Goal: Task Accomplishment & Management: Manage account settings

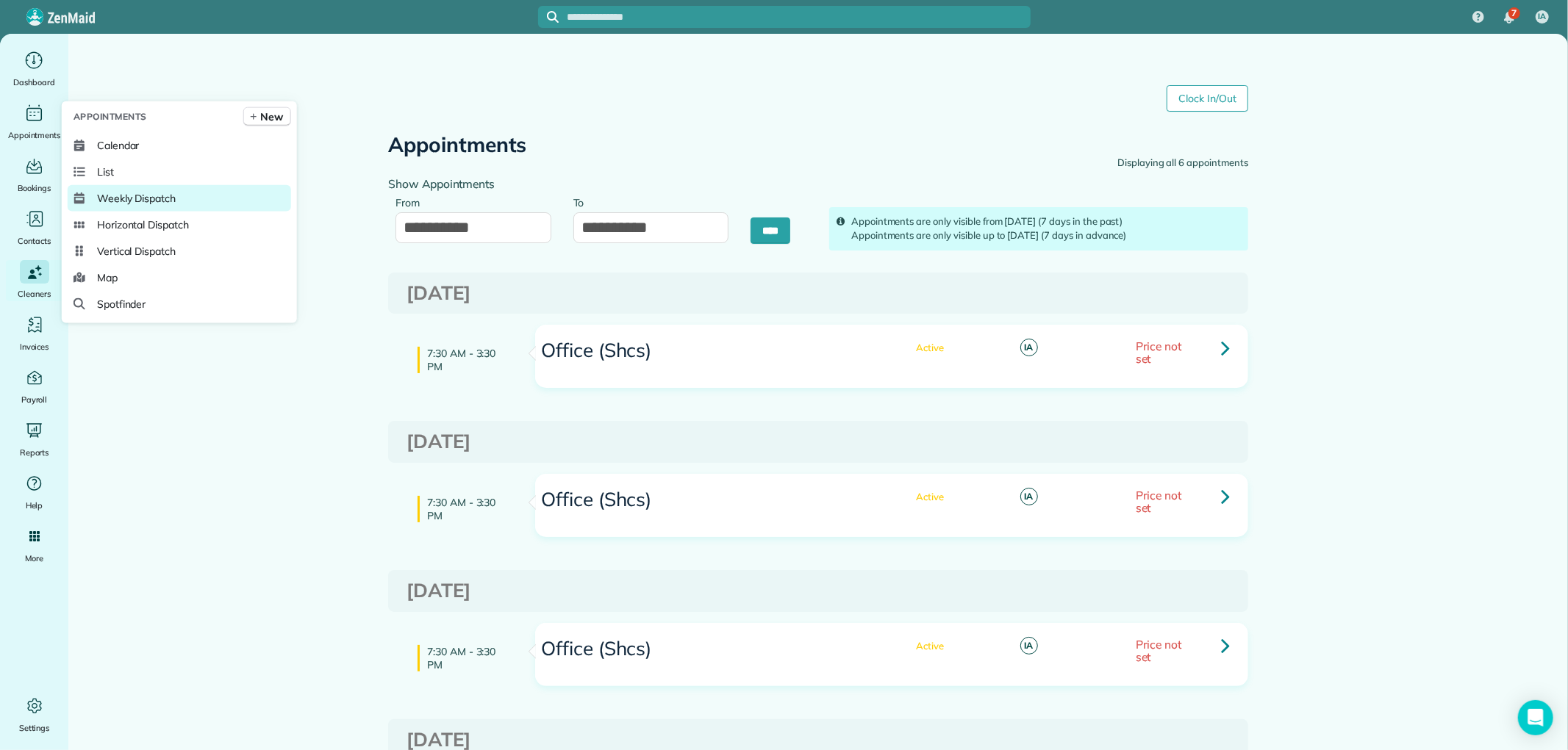
click at [164, 205] on link "Weekly Dispatch" at bounding box center [179, 198] width 223 height 26
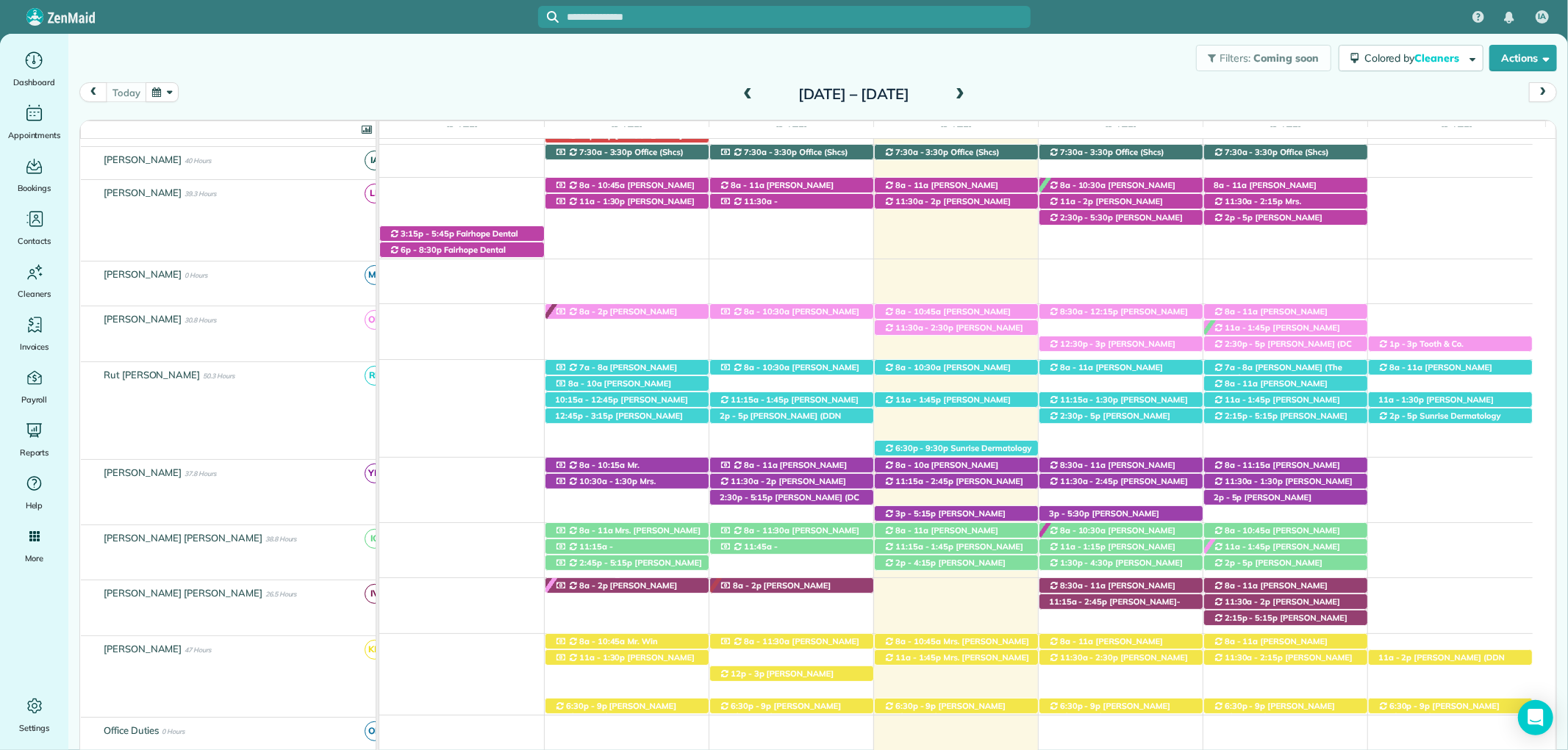
scroll to position [239, 0]
click at [1104, 558] on div "1:30p - 4:30p Tonya Whaley (+12103248088) 10120 dunleith loop - Daphne, AL, 365…" at bounding box center [1121, 563] width 163 height 15
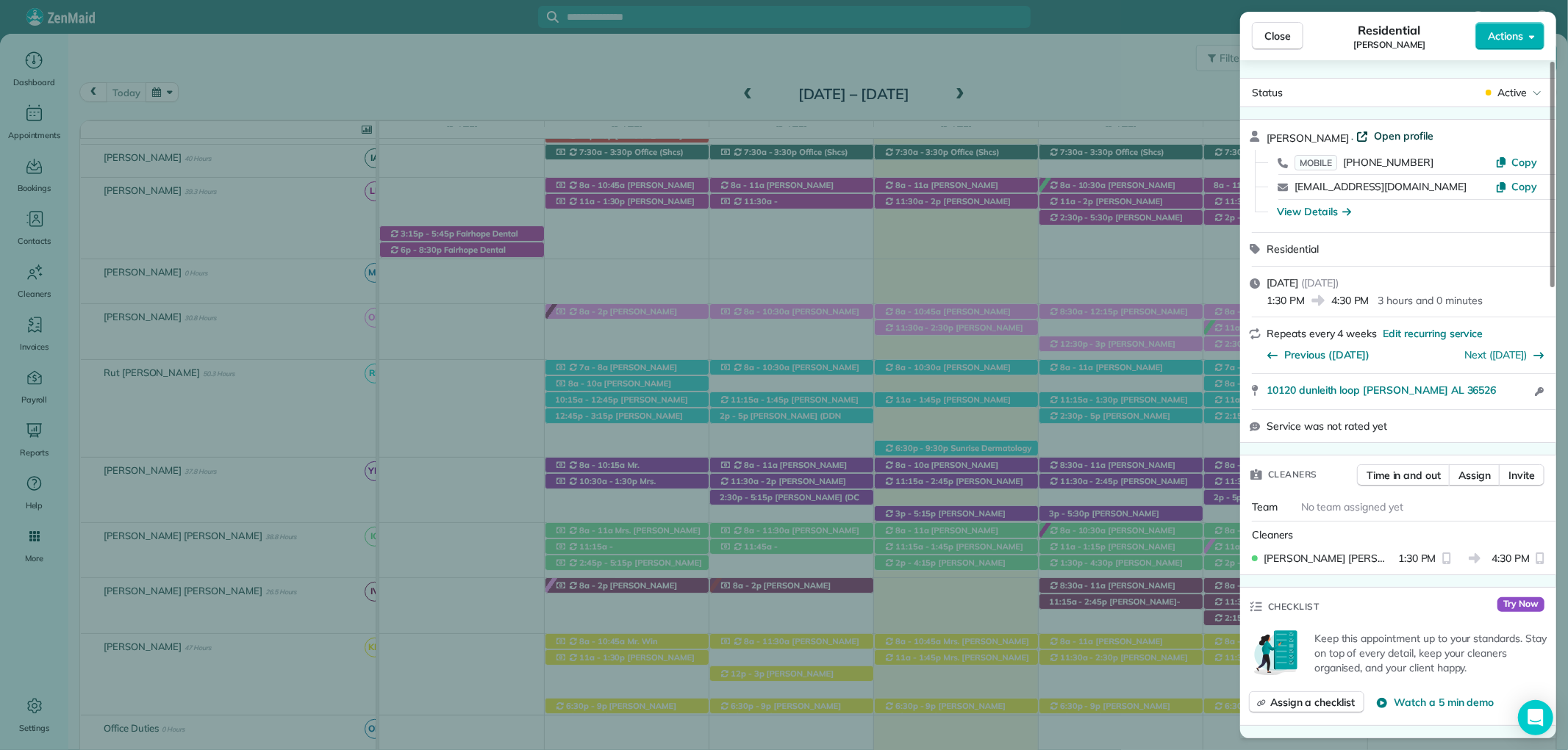
click at [1387, 137] on span "Open profile" at bounding box center [1403, 136] width 59 height 14
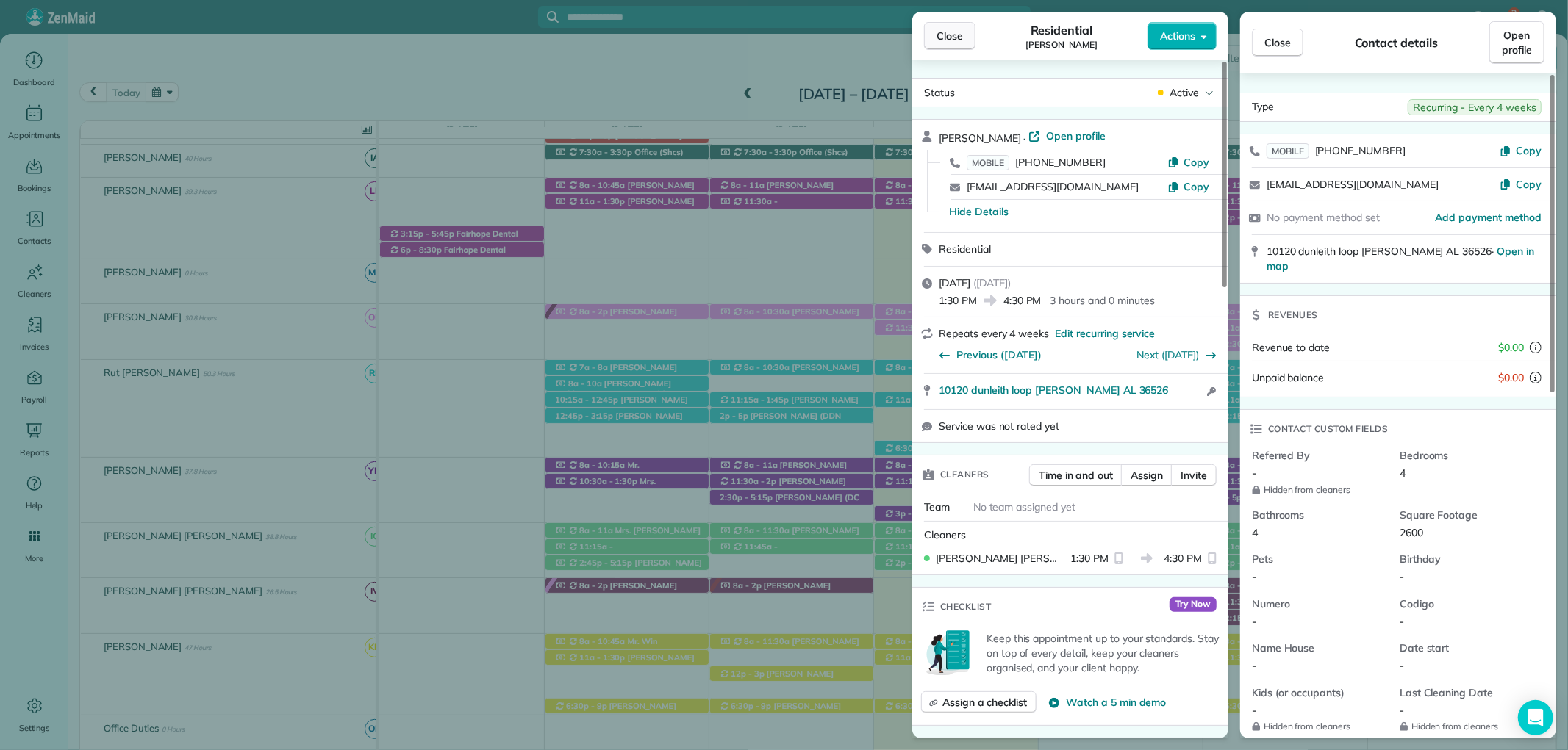
click at [950, 41] on span "Close" at bounding box center [949, 36] width 26 height 14
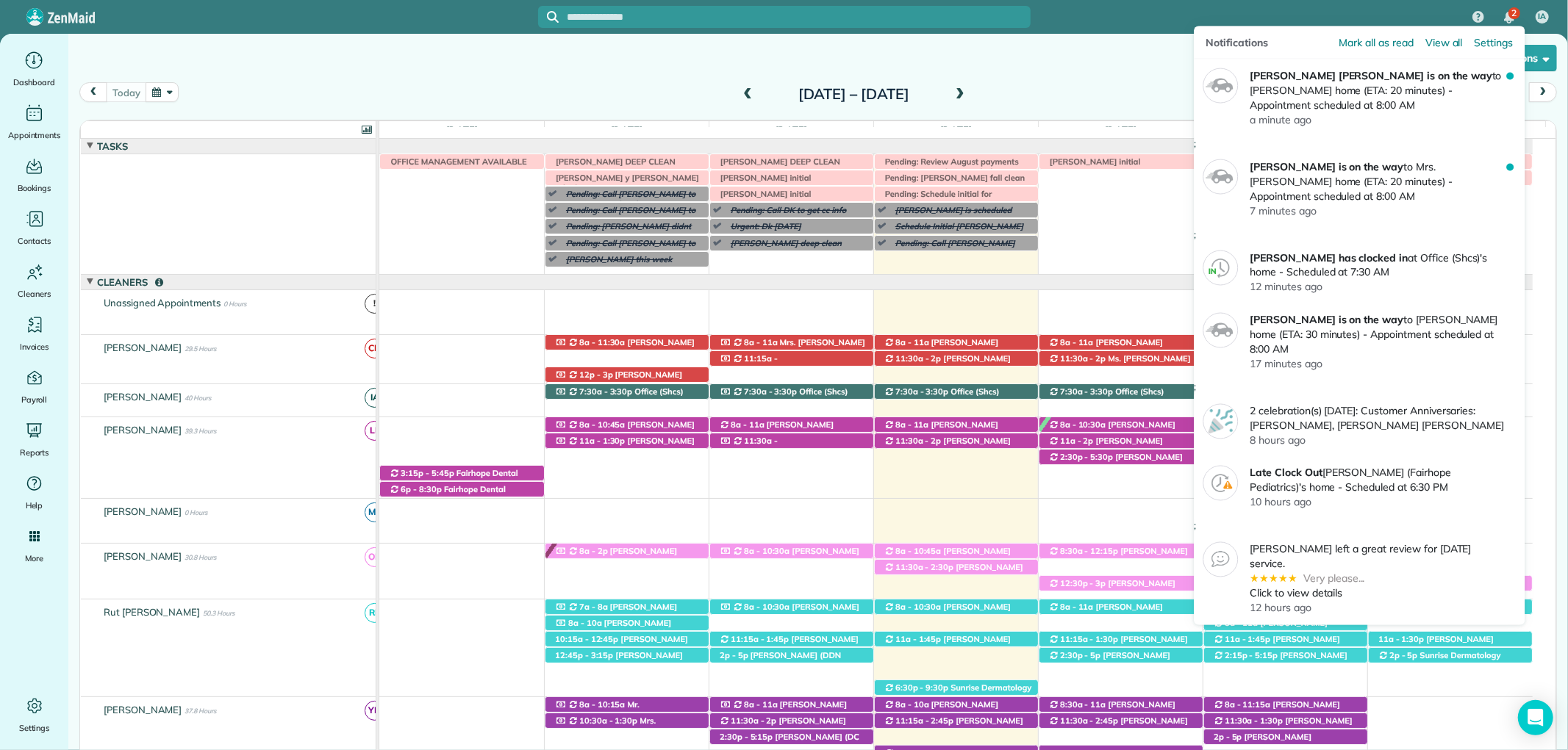
click at [1510, 5] on div "2" at bounding box center [1509, 18] width 31 height 32
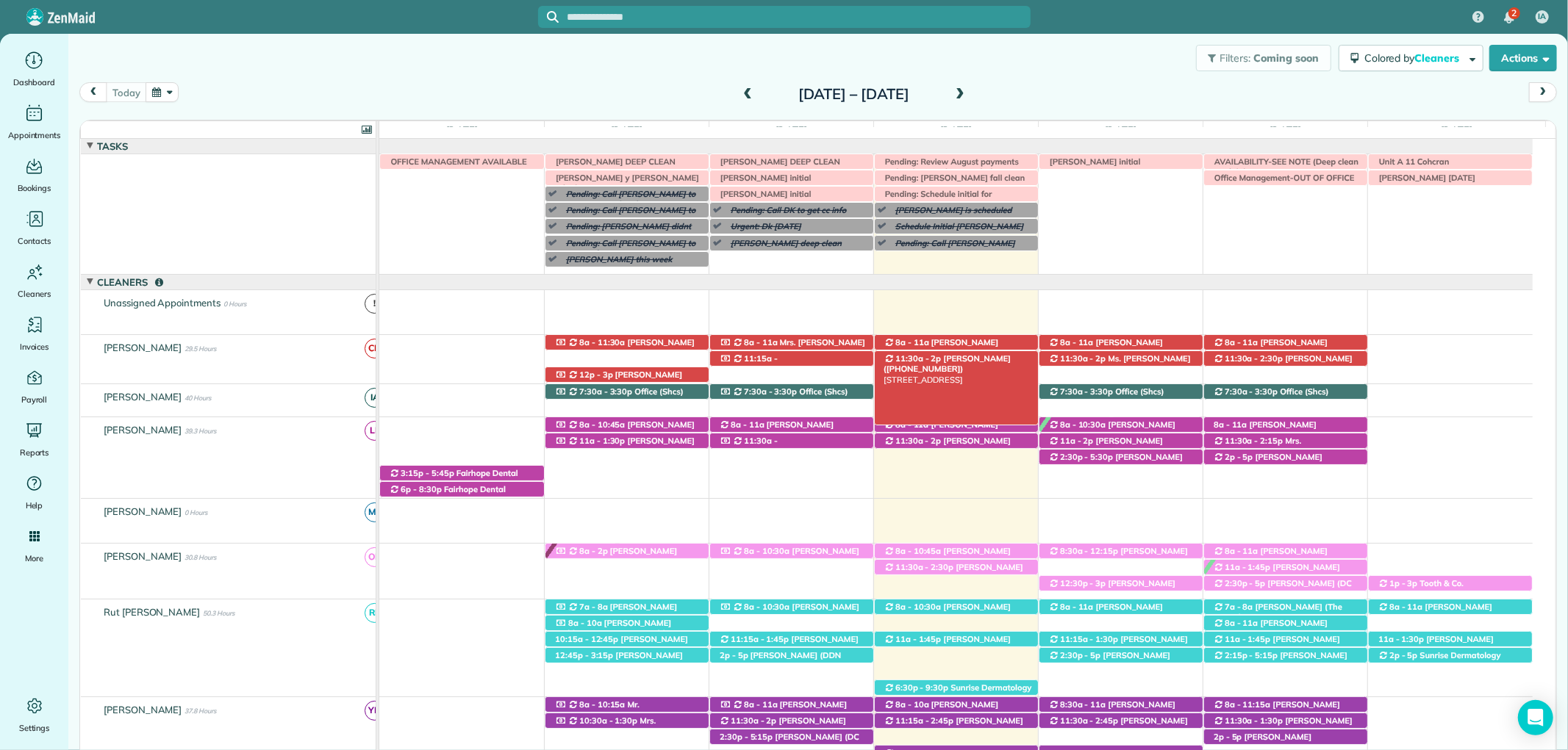
click at [958, 360] on span "Lark Young (+13343332618)" at bounding box center [947, 364] width 127 height 20
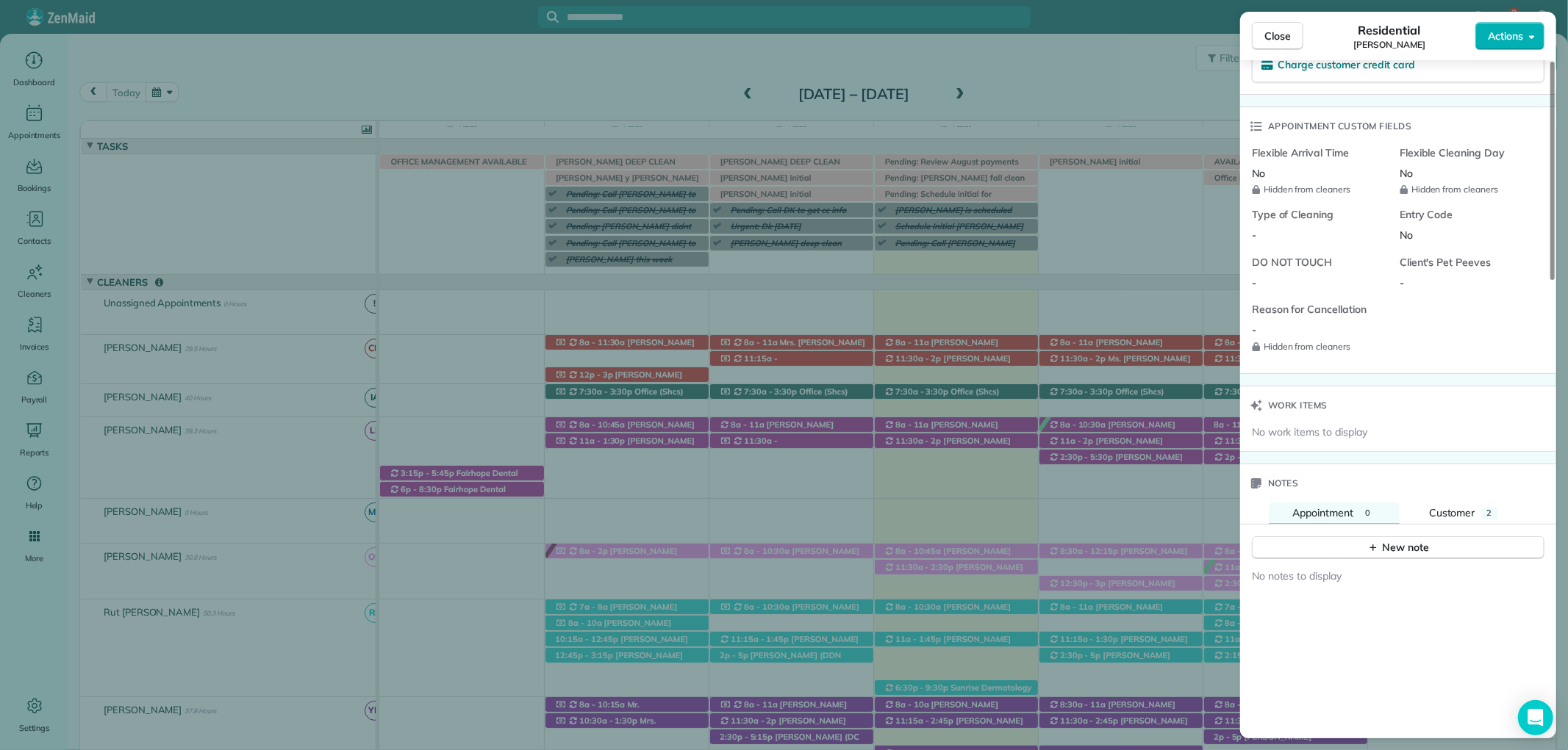
scroll to position [1143, 0]
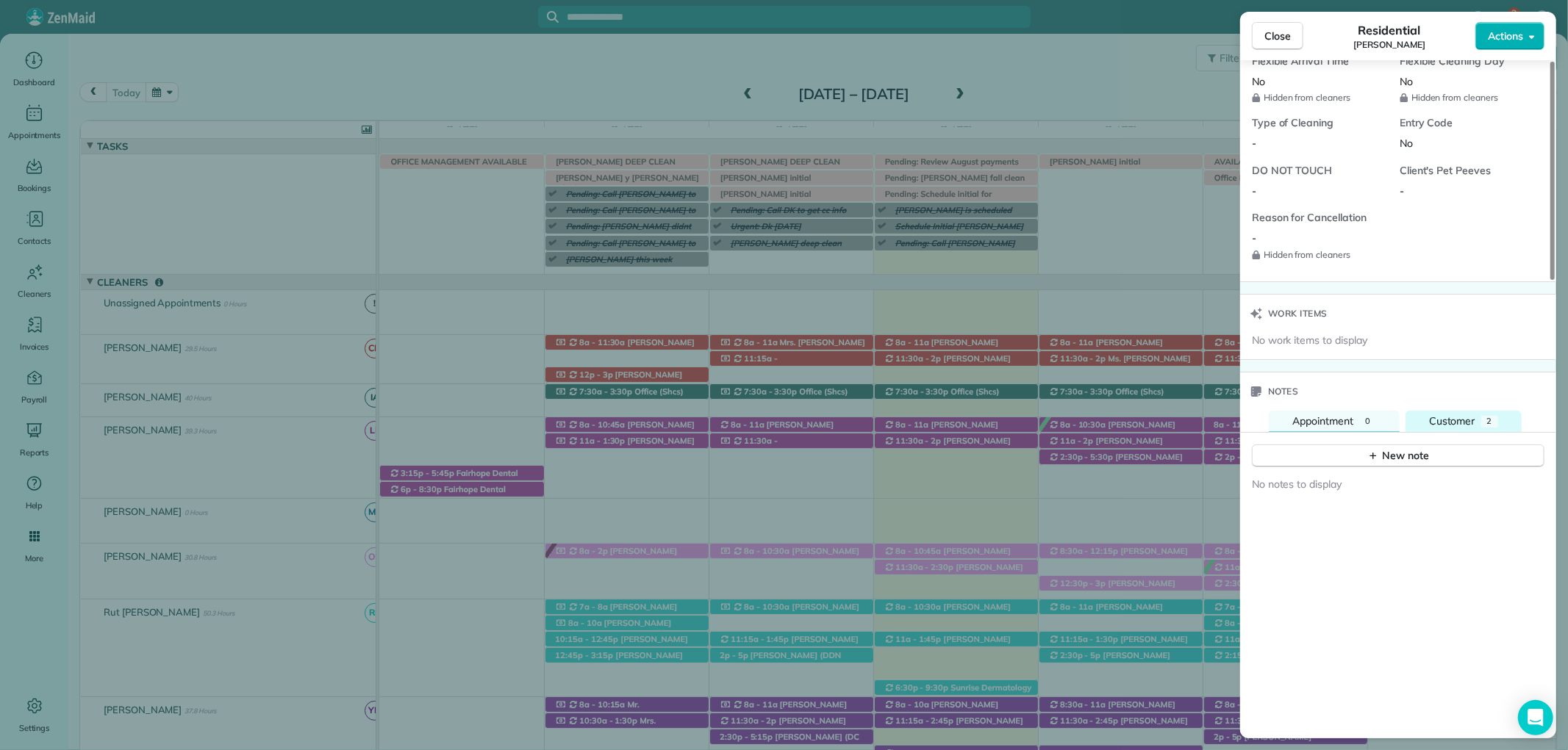
click at [1458, 421] on span "Customer" at bounding box center [1452, 421] width 47 height 14
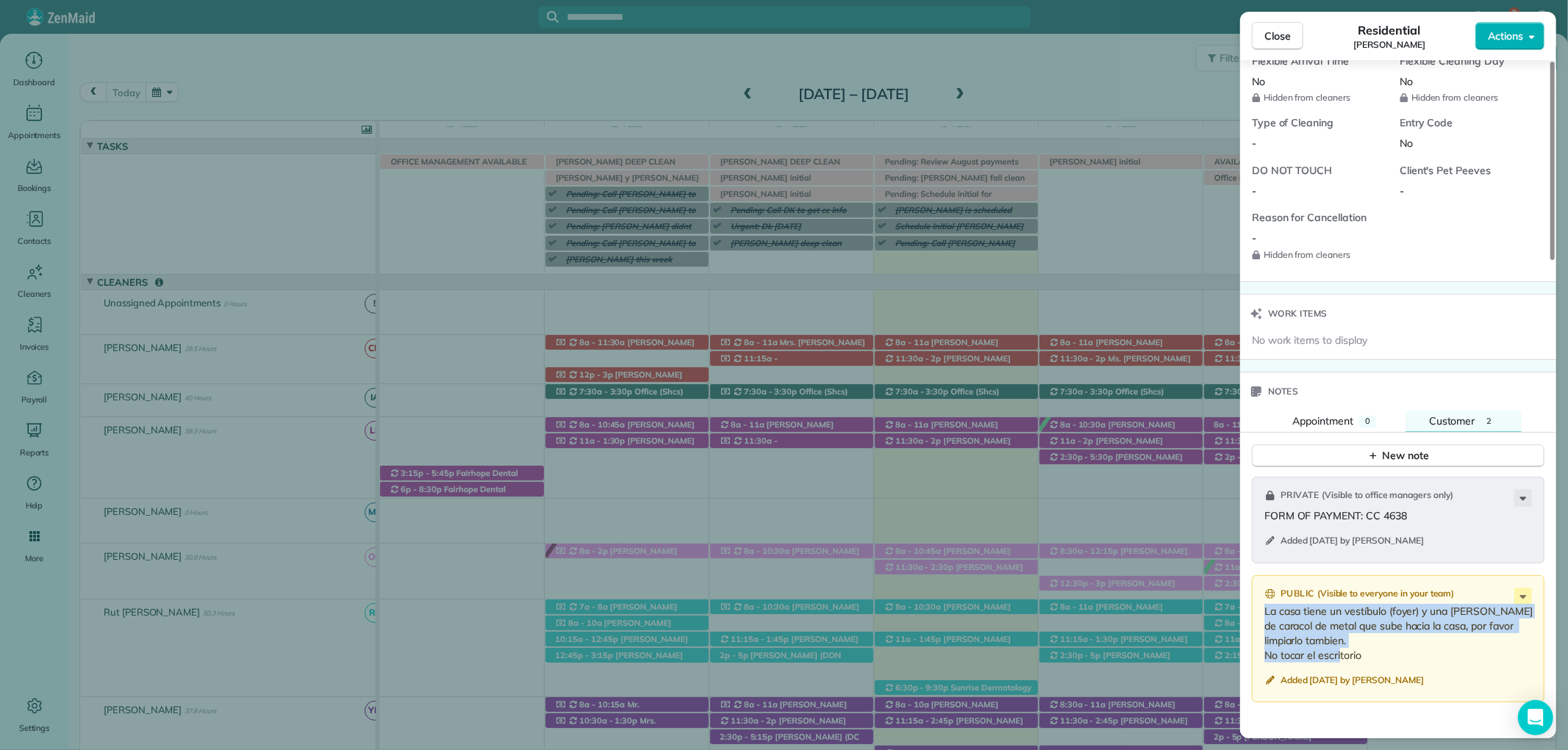
drag, startPoint x: 1360, startPoint y: 655, endPoint x: 1265, endPoint y: 606, distance: 106.9
click at [1265, 606] on p "La casa tiene un vestíbulo (foyer) y una escalera de caracol de metal que sube …" at bounding box center [1399, 633] width 271 height 59
click at [1327, 401] on div "Notes" at bounding box center [1398, 391] width 316 height 38
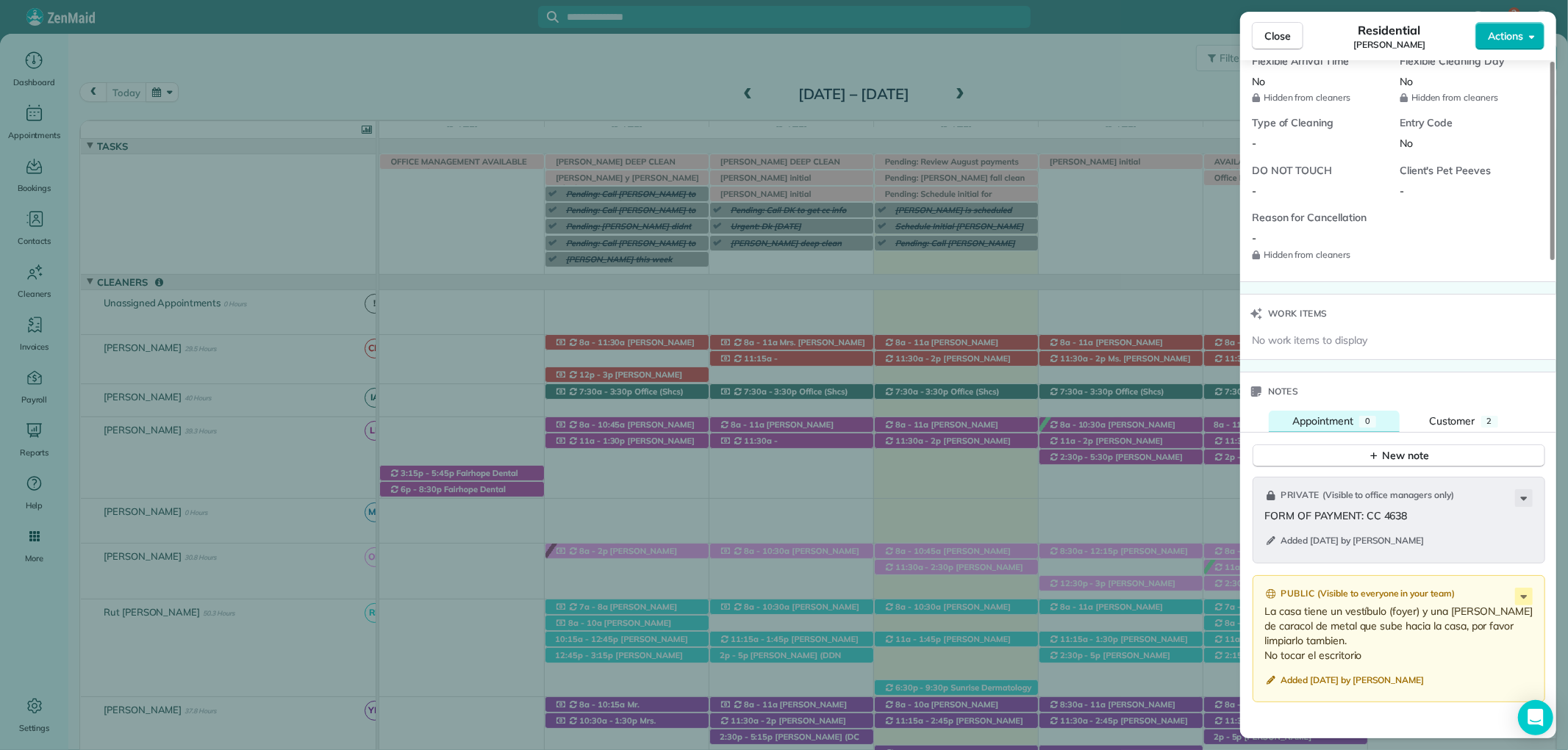
click at [1334, 416] on span "Appointment" at bounding box center [1323, 421] width 61 height 14
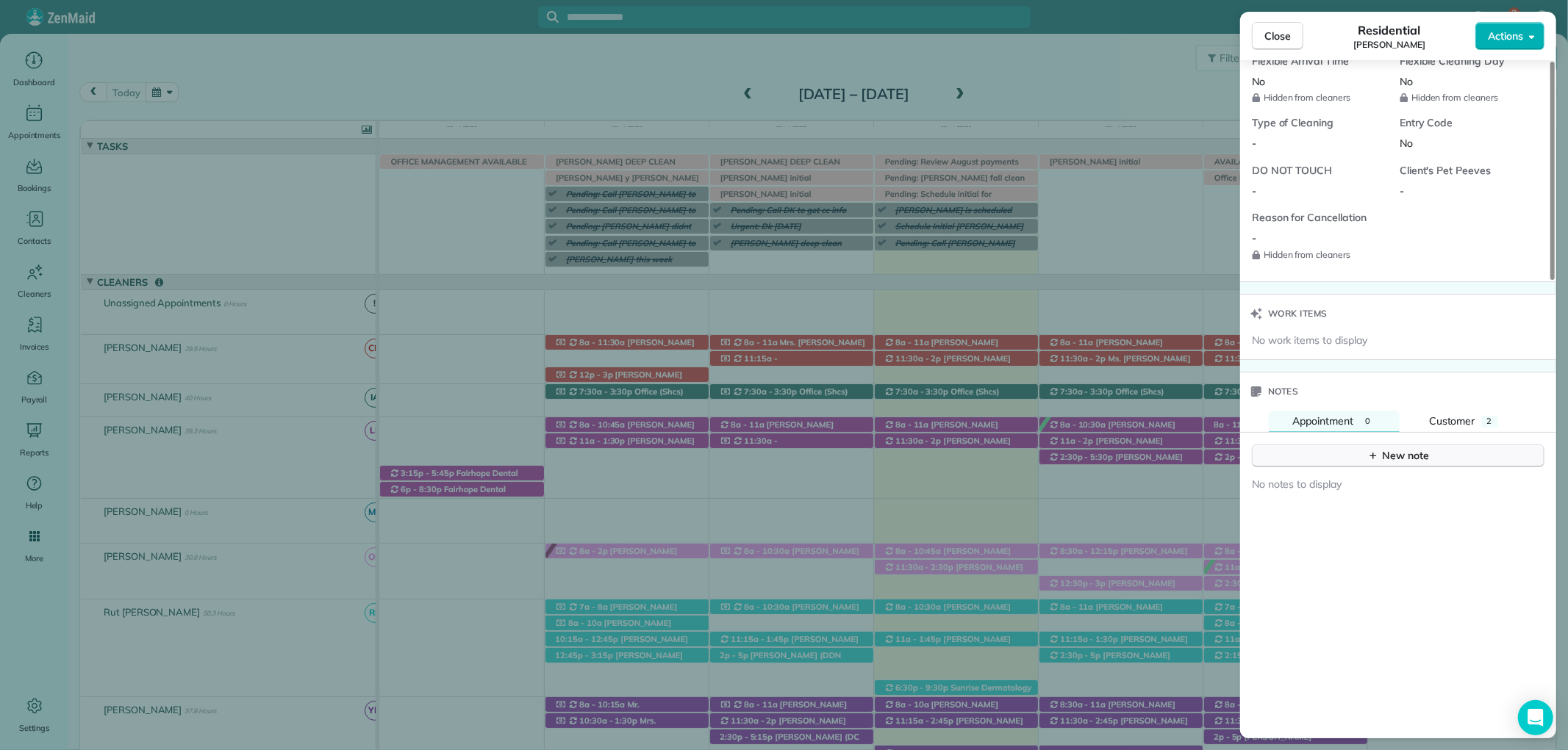
click at [1379, 462] on div "New note" at bounding box center [1398, 456] width 62 height 15
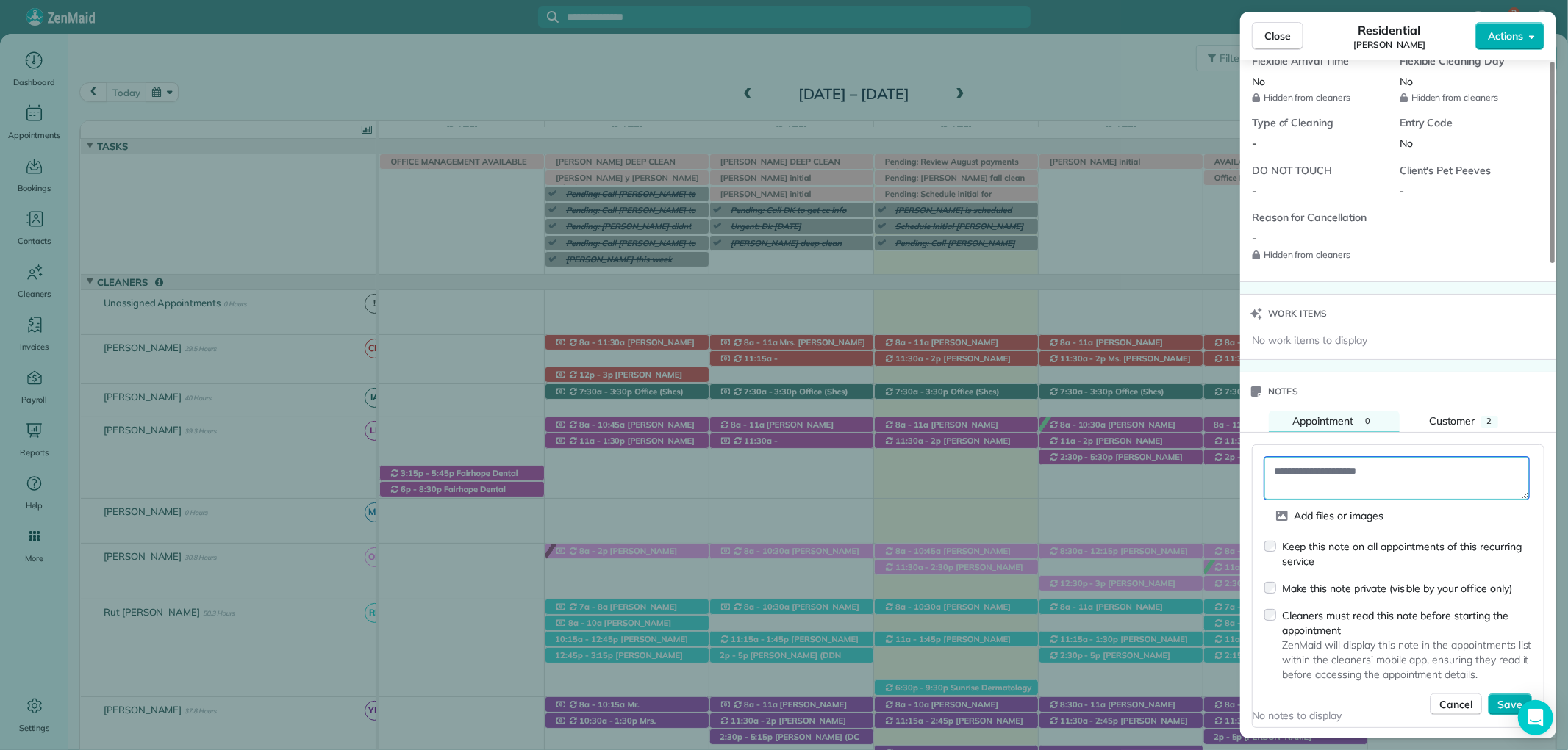
click at [1354, 474] on textarea at bounding box center [1397, 479] width 265 height 42
paste textarea "**********"
type textarea "**********"
click at [1279, 546] on div "Keep this note on all appointments of this recurring service" at bounding box center [1397, 555] width 267 height 31
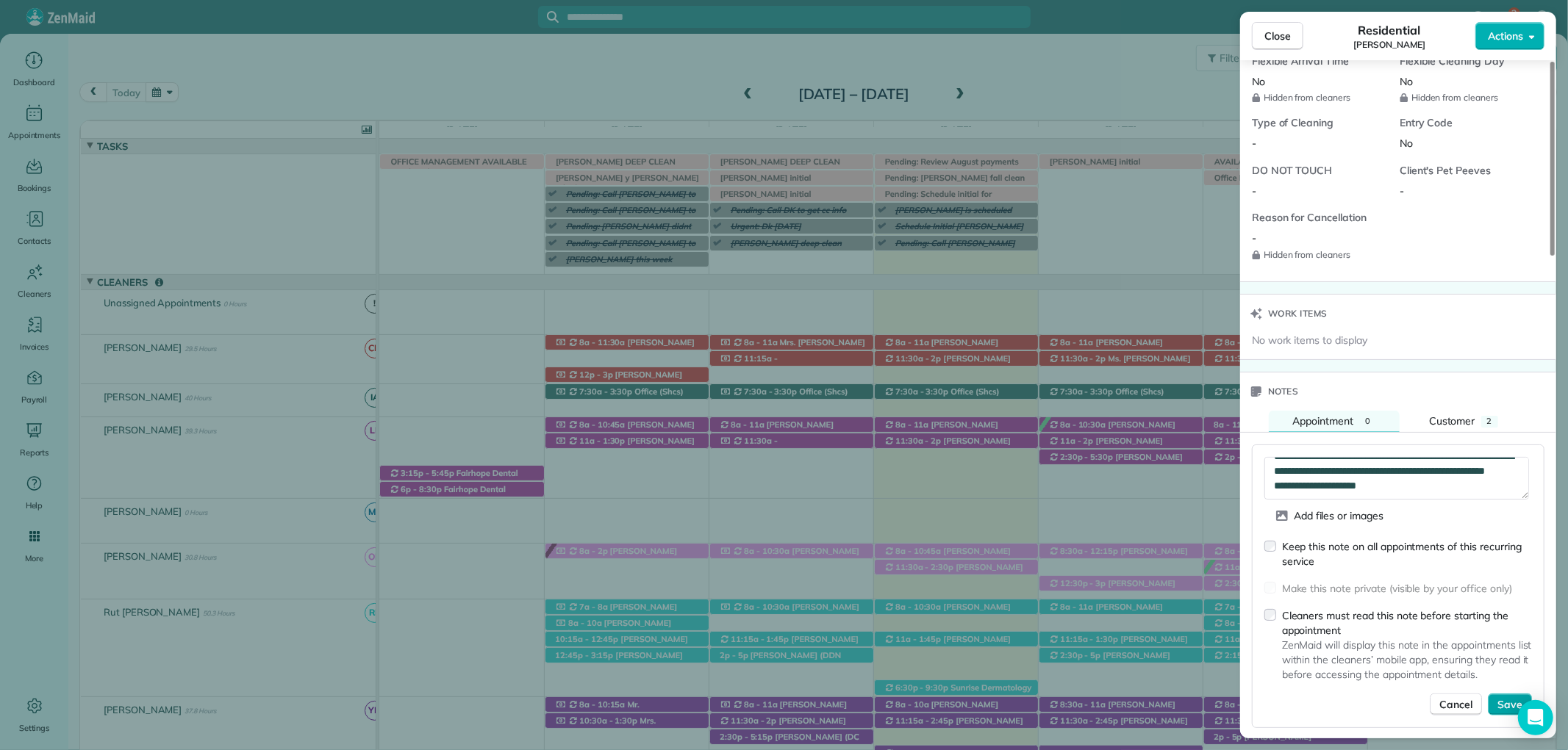
click at [1510, 702] on span "Save" at bounding box center [1509, 704] width 25 height 14
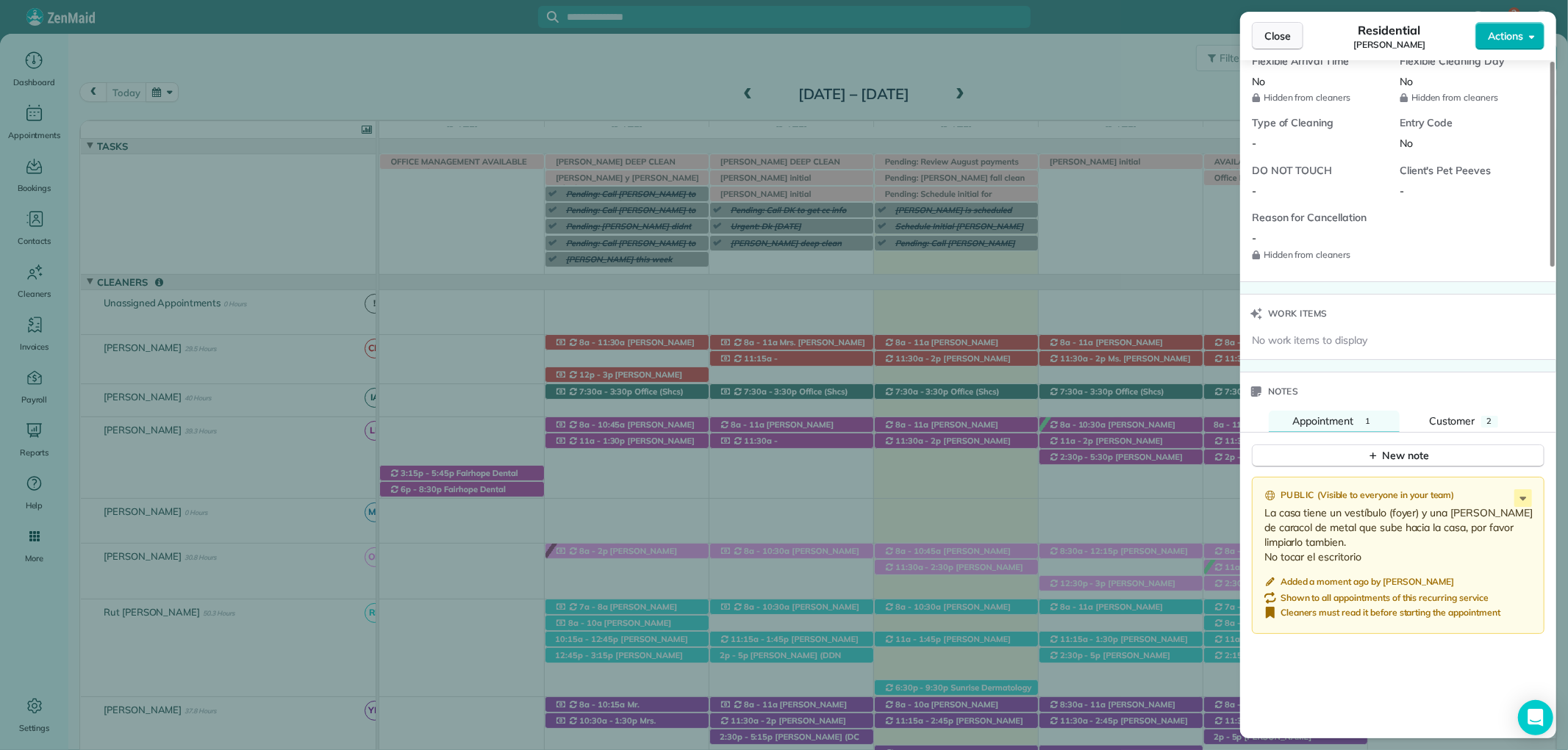
click at [1284, 35] on span "Close" at bounding box center [1277, 36] width 26 height 14
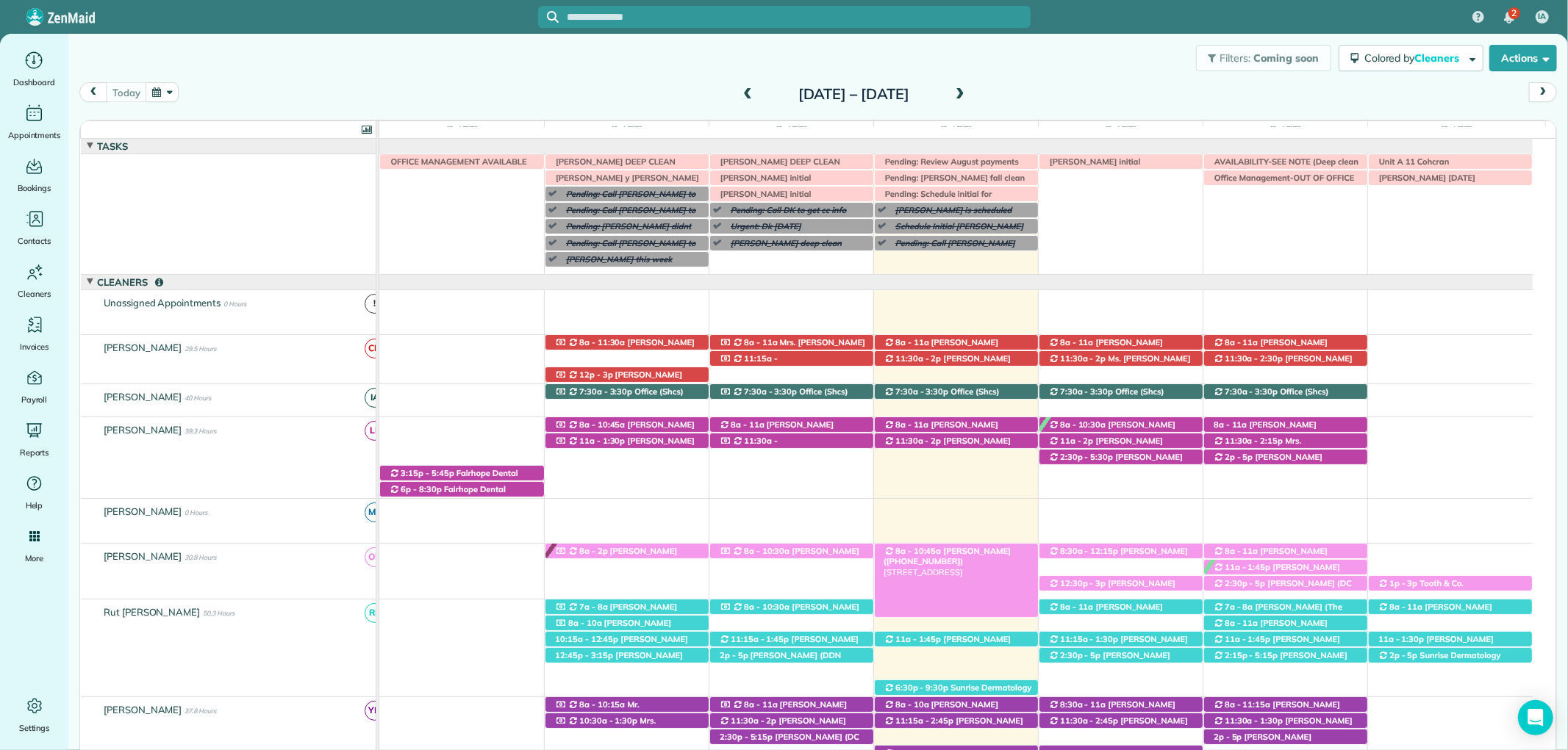
click at [994, 549] on span "Emily Steadham (+12519788445)" at bounding box center [947, 556] width 127 height 20
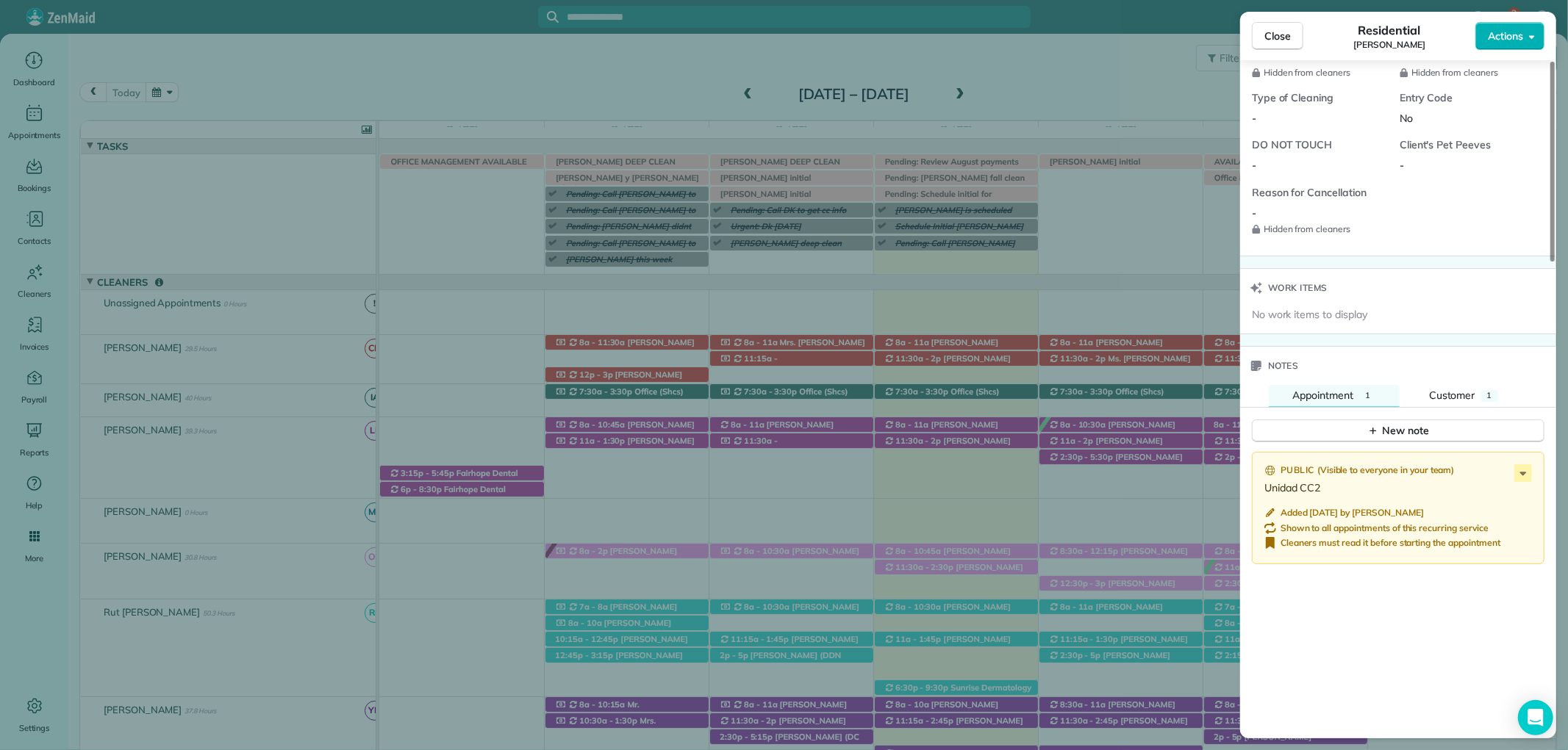
scroll to position [1122, 0]
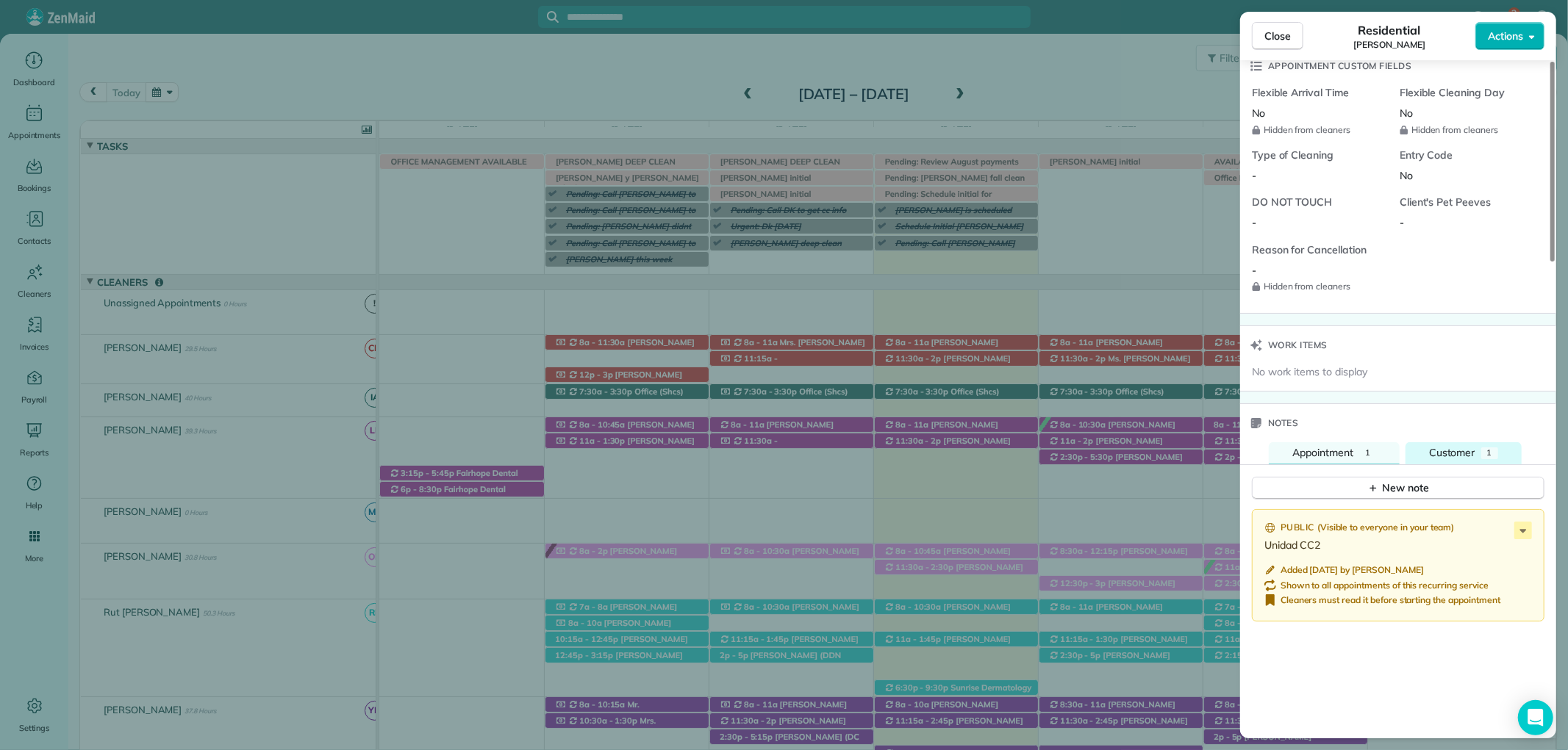
click at [1481, 447] on div "1" at bounding box center [1490, 453] width 17 height 12
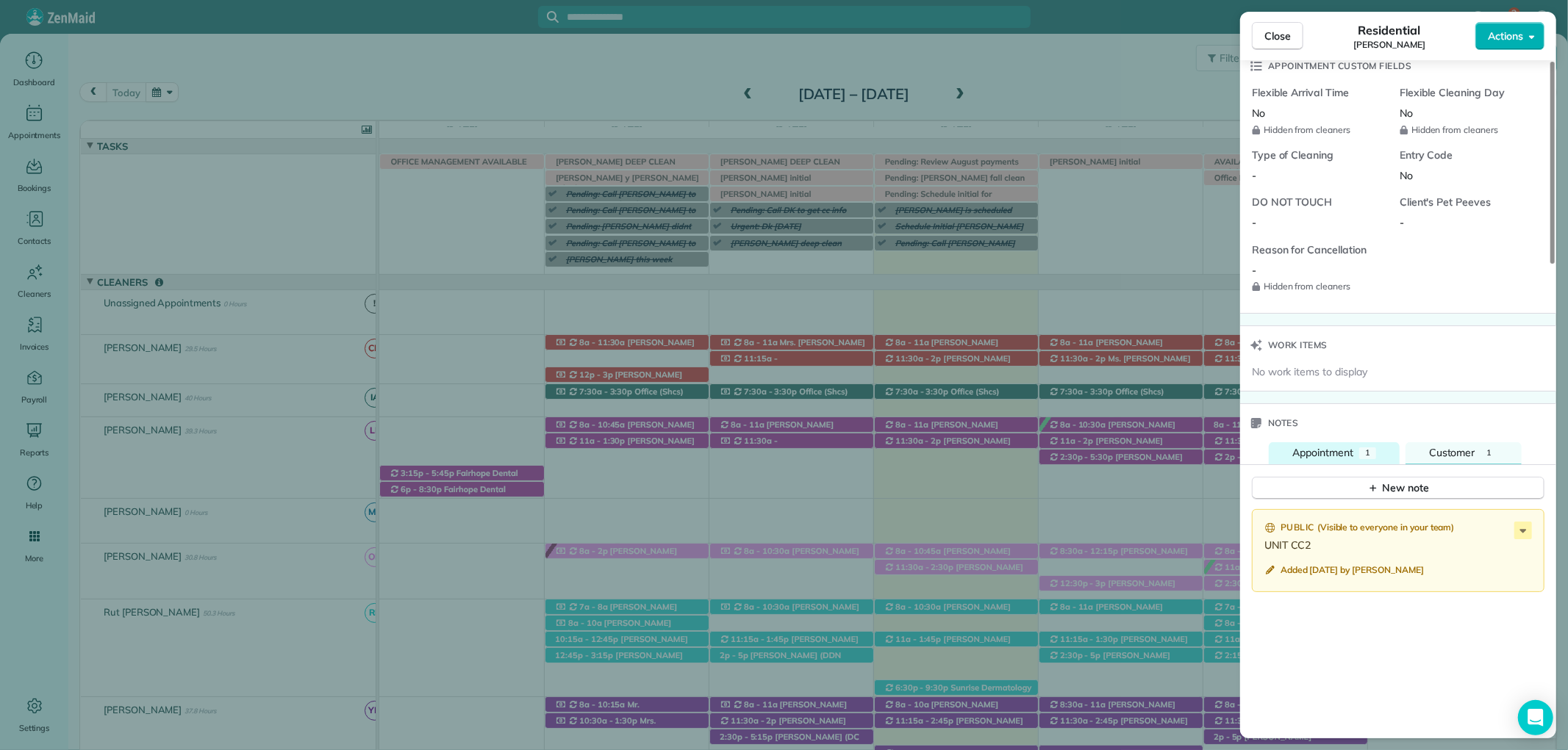
click at [1358, 442] on button "Appointment 1" at bounding box center [1335, 453] width 131 height 22
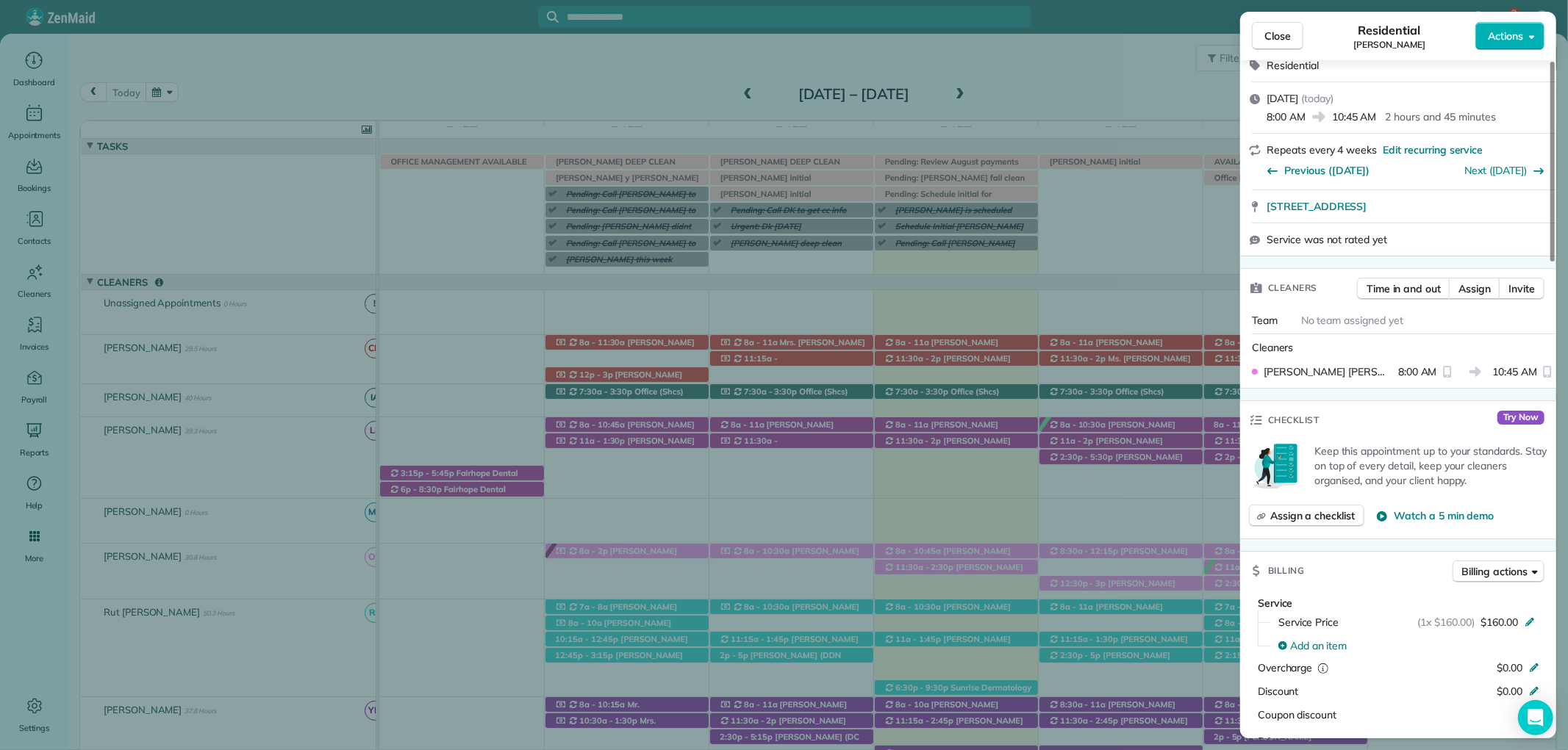
scroll to position [61, 0]
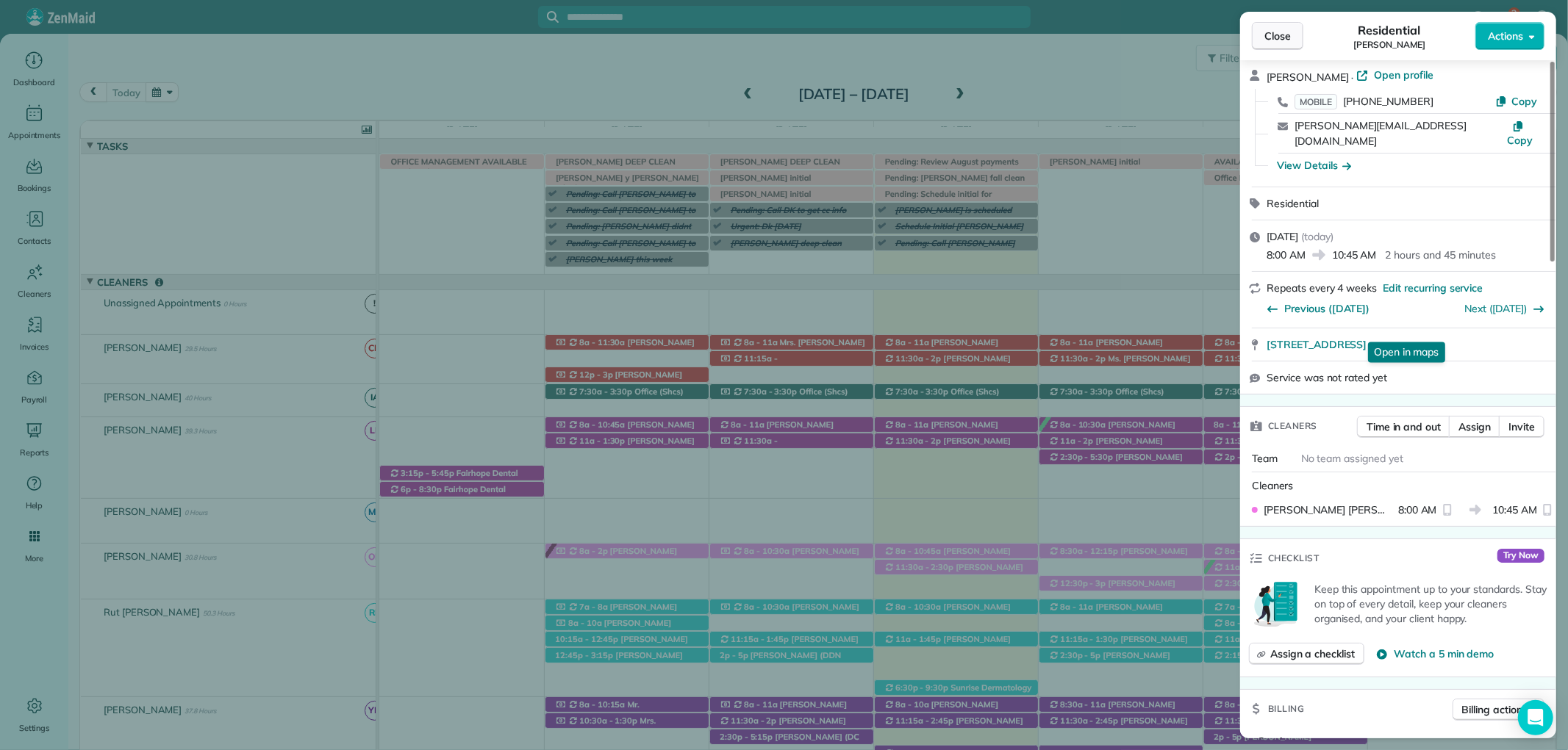
click at [1263, 37] on button "Close" at bounding box center [1278, 36] width 52 height 28
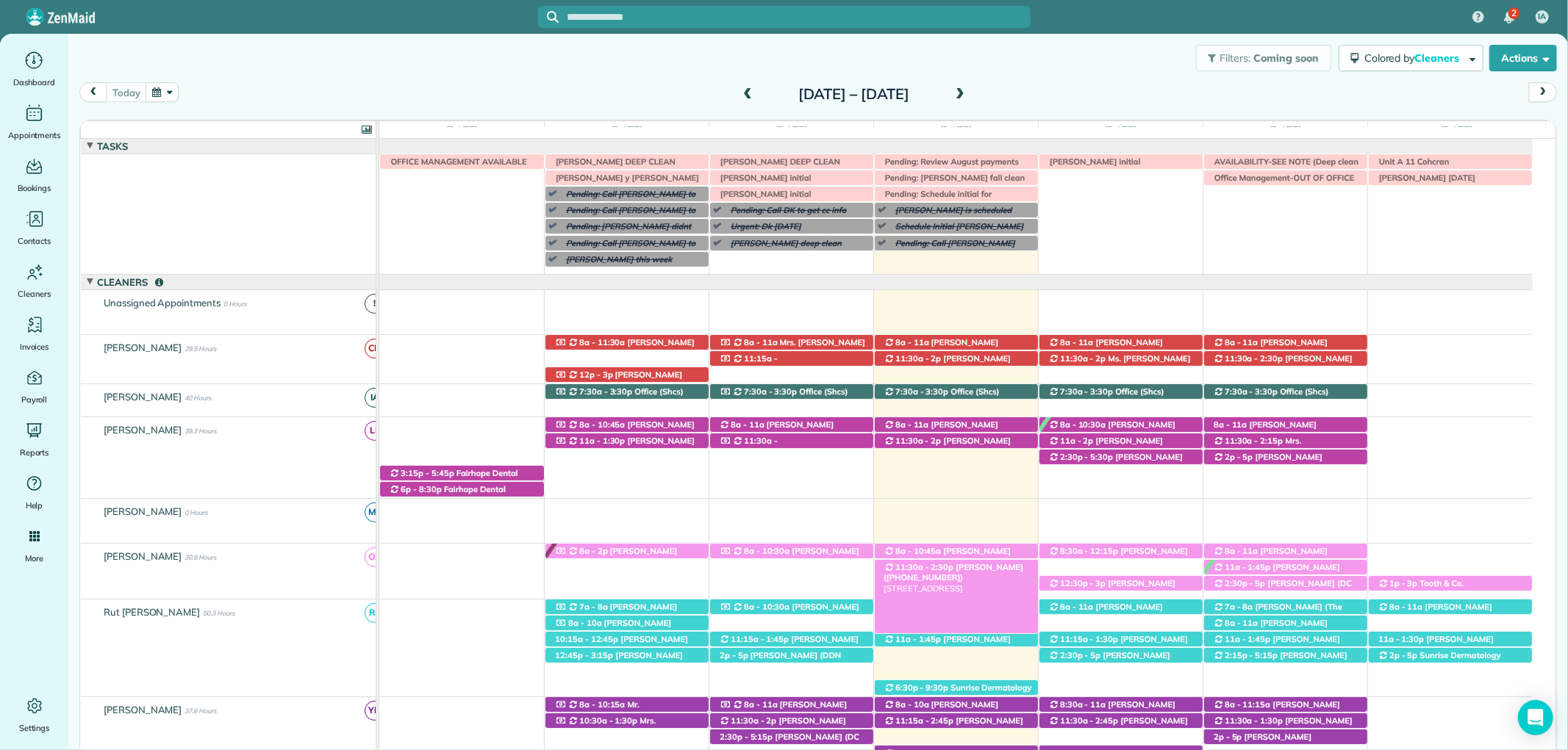
click at [959, 568] on span "Joyce Alston (+13092366650)" at bounding box center [953, 572] width 140 height 20
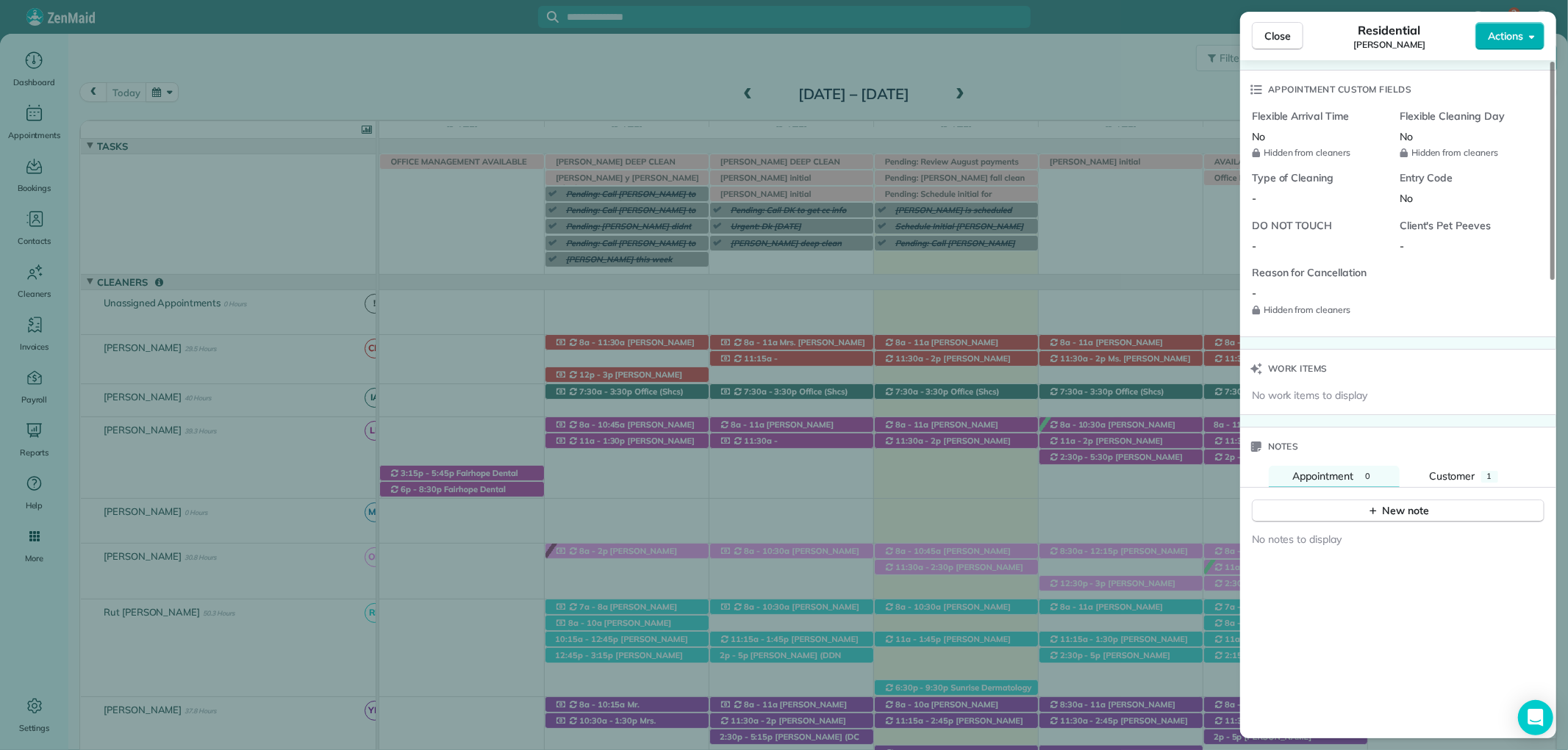
scroll to position [1224, 0]
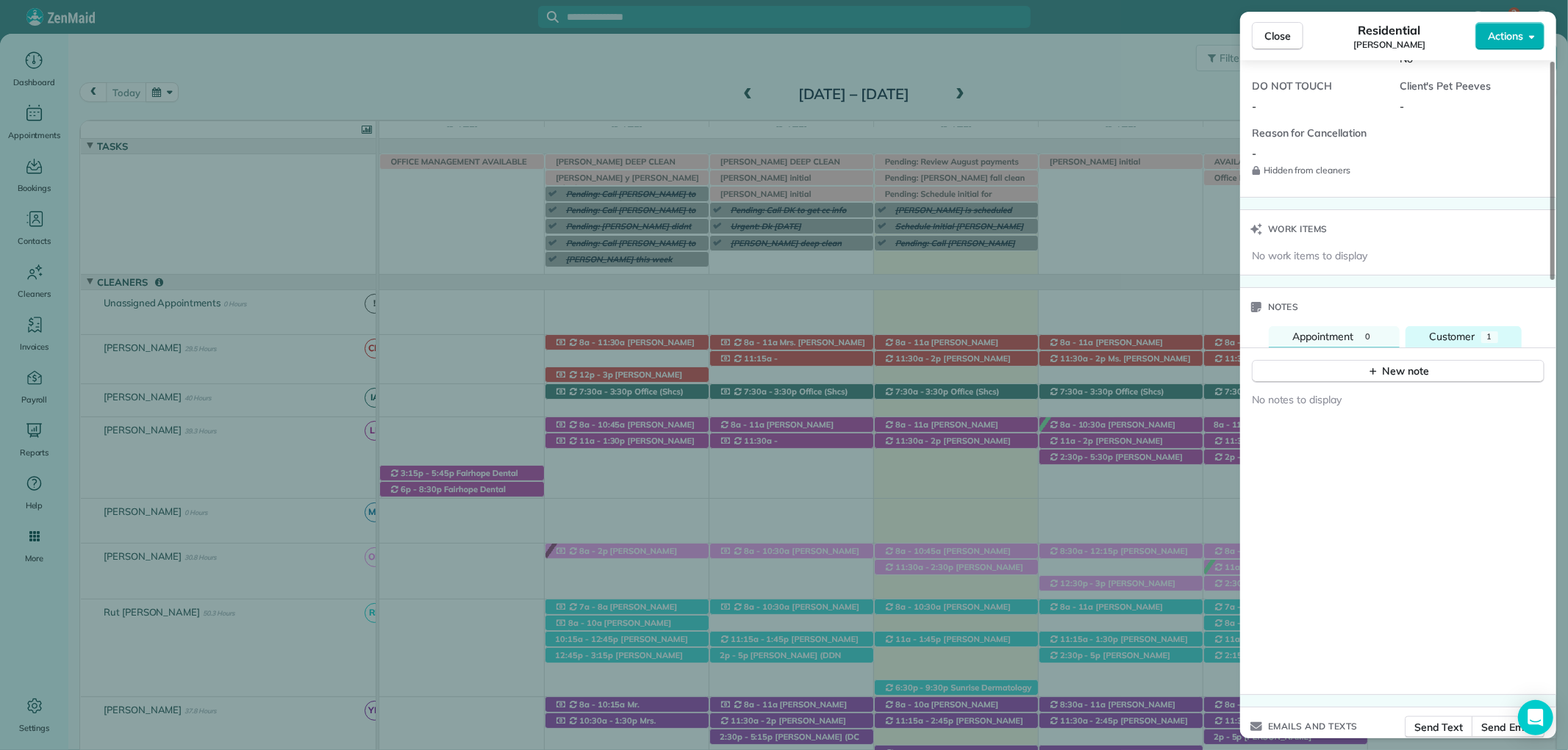
click at [1467, 332] on span "Customer" at bounding box center [1452, 337] width 47 height 14
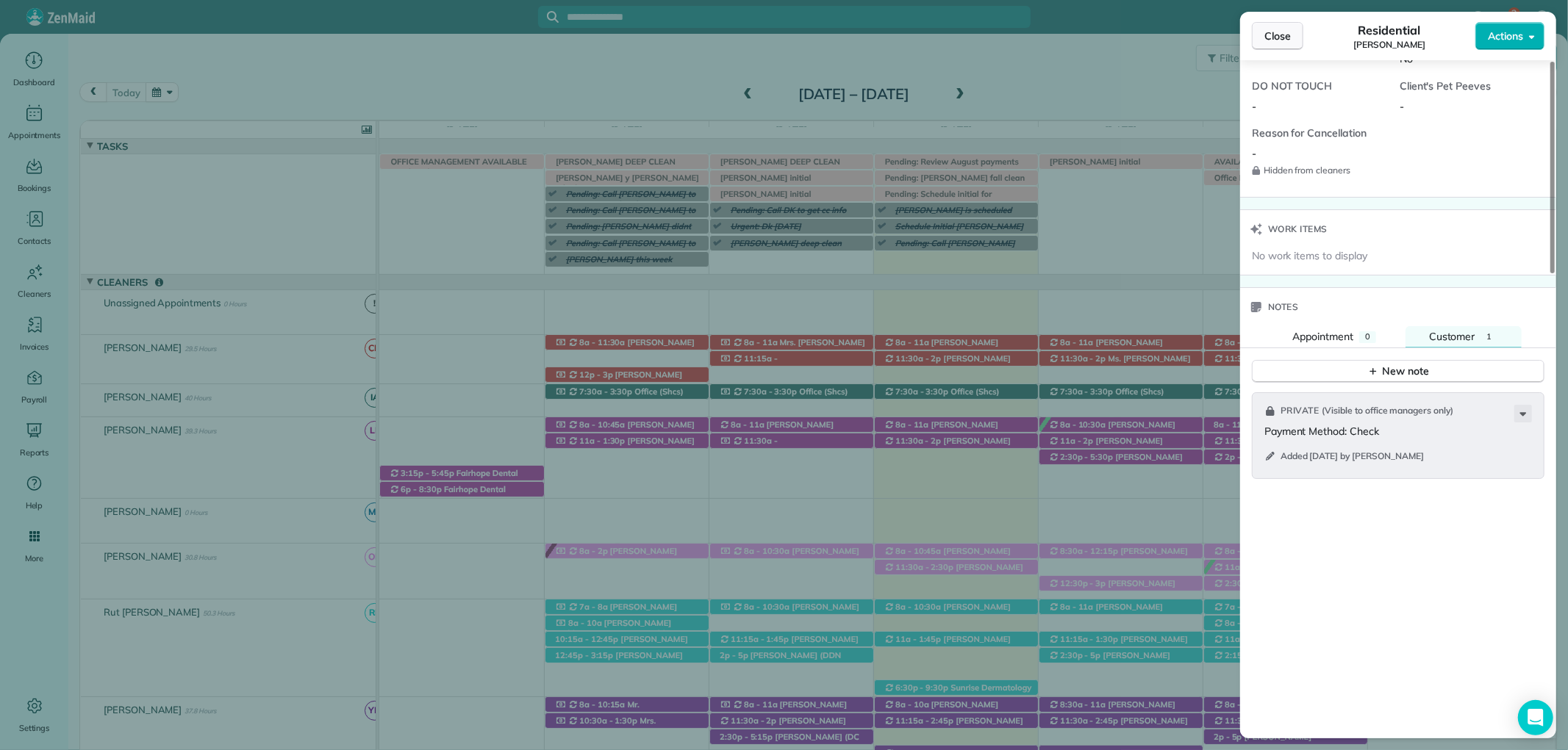
click at [1278, 35] on span "Close" at bounding box center [1277, 36] width 26 height 14
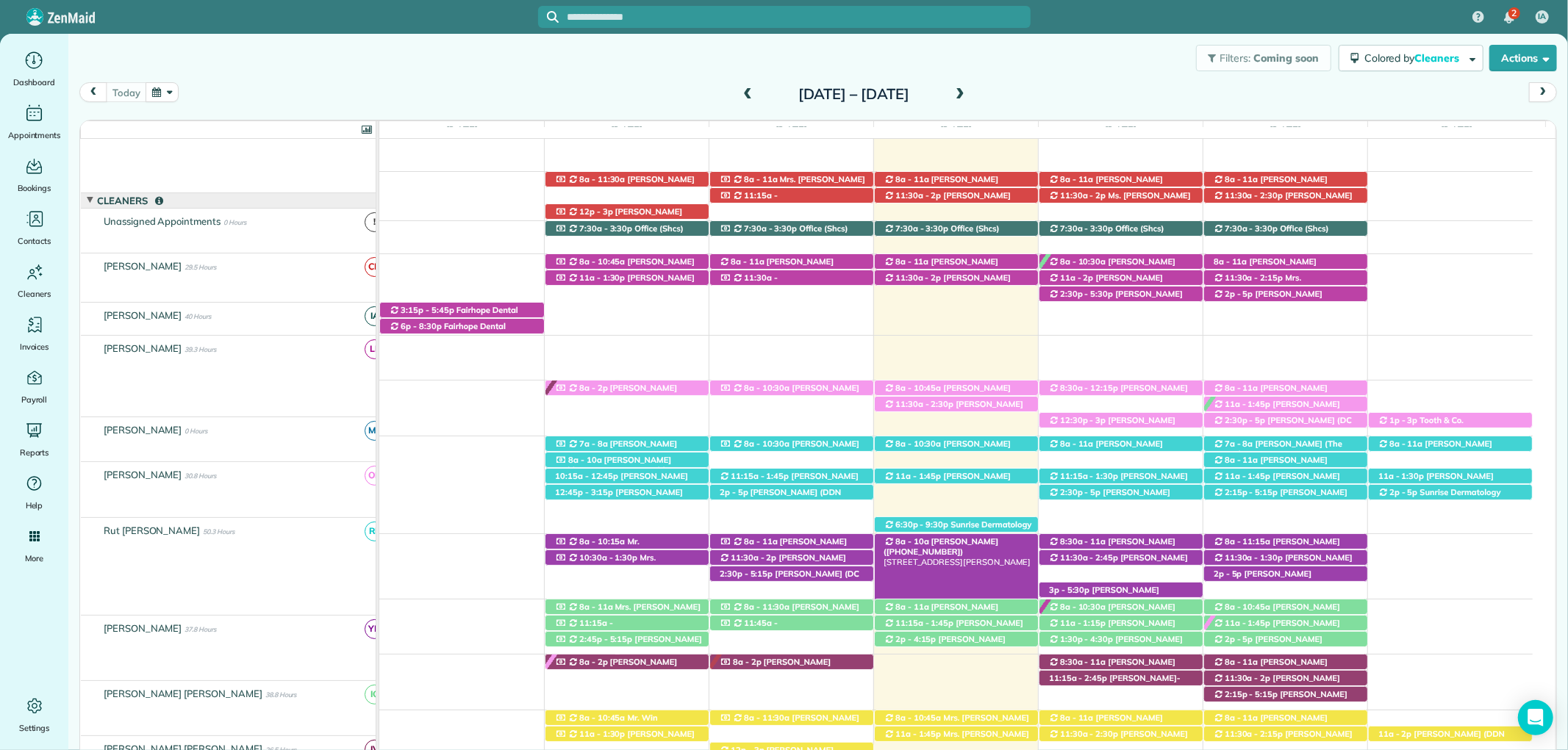
scroll to position [163, 0]
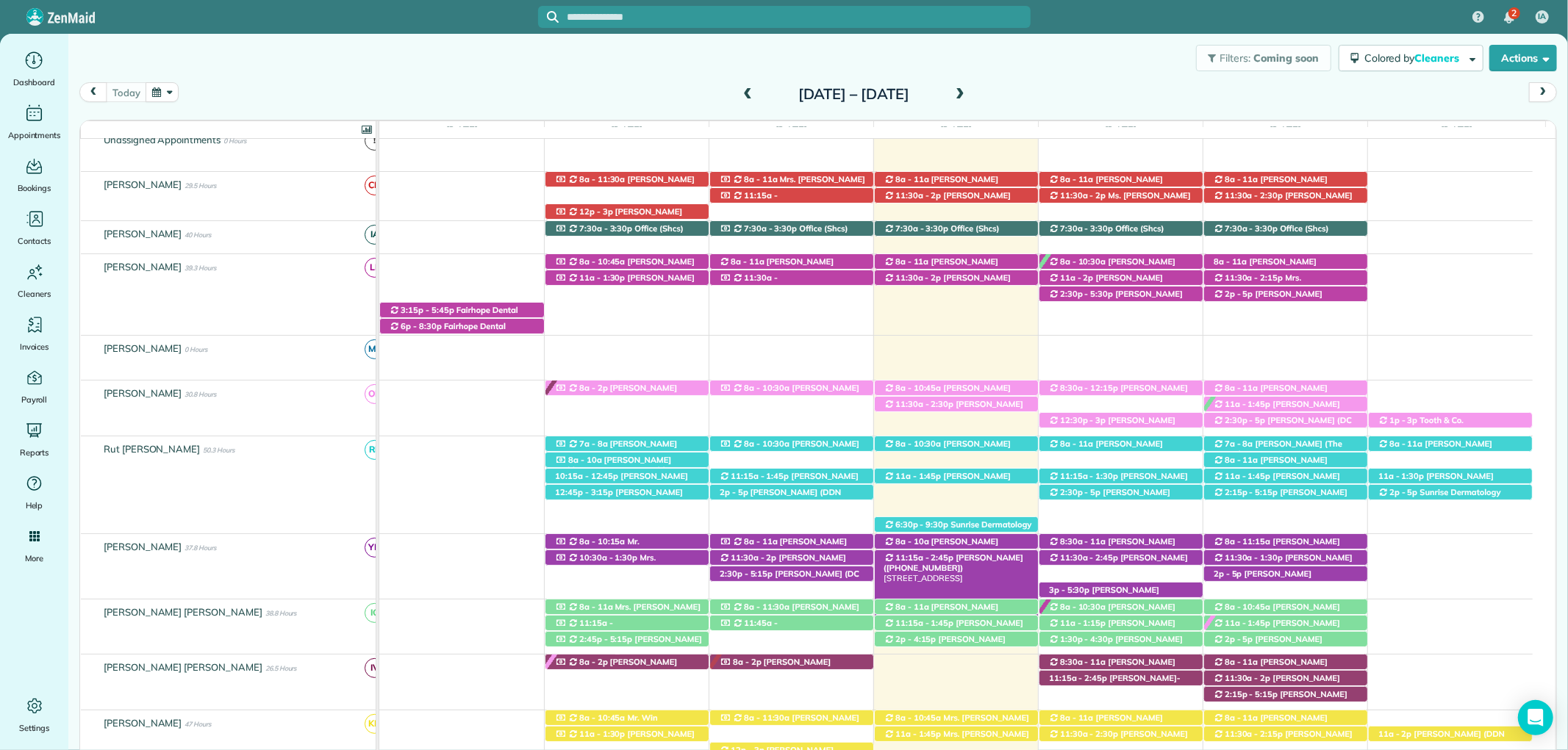
click at [965, 563] on div "11:15a - 2:45p Erik Nist (+12512231852) 9856 County Road 34 - Fairhope, AL, 365…" at bounding box center [956, 558] width 163 height 15
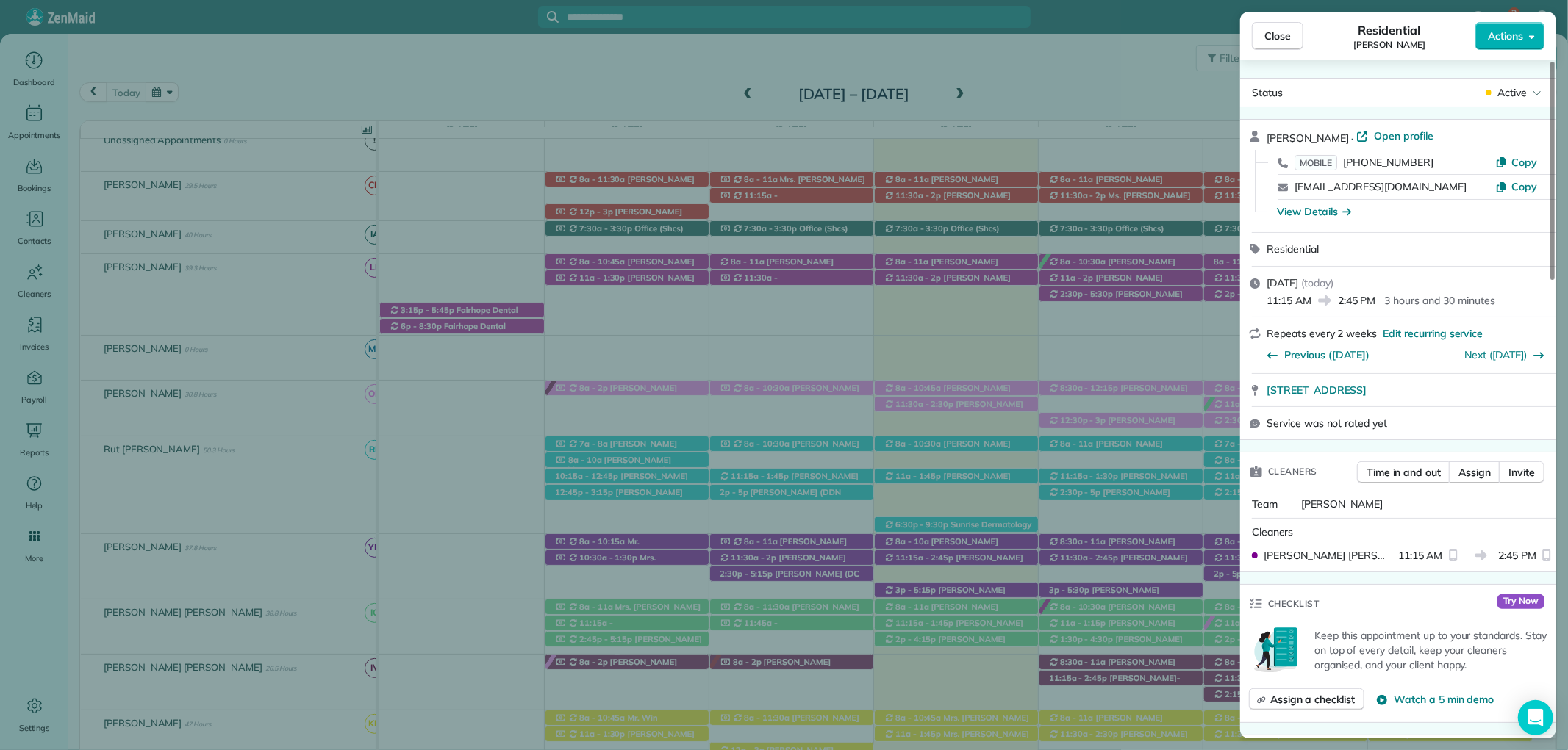
click at [1284, 40] on span "Close" at bounding box center [1277, 36] width 26 height 14
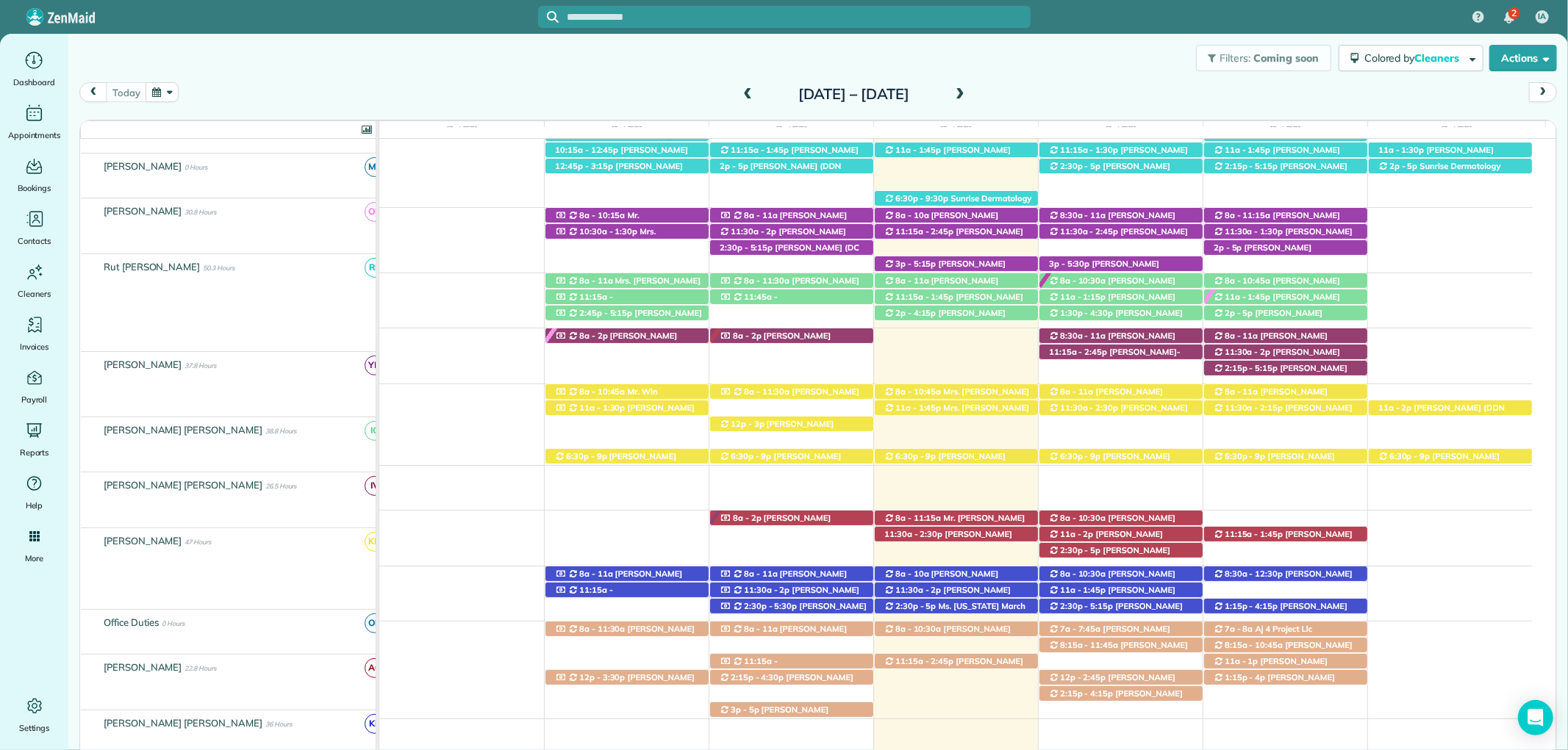
scroll to position [490, 0]
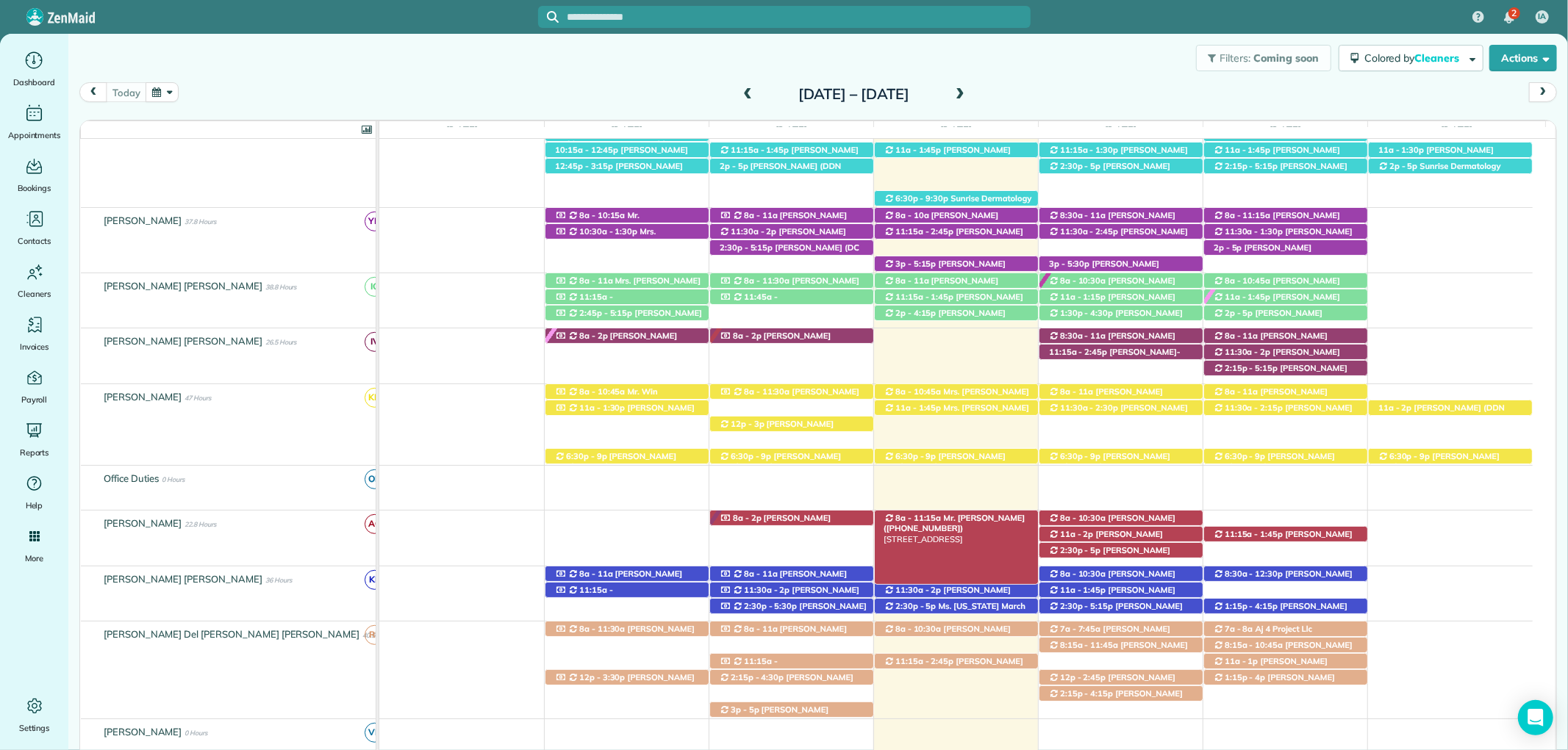
click at [996, 518] on span "Mr. Kenny King (+12059379811)" at bounding box center [954, 523] width 141 height 20
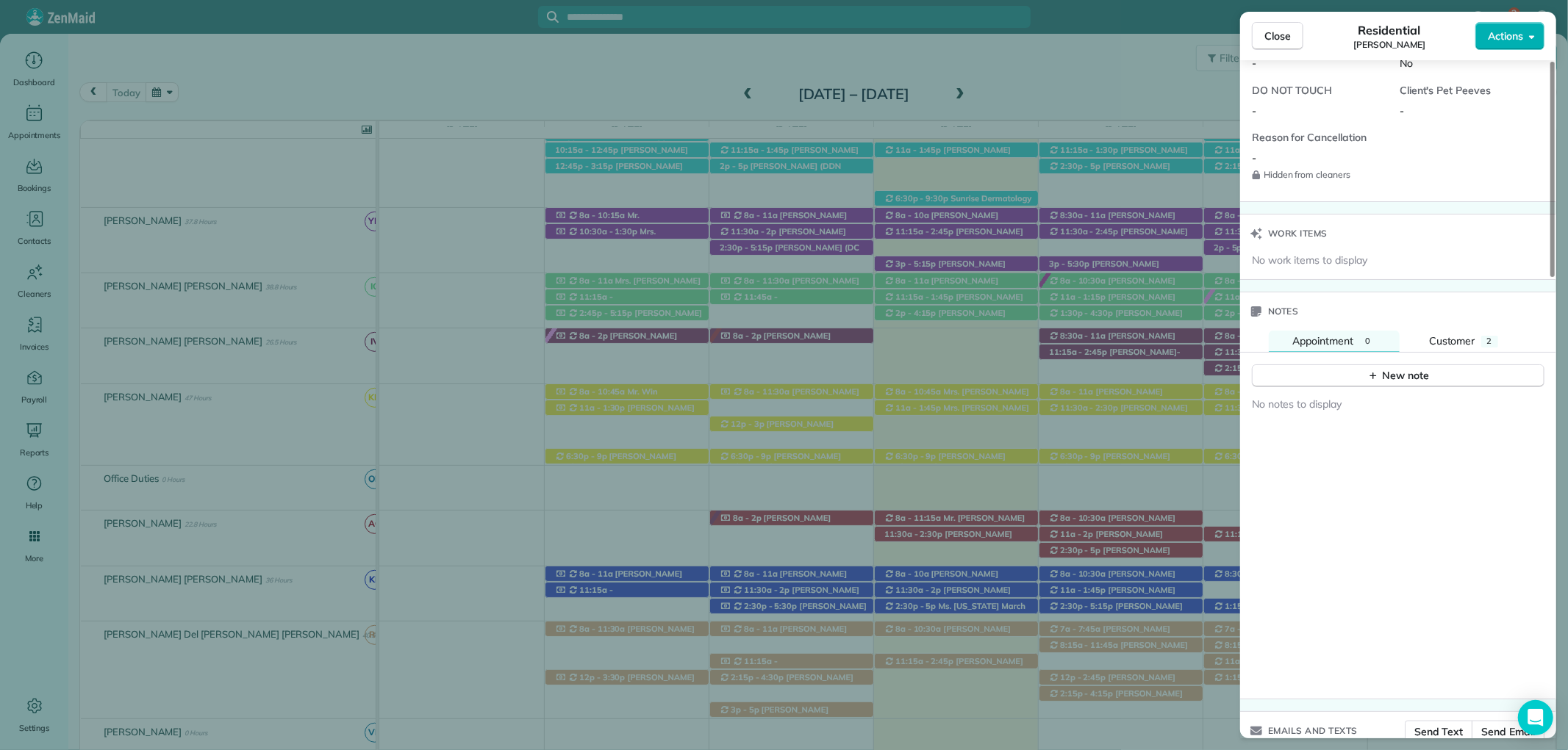
scroll to position [1224, 0]
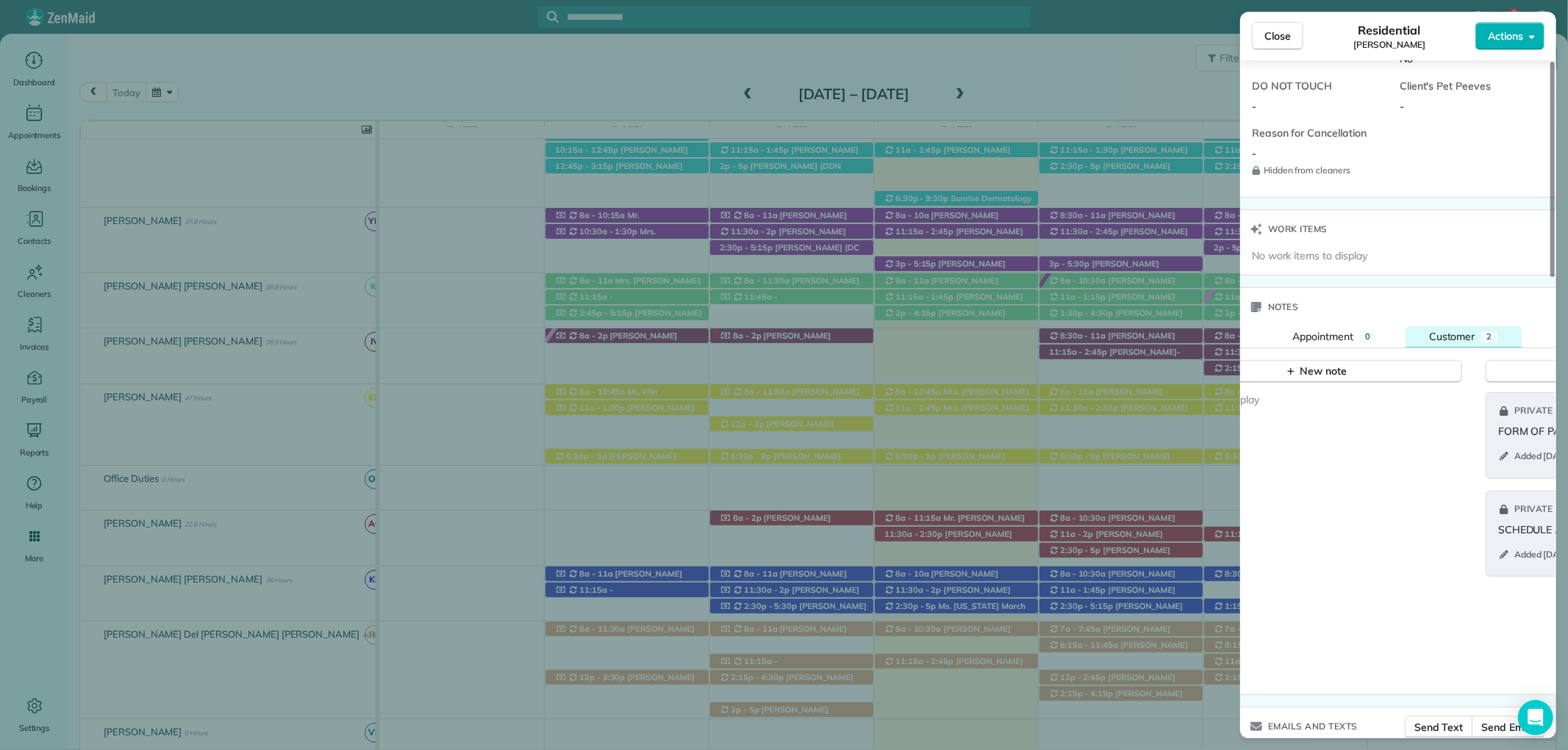
click at [1451, 340] on span "Customer" at bounding box center [1452, 337] width 47 height 14
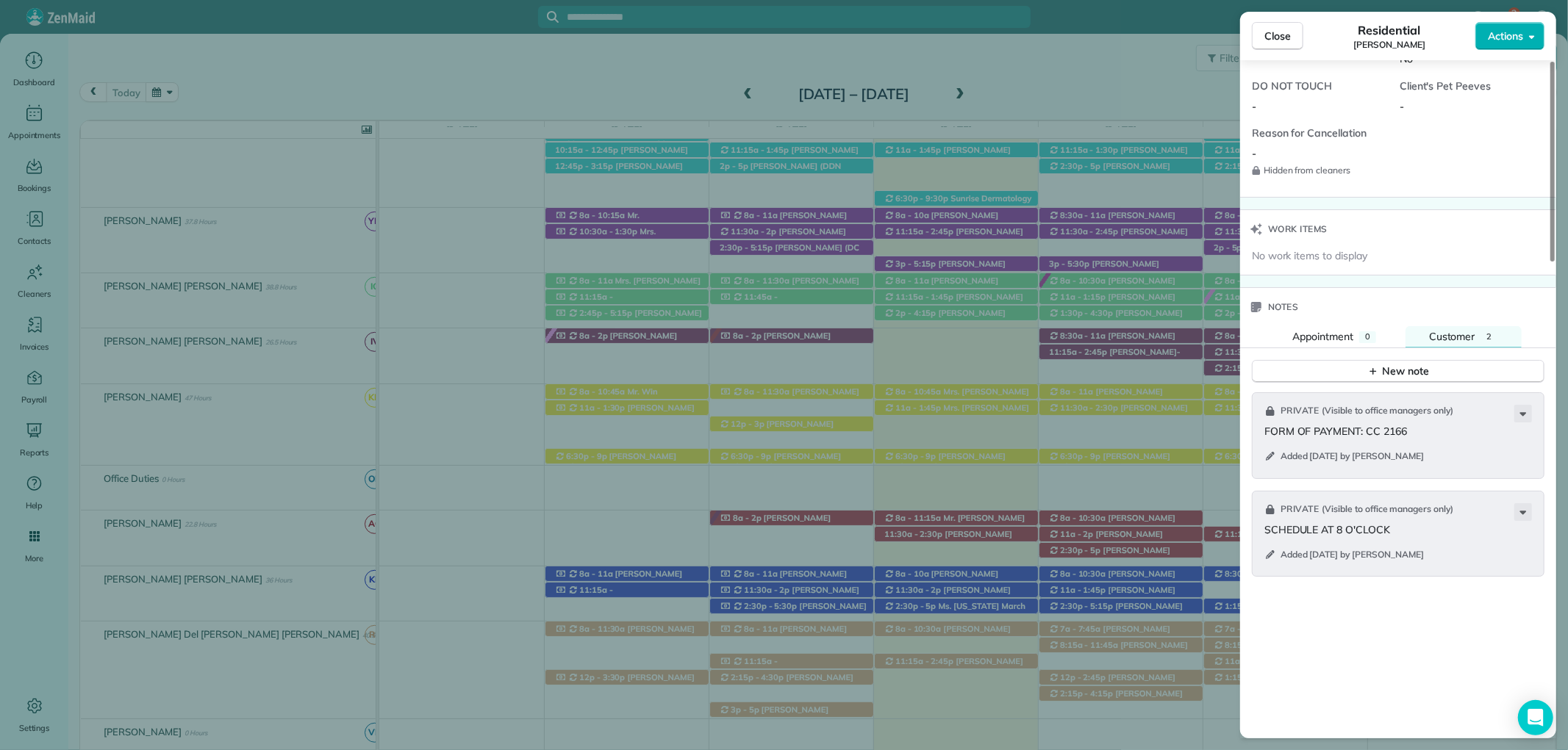
click at [1274, 36] on span "Close" at bounding box center [1277, 36] width 26 height 14
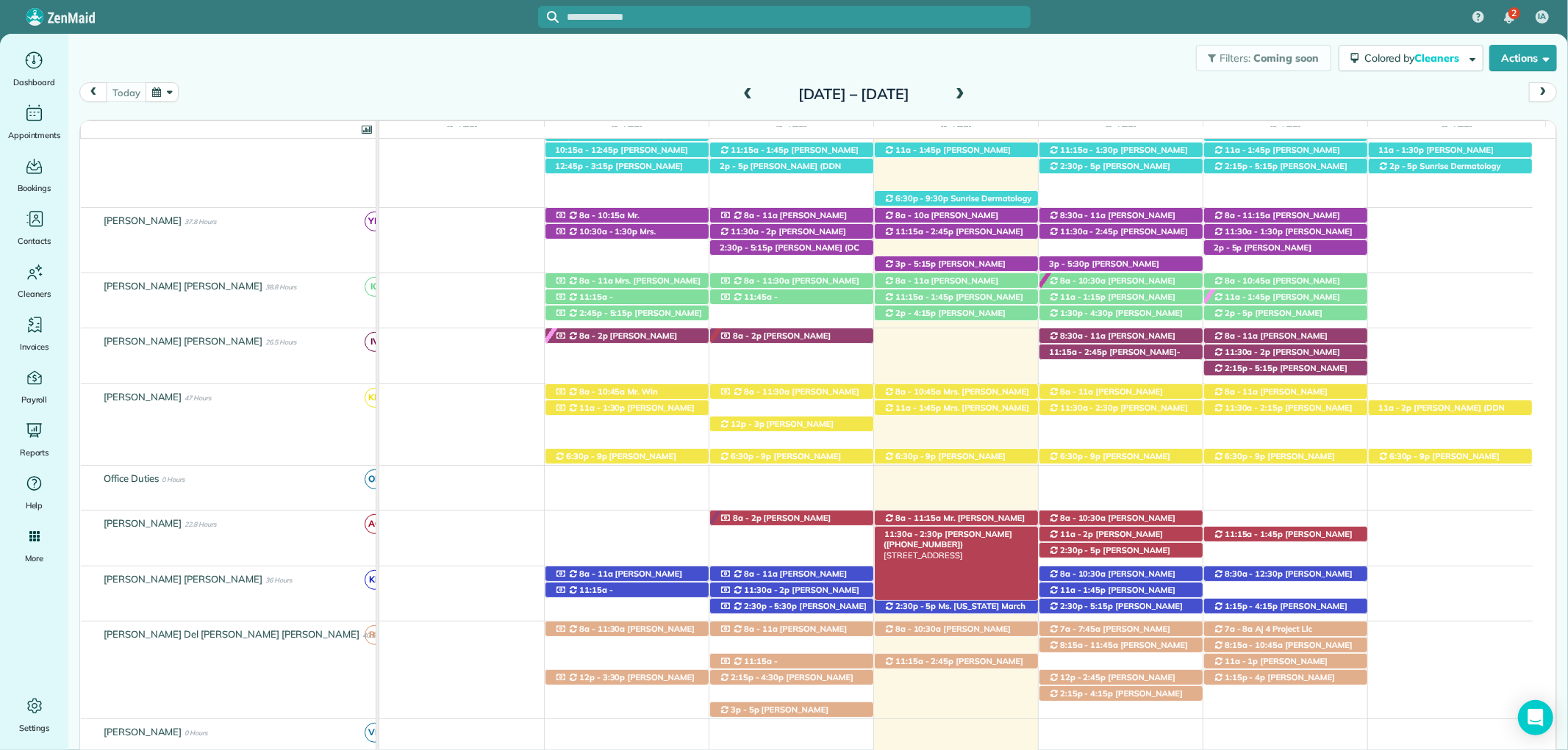
click at [996, 536] on span "Mr. John Forney (+12052533384)" at bounding box center [948, 539] width 129 height 20
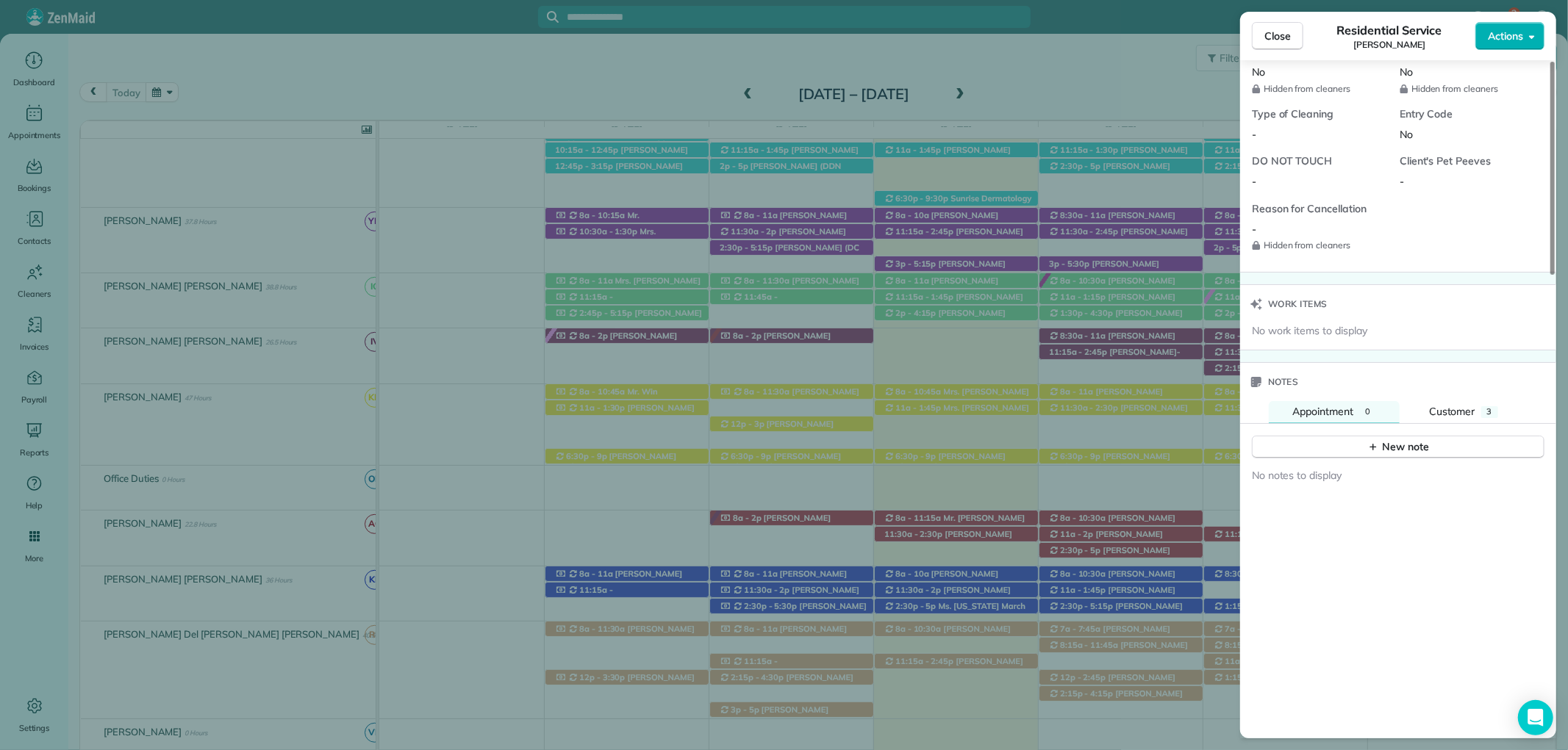
scroll to position [1143, 0]
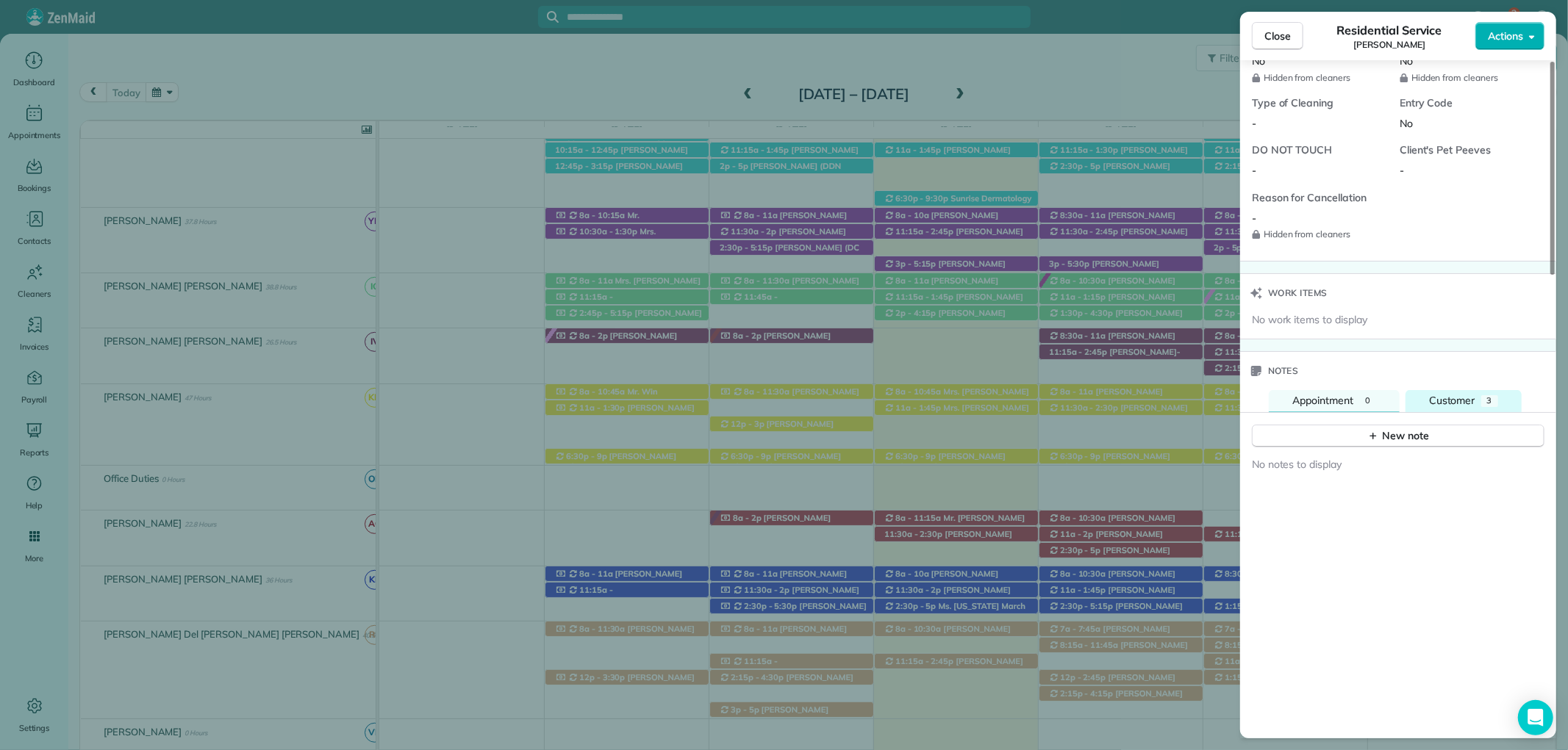
click at [1481, 407] on button "Customer 3" at bounding box center [1464, 401] width 116 height 22
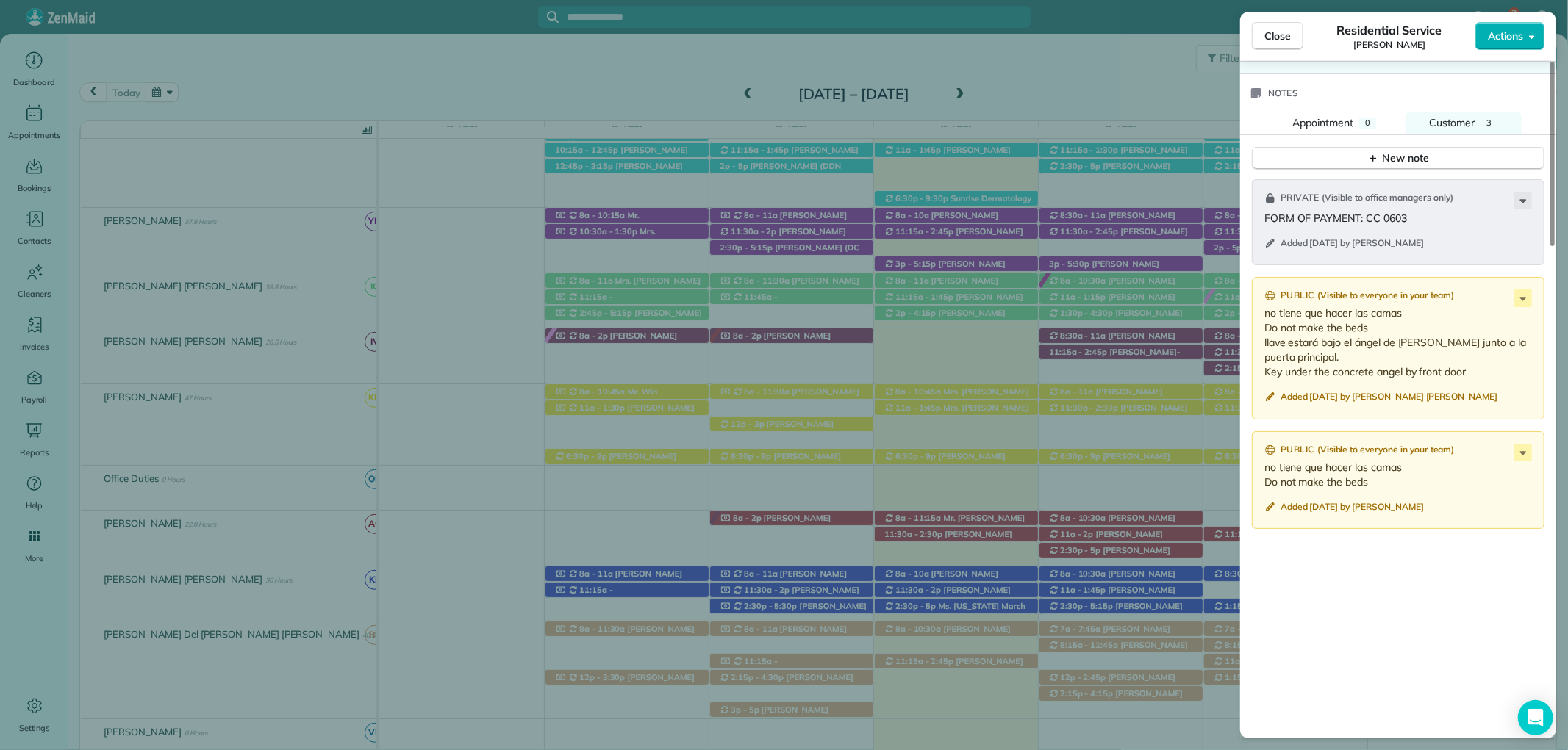
scroll to position [1469, 0]
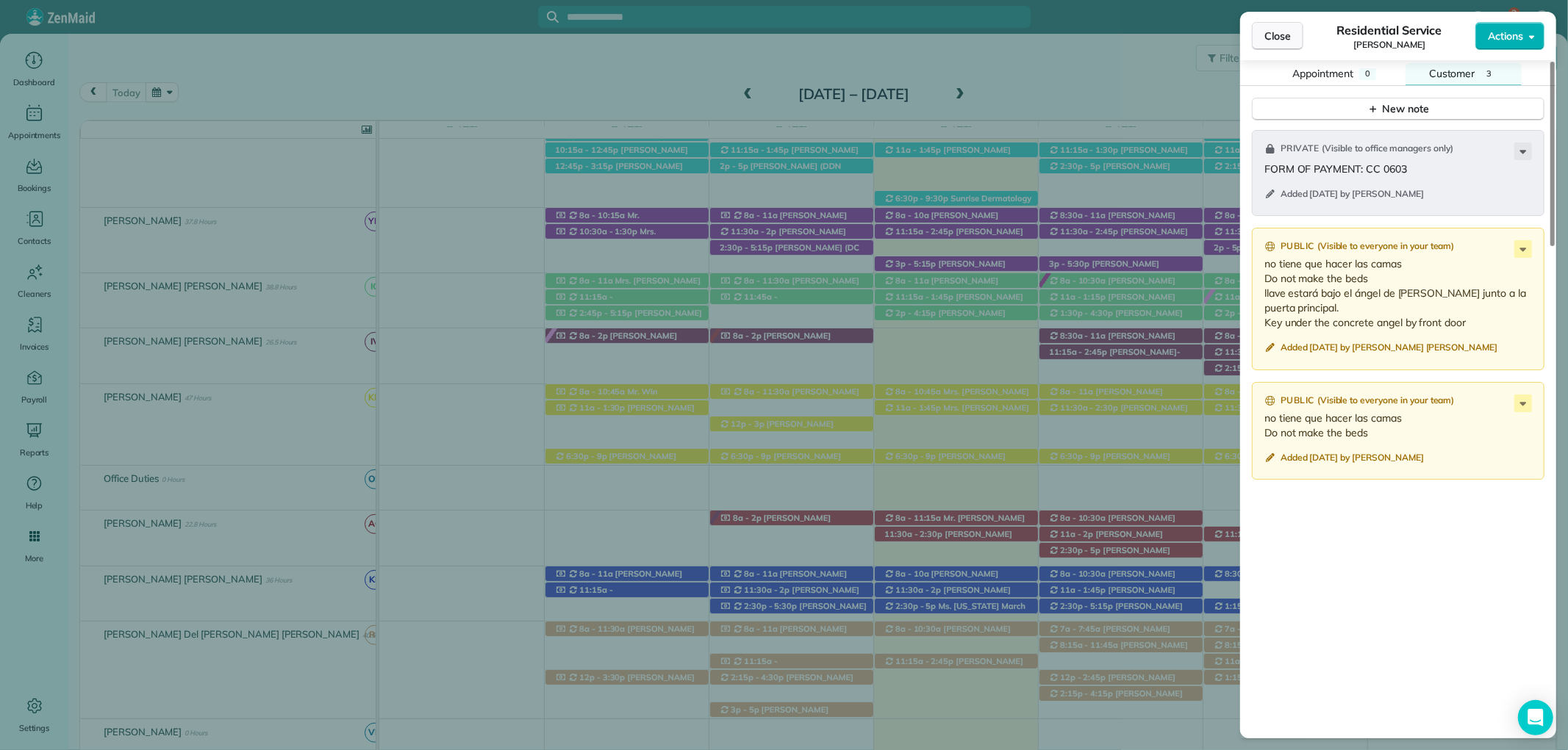
click at [1280, 41] on span "Close" at bounding box center [1277, 36] width 26 height 14
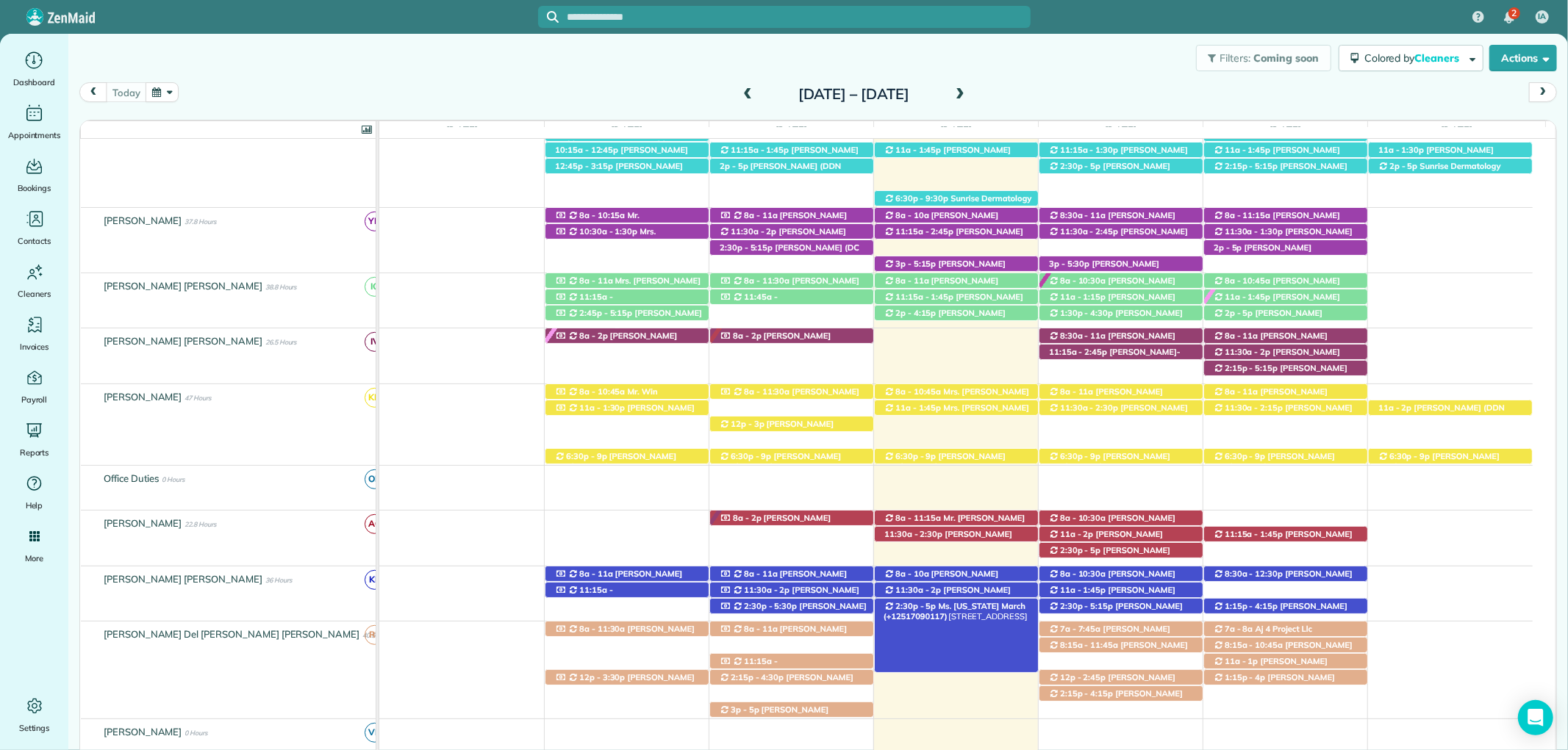
click at [979, 603] on span "Ms. [US_STATE] March (+12517090117)" at bounding box center [954, 611] width 142 height 20
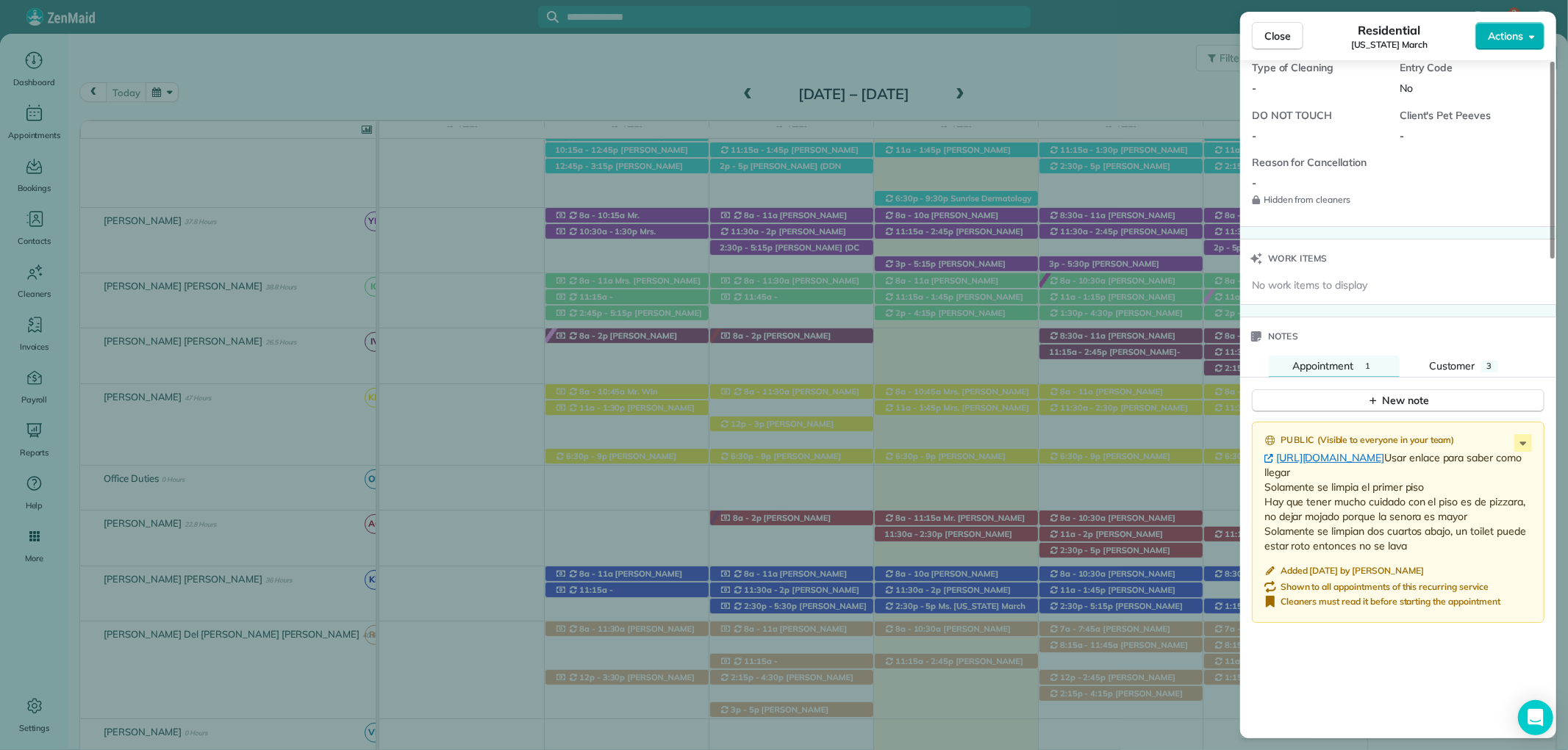
scroll to position [1308, 0]
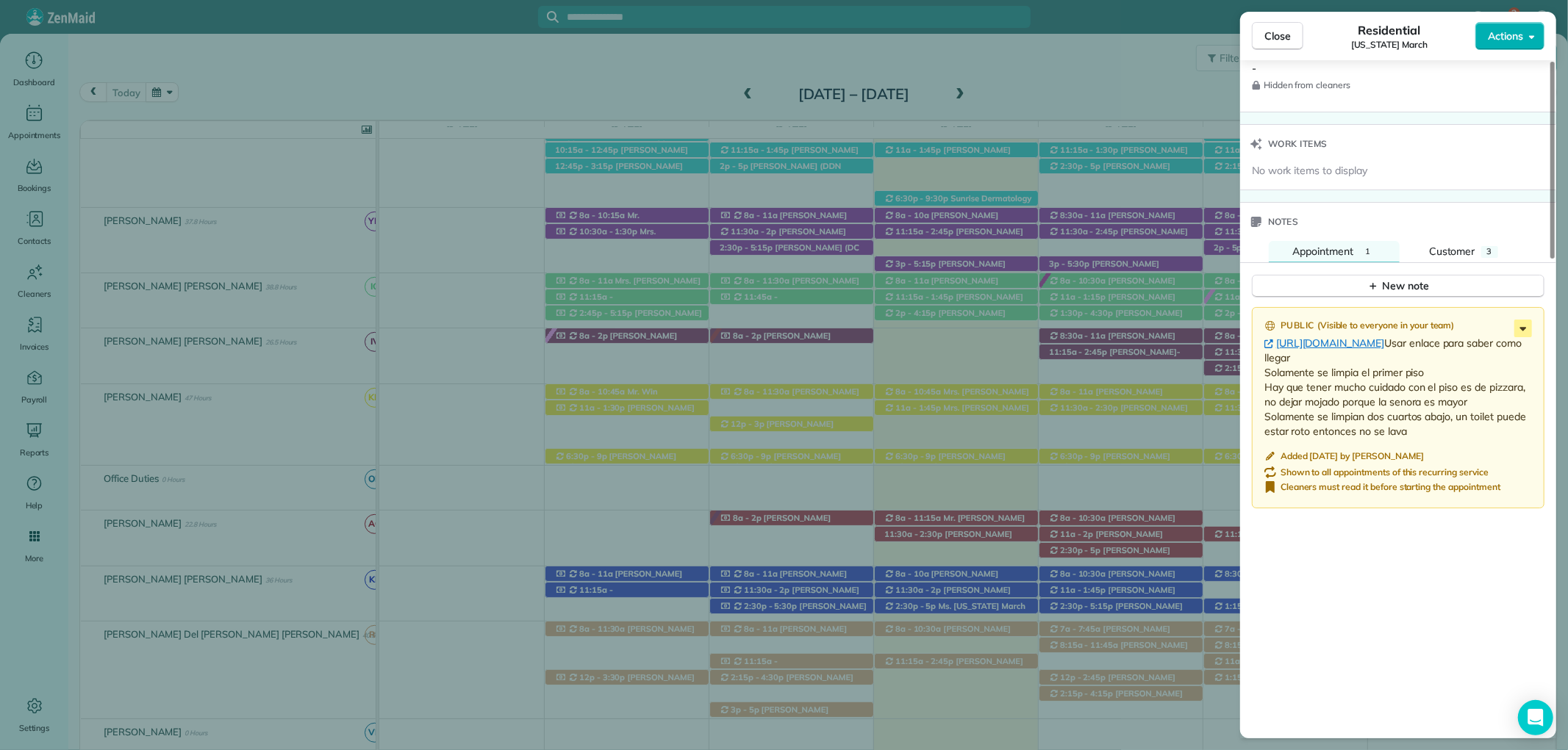
click at [1522, 328] on icon at bounding box center [1524, 328] width 7 height 3
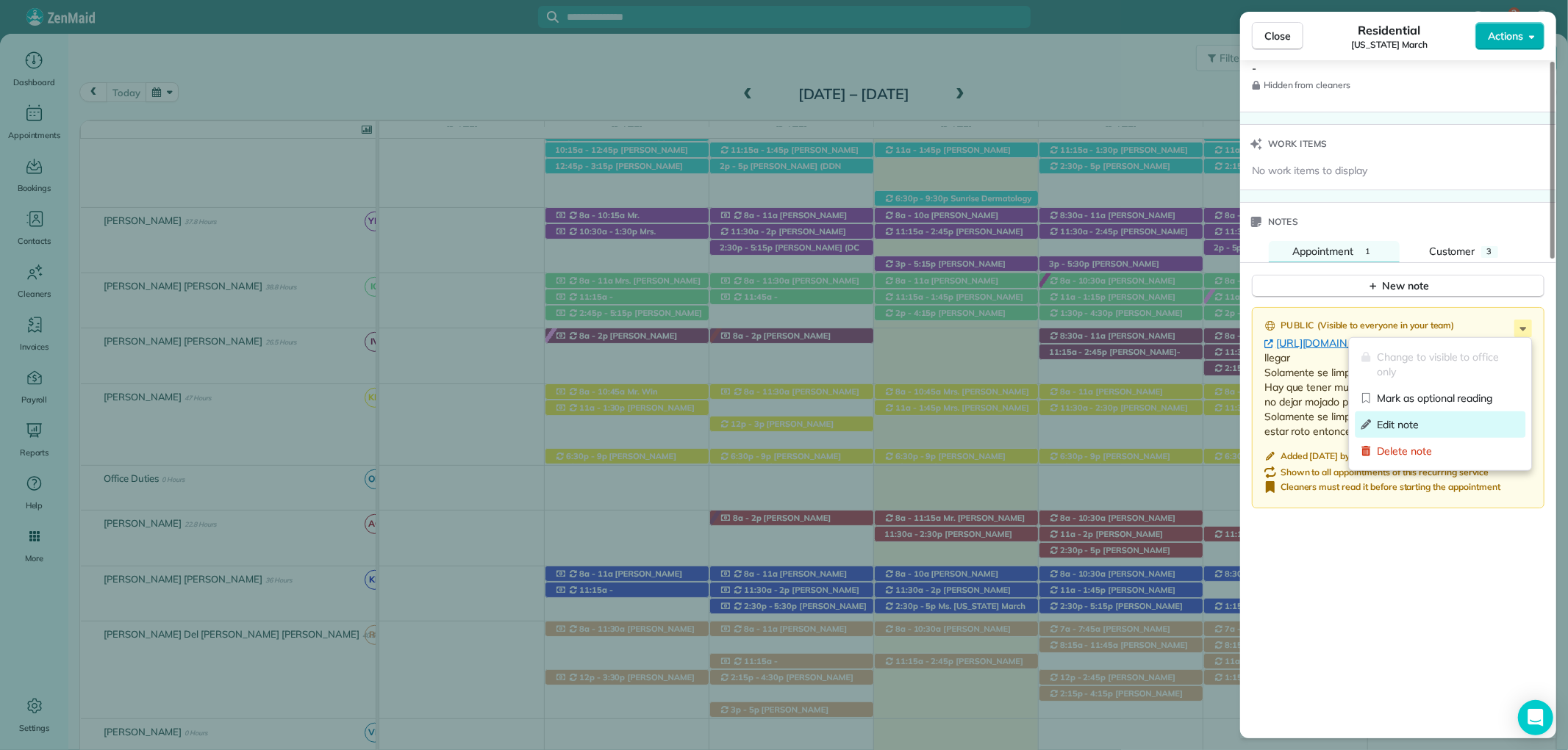
click at [1407, 426] on span "Edit note" at bounding box center [1448, 424] width 143 height 14
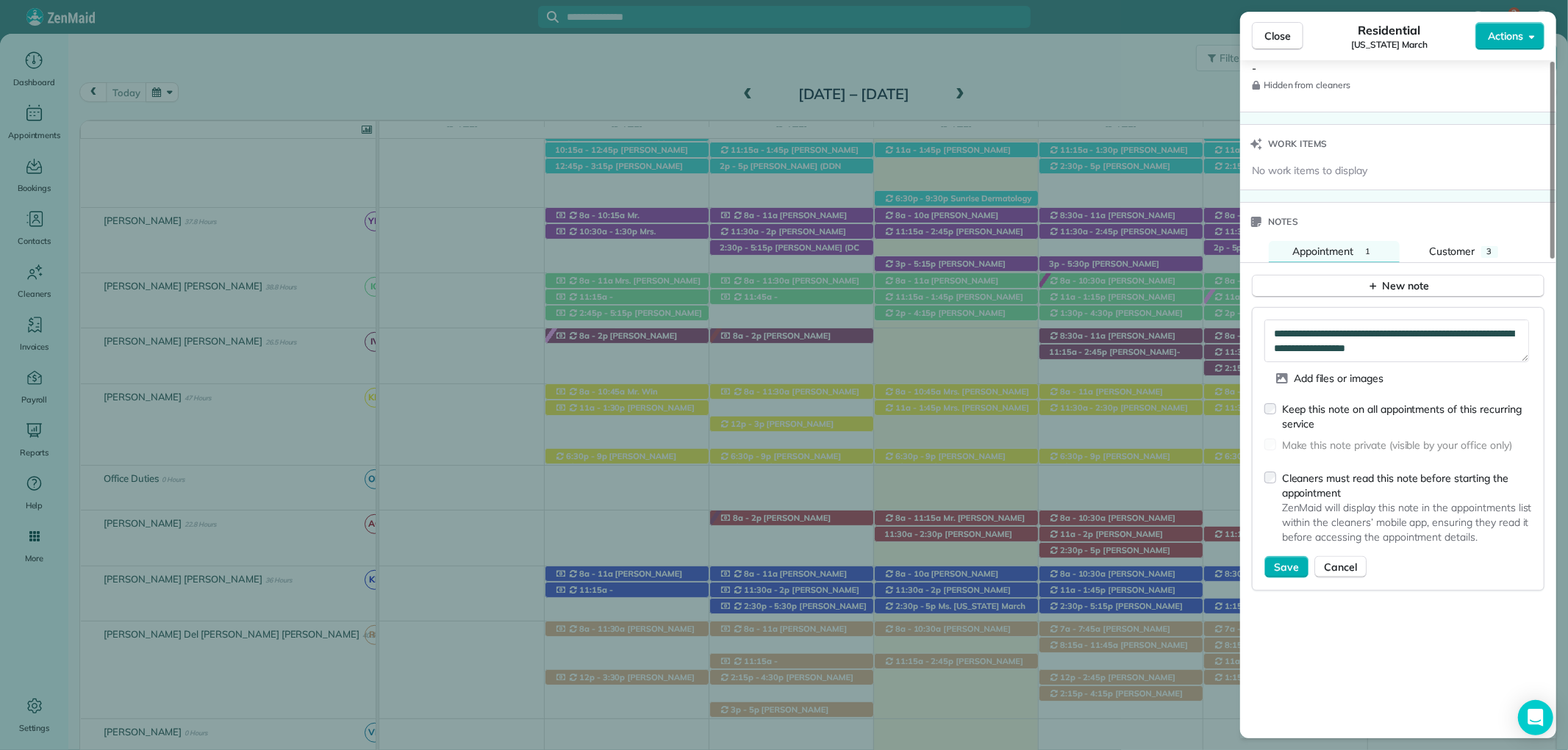
click at [1276, 478] on div "Cleaners must read this note before starting the appointment ZenMaid will displ…" at bounding box center [1397, 510] width 267 height 92
click at [1273, 483] on div "Cleaners must read this note before starting the appointment ZenMaid will displ…" at bounding box center [1397, 510] width 267 height 92
click at [1287, 564] on span "Save" at bounding box center [1286, 567] width 25 height 14
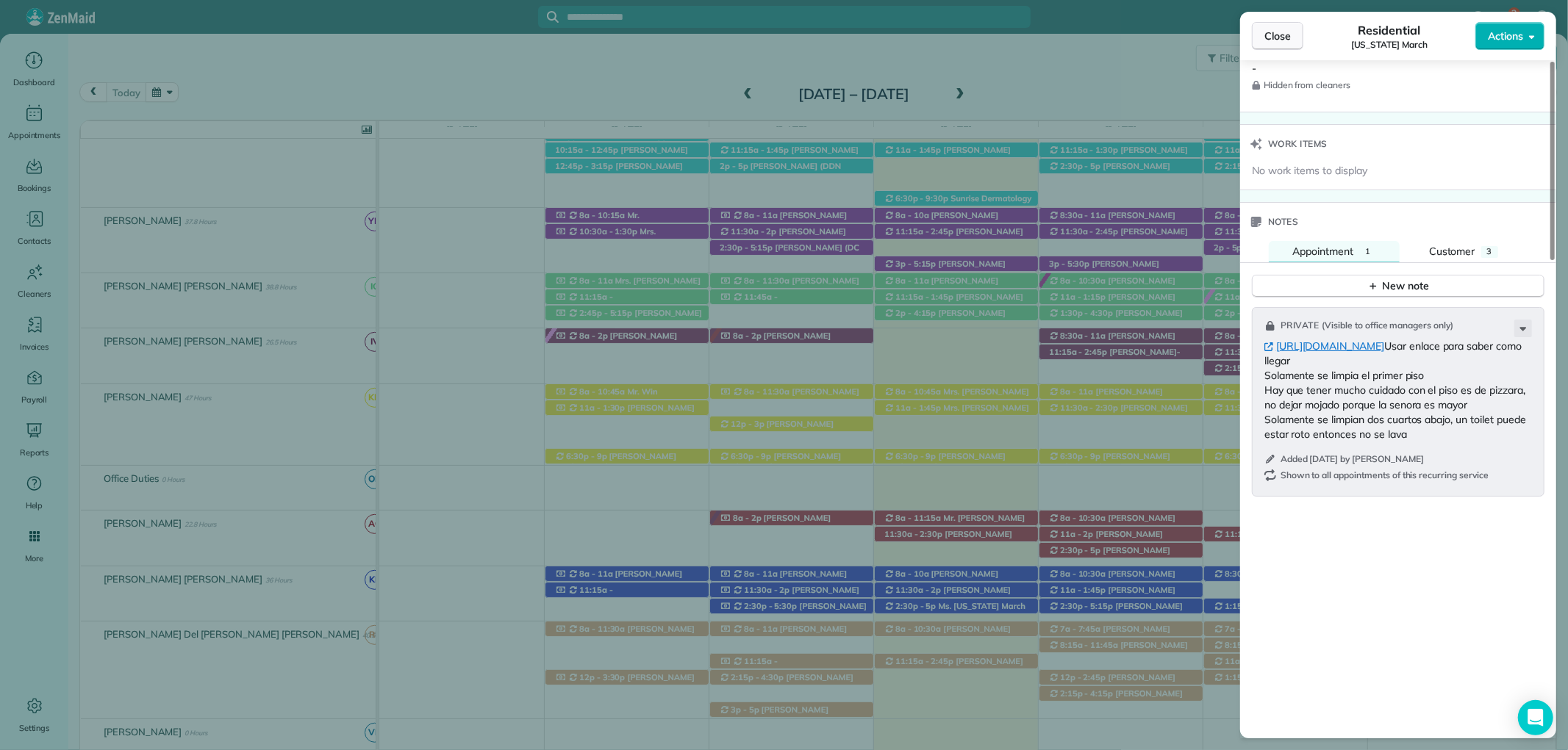
click at [1279, 31] on span "Close" at bounding box center [1277, 36] width 26 height 14
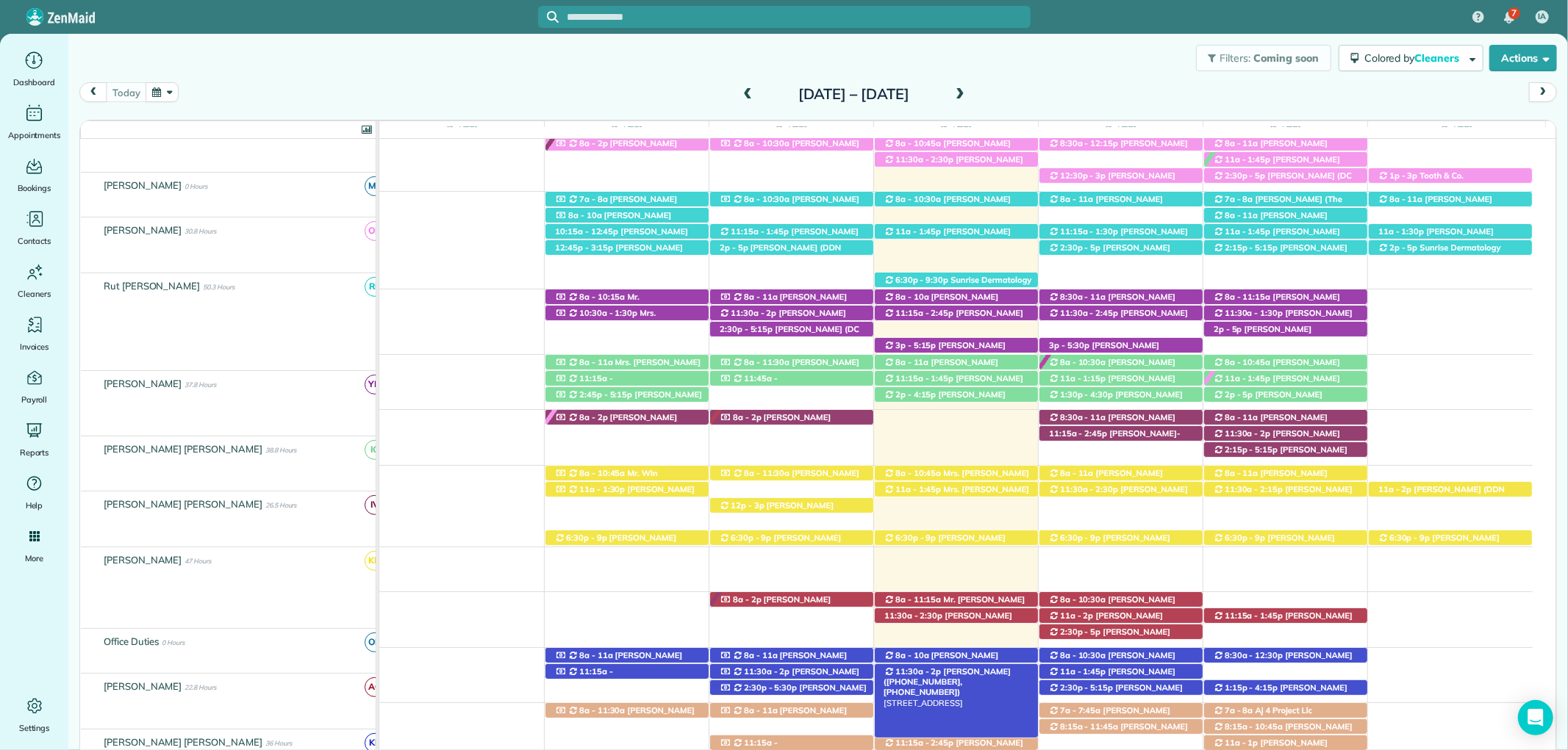
scroll to position [408, 0]
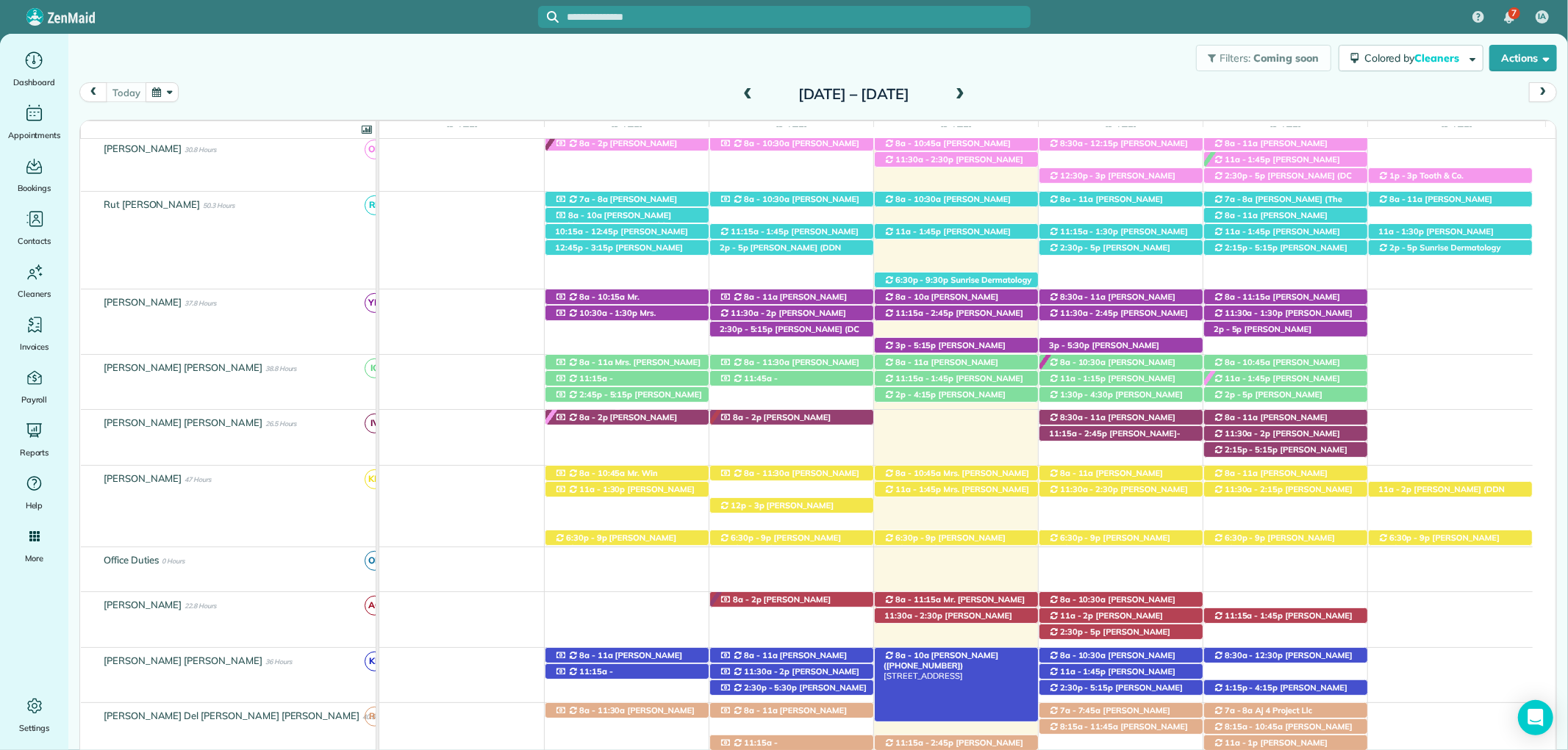
click at [998, 658] on span "Mr. Bryce McMurry (+15054401192)" at bounding box center [941, 660] width 115 height 20
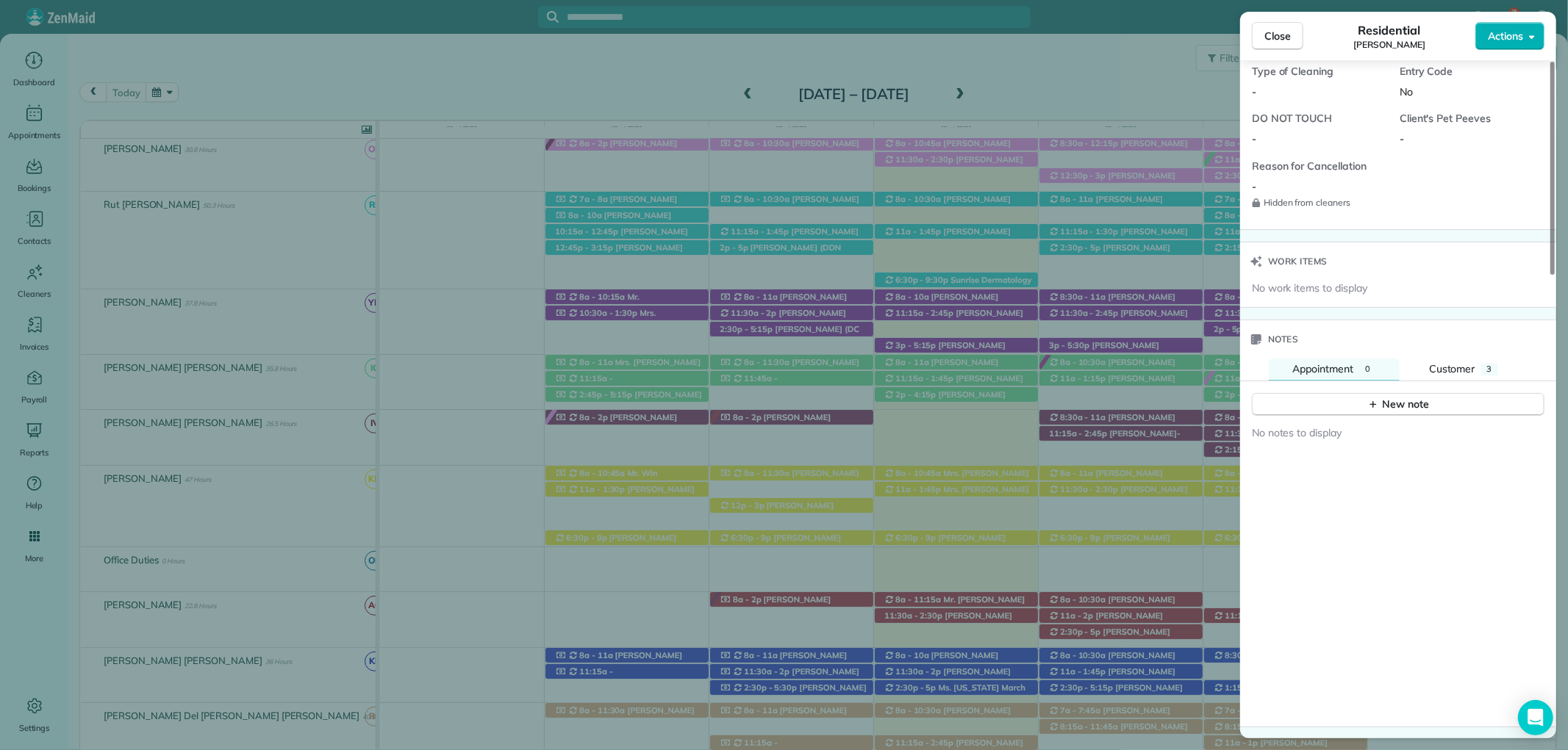
scroll to position [1224, 0]
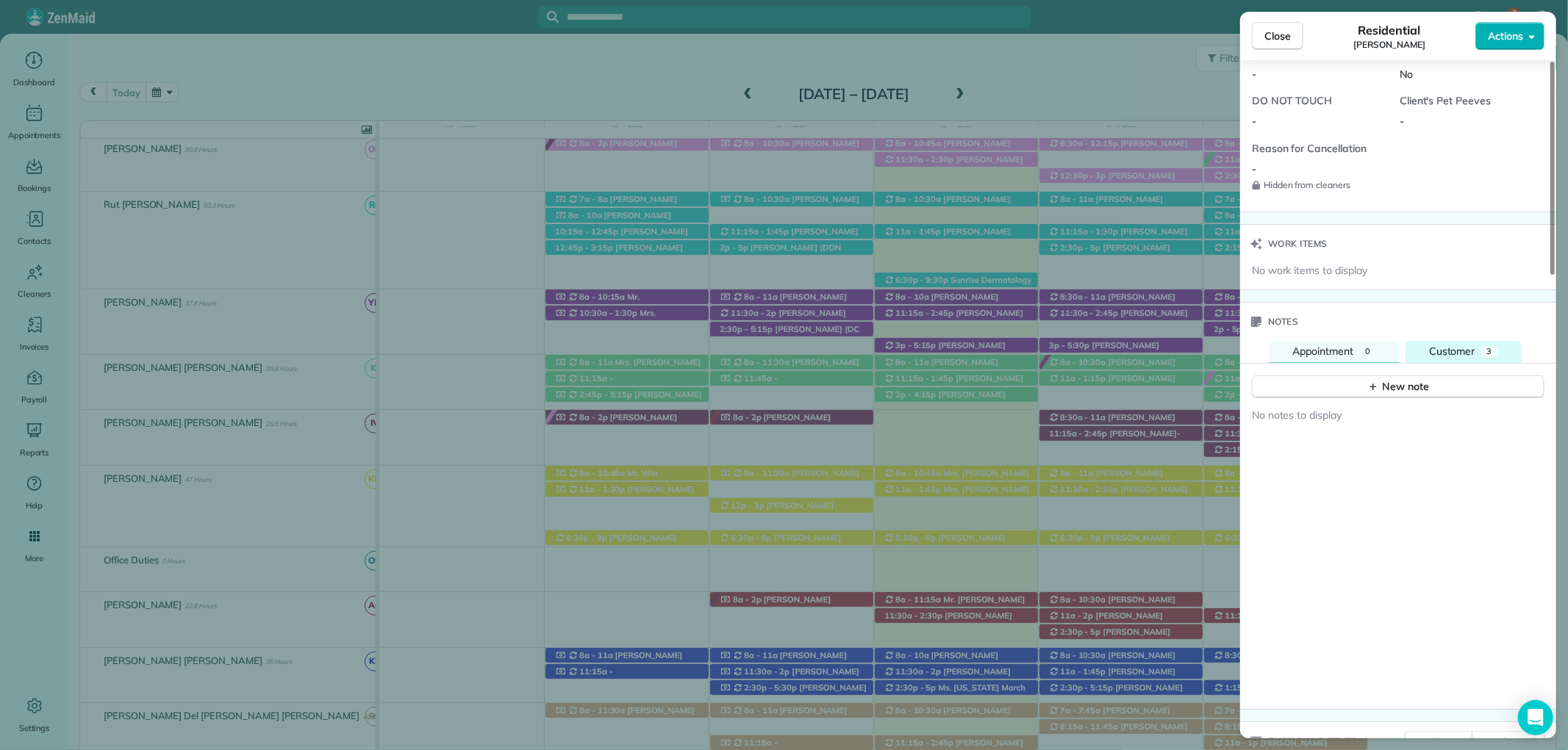
click at [1463, 344] on span "Customer" at bounding box center [1452, 351] width 47 height 14
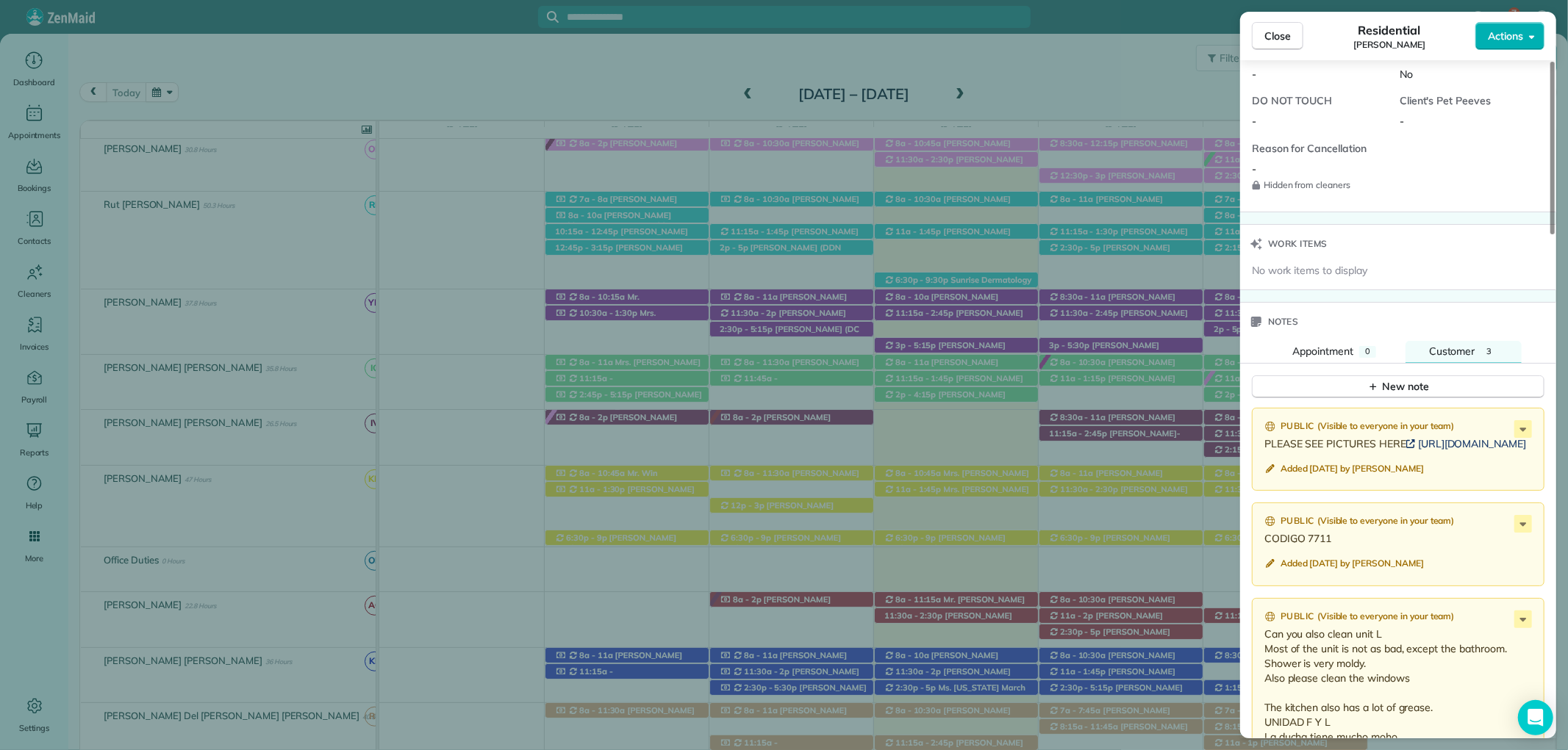
scroll to position [1632, 0]
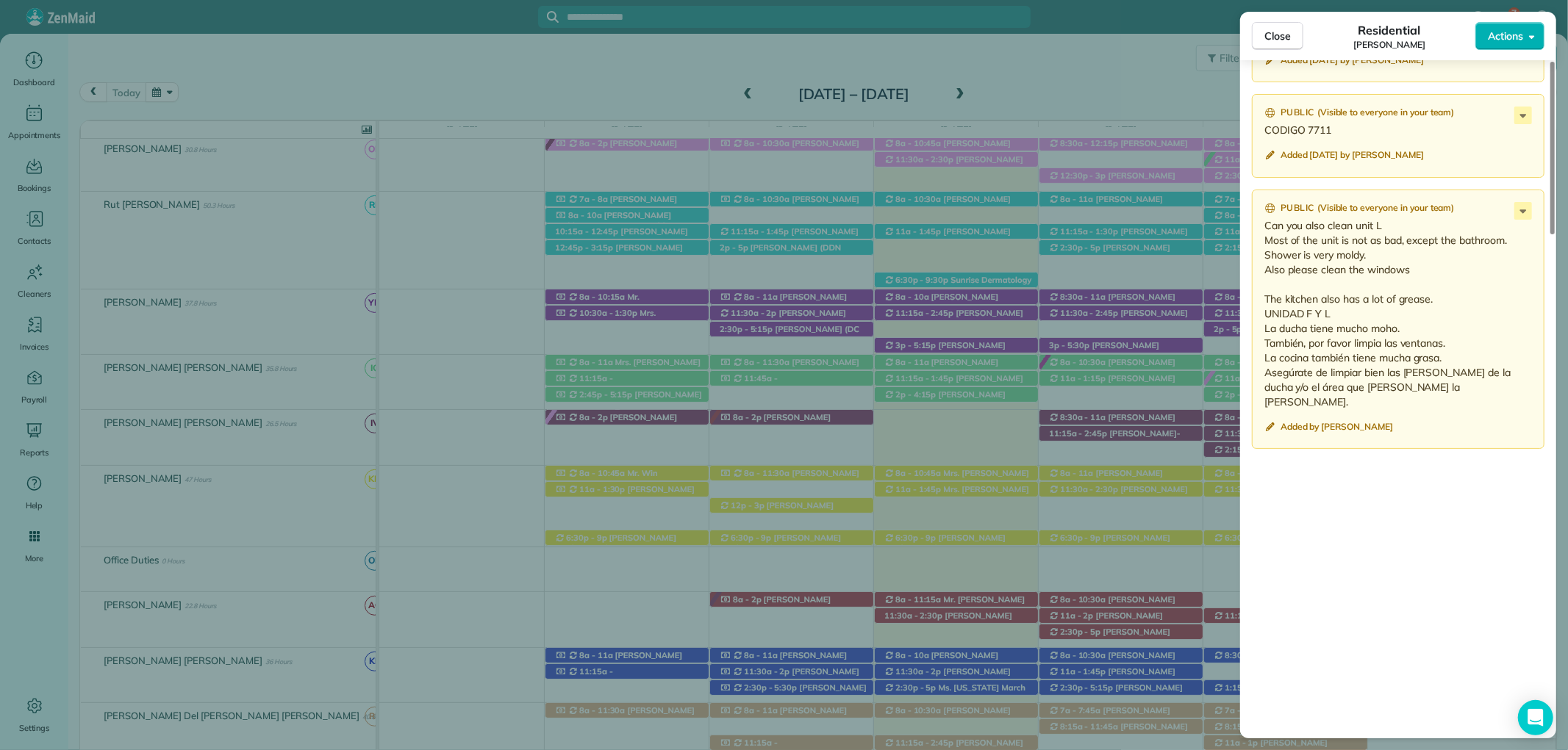
drag, startPoint x: 846, startPoint y: 4, endPoint x: 1278, endPoint y: 280, distance: 512.6
click at [846, 4] on div "Close Residential Bryce McMurry Actions Status Active Bryce McMurry · Open prof…" at bounding box center [784, 375] width 1568 height 750
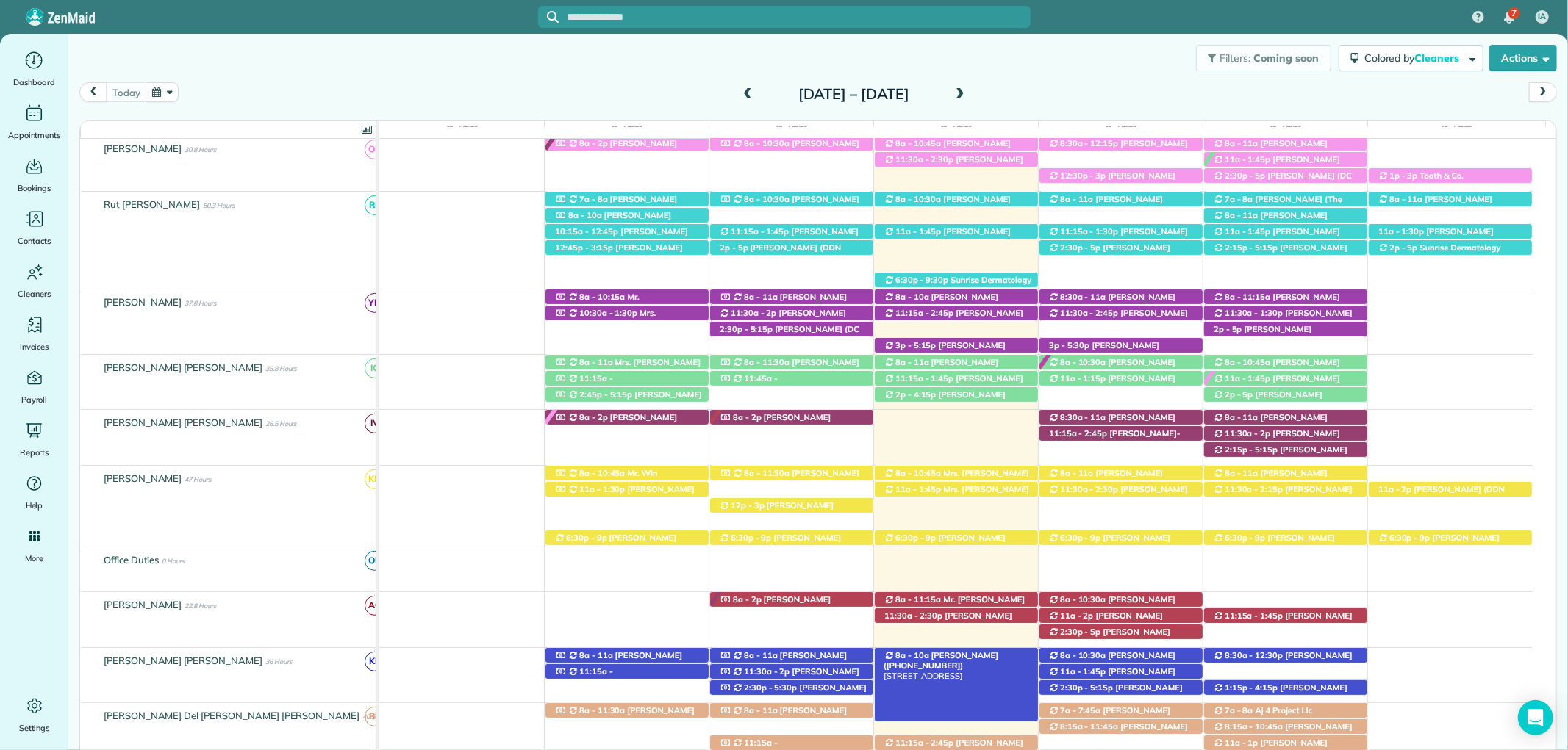
click at [990, 656] on span "Mr. Bryce McMurry (+15054401192)" at bounding box center [941, 660] width 115 height 20
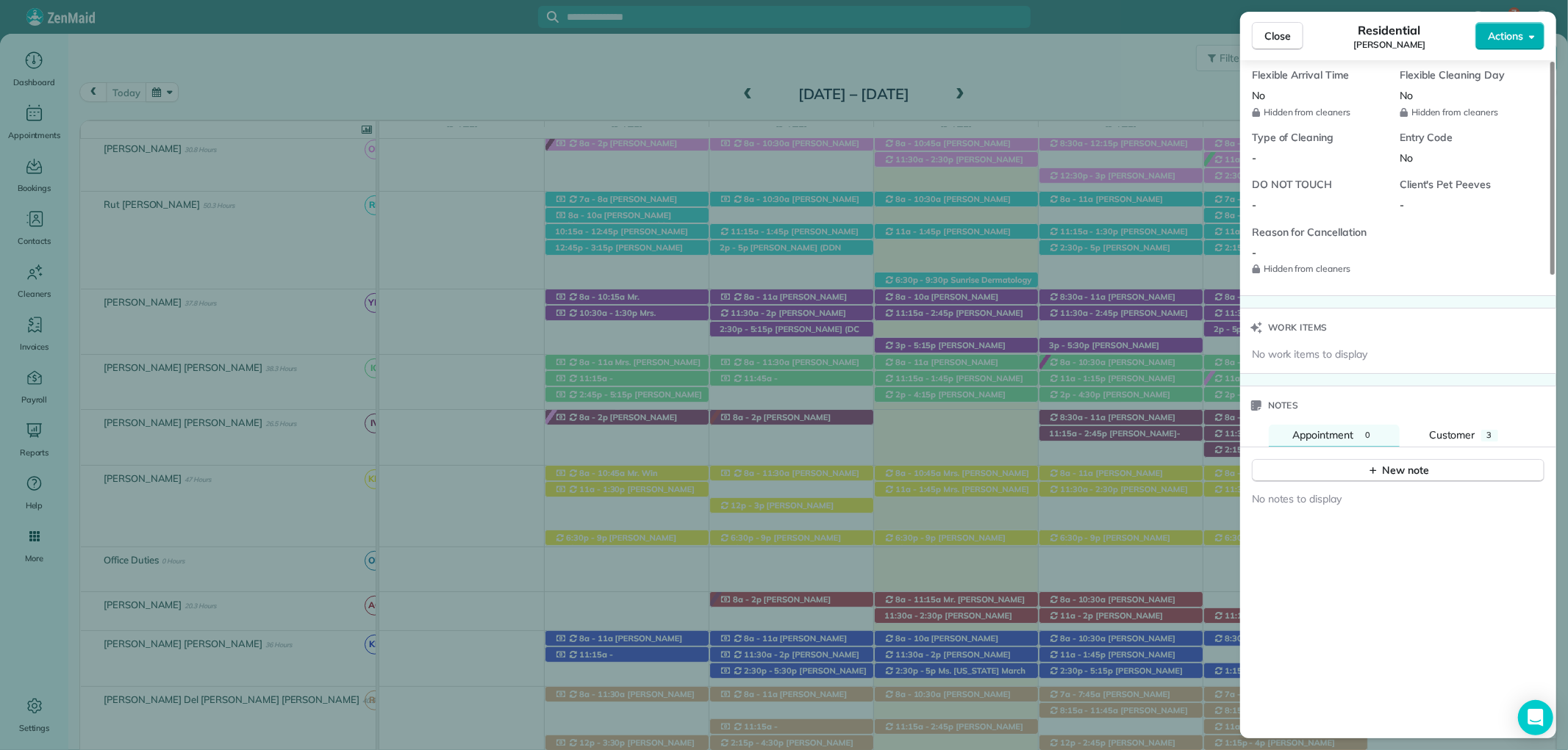
scroll to position [1143, 0]
click at [1481, 428] on div "3" at bounding box center [1490, 434] width 17 height 12
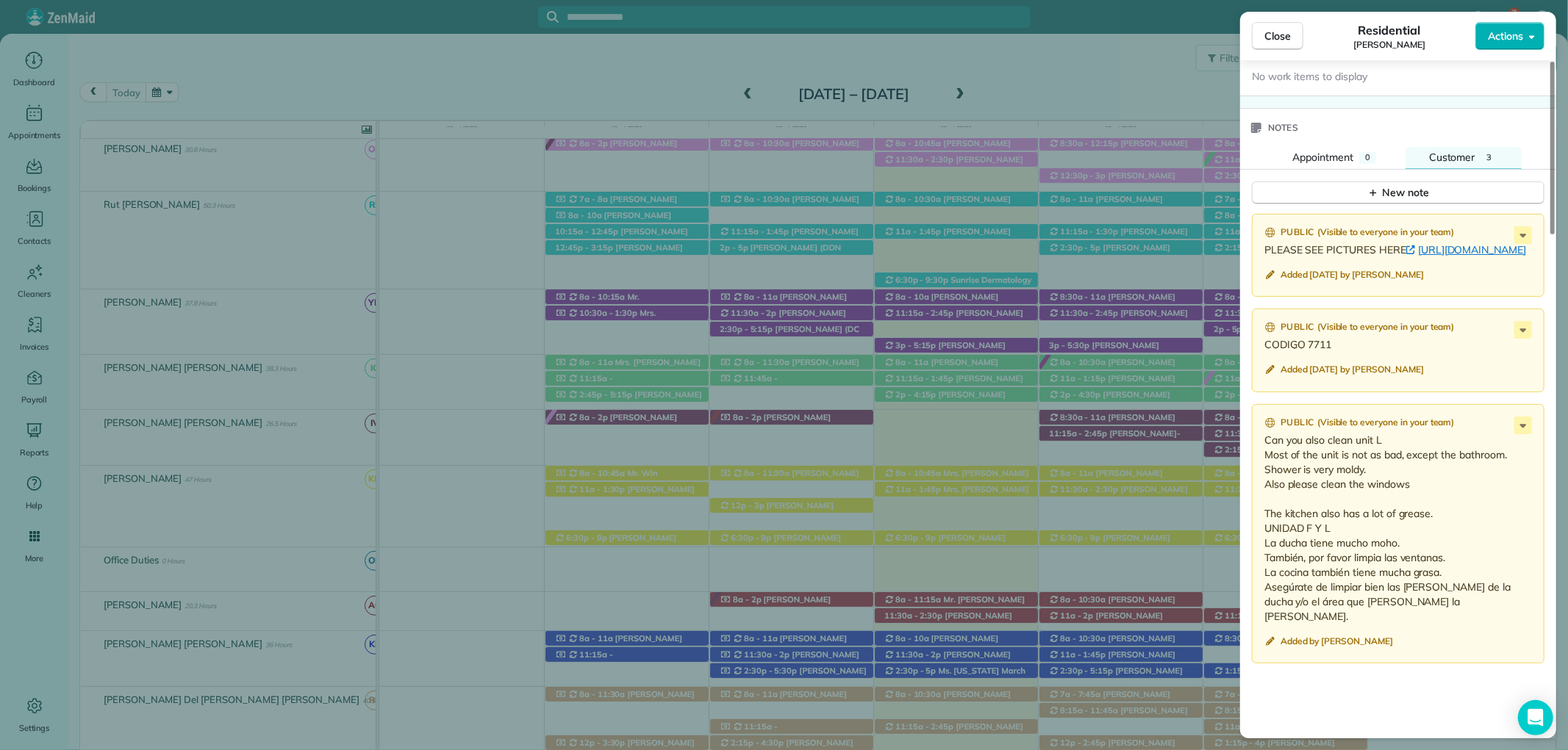
scroll to position [1469, 0]
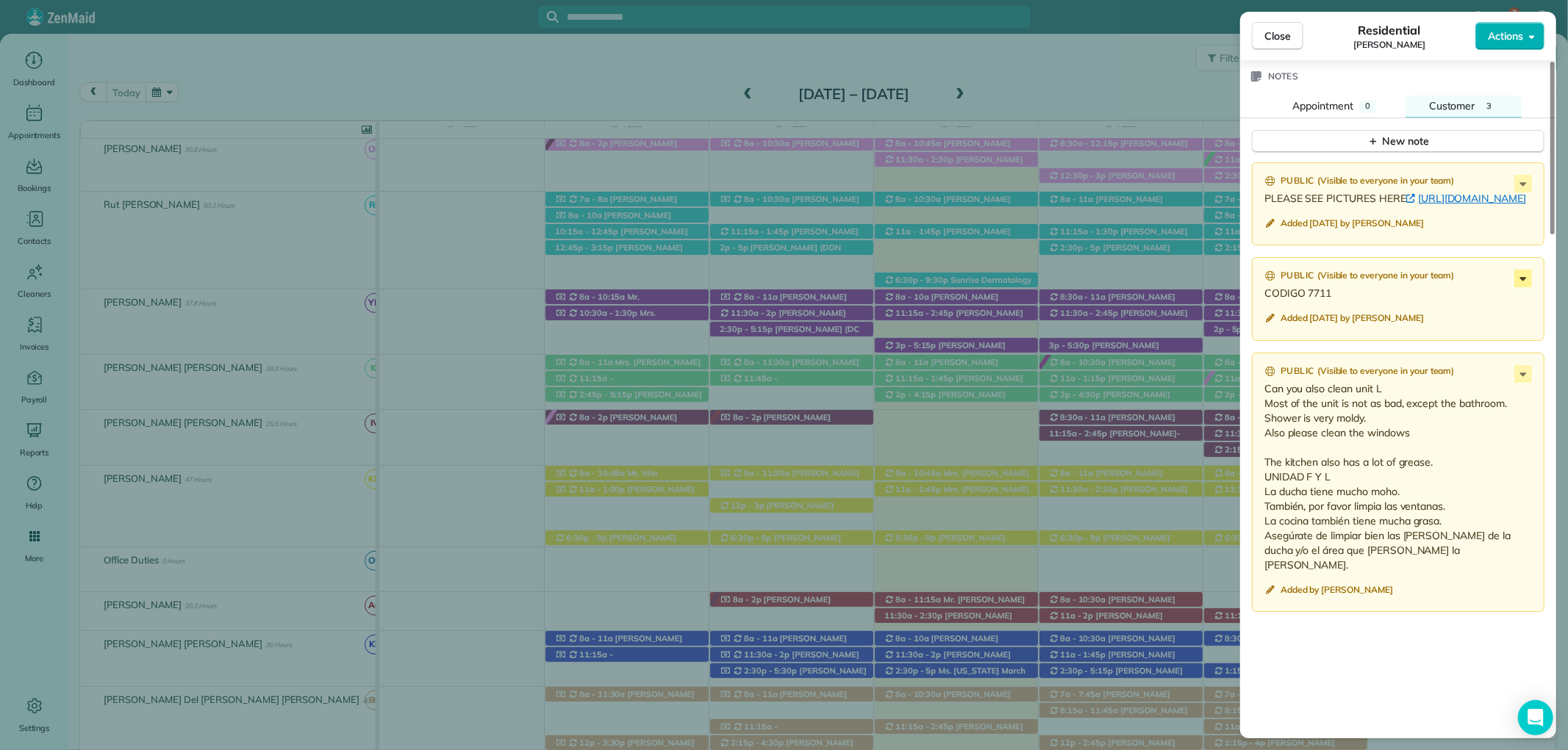
click at [1518, 288] on icon at bounding box center [1523, 278] width 18 height 18
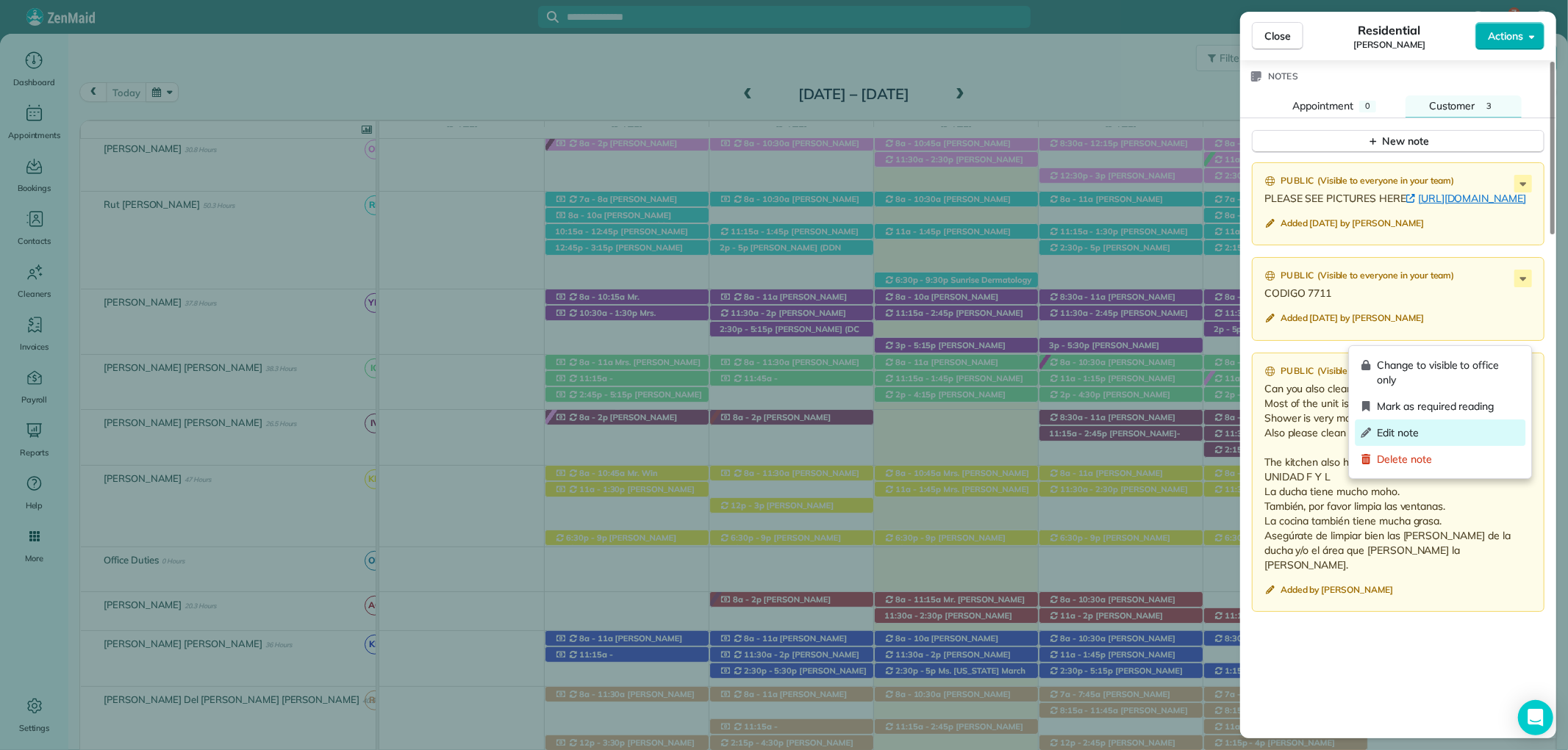
click at [1414, 432] on span "Edit note" at bounding box center [1448, 432] width 143 height 14
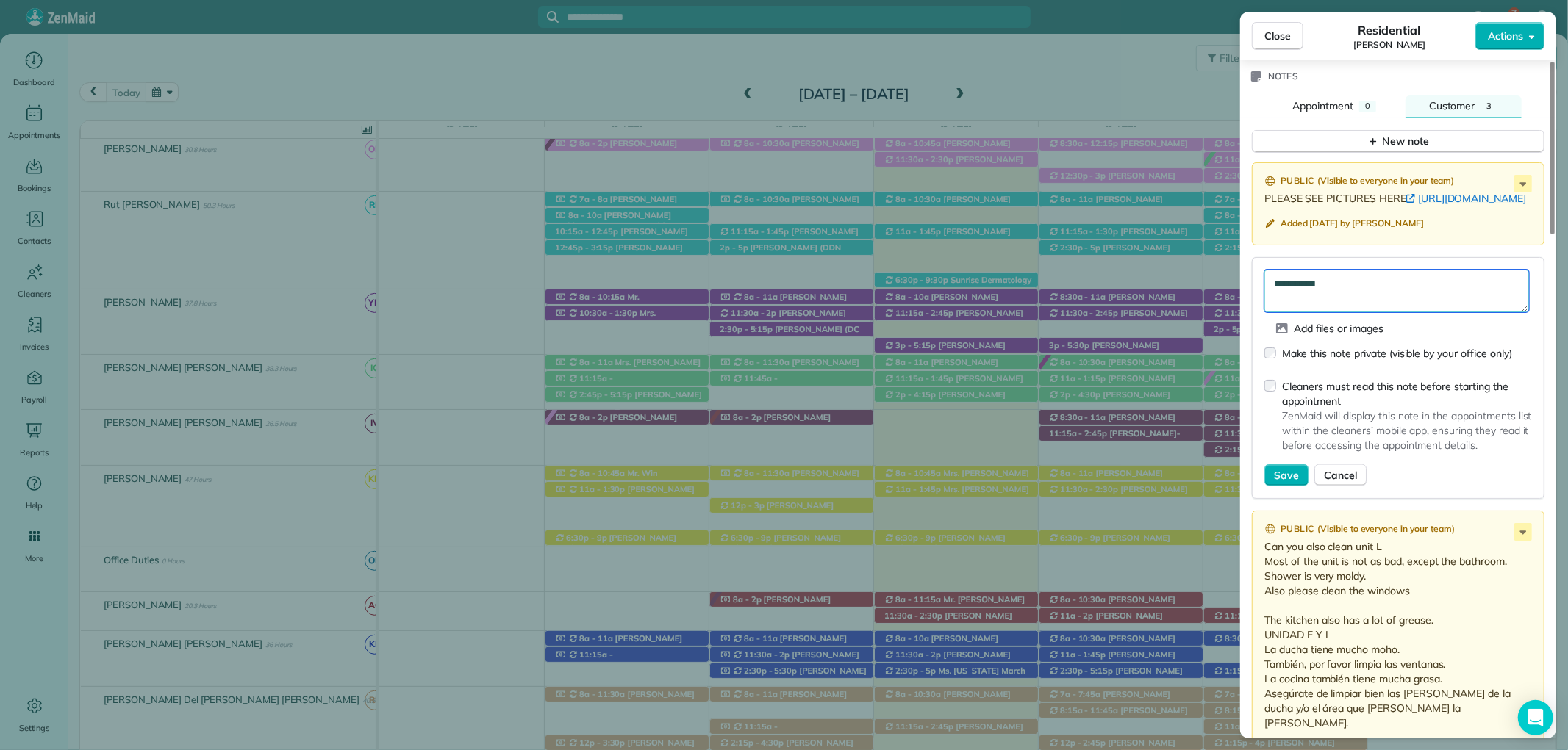
click at [1275, 312] on textarea "**********" at bounding box center [1397, 291] width 265 height 42
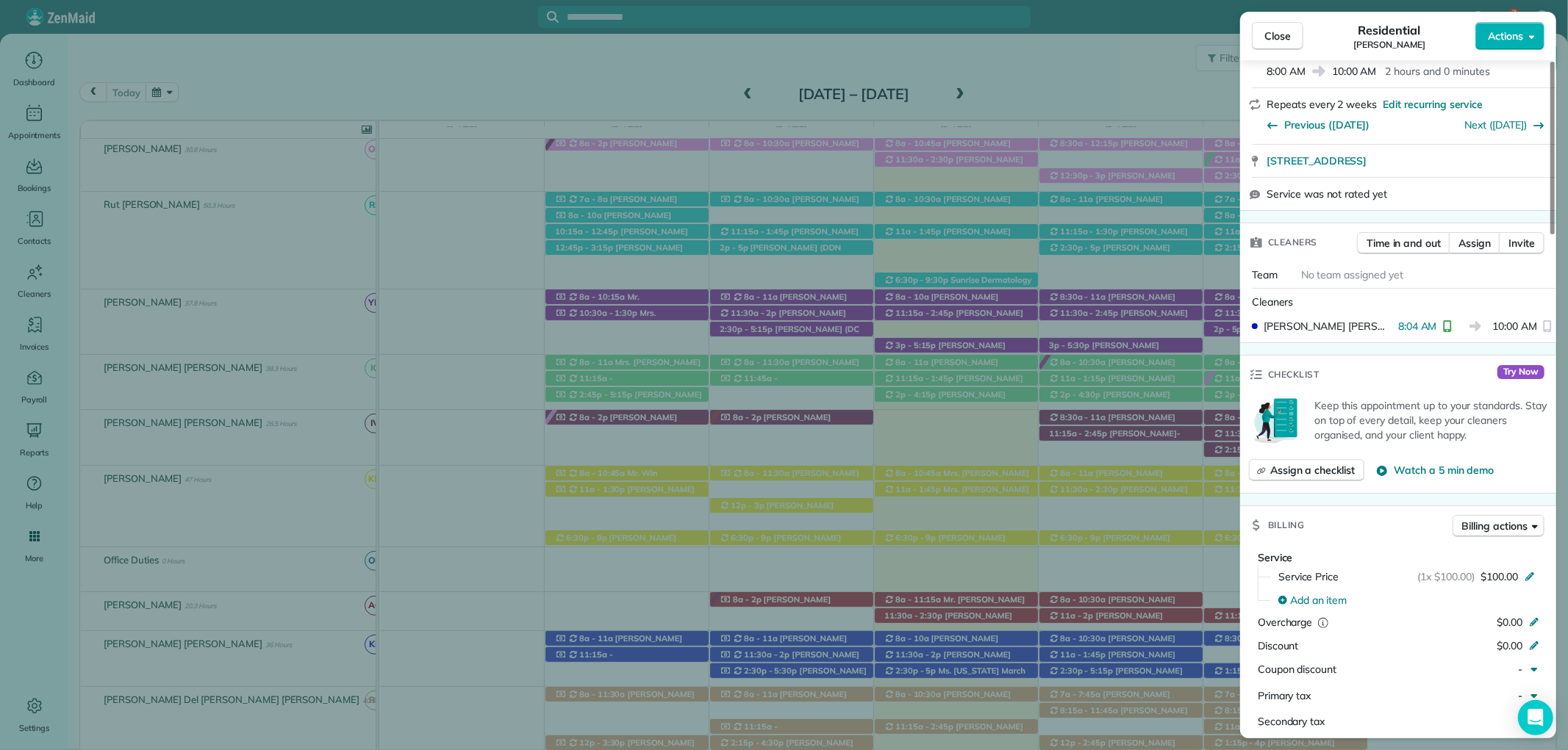
scroll to position [0, 0]
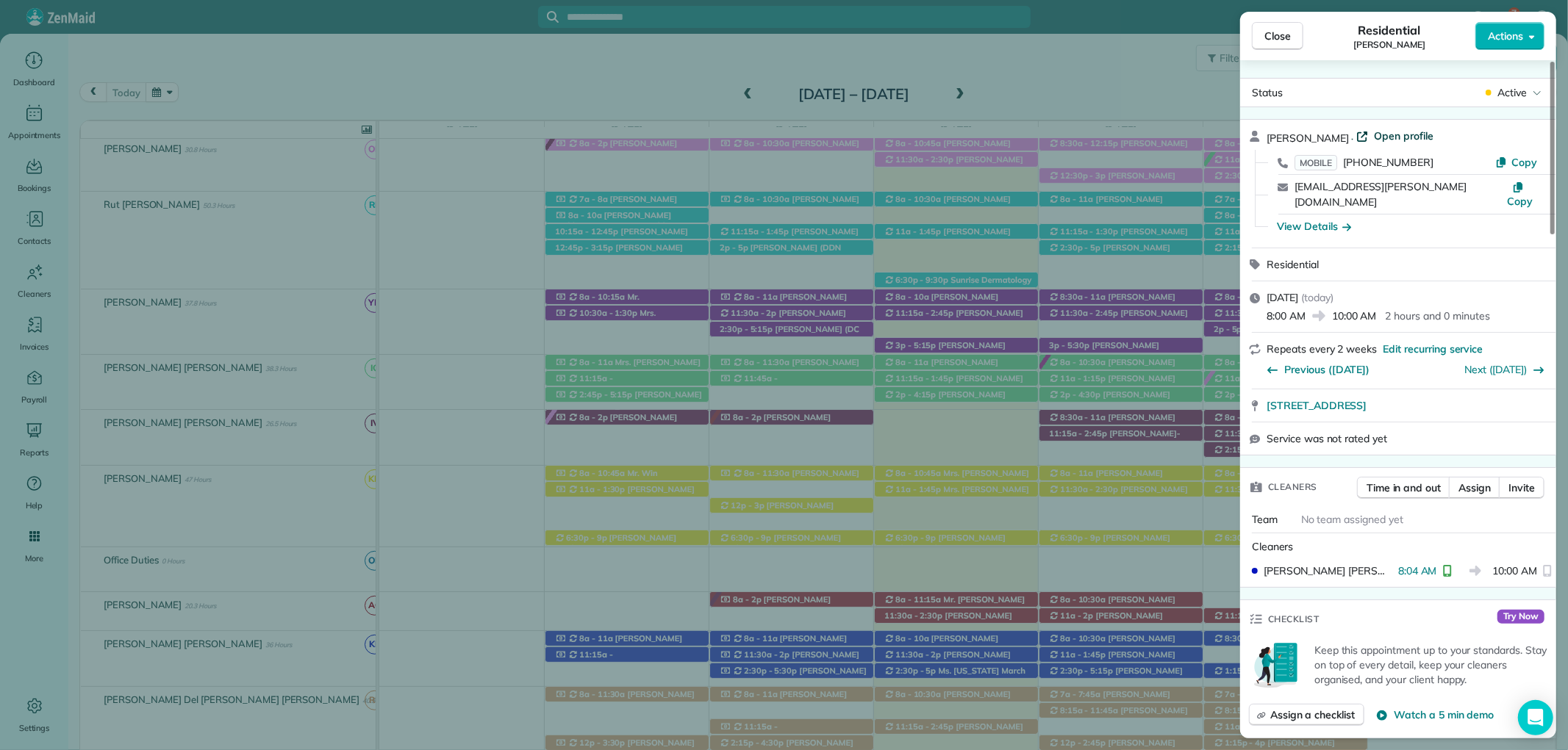
click at [1388, 135] on span "Open profile" at bounding box center [1403, 136] width 59 height 14
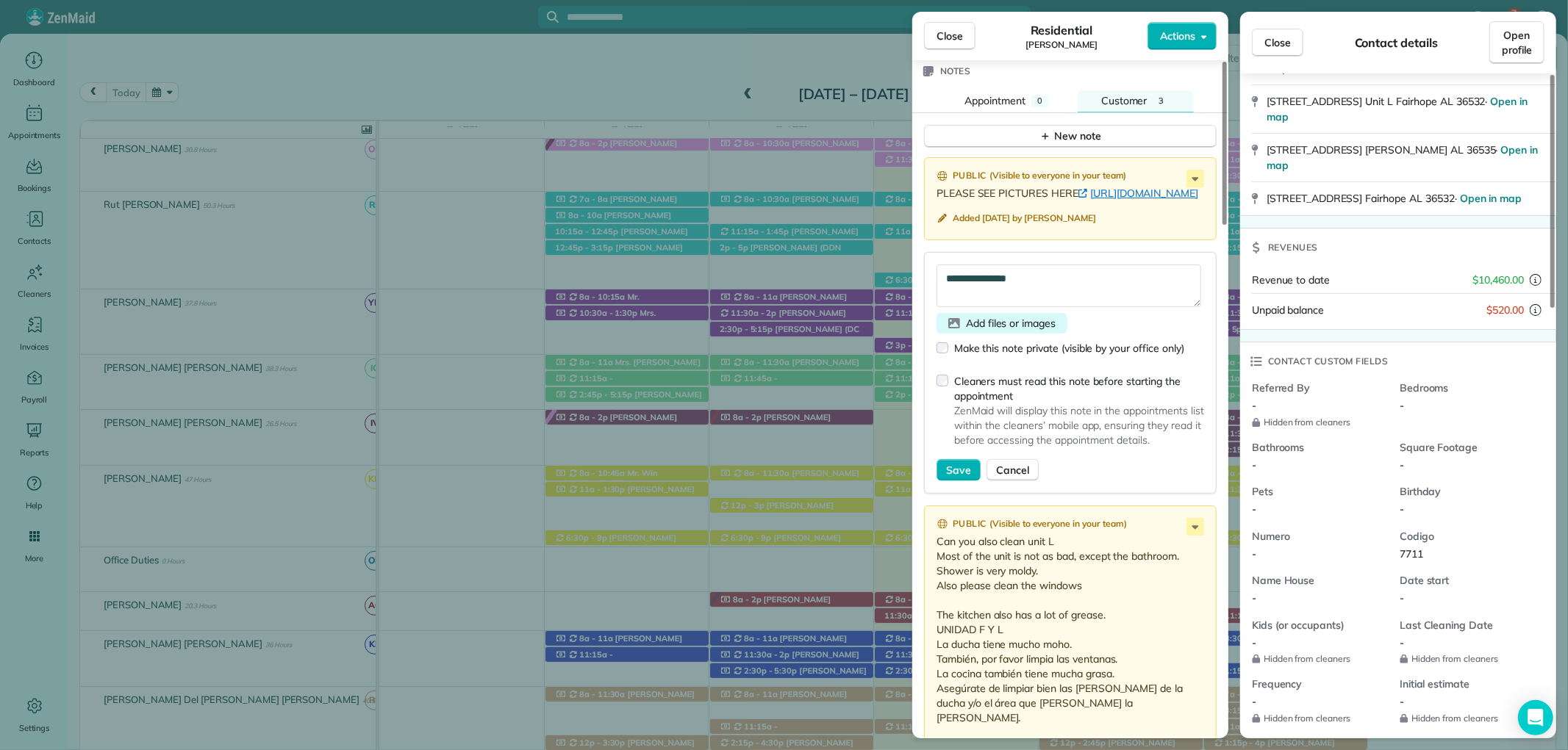
scroll to position [1387, 0]
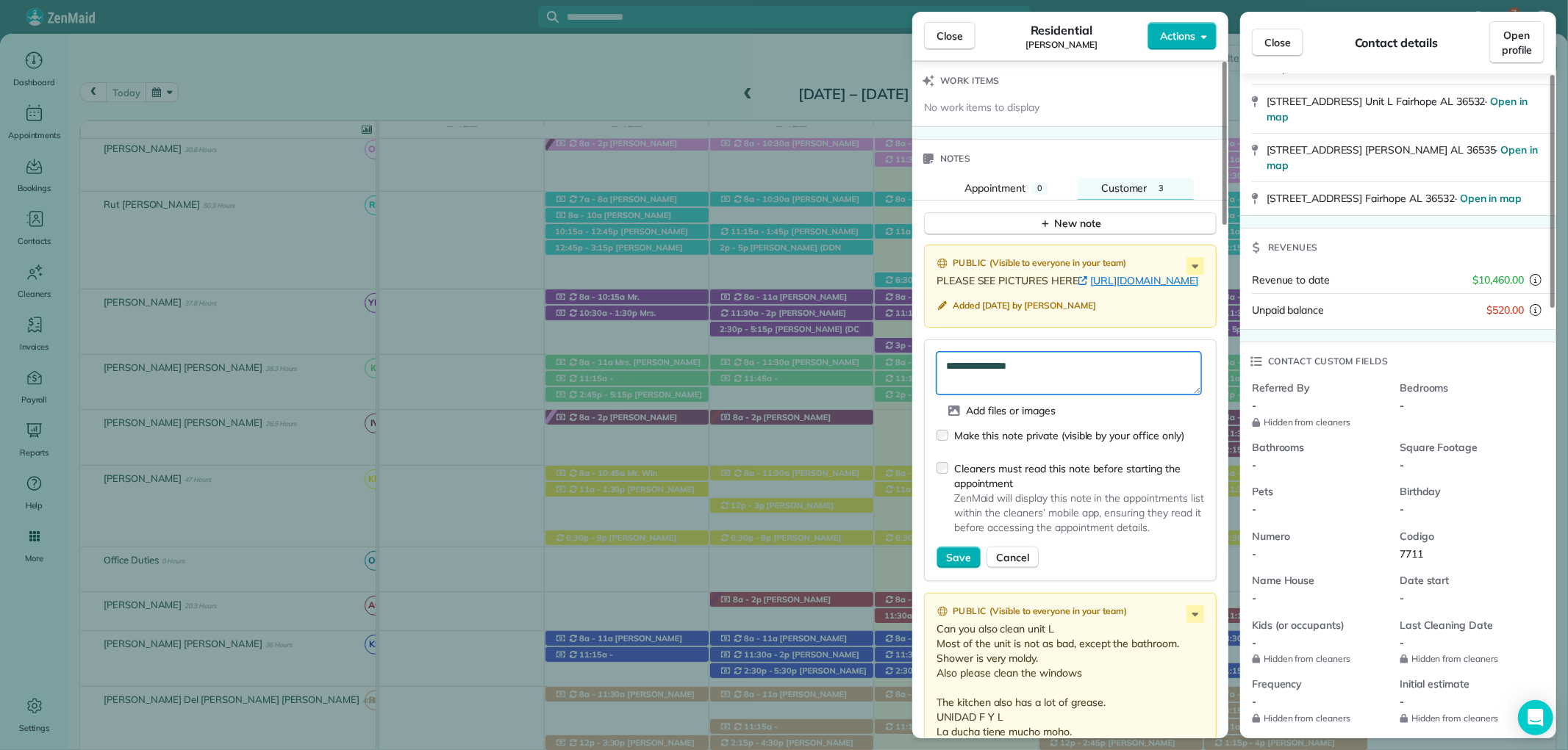
click at [968, 395] on textarea "**********" at bounding box center [1069, 373] width 265 height 42
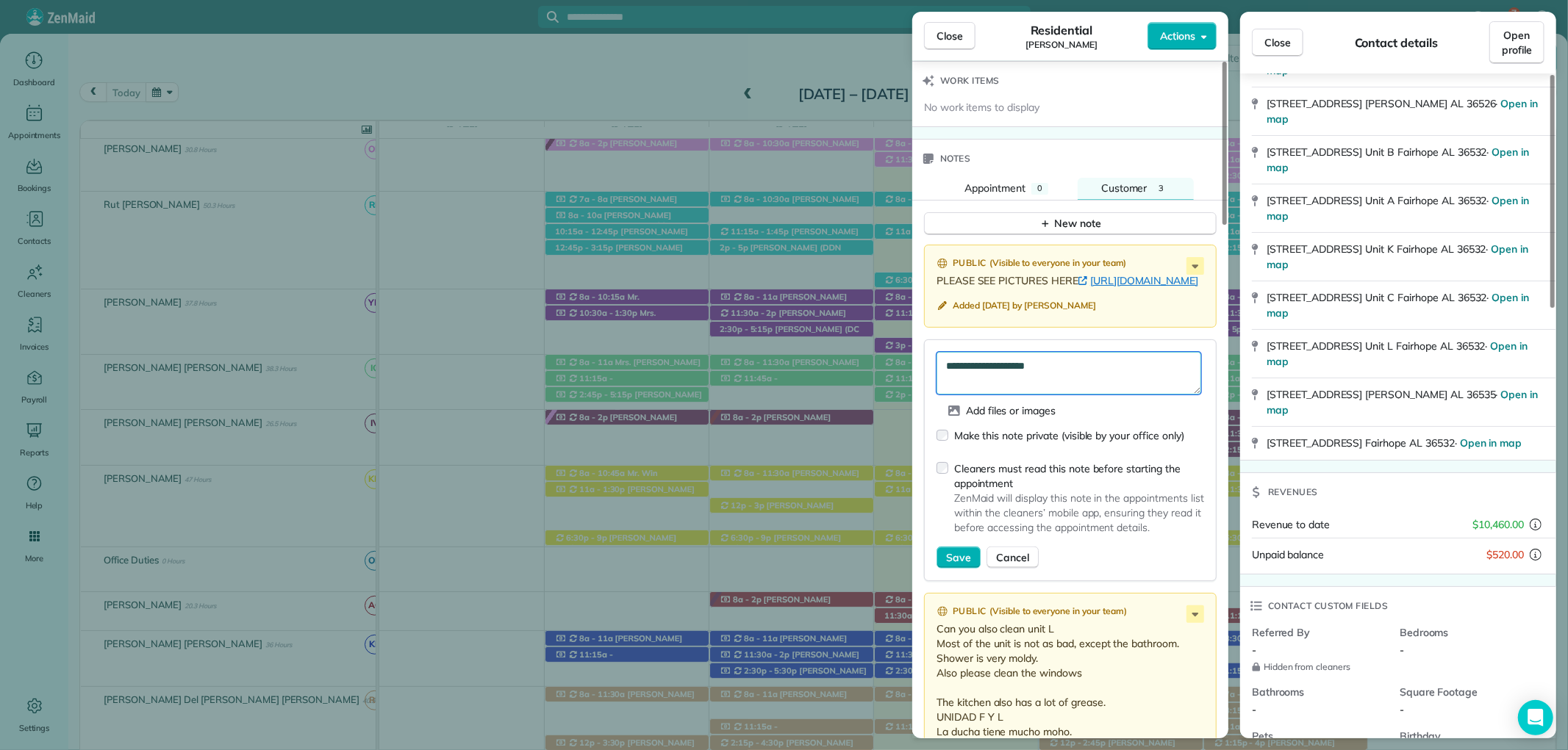
scroll to position [81, 0]
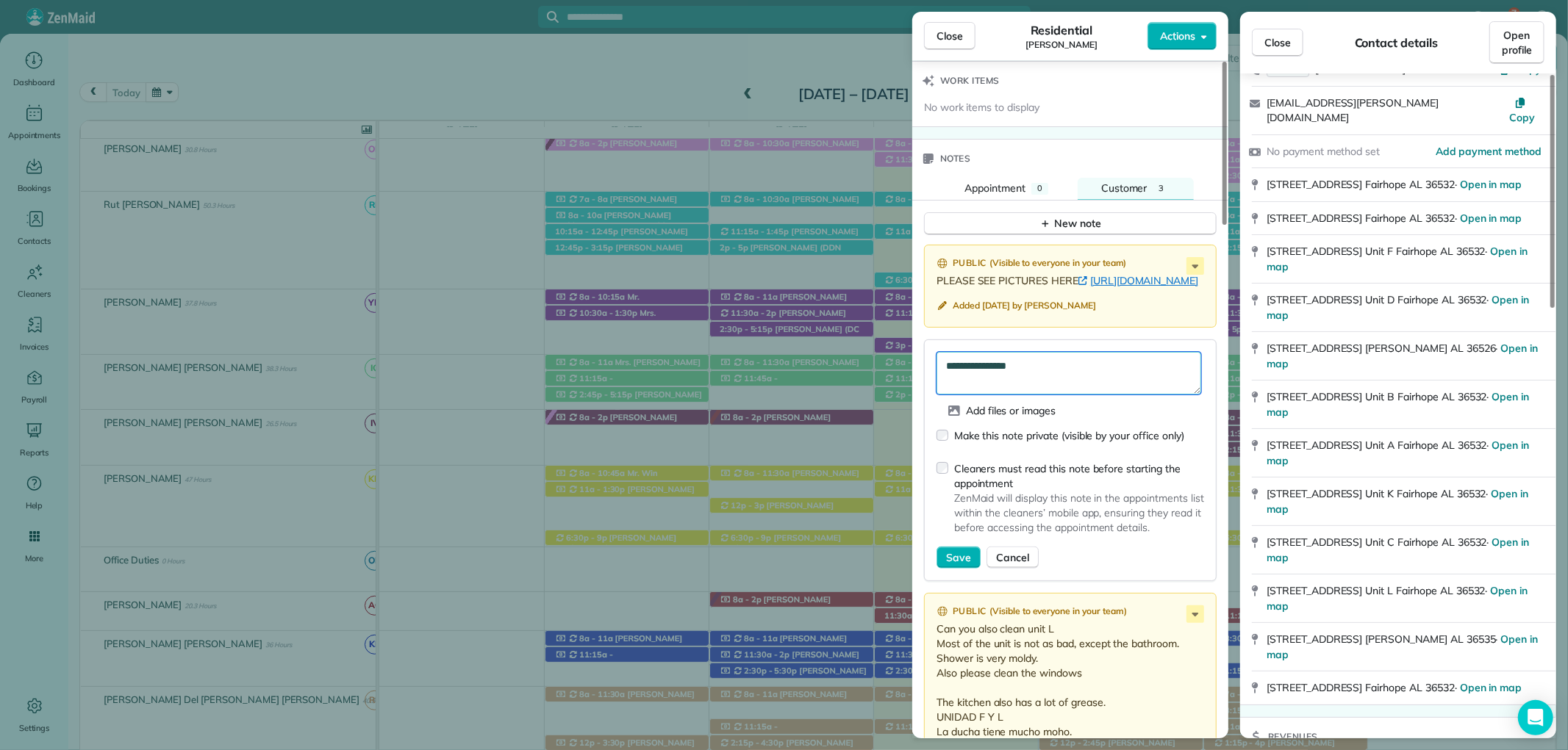
paste textarea "**********"
click at [943, 395] on textarea "**********" at bounding box center [1069, 373] width 265 height 42
click at [1041, 395] on textarea "**********" at bounding box center [1069, 373] width 265 height 42
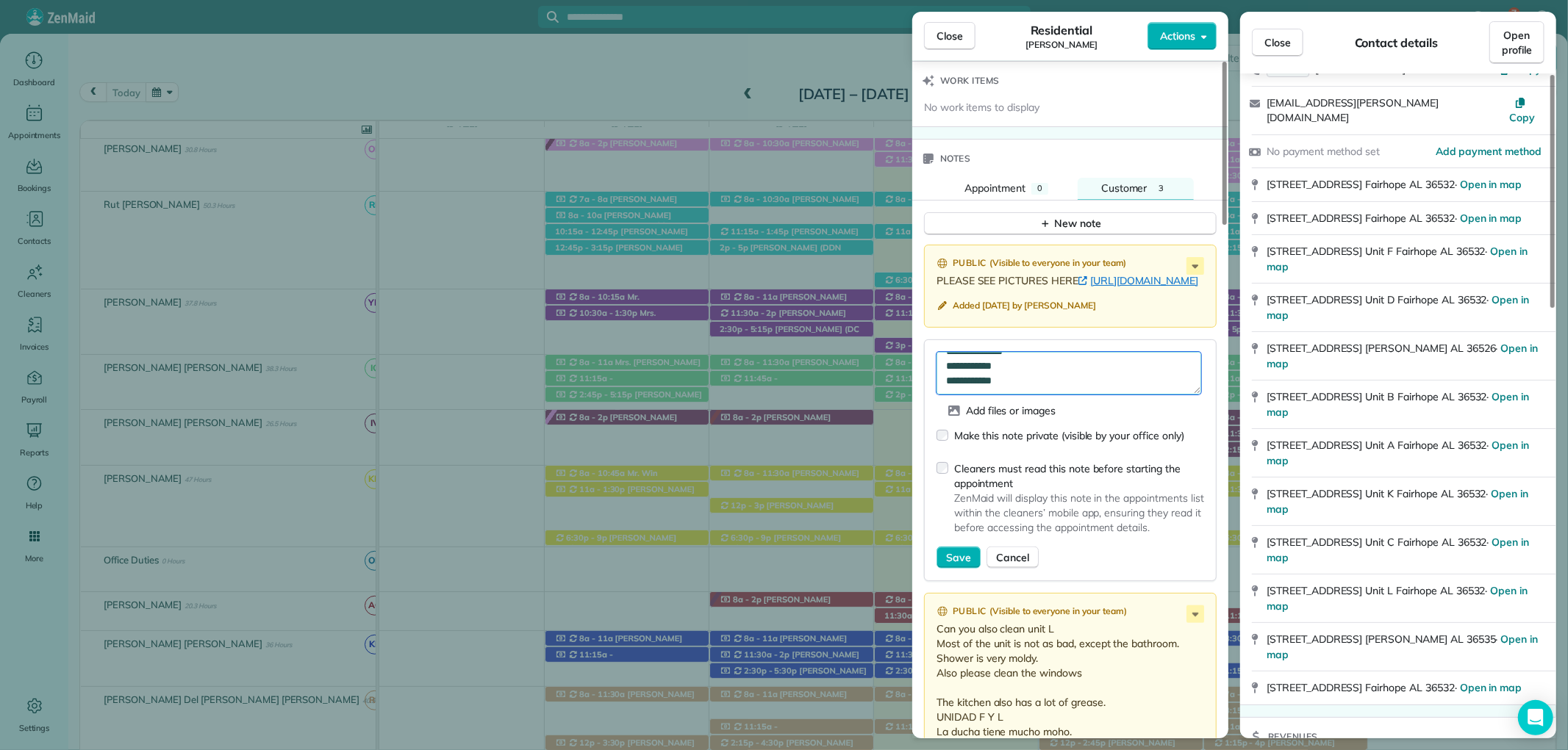
click at [1026, 395] on textarea "**********" at bounding box center [1069, 373] width 265 height 42
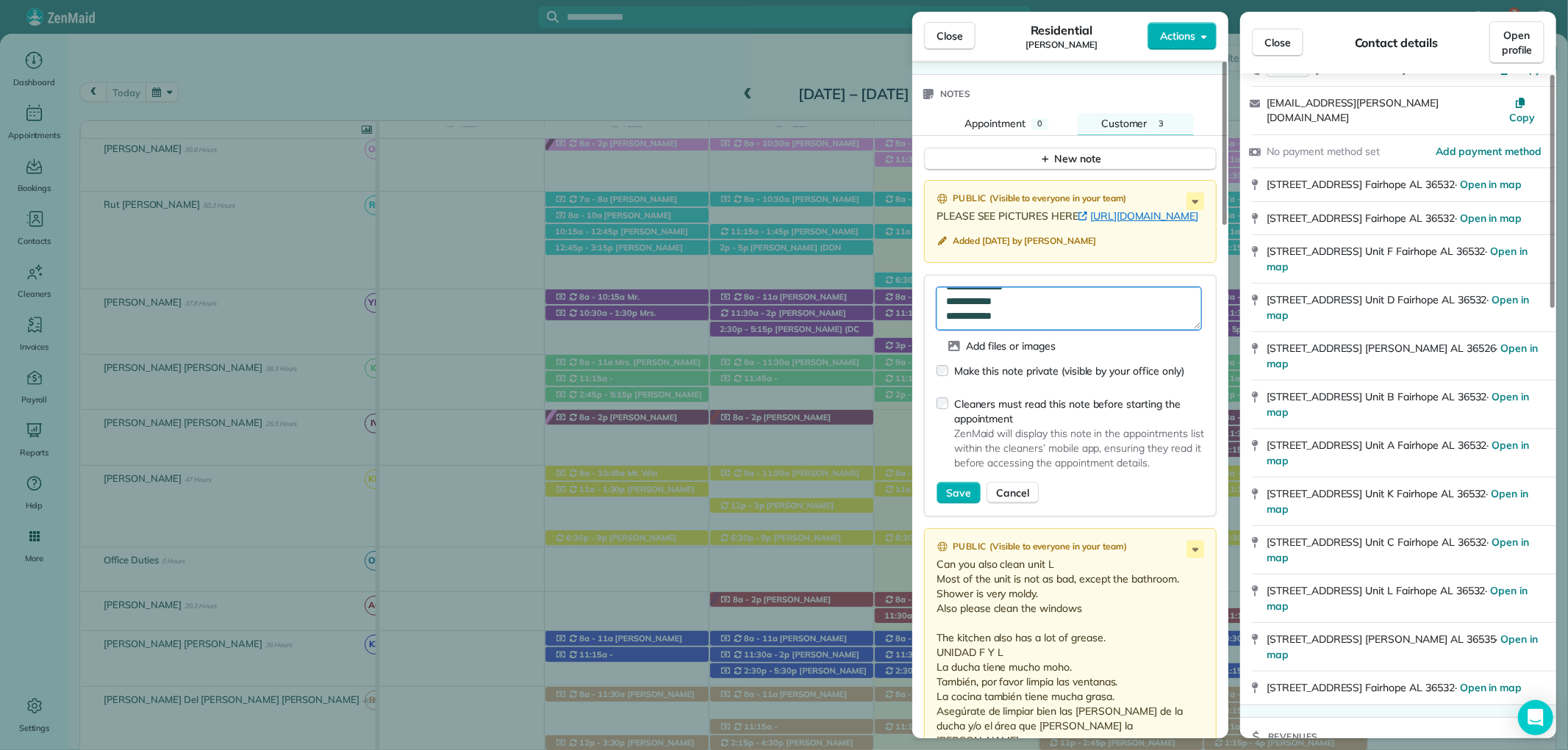
scroll to position [1469, 0]
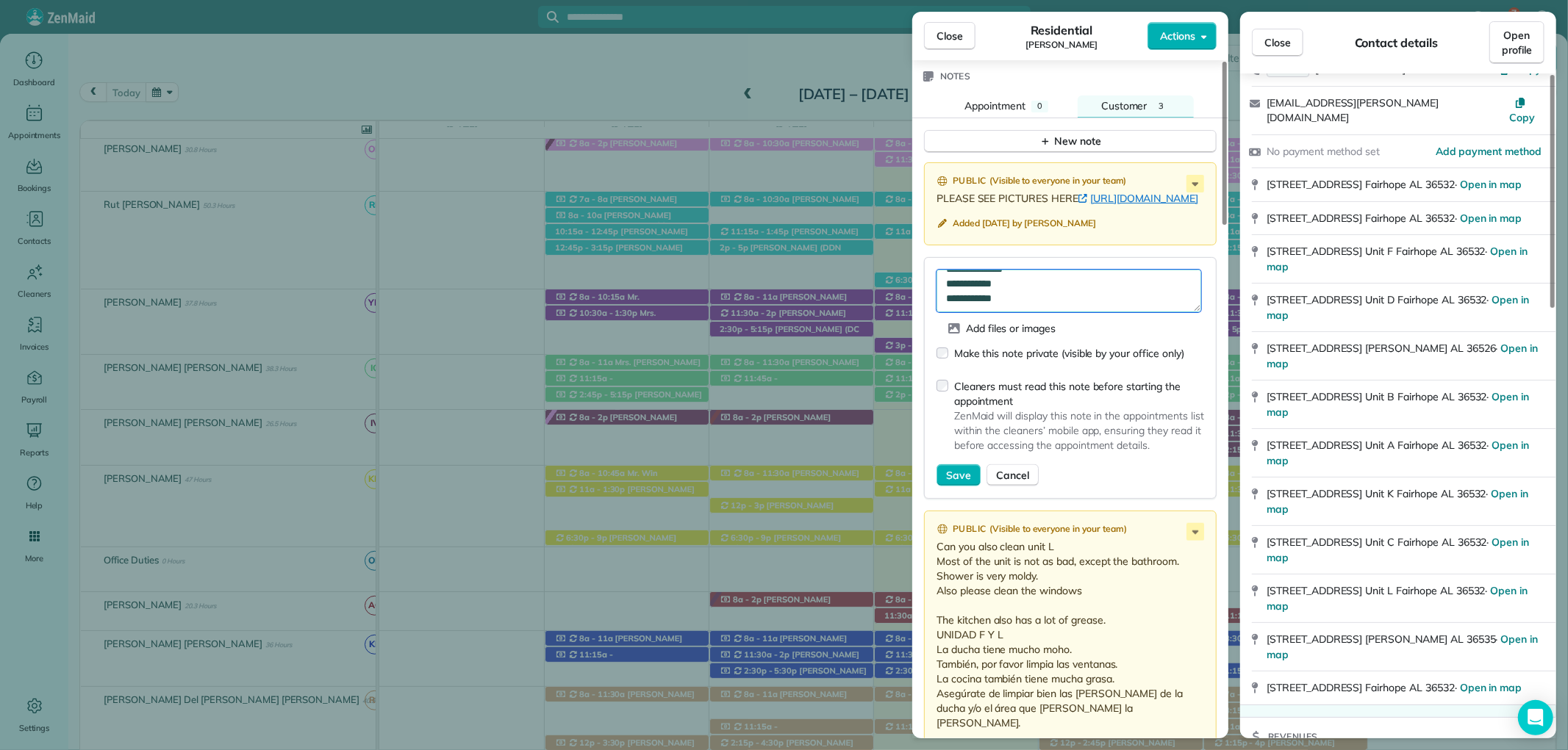
type textarea "**********"
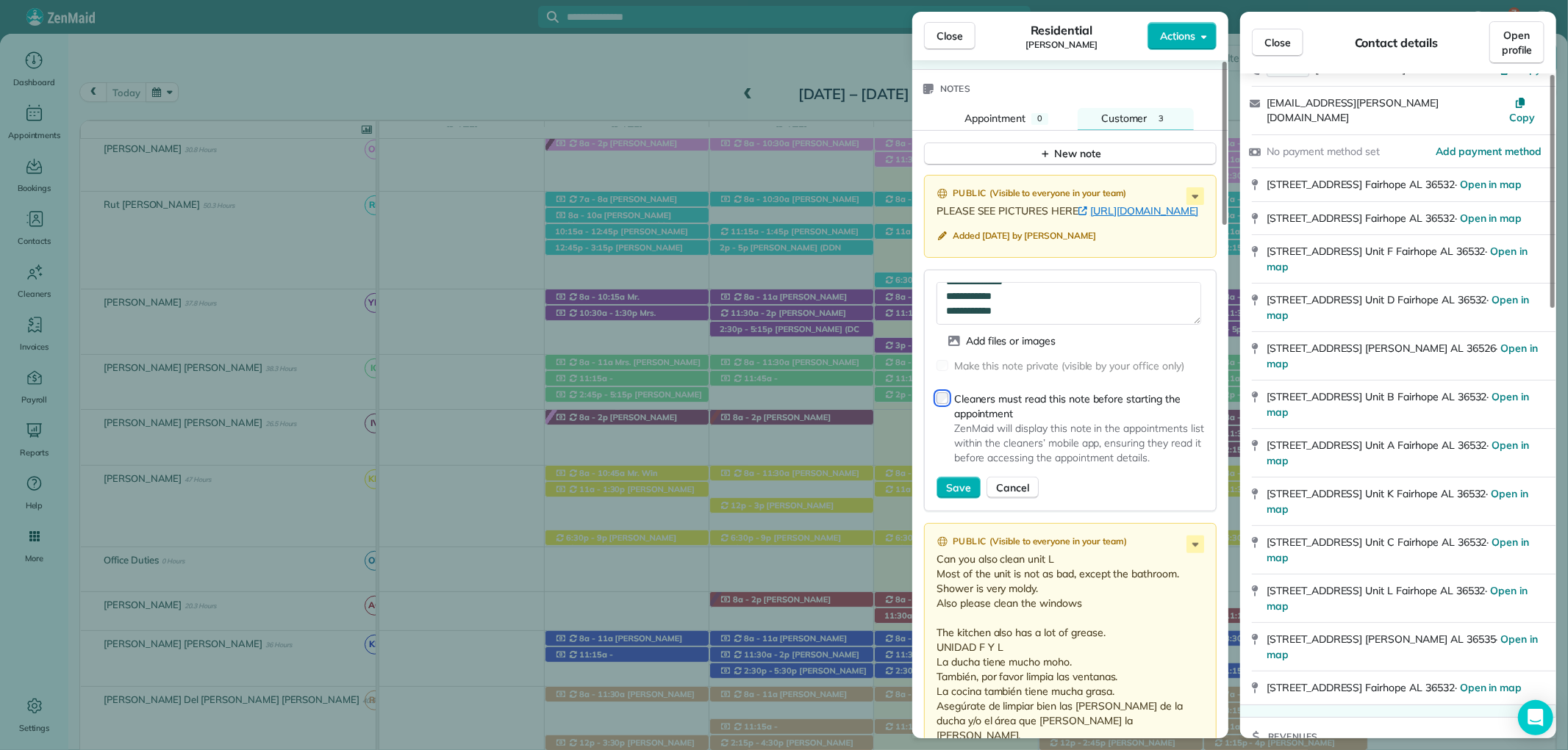
scroll to position [1551, 0]
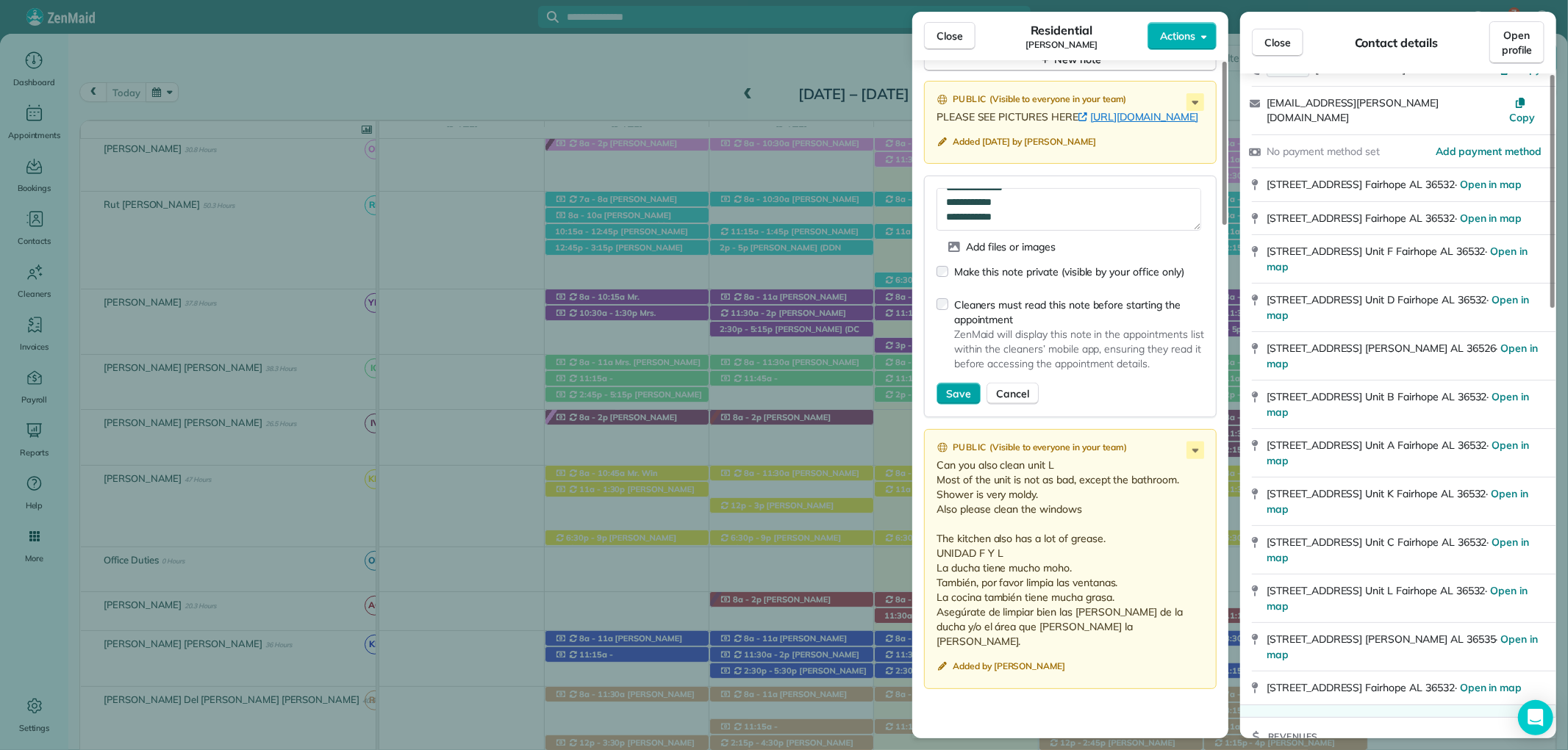
click at [960, 401] on span "Save" at bounding box center [958, 393] width 25 height 14
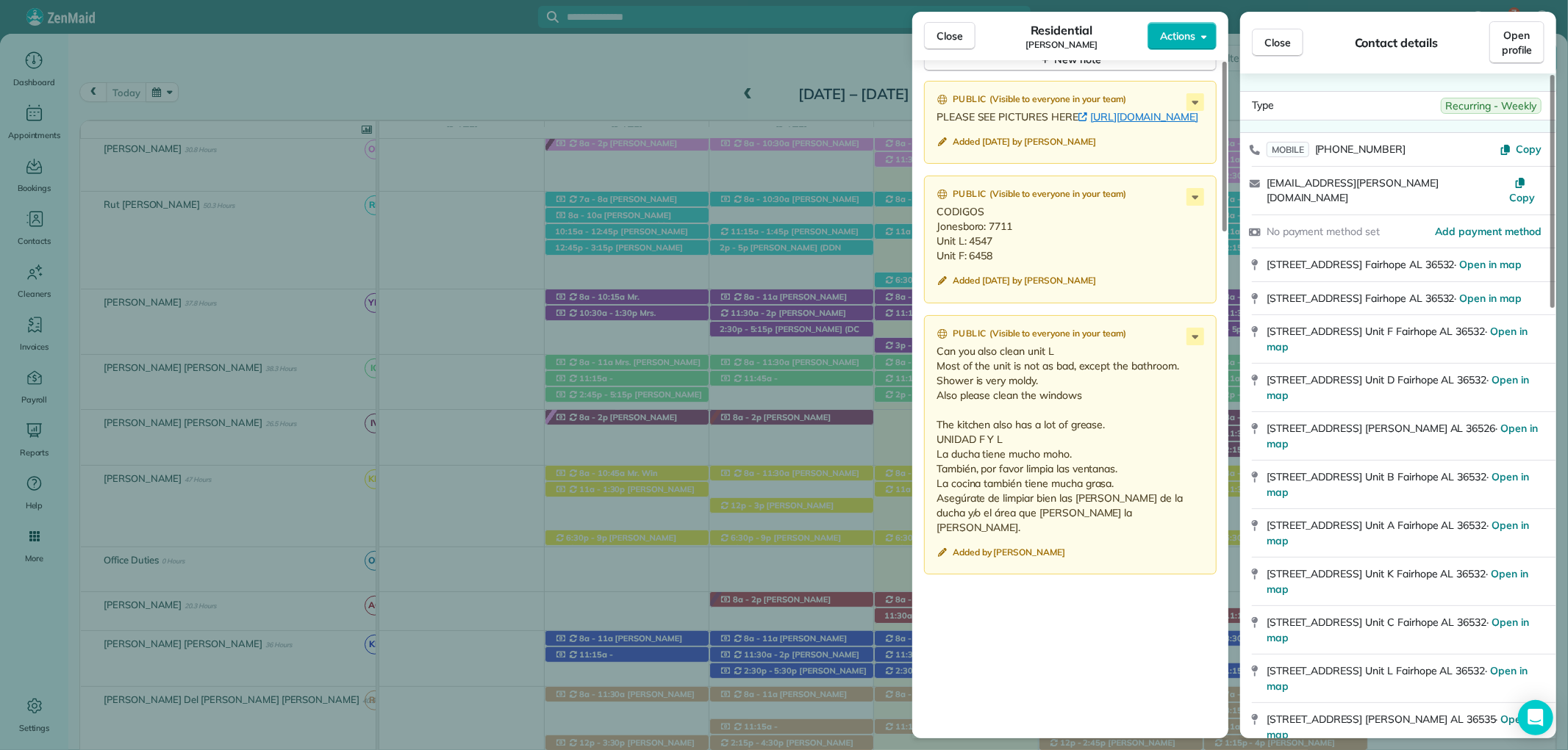
scroll to position [0, 0]
drag, startPoint x: 1284, startPoint y: 47, endPoint x: 1134, endPoint y: 0, distance: 157.2
click at [1284, 47] on span "Close" at bounding box center [1277, 42] width 26 height 14
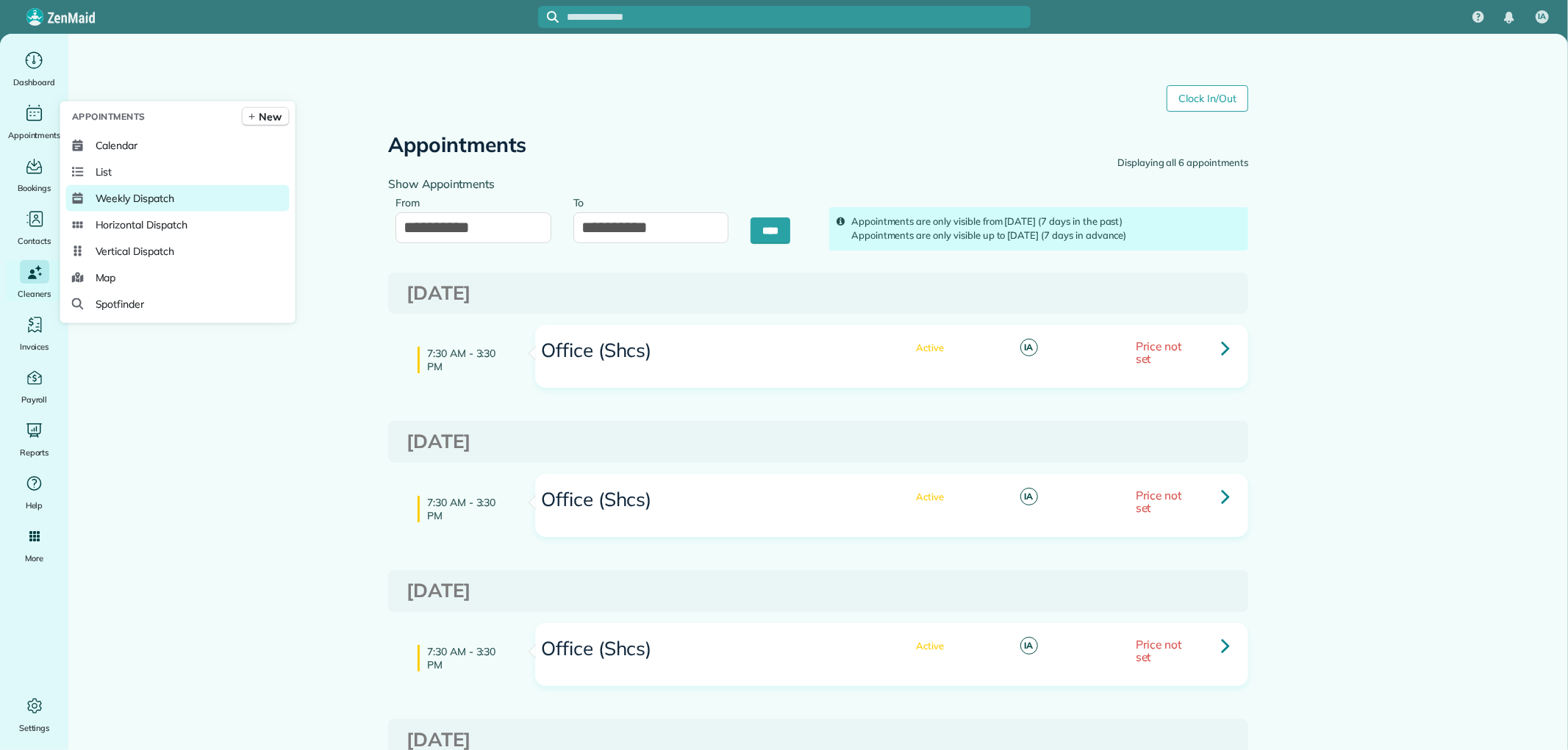
click at [140, 204] on span "Weekly Dispatch" at bounding box center [135, 198] width 79 height 14
click at [130, 199] on span "Weekly Dispatch" at bounding box center [137, 198] width 79 height 14
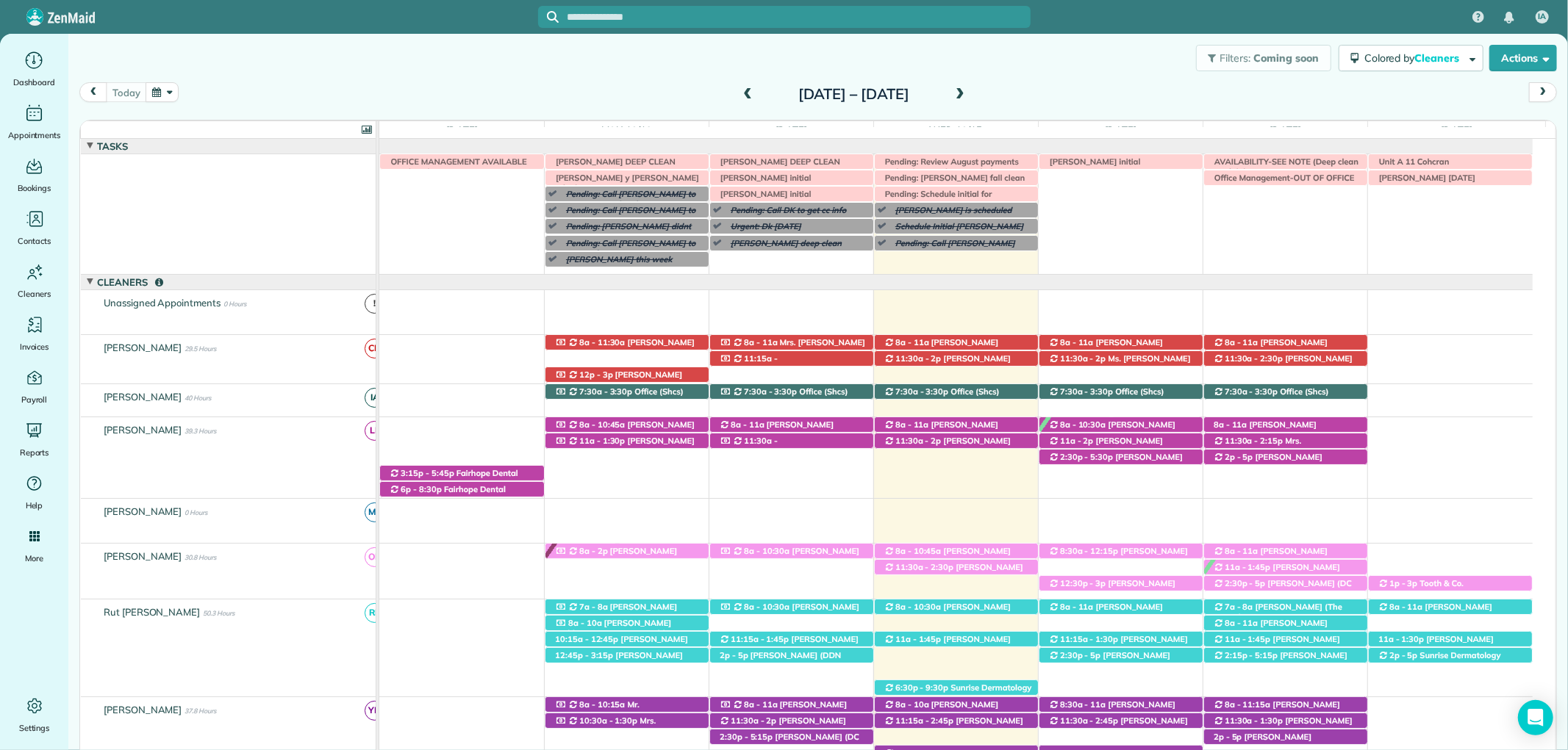
scroll to position [76, 0]
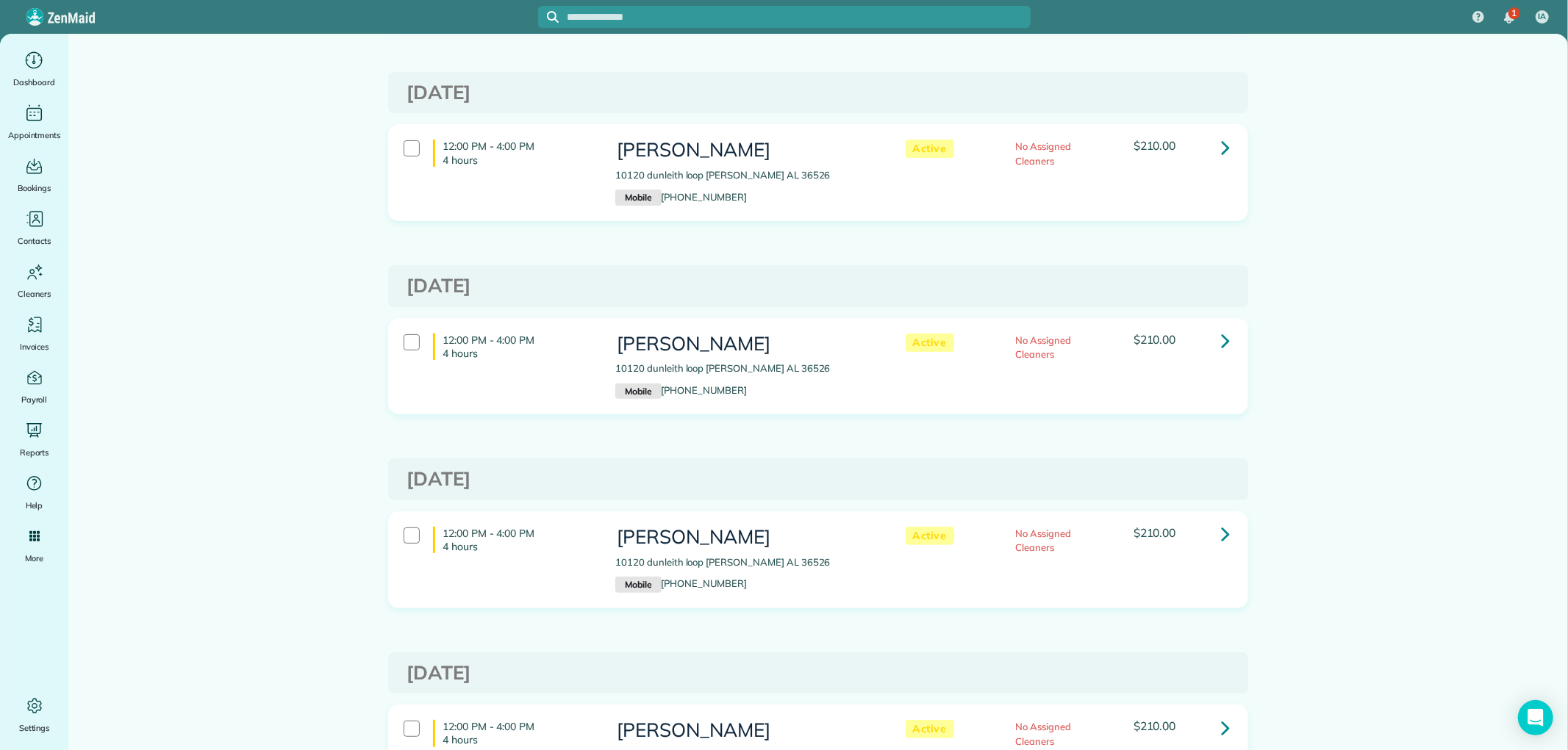
scroll to position [244, 0]
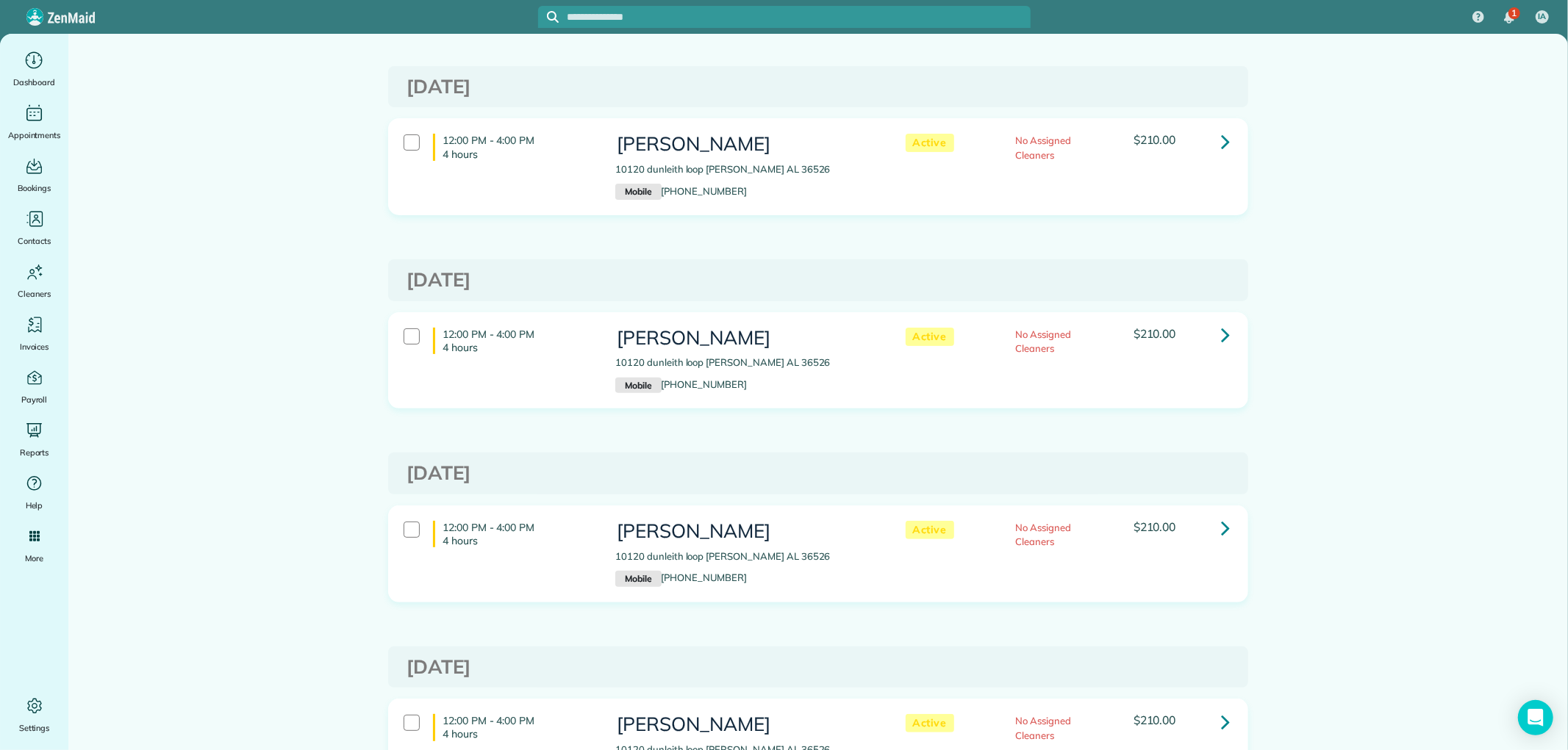
click at [737, 18] on input "text" at bounding box center [800, 17] width 464 height 11
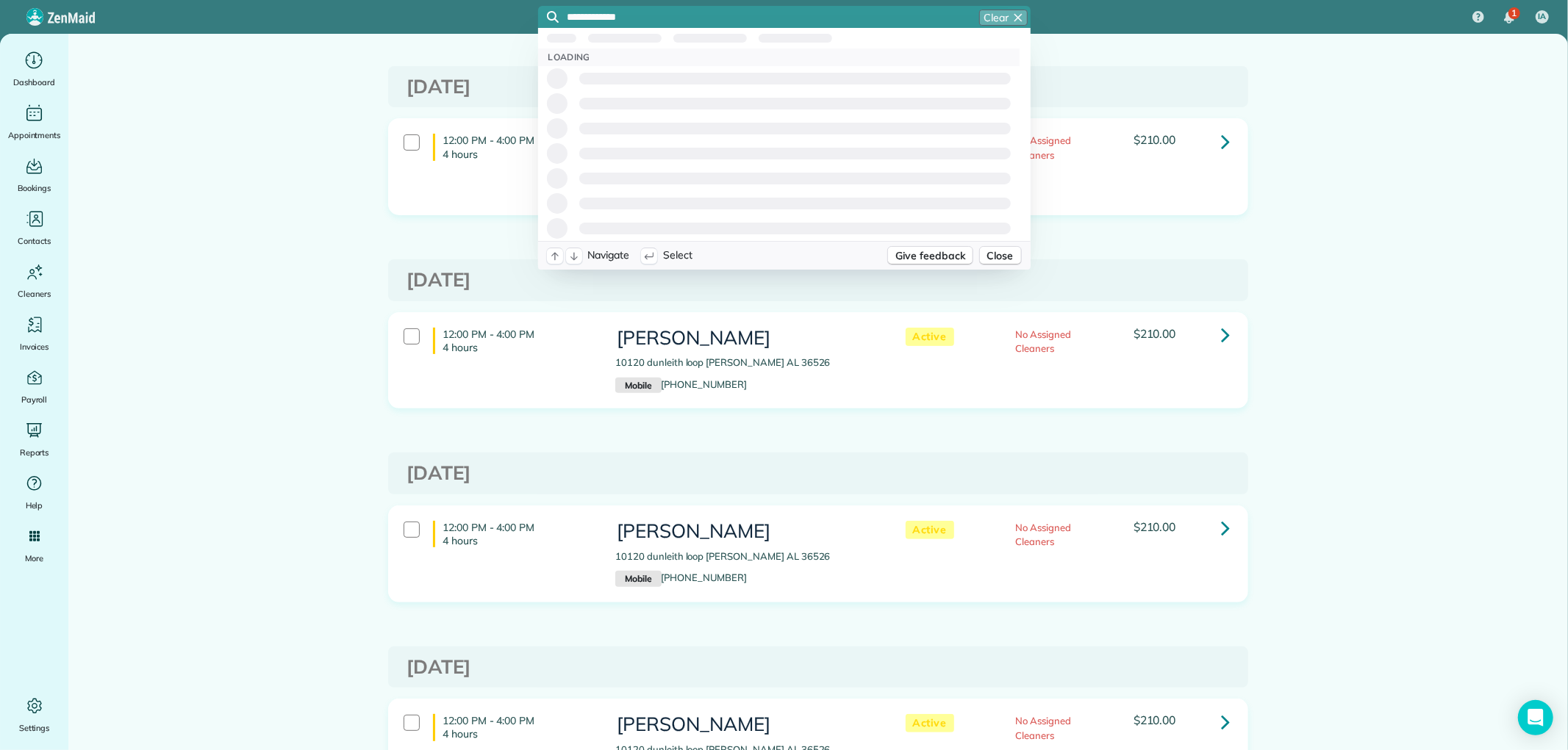
type input "**********"
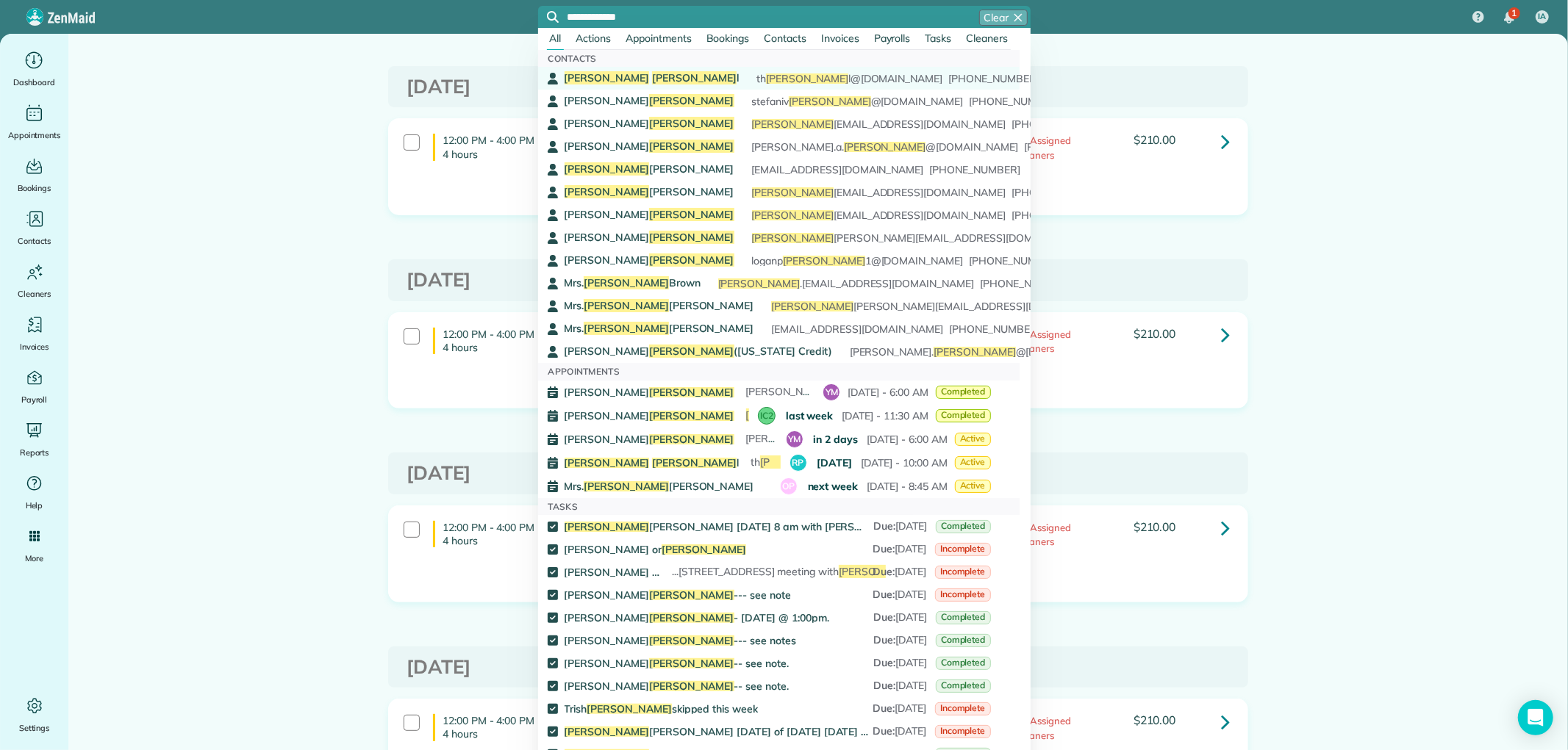
click at [637, 69] on link "Taylor Harvel l th harvel l@gmail.com (251) 463-2840" at bounding box center [778, 78] width 481 height 23
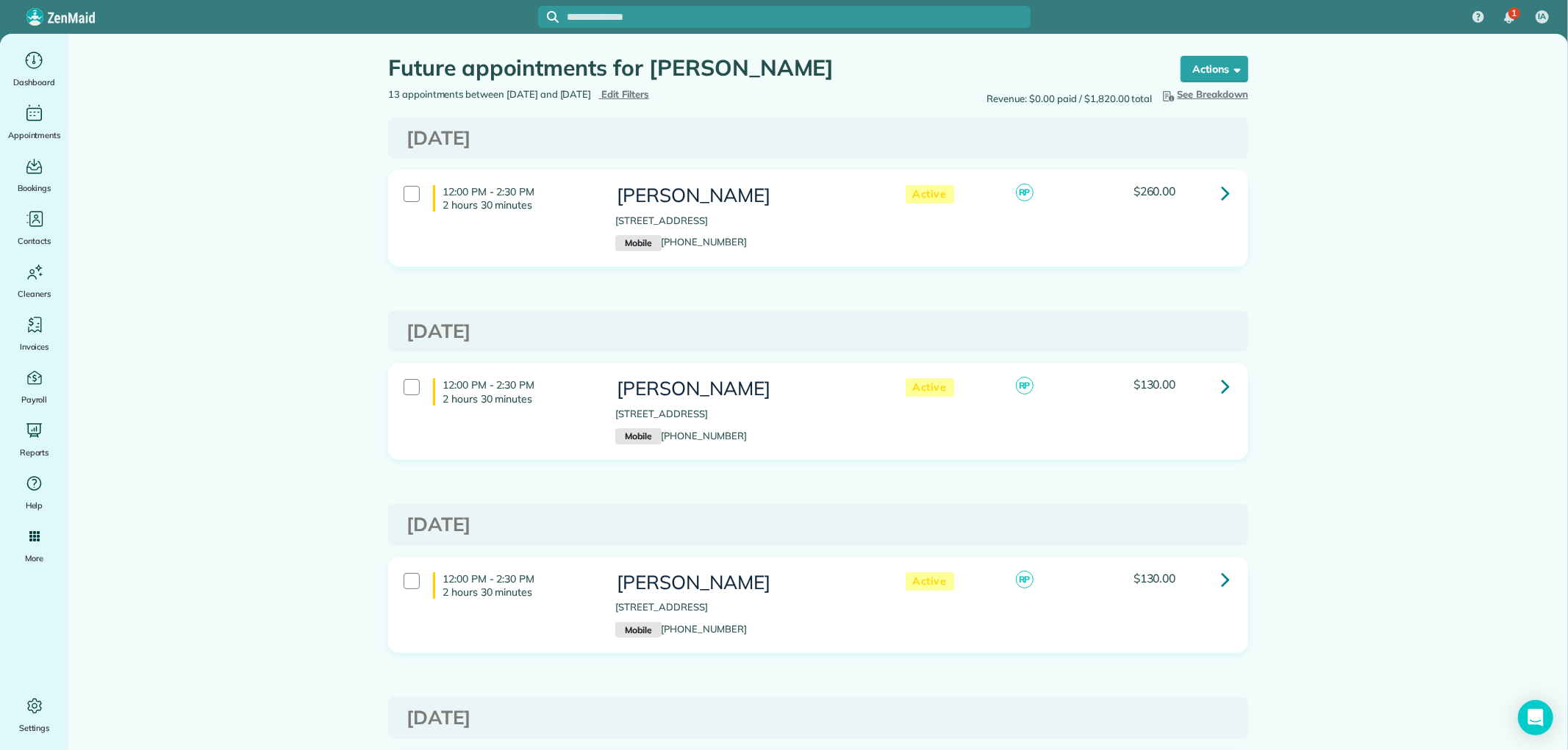
click at [1221, 194] on icon at bounding box center [1225, 193] width 8 height 25
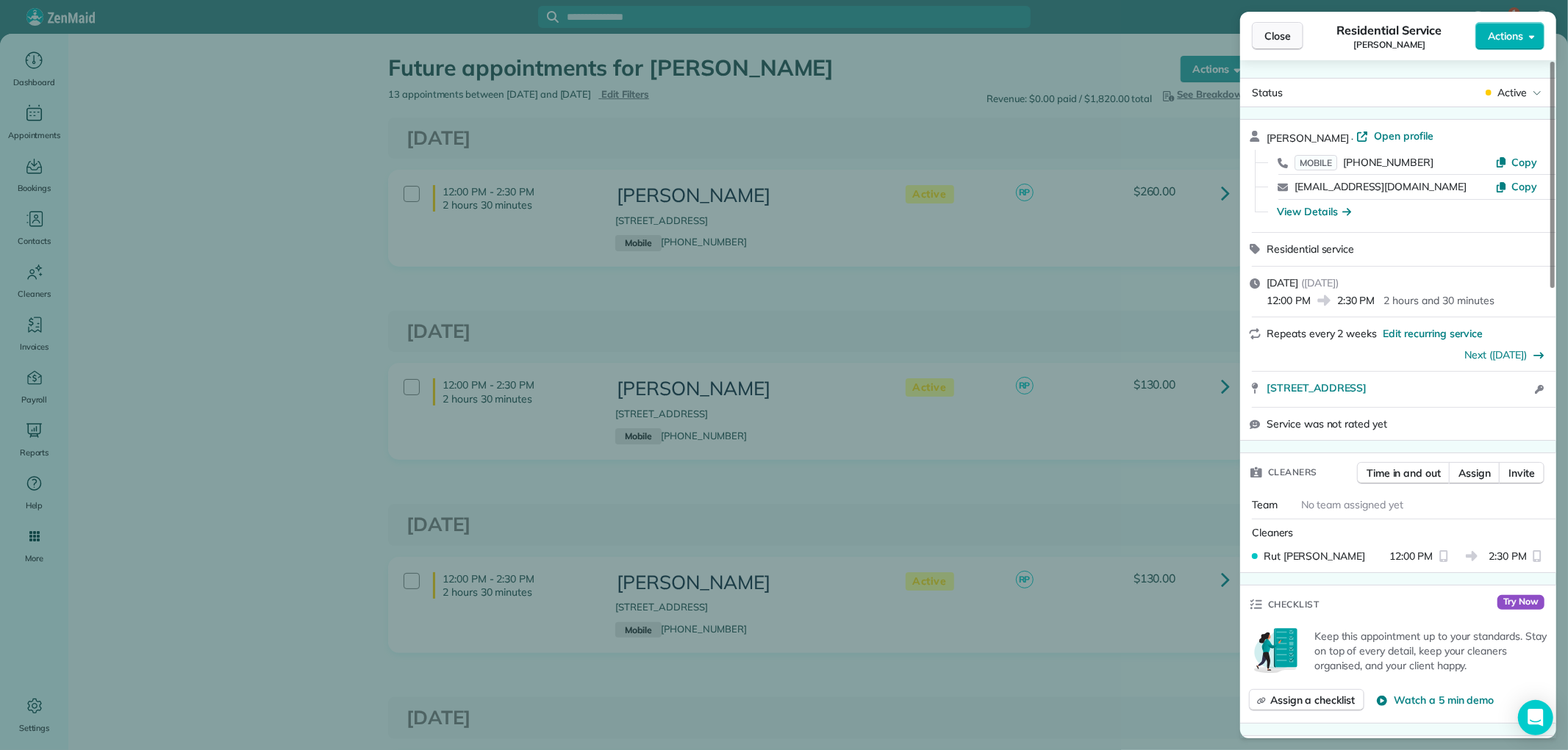
click at [1278, 49] on button "Close" at bounding box center [1278, 36] width 52 height 28
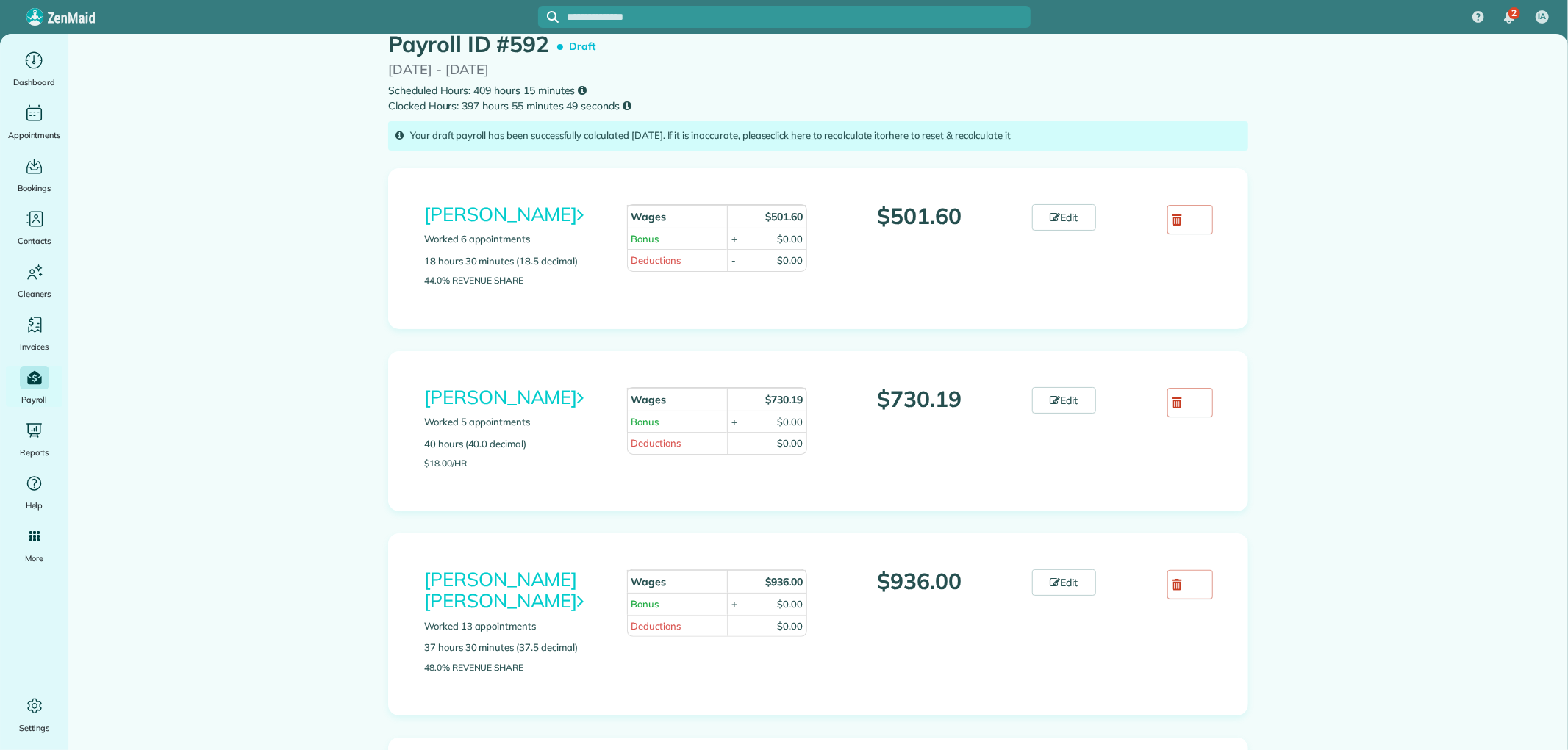
scroll to position [81, 0]
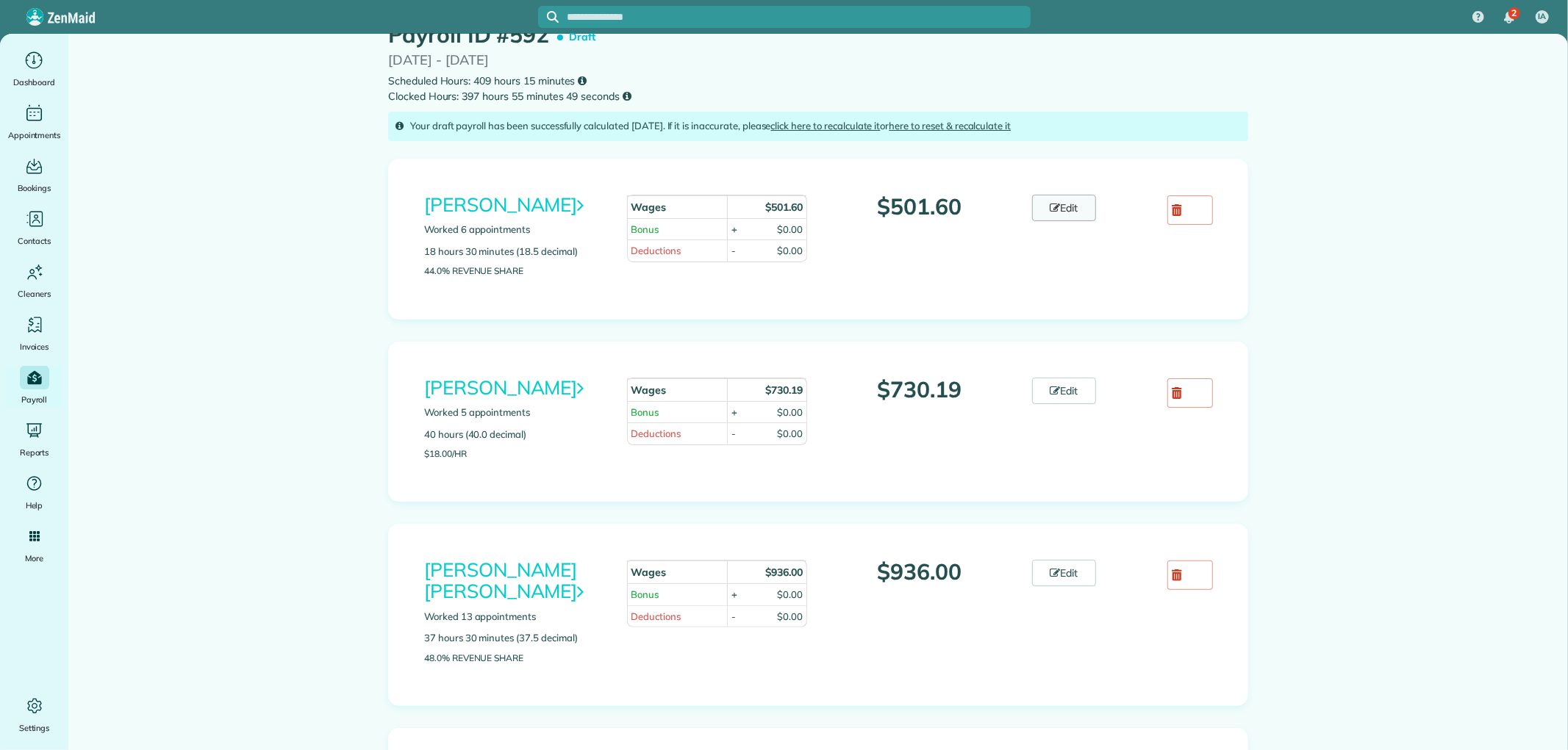
click at [1076, 208] on link "Edit" at bounding box center [1065, 207] width 65 height 26
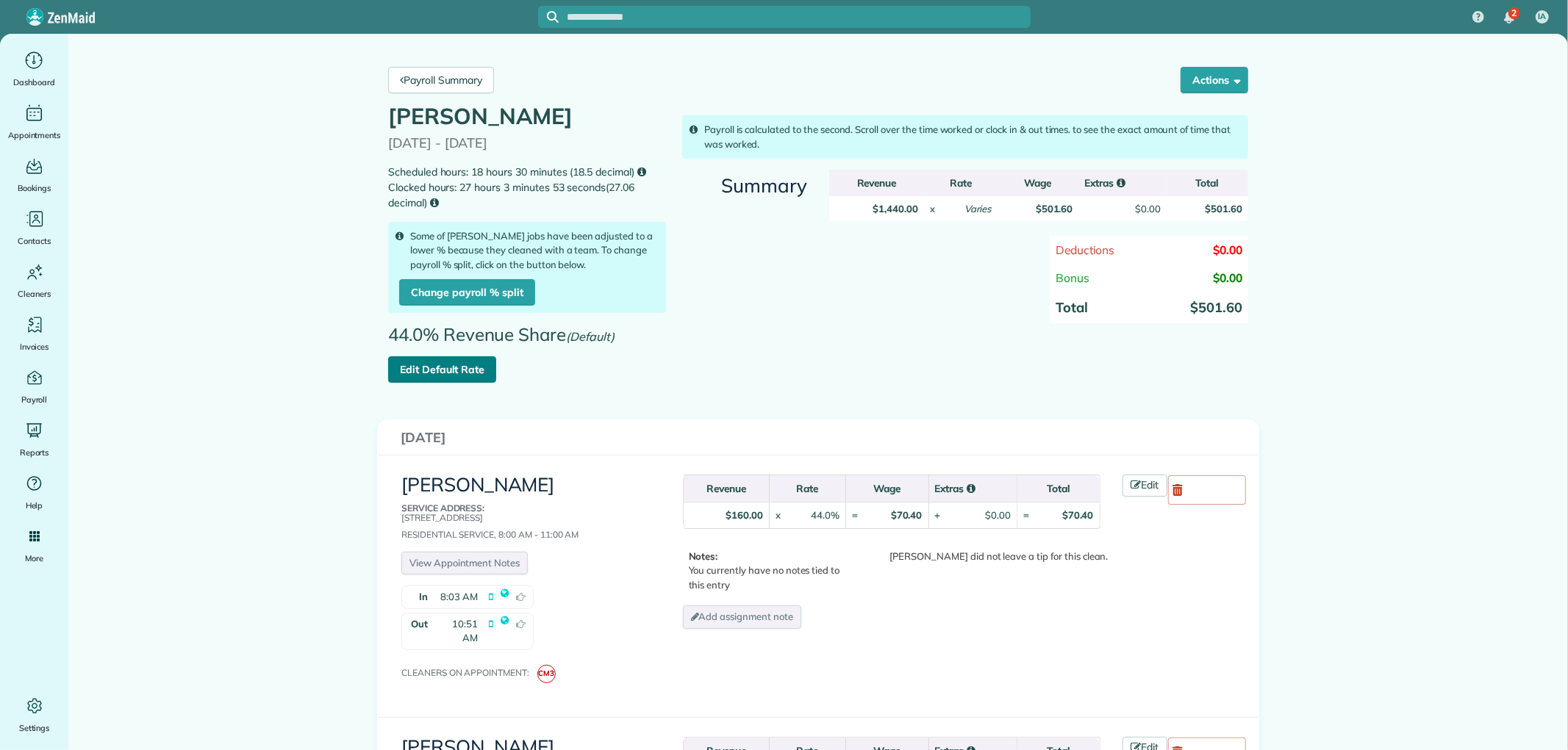
click at [446, 378] on link "Edit Default Rate" at bounding box center [441, 369] width 108 height 26
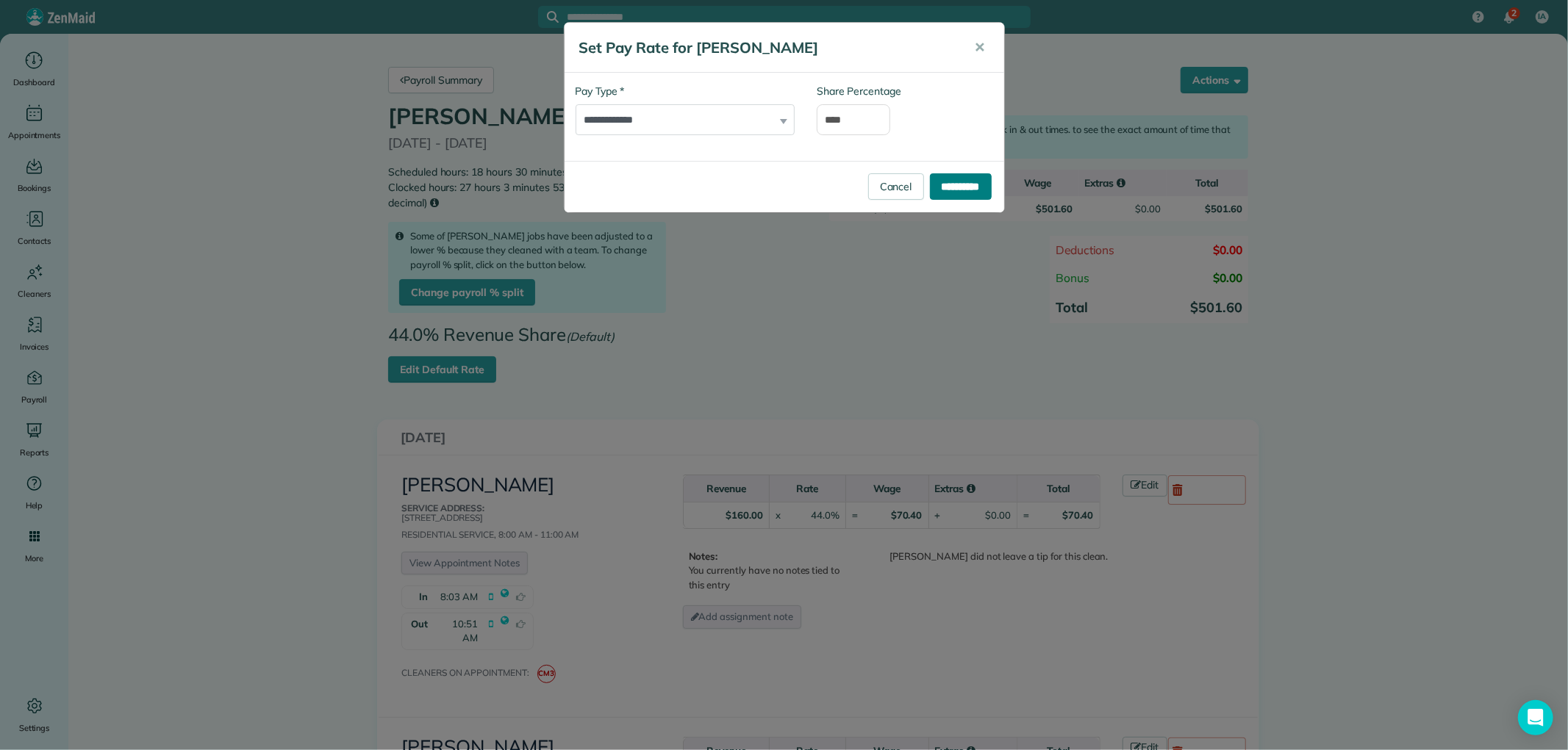
click at [956, 185] on input "**********" at bounding box center [960, 186] width 62 height 26
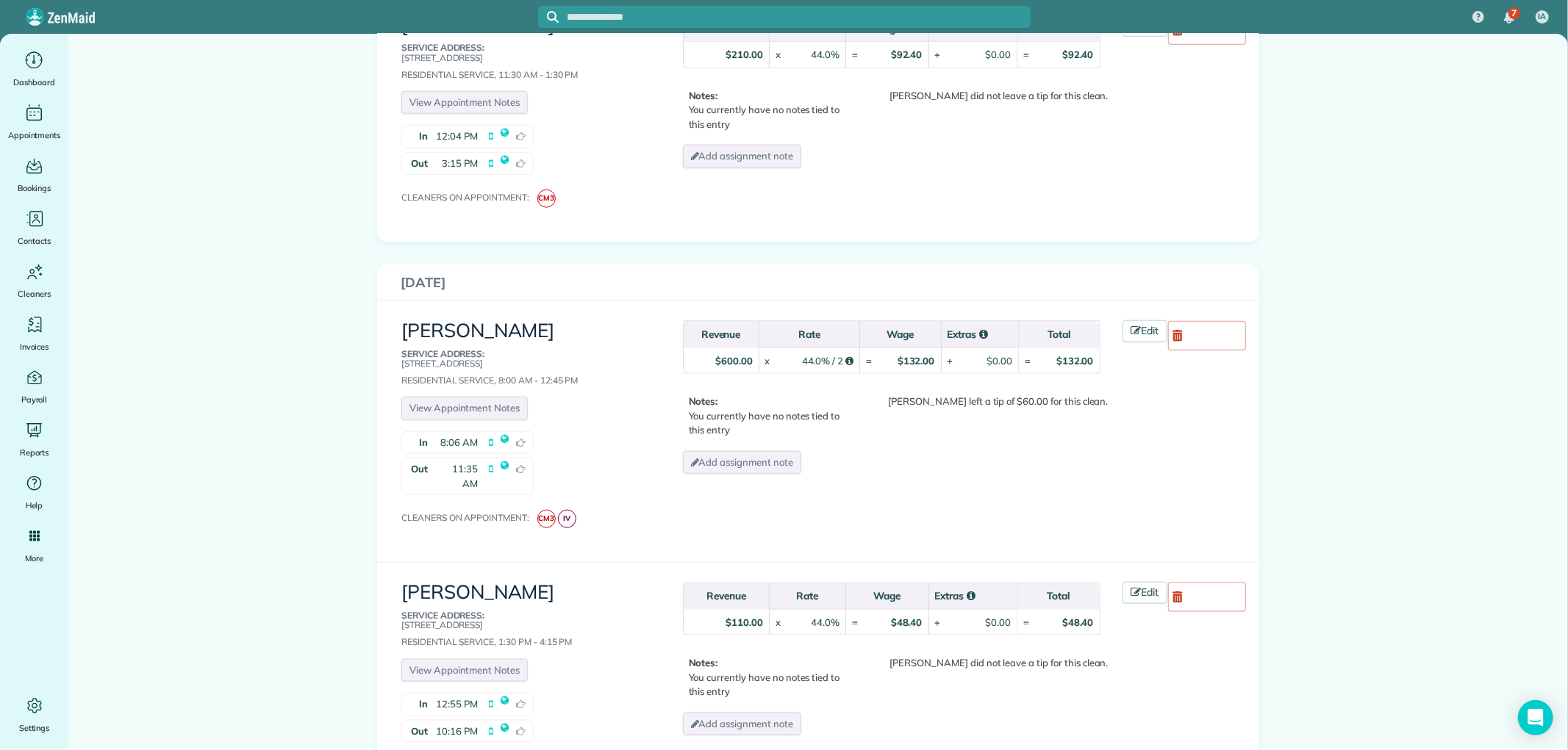
scroll to position [1306, 0]
click at [1133, 324] on icon at bounding box center [1137, 329] width 10 height 10
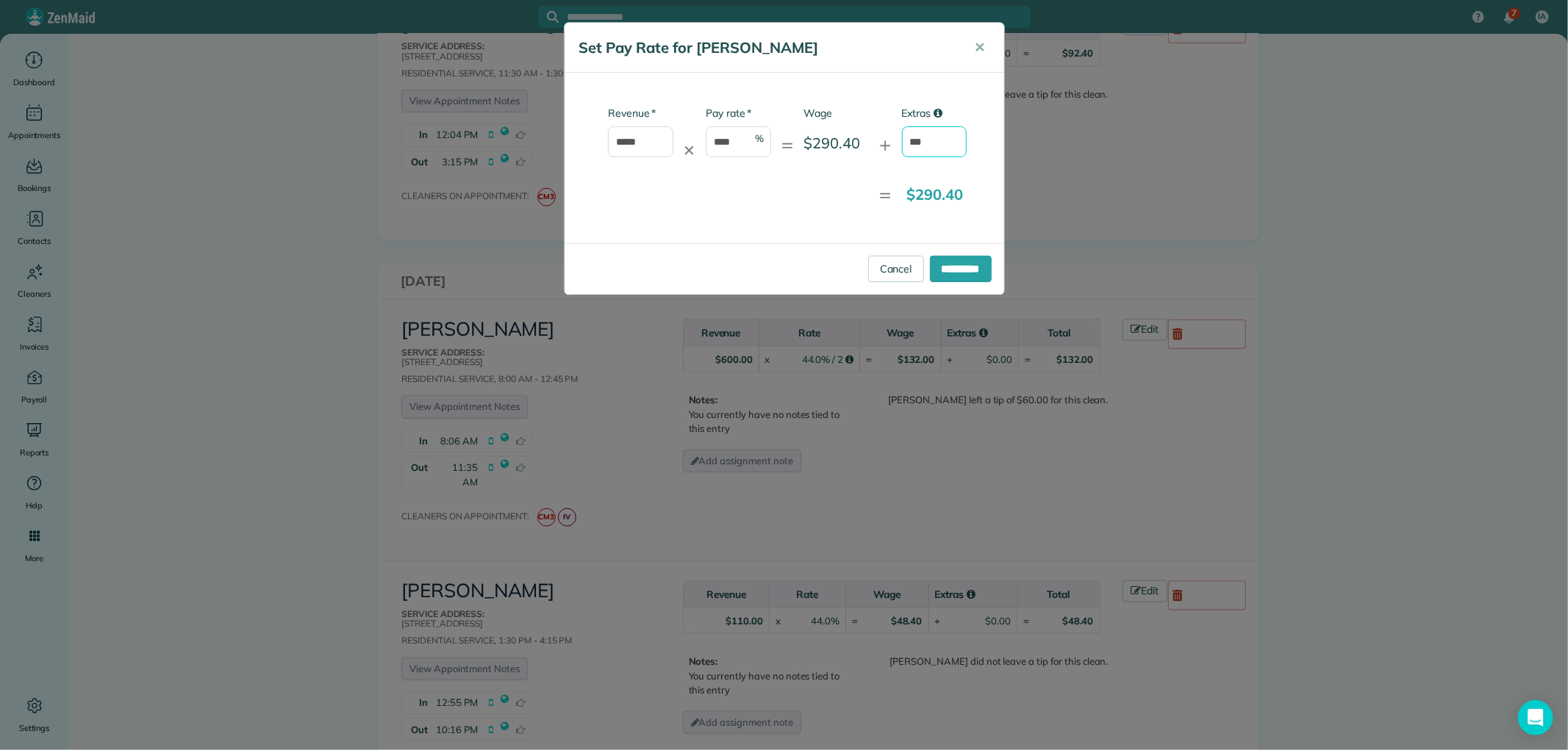
click at [937, 140] on input "***" at bounding box center [935, 142] width 65 height 31
type input "*"
type input "**"
click at [957, 270] on input "**********" at bounding box center [960, 268] width 62 height 26
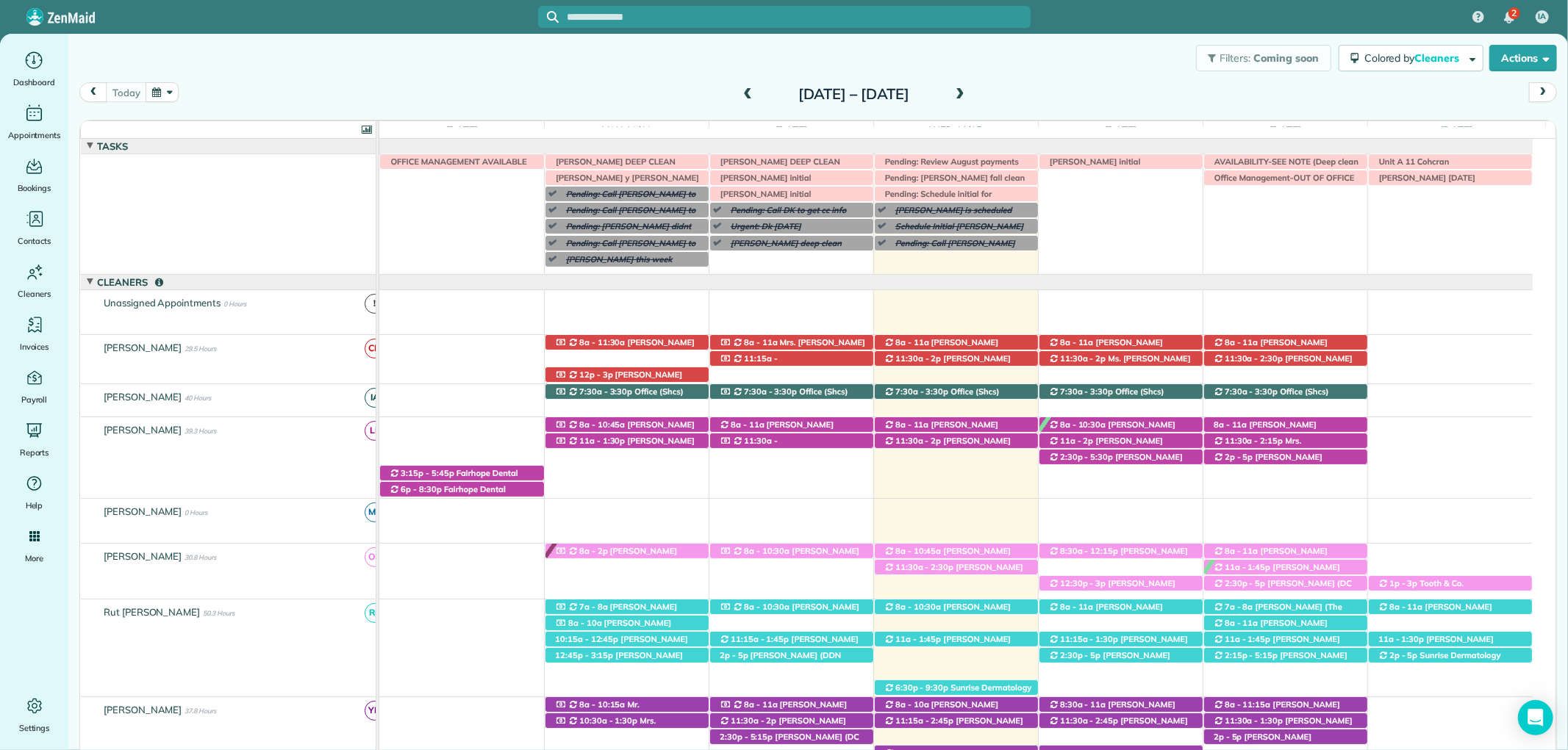
click at [739, 91] on span at bounding box center [747, 95] width 16 height 14
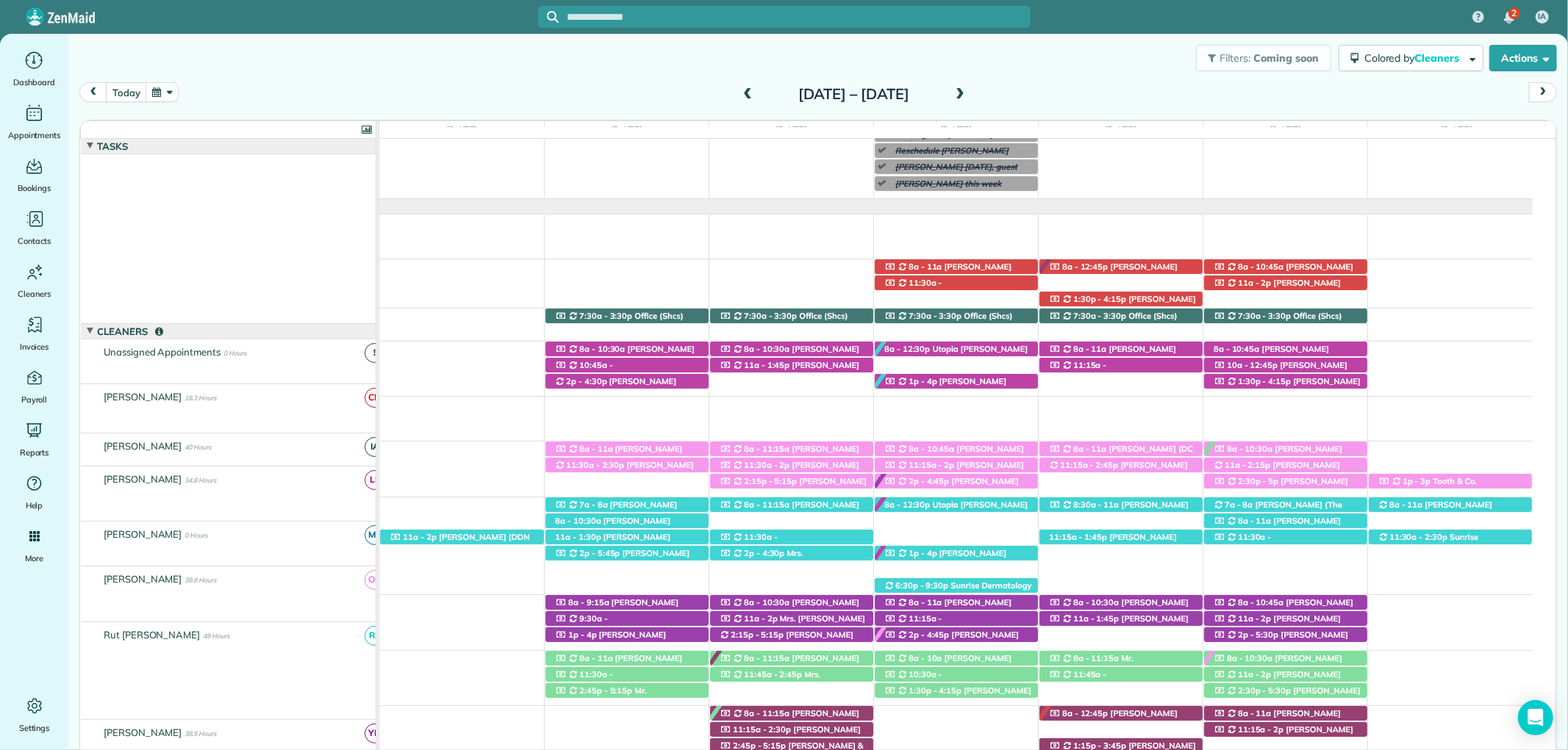
scroll to position [125, 0]
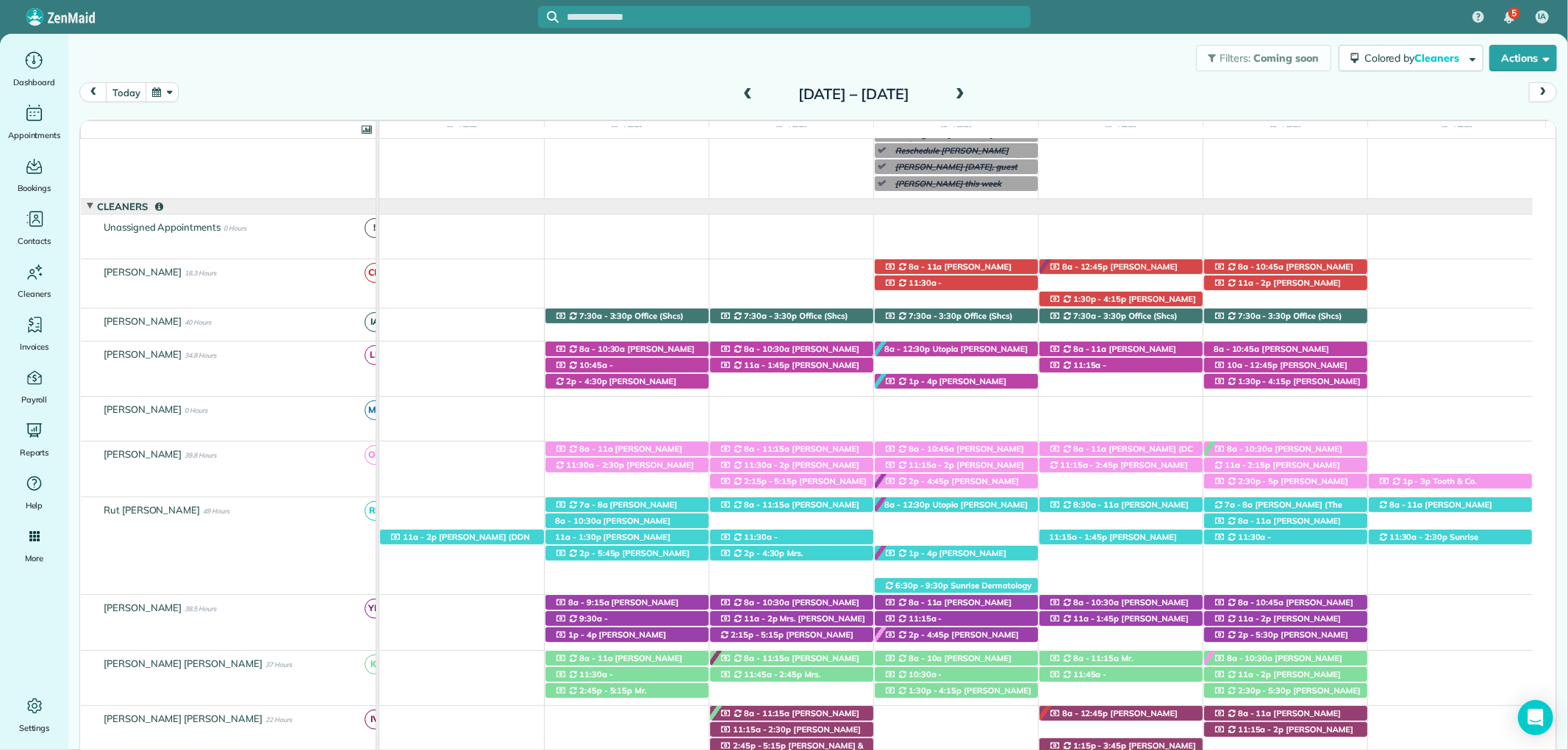
click at [739, 91] on span at bounding box center [747, 95] width 16 height 14
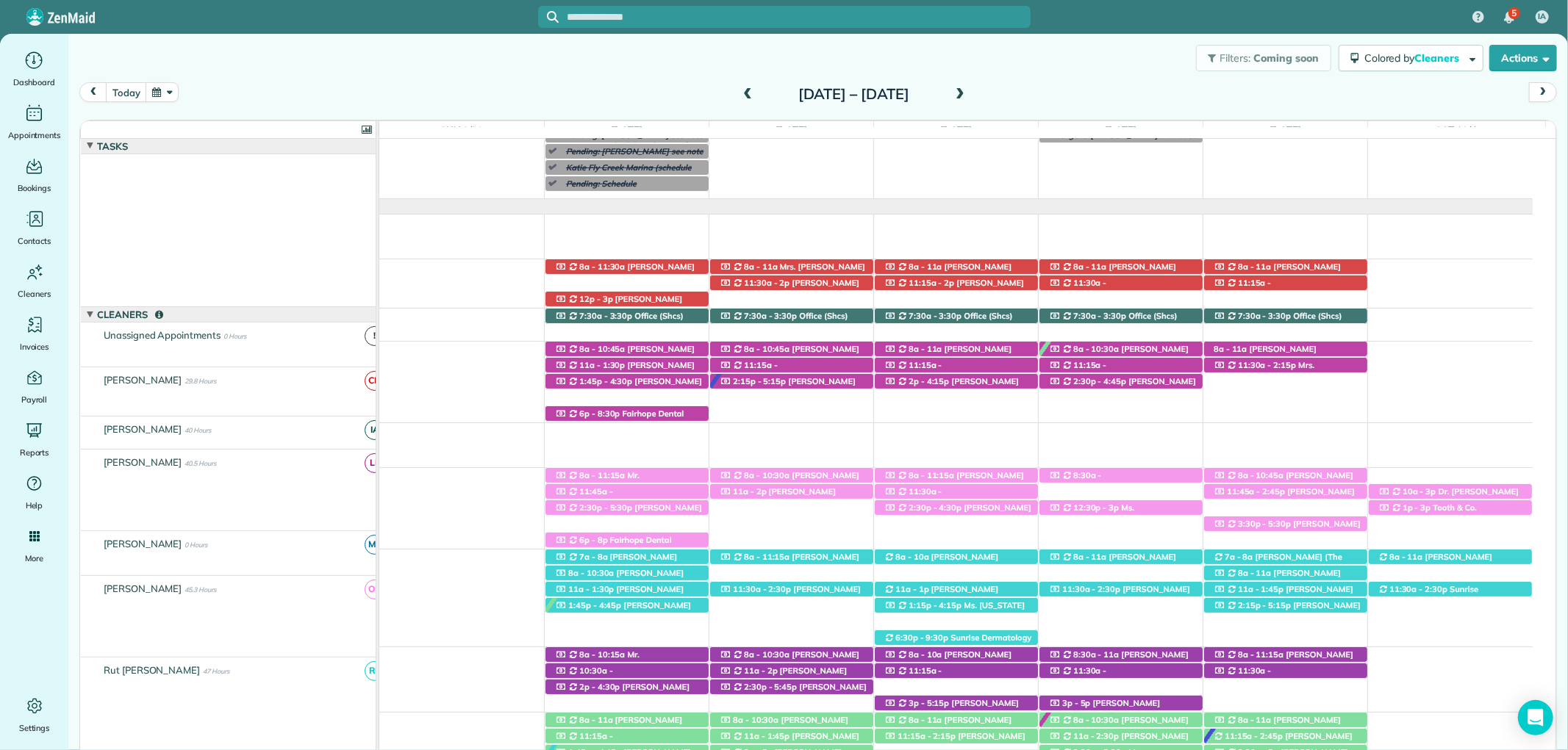
scroll to position [108, 0]
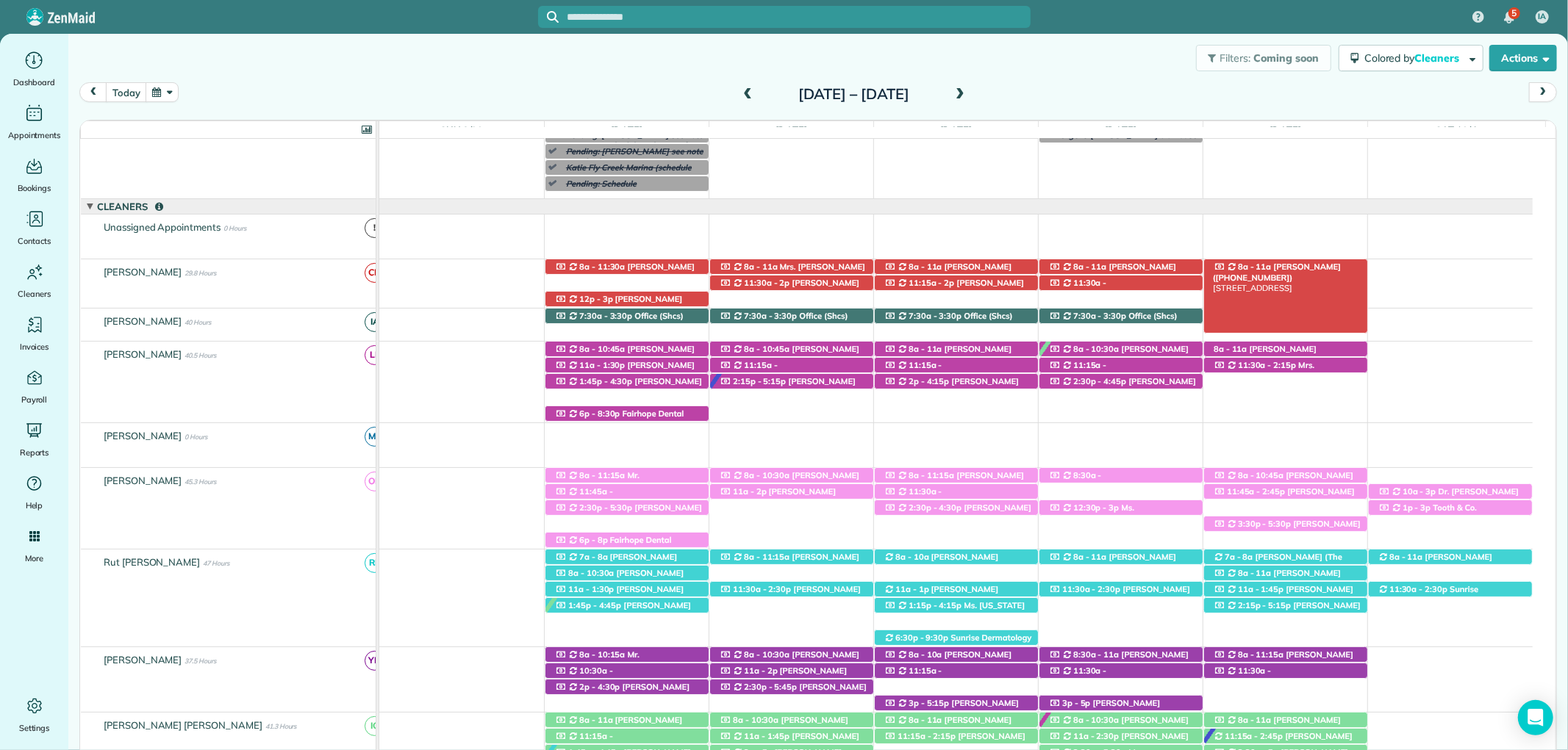
click at [1311, 266] on span "Philip Ciaccio (+15046060277)" at bounding box center [1277, 271] width 128 height 20
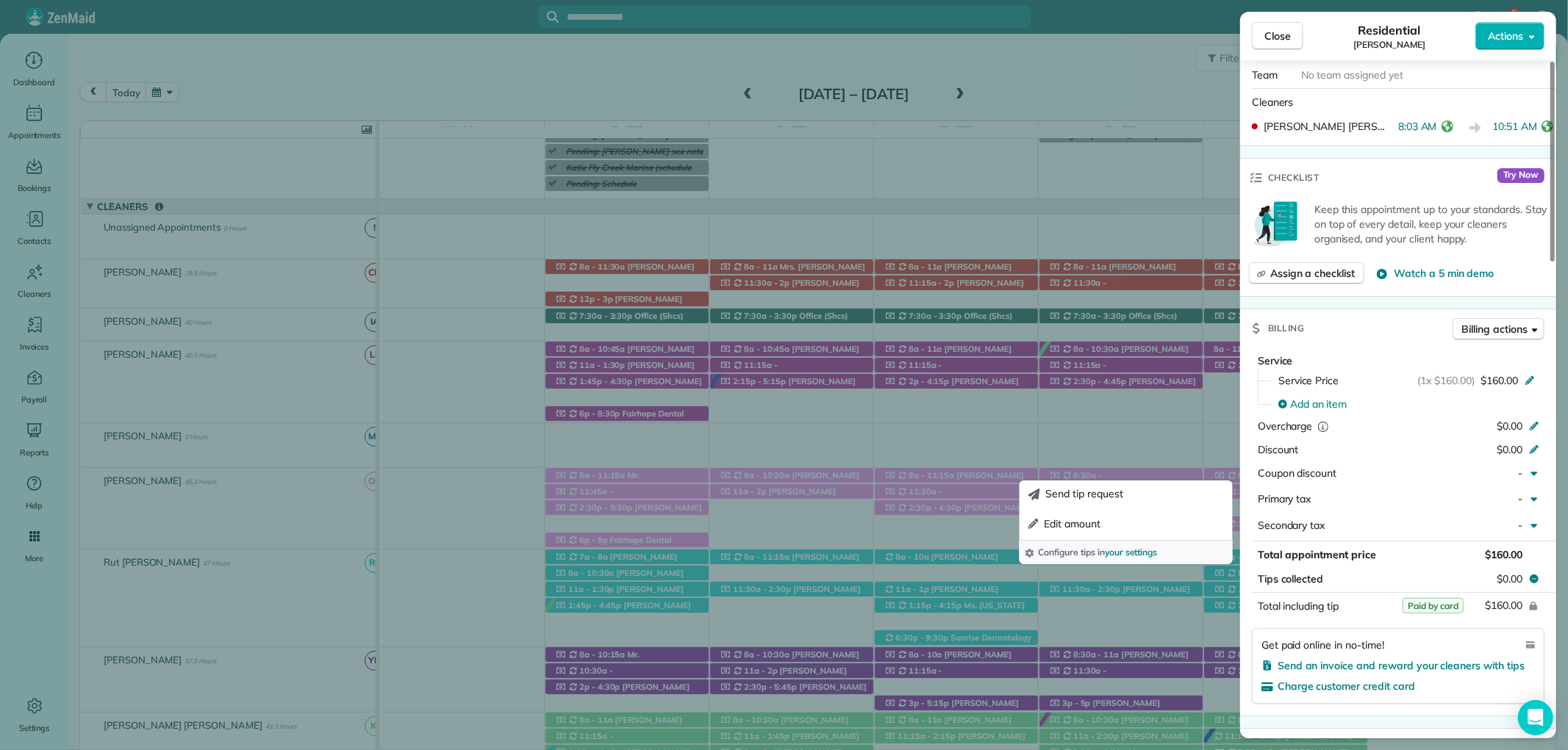
scroll to position [571, 0]
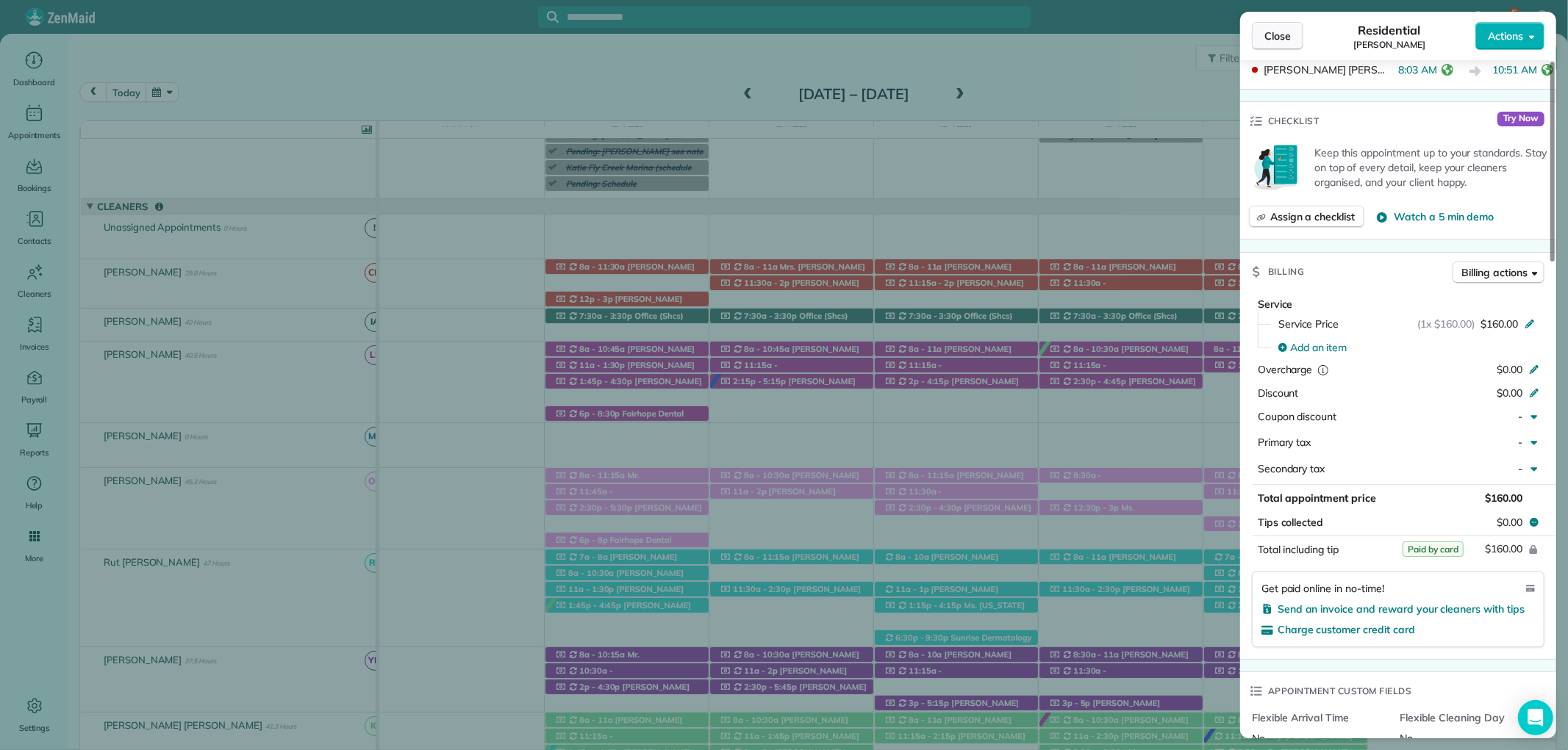
click at [1267, 23] on button "Close" at bounding box center [1278, 36] width 52 height 28
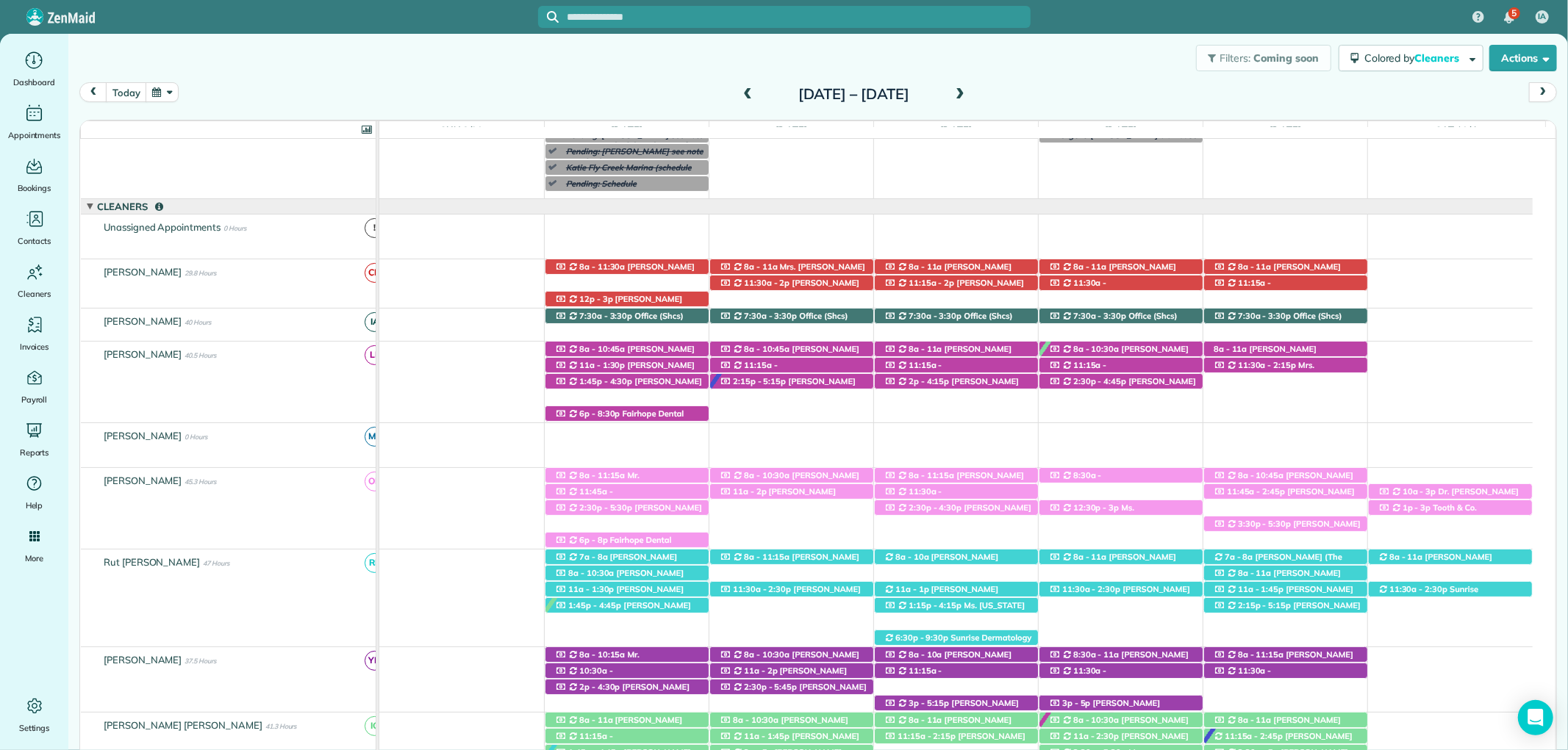
click at [1288, 291] on div "11:15a - 2:15p Lauren Clements (+12514021975) 107 Destrehan Road - Fairhope, AL…" at bounding box center [1285, 283] width 163 height 15
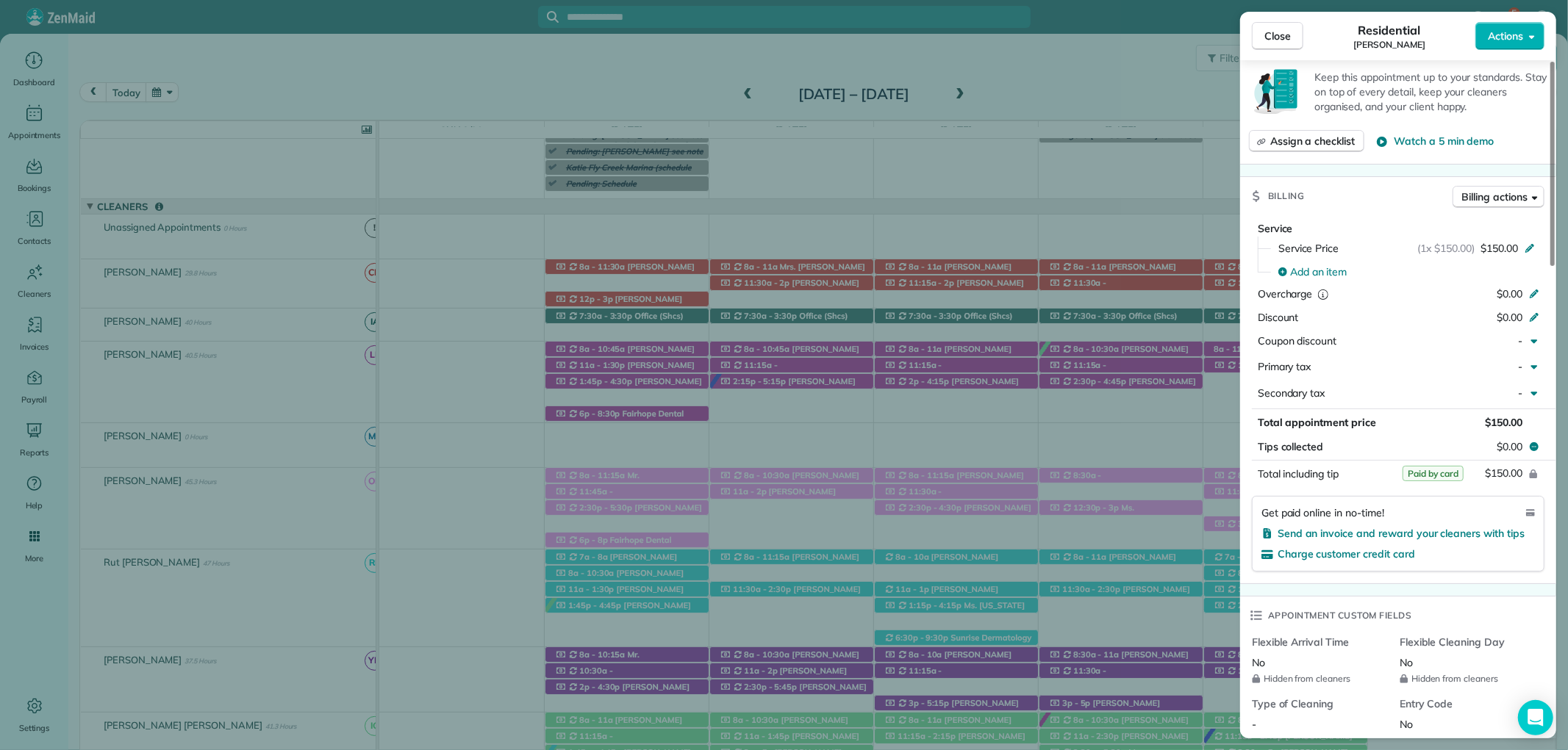
scroll to position [664, 0]
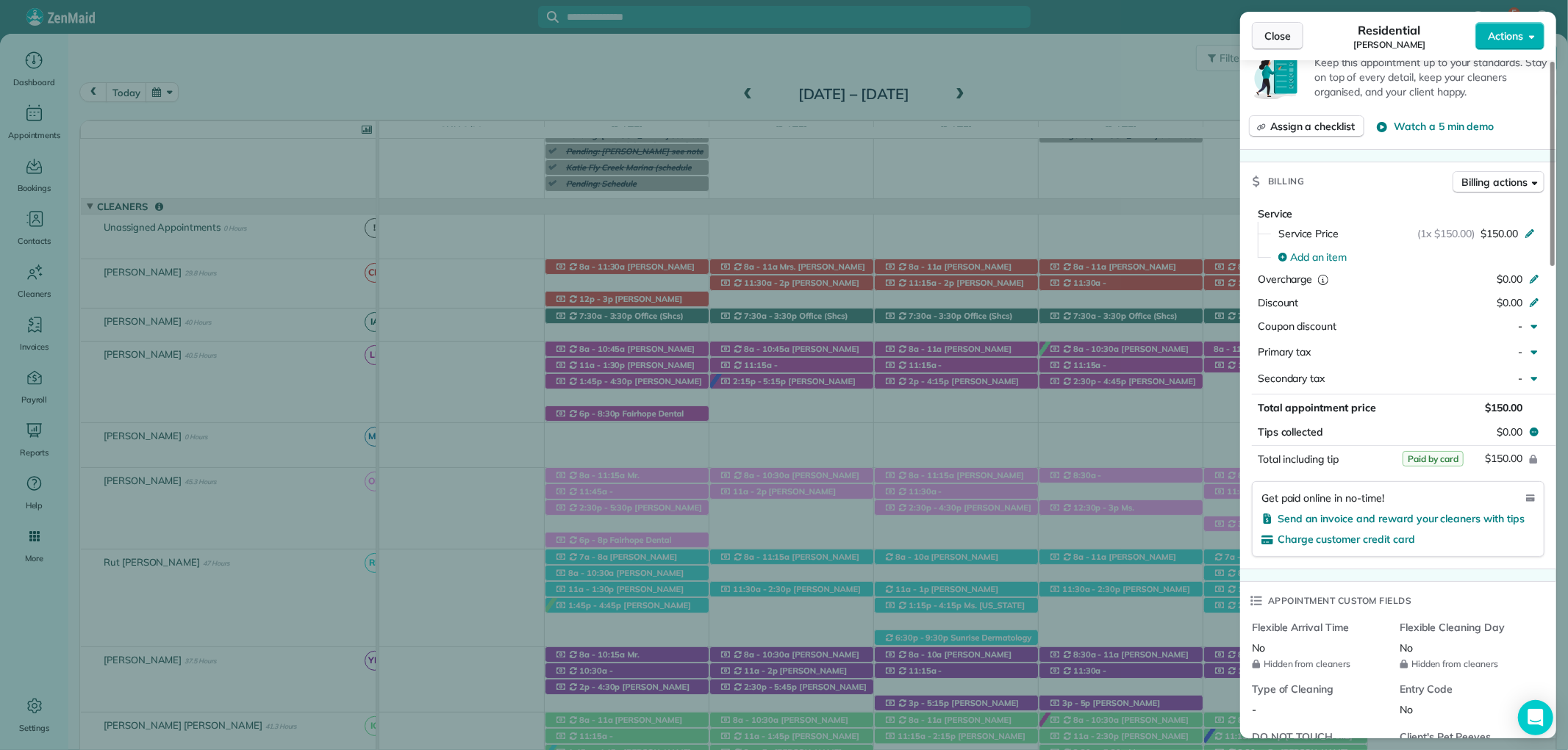
click at [1264, 42] on span "Close" at bounding box center [1277, 36] width 26 height 14
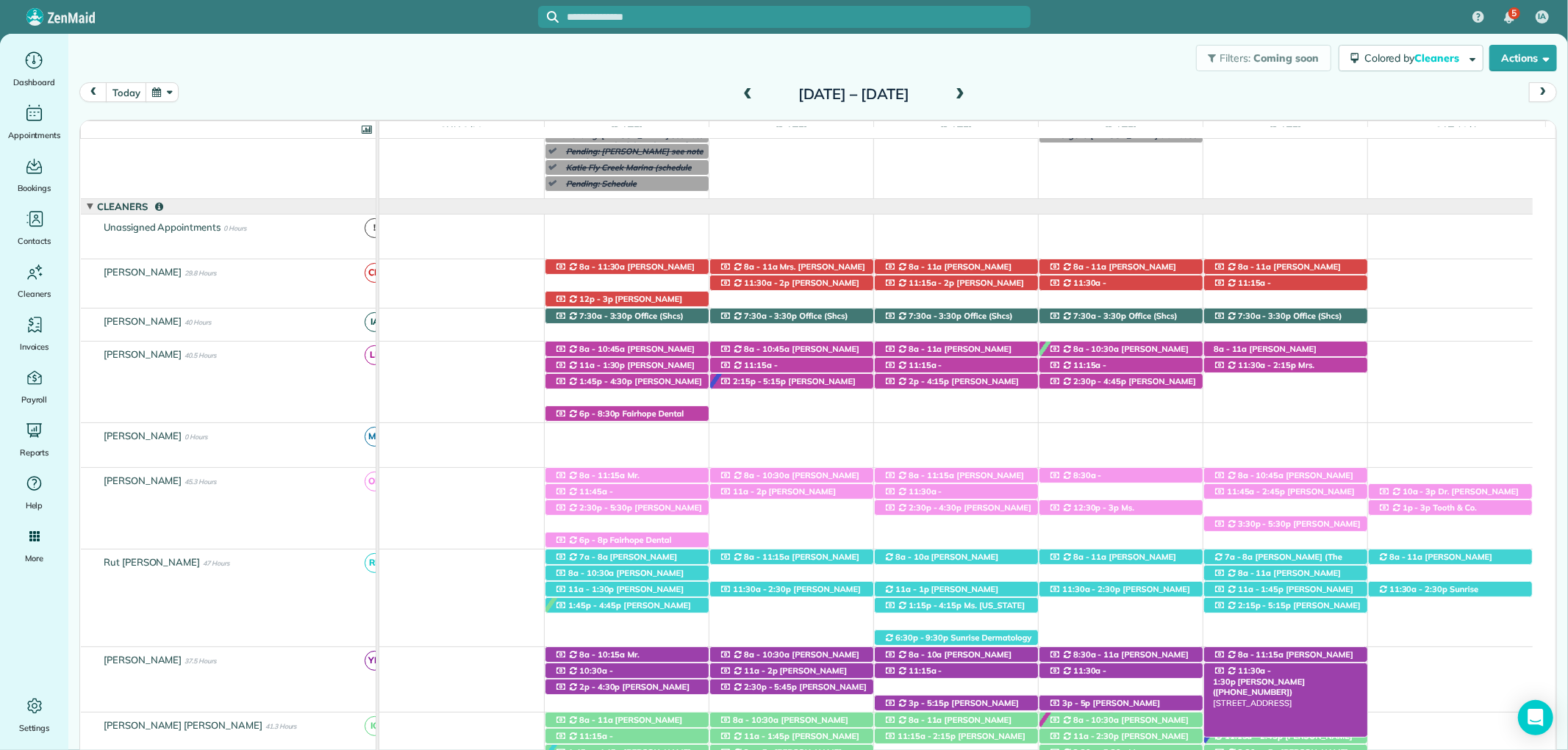
scroll to position [271, 0]
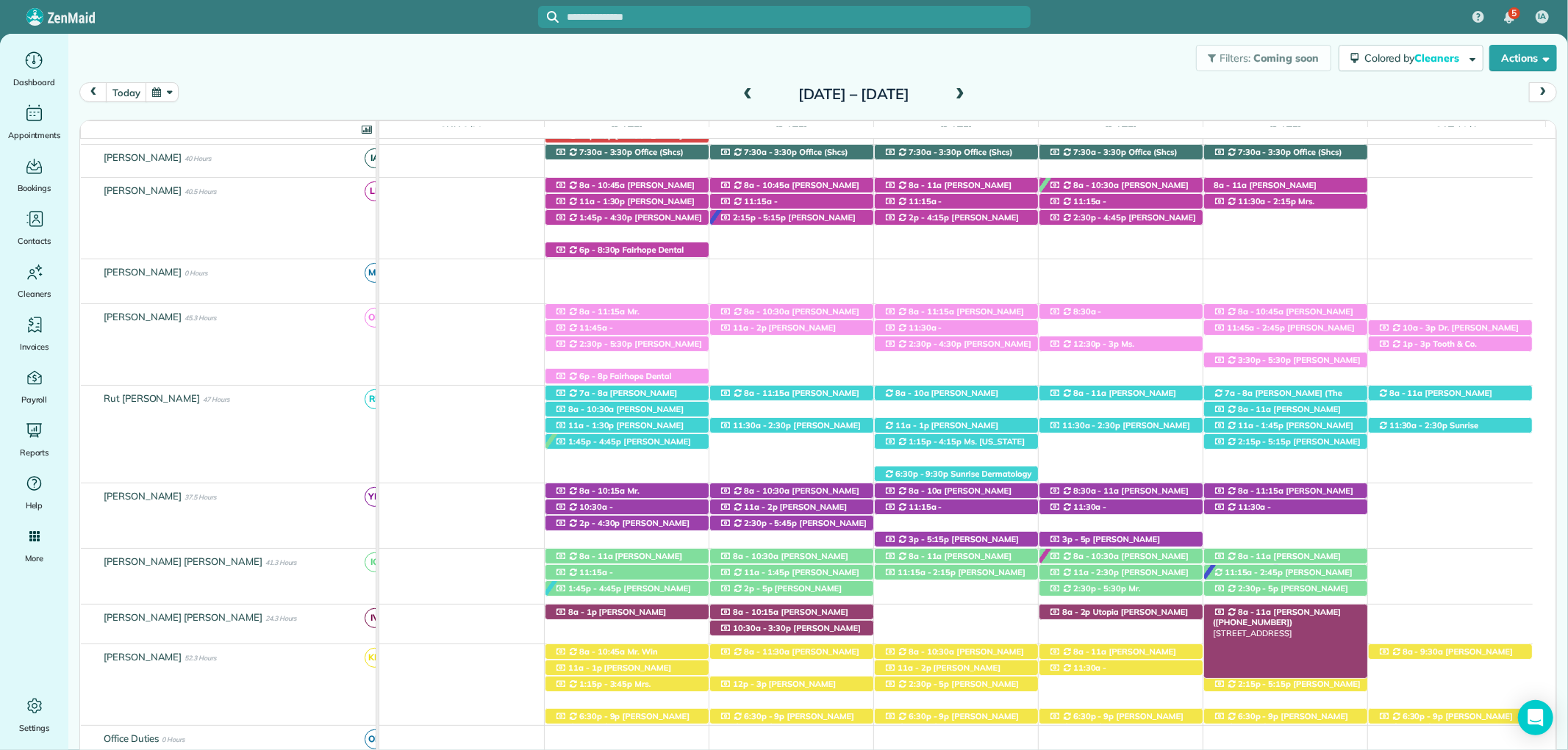
click at [1307, 617] on span "Tammy Grace (+12514544109)" at bounding box center [1277, 617] width 128 height 20
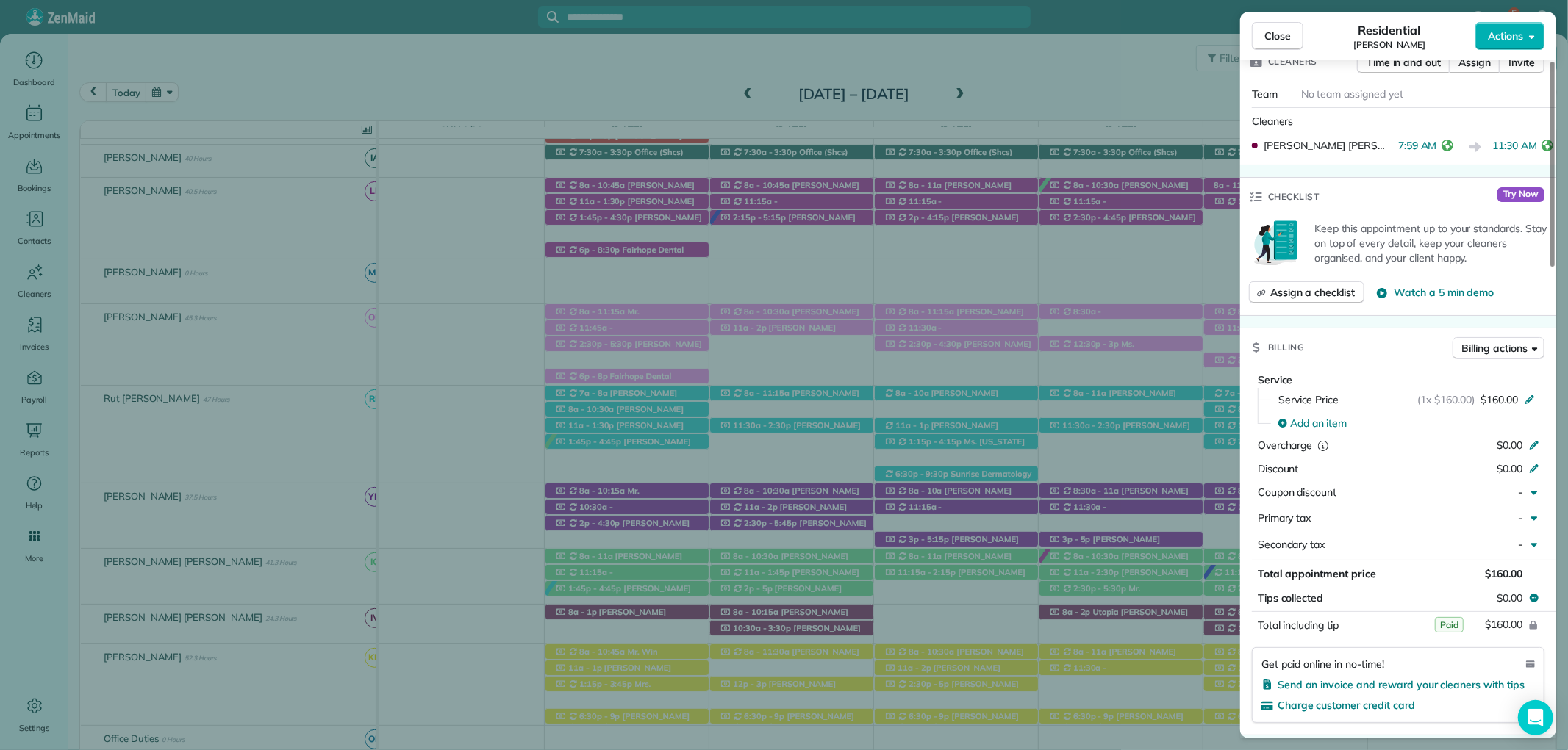
scroll to position [658, 0]
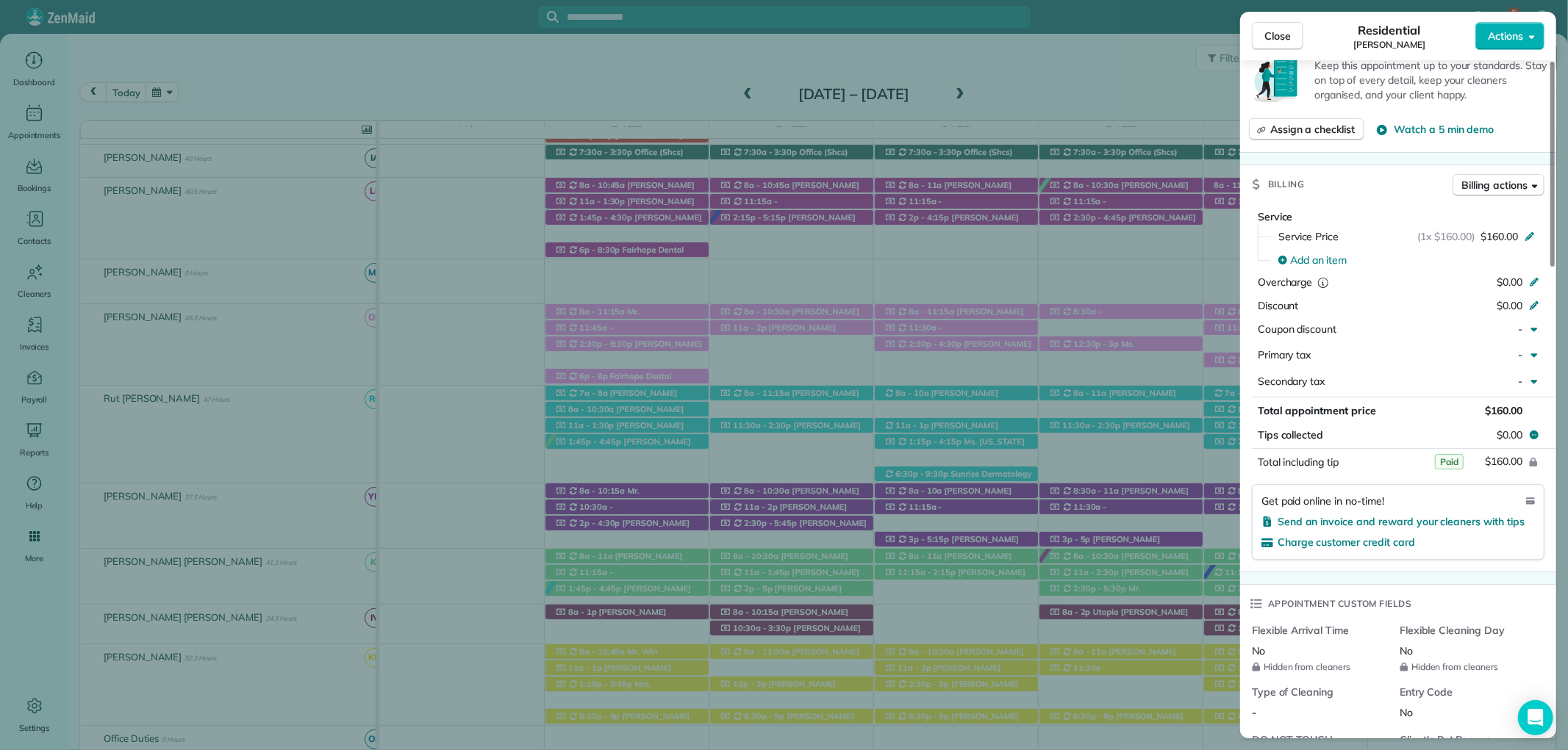
click at [1268, 39] on span "Close" at bounding box center [1277, 36] width 26 height 14
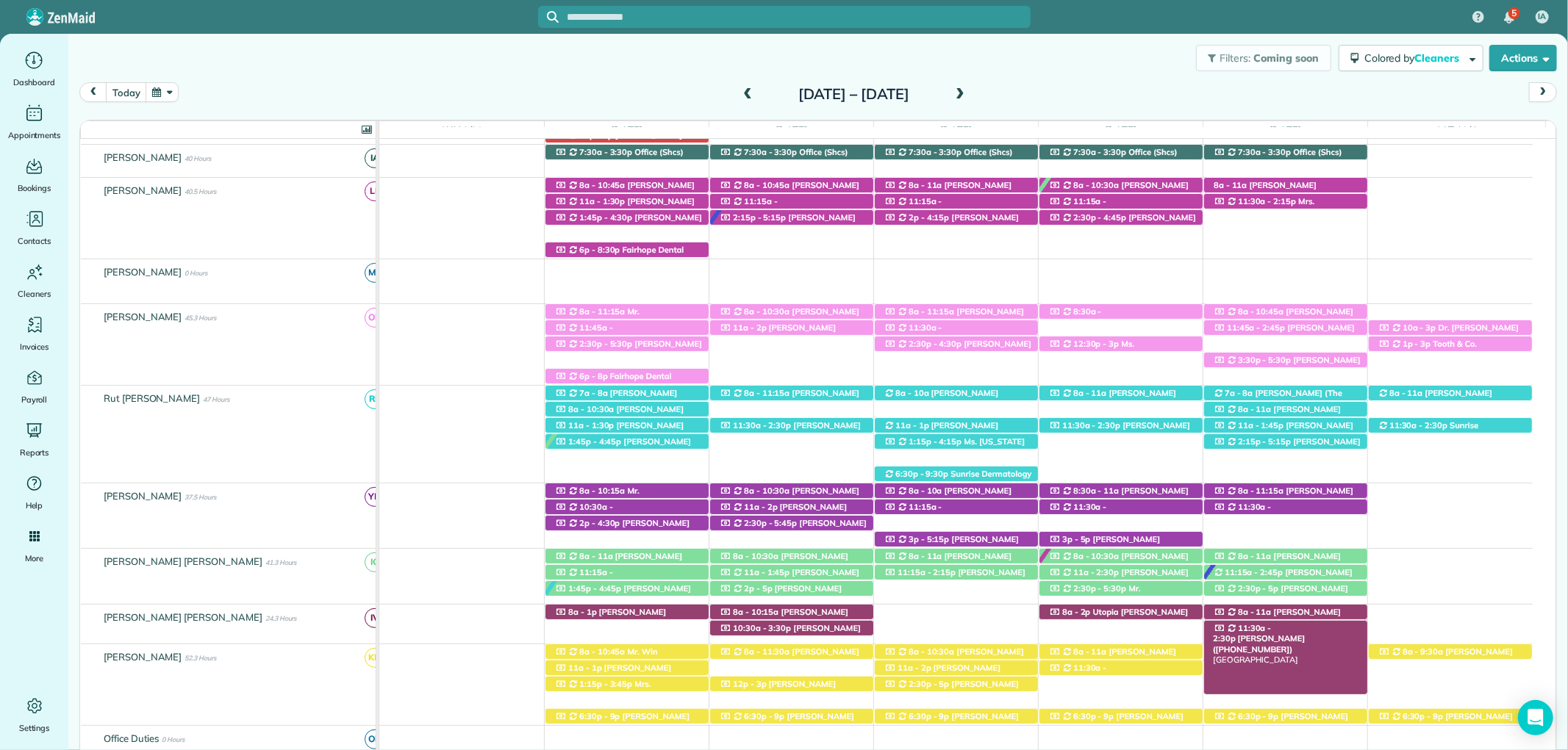
click at [1229, 630] on icon at bounding box center [1232, 629] width 7 height 8
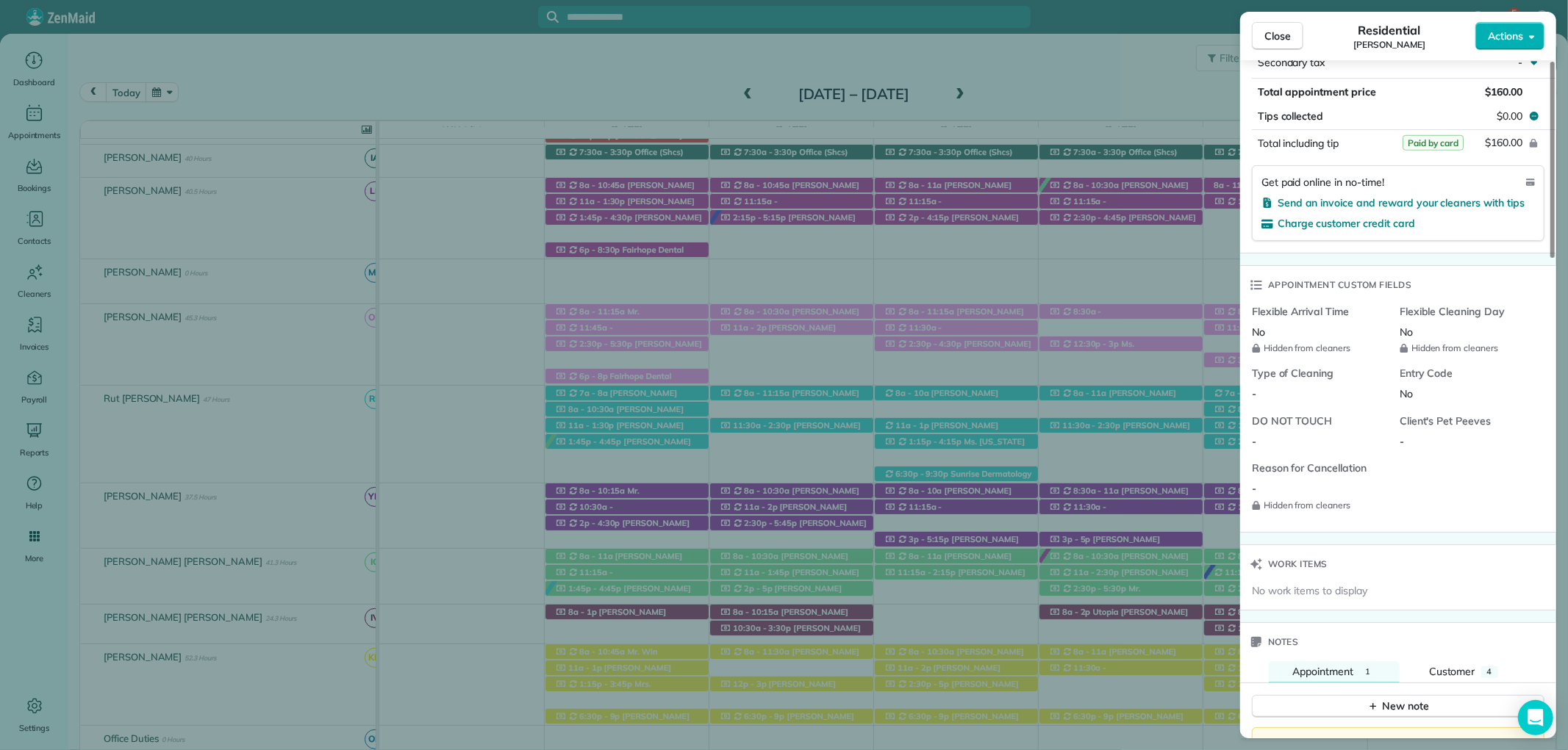
scroll to position [979, 0]
click at [1274, 40] on span "Close" at bounding box center [1277, 36] width 26 height 14
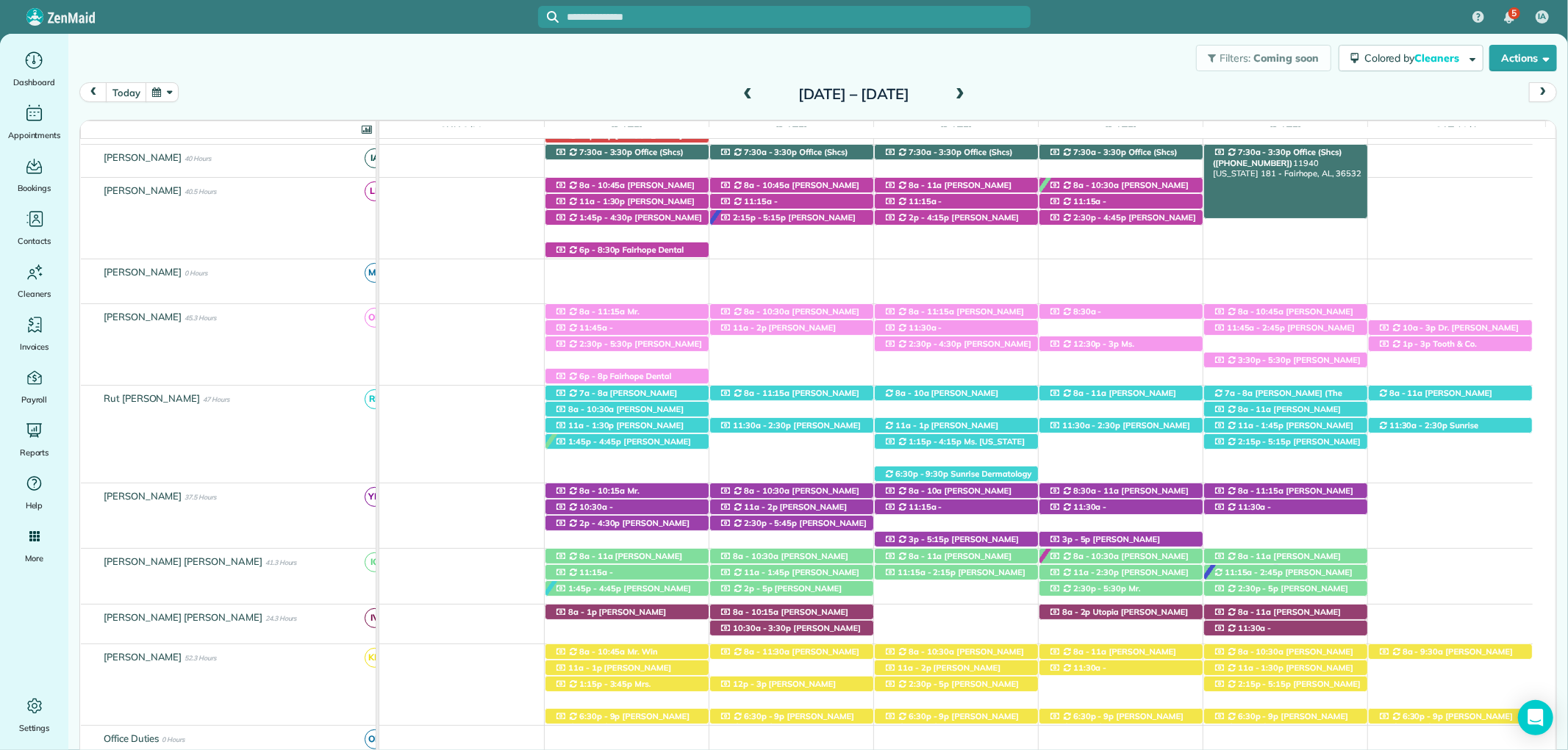
scroll to position [189, 0]
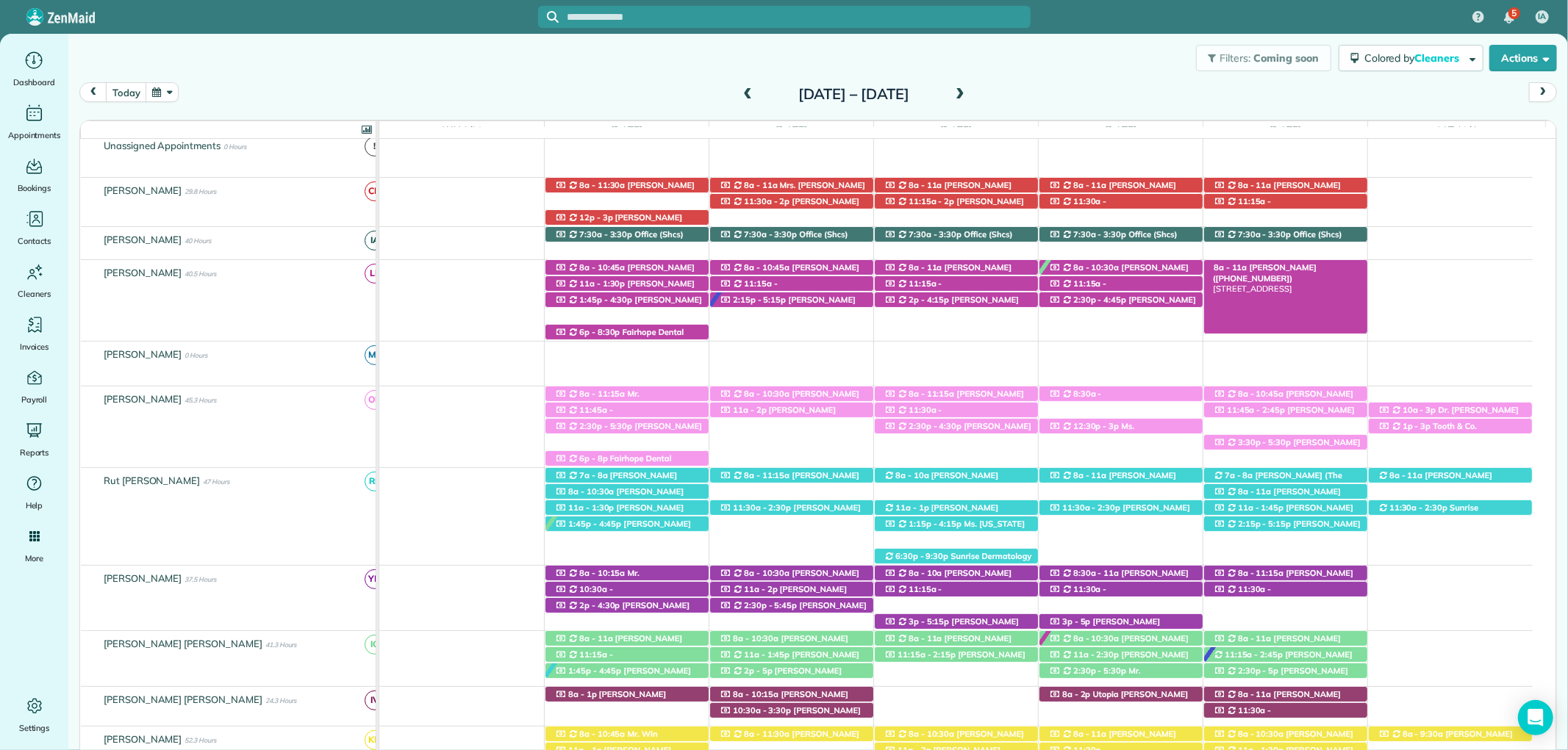
click at [1329, 266] on div "8a - 11a Morgan Stalder (+15043886767) 312 Patrician Drive West - Spanish Fort,…" at bounding box center [1285, 268] width 163 height 15
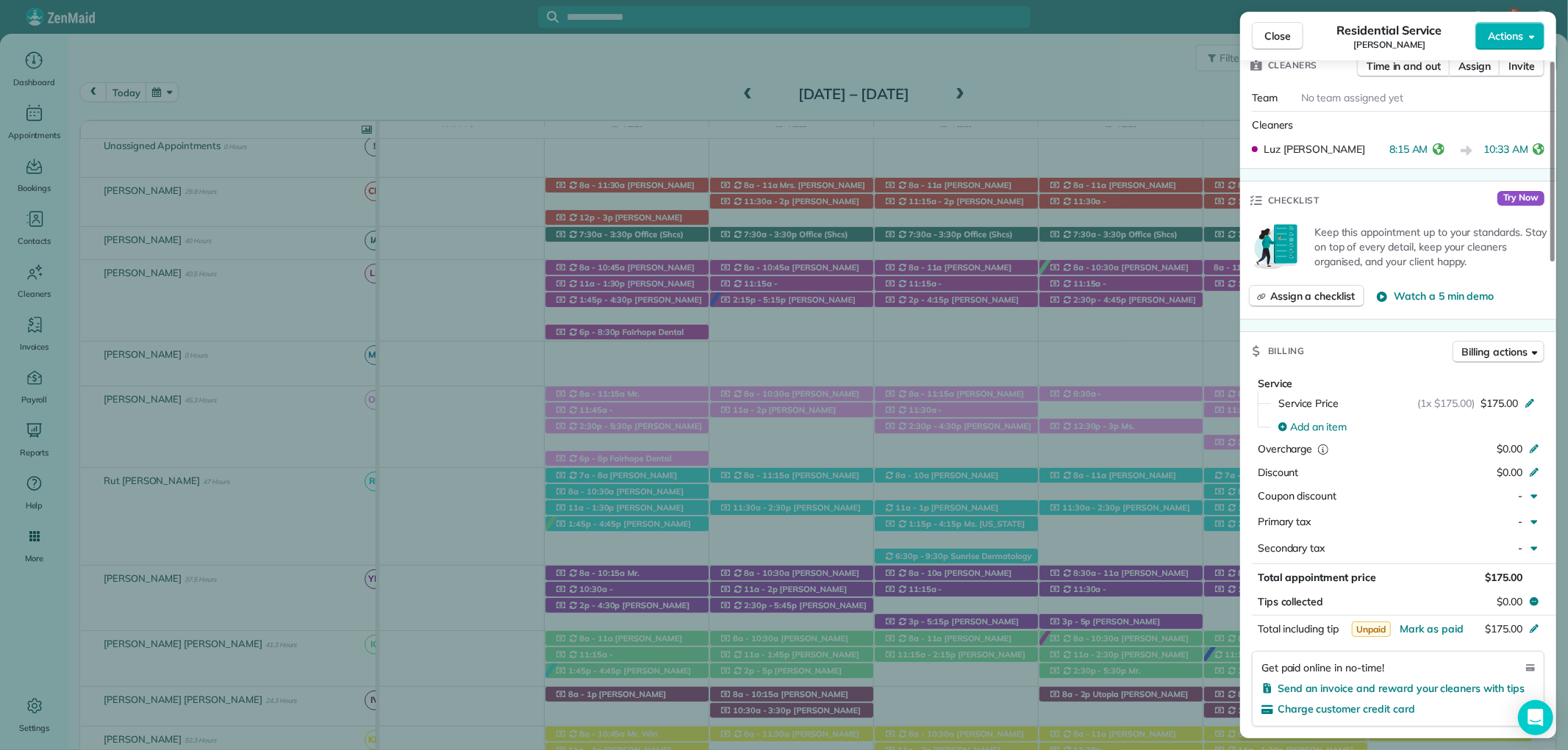
scroll to position [571, 0]
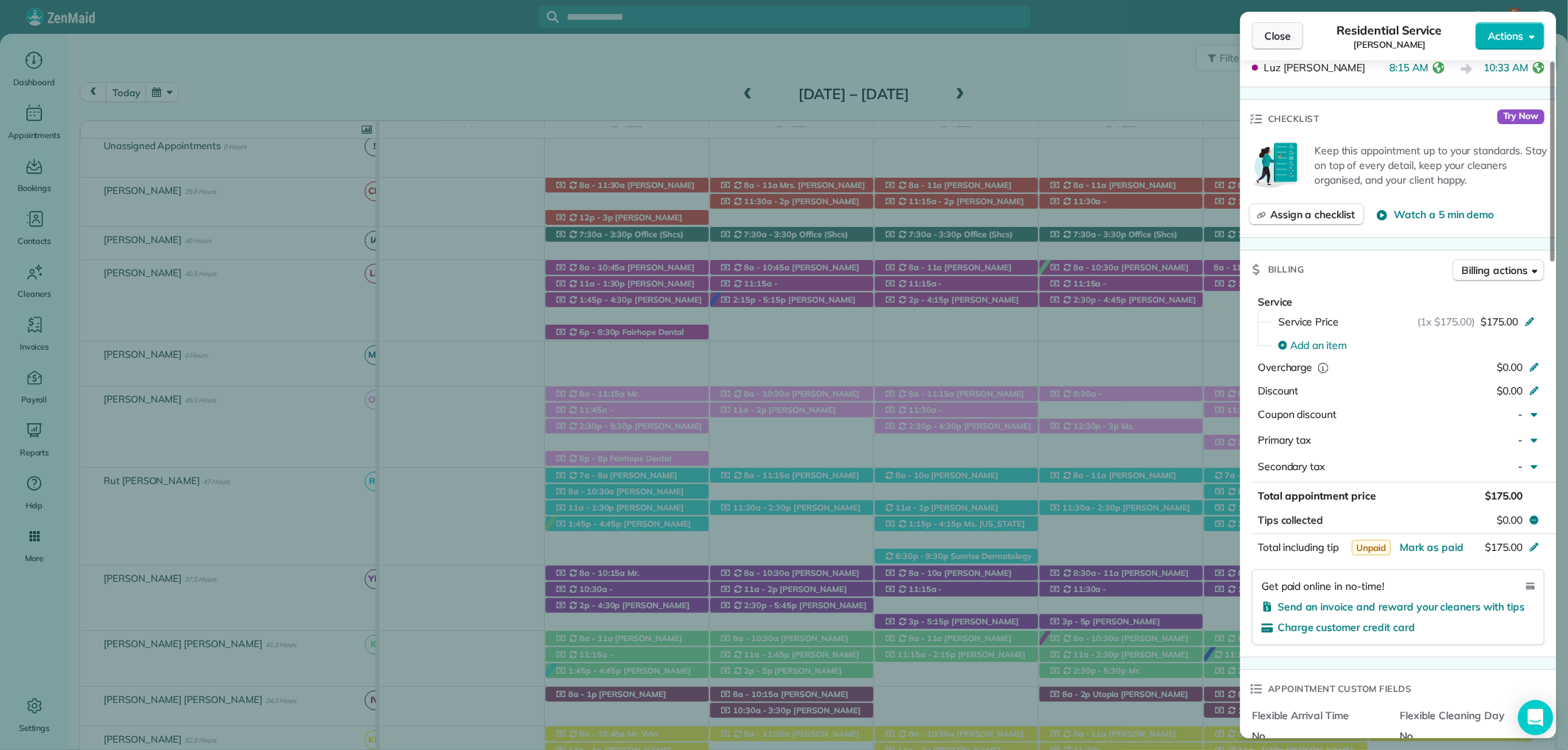
click at [1277, 42] on span "Close" at bounding box center [1277, 36] width 26 height 14
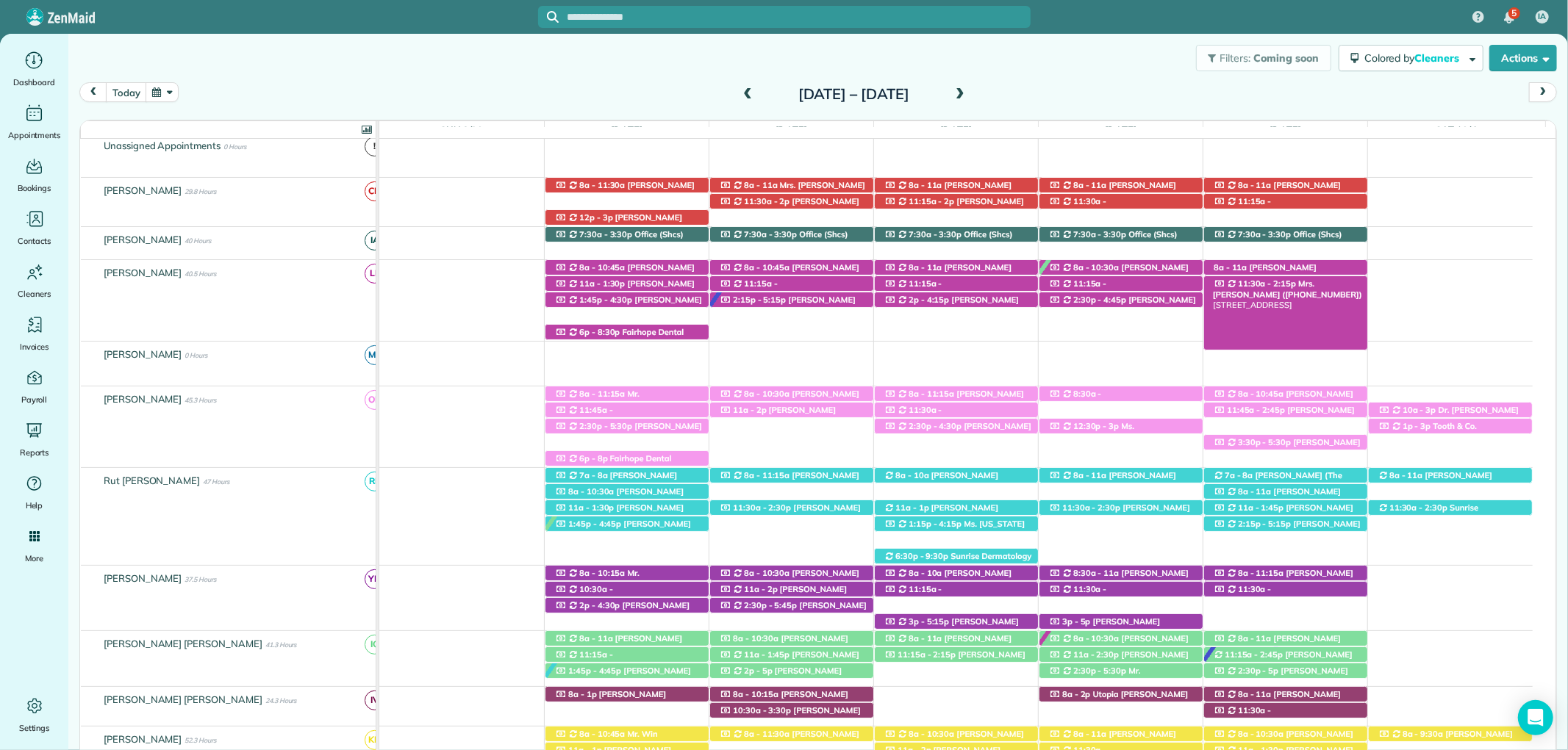
click at [1280, 287] on span "11:30a - 2:15p" at bounding box center [1267, 283] width 59 height 10
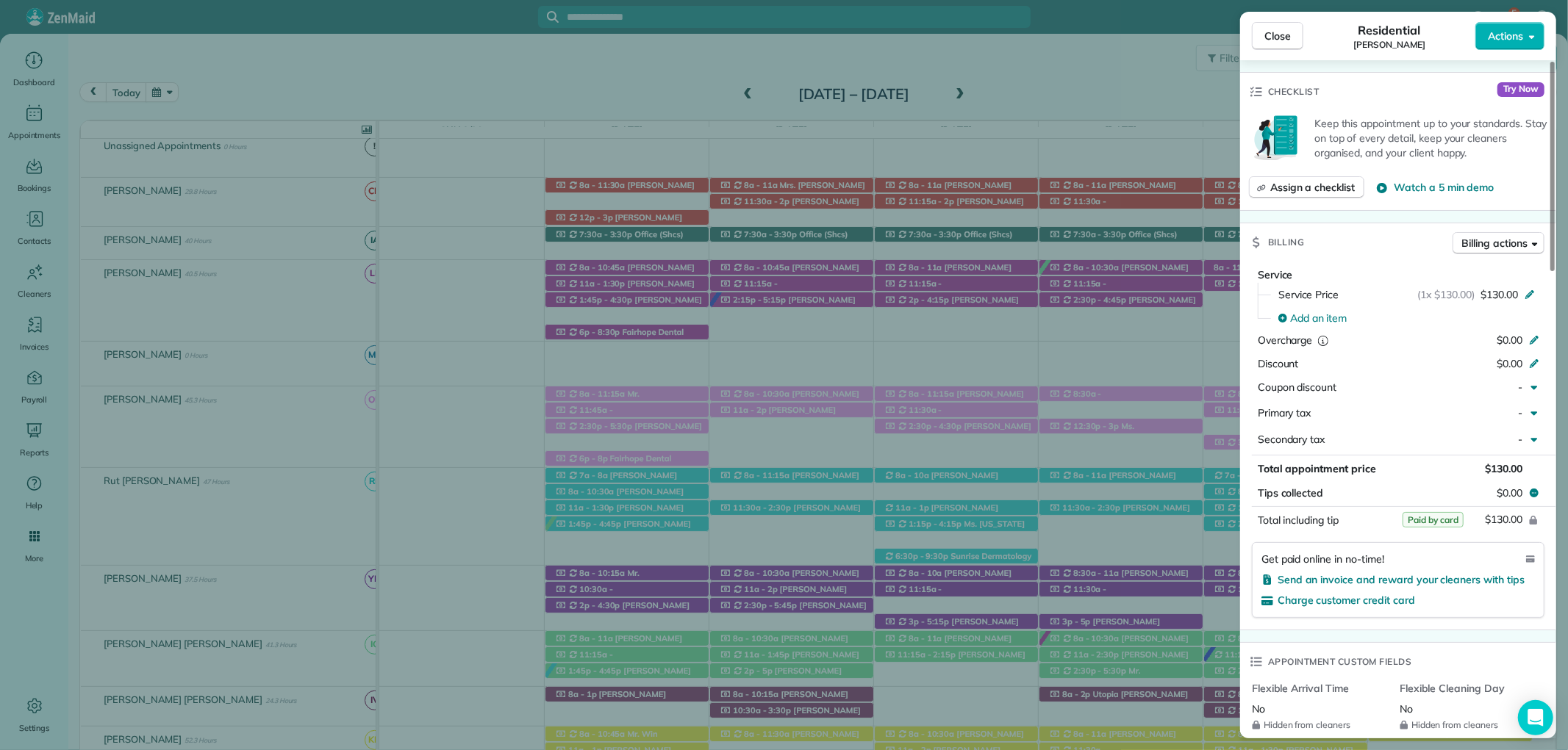
scroll to position [652, 0]
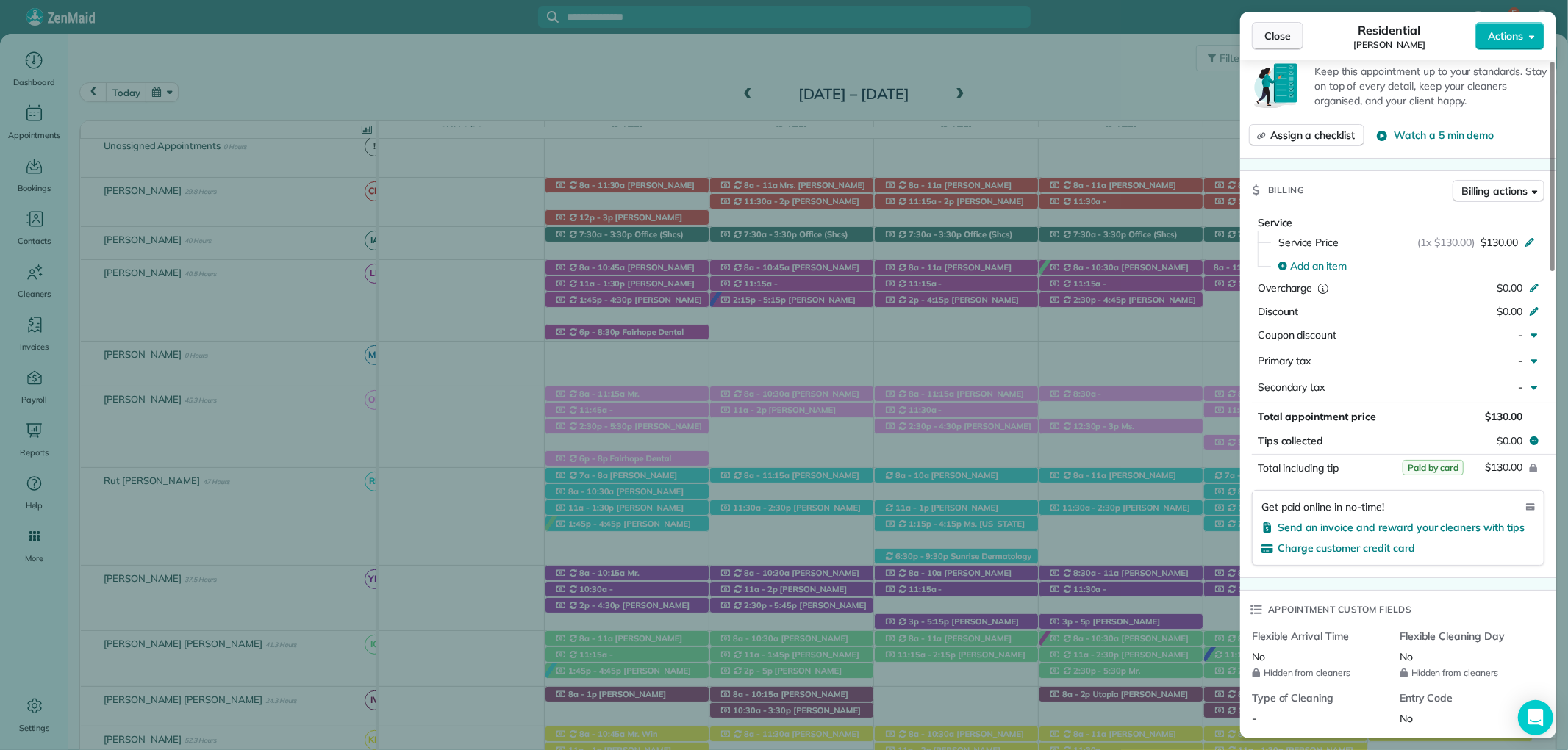
click at [1269, 31] on span "Close" at bounding box center [1277, 36] width 26 height 14
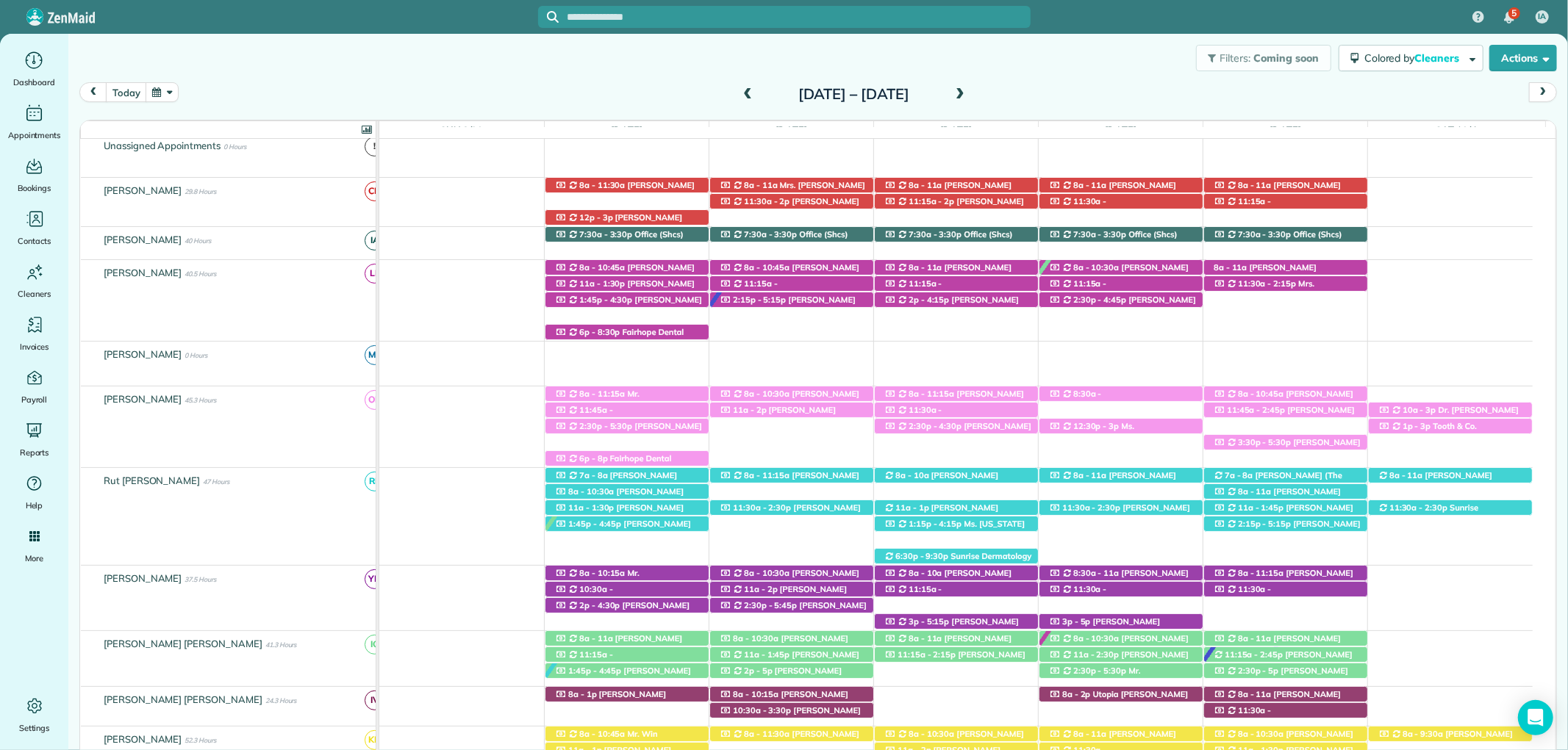
click at [968, 90] on span at bounding box center [959, 95] width 16 height 14
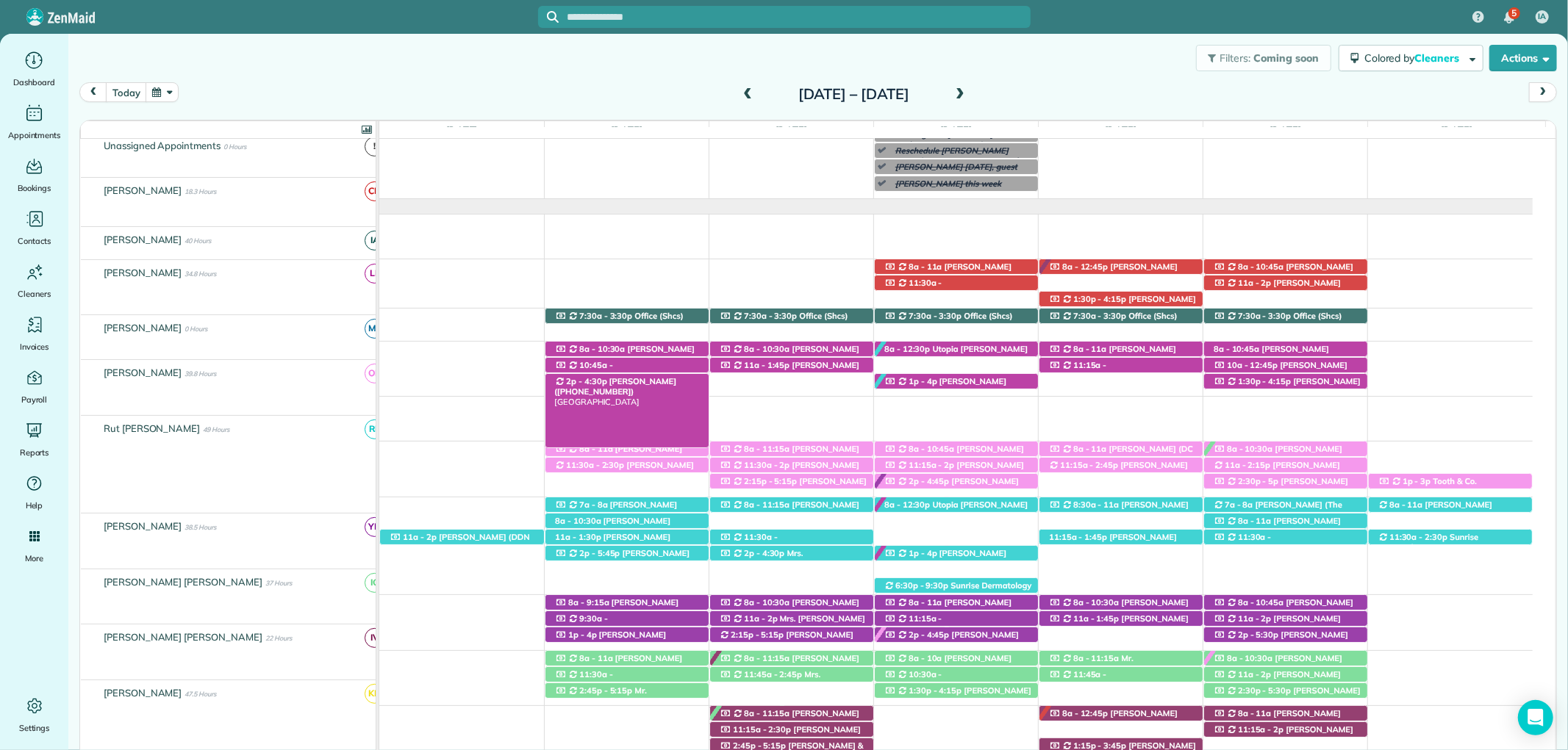
scroll to position [125, 0]
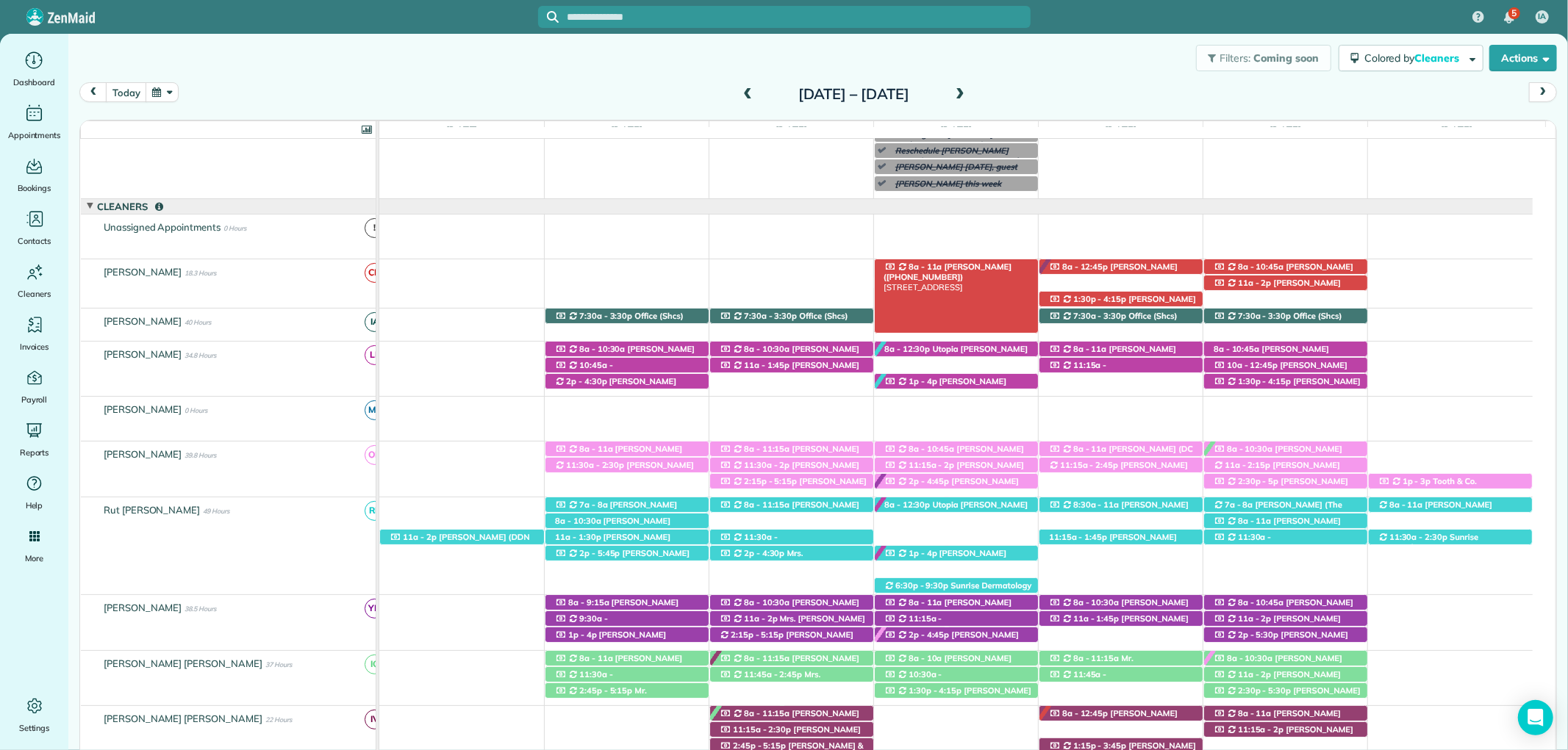
click at [989, 265] on span "Kelly Winingar (+18503136559)" at bounding box center [947, 271] width 128 height 20
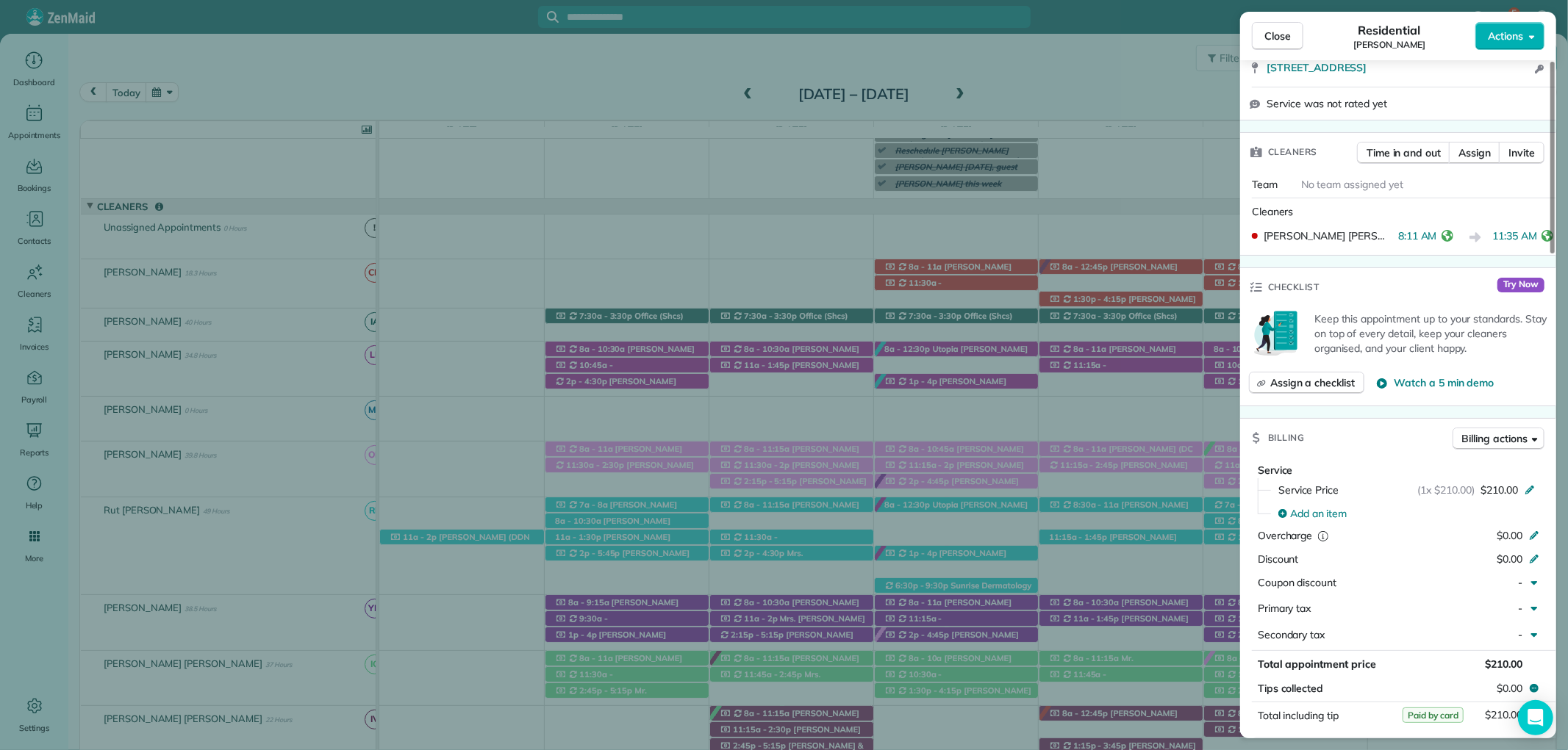
scroll to position [571, 0]
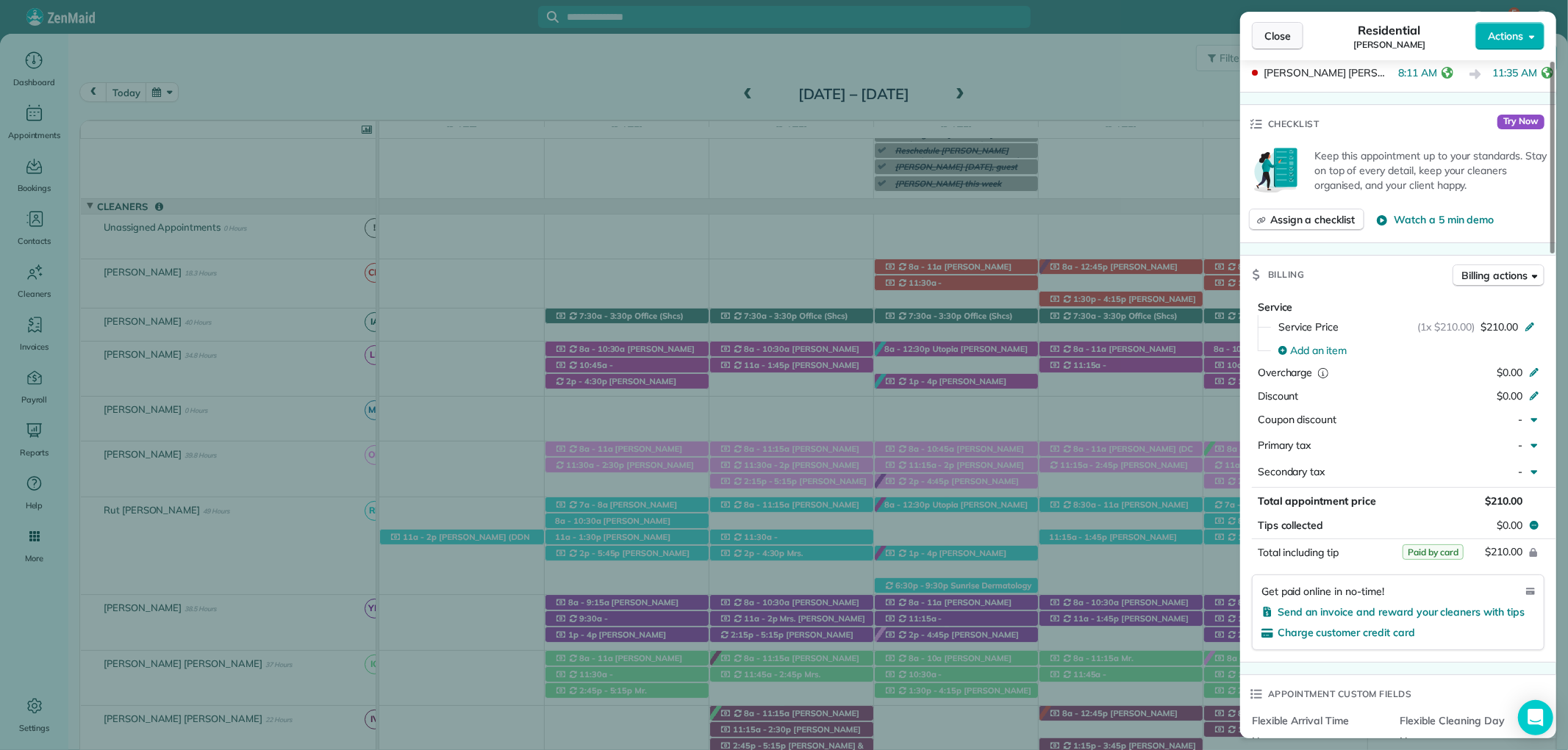
click at [1284, 29] on span "Close" at bounding box center [1277, 36] width 26 height 14
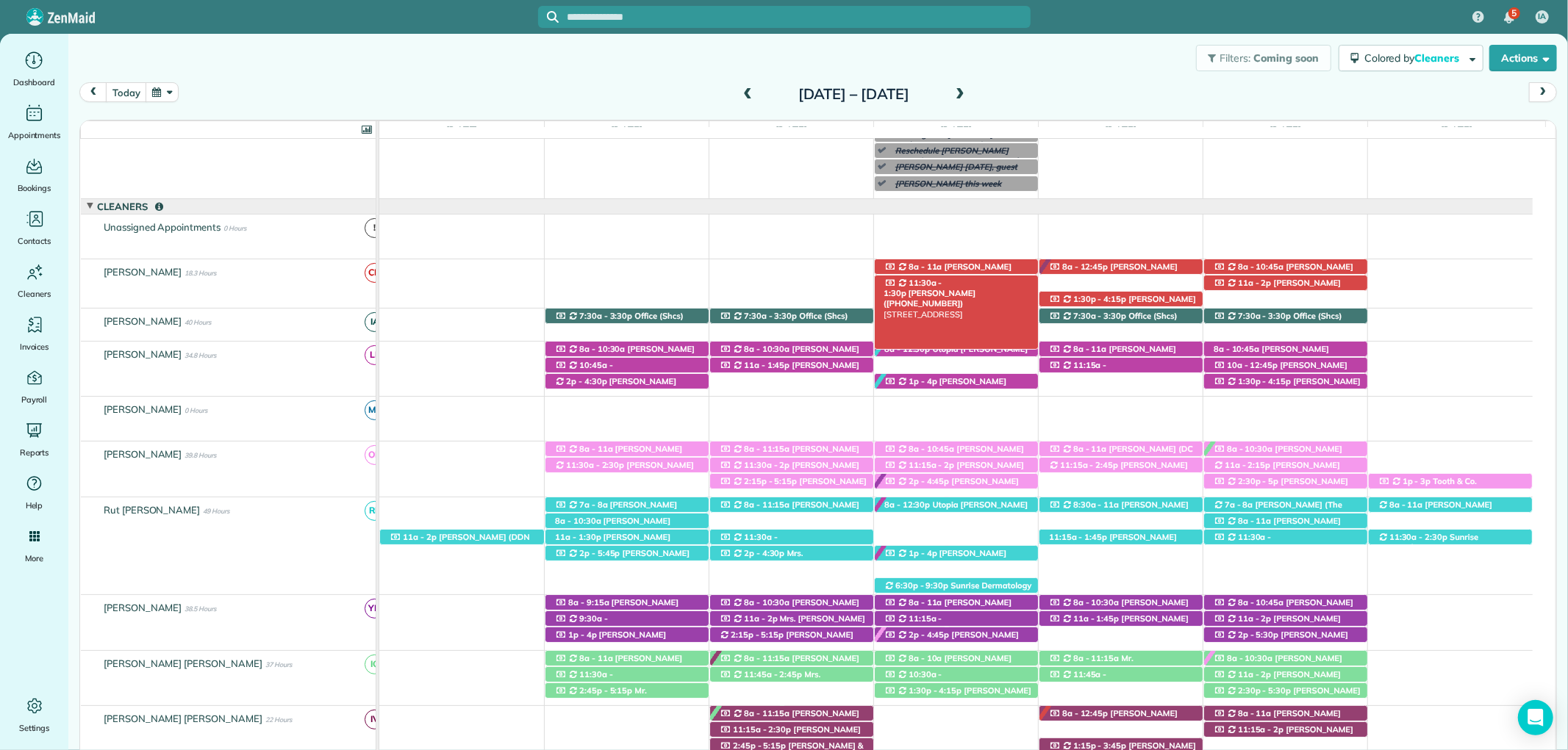
click at [975, 288] on span "Scot Nelson (+12516481135)" at bounding box center [930, 298] width 92 height 20
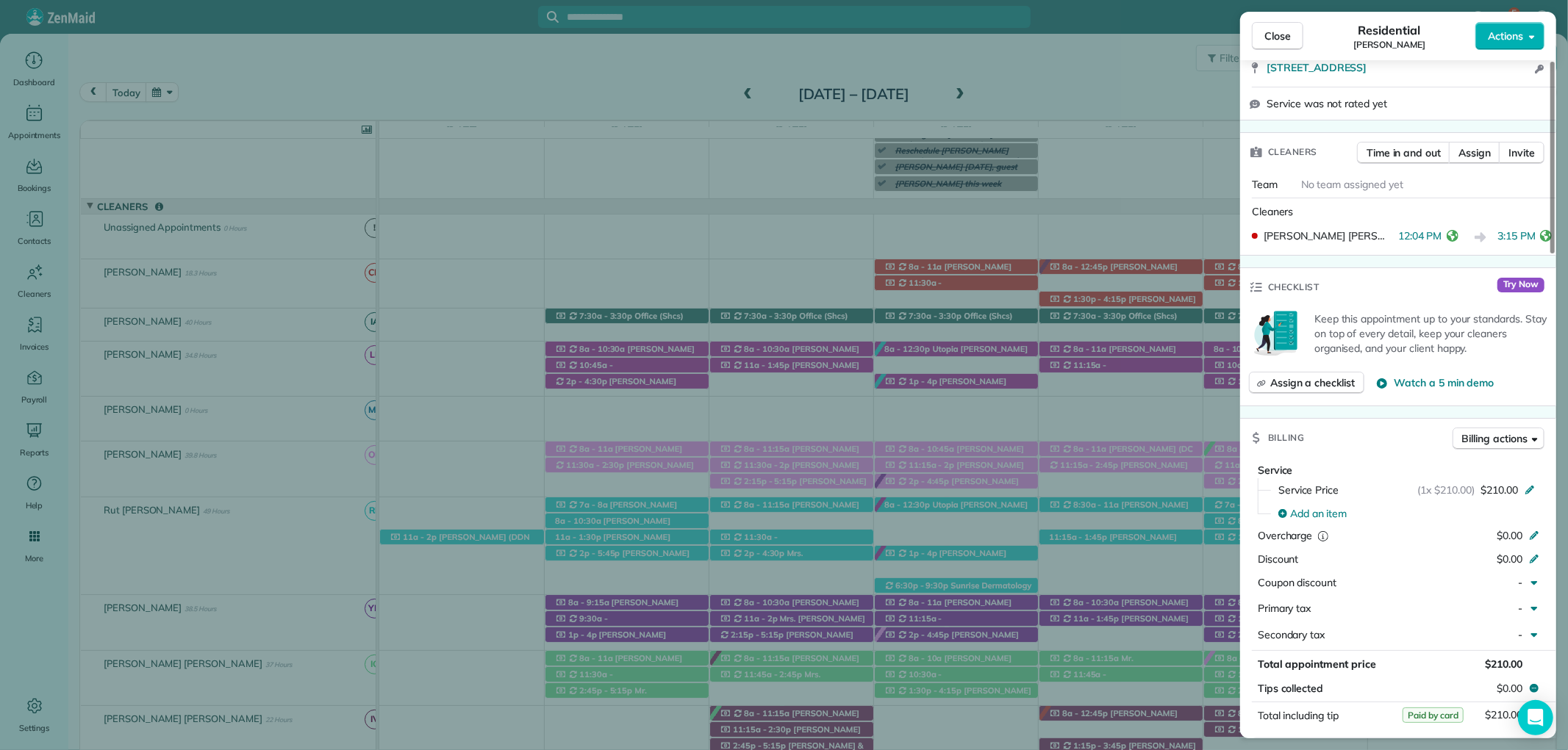
scroll to position [571, 0]
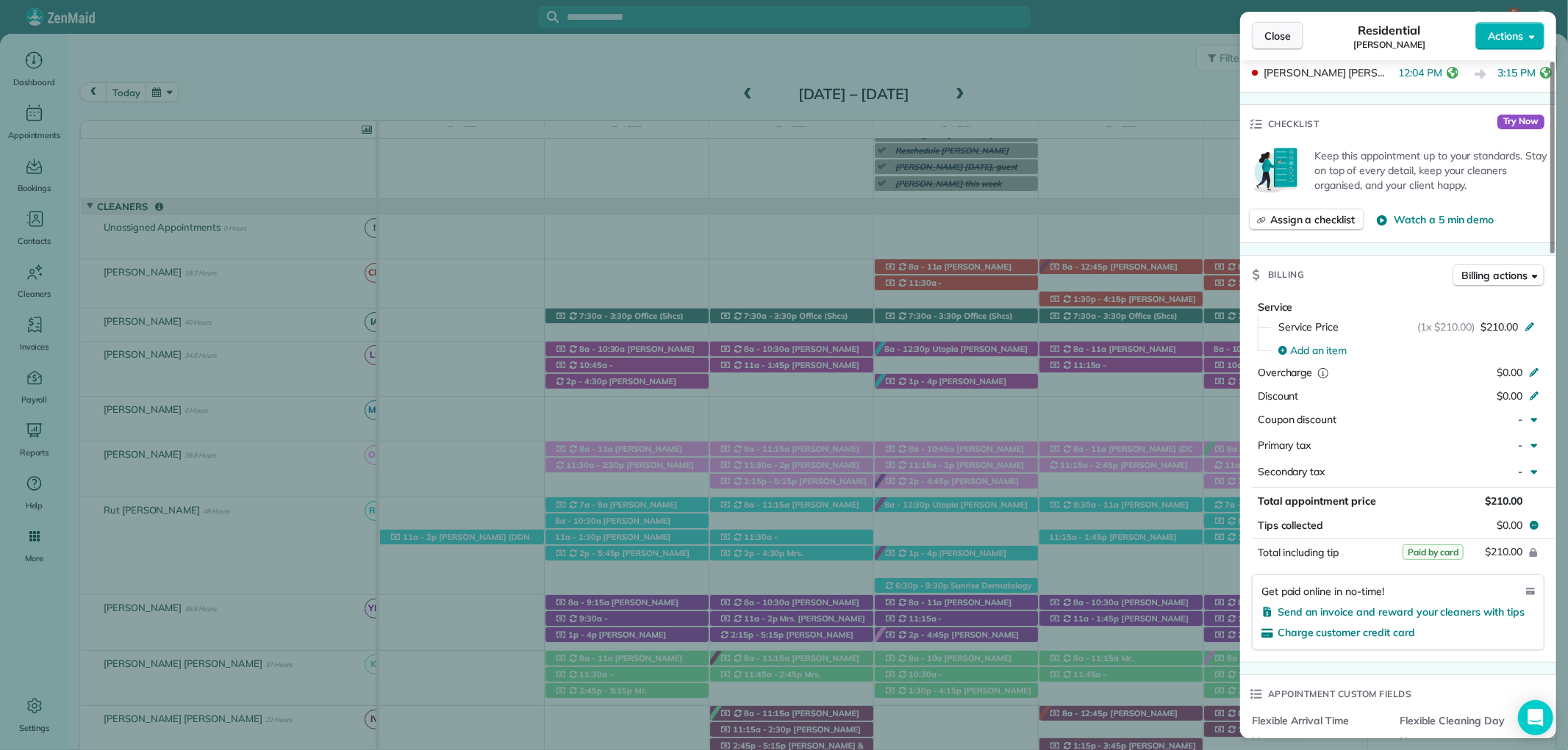
click at [1276, 31] on span "Close" at bounding box center [1277, 36] width 26 height 14
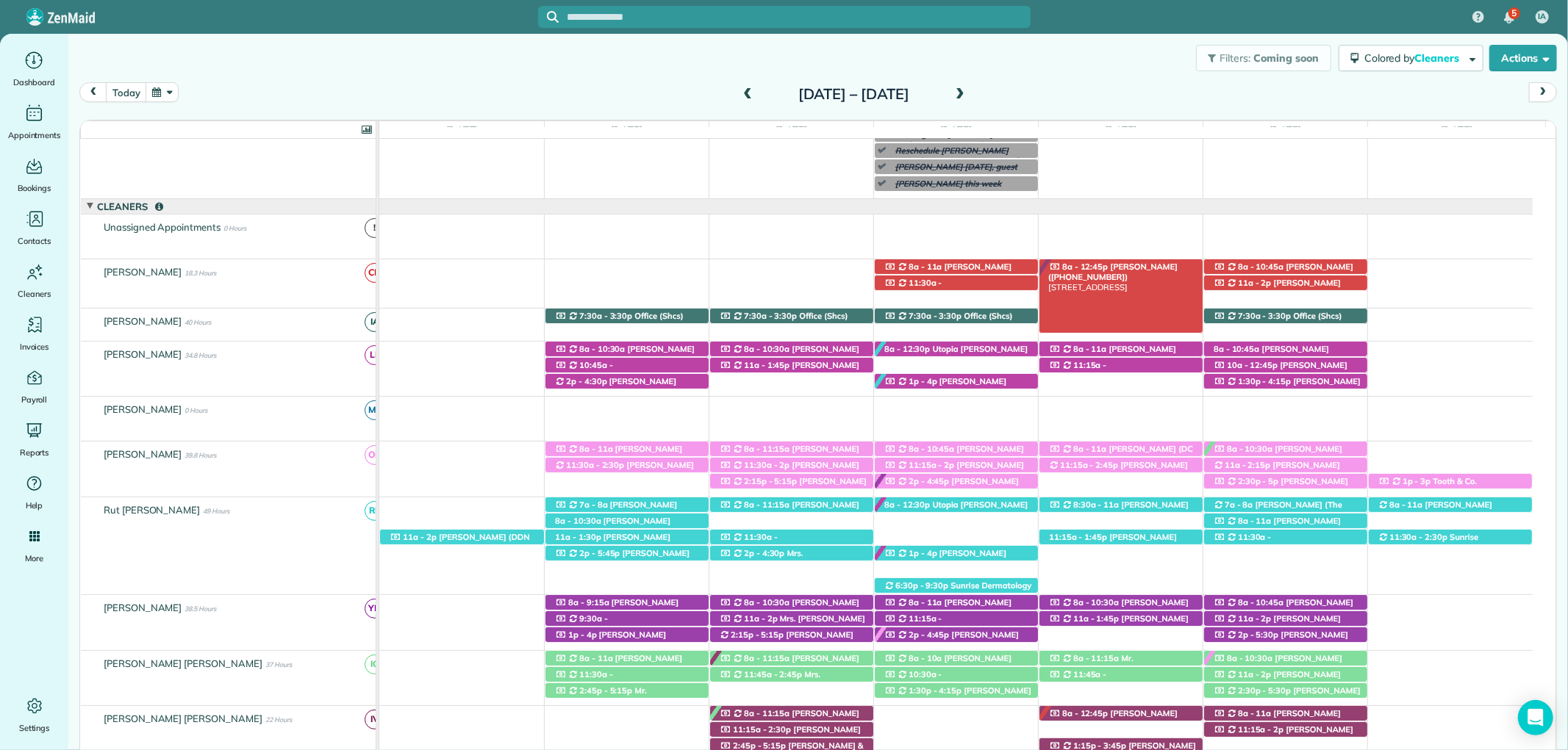
click at [1153, 265] on span "Susan Chambers (+13344144451)" at bounding box center [1113, 271] width 129 height 20
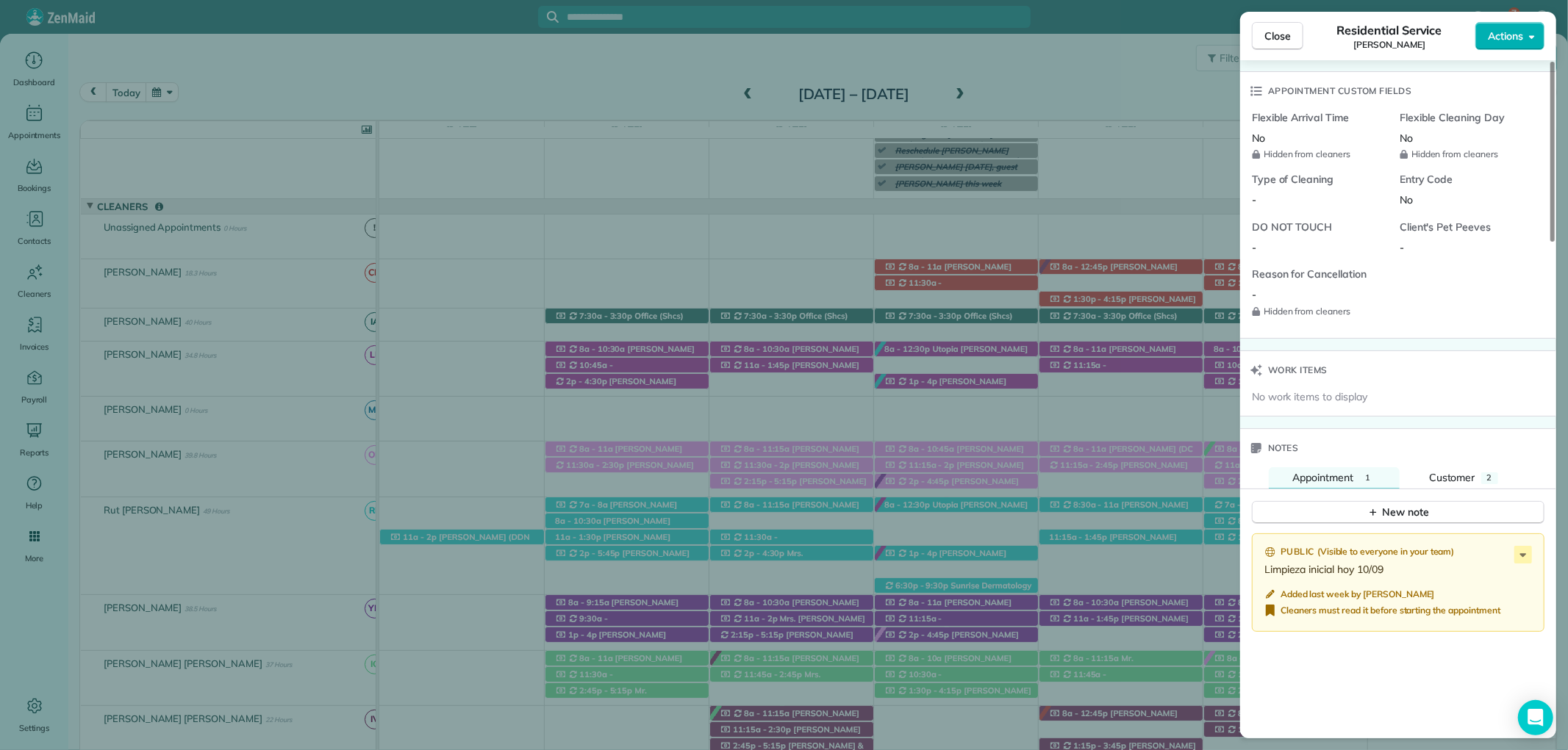
scroll to position [1224, 0]
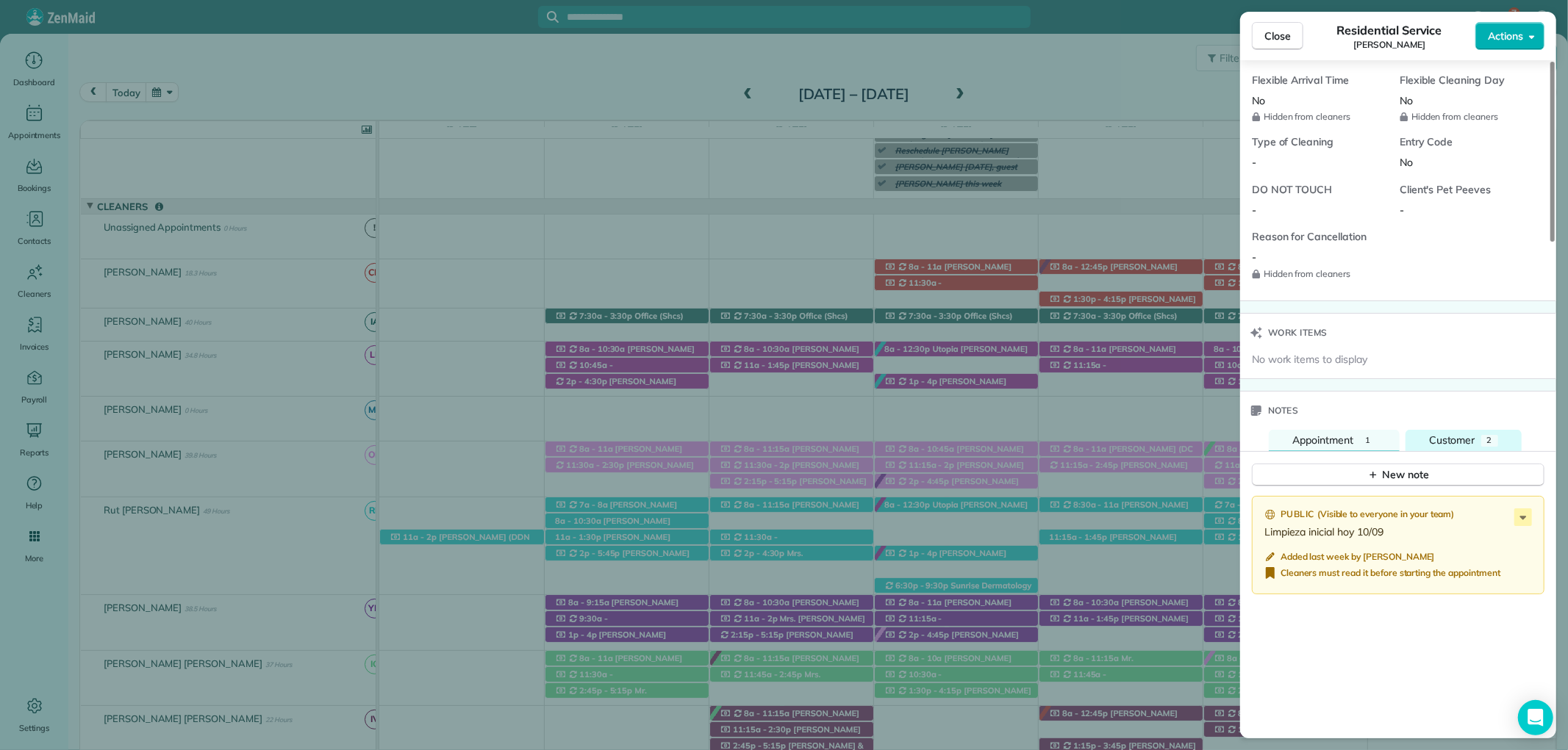
click at [1473, 444] on span "Customer" at bounding box center [1452, 440] width 47 height 14
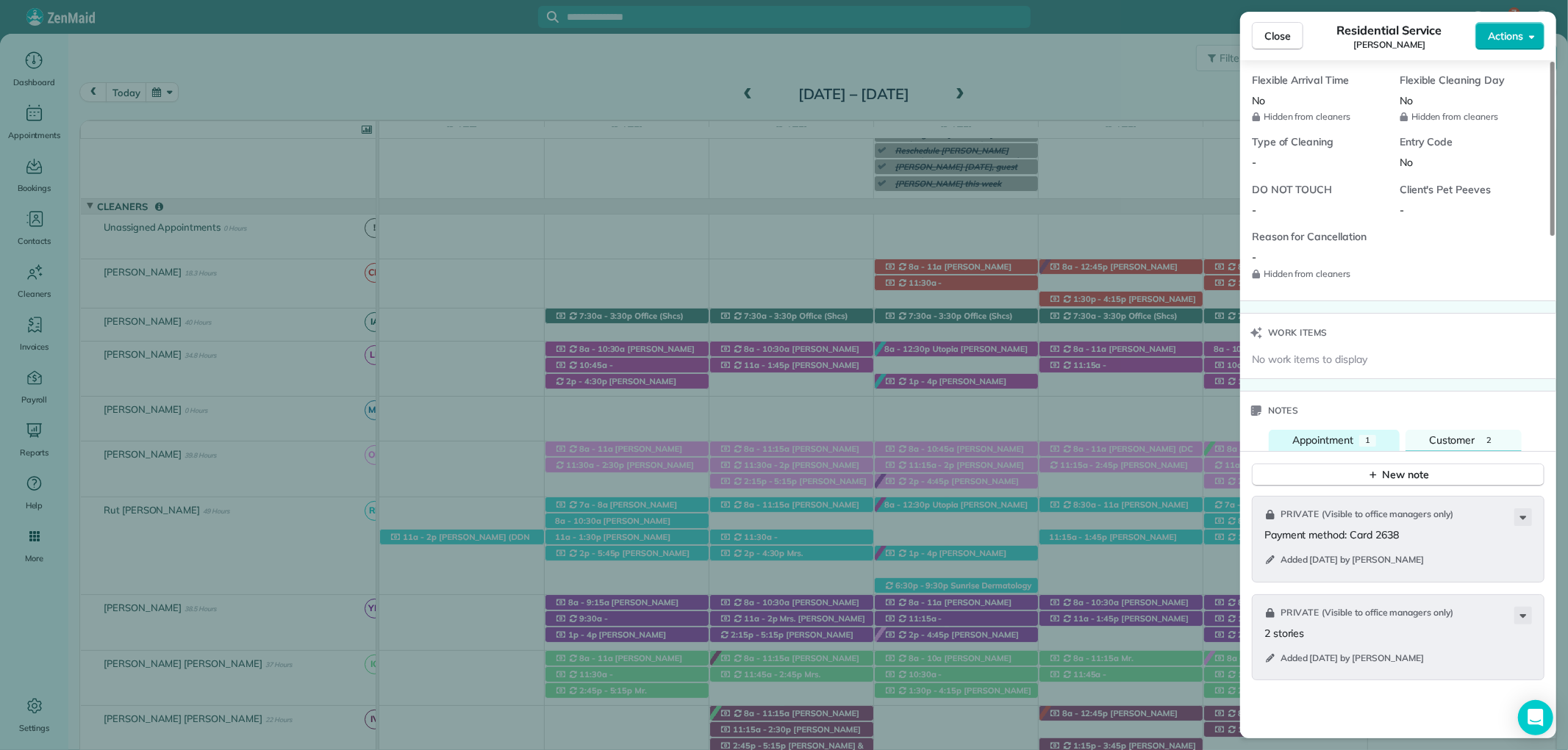
click at [1353, 434] on span "Appointment" at bounding box center [1323, 440] width 61 height 14
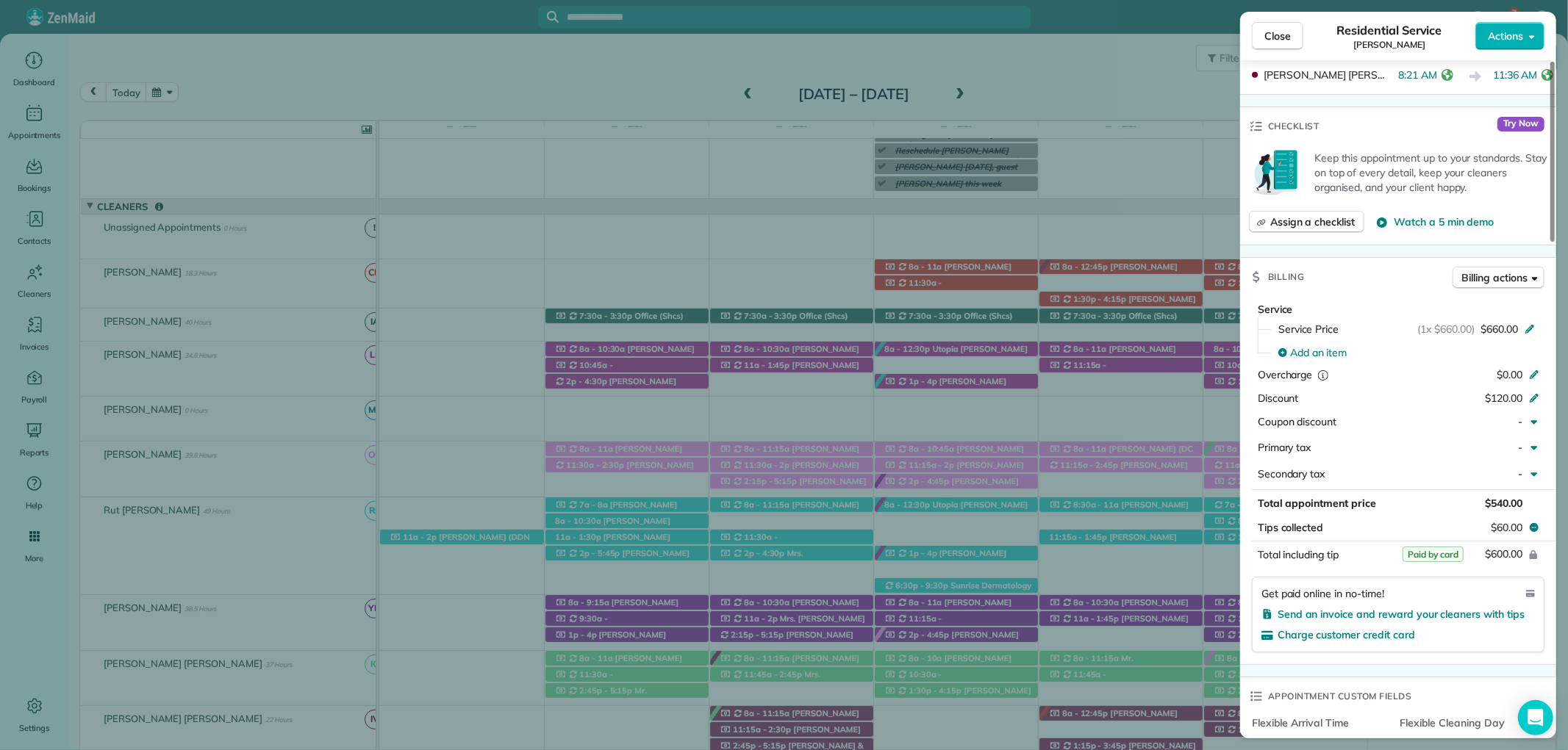
scroll to position [490, 0]
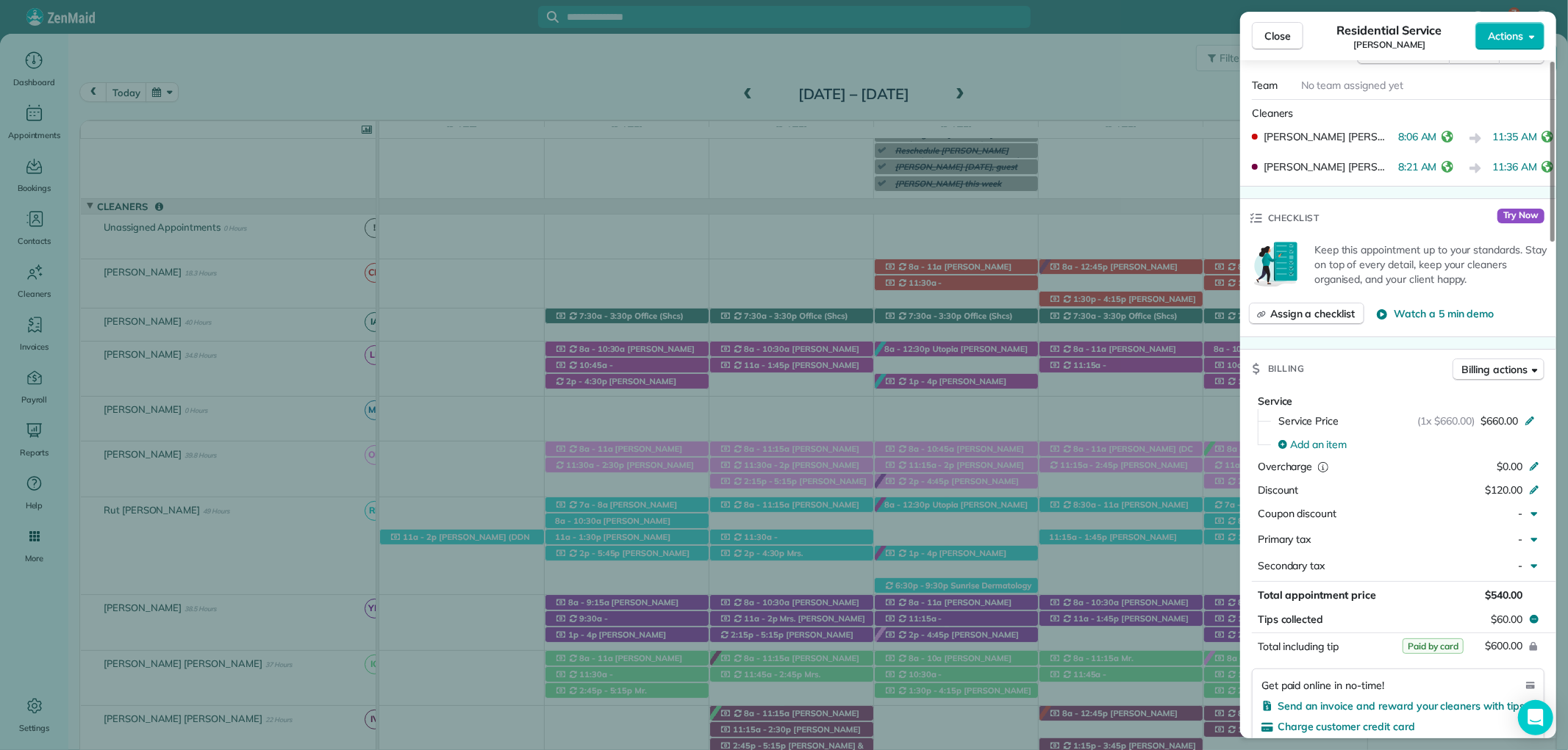
click at [1268, 20] on div "Close Residential Service Susan Chambers Actions" at bounding box center [1398, 36] width 316 height 48
click at [1282, 31] on span "Close" at bounding box center [1277, 36] width 26 height 14
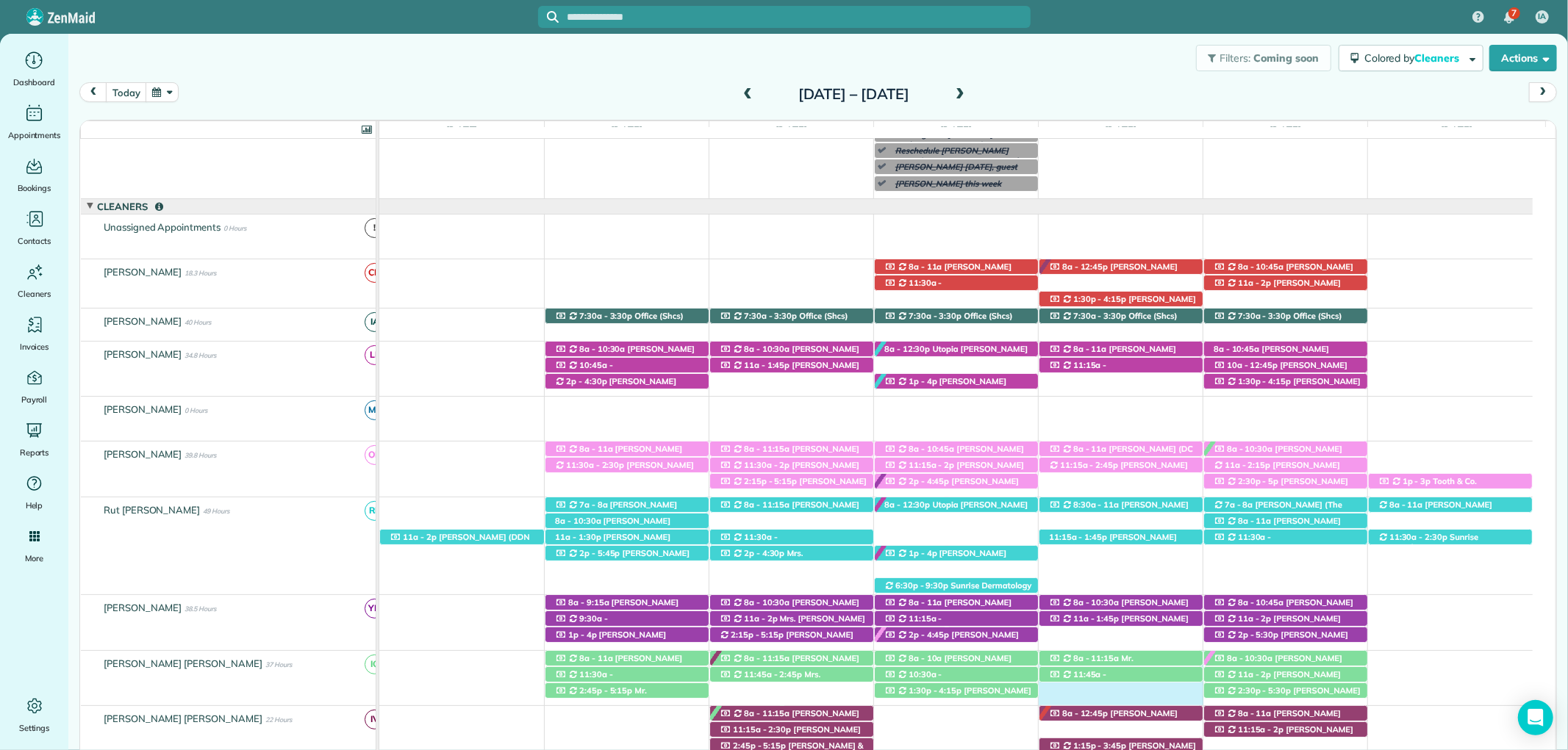
click at [1136, 703] on div "11a - 2p Linda Hansen (+12259379763) 289 Chet Avenue - Fairhope, AL, 36532 2:30…" at bounding box center [956, 678] width 1154 height 55
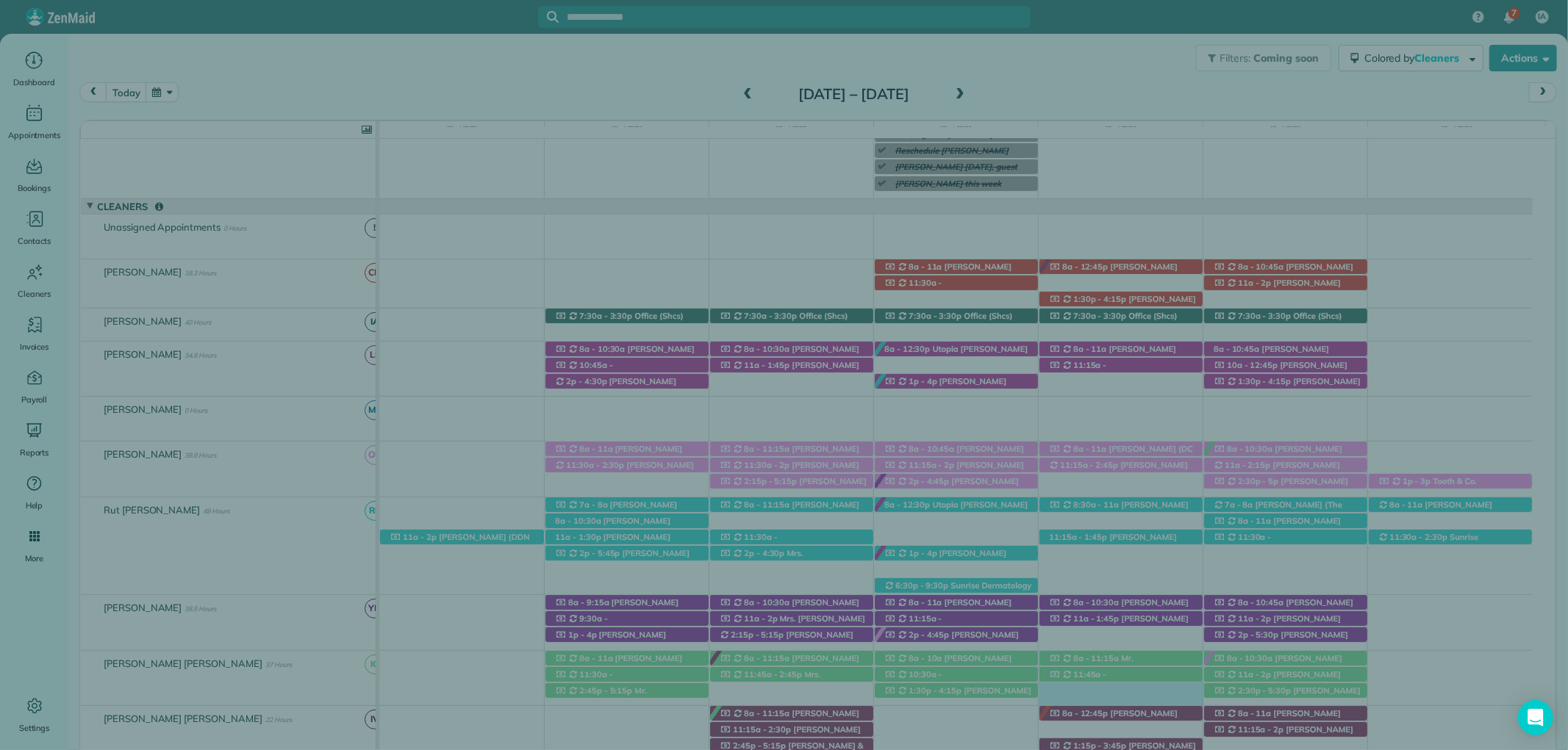
click at [1277, 42] on span "Cancel" at bounding box center [1280, 35] width 33 height 14
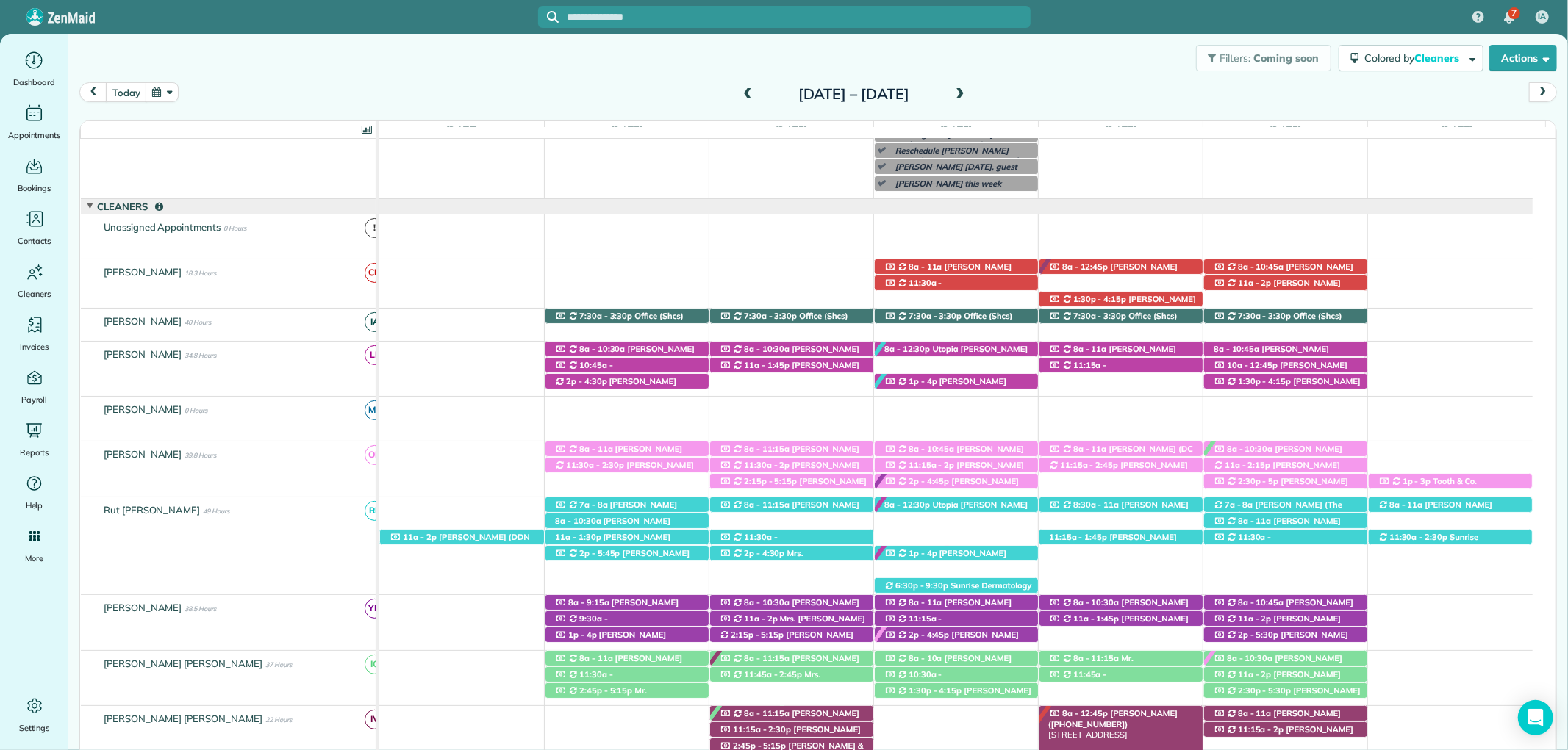
click at [1147, 719] on span "Susan Chambers (+13344144451)" at bounding box center [1113, 719] width 129 height 20
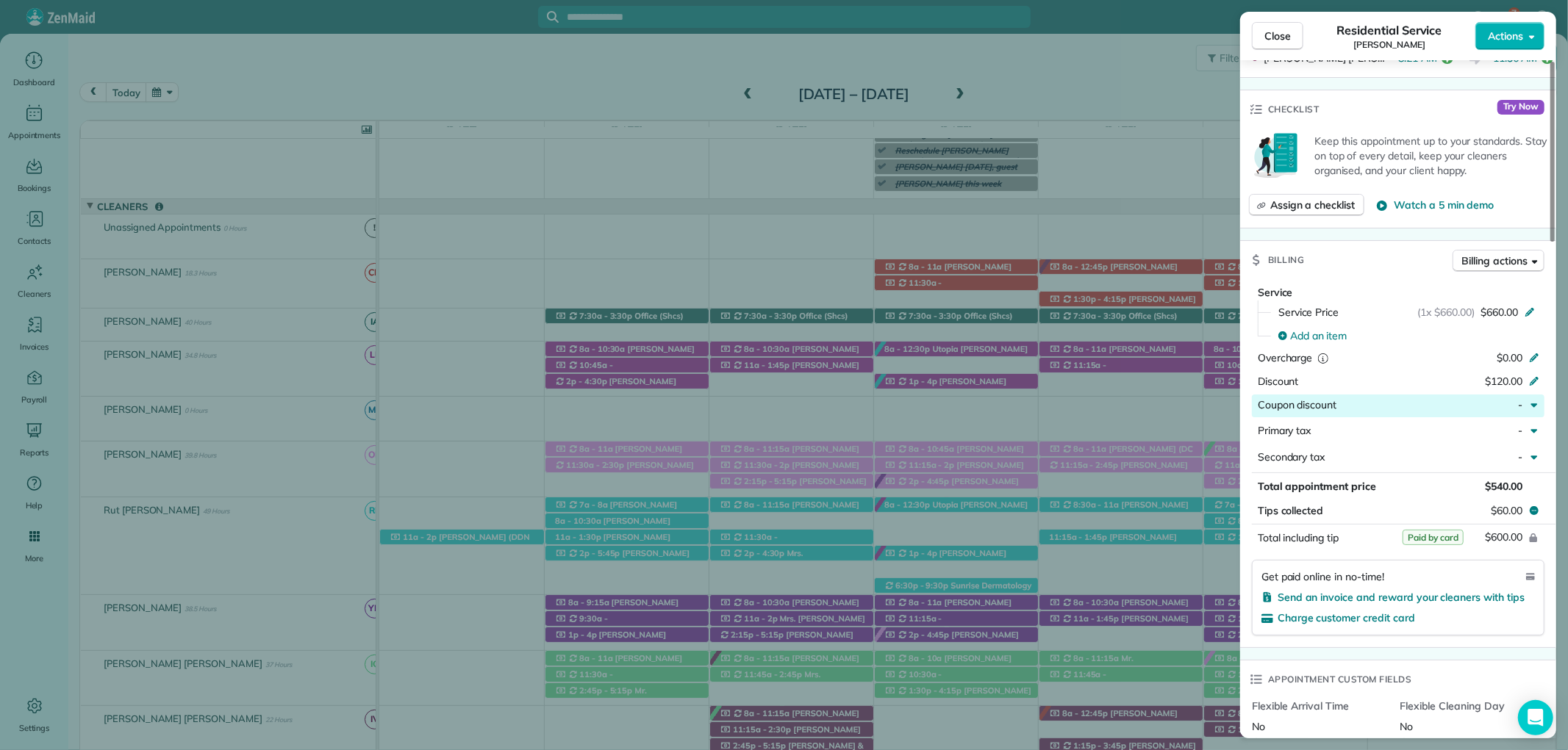
scroll to position [652, 0]
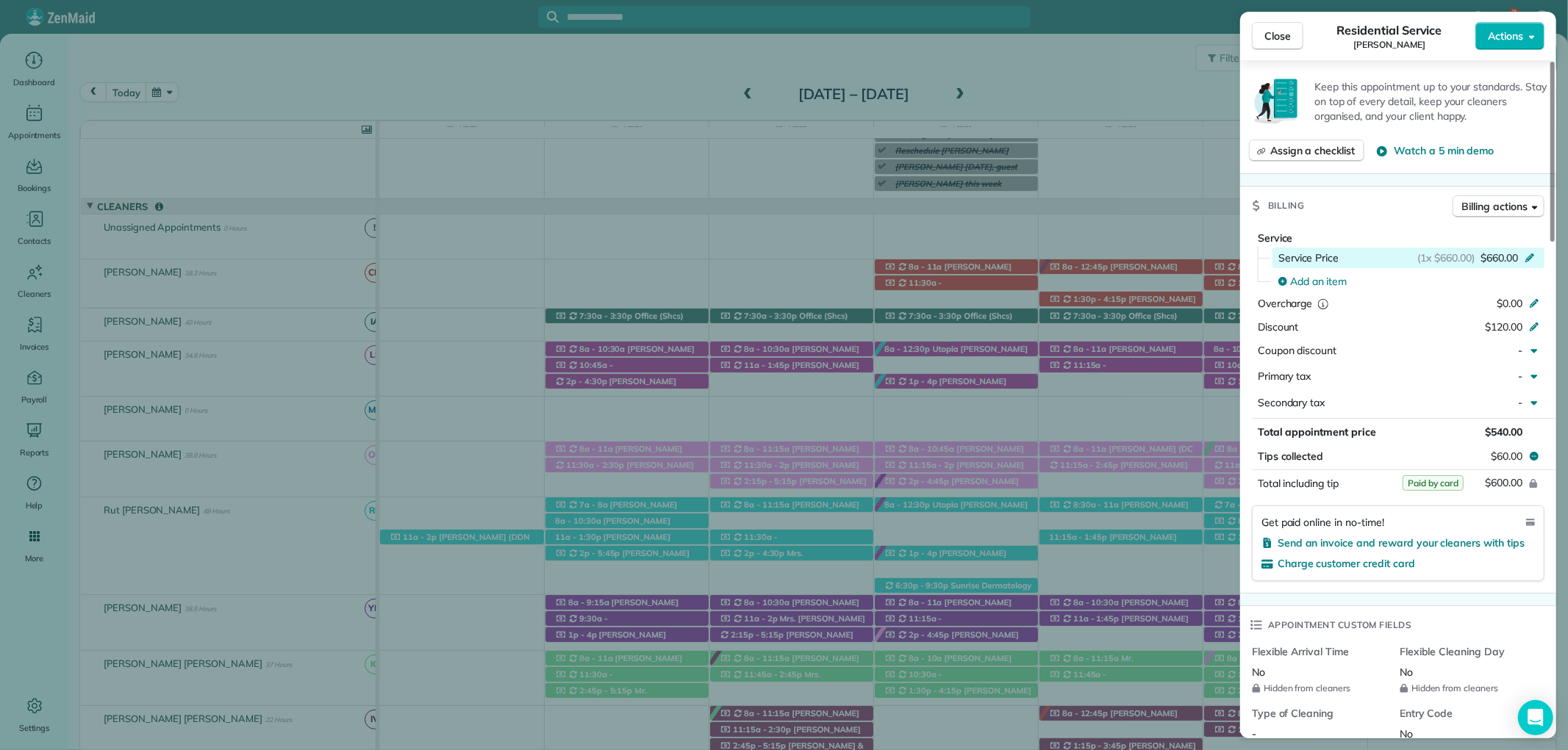
click at [1533, 255] on icon at bounding box center [1530, 257] width 8 height 8
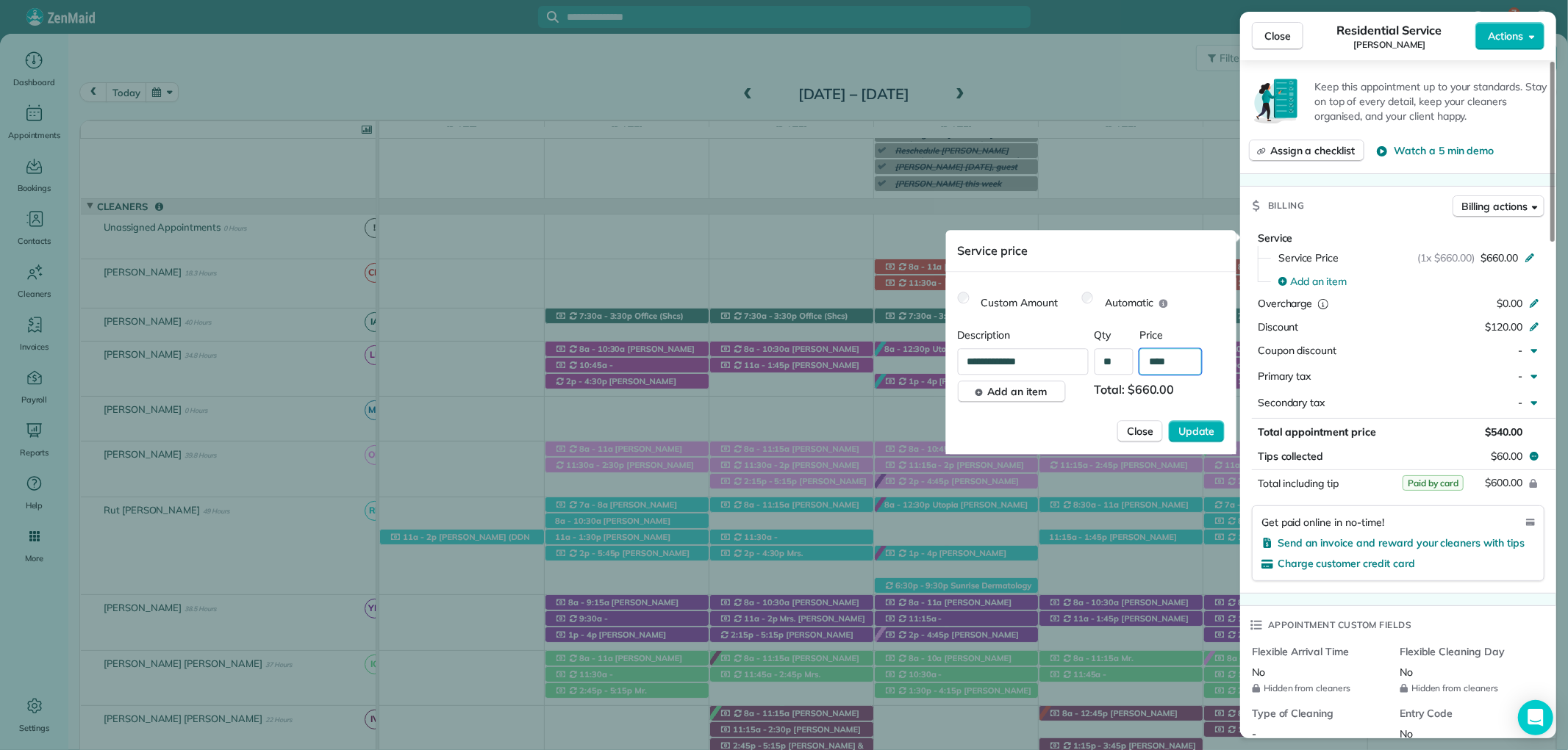
click at [1164, 363] on input "****" at bounding box center [1171, 361] width 63 height 26
type input "****"
click at [1207, 430] on span "Update" at bounding box center [1196, 431] width 37 height 14
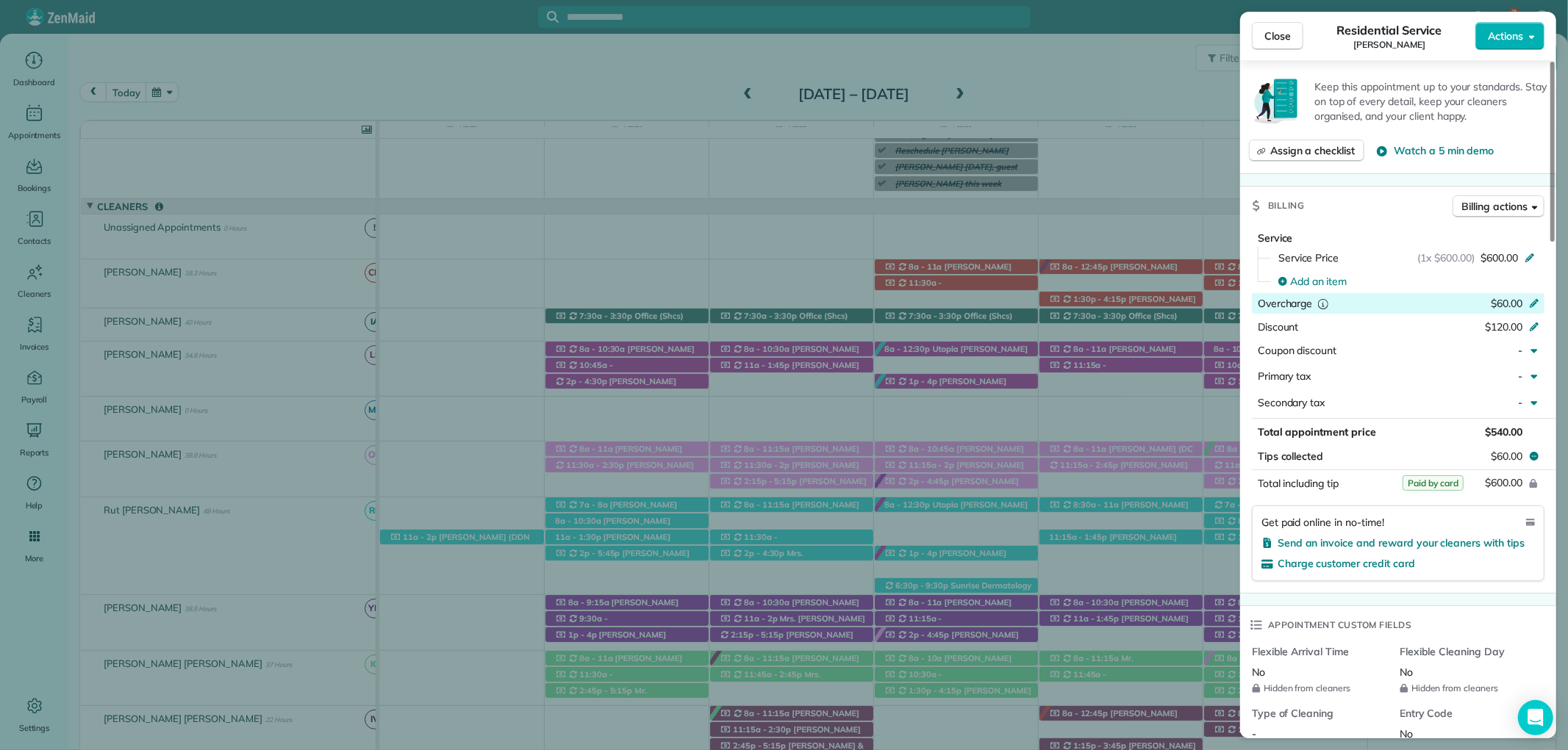
click at [1530, 297] on icon at bounding box center [1534, 302] width 12 height 12
type input "*"
click at [1374, 191] on div "Billing Billing actions" at bounding box center [1398, 205] width 316 height 38
click at [1537, 297] on icon at bounding box center [1534, 302] width 12 height 12
type input "*"
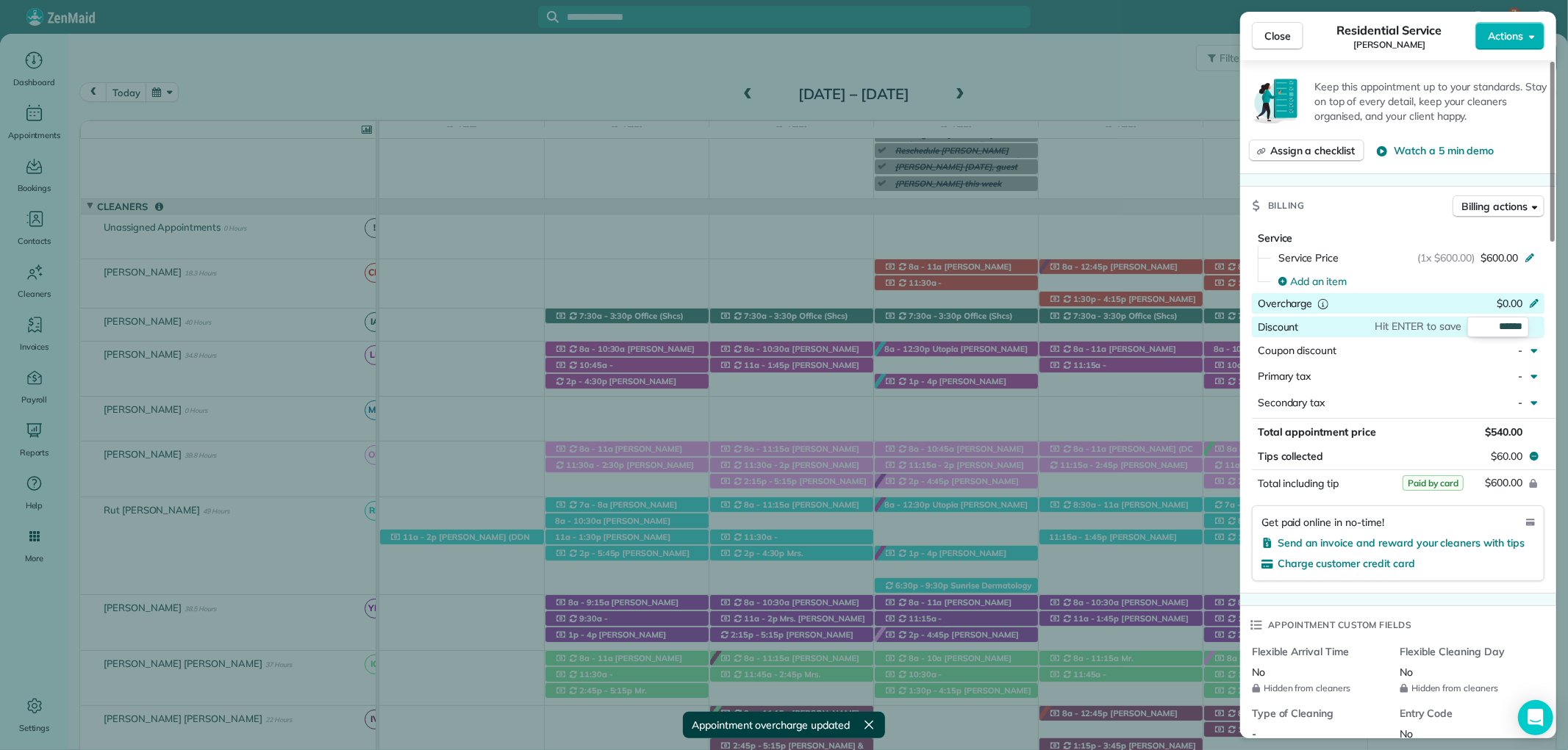
type input "*"
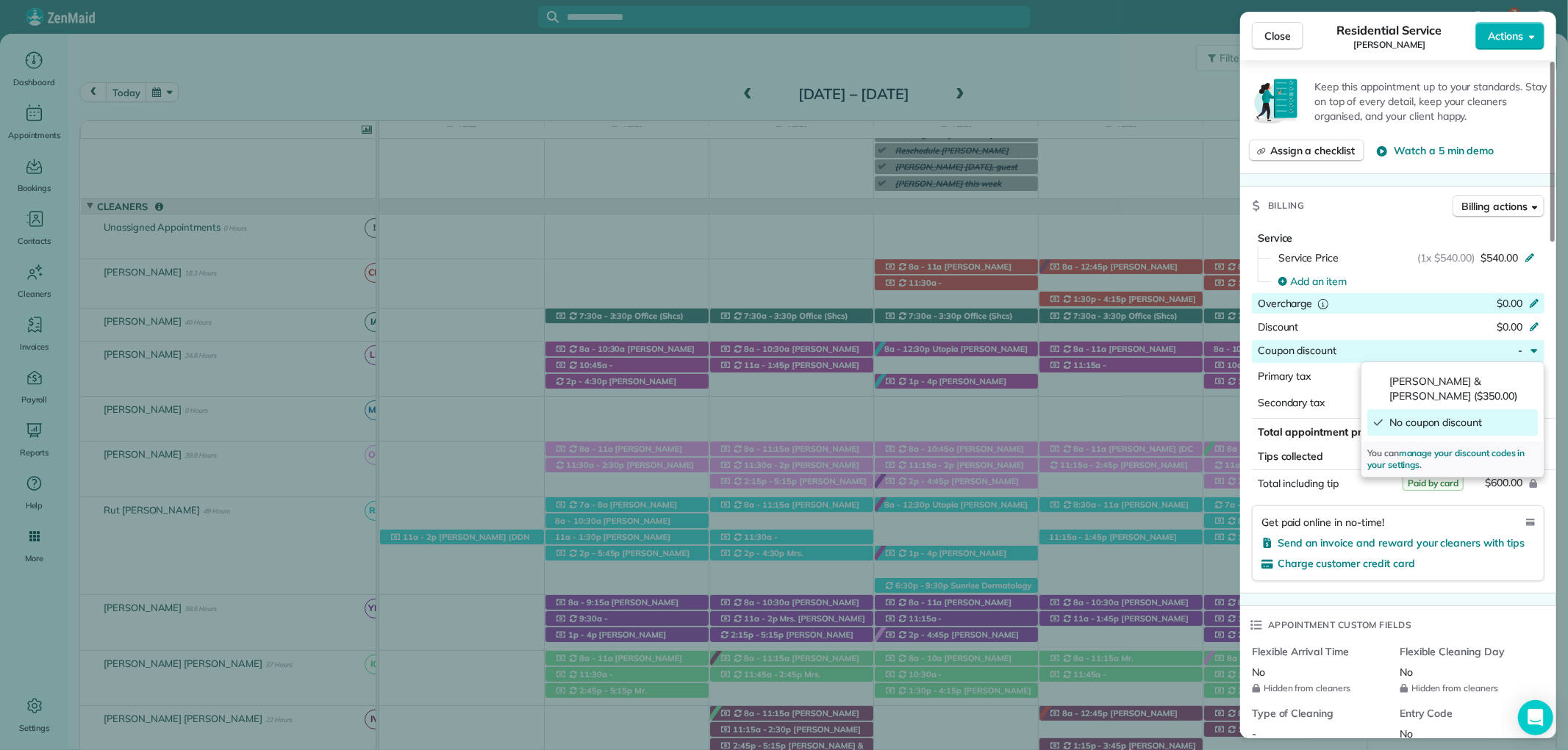
click at [1364, 173] on div "This appointment is linked to Payroll ID #592 . If you make changes to this app…" at bounding box center [1398, 683] width 316 height 2515
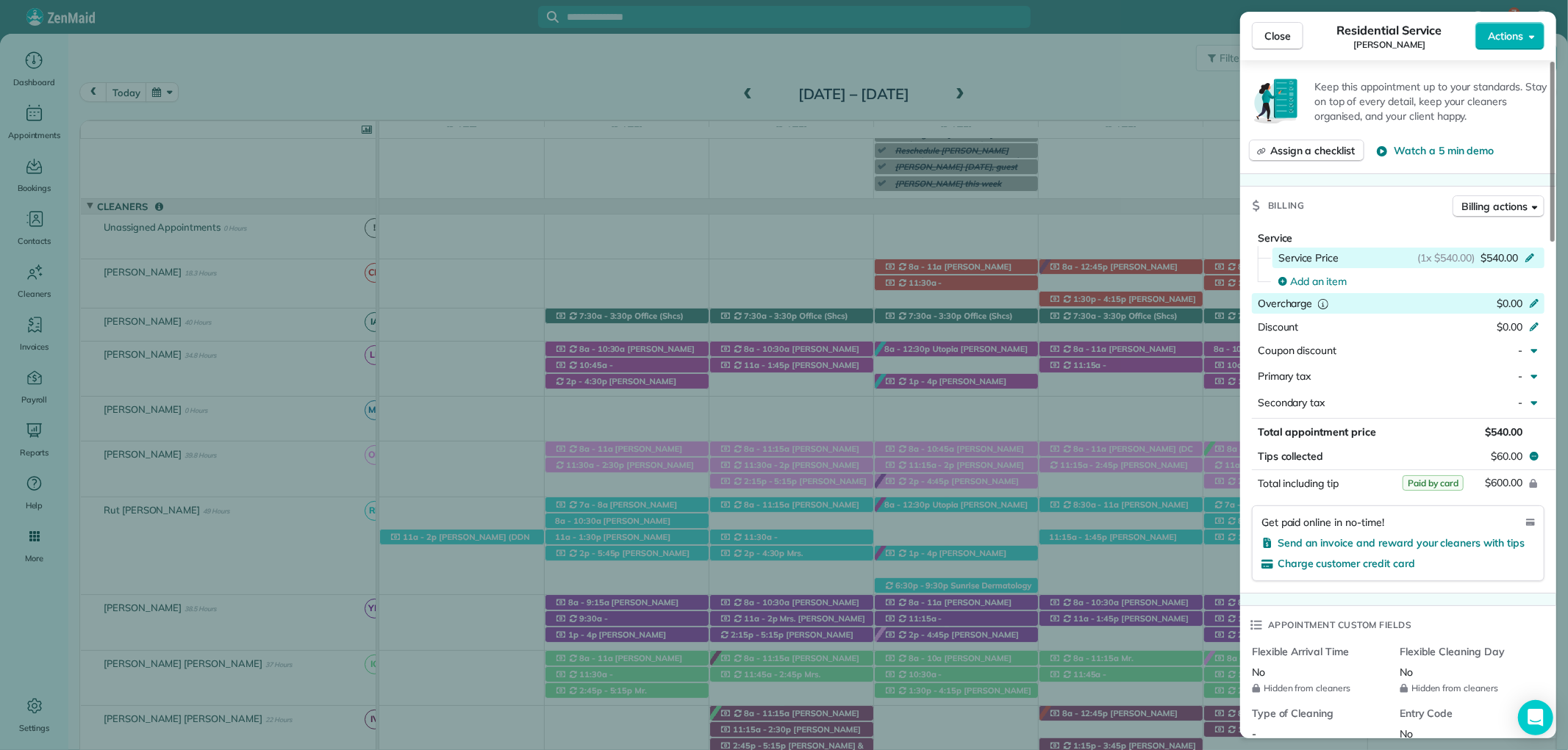
click at [1531, 250] on icon at bounding box center [1530, 256] width 12 height 12
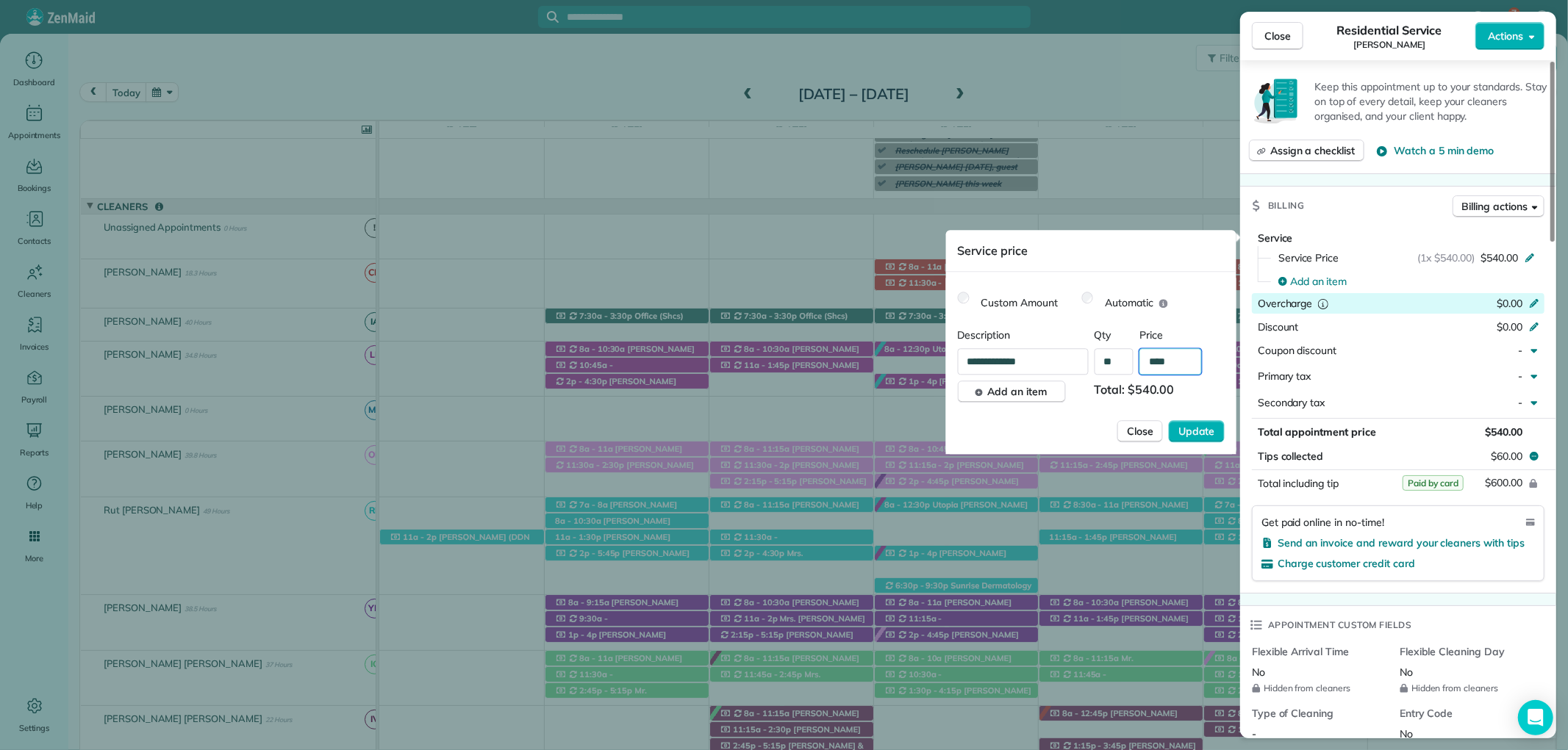
drag, startPoint x: 1166, startPoint y: 362, endPoint x: 1122, endPoint y: 362, distance: 44.0
click at [1122, 362] on div "**********" at bounding box center [1091, 361] width 267 height 26
type input "****"
click at [1204, 425] on span "Update" at bounding box center [1196, 431] width 37 height 14
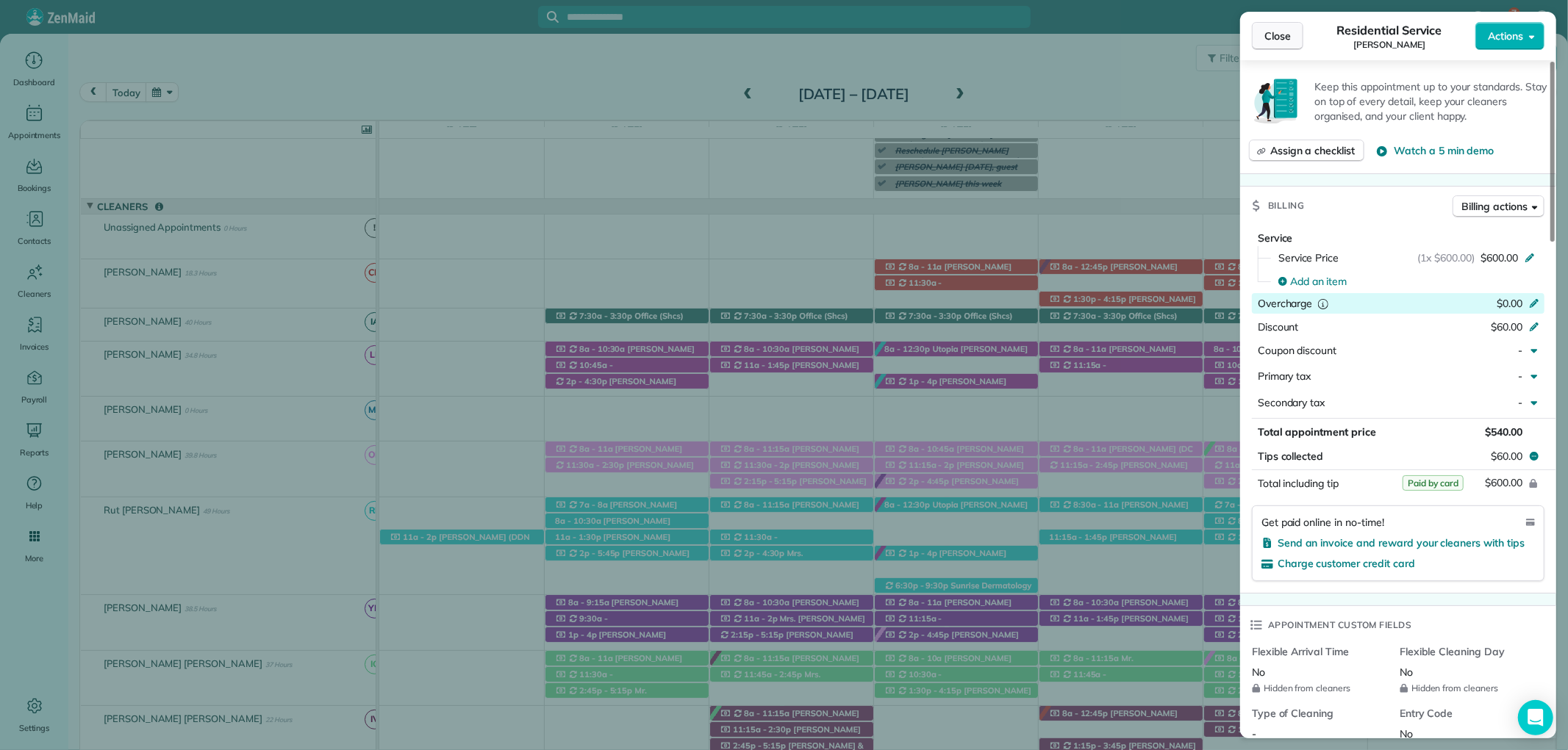
click at [1279, 36] on span "Close" at bounding box center [1277, 36] width 26 height 14
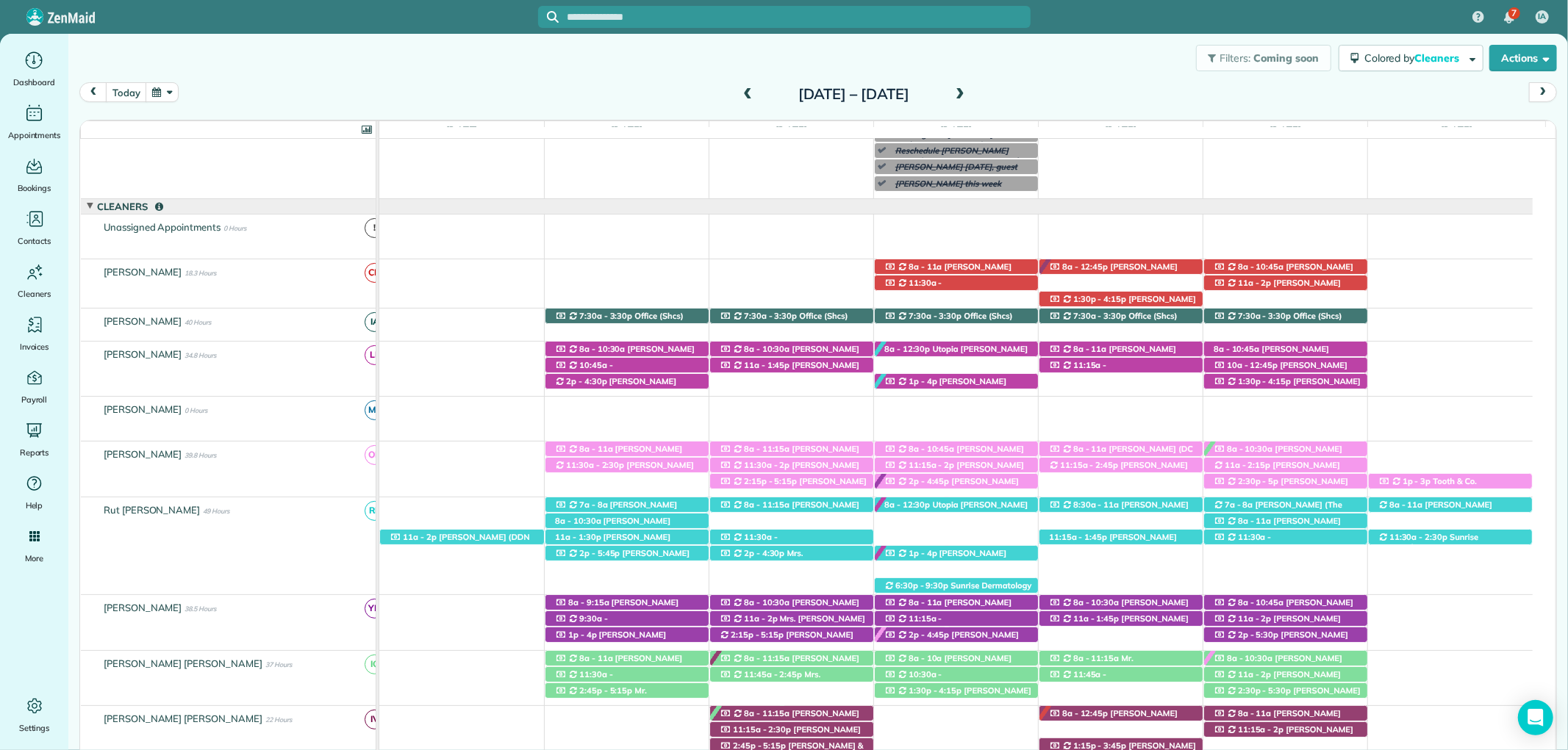
scroll to position [370, 0]
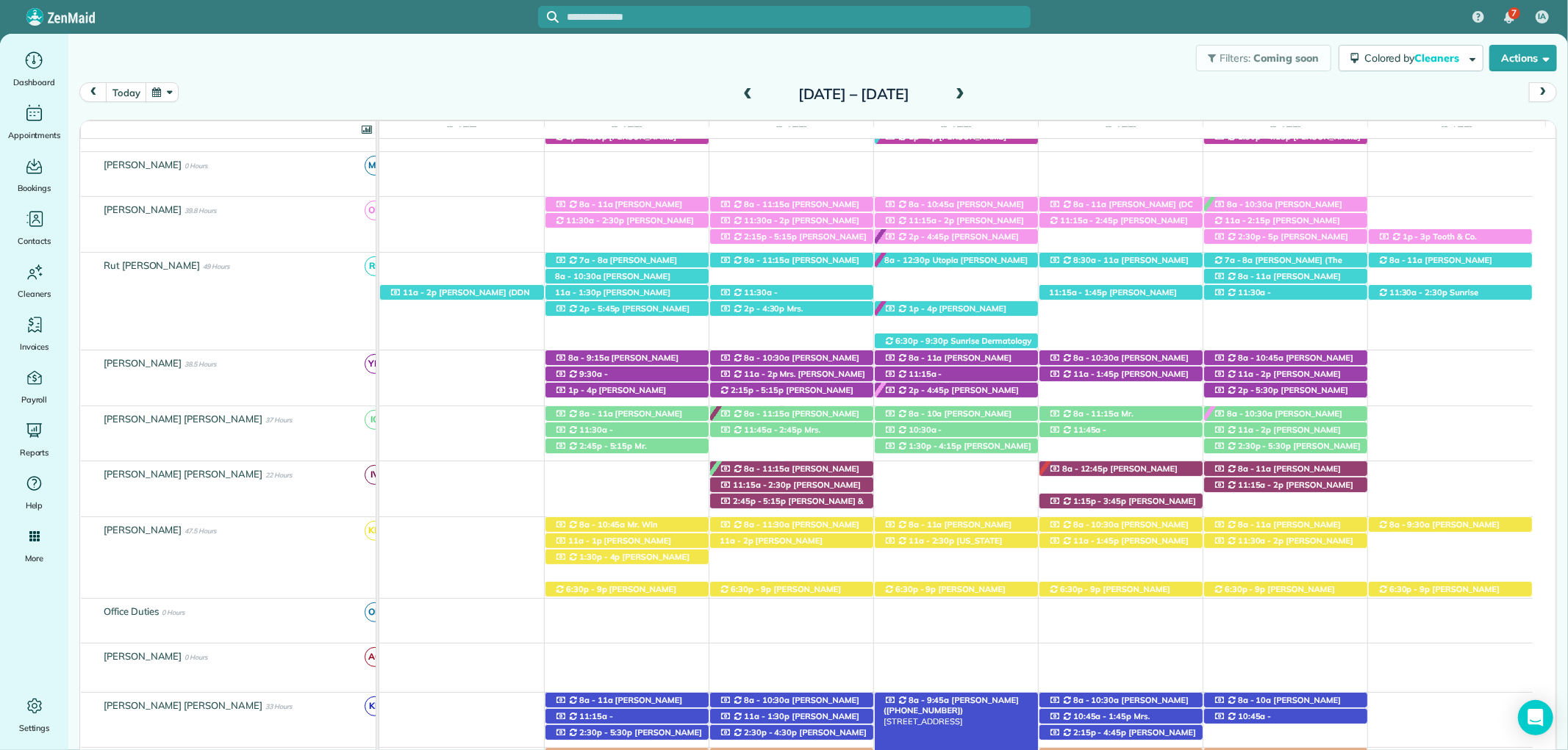
click at [974, 703] on span "[PERSON_NAME] ([PHONE_NUMBER])" at bounding box center [951, 705] width 135 height 20
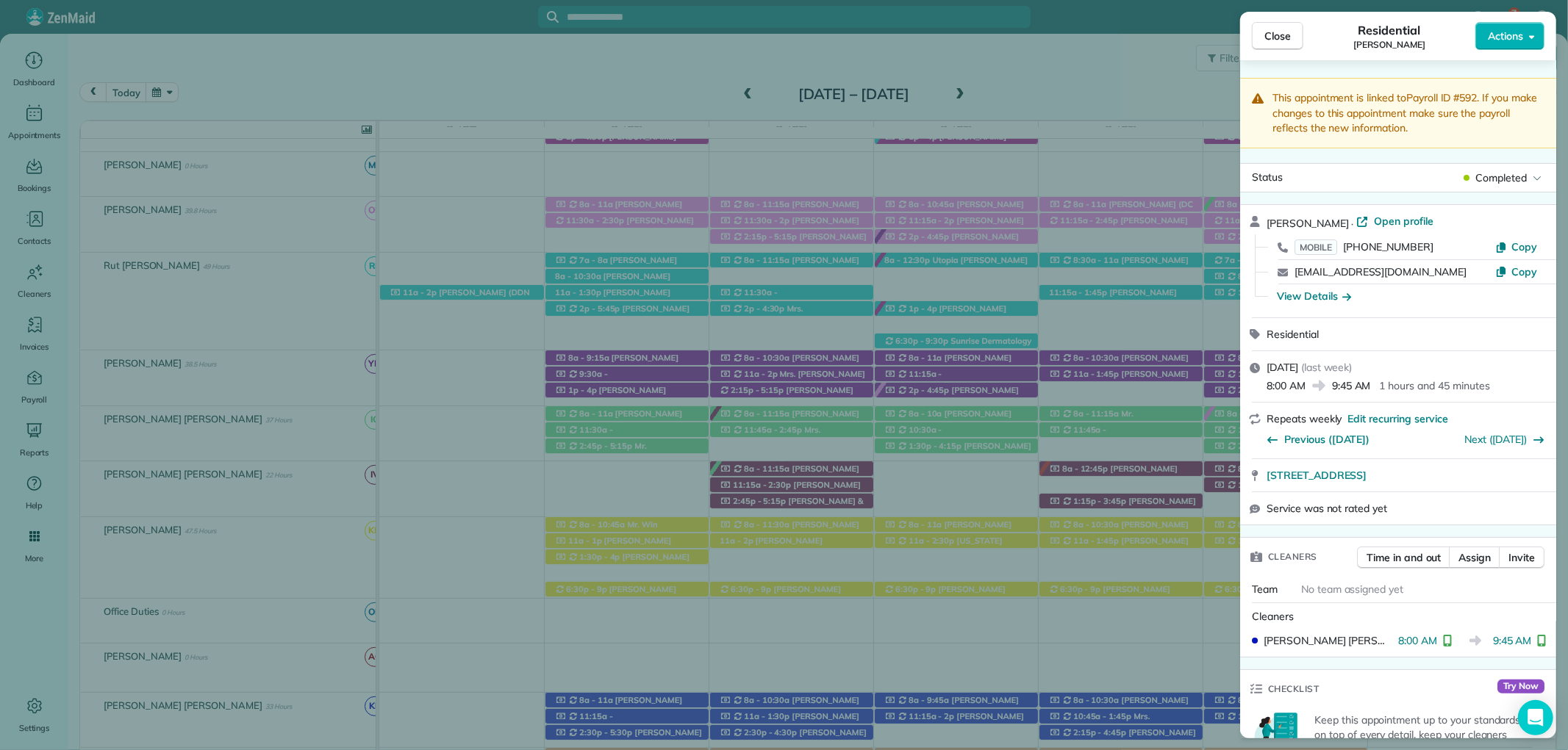
click at [1252, 25] on button "Close" at bounding box center [1278, 36] width 52 height 28
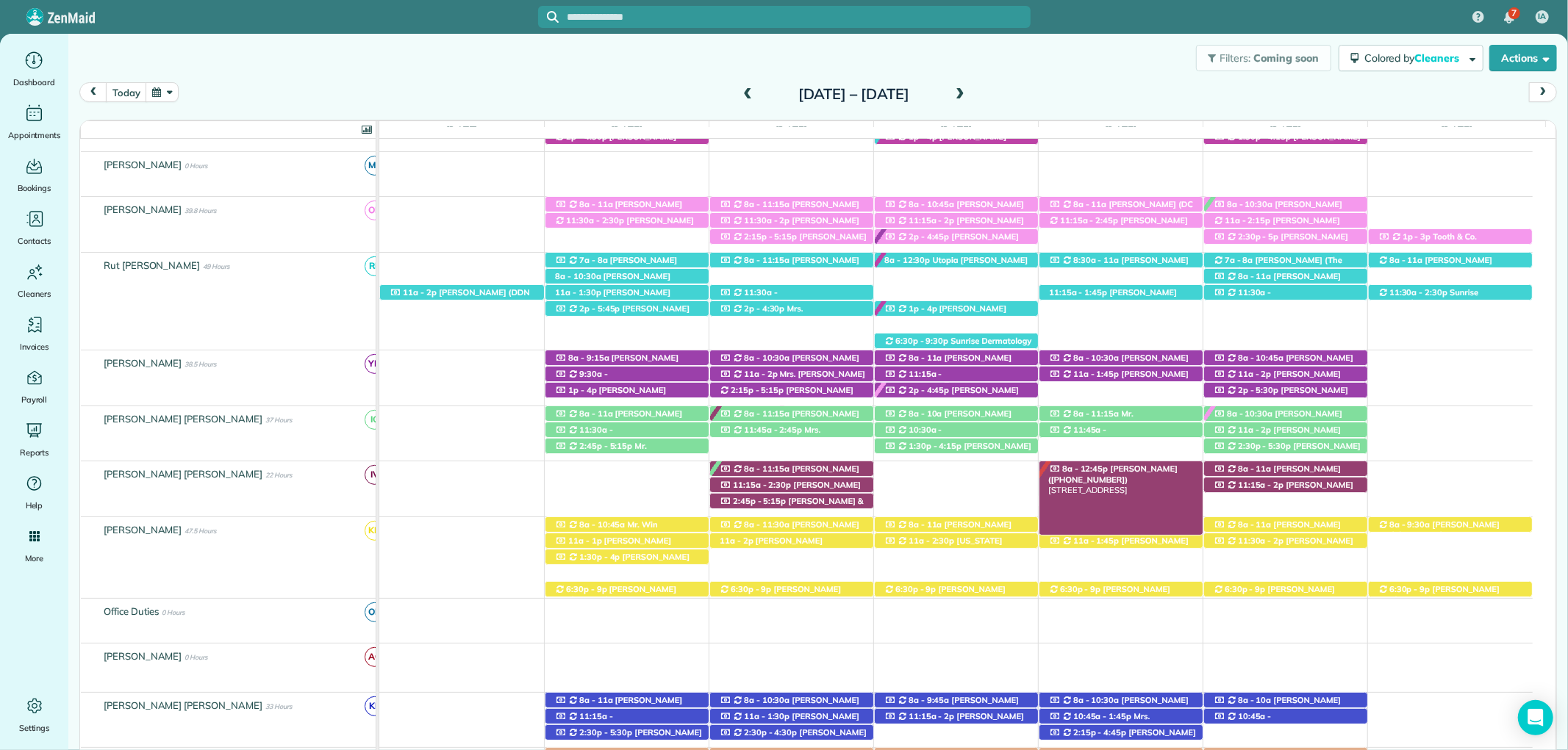
click at [1153, 473] on span "Susan Chambers (+13344144451)" at bounding box center [1113, 473] width 129 height 20
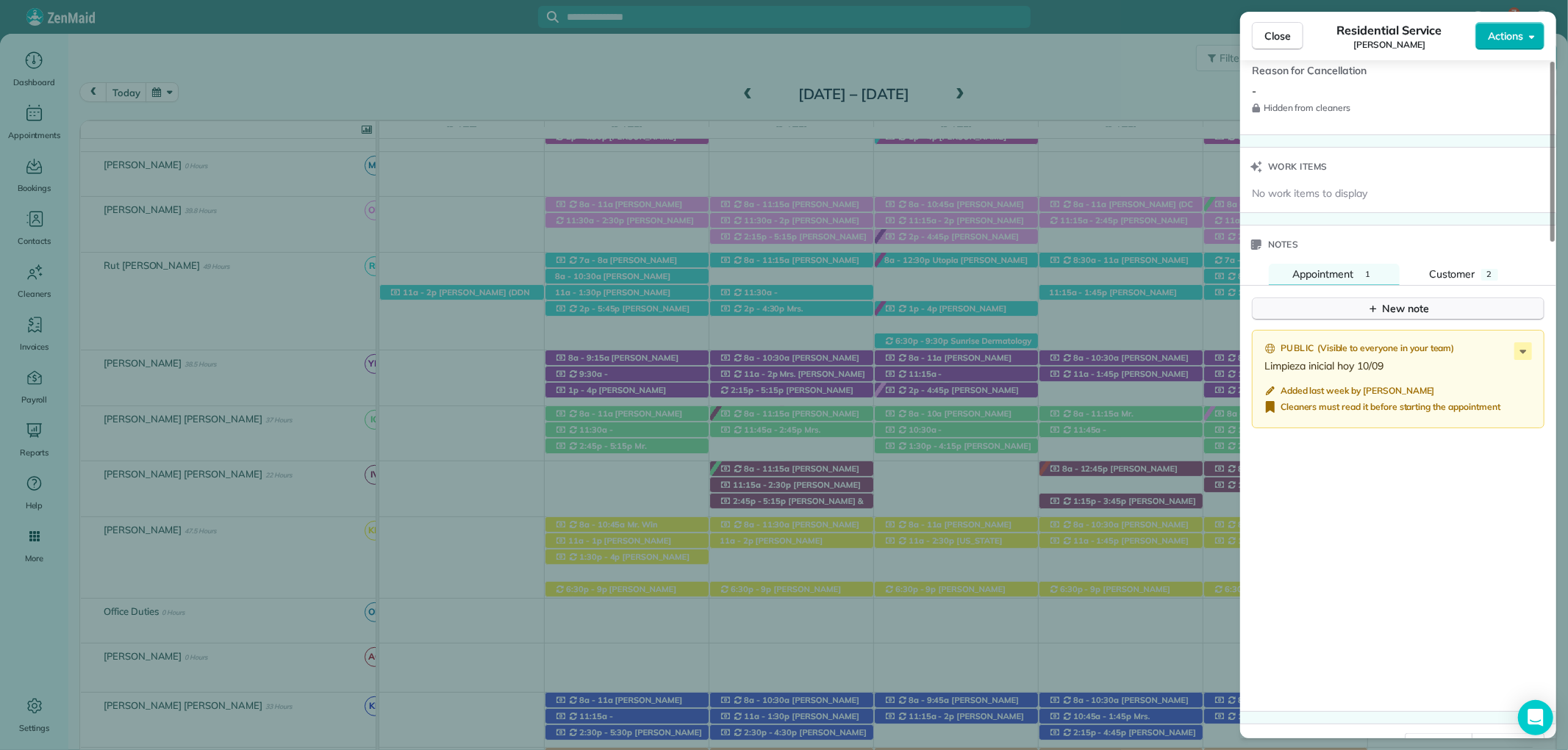
scroll to position [1387, 0]
click at [1372, 309] on icon "button" at bounding box center [1374, 311] width 12 height 12
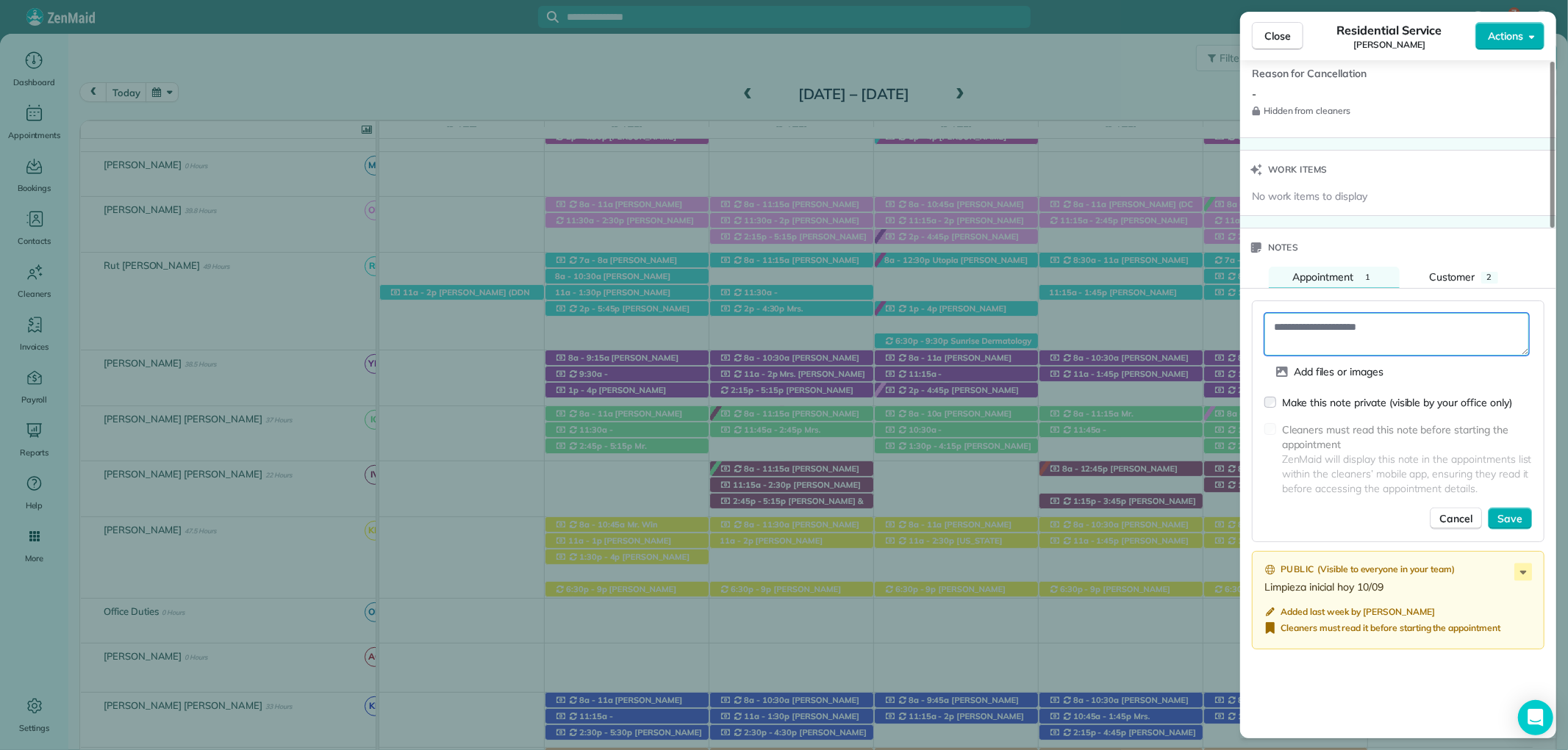
click at [1306, 327] on textarea at bounding box center [1397, 334] width 265 height 42
type textarea "*"
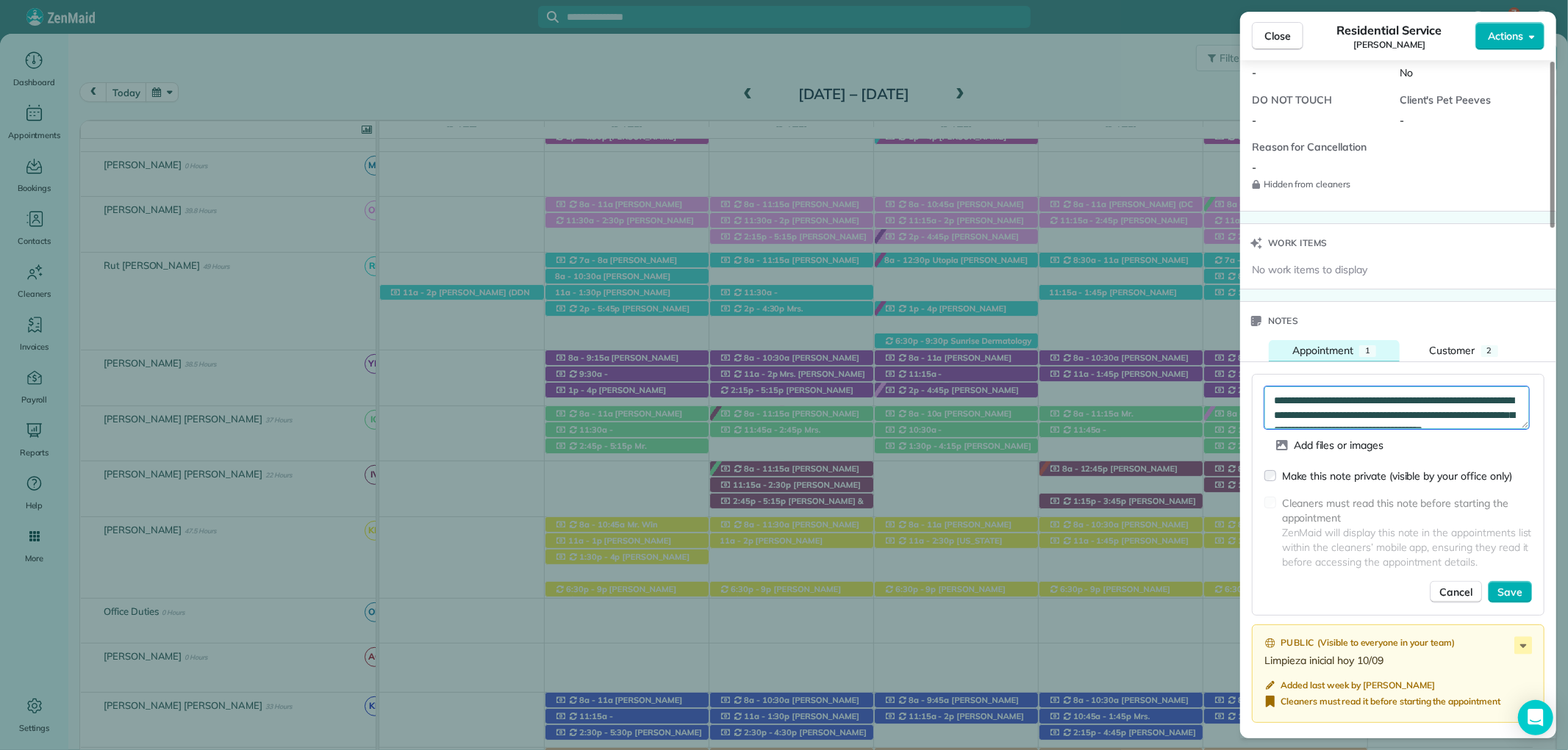
scroll to position [1306, 0]
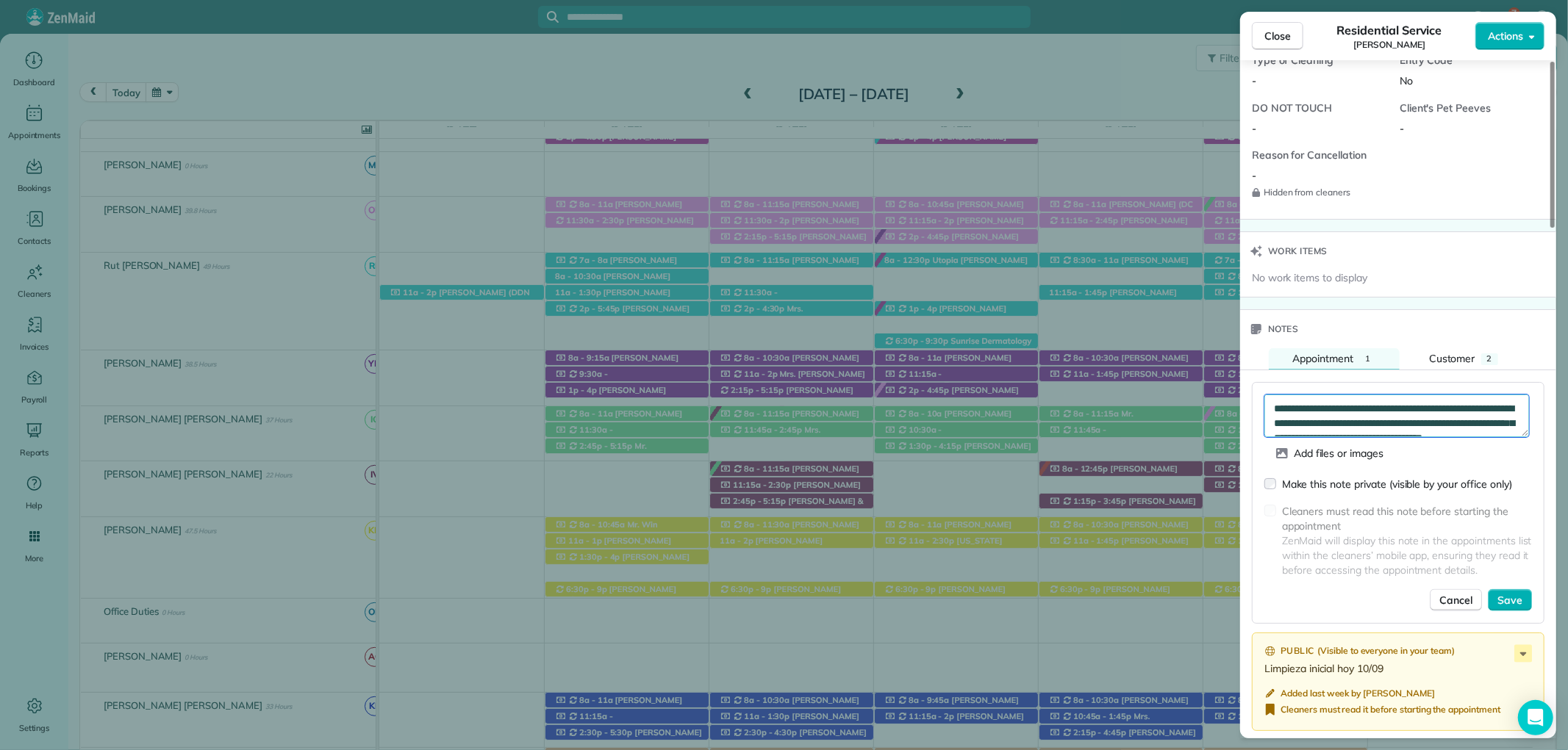
click at [1312, 410] on textarea "**********" at bounding box center [1397, 416] width 265 height 42
click at [1437, 416] on textarea "**********" at bounding box center [1397, 416] width 265 height 42
type textarea "**********"
click at [1500, 589] on div "Make this note private (visible by your office only) Cleaners must read this no…" at bounding box center [1397, 544] width 267 height 135
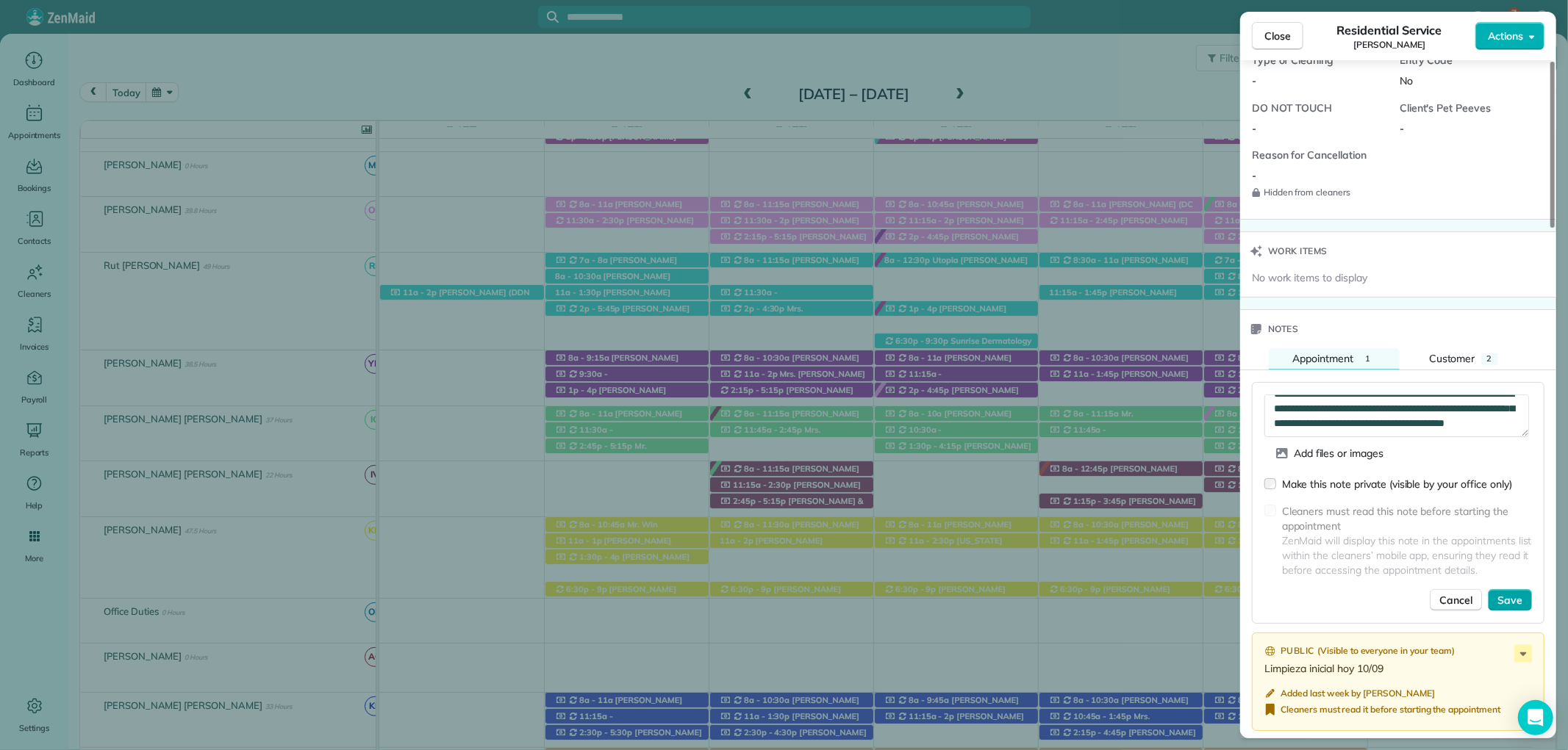
click at [1509, 595] on span "Save" at bounding box center [1509, 600] width 25 height 14
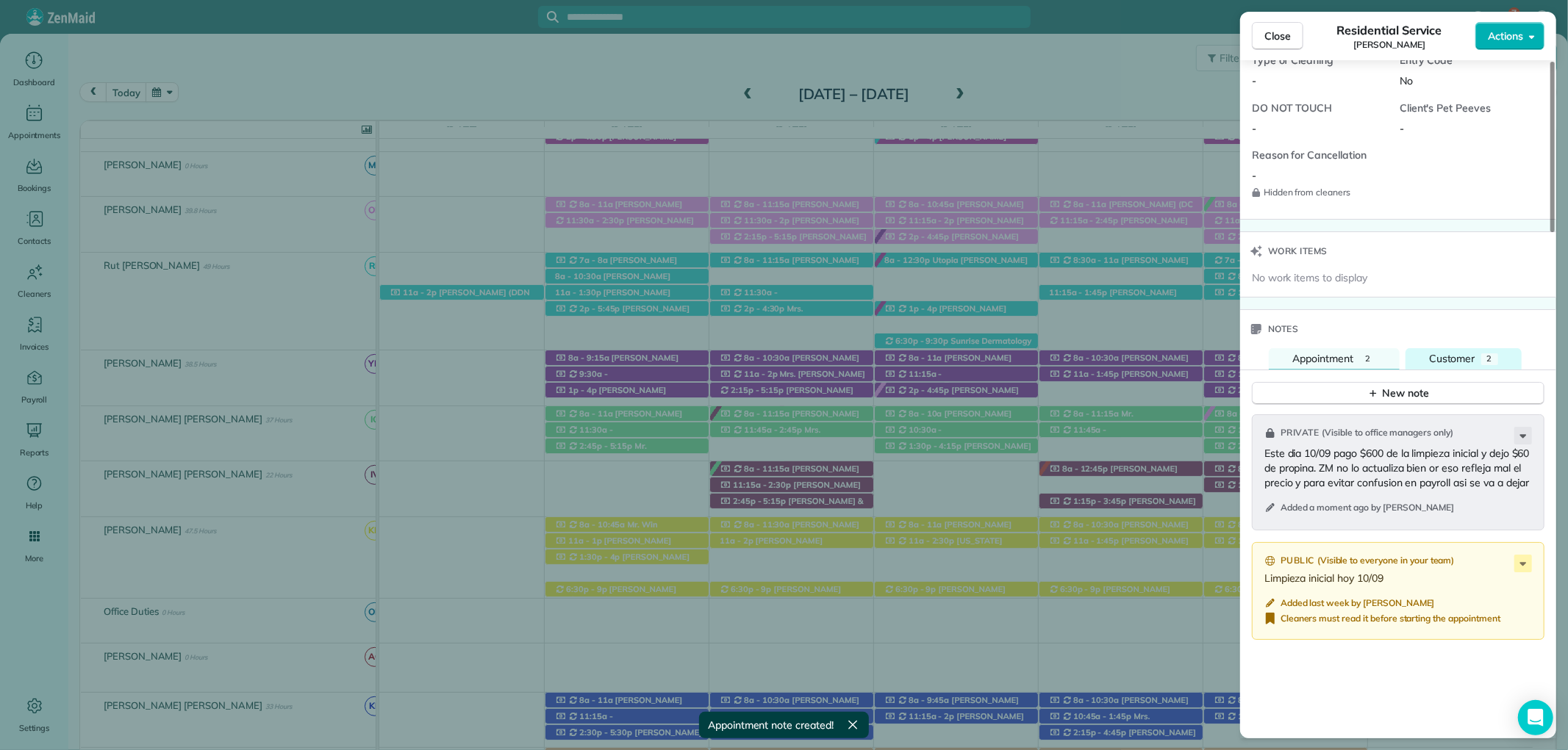
click at [1480, 361] on button "Customer 2" at bounding box center [1464, 359] width 116 height 22
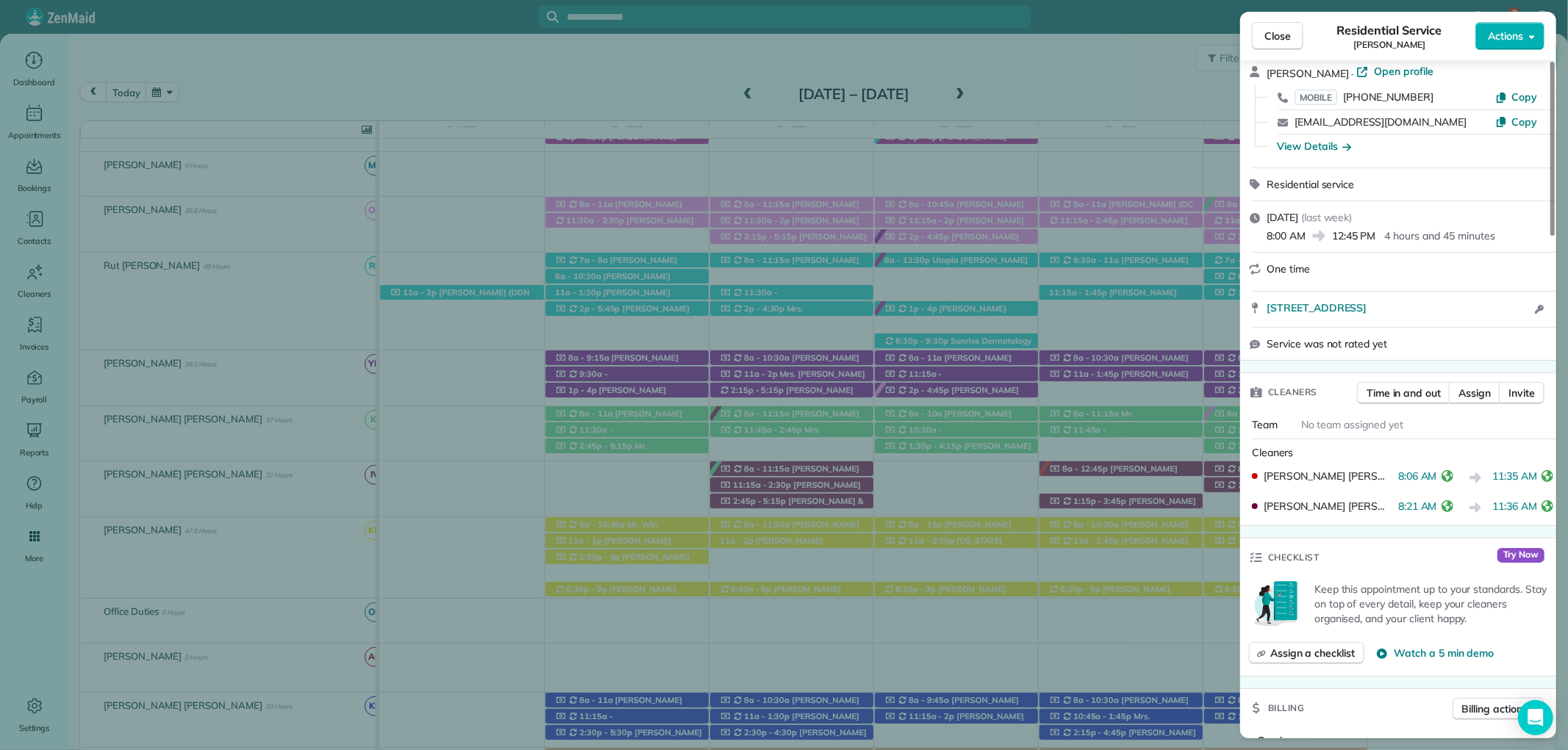
scroll to position [0, 0]
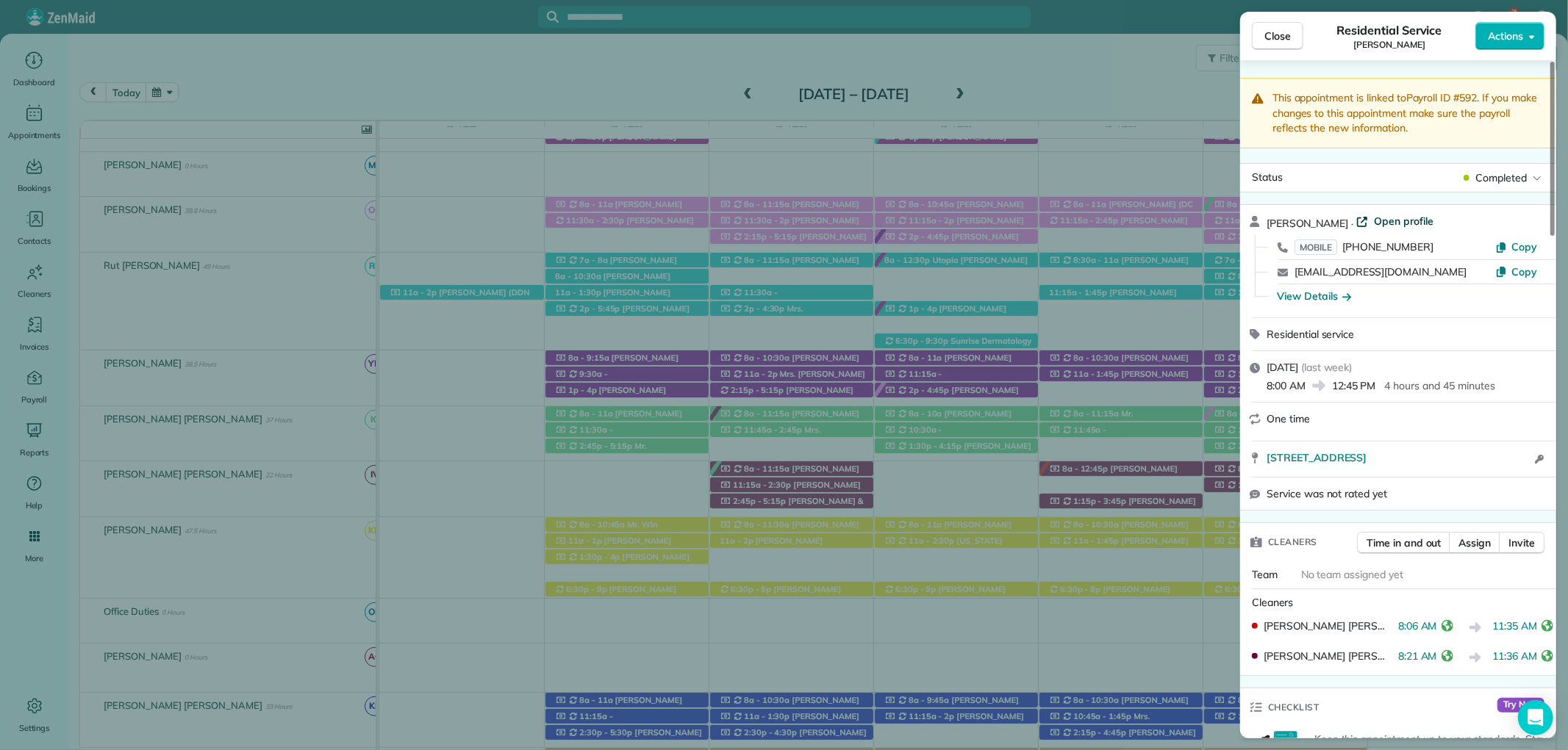
click at [1407, 219] on span "Open profile" at bounding box center [1403, 221] width 59 height 14
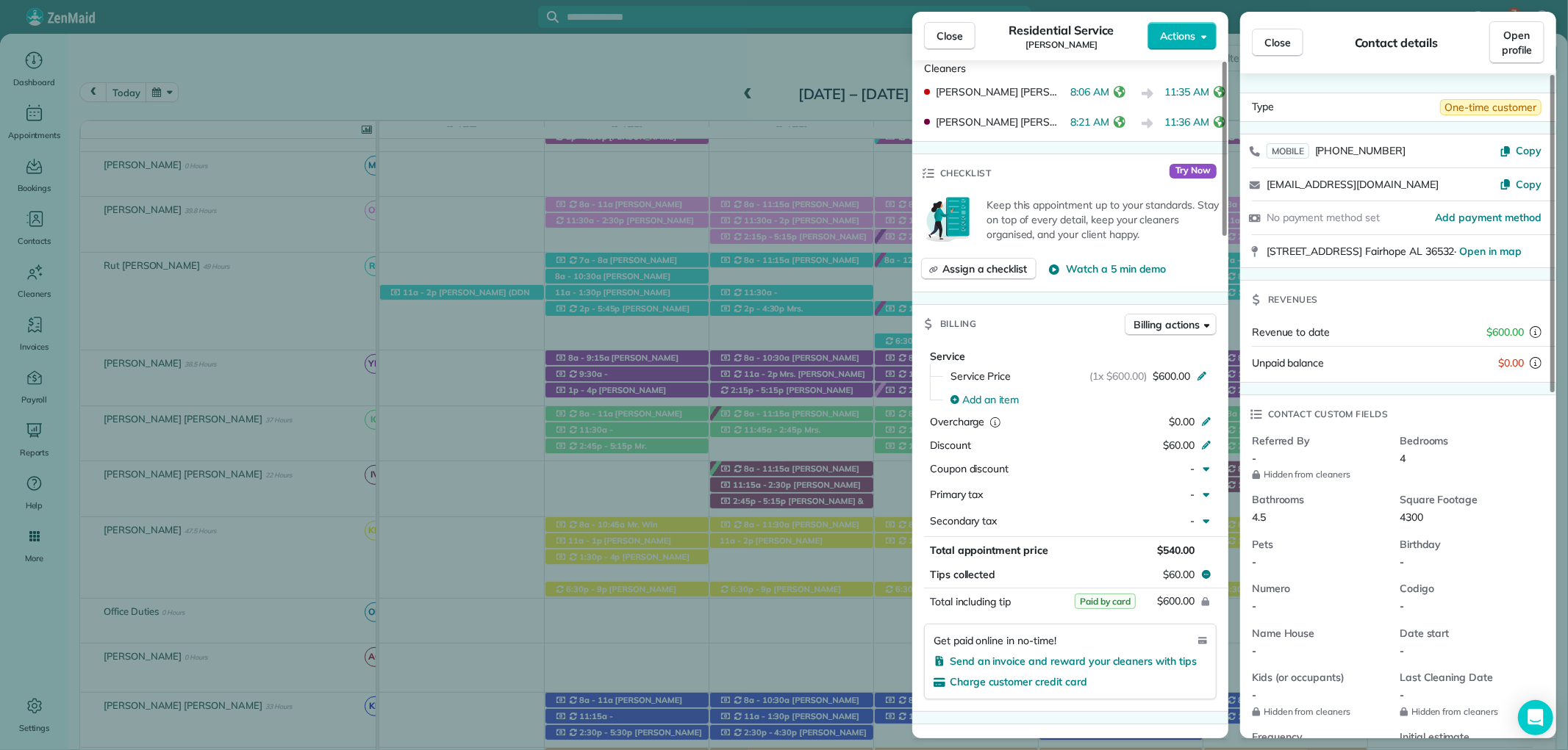
scroll to position [735, 0]
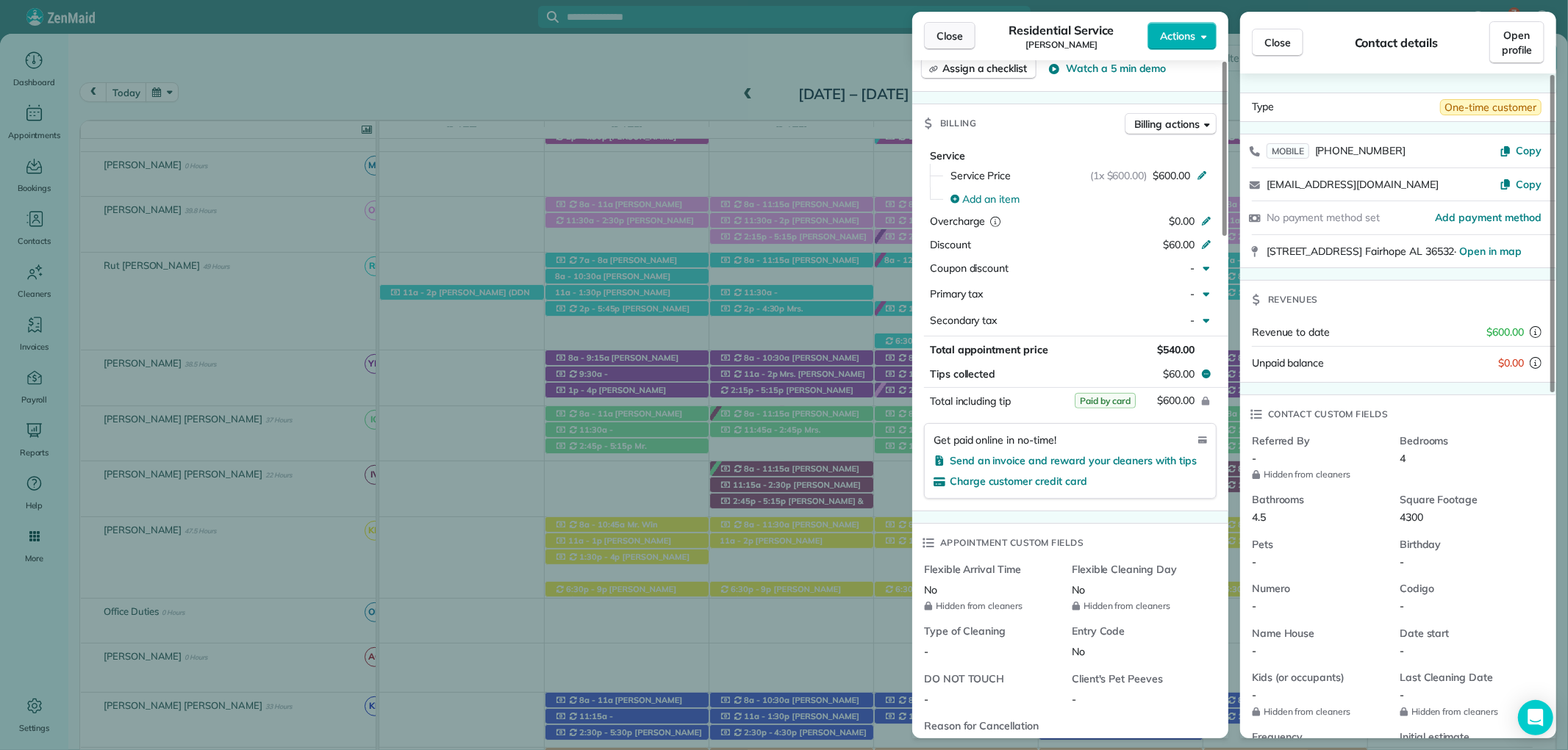
click at [956, 35] on span "Close" at bounding box center [949, 36] width 26 height 14
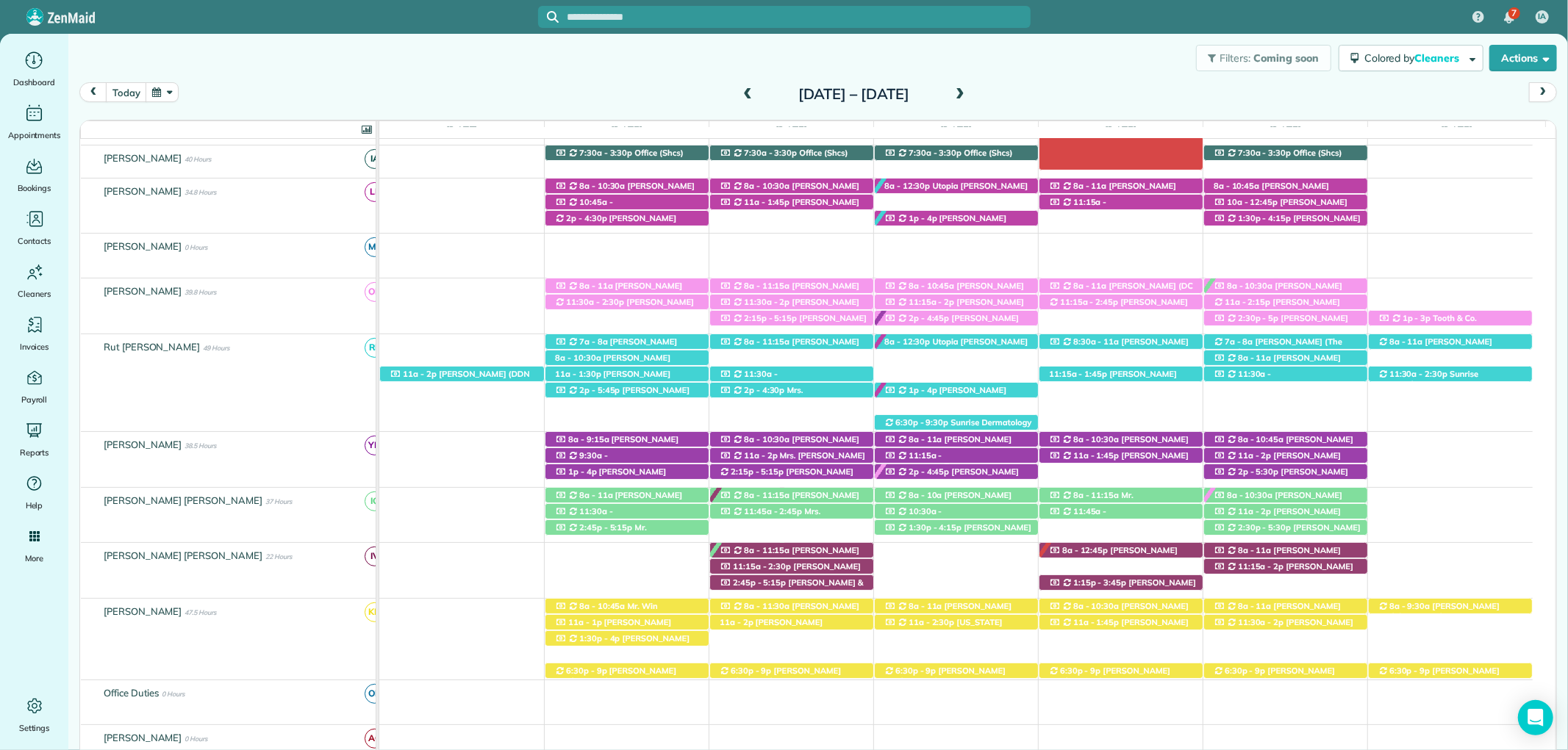
scroll to position [206, 0]
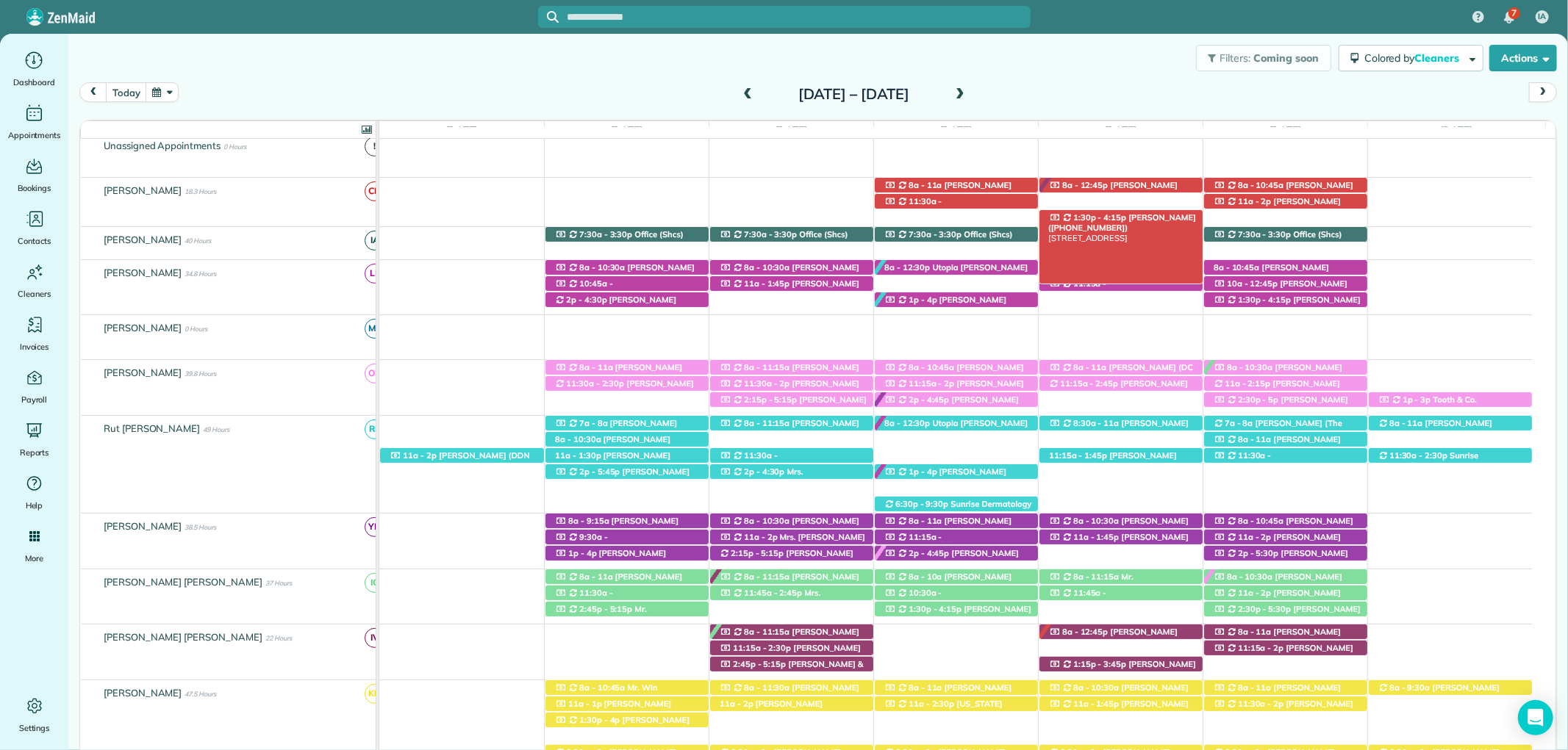
click at [1145, 217] on span "Austin Gilchrist (+12512989438)" at bounding box center [1122, 222] width 148 height 20
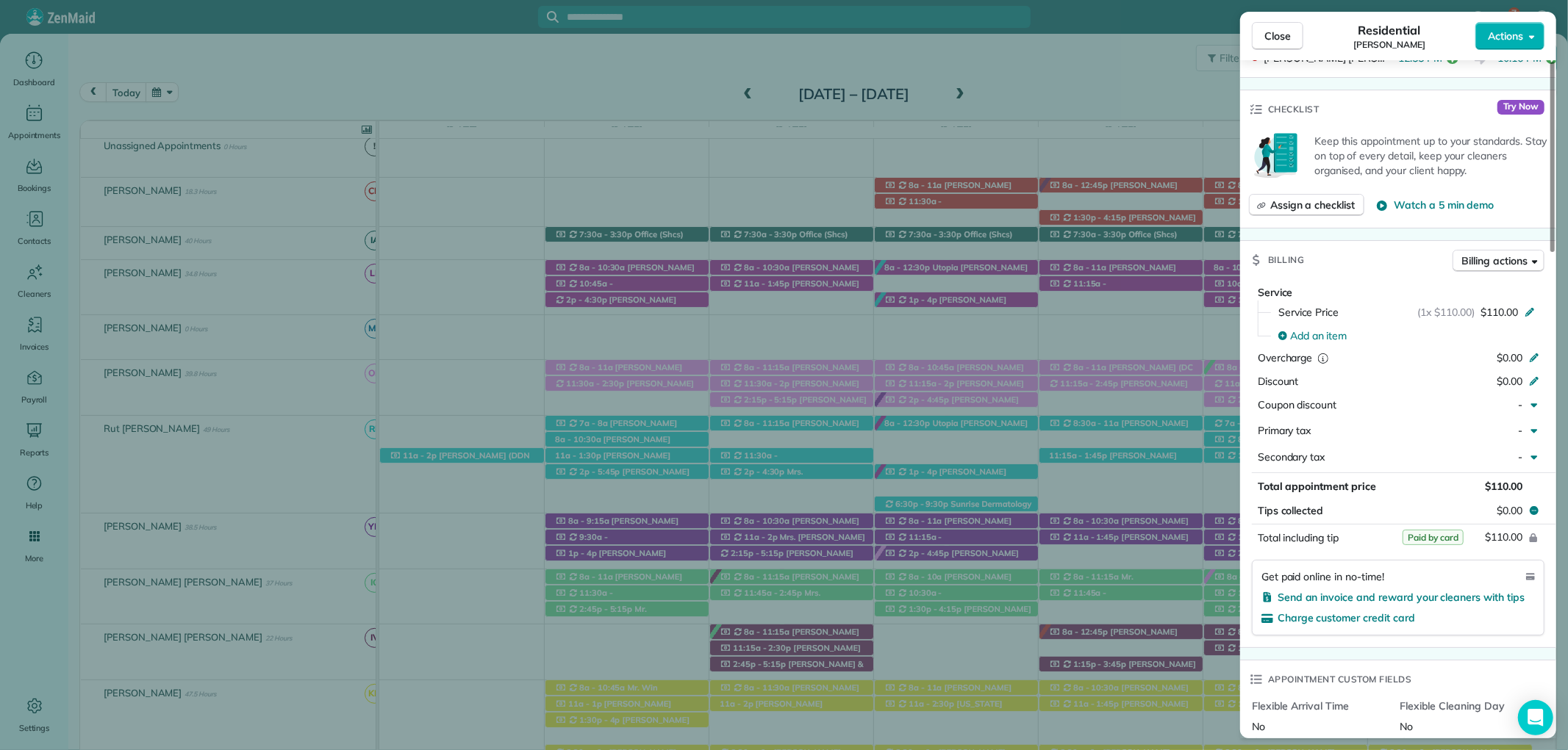
scroll to position [490, 0]
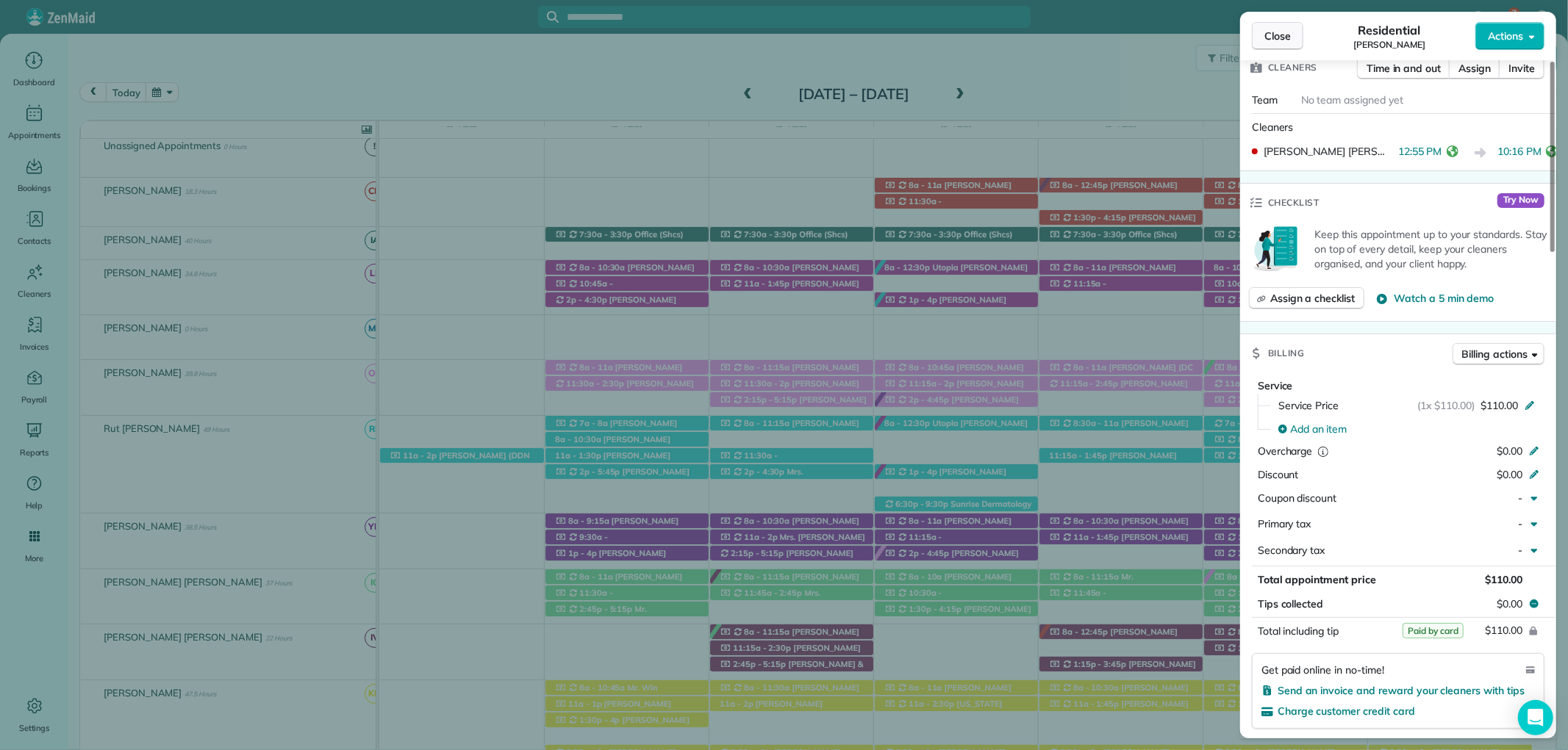
click at [1283, 31] on span "Close" at bounding box center [1277, 36] width 26 height 14
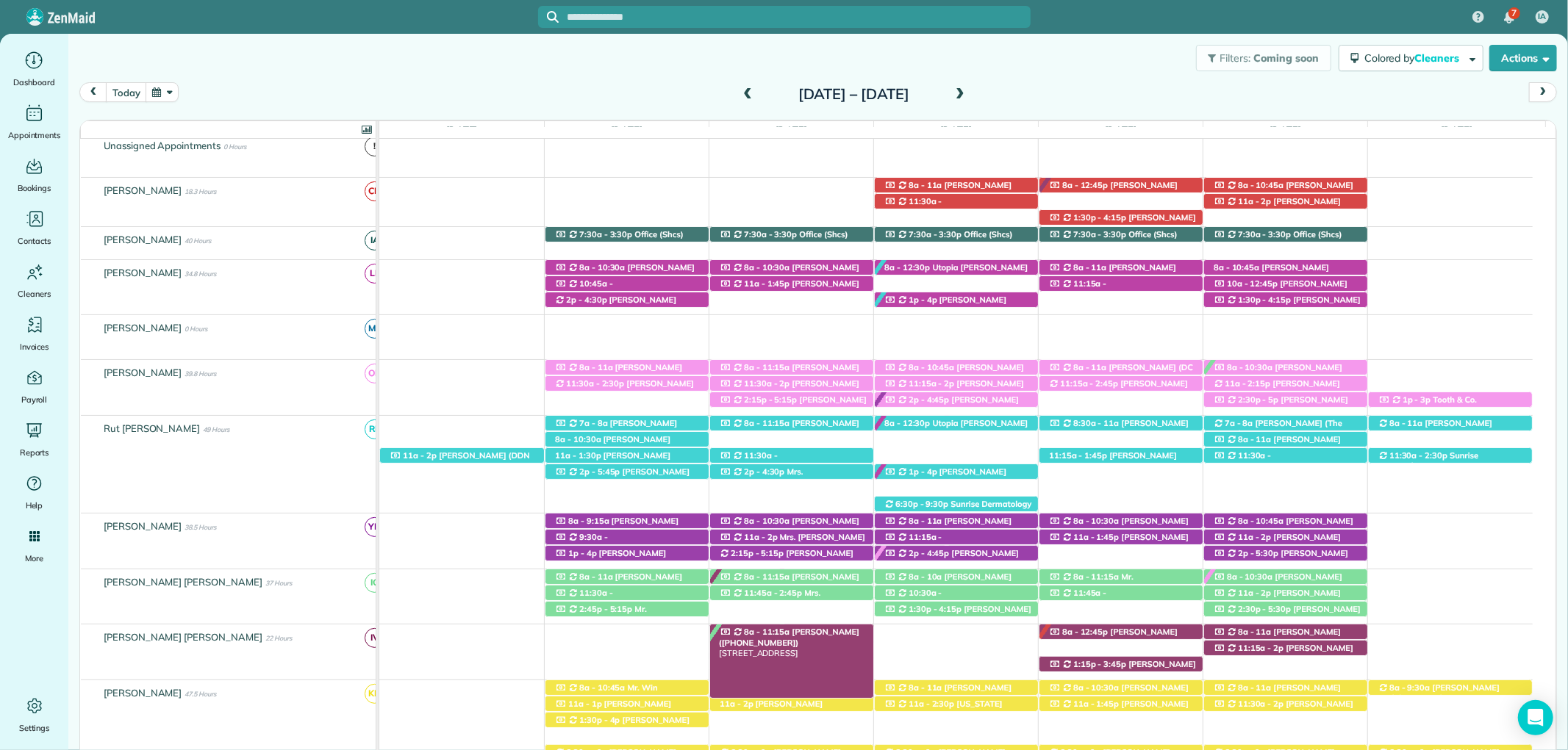
click at [829, 630] on div "8a - 11:15a Mrs. Roxie Thompson (+12516489873) 6570 Beaver Creek Drive - Fairho…" at bounding box center [792, 632] width 163 height 15
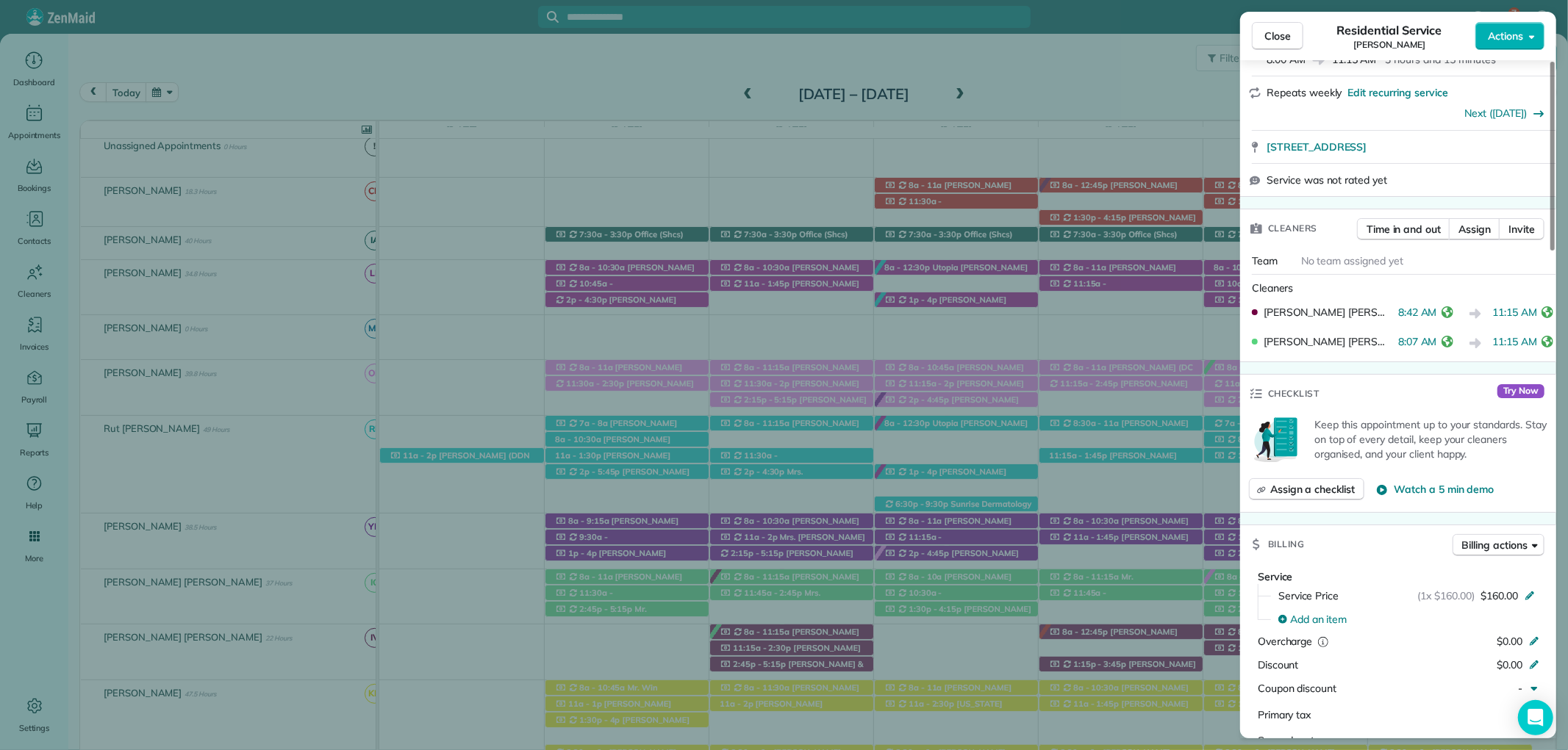
scroll to position [652, 0]
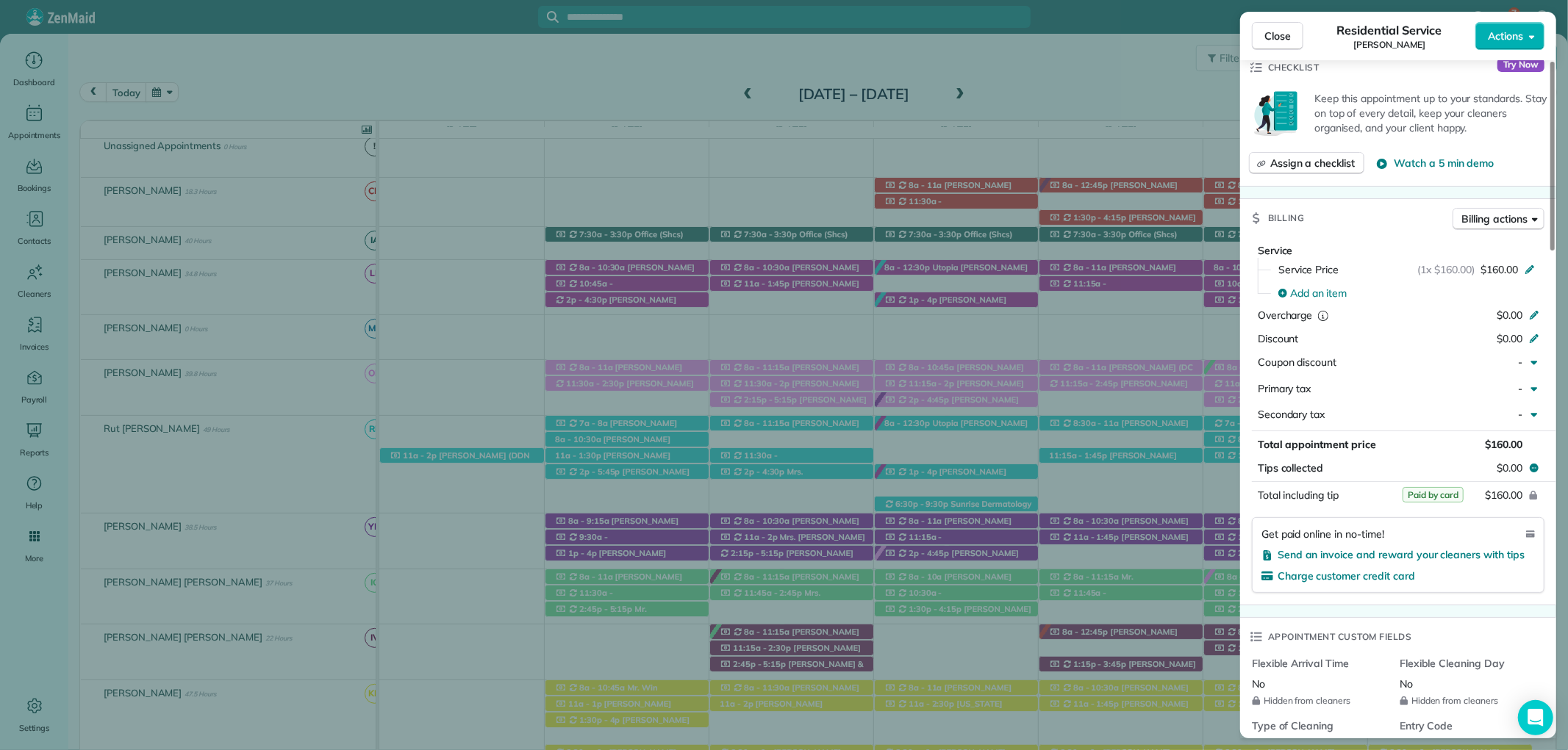
click at [1272, 31] on span "Close" at bounding box center [1277, 36] width 26 height 14
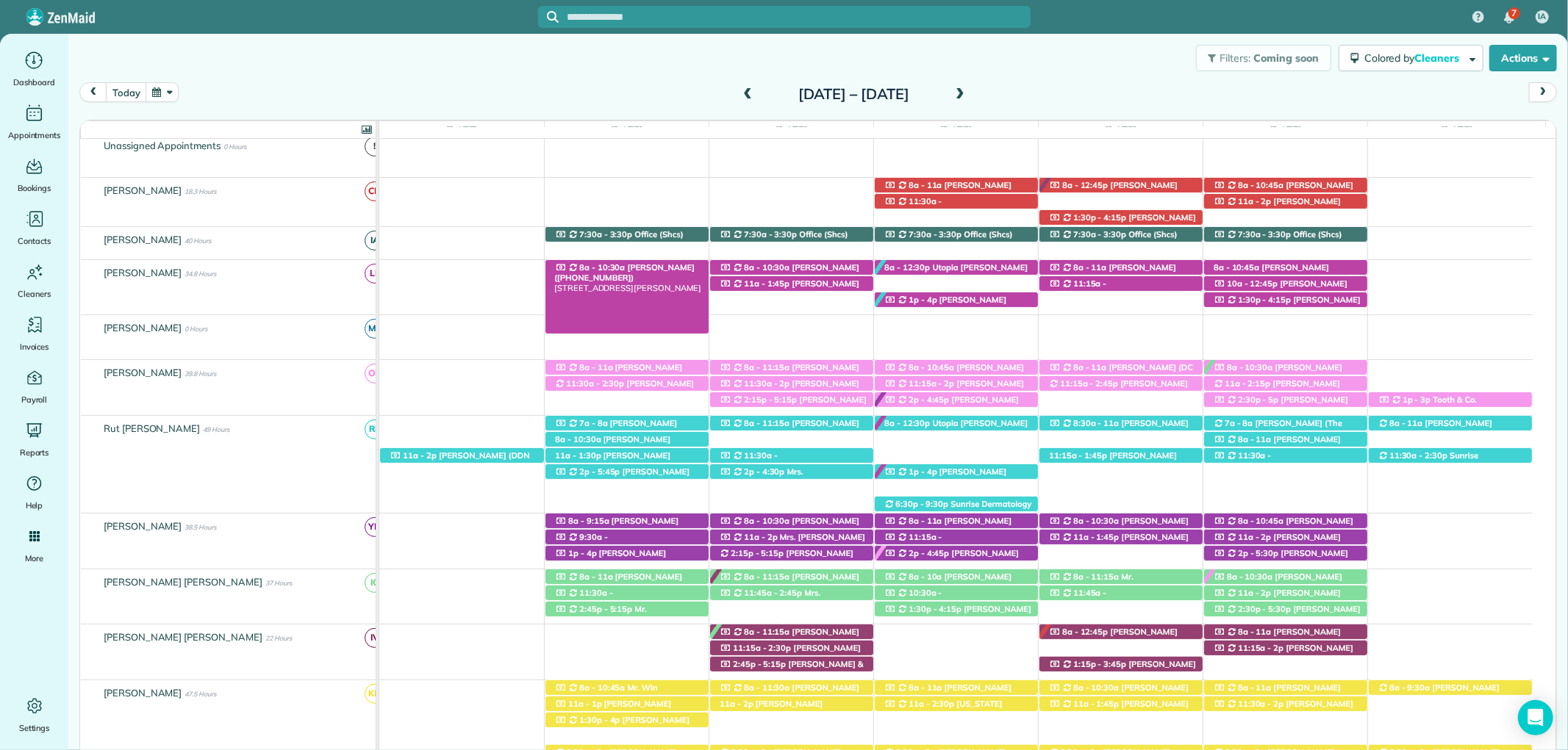
click at [619, 267] on span "NIck Hooper (+15032781618)" at bounding box center [624, 272] width 140 height 20
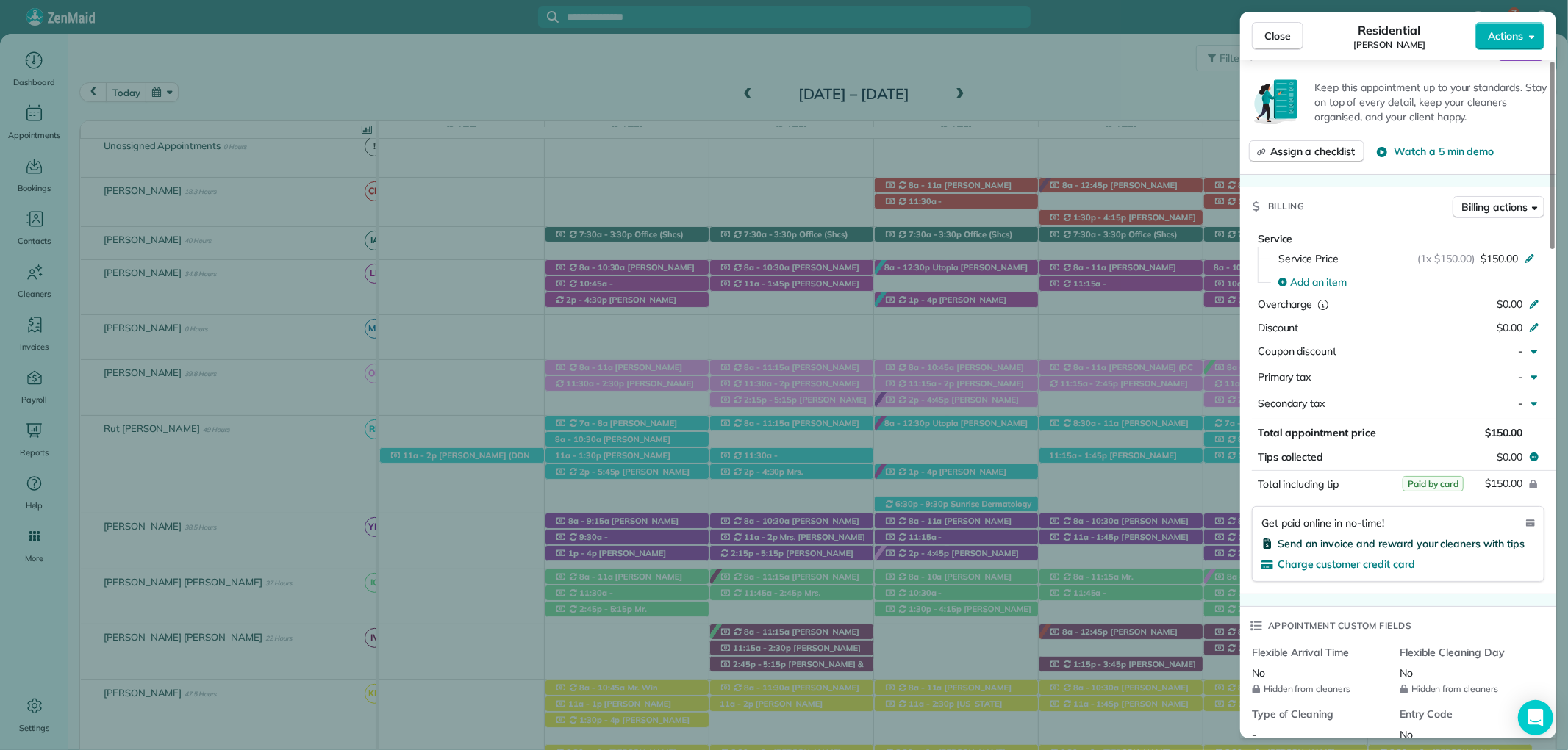
scroll to position [652, 0]
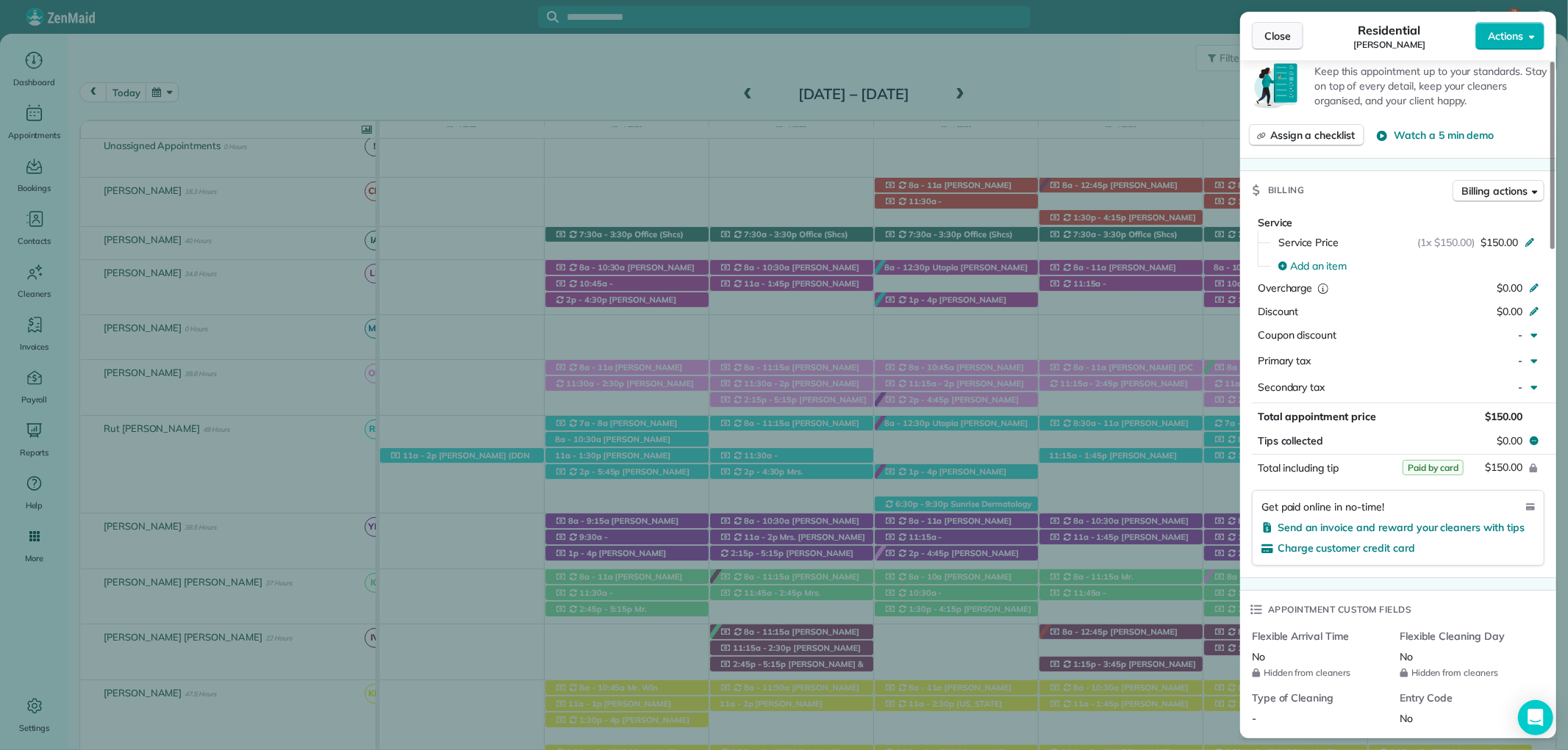
click at [1267, 36] on span "Close" at bounding box center [1277, 36] width 26 height 14
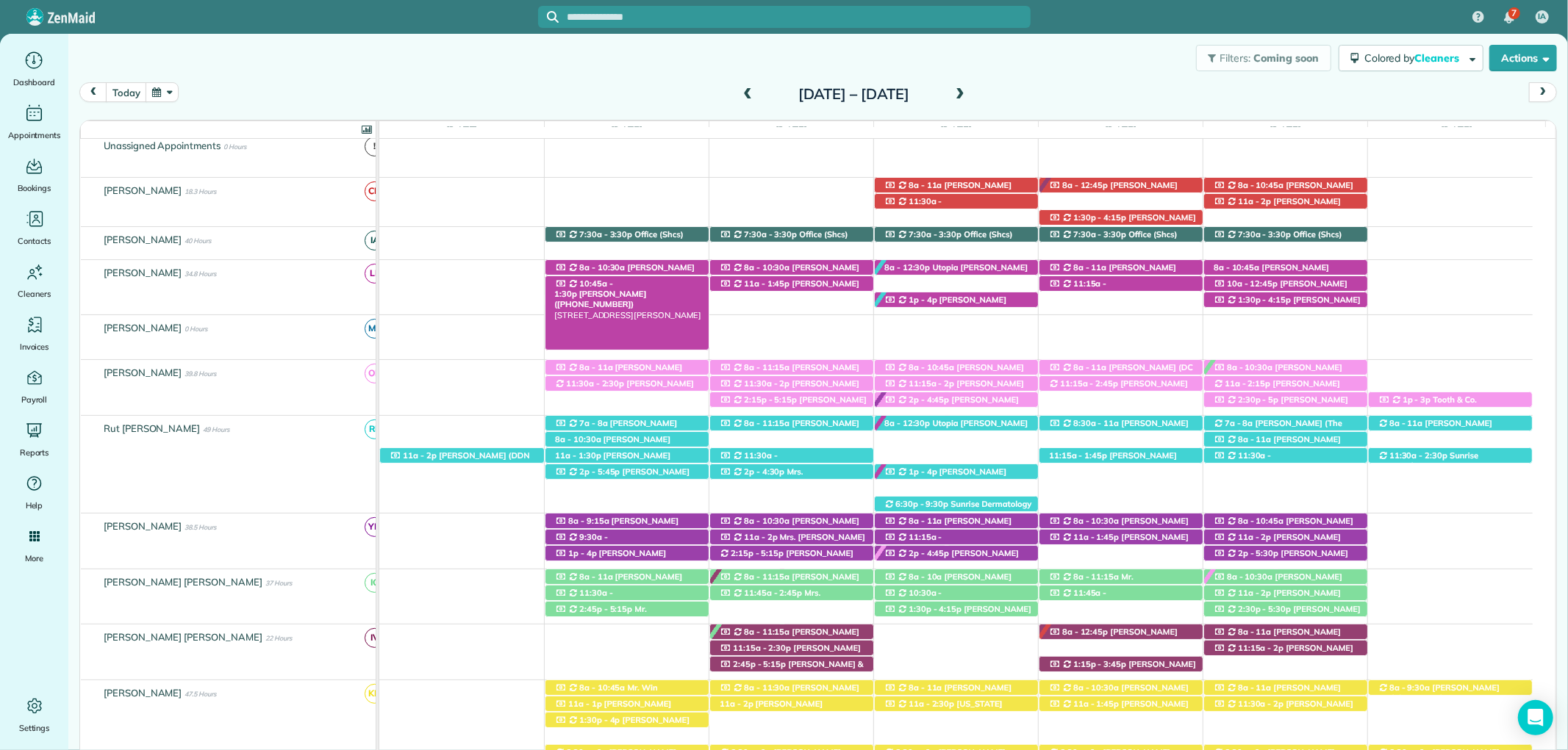
click at [627, 277] on div "10:45a - 1:30p Desiree Penrod (+18636349792) 7867 Elderberry Dr - Daphne, AL, 3…" at bounding box center [627, 284] width 163 height 15
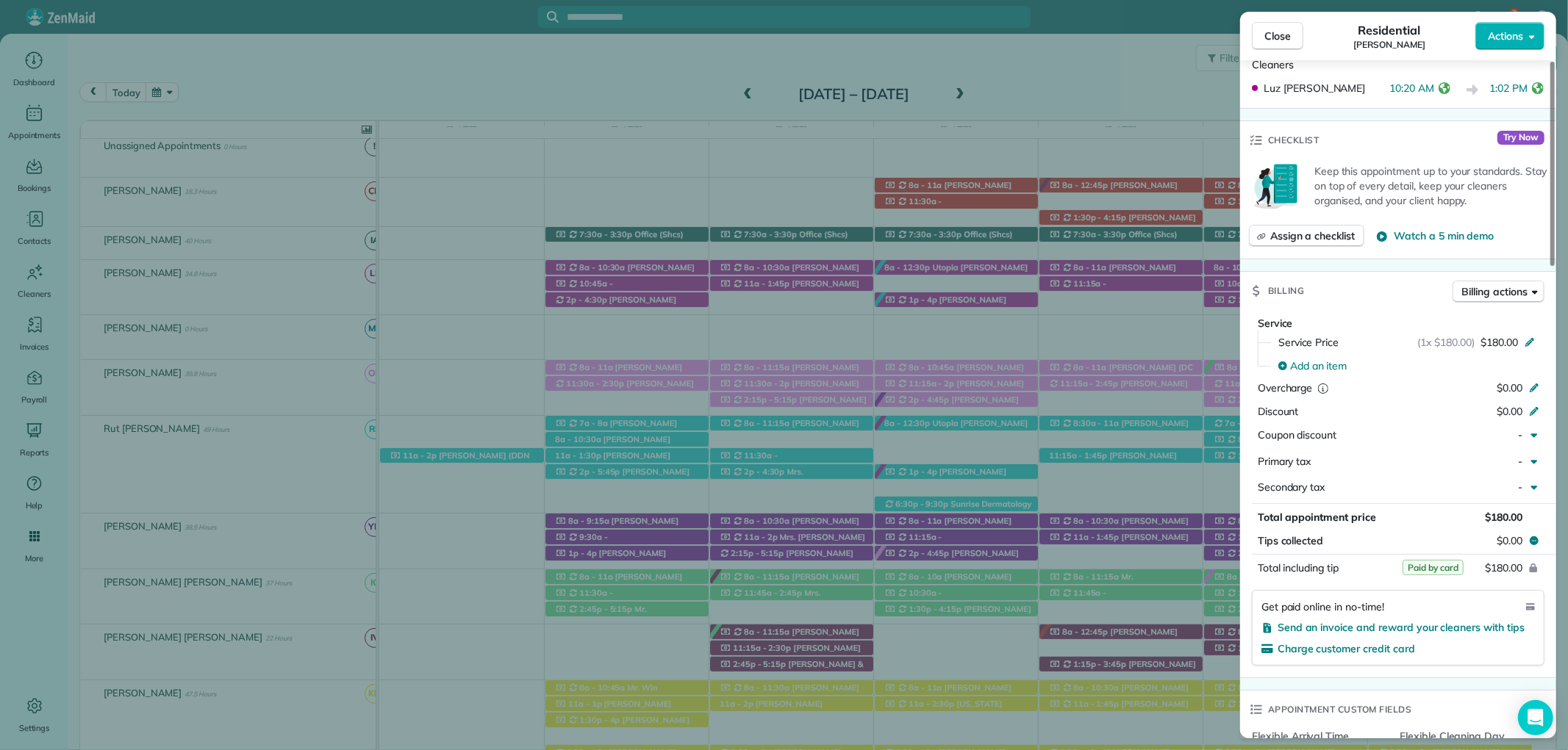
scroll to position [571, 0]
click at [1279, 25] on button "Close" at bounding box center [1278, 36] width 52 height 28
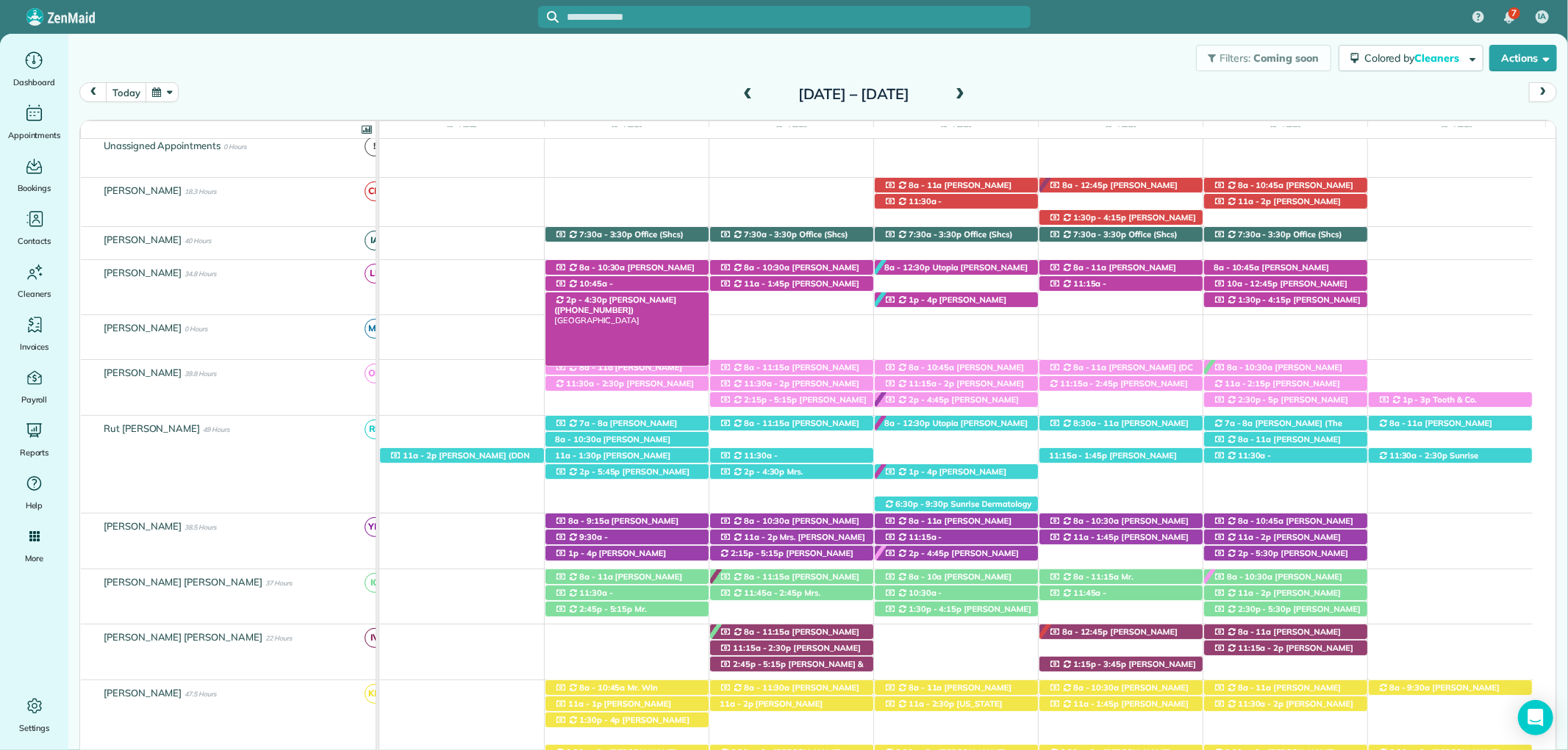
click at [658, 302] on span "Mrs. Wendy Buttler (+12515102682)" at bounding box center [615, 305] width 122 height 20
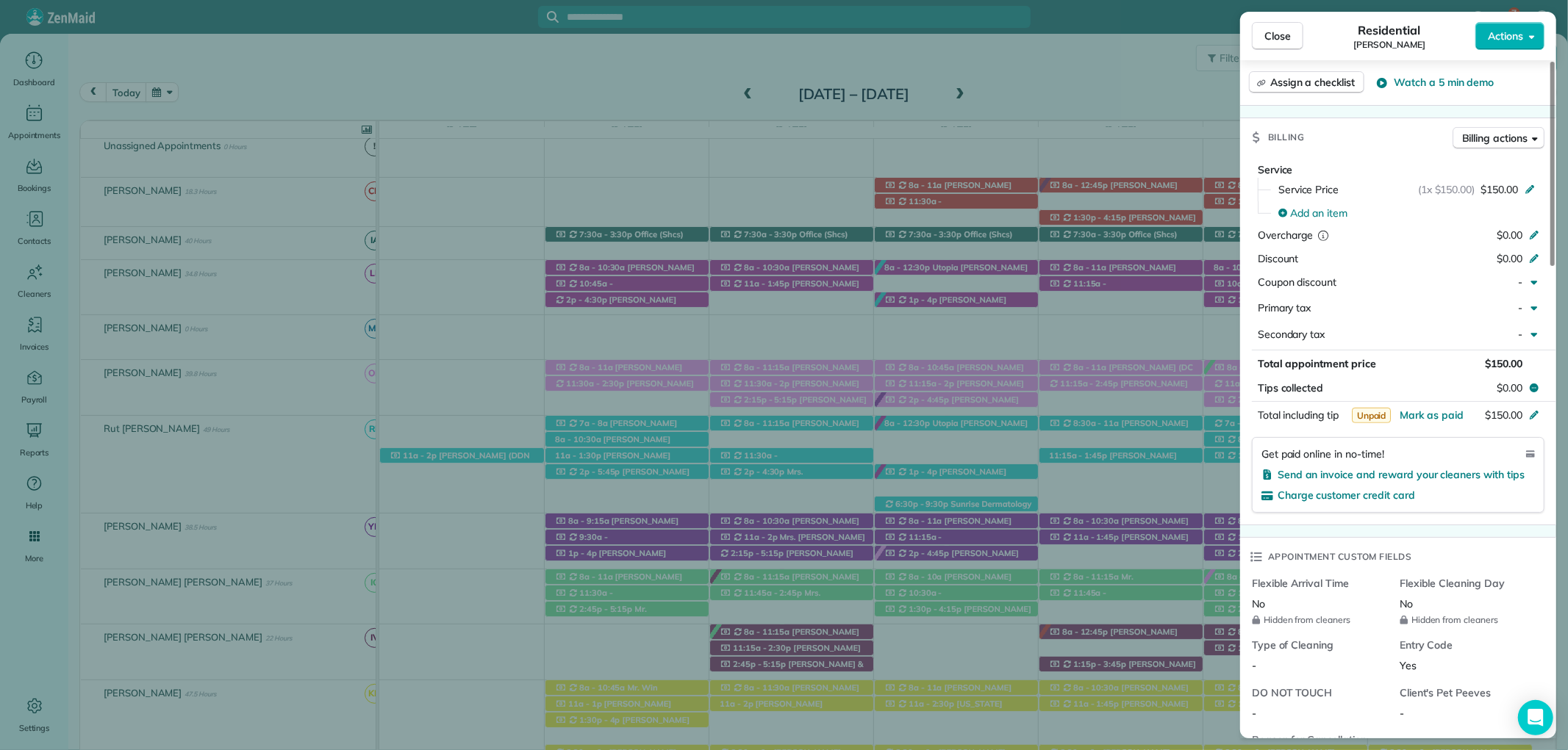
scroll to position [816, 0]
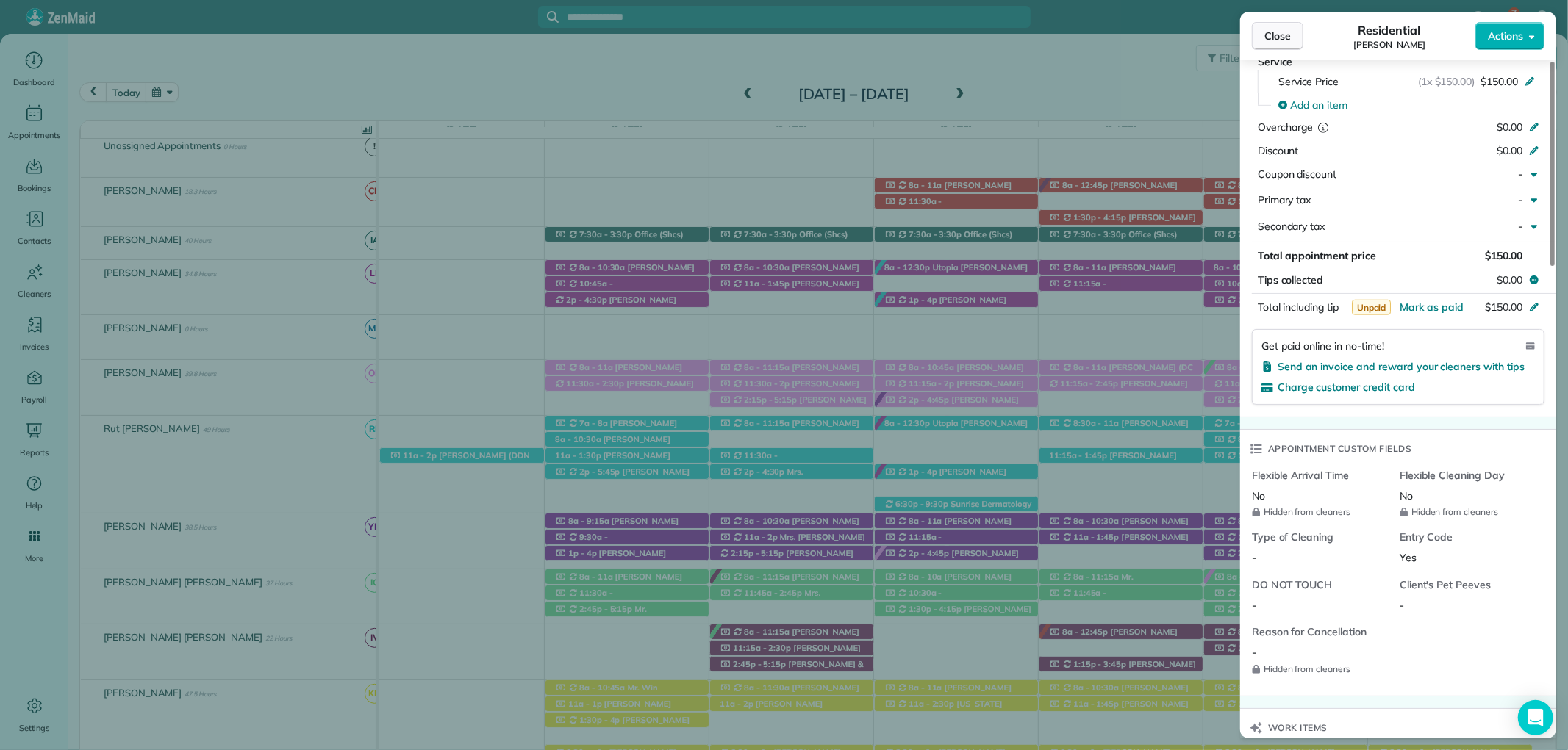
click at [1269, 41] on span "Close" at bounding box center [1277, 36] width 26 height 14
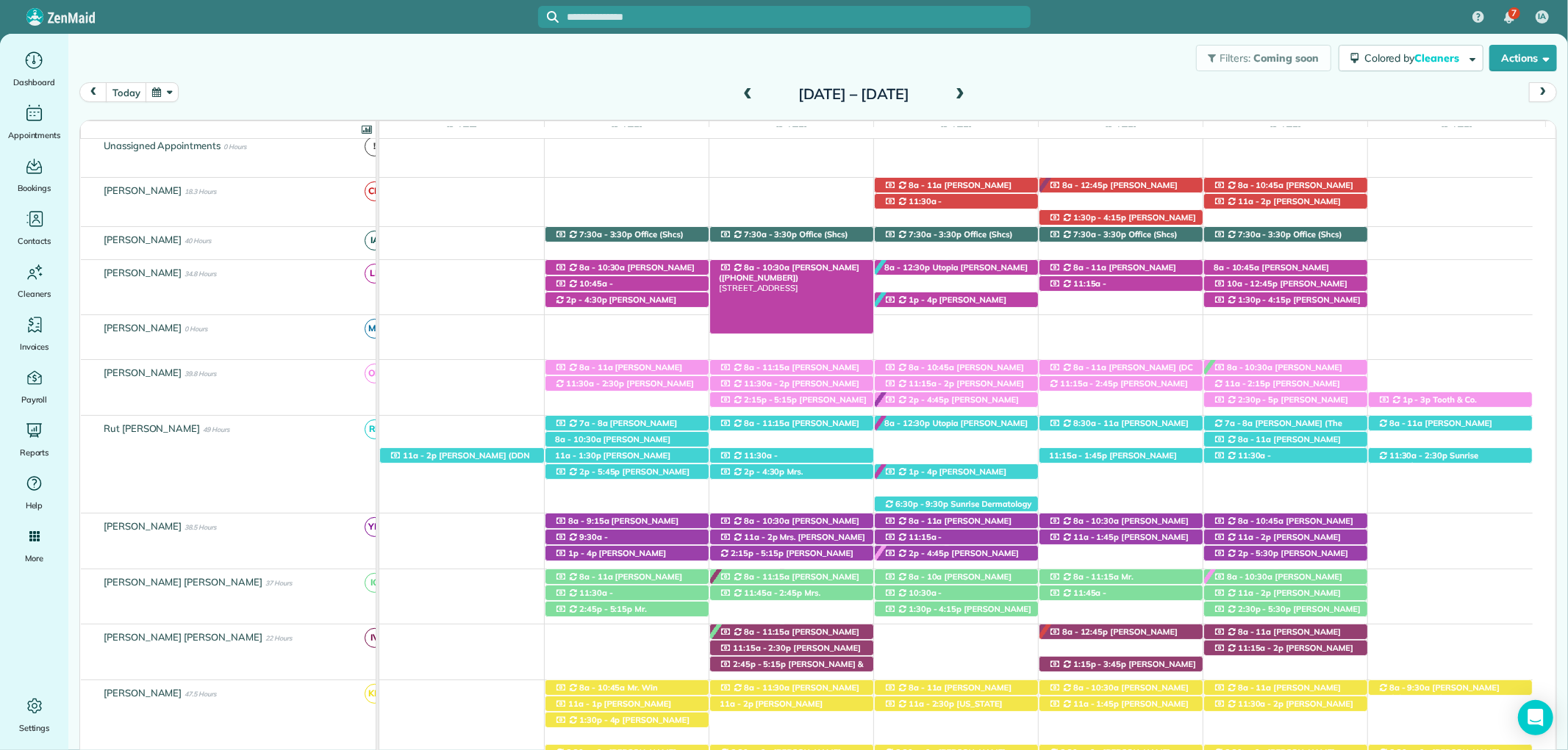
click at [783, 265] on span "Karen Caswell (+12518957487)" at bounding box center [789, 272] width 140 height 20
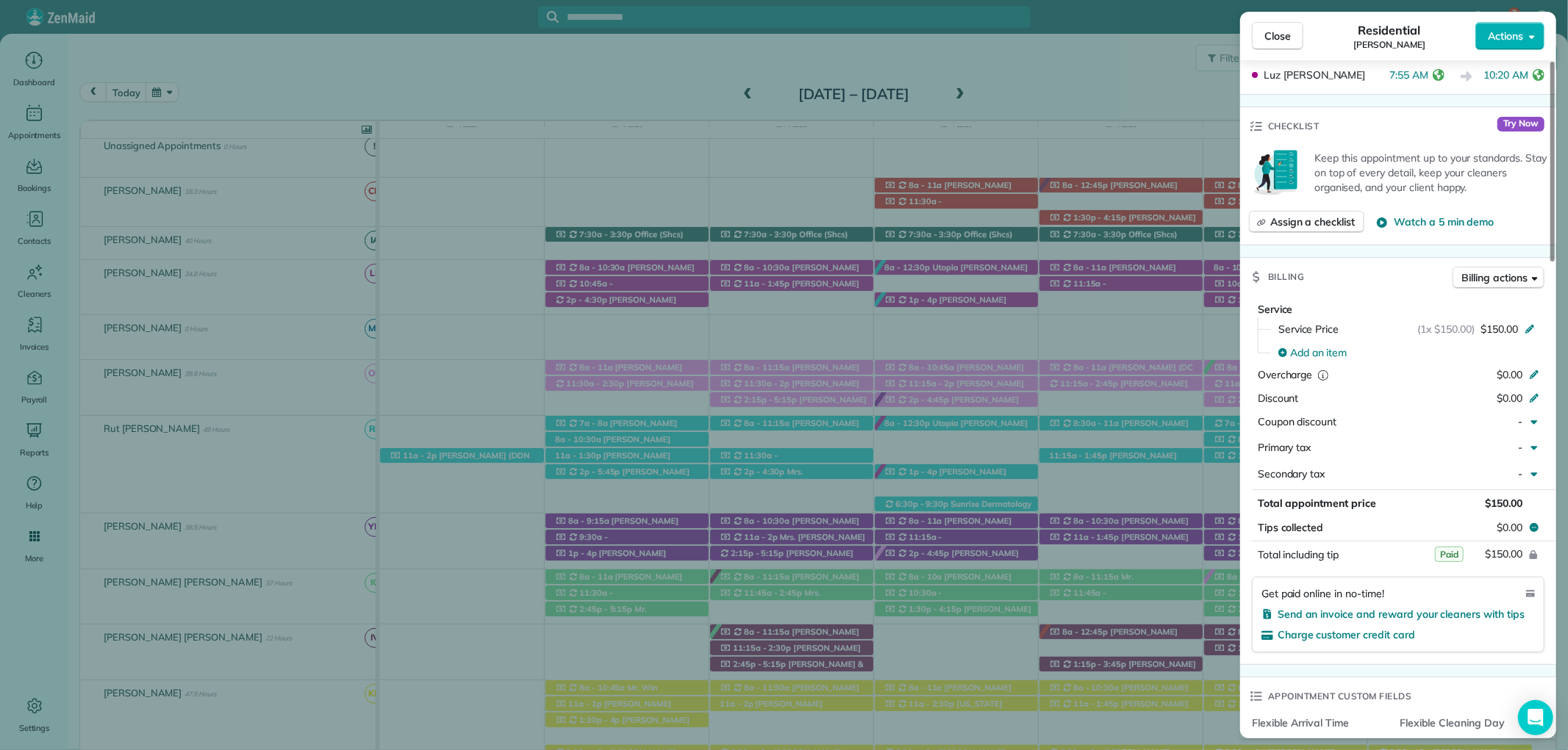
scroll to position [572, 0]
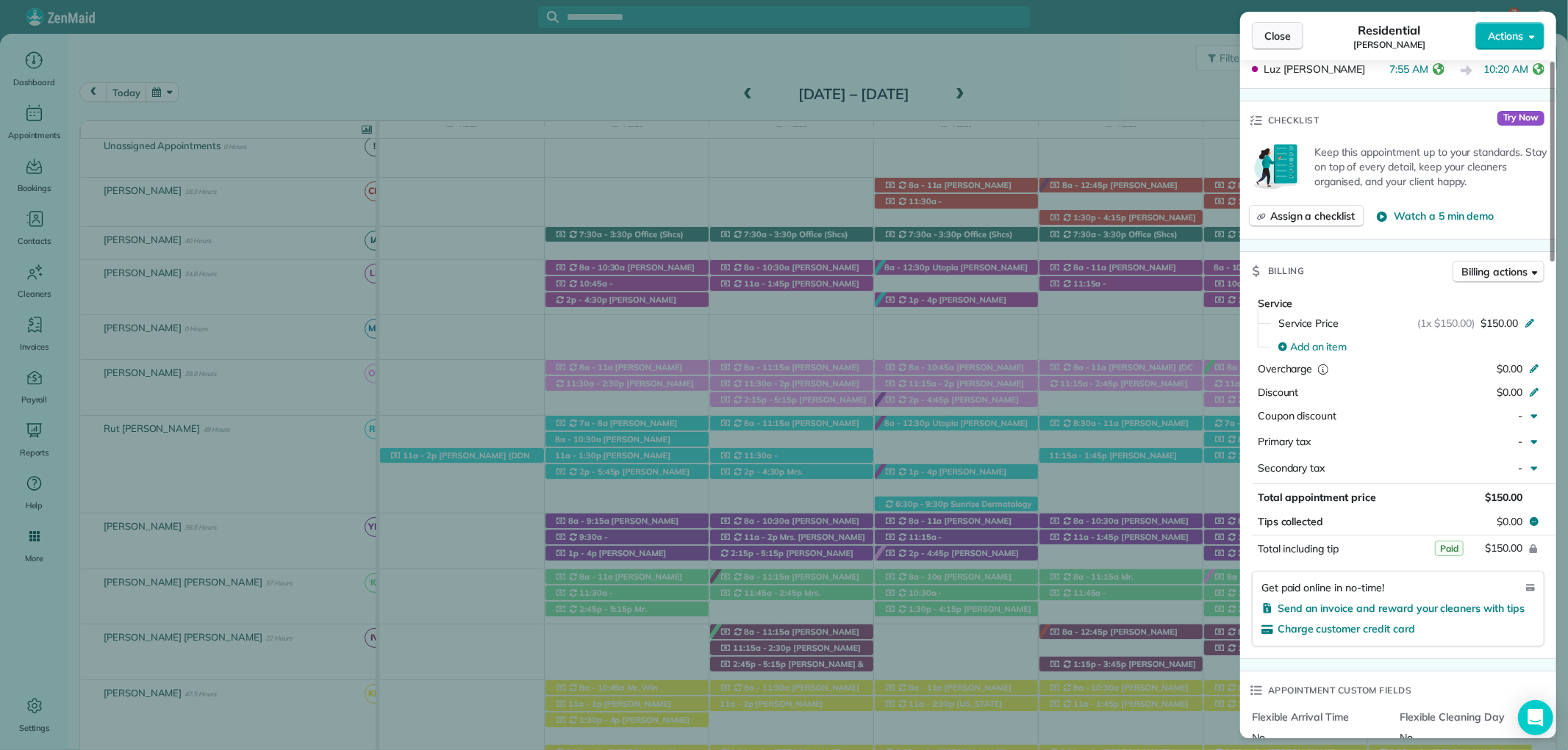
click at [1289, 31] on span "Close" at bounding box center [1277, 36] width 26 height 14
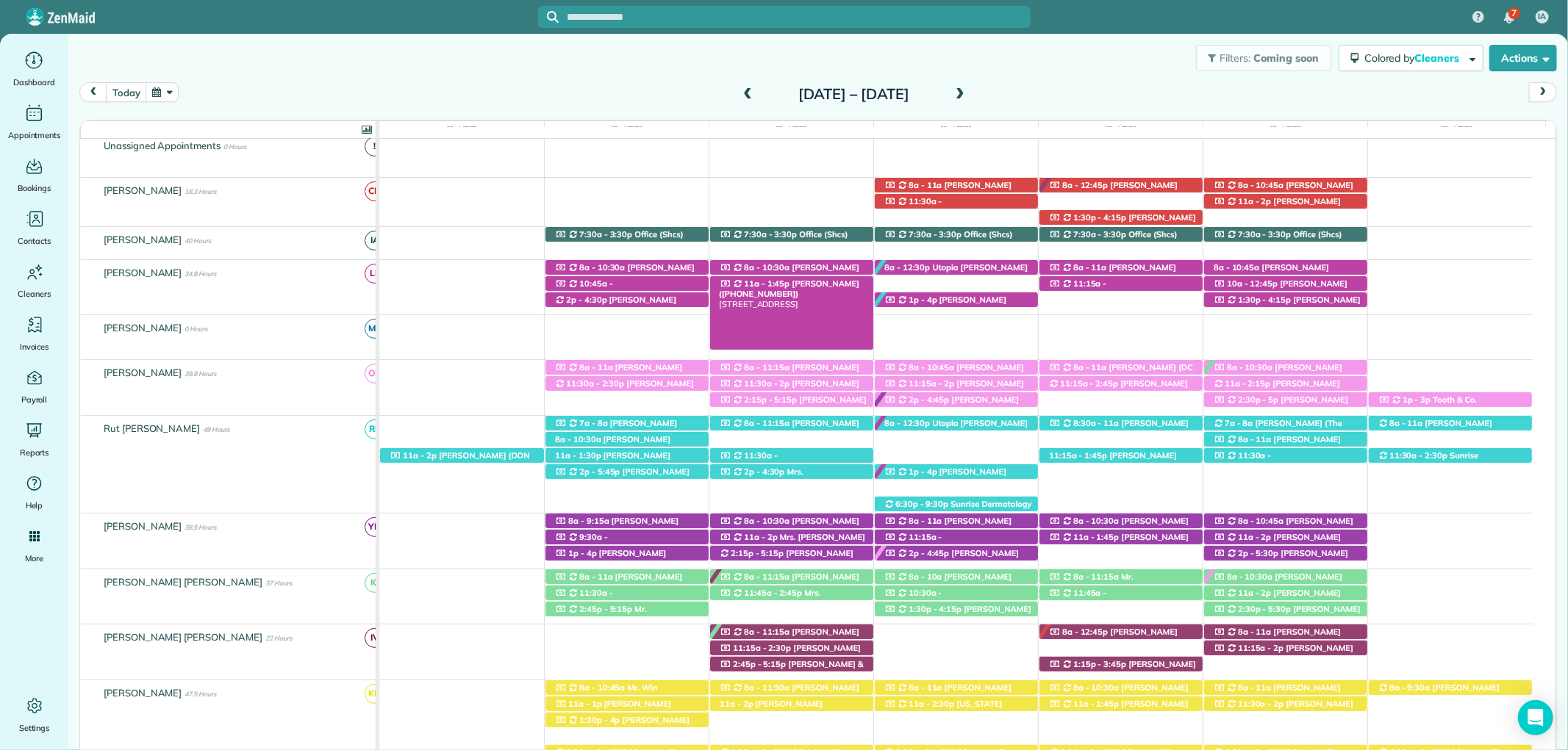
click at [766, 285] on span "11a - 1:45p" at bounding box center [767, 283] width 48 height 10
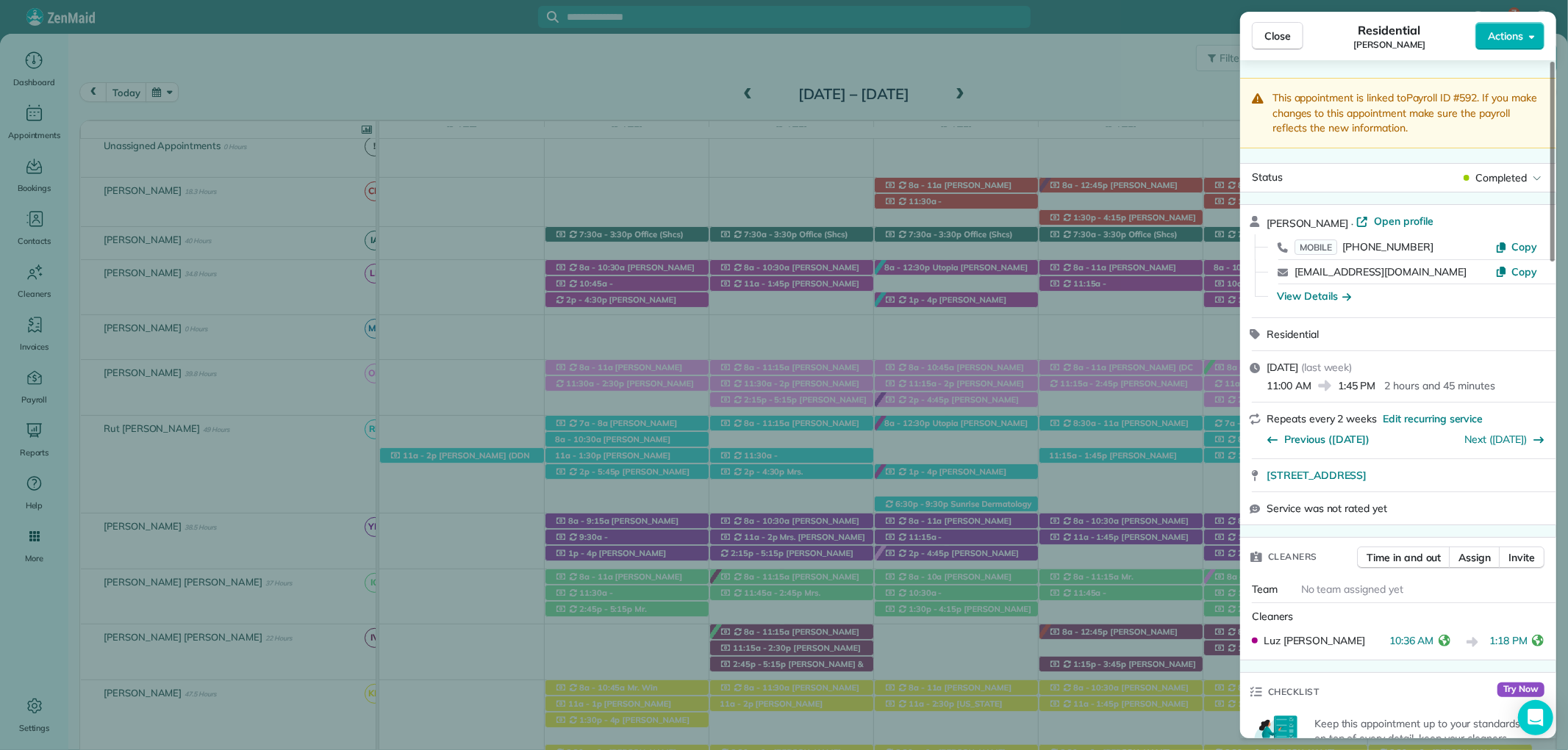
drag, startPoint x: 1272, startPoint y: 31, endPoint x: 1267, endPoint y: 3, distance: 28.4
click at [1272, 30] on span "Close" at bounding box center [1277, 36] width 26 height 14
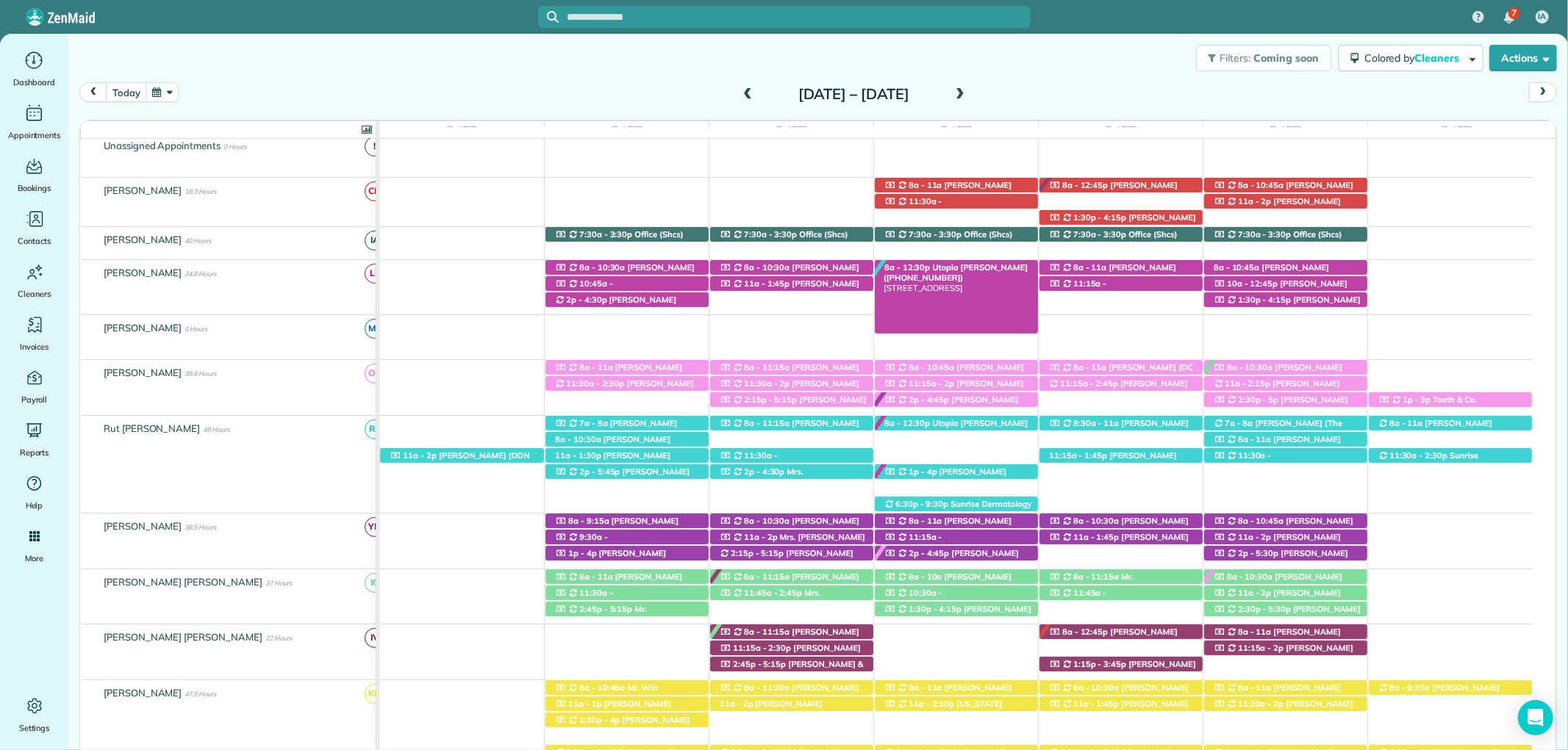
click at [937, 266] on span "Utopia Cassidy (+12516232538)" at bounding box center [956, 272] width 144 height 20
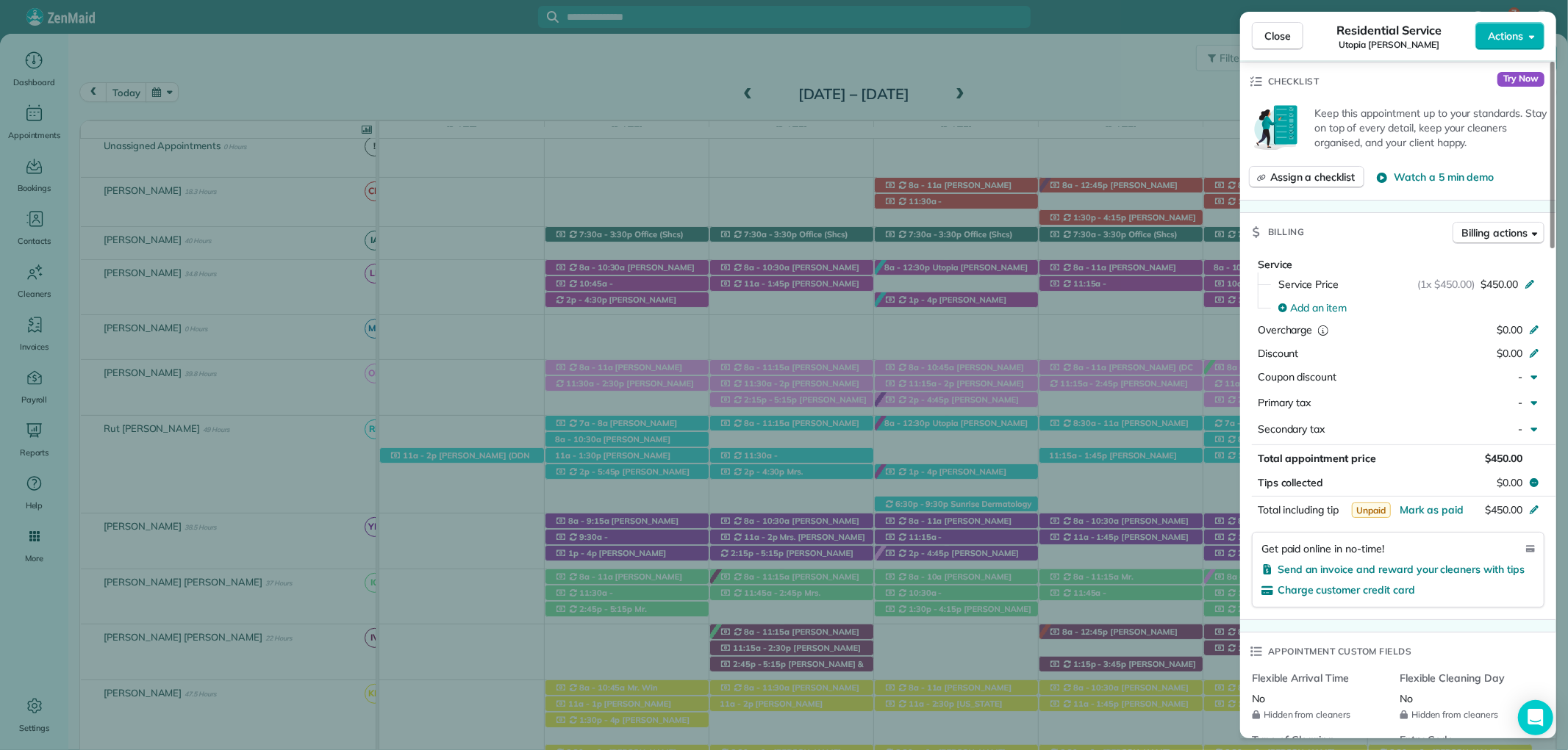
scroll to position [652, 0]
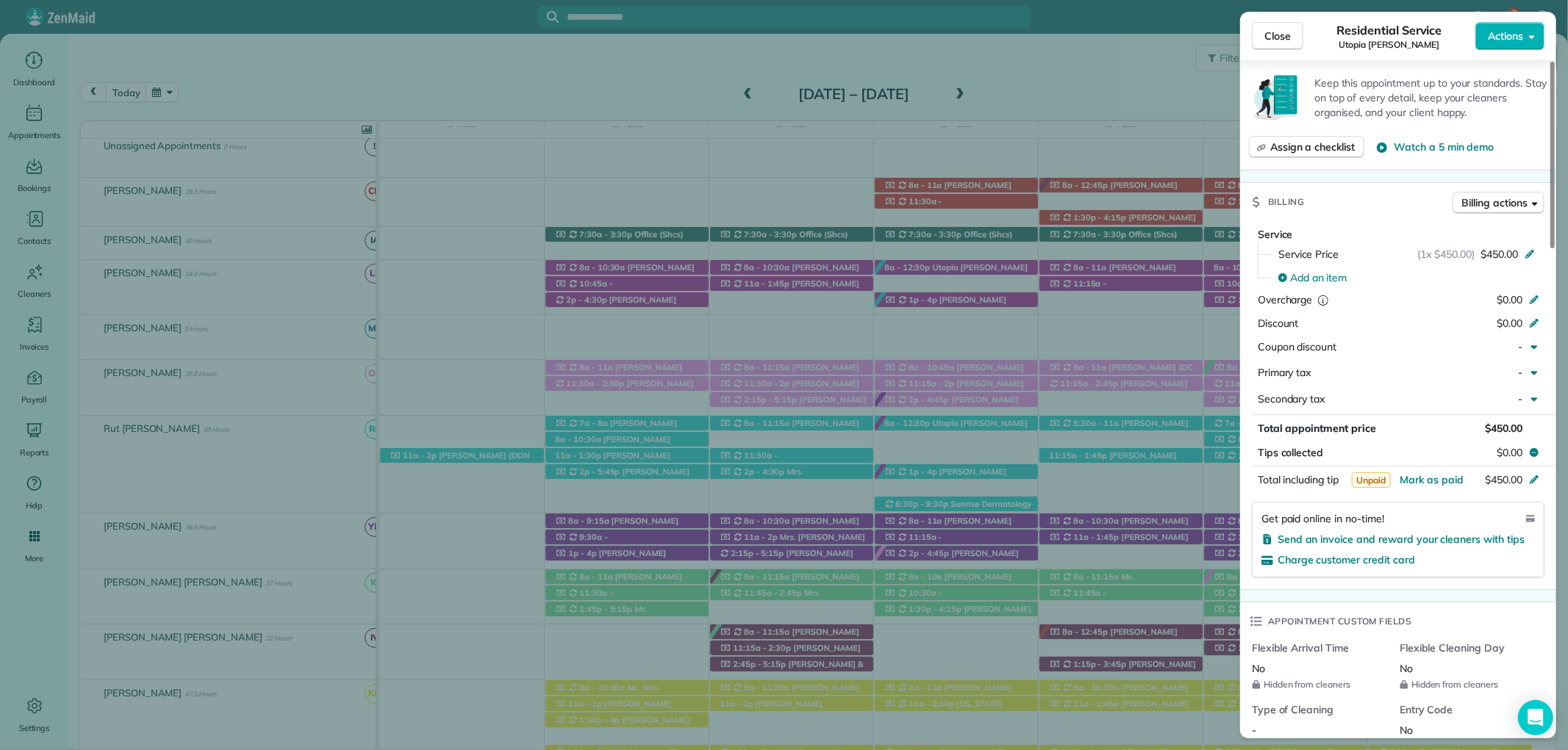
click at [1260, 32] on button "Close" at bounding box center [1278, 36] width 52 height 28
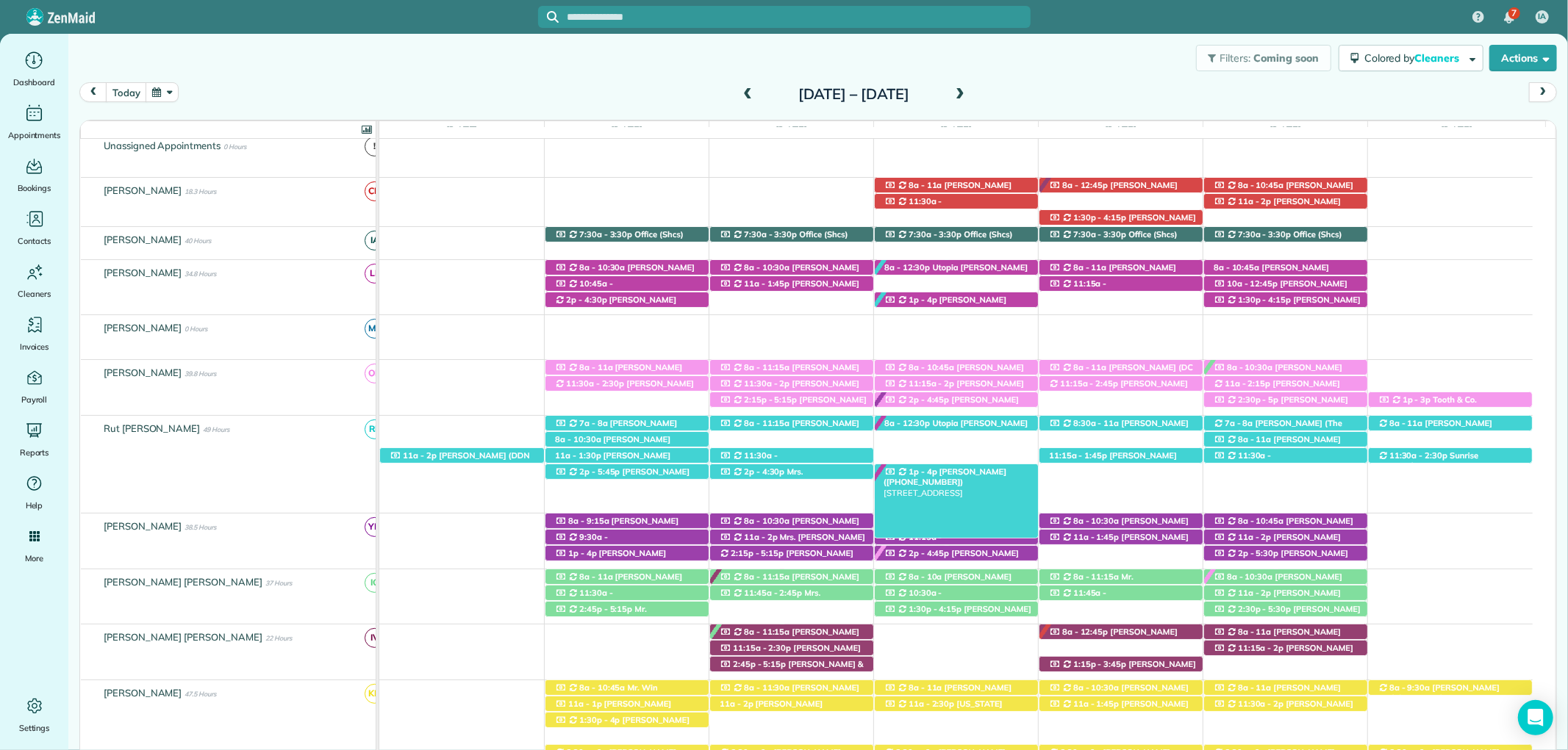
click at [958, 472] on span "Mr. George Lemis (+14072477241)" at bounding box center [945, 477] width 123 height 20
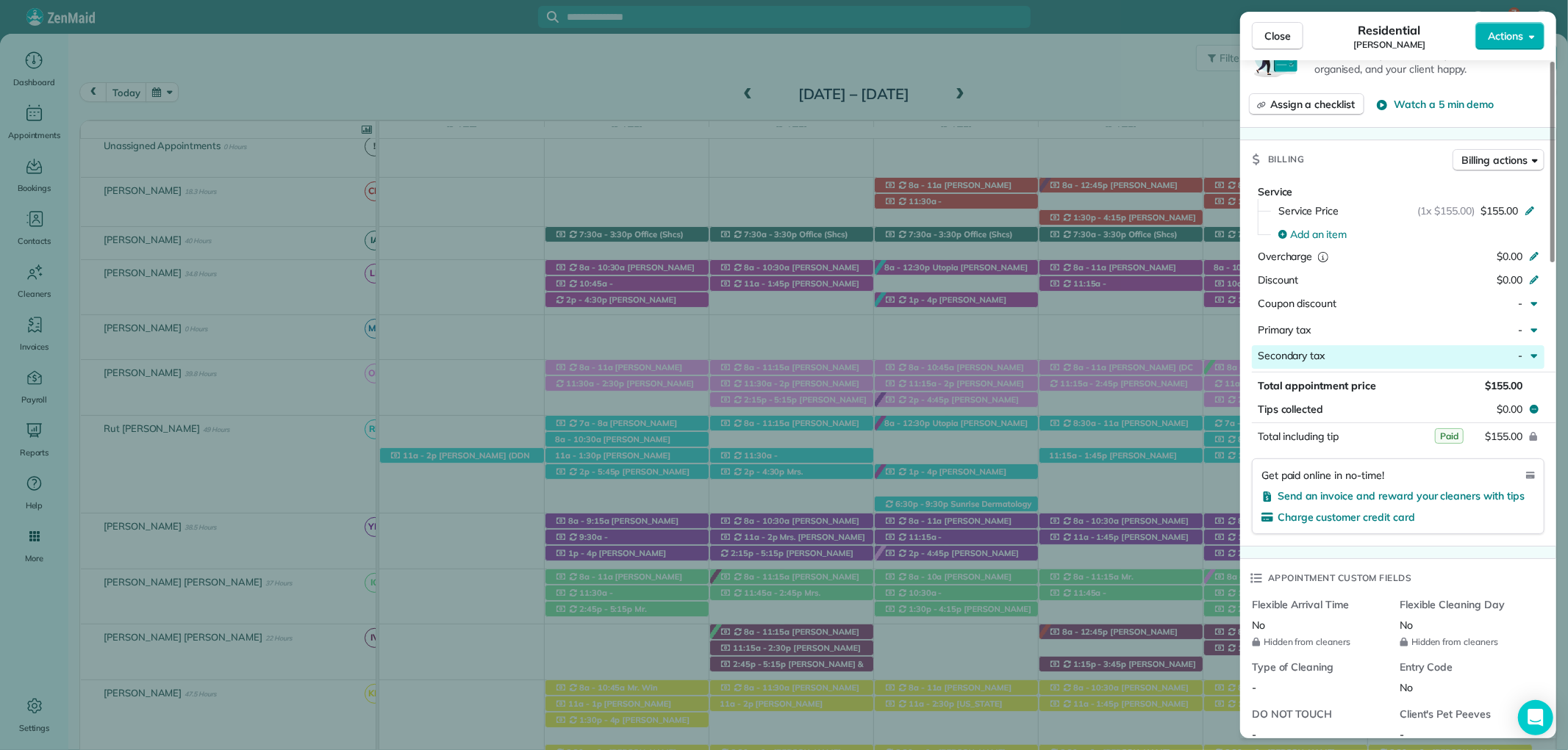
scroll to position [735, 0]
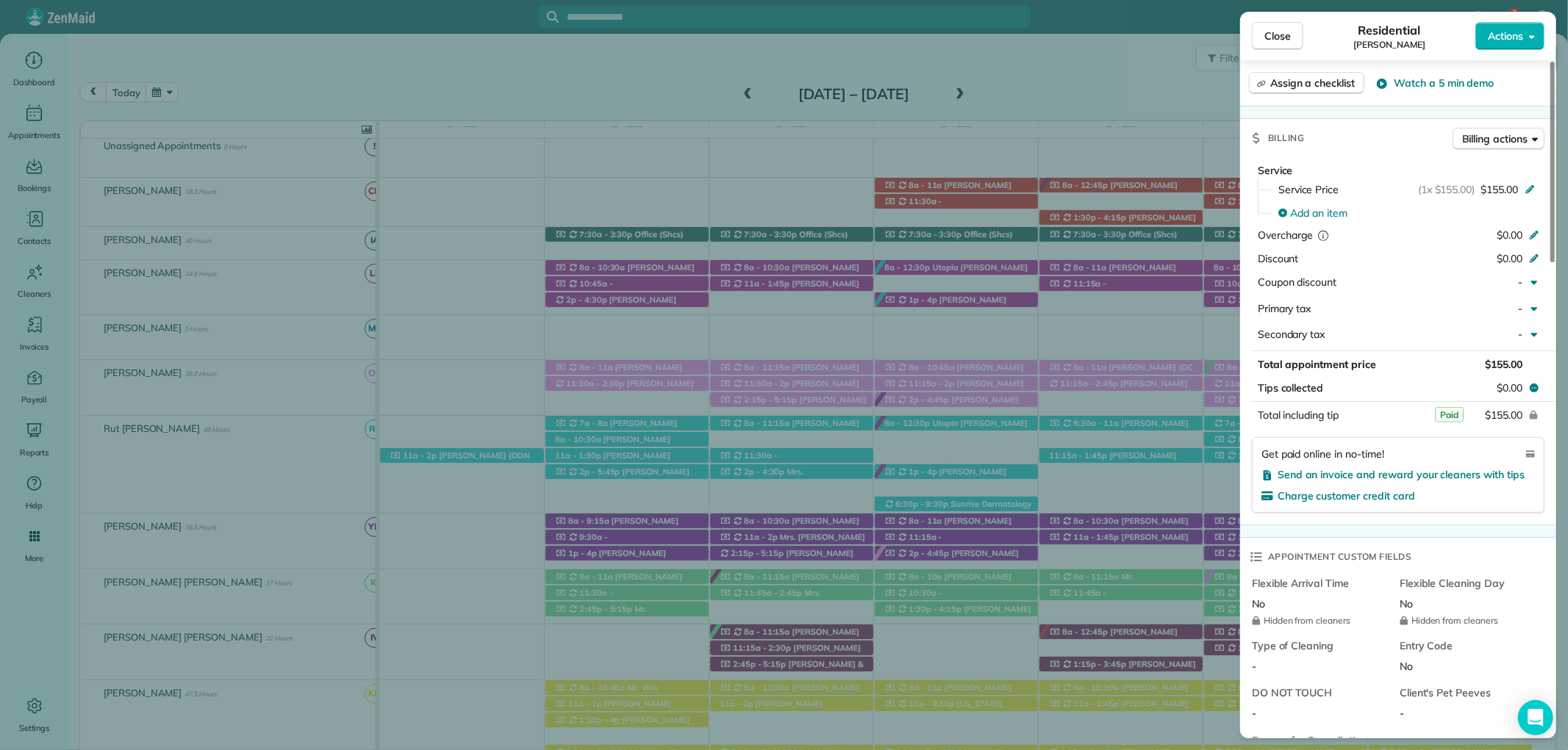
drag, startPoint x: 1284, startPoint y: 36, endPoint x: 1265, endPoint y: 0, distance: 40.7
click at [1283, 33] on span "Close" at bounding box center [1277, 36] width 26 height 14
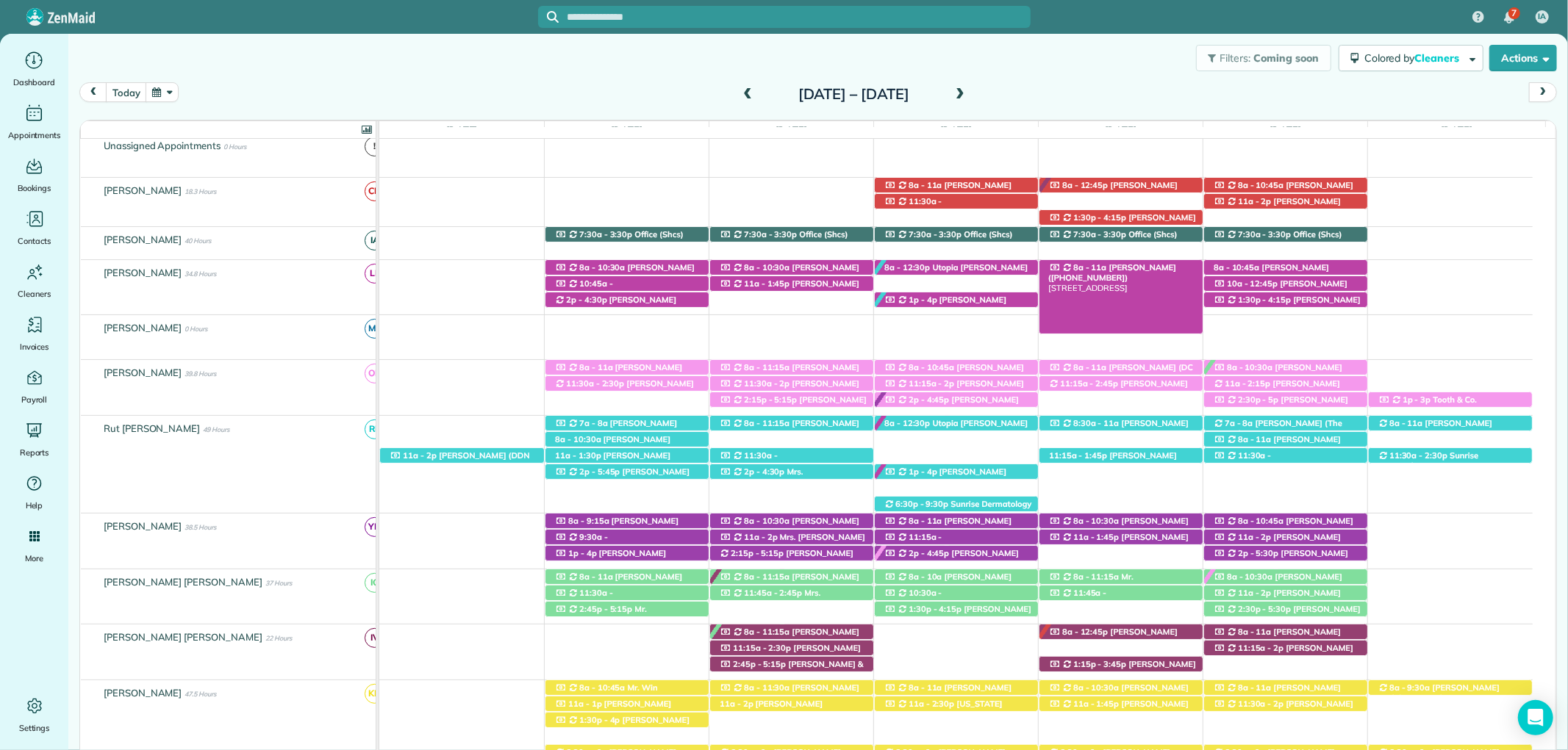
click at [1139, 267] on span "Meg Willett (+13193215981)" at bounding box center [1112, 272] width 128 height 20
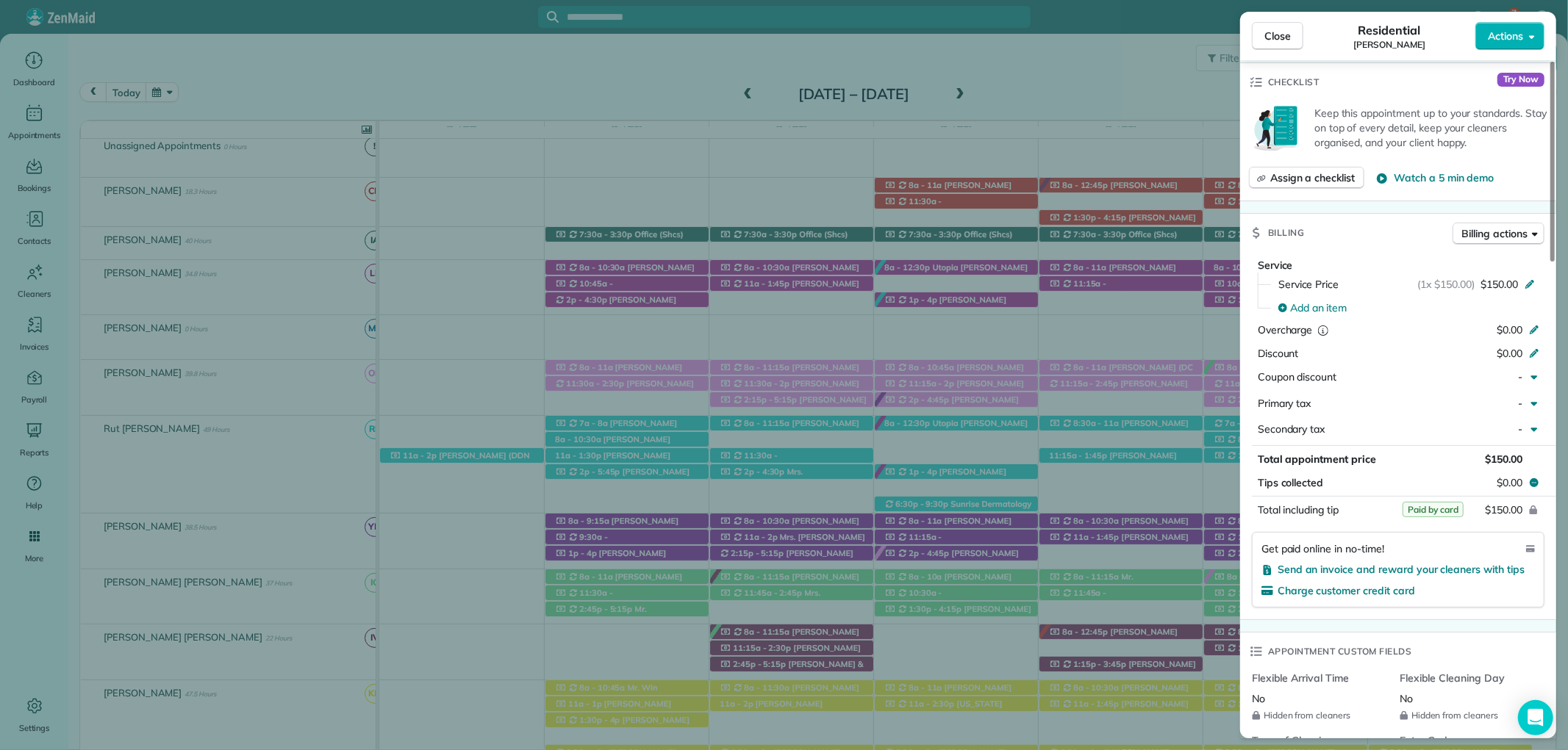
scroll to position [654, 0]
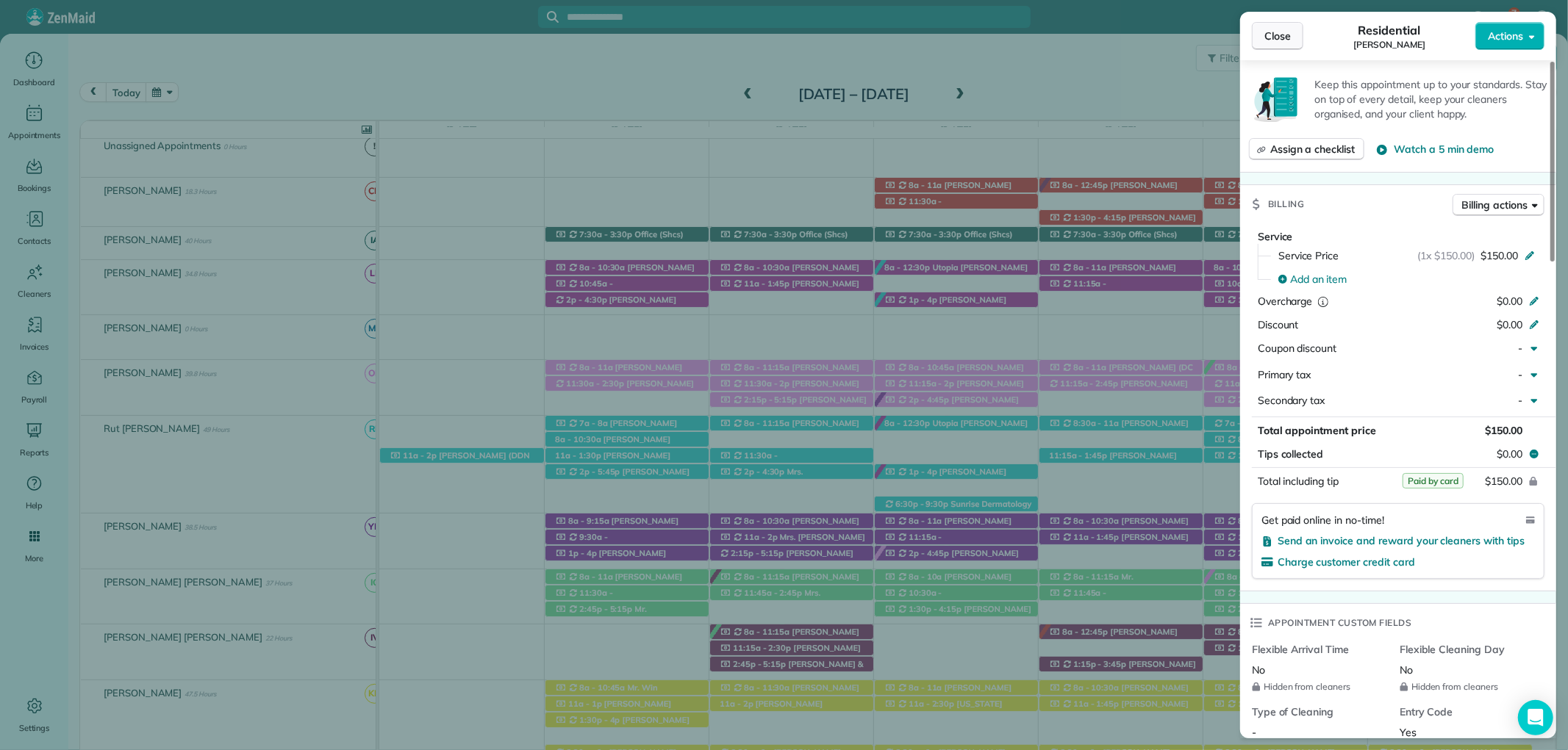
click at [1277, 29] on span "Close" at bounding box center [1277, 36] width 26 height 14
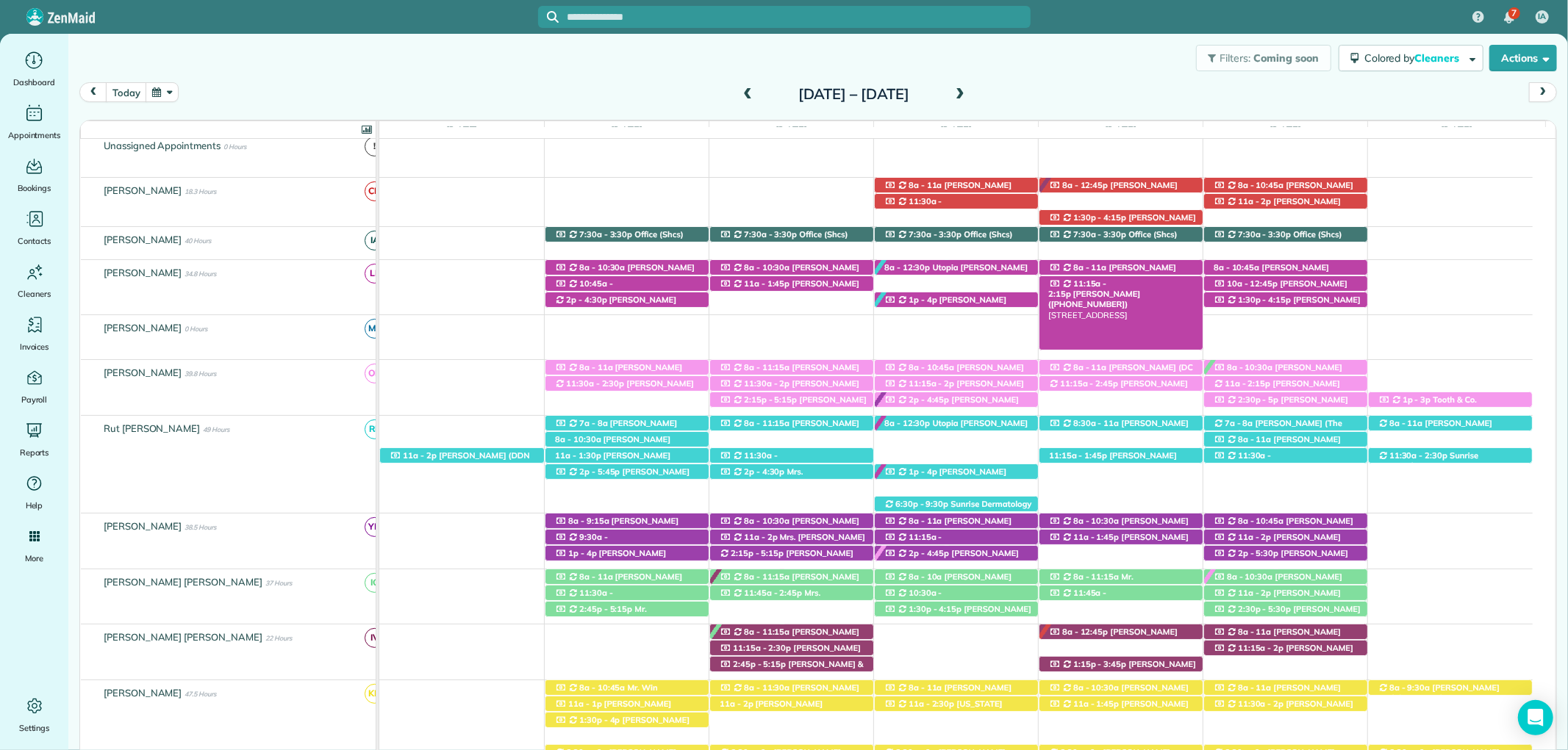
click at [1132, 288] on span "Shelby Norton (+12512091316)" at bounding box center [1094, 299] width 92 height 20
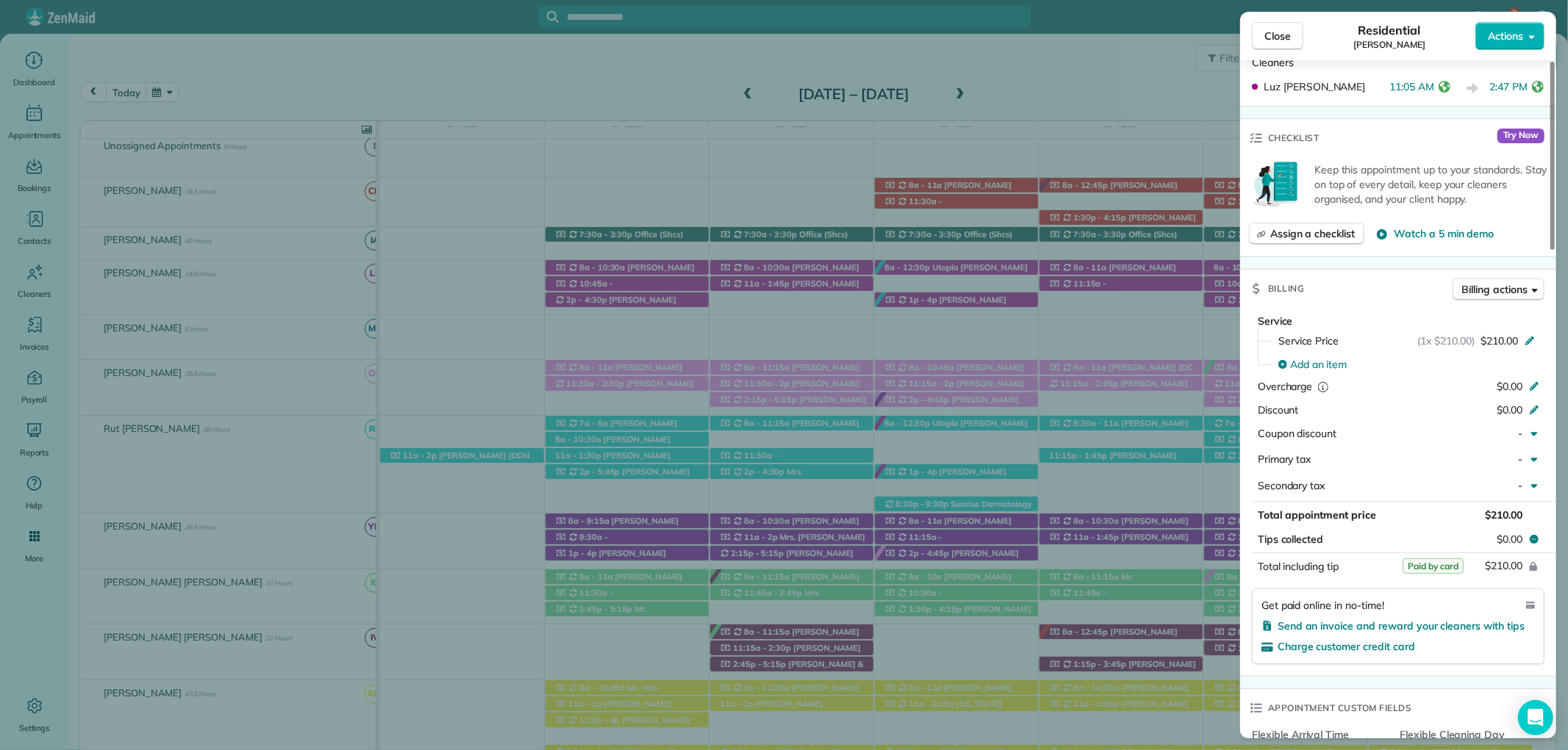
scroll to position [572, 0]
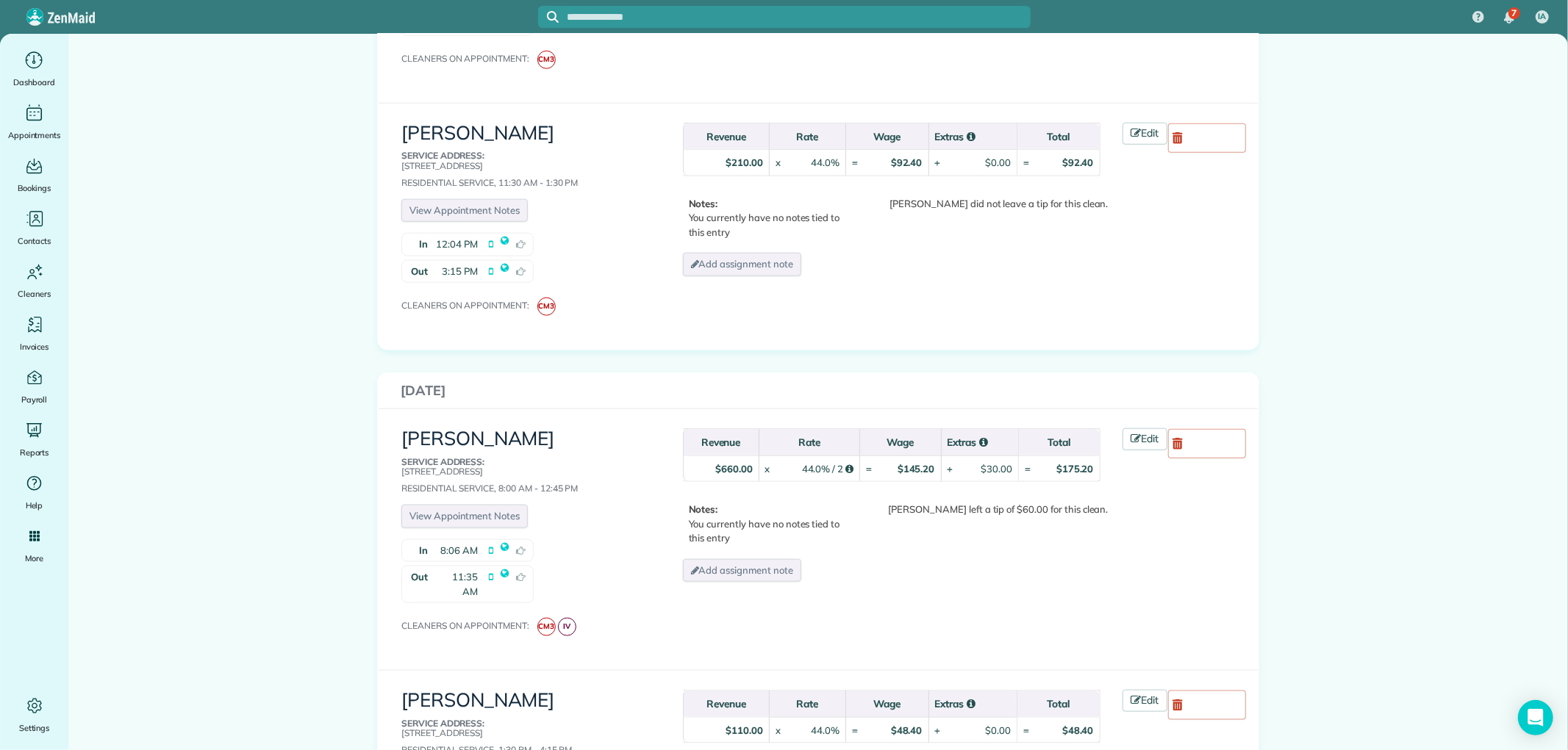
scroll to position [1224, 0]
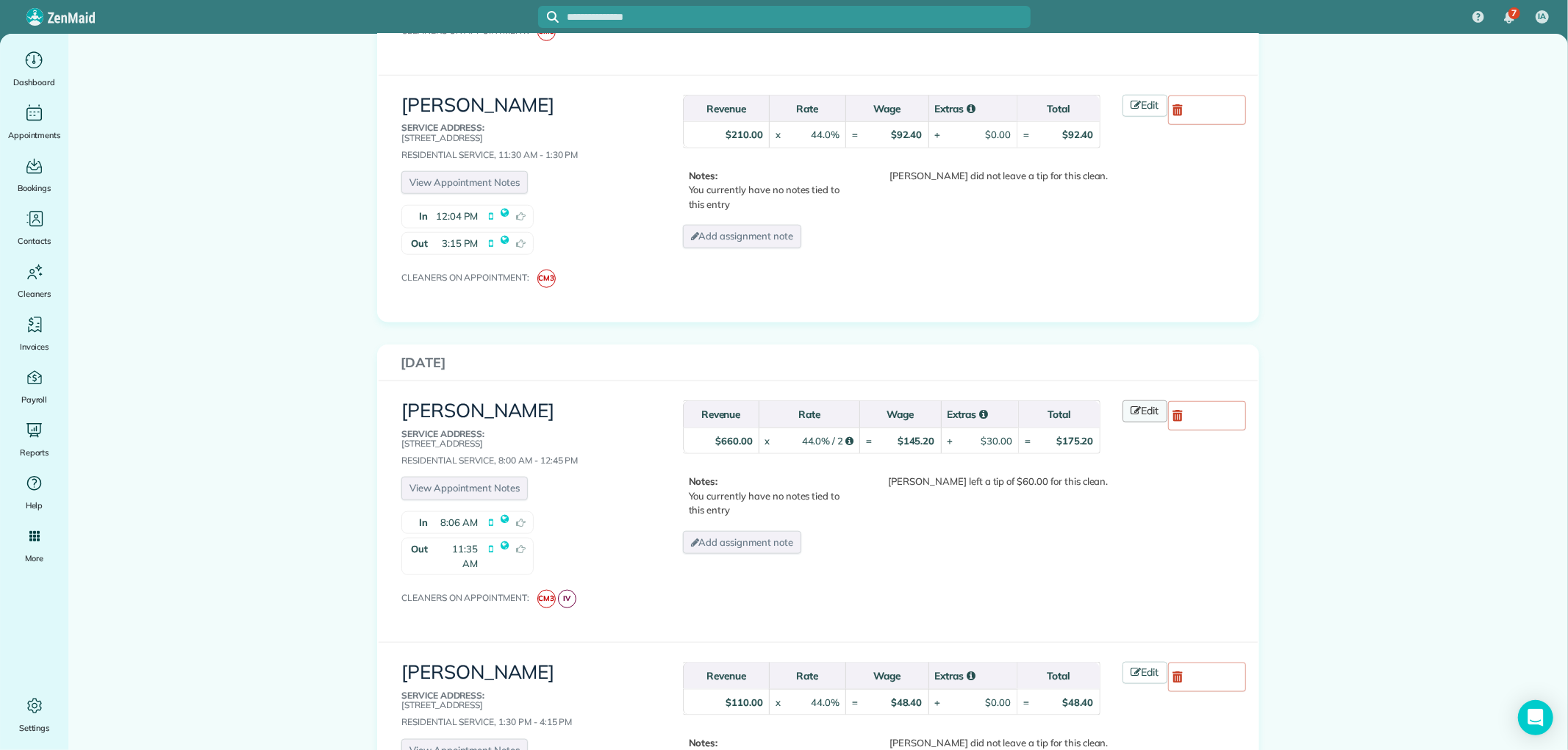
click at [1132, 406] on icon at bounding box center [1137, 411] width 10 height 10
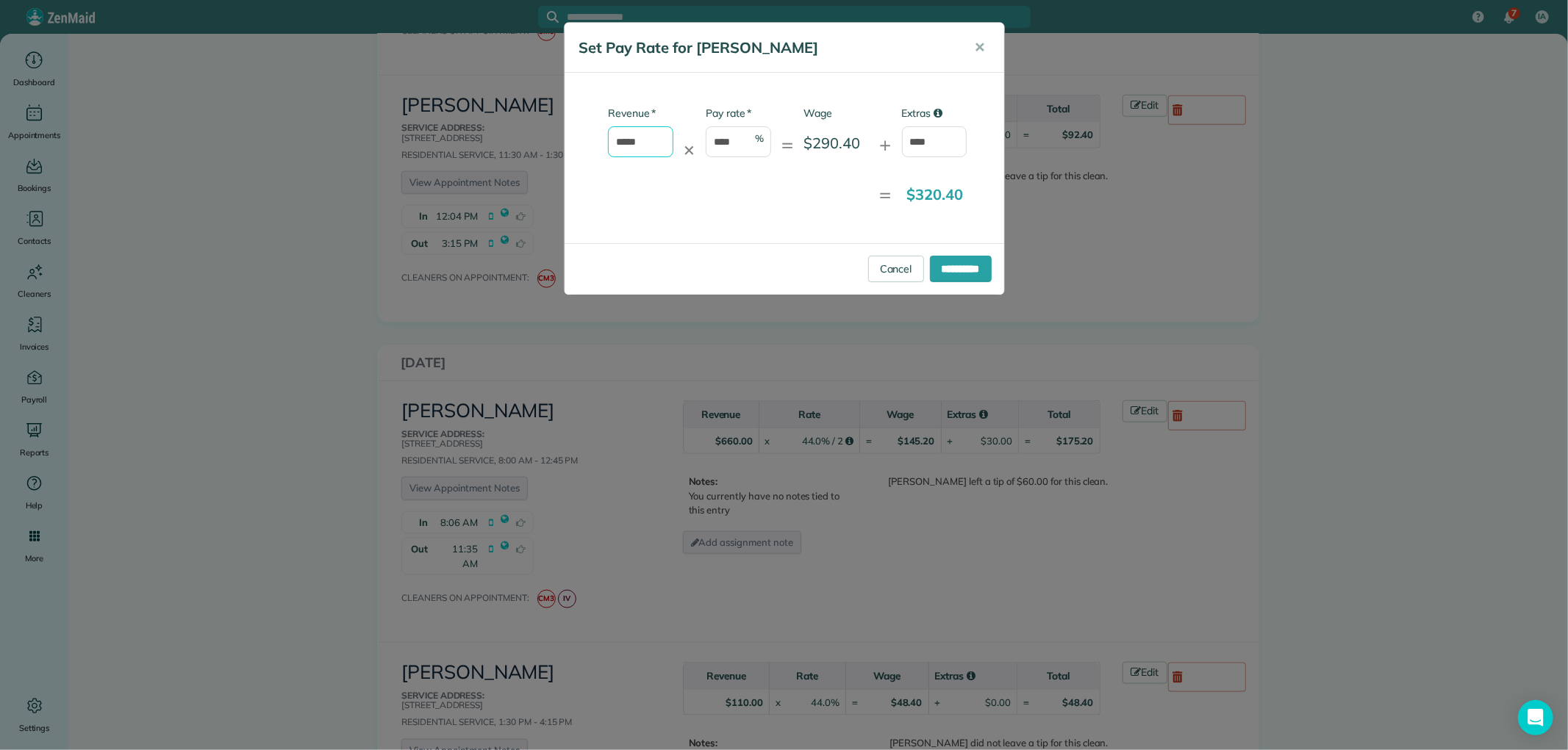
click at [626, 143] on input "*****" at bounding box center [640, 142] width 65 height 31
click at [869, 275] on link "Cancel" at bounding box center [896, 268] width 56 height 26
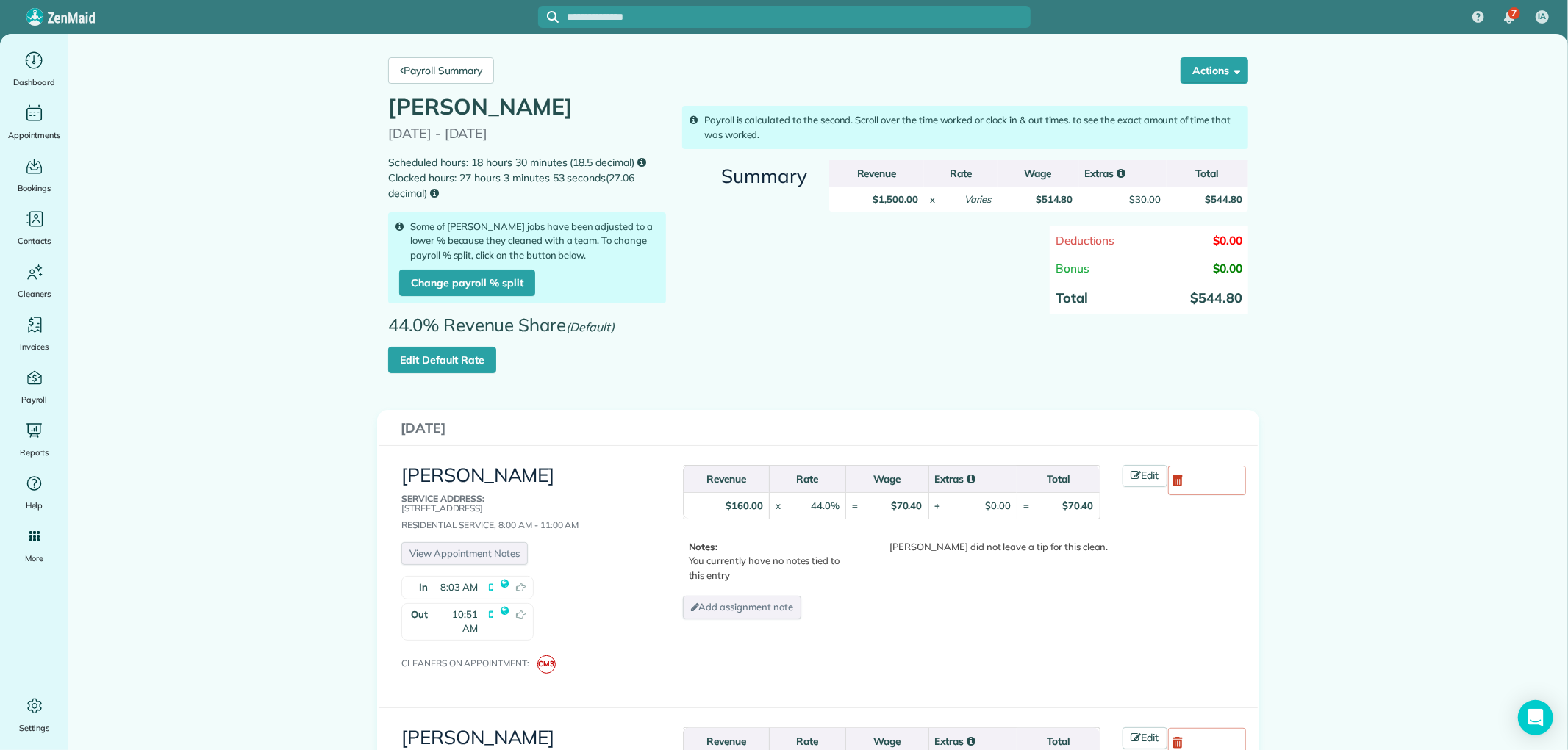
scroll to position [0, 0]
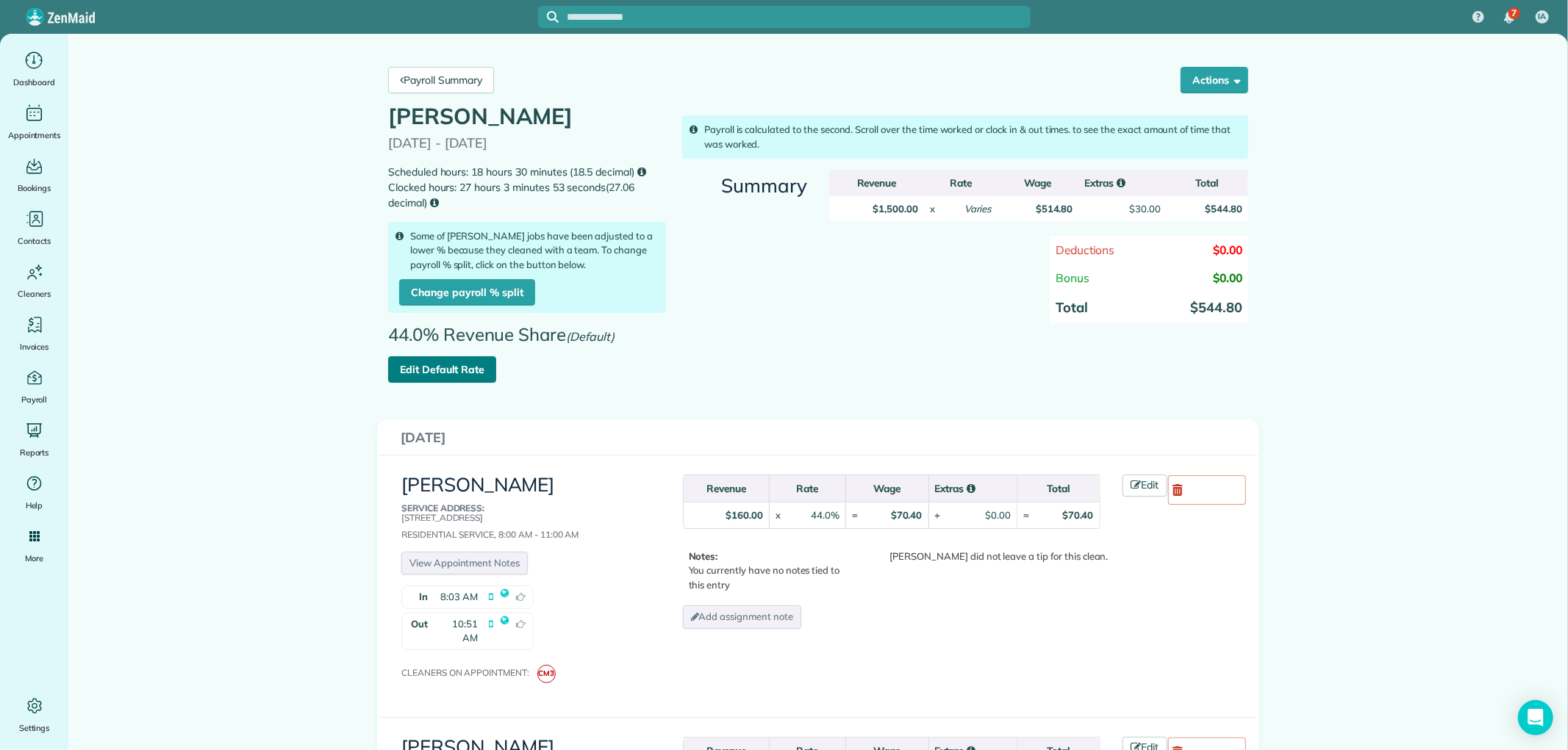
click at [454, 370] on link "Edit Default Rate" at bounding box center [441, 369] width 108 height 26
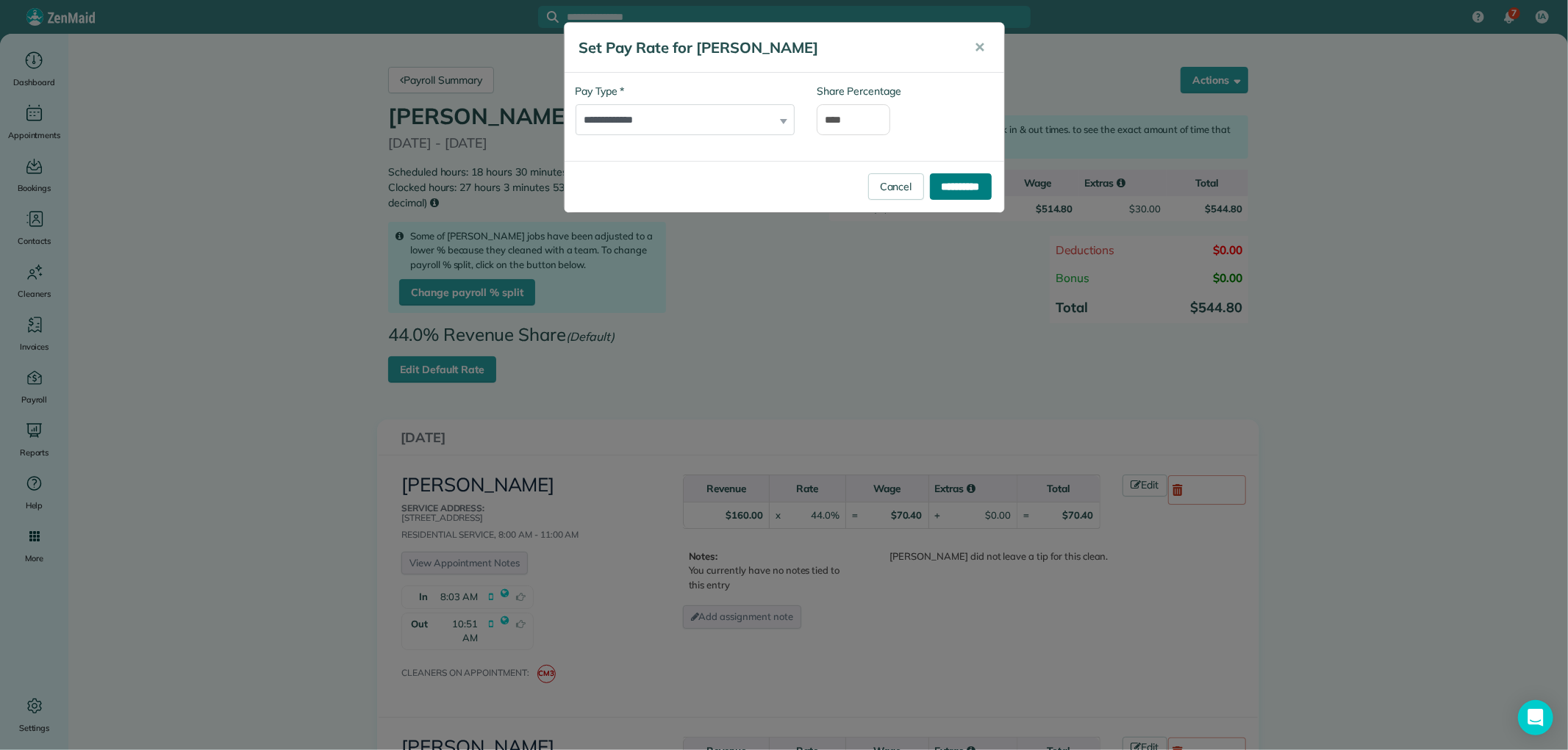
click at [966, 184] on input "**********" at bounding box center [960, 186] width 62 height 26
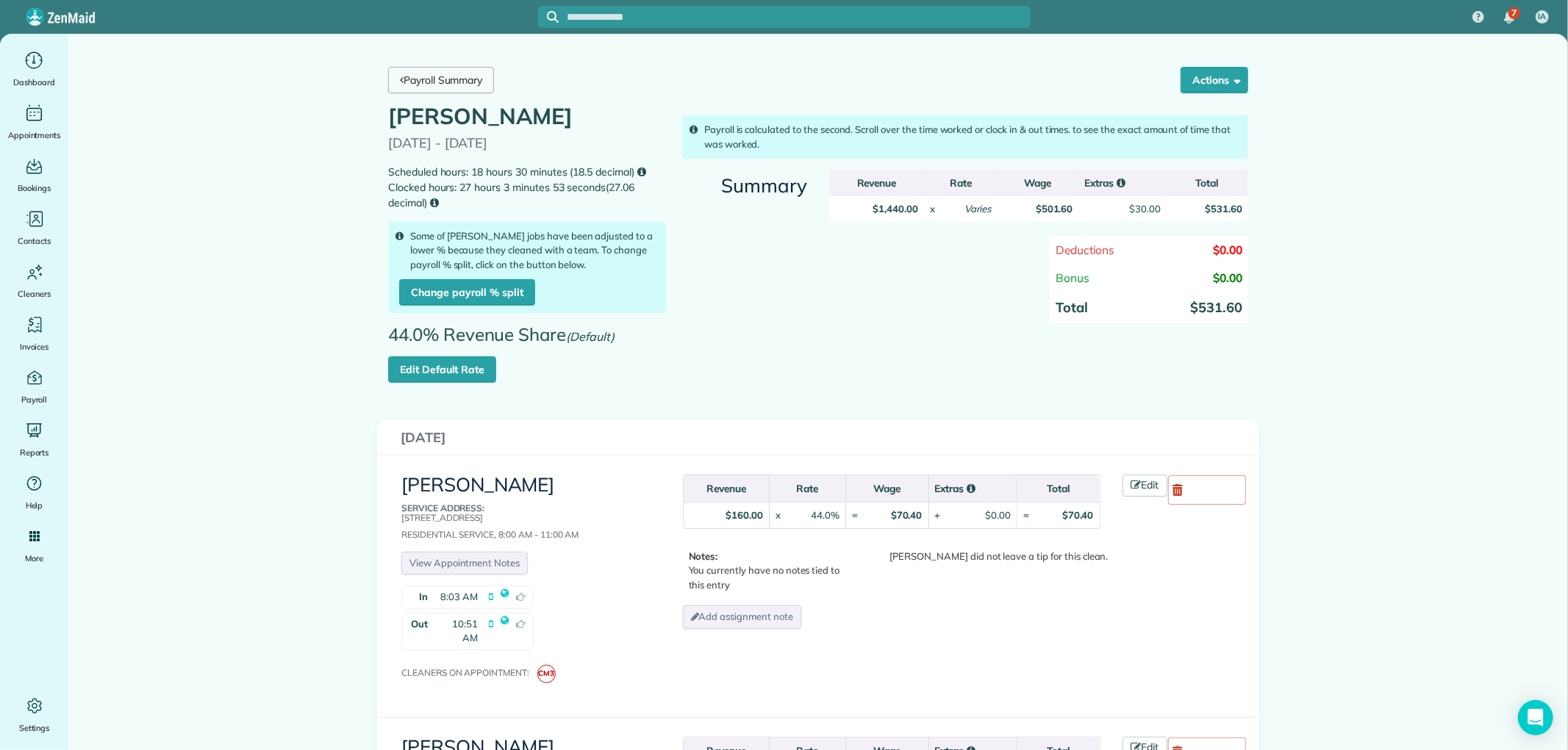
click at [452, 84] on link "Payroll Summary" at bounding box center [441, 80] width 106 height 26
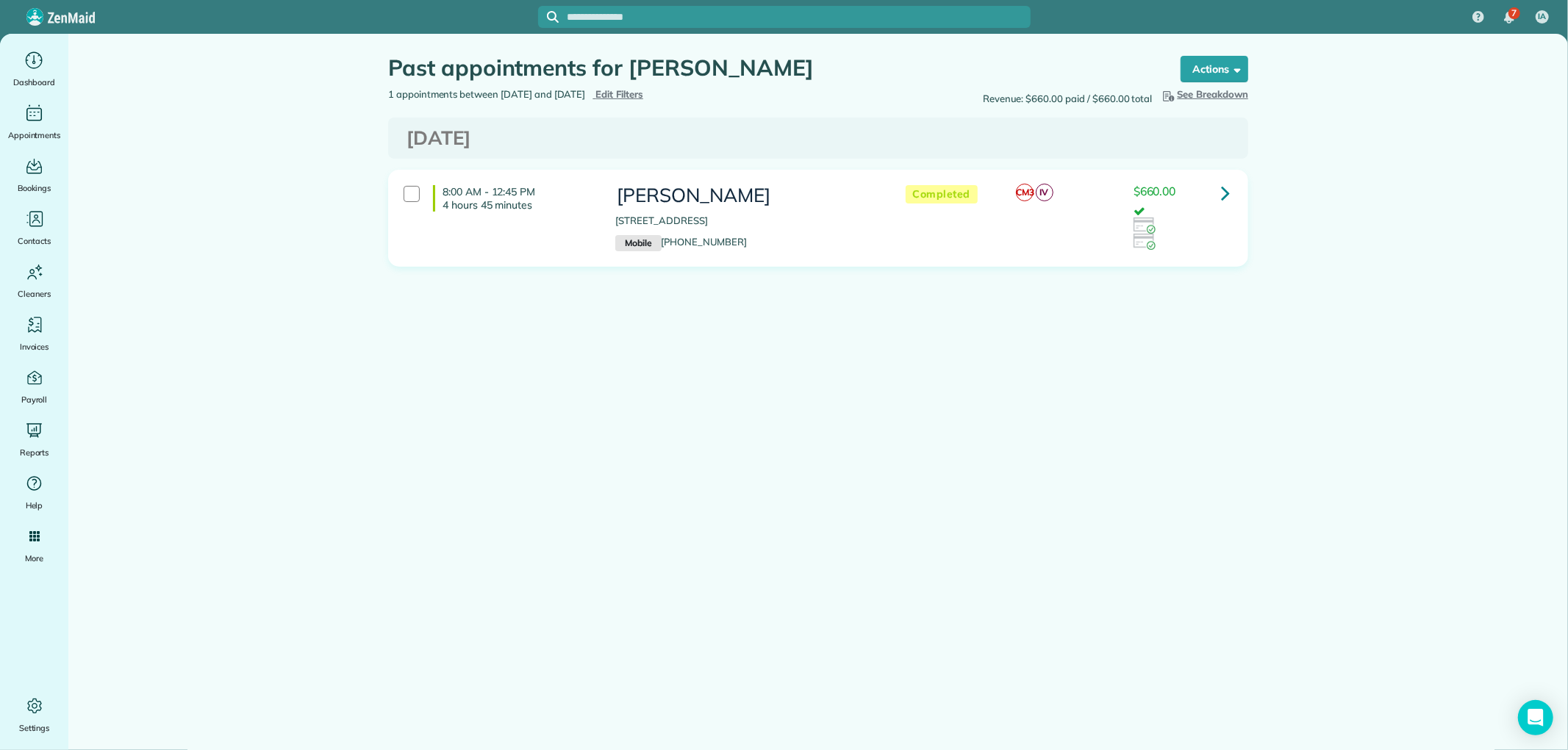
click at [1224, 194] on icon at bounding box center [1225, 193] width 8 height 25
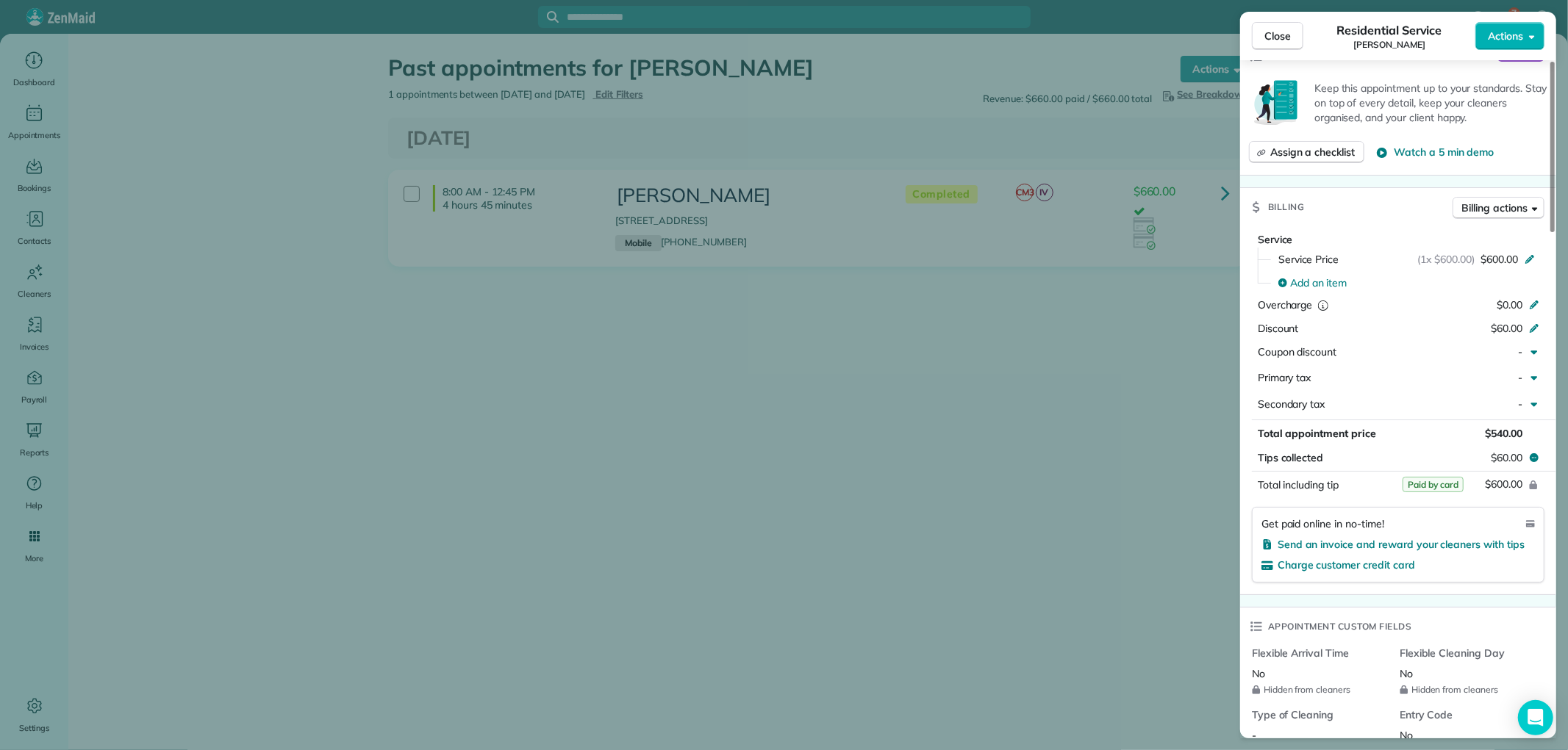
scroll to position [652, 0]
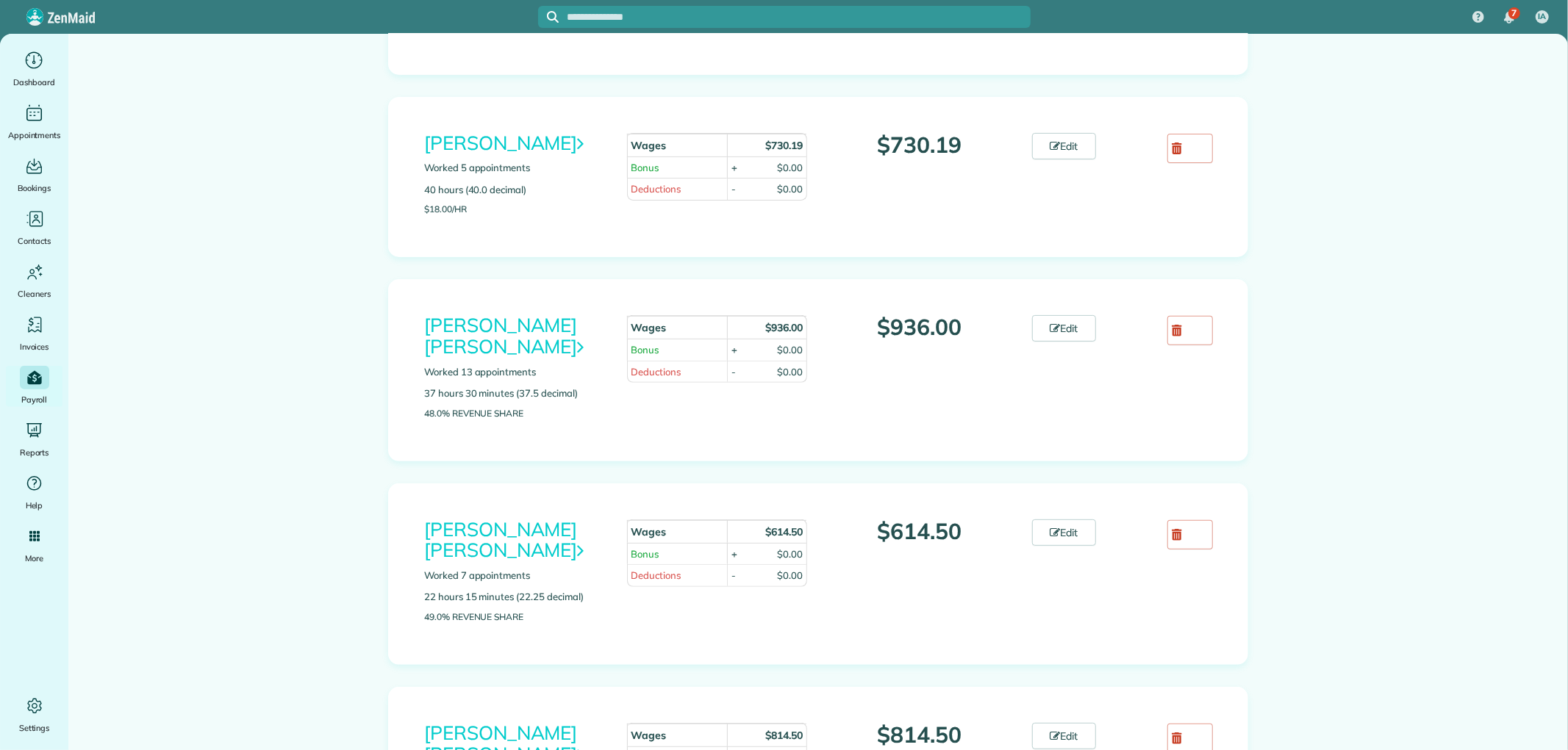
scroll to position [408, 0]
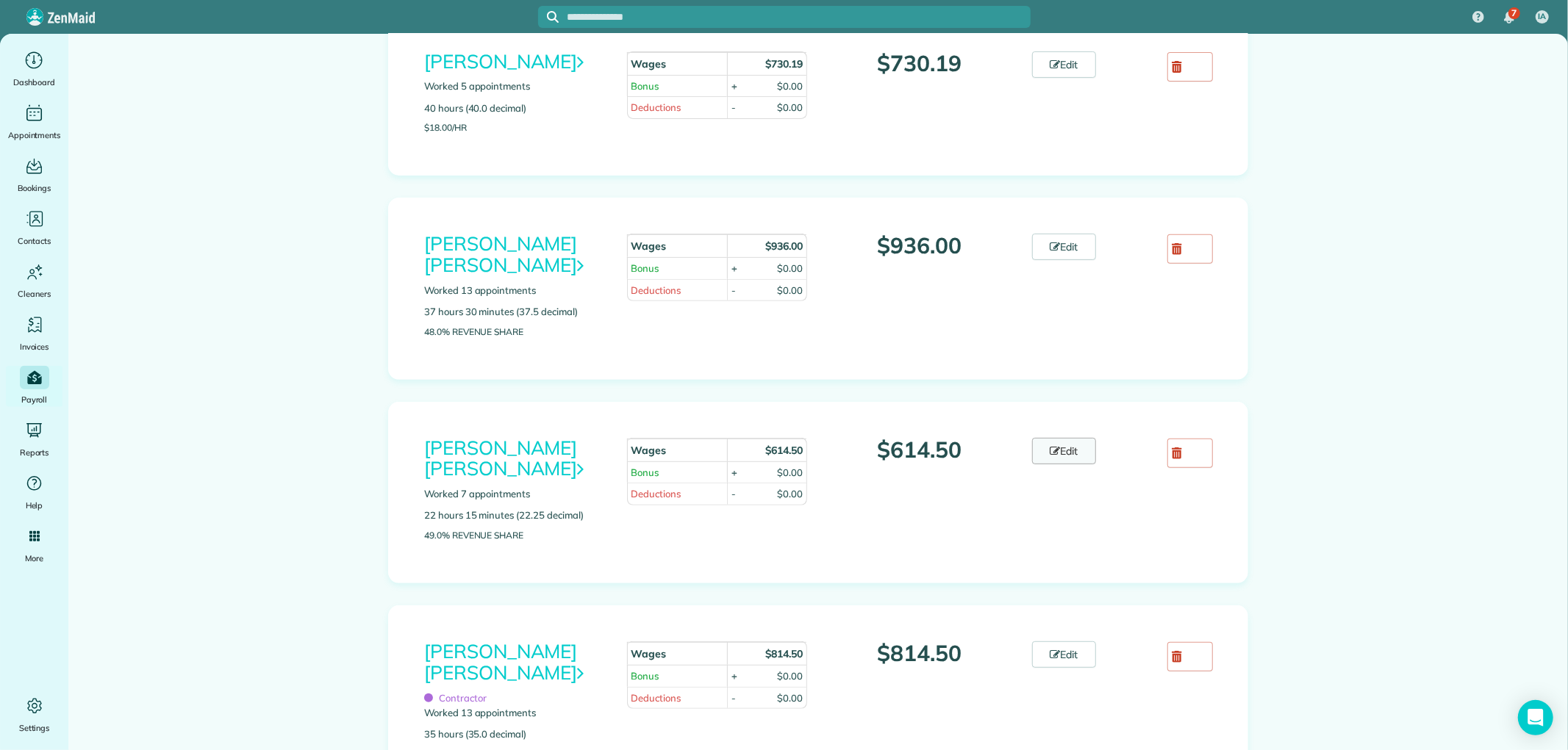
click at [1064, 438] on link "Edit" at bounding box center [1065, 451] width 65 height 26
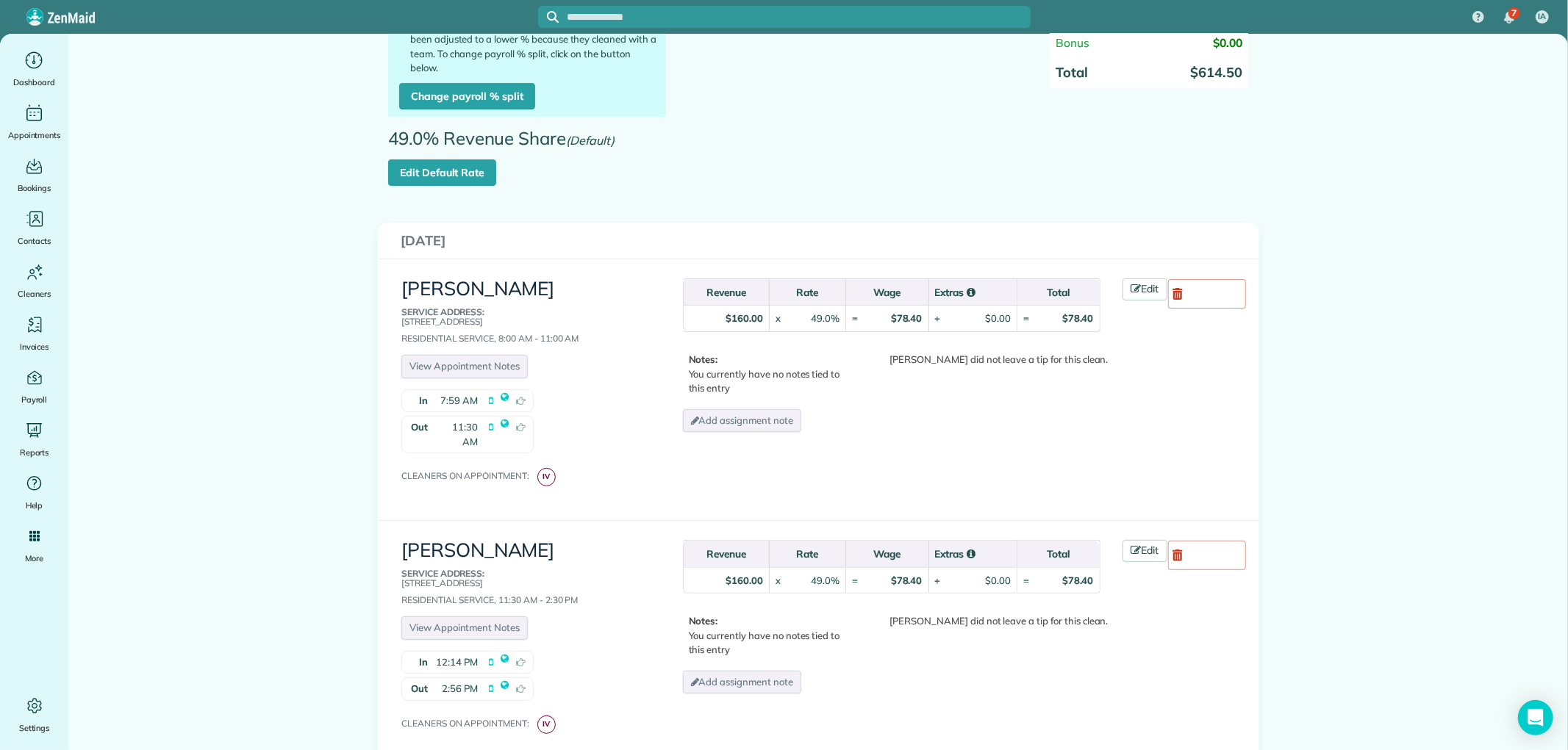
scroll to position [244, 0]
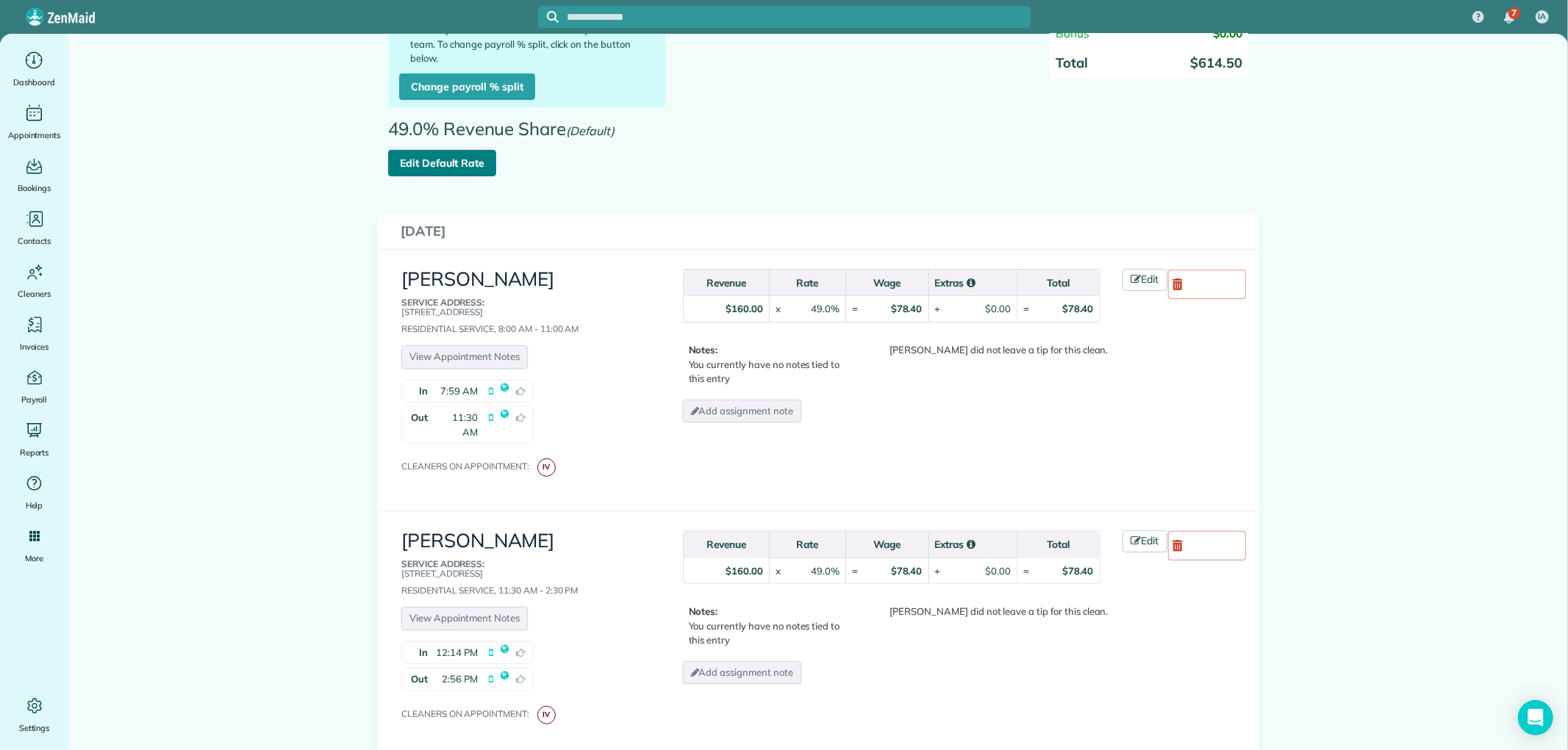
click at [442, 155] on link "Edit Default Rate" at bounding box center [441, 163] width 108 height 26
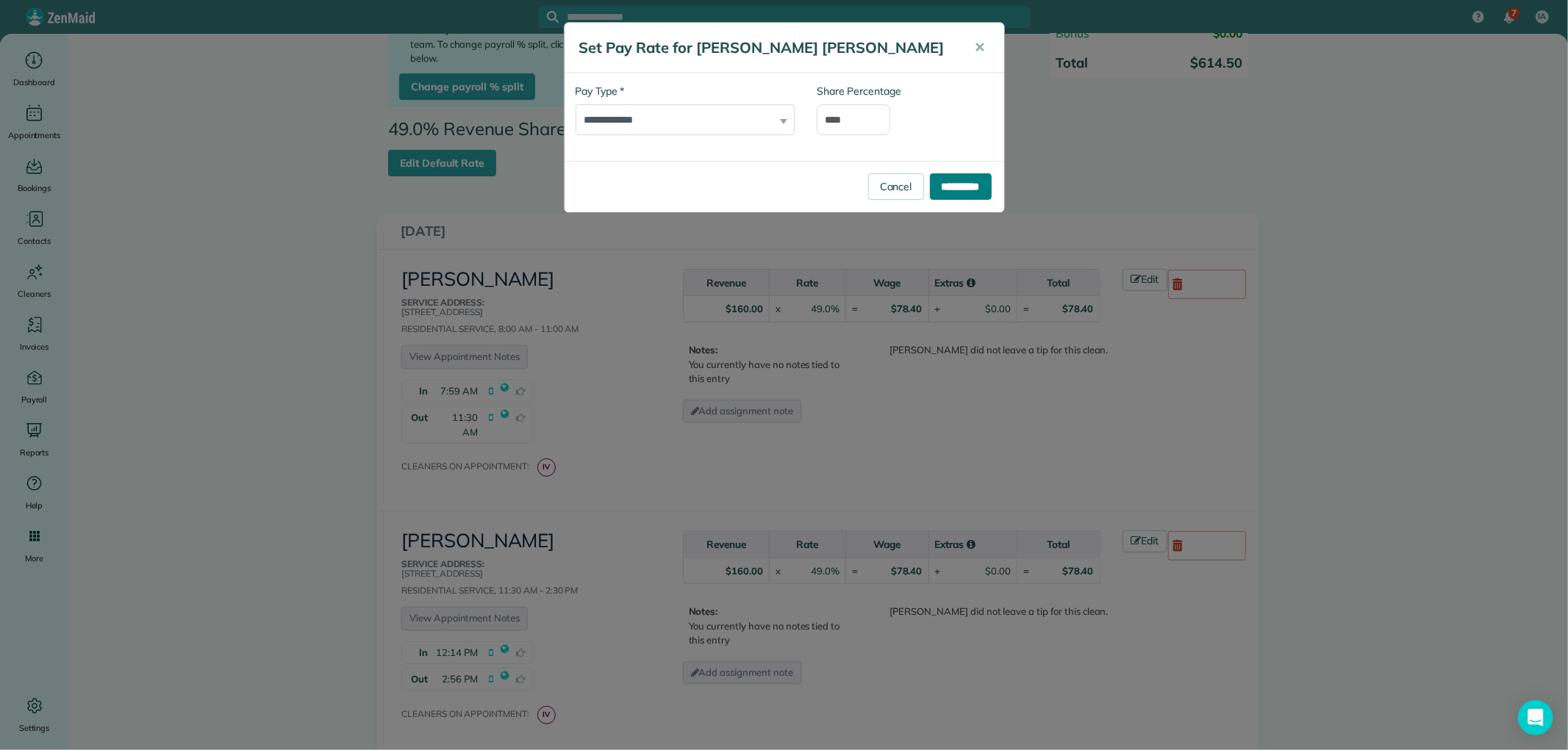
click at [966, 178] on input "**********" at bounding box center [960, 186] width 62 height 26
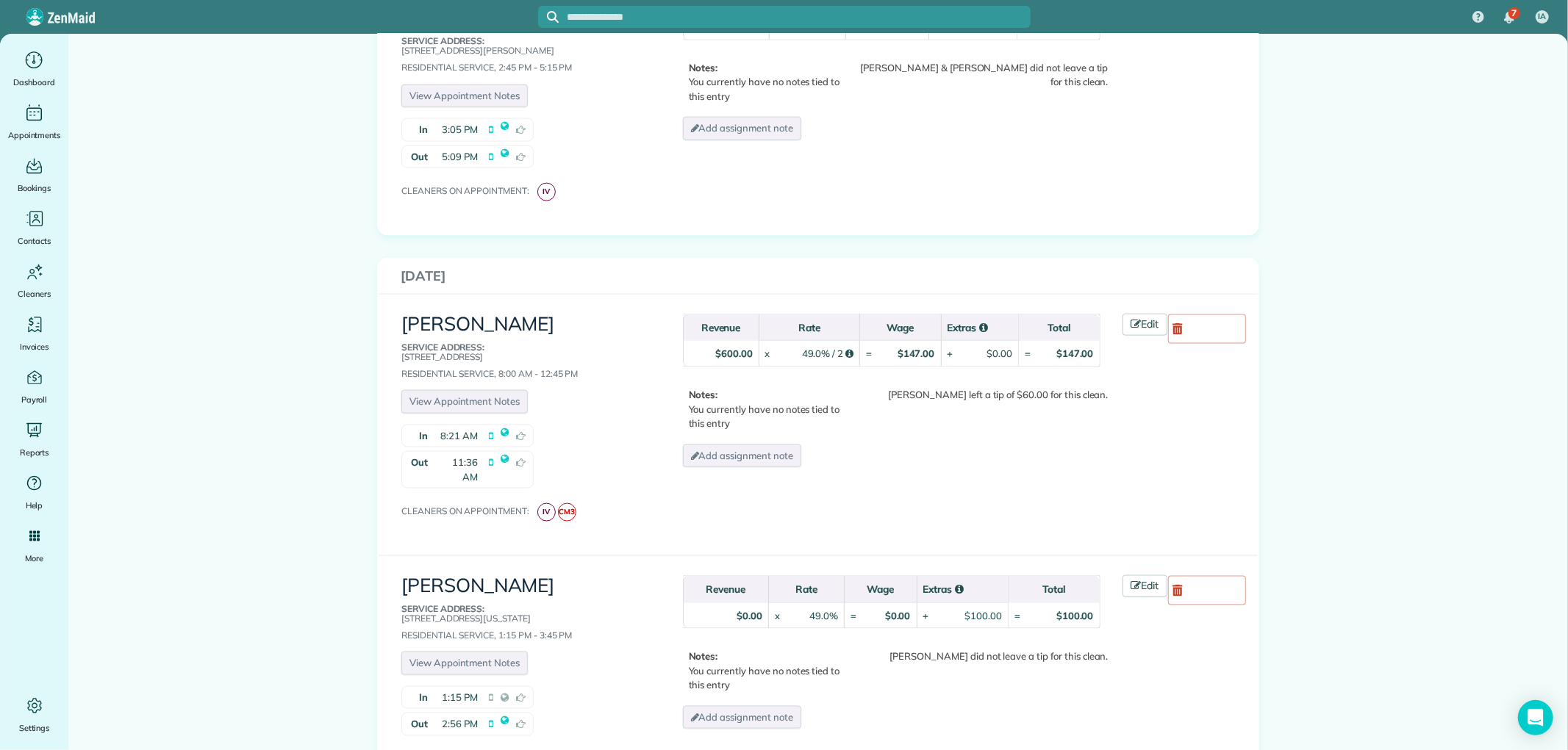
scroll to position [1632, 0]
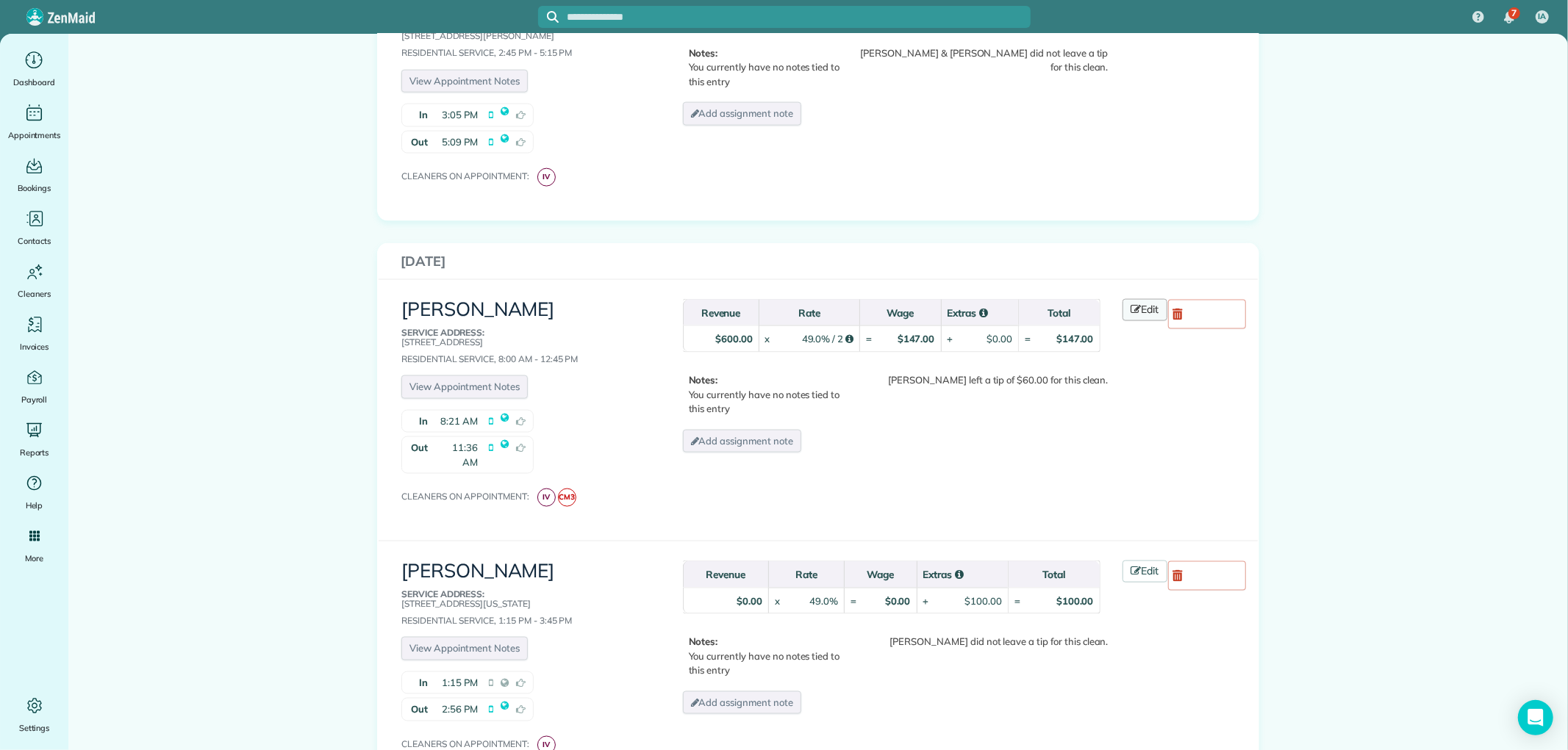
click at [1135, 299] on link "Edit" at bounding box center [1145, 310] width 46 height 22
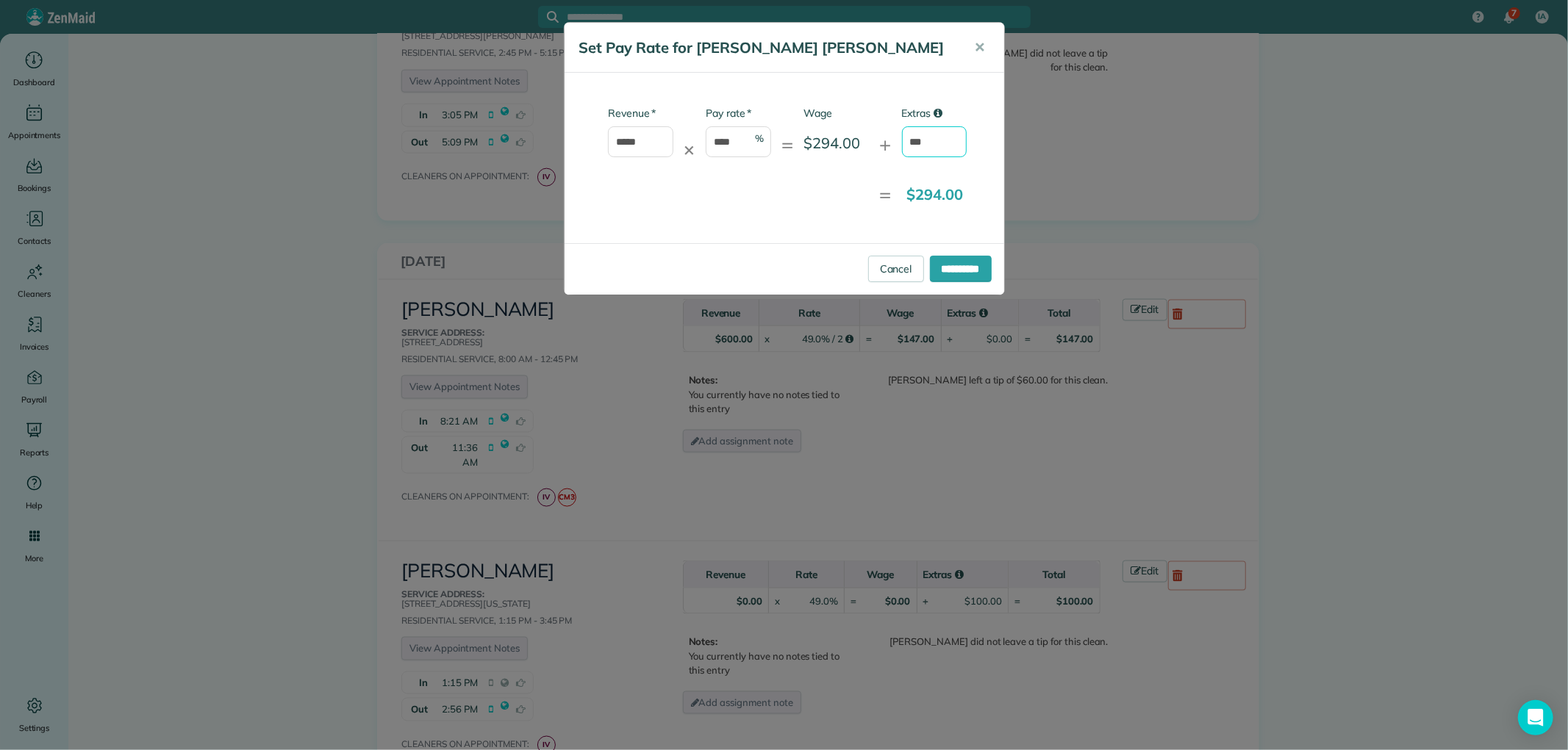
drag, startPoint x: 941, startPoint y: 136, endPoint x: 883, endPoint y: 140, distance: 58.1
click at [883, 140] on div "* Revenue ***** ✕ * Pay rate **** % = Wage $294.00 + Extras ***" at bounding box center [772, 139] width 392 height 66
type input "**"
click at [962, 273] on input "**********" at bounding box center [960, 268] width 62 height 26
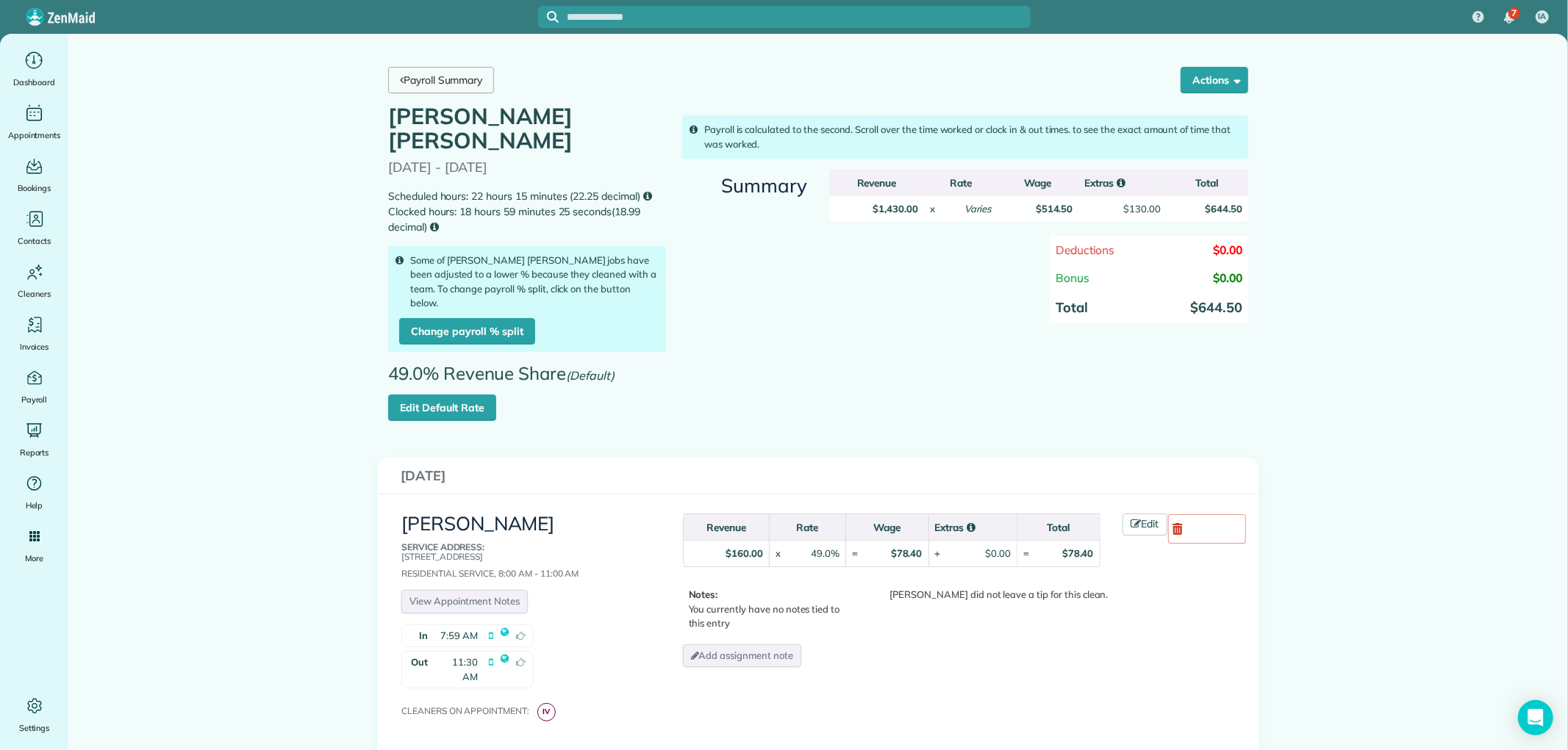
click at [447, 80] on link "Payroll Summary" at bounding box center [441, 80] width 106 height 26
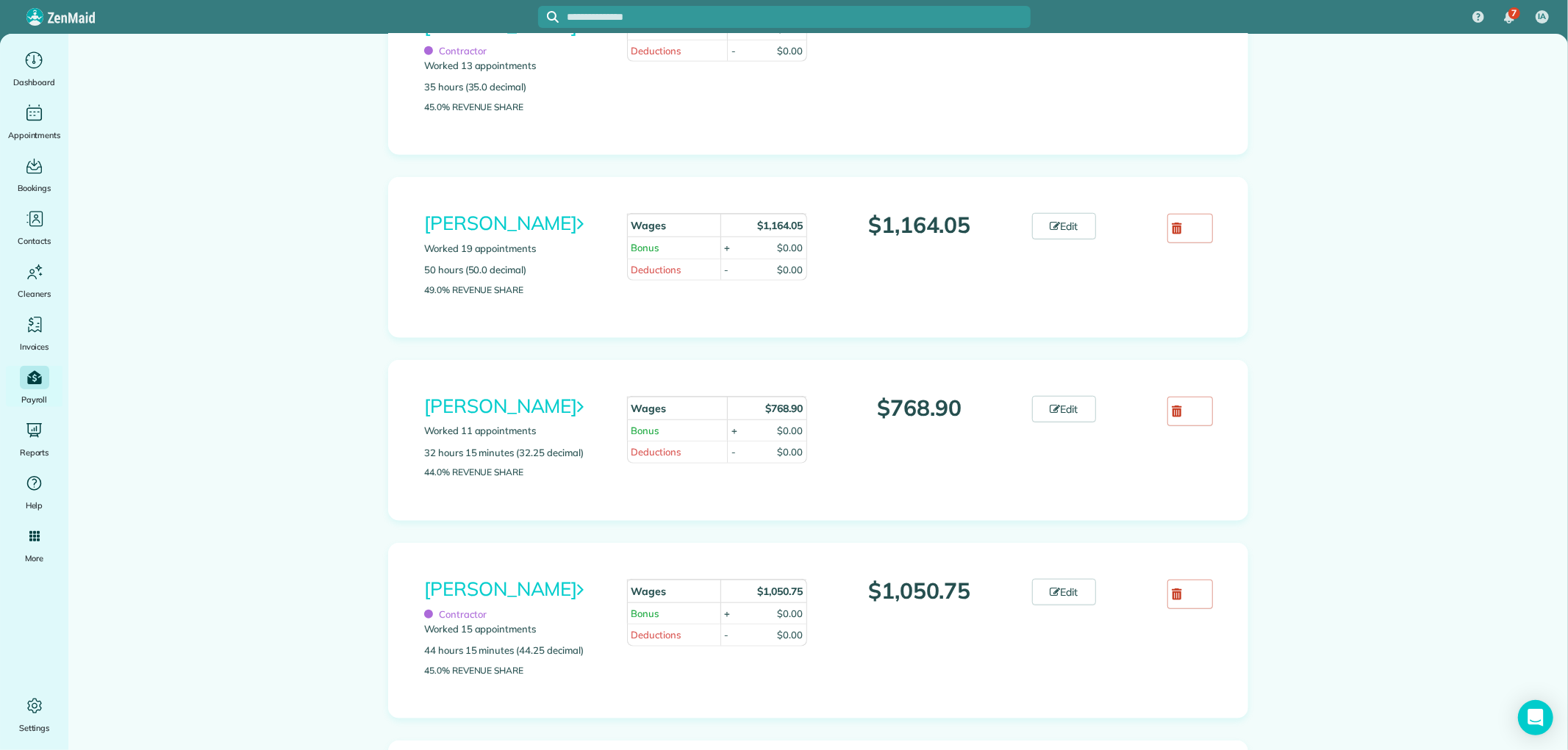
scroll to position [1061, 0]
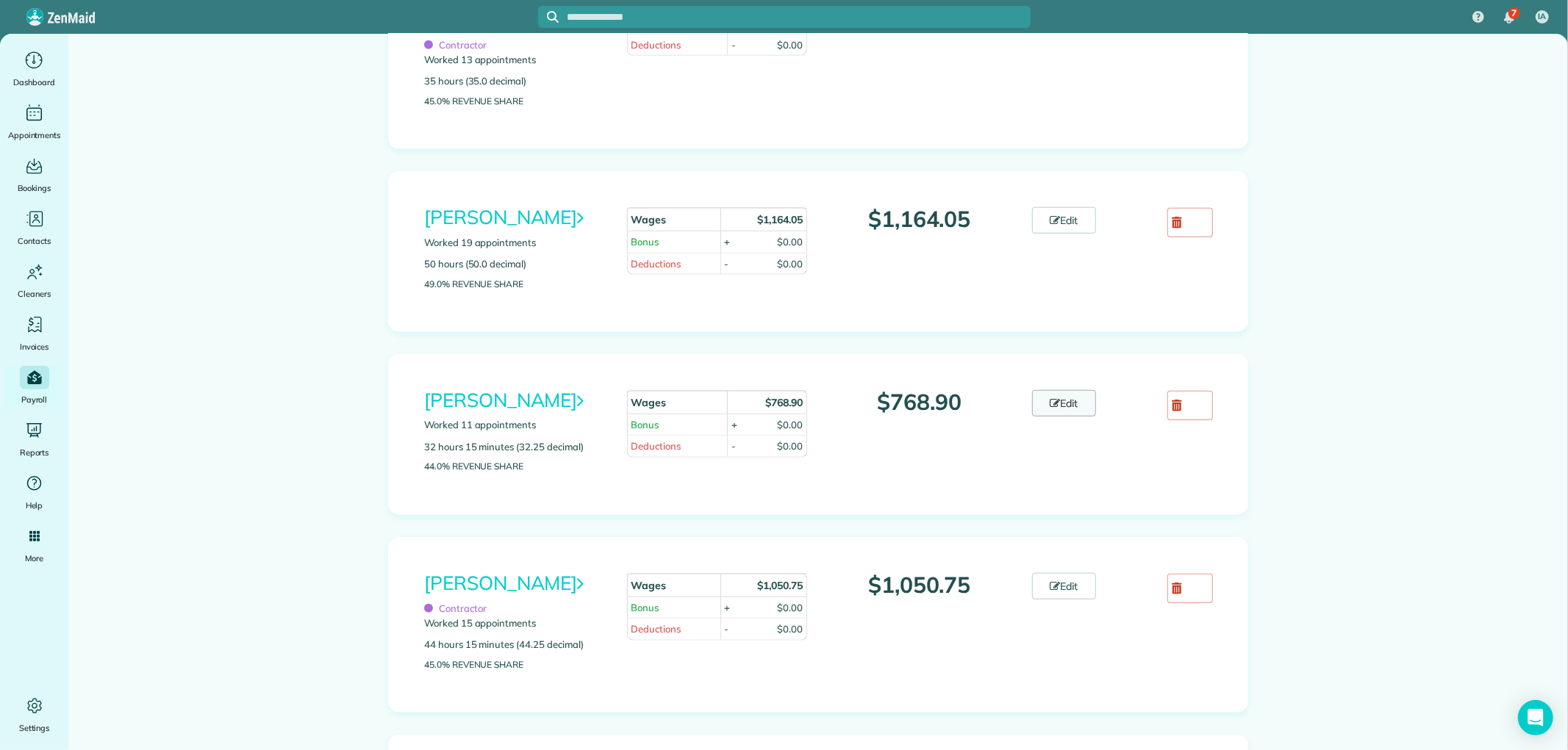
click at [1054, 417] on link "Edit" at bounding box center [1065, 403] width 65 height 26
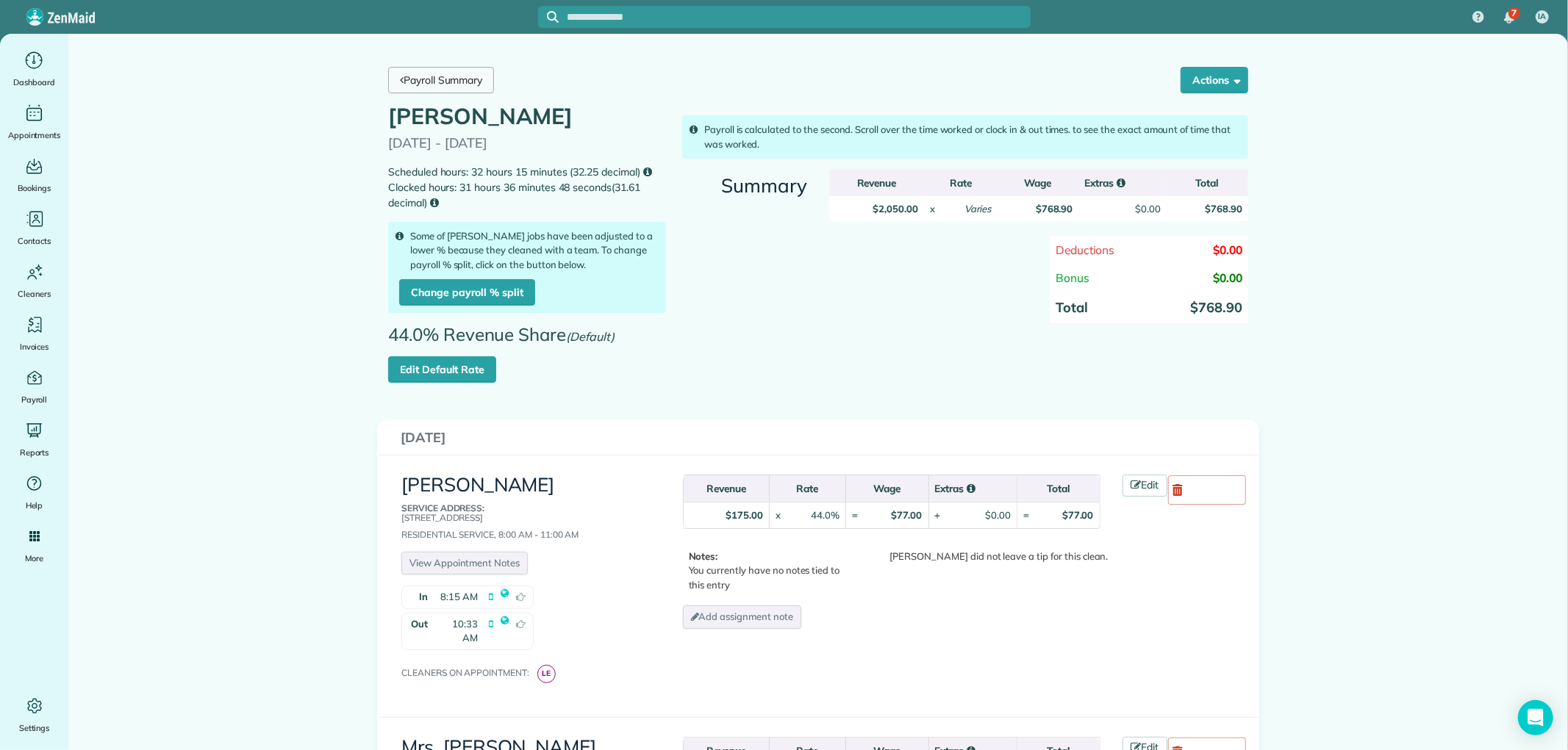
click at [408, 75] on link "Payroll Summary" at bounding box center [441, 80] width 106 height 26
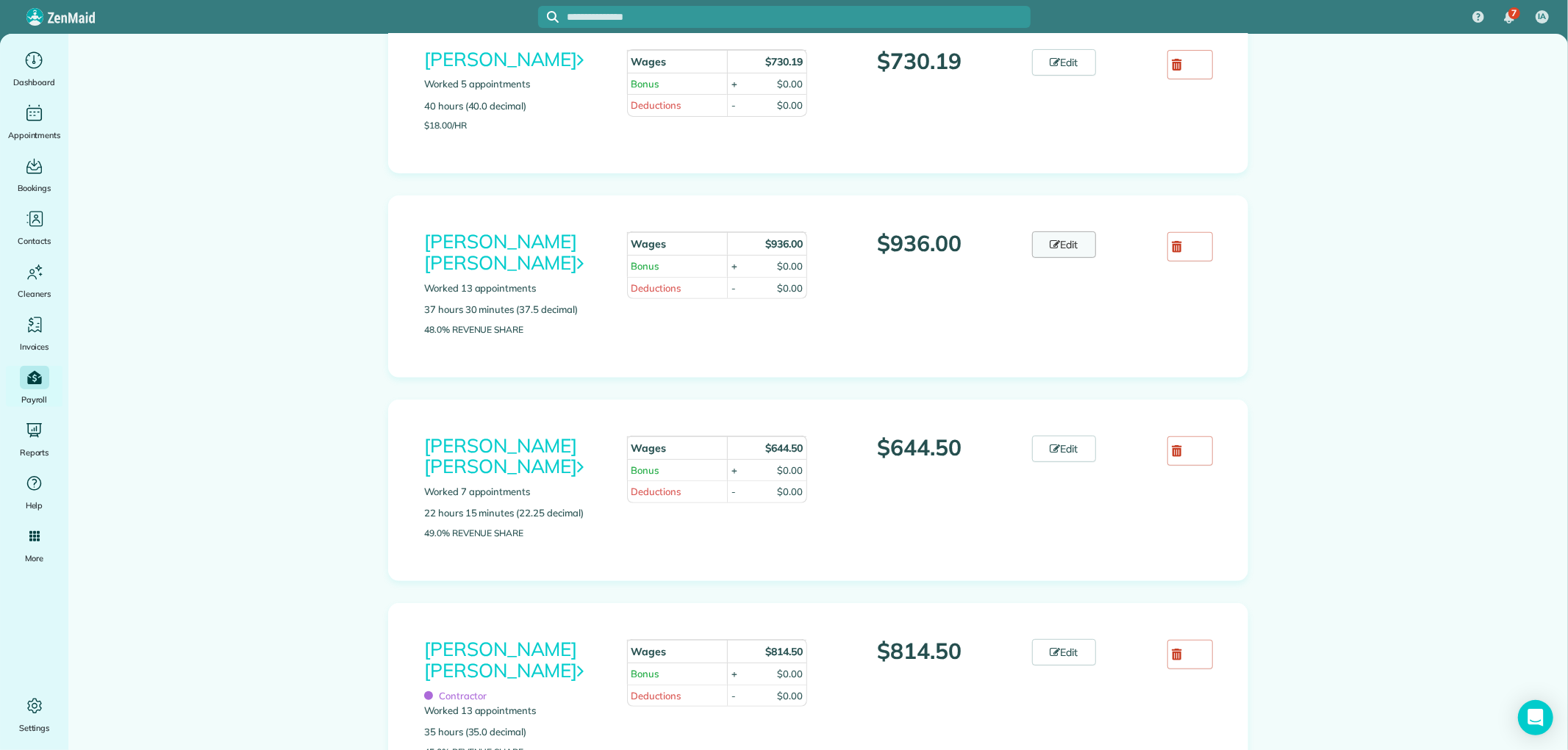
scroll to position [408, 0]
click at [1055, 48] on div "Imelda Arenas Worked 5 appointments 40 hours (40.0 decimal) $18.00/hr Wages $73…" at bounding box center [818, 96] width 860 height 161
click at [1062, 61] on link "Edit" at bounding box center [1065, 64] width 65 height 26
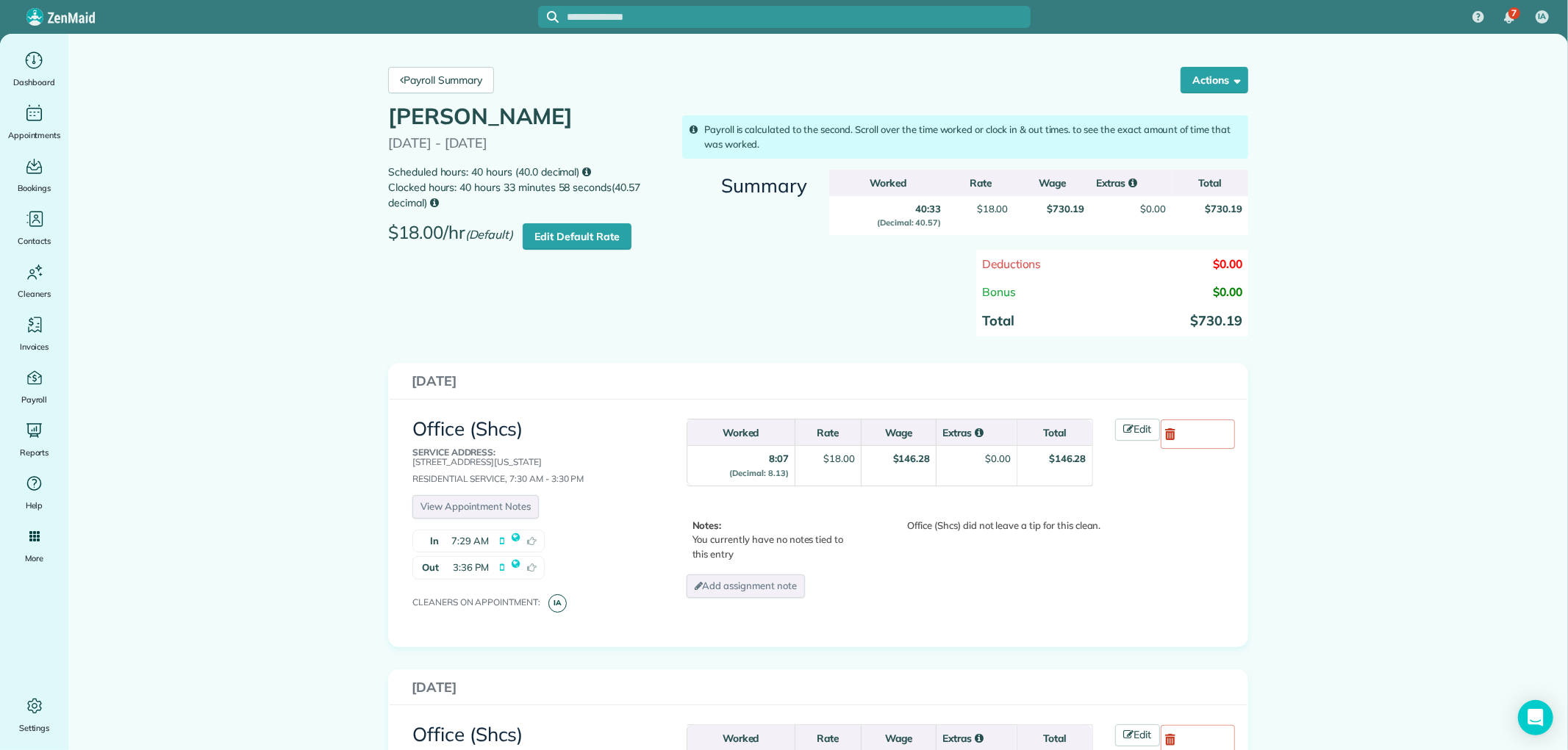
click at [468, 96] on div "Payroll Summary Actions Delete [PERSON_NAME] Payroll" at bounding box center [818, 80] width 882 height 48
click at [467, 84] on link "Payroll Summary" at bounding box center [441, 80] width 106 height 26
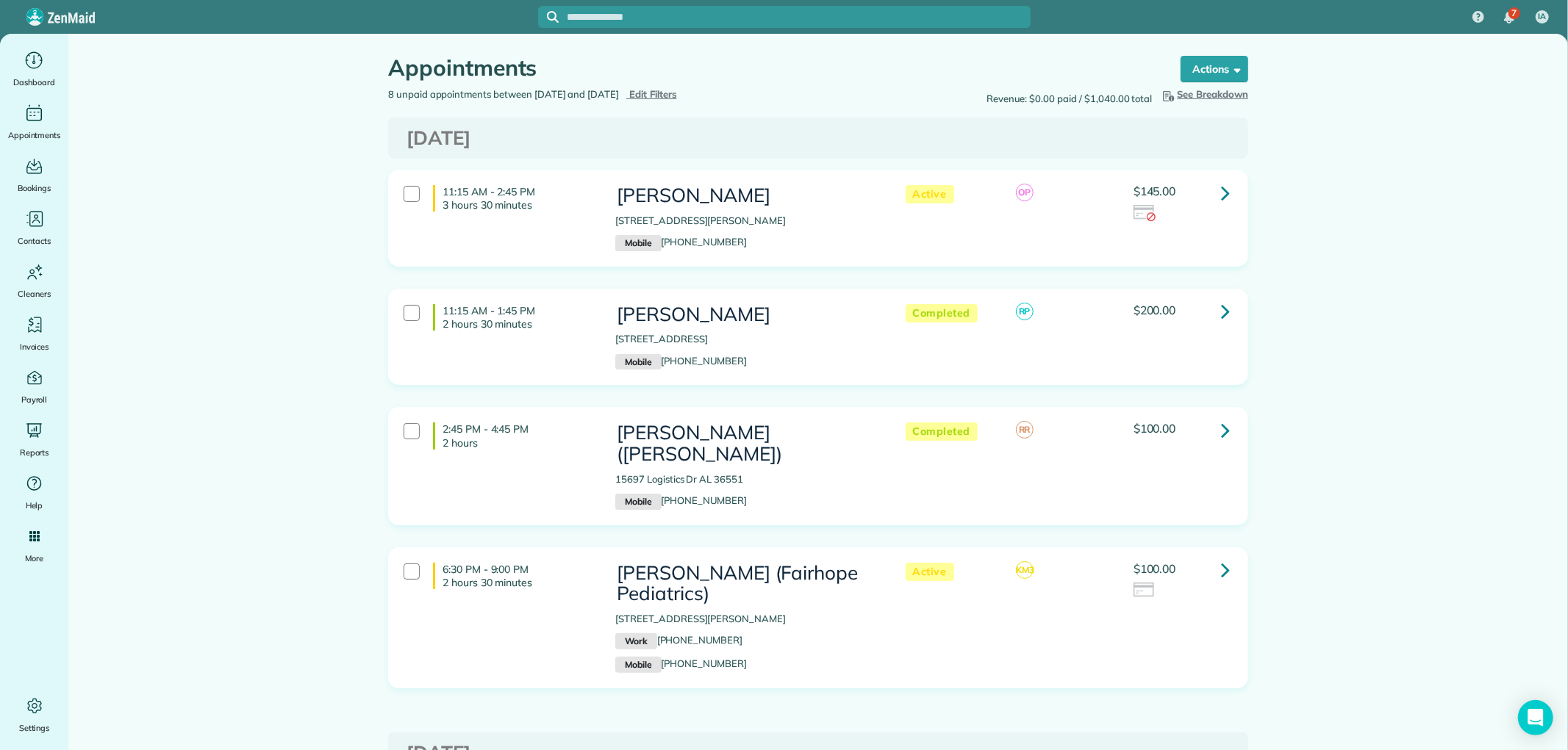
click at [677, 96] on span "Edit Filters" at bounding box center [653, 94] width 48 height 12
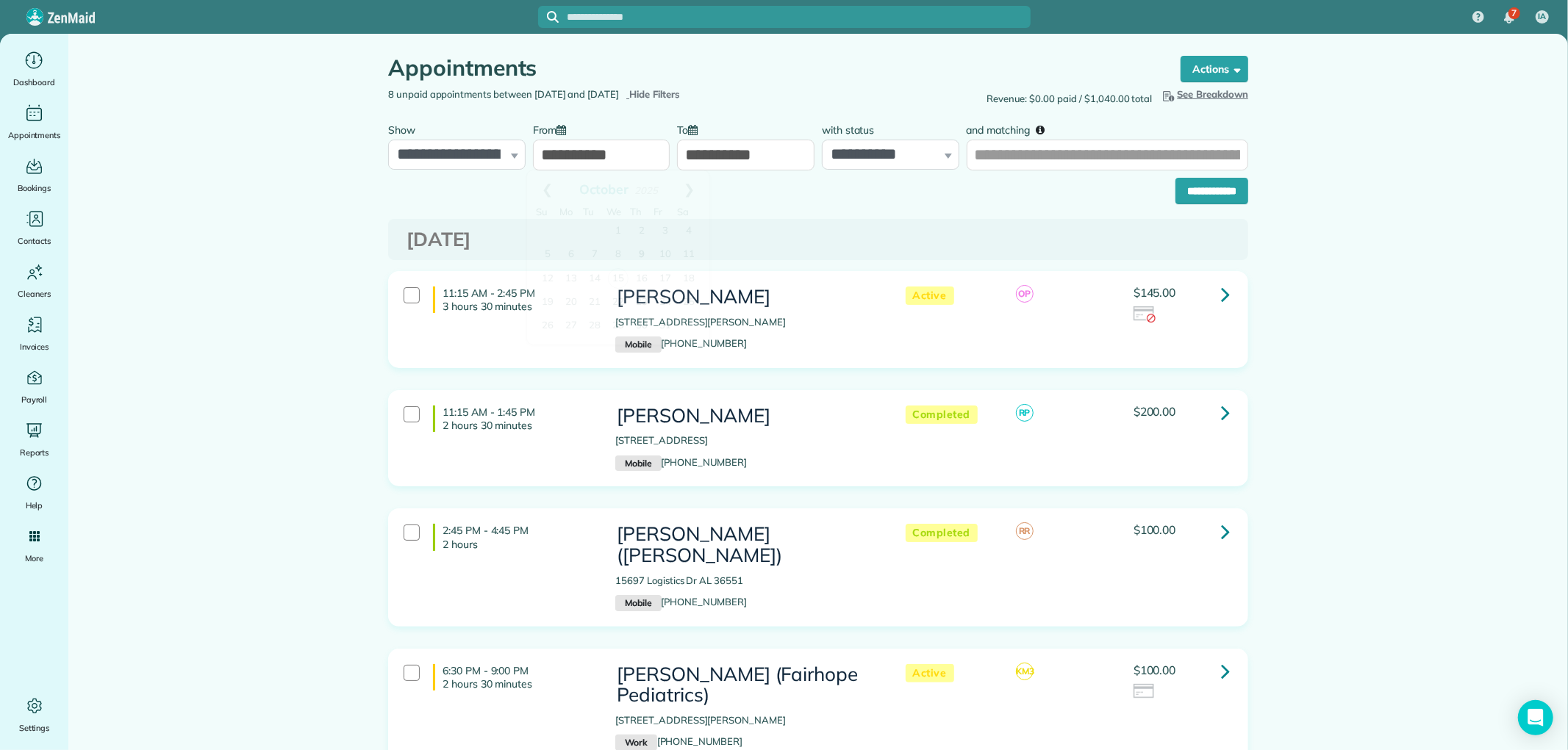
click at [579, 151] on input "**********" at bounding box center [602, 155] width 138 height 31
click at [597, 277] on link "14" at bounding box center [595, 279] width 24 height 24
click at [727, 156] on input "**********" at bounding box center [746, 155] width 138 height 31
click at [619, 162] on input "**********" at bounding box center [602, 155] width 138 height 31
click at [579, 277] on link "13" at bounding box center [571, 279] width 24 height 24
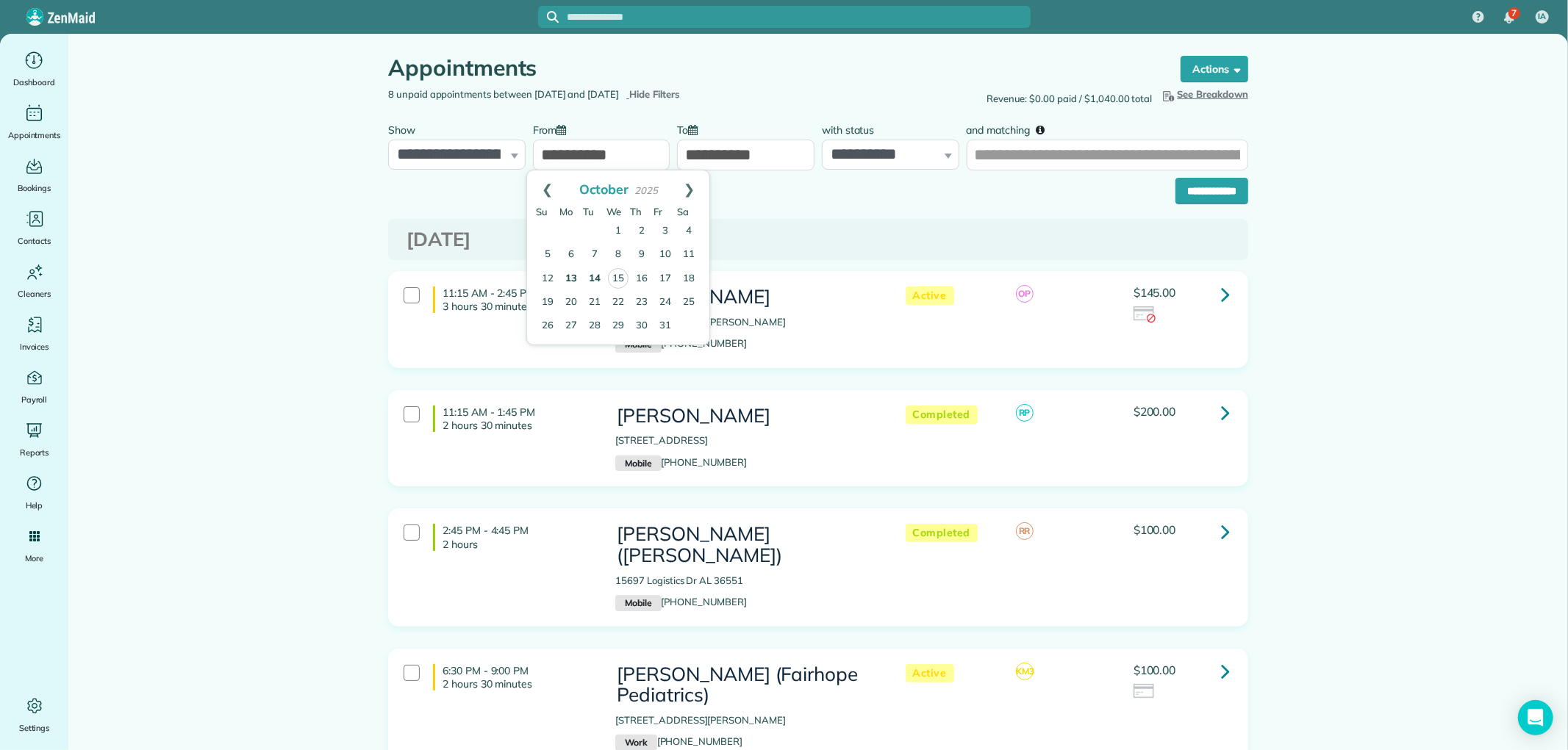
type input "**********"
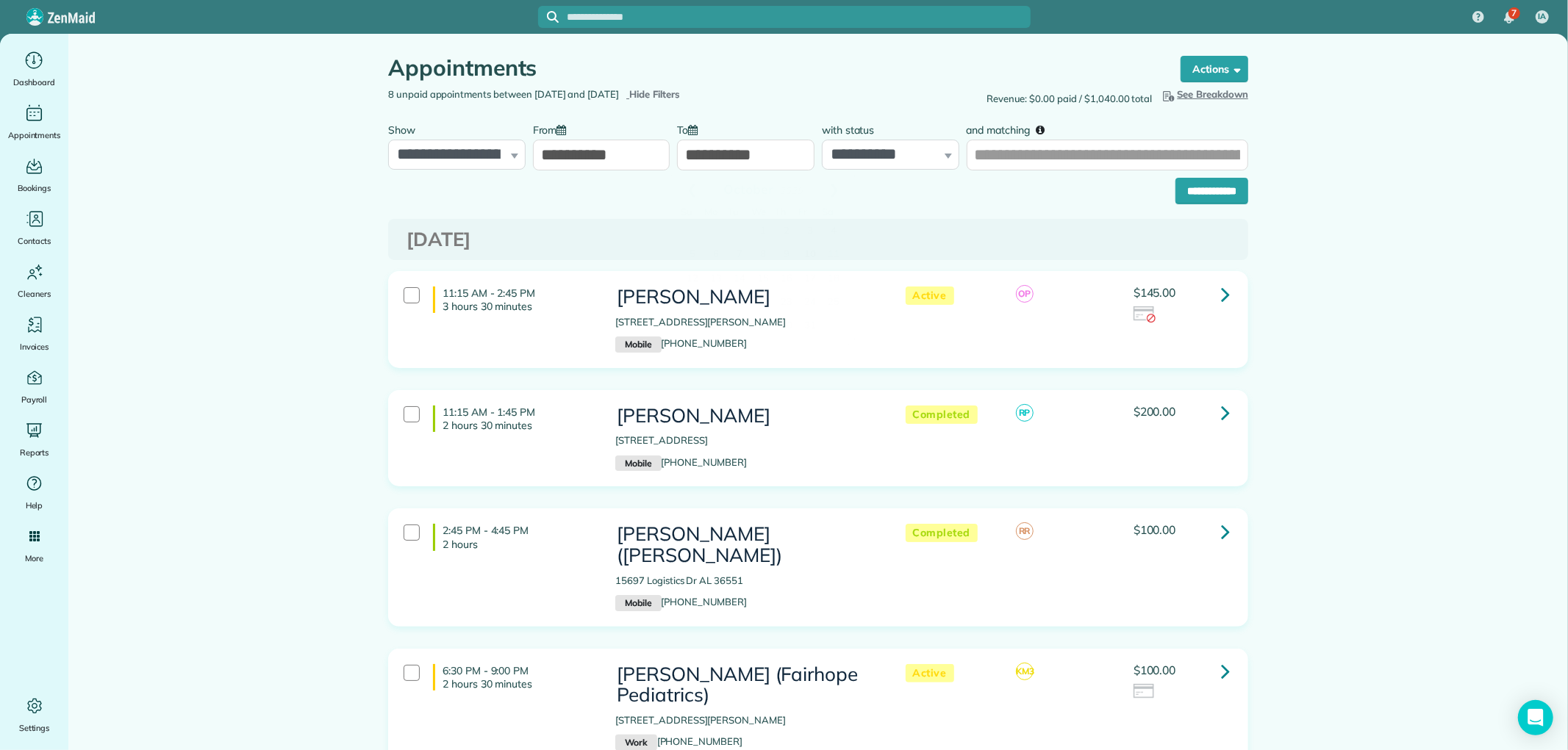
click at [714, 159] on input "**********" at bounding box center [746, 155] width 138 height 31
drag, startPoint x: 738, startPoint y: 277, endPoint x: 746, endPoint y: 277, distance: 8.0
click at [738, 277] on link "14" at bounding box center [739, 279] width 24 height 24
type input "**********"
click at [1197, 194] on input "**********" at bounding box center [1212, 191] width 73 height 26
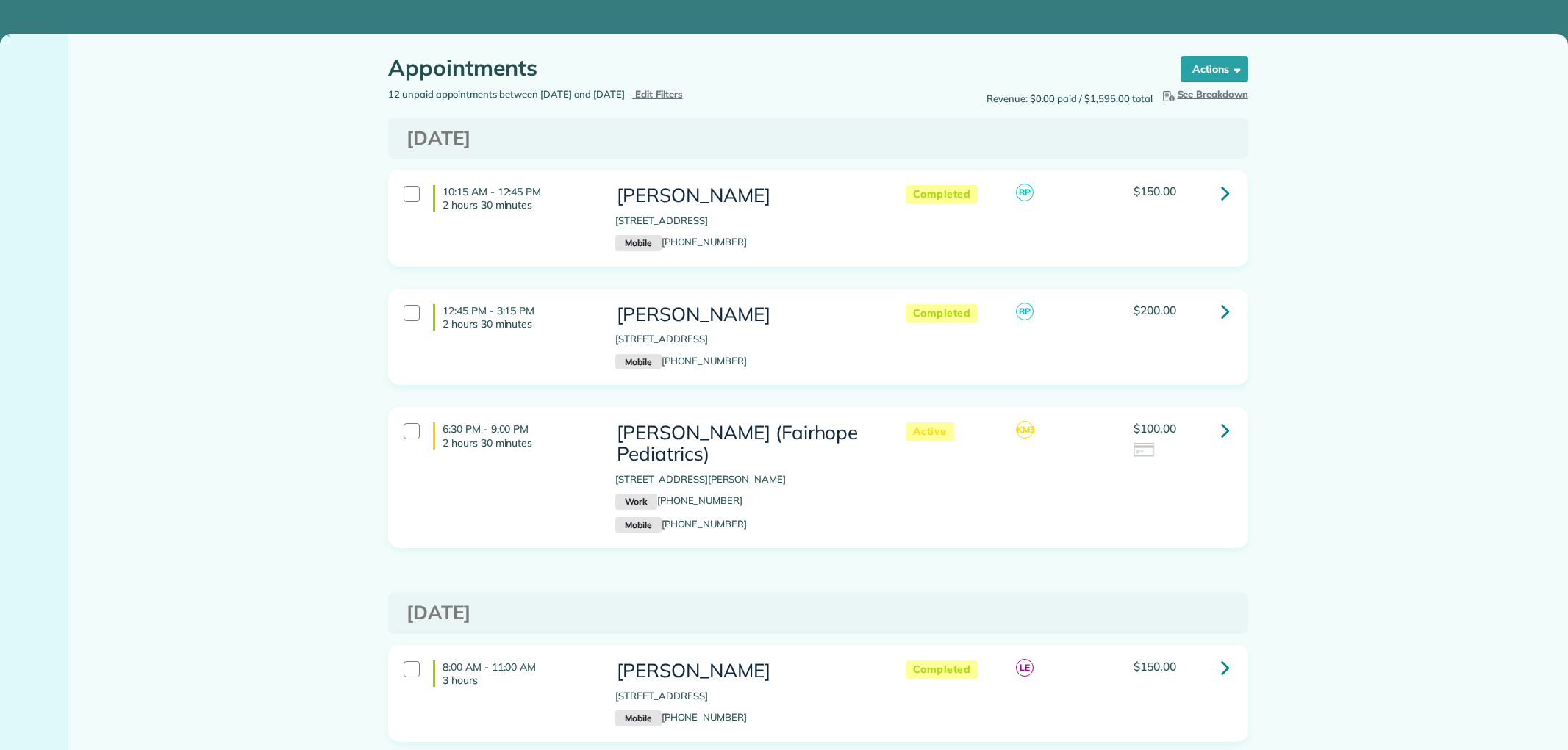
type input "**********"
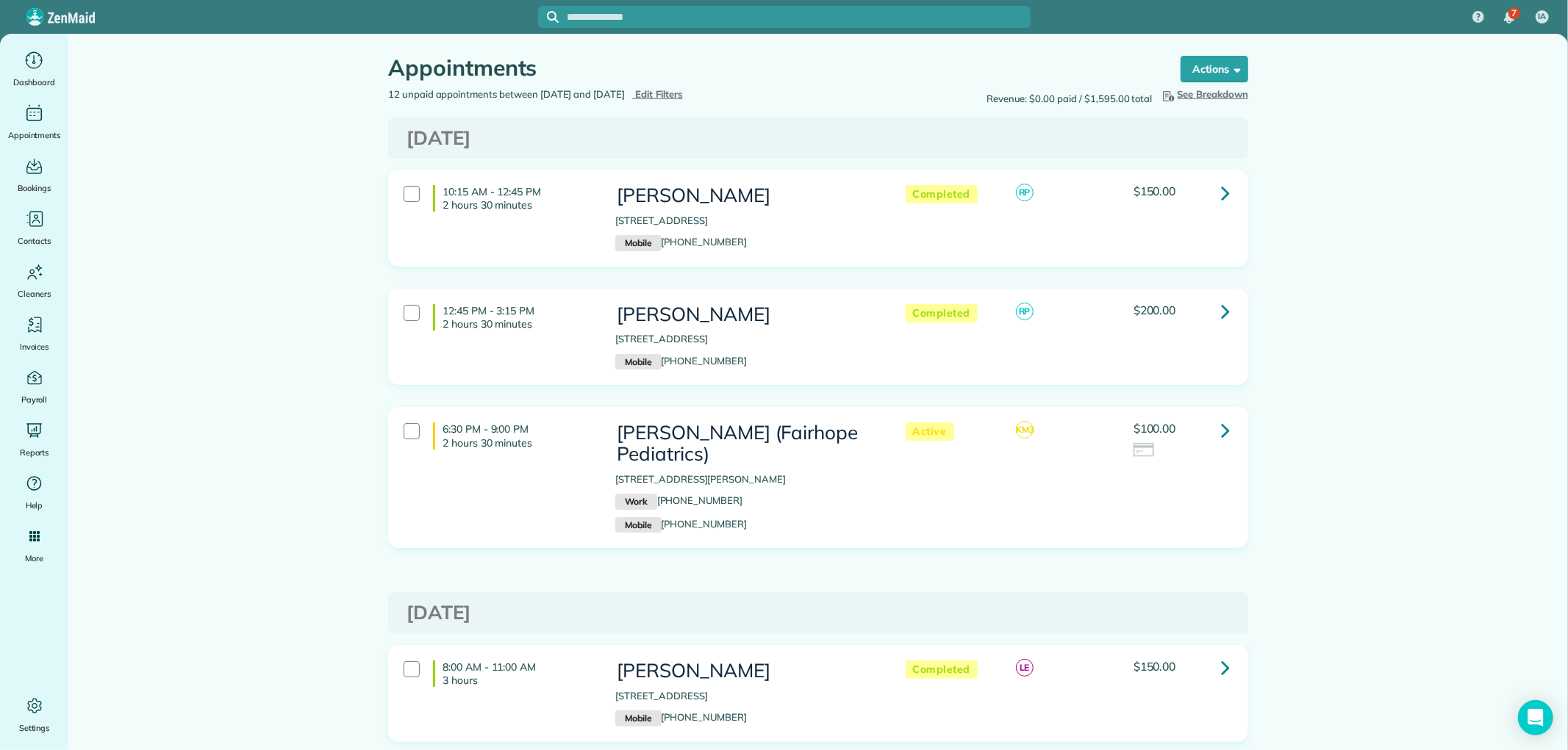
click at [683, 92] on span "Edit Filters" at bounding box center [659, 94] width 48 height 12
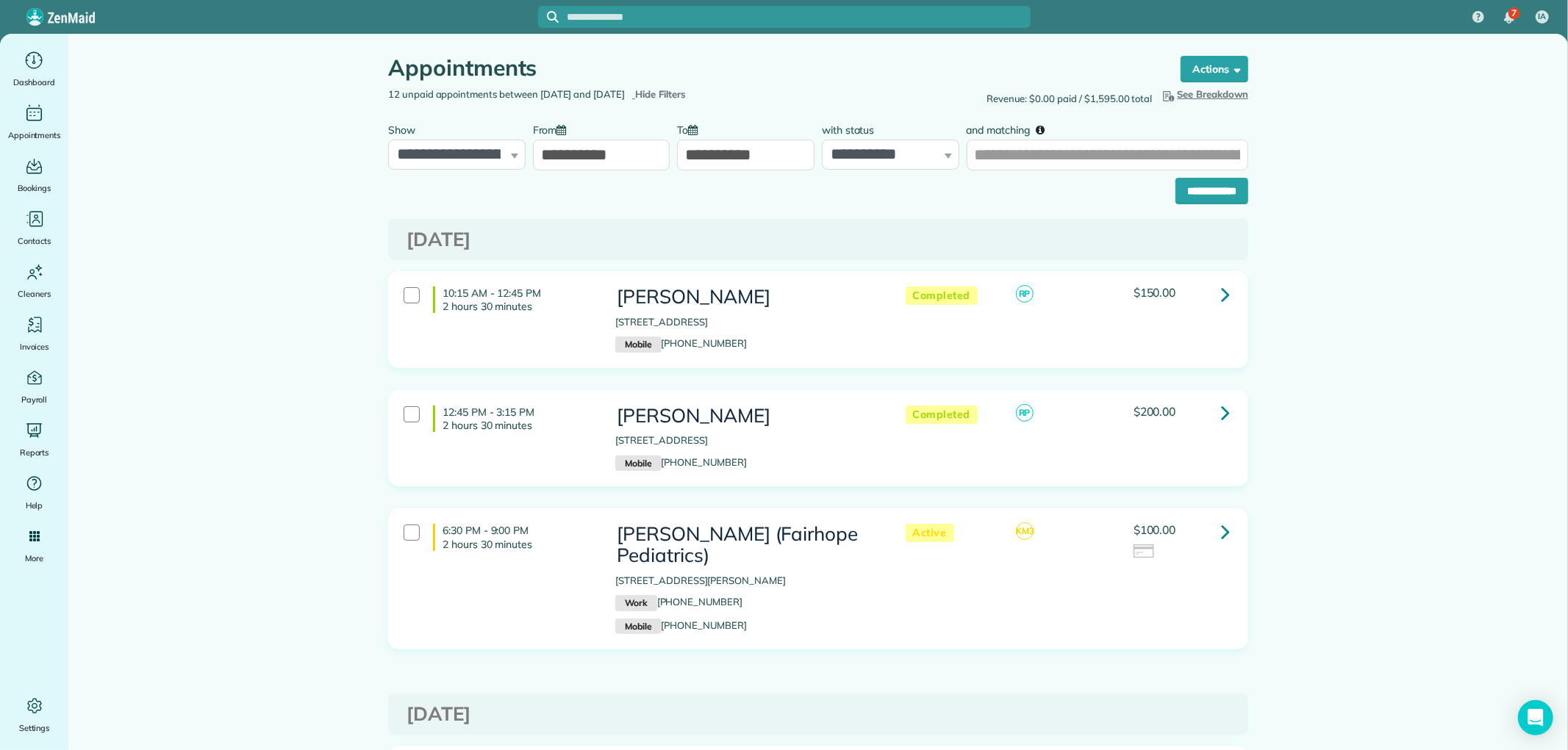
click at [612, 162] on input "**********" at bounding box center [602, 155] width 138 height 31
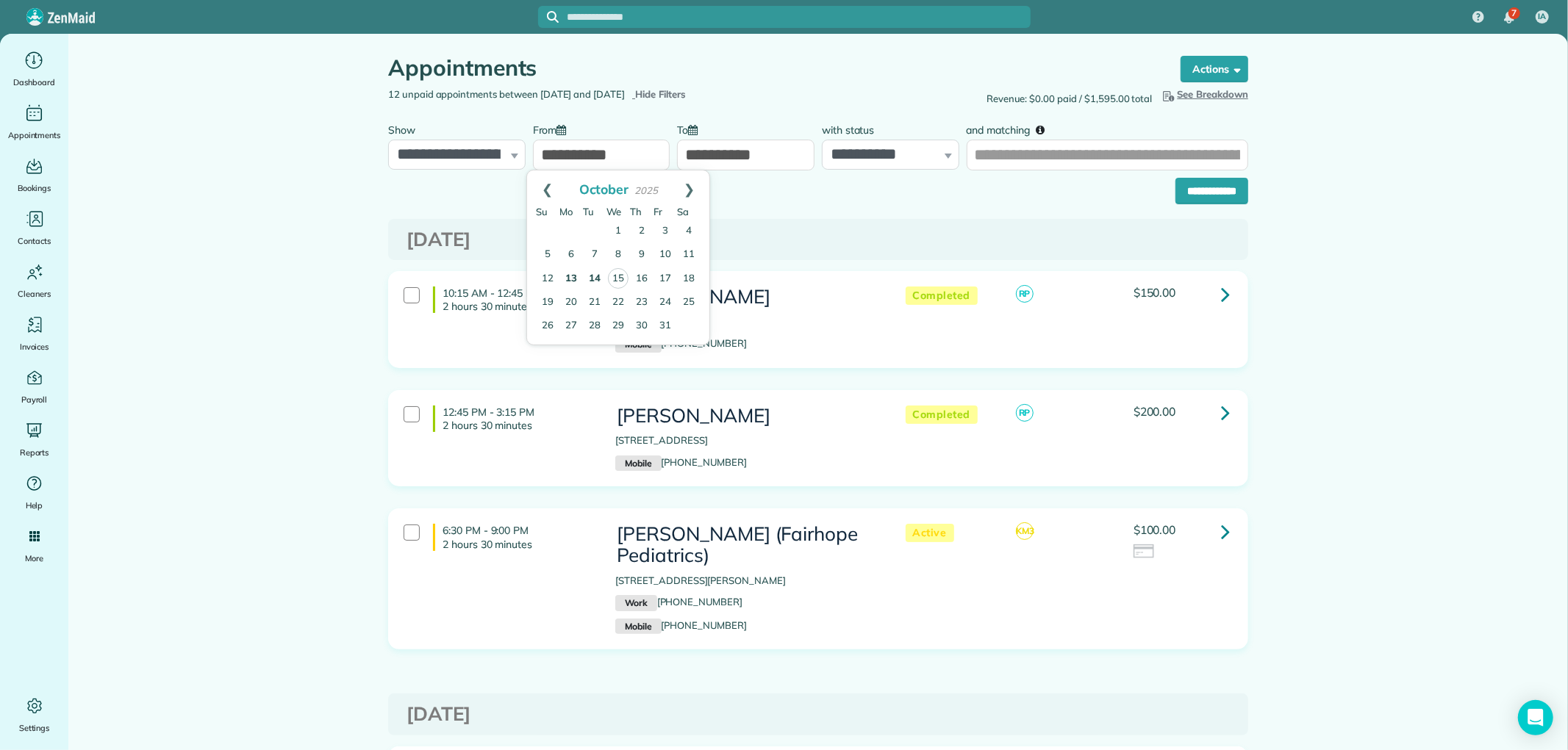
click at [601, 277] on link "14" at bounding box center [595, 279] width 24 height 24
type input "**********"
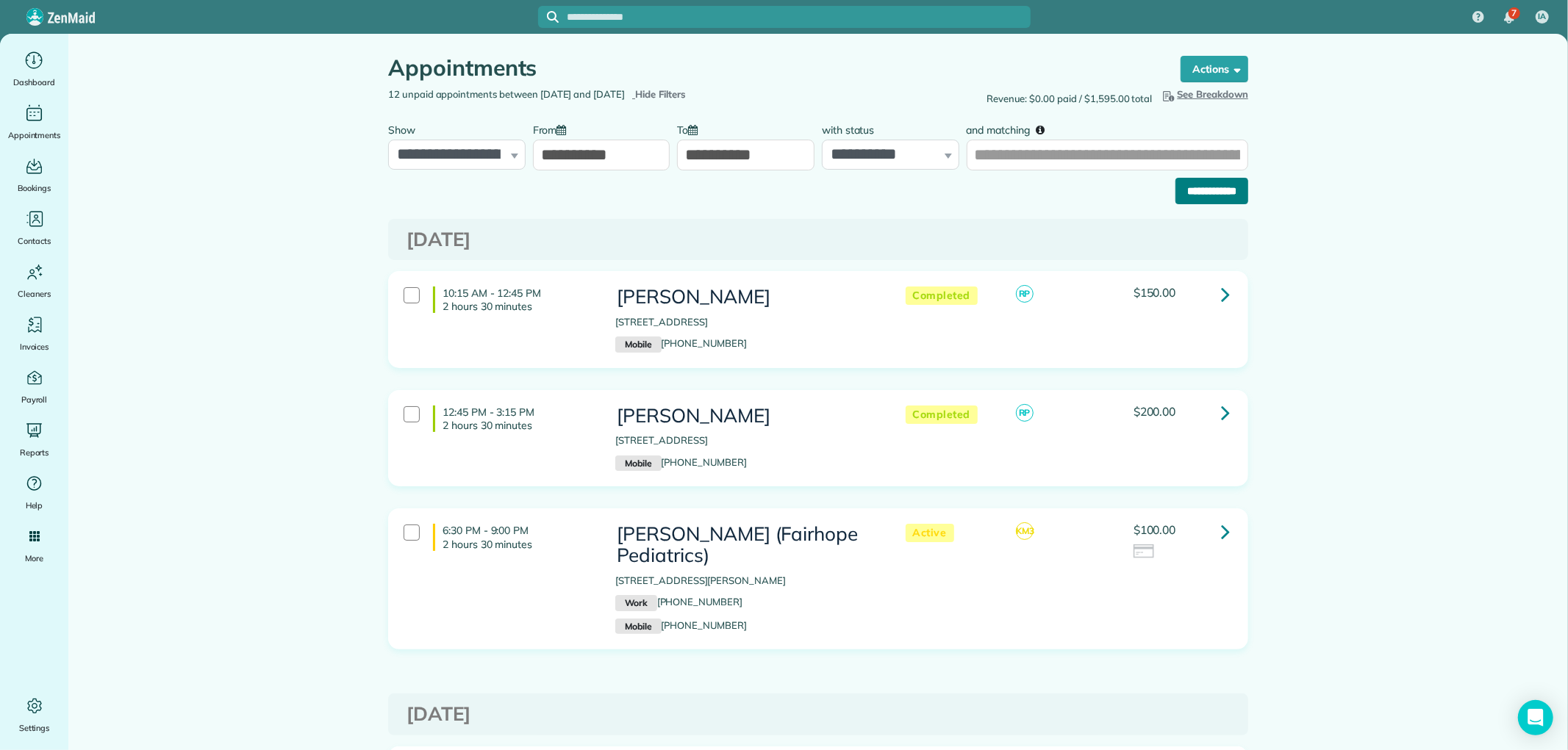
click at [1180, 183] on input "**********" at bounding box center [1212, 191] width 73 height 26
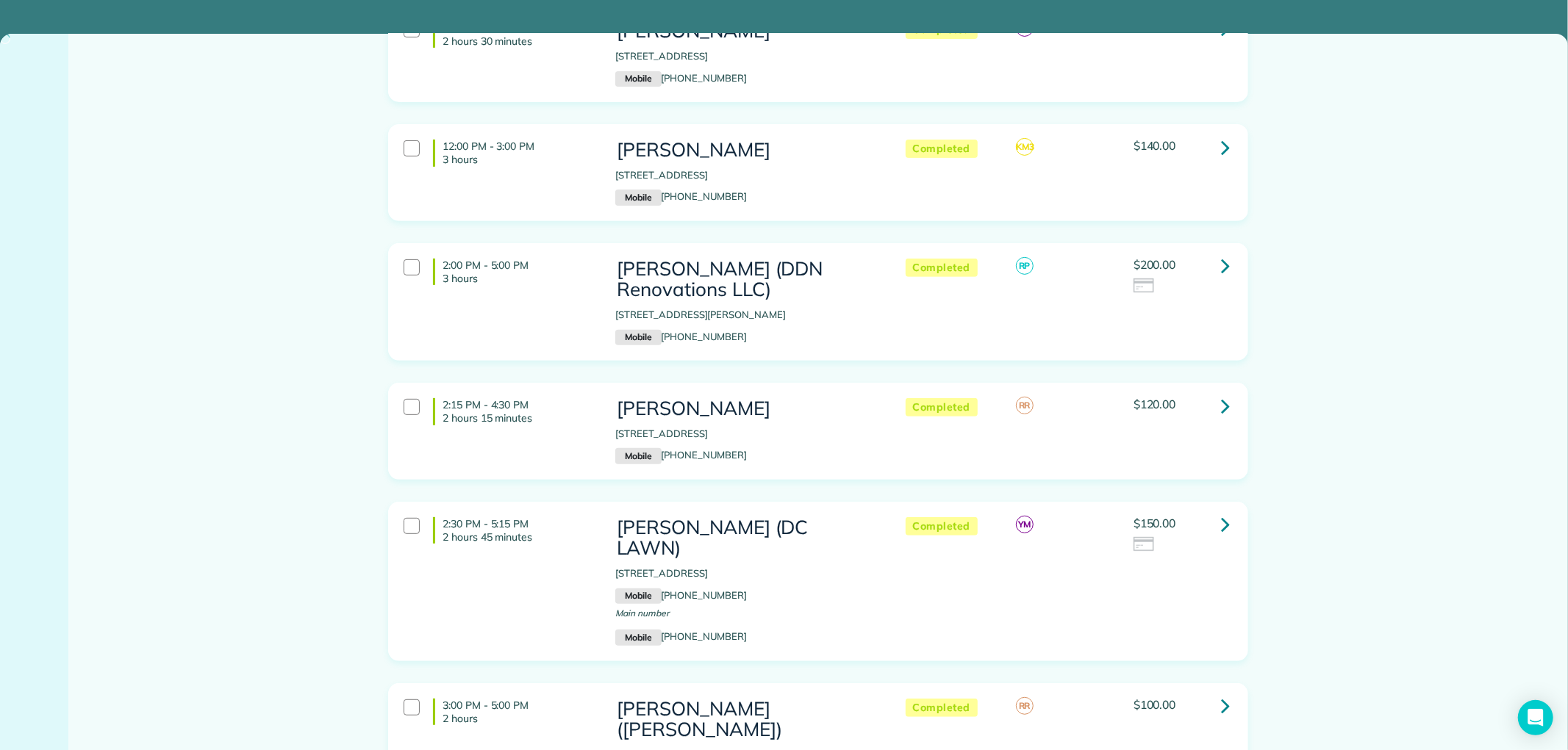
scroll to position [408, 0]
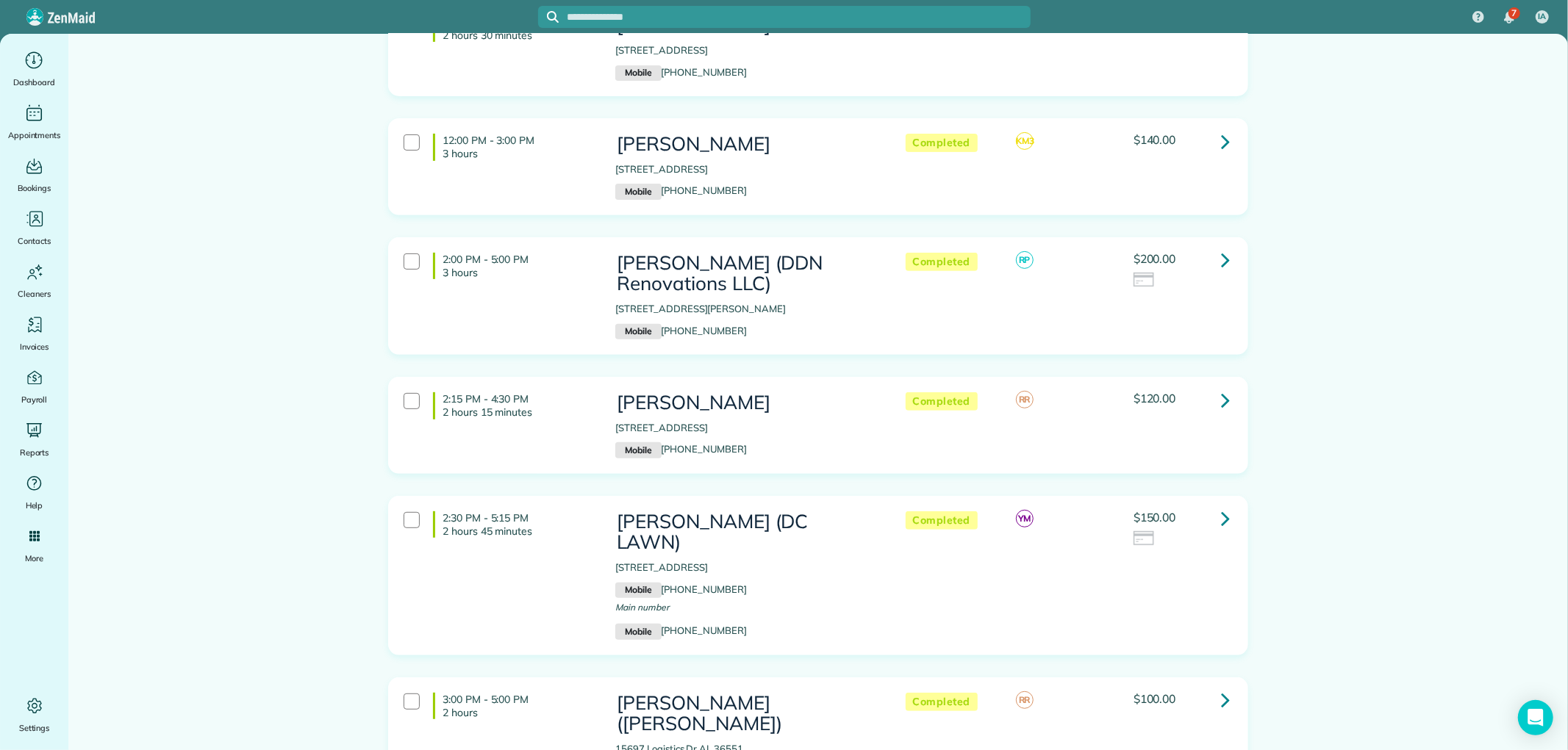
click at [1221, 400] on icon at bounding box center [1225, 400] width 8 height 25
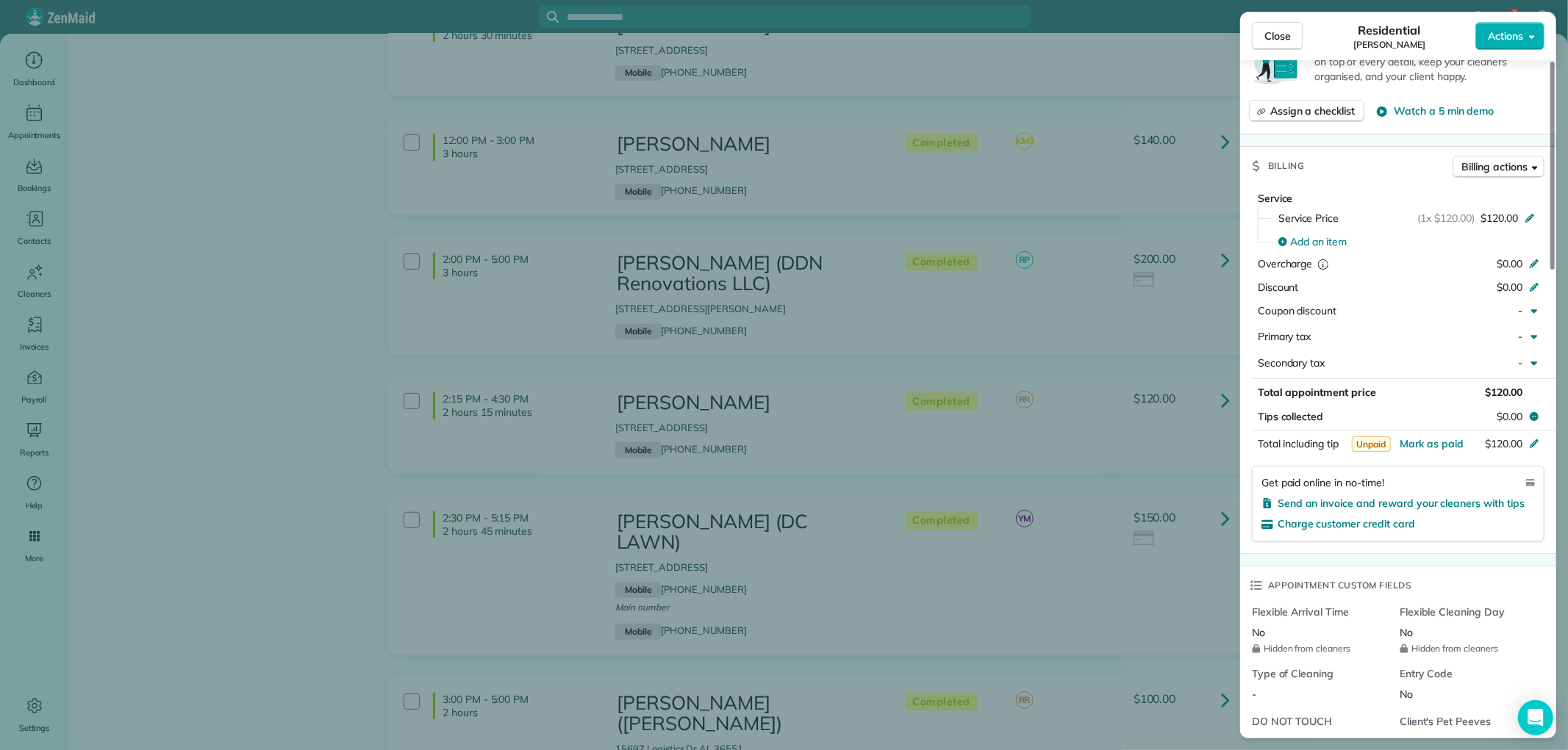
scroll to position [652, 0]
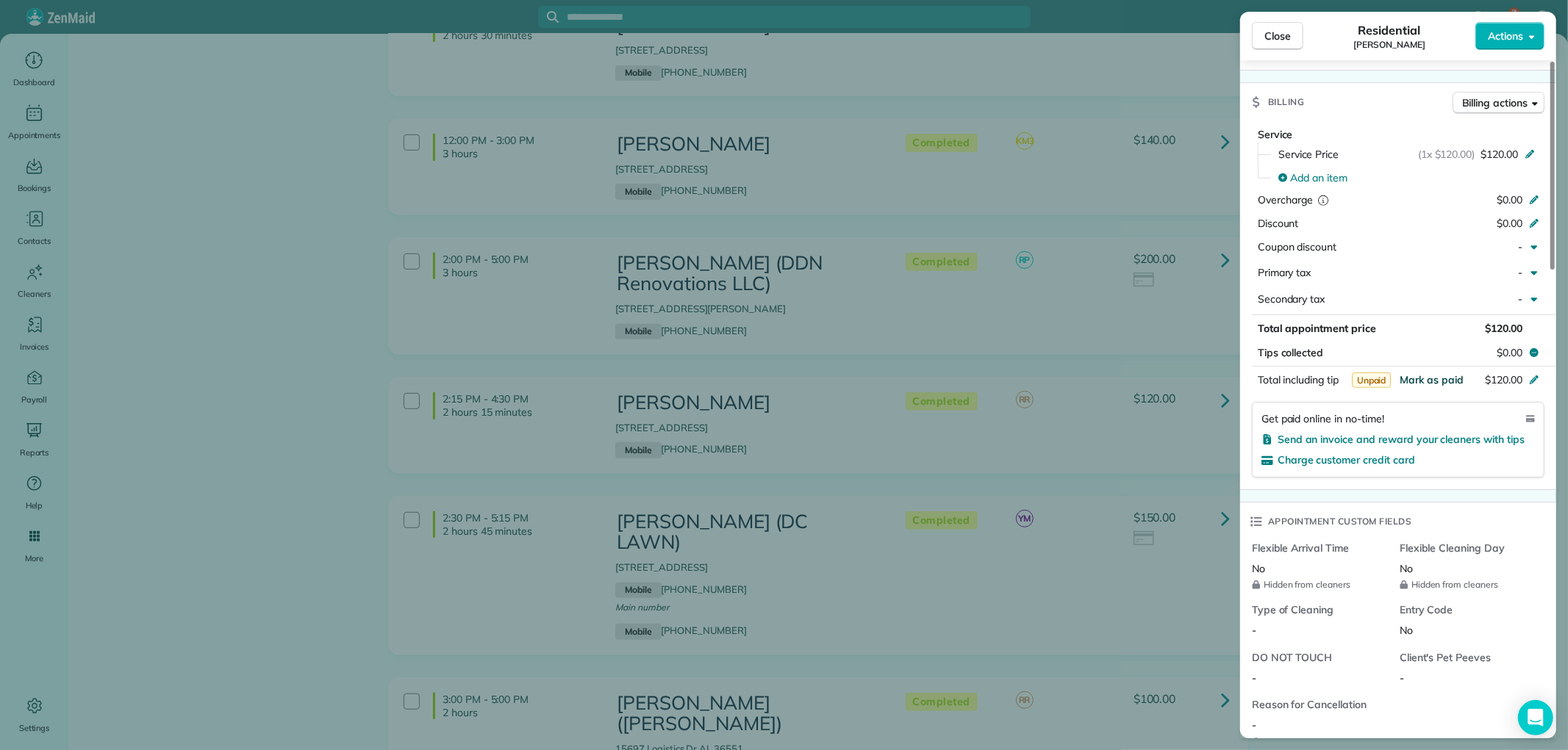
click at [1437, 383] on span "Mark as paid" at bounding box center [1431, 380] width 64 height 14
click at [1269, 48] on button "Close" at bounding box center [1278, 36] width 52 height 28
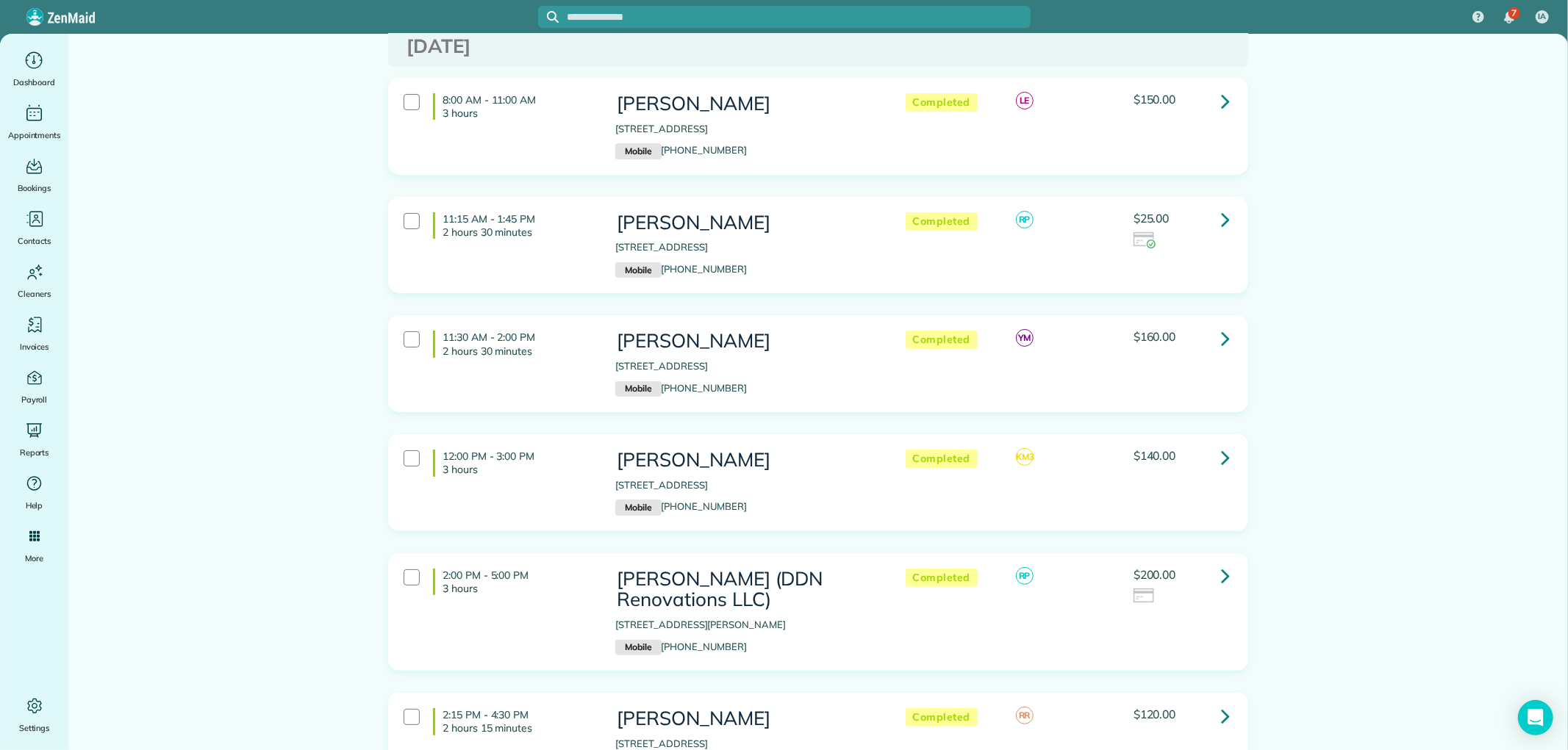
scroll to position [81, 0]
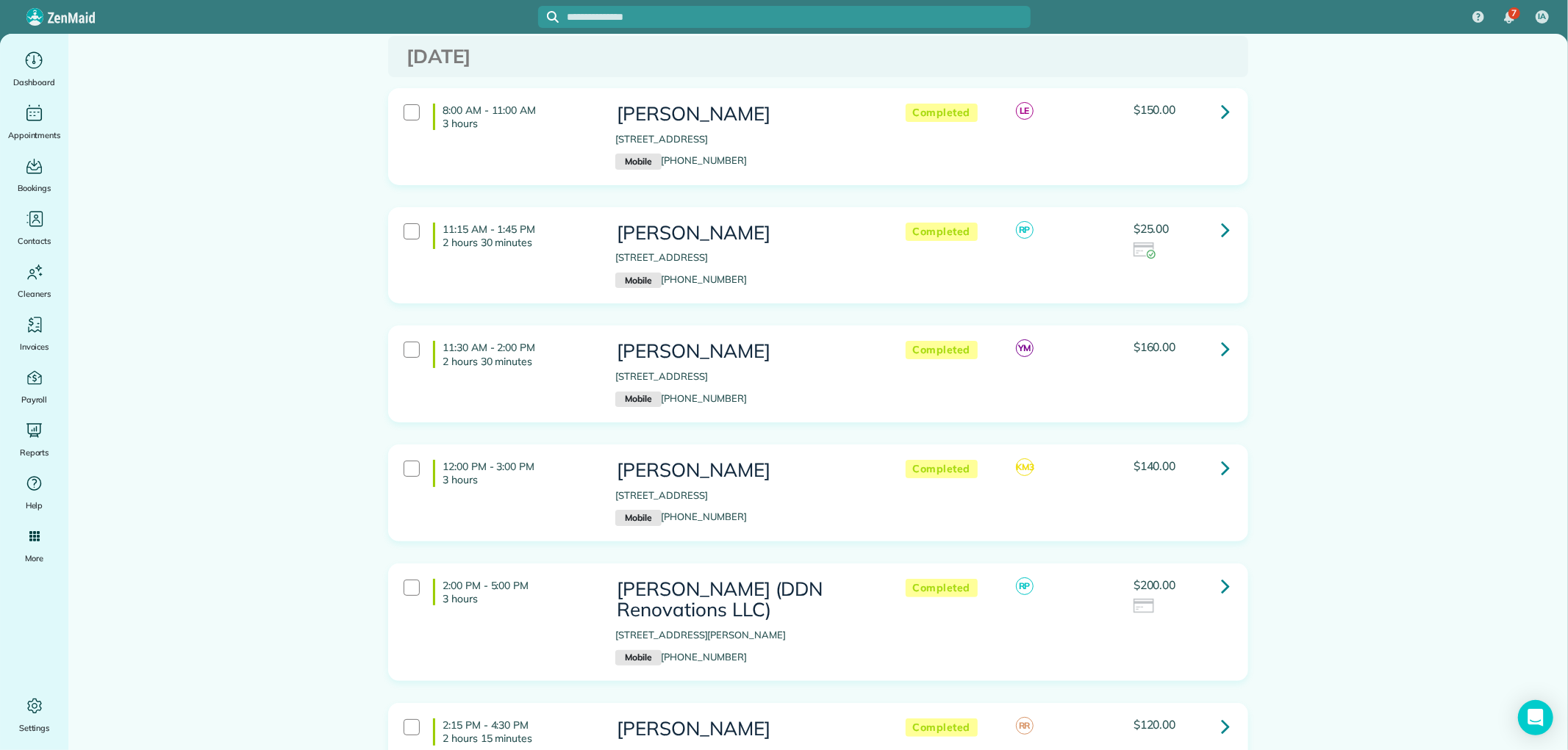
click at [1223, 222] on icon at bounding box center [1225, 229] width 8 height 25
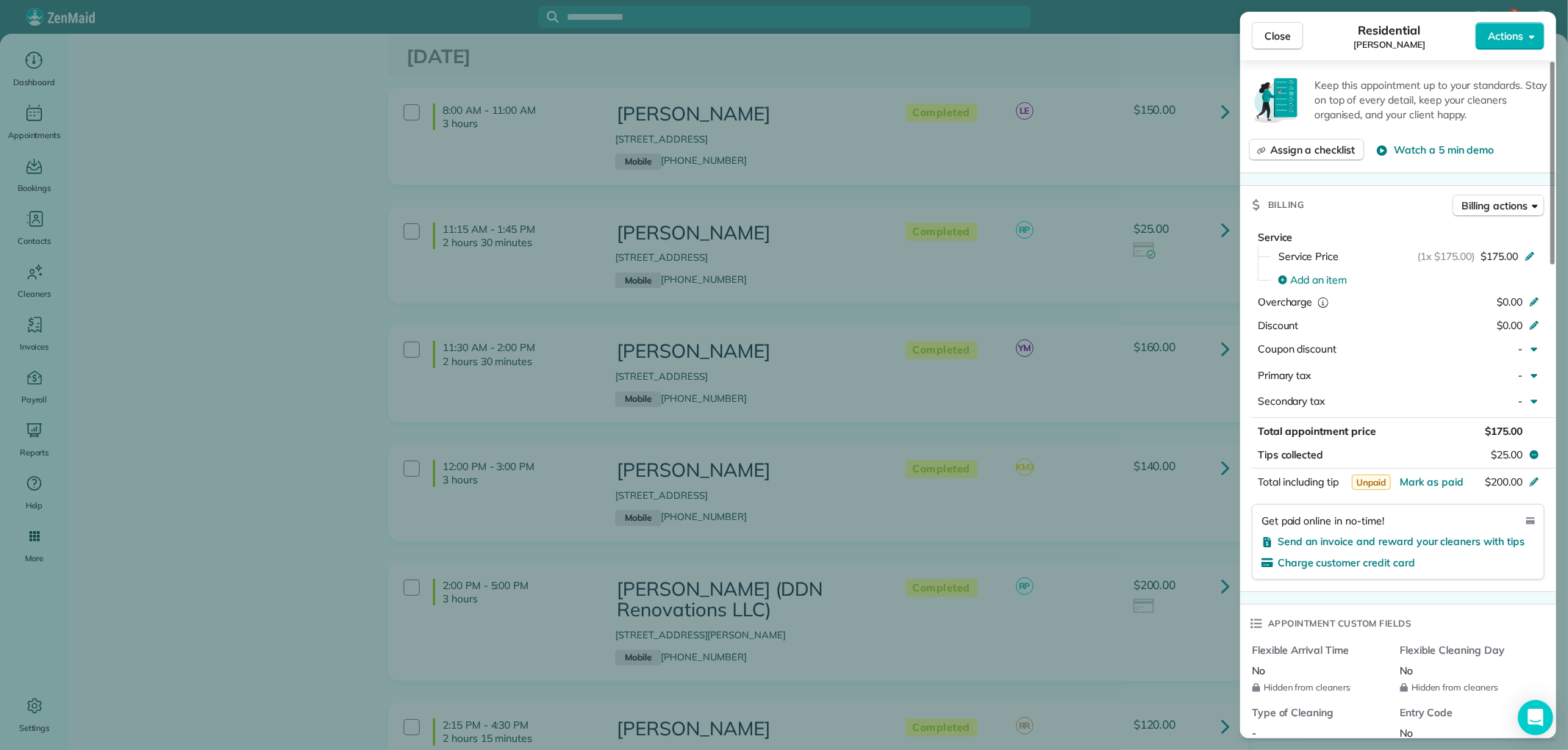
scroll to position [652, 0]
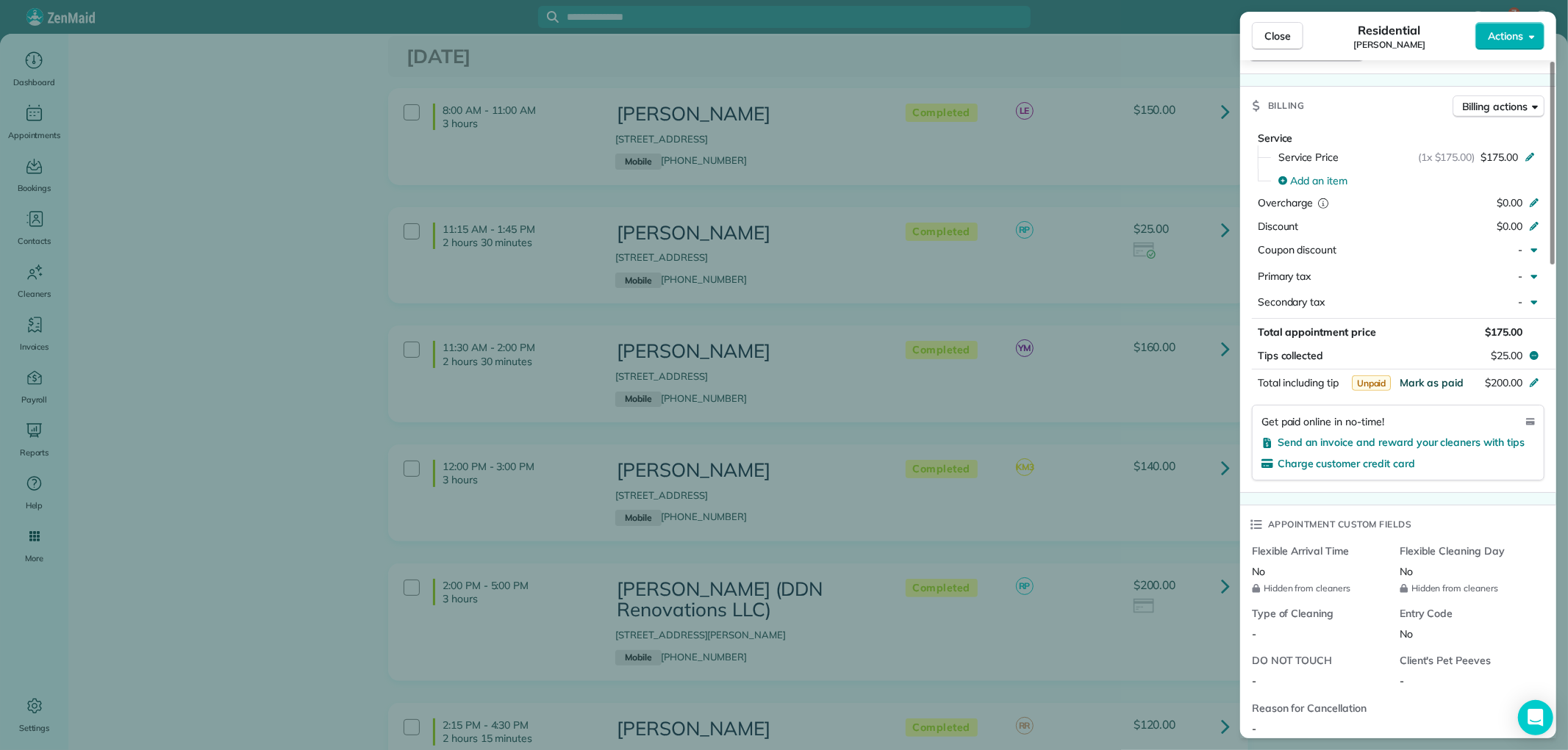
click at [1427, 378] on span "Mark as paid" at bounding box center [1431, 383] width 64 height 14
click at [1431, 378] on span "Mark as paid" at bounding box center [1431, 383] width 64 height 14
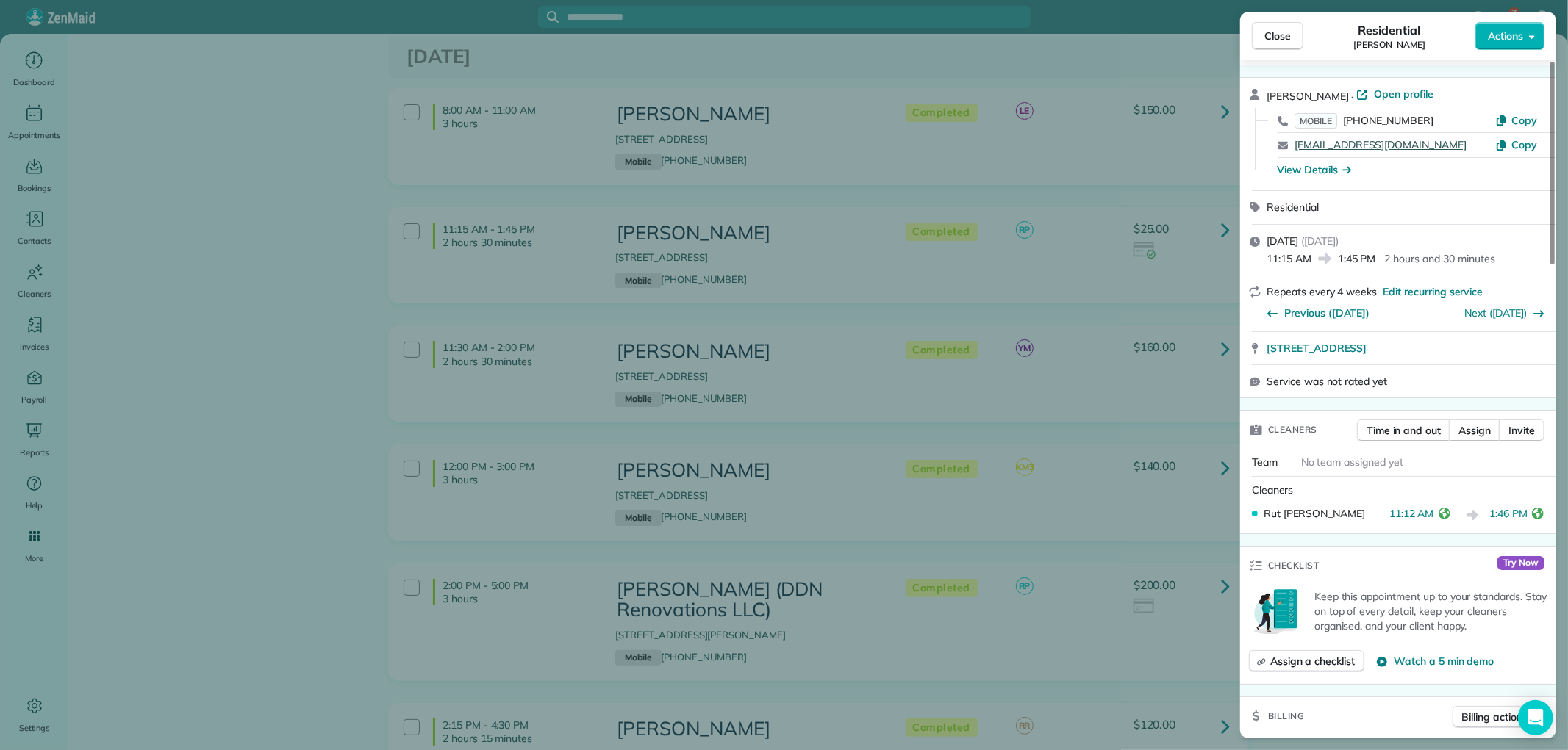
scroll to position [0, 0]
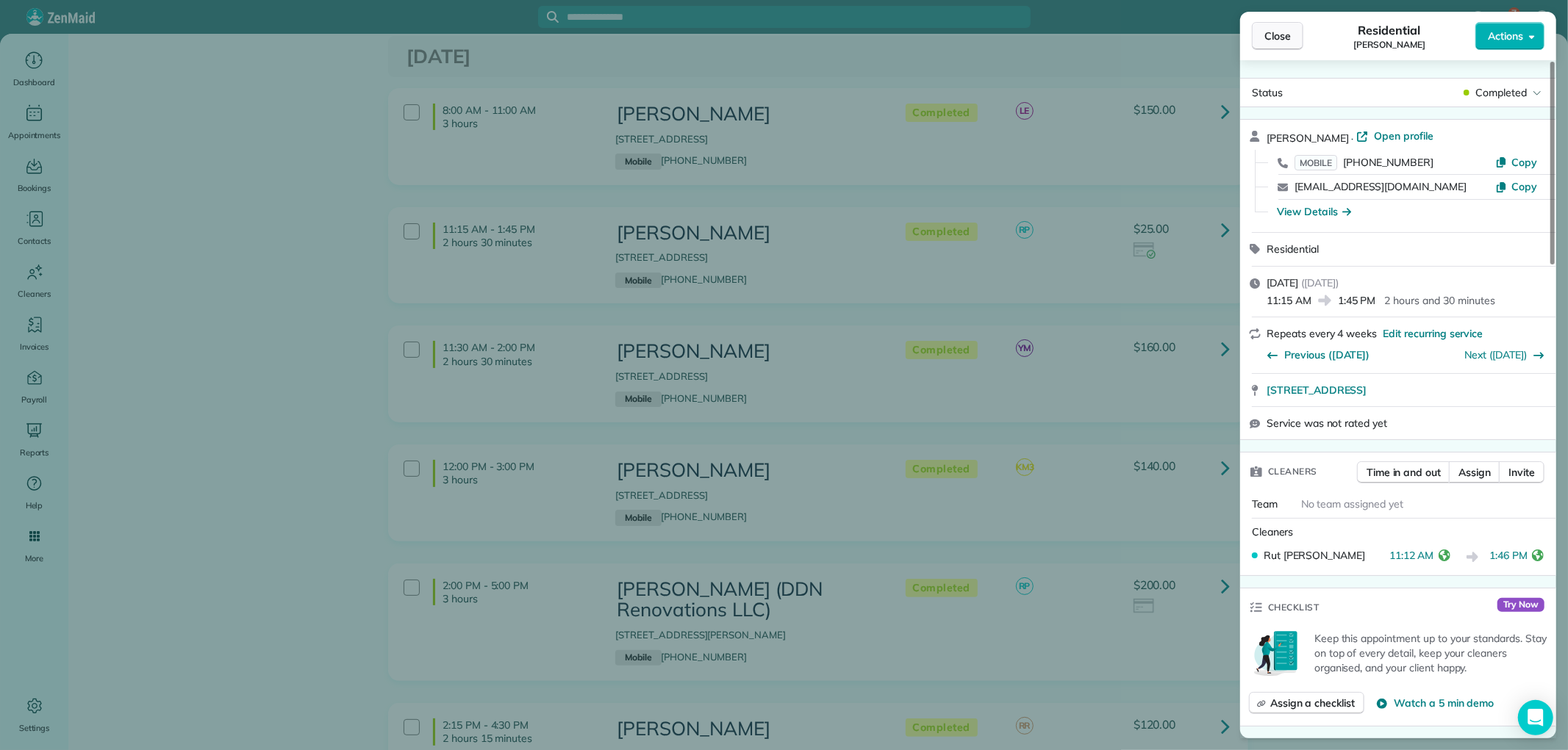
click at [1278, 41] on span "Close" at bounding box center [1277, 36] width 26 height 14
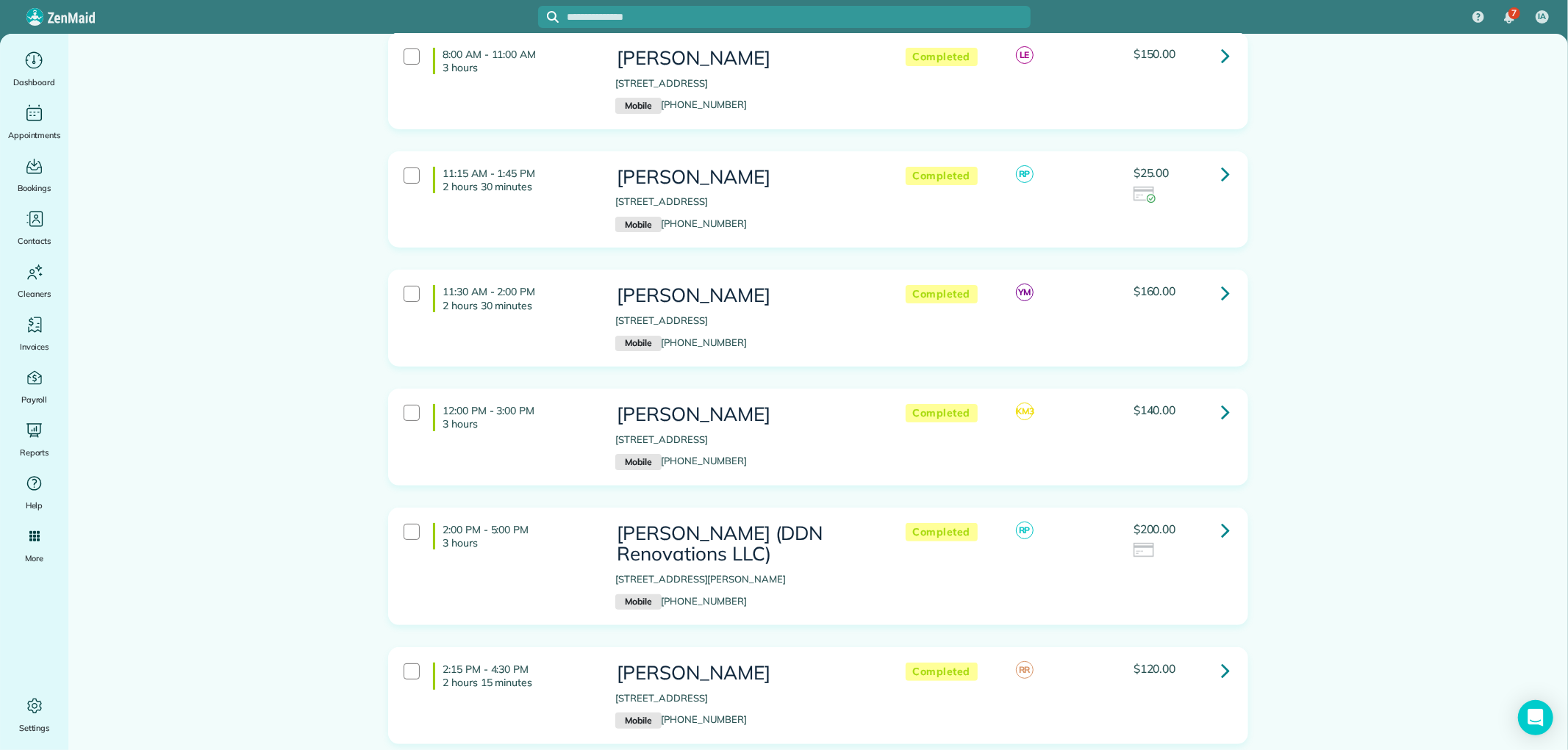
scroll to position [163, 0]
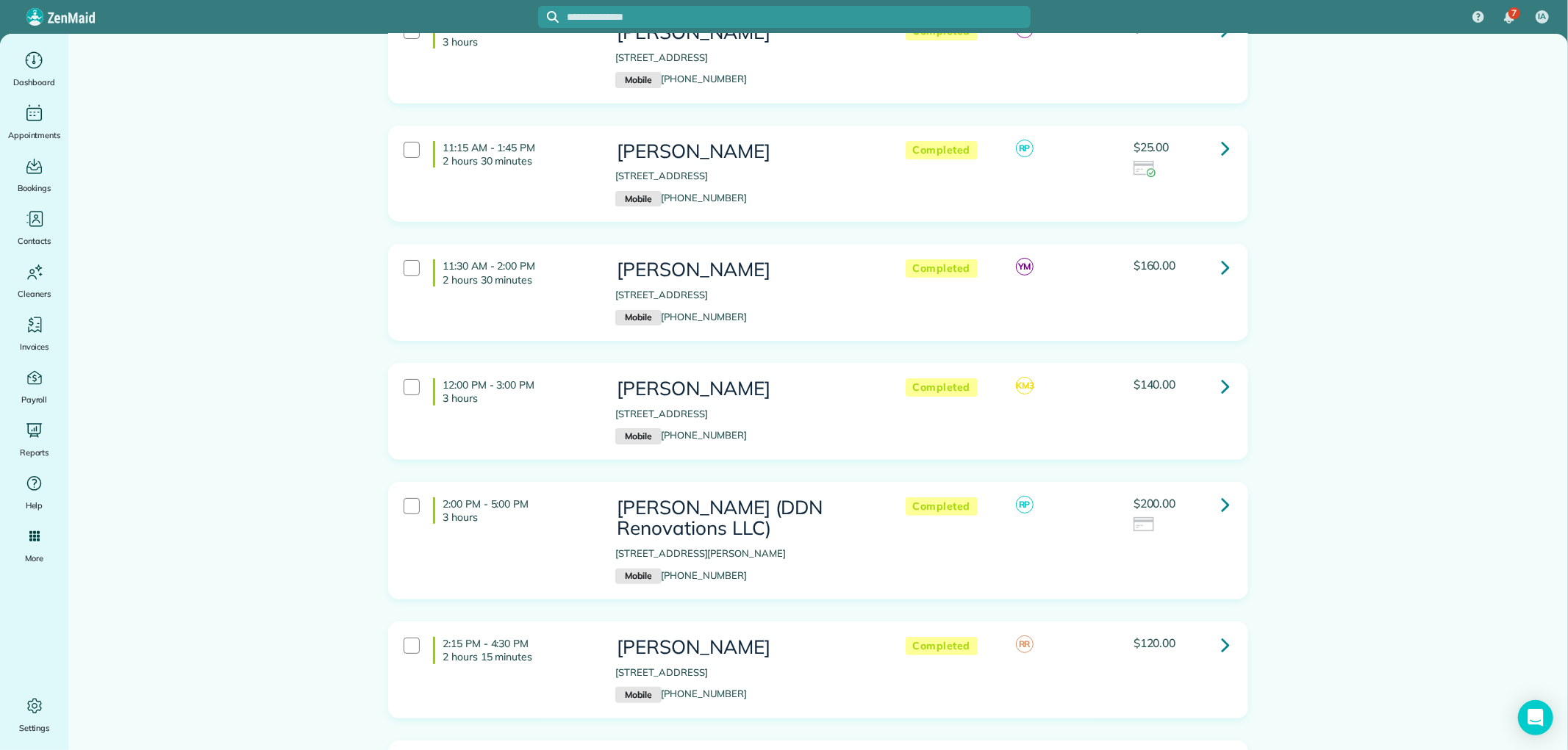
click at [1221, 398] on icon at bounding box center [1225, 386] width 8 height 25
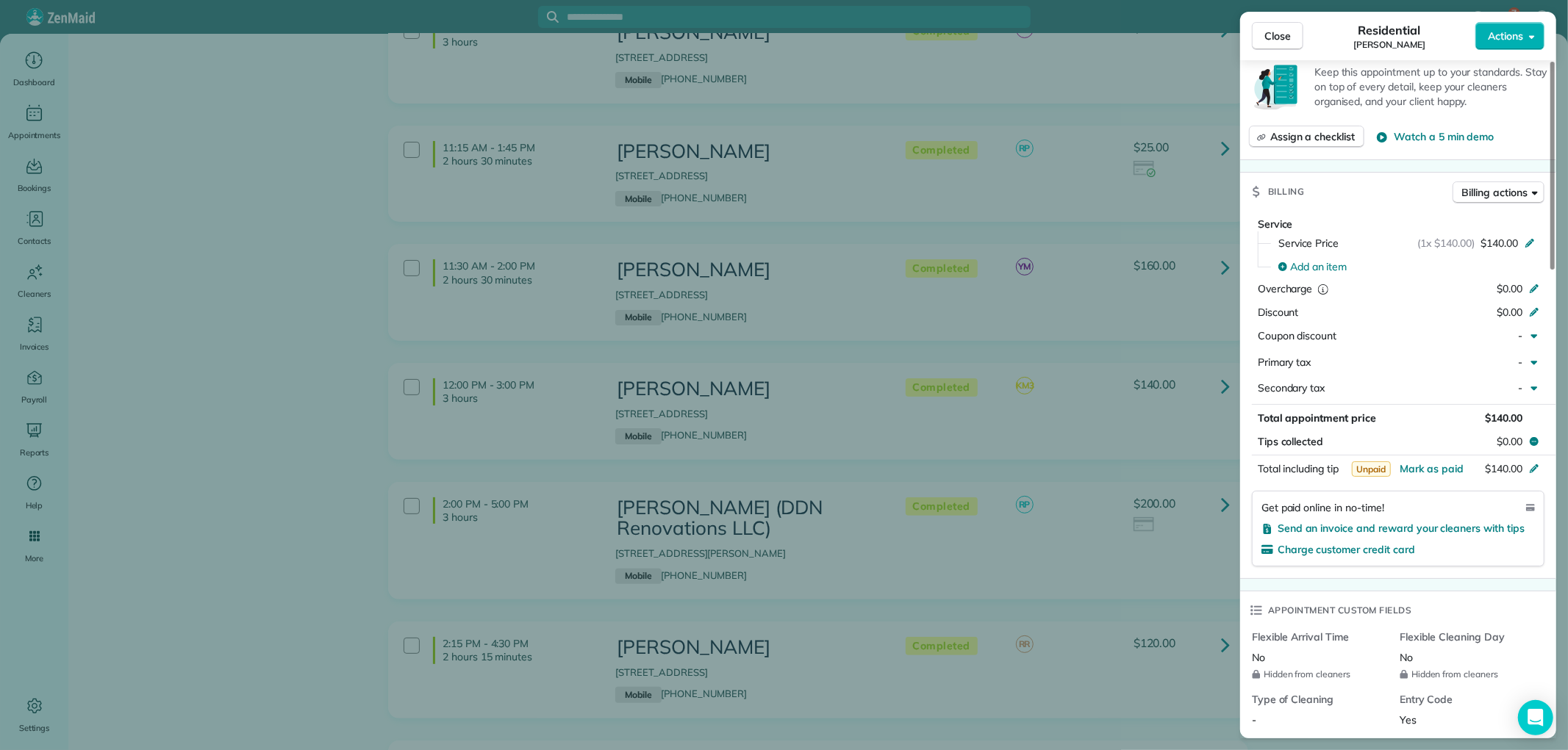
scroll to position [652, 0]
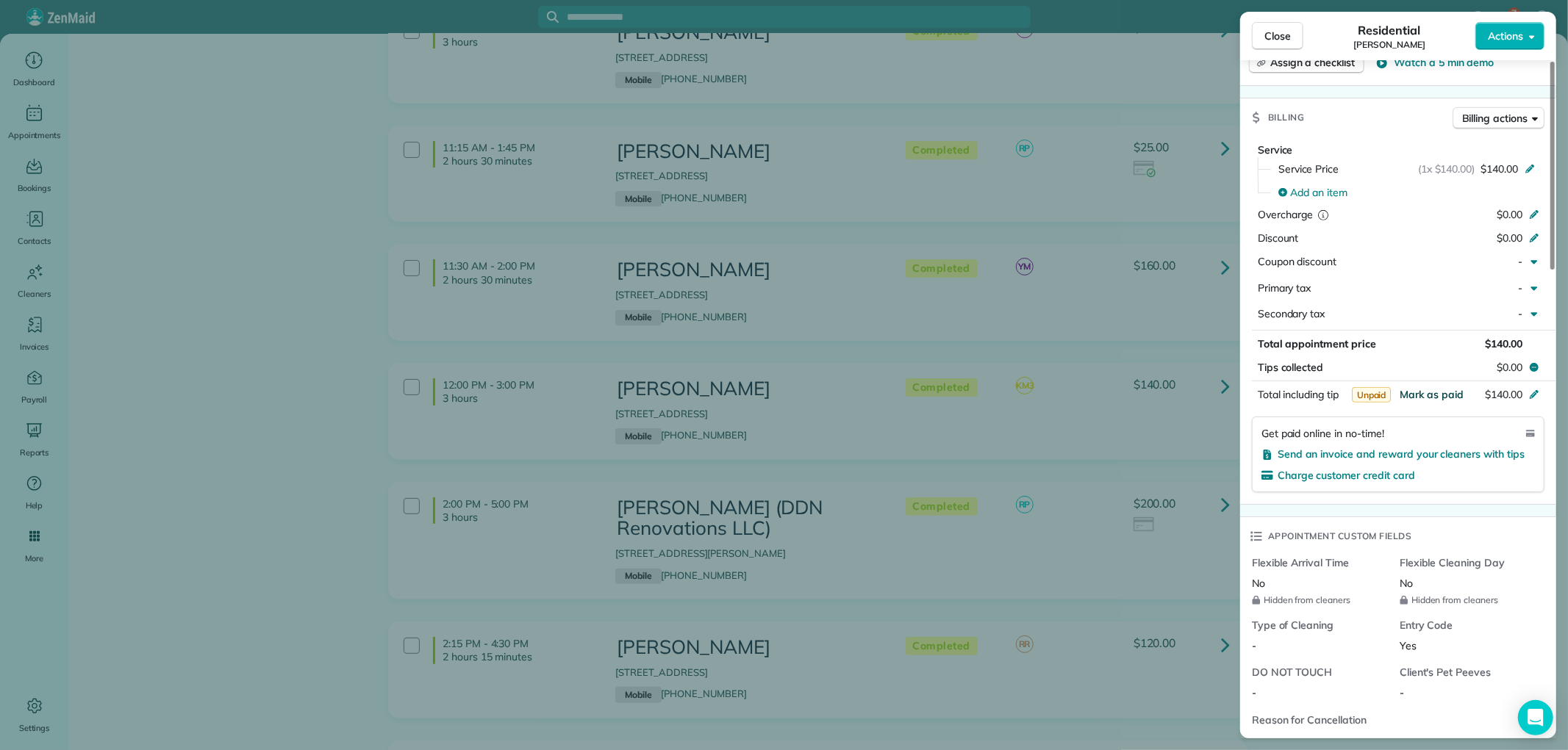
click at [1430, 388] on span "Mark as paid" at bounding box center [1431, 395] width 64 height 14
click at [1259, 36] on button "Close" at bounding box center [1278, 36] width 52 height 28
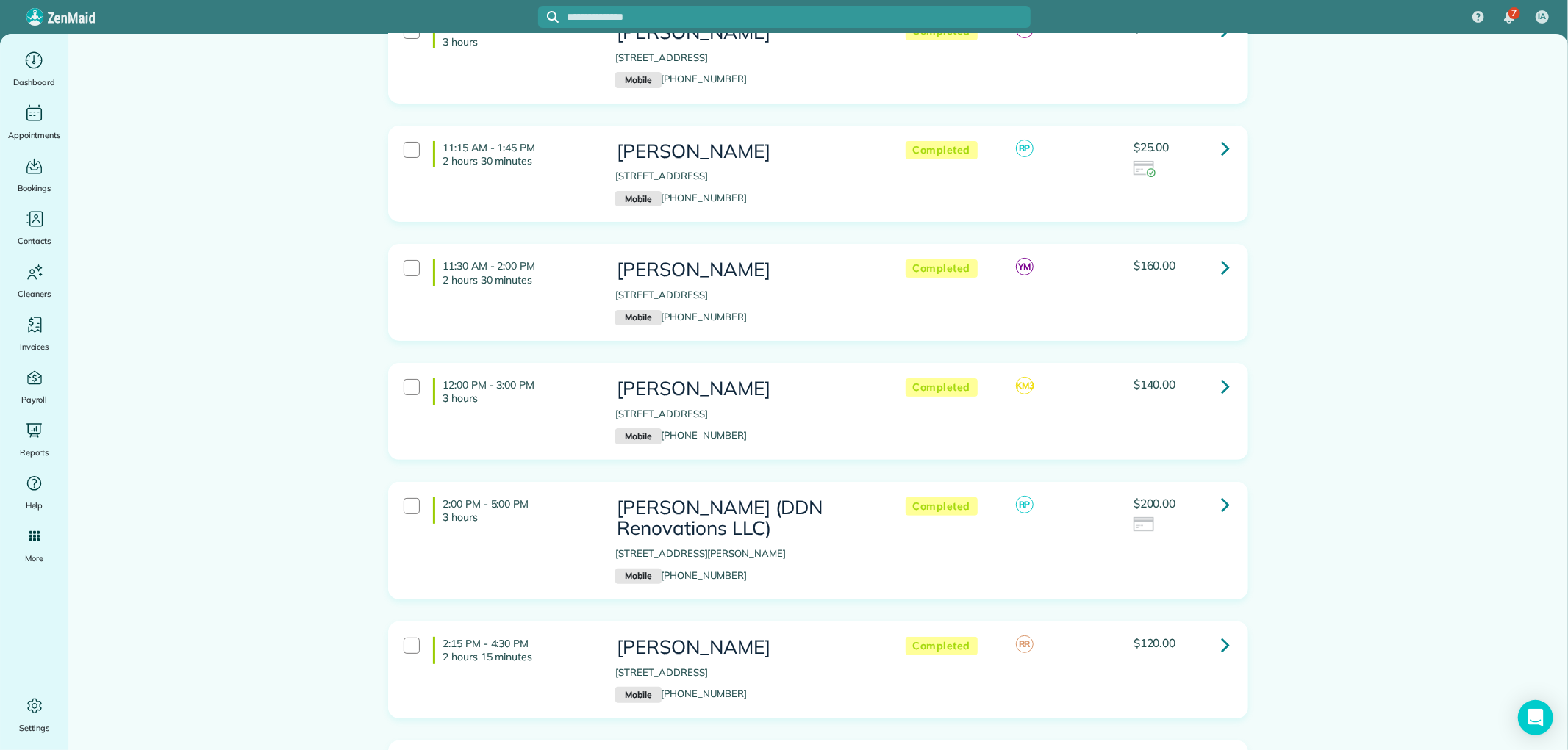
click at [1226, 261] on link at bounding box center [1225, 266] width 30 height 30
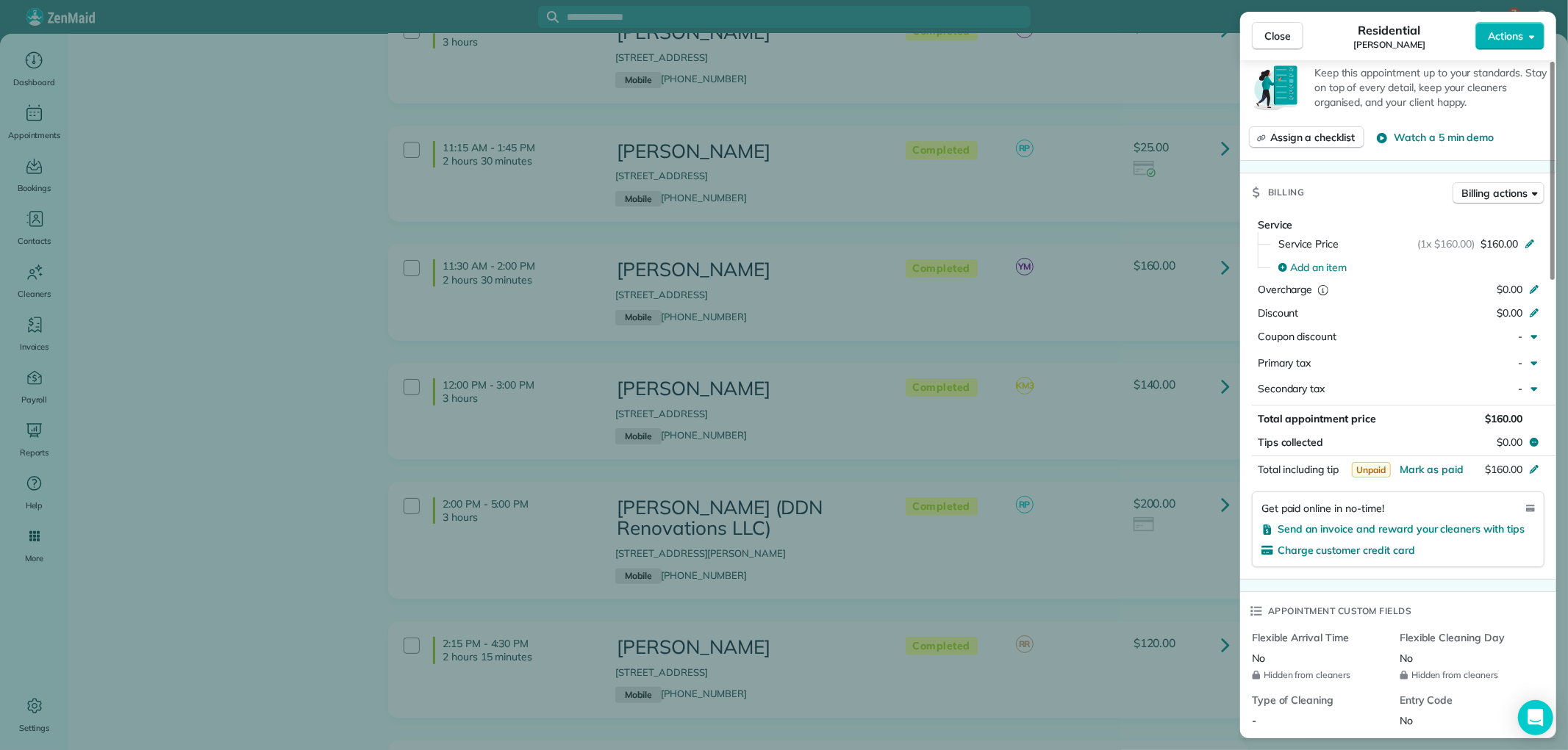
scroll to position [575, 0]
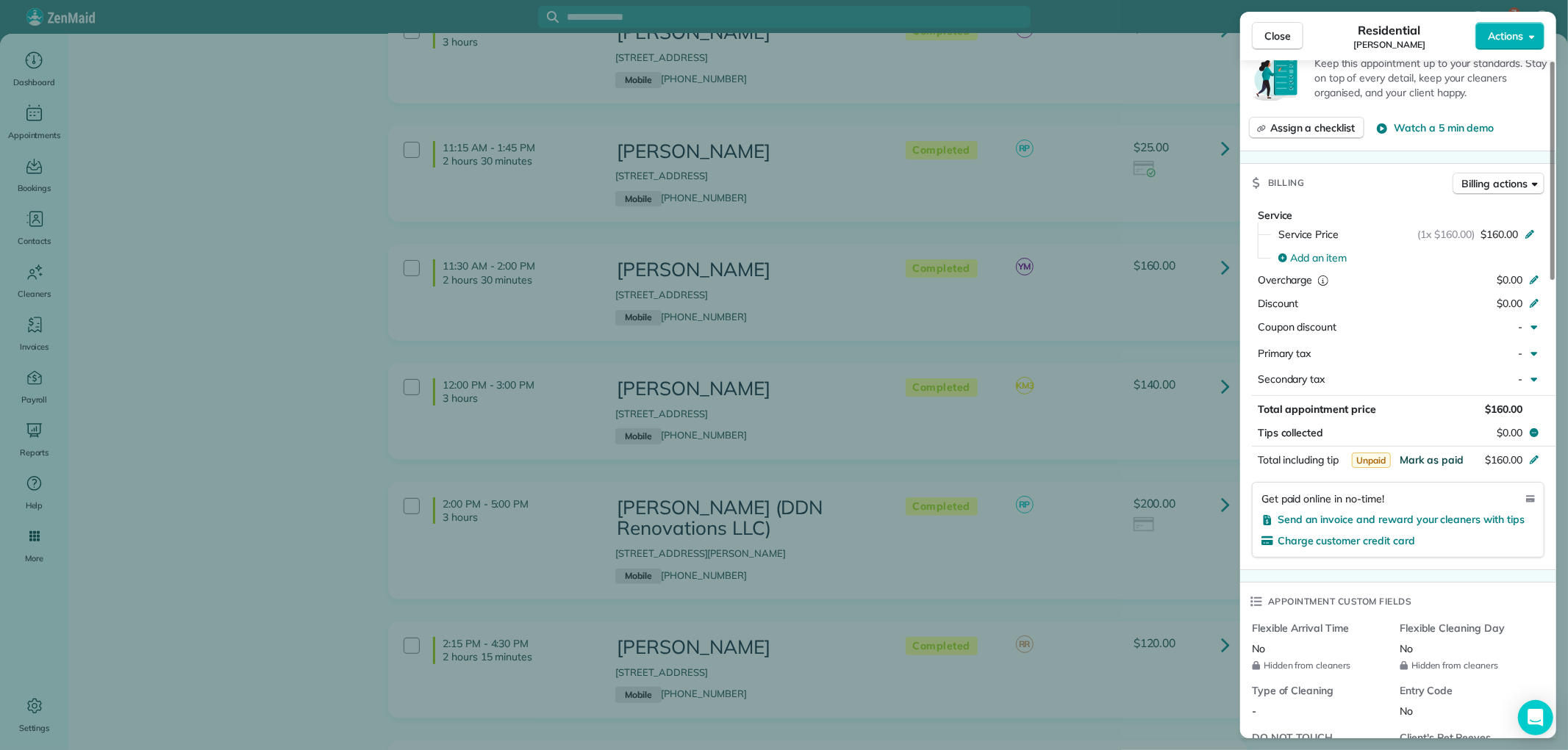
click at [1417, 453] on span "Mark as paid" at bounding box center [1431, 460] width 64 height 14
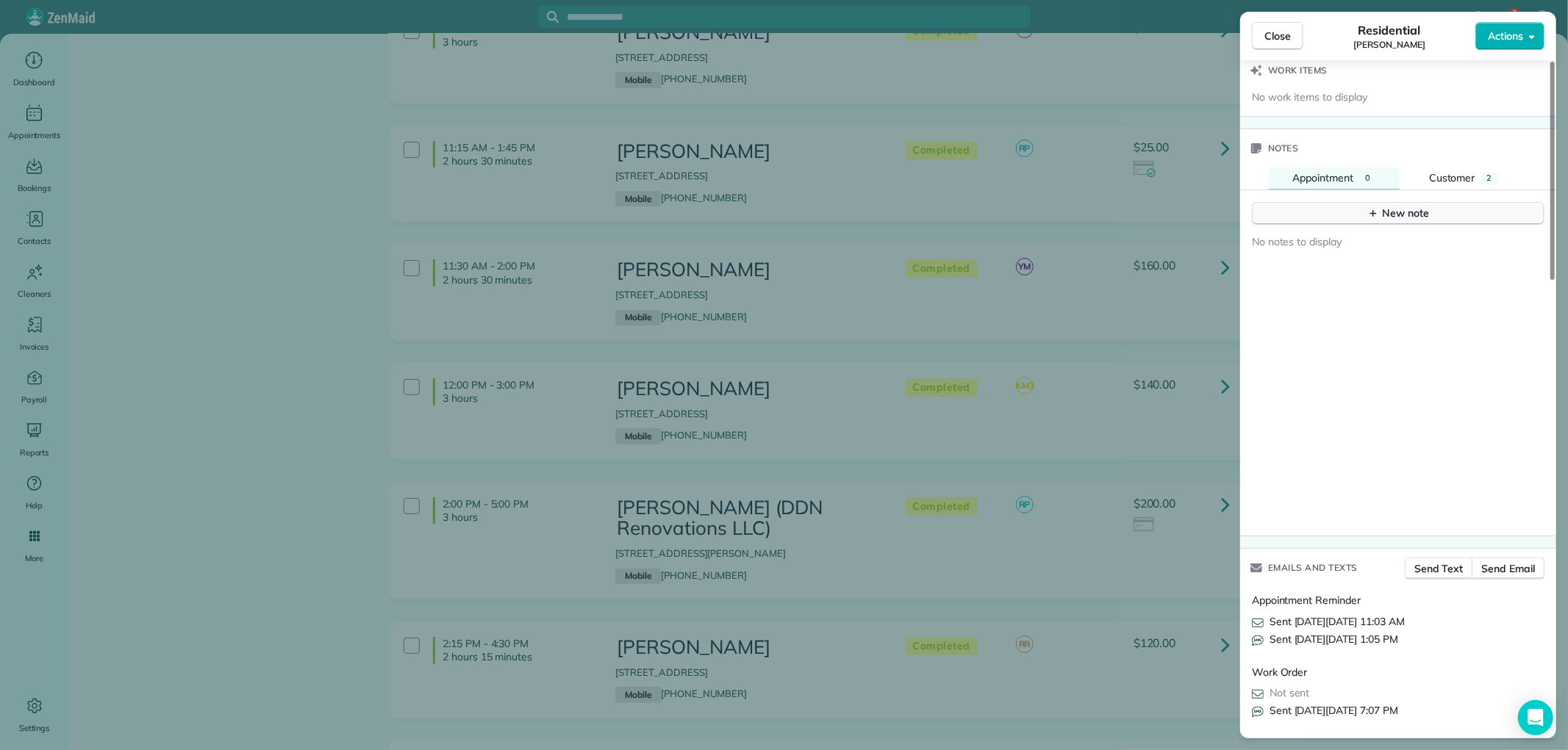
scroll to position [1391, 0]
drag, startPoint x: 1486, startPoint y: 151, endPoint x: 1485, endPoint y: 165, distance: 14.0
click at [1485, 159] on div "Notes" at bounding box center [1398, 142] width 316 height 38
click at [1483, 167] on div "2" at bounding box center [1490, 173] width 17 height 12
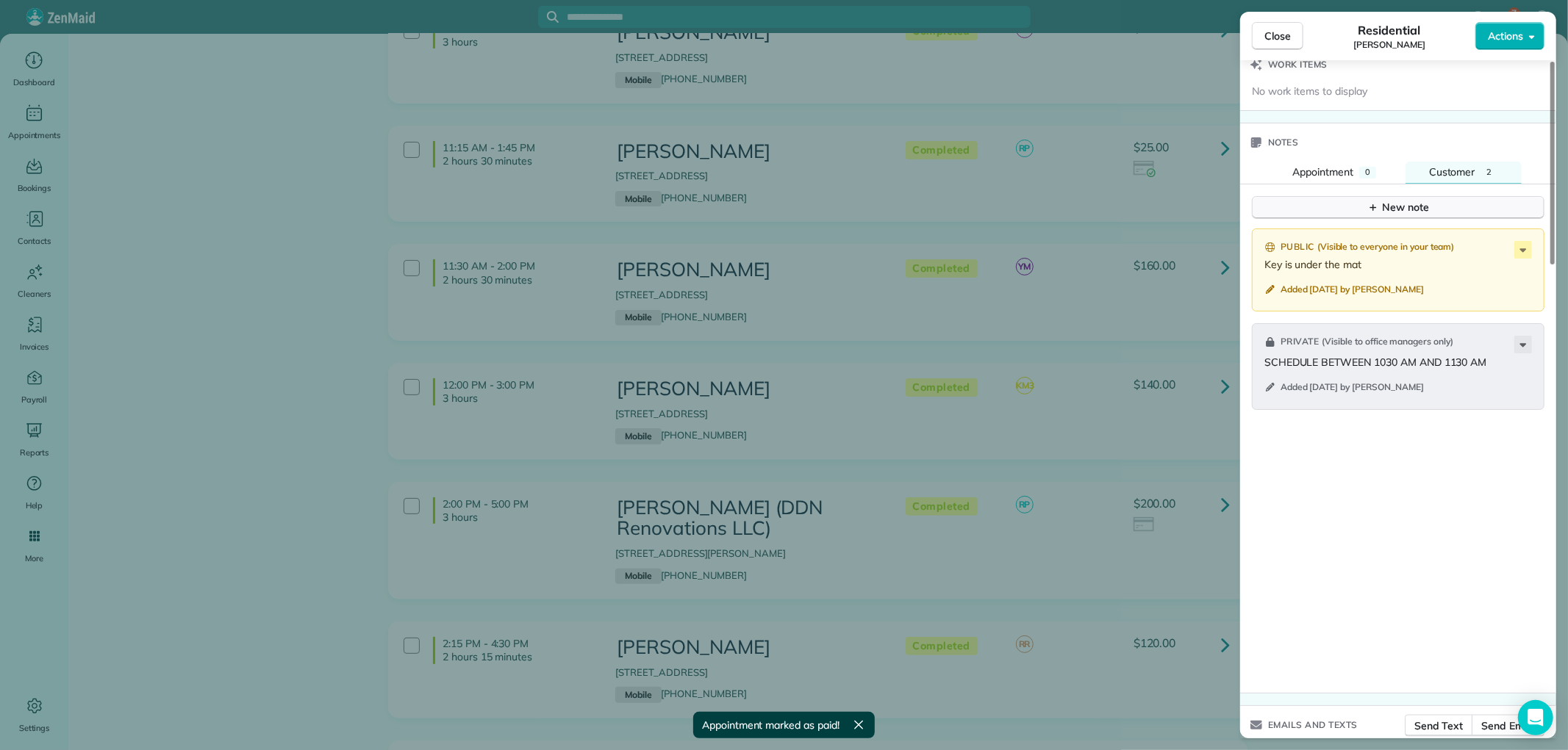
click at [1375, 205] on icon "button" at bounding box center [1374, 207] width 12 height 12
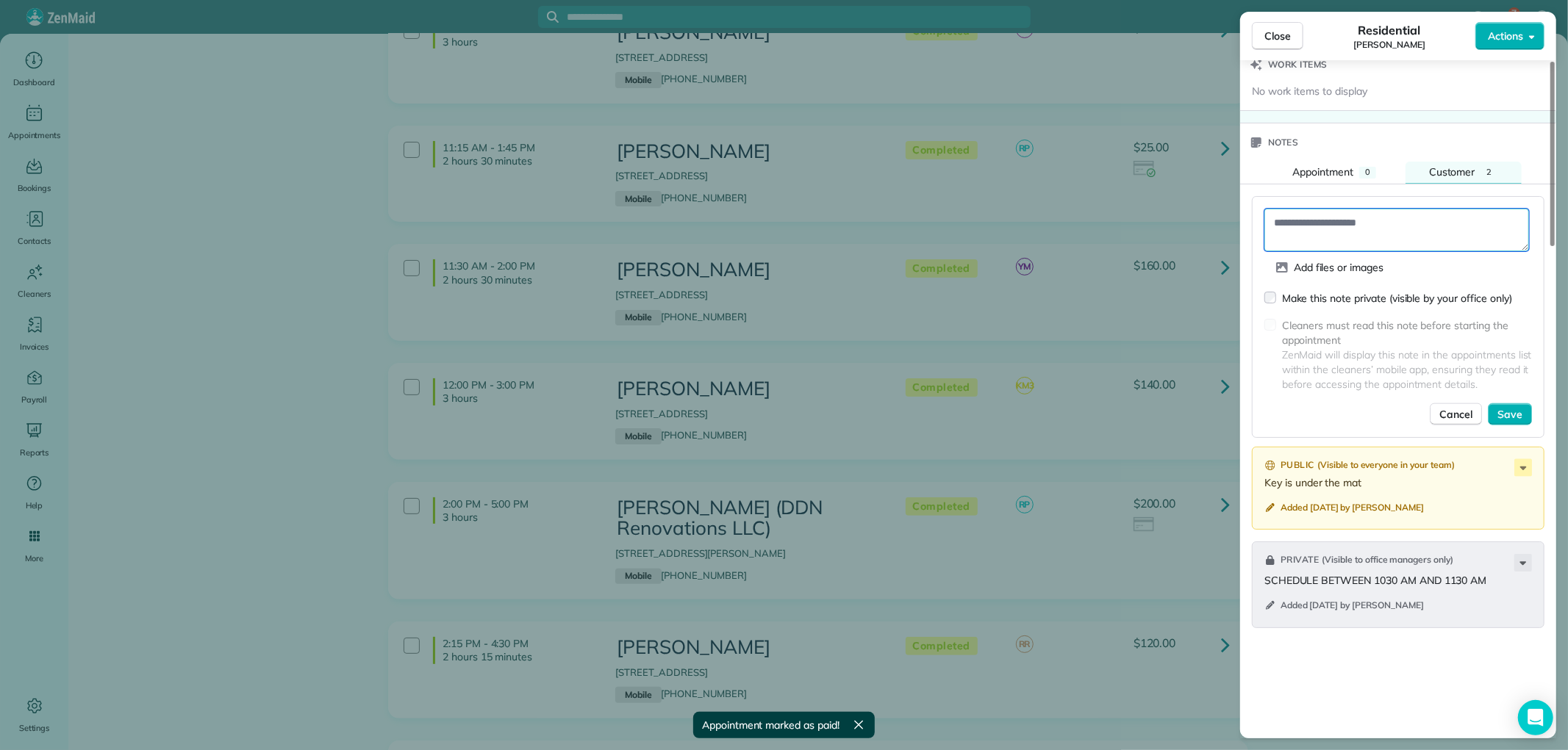
click at [1296, 216] on textarea at bounding box center [1397, 230] width 265 height 42
type textarea "**********"
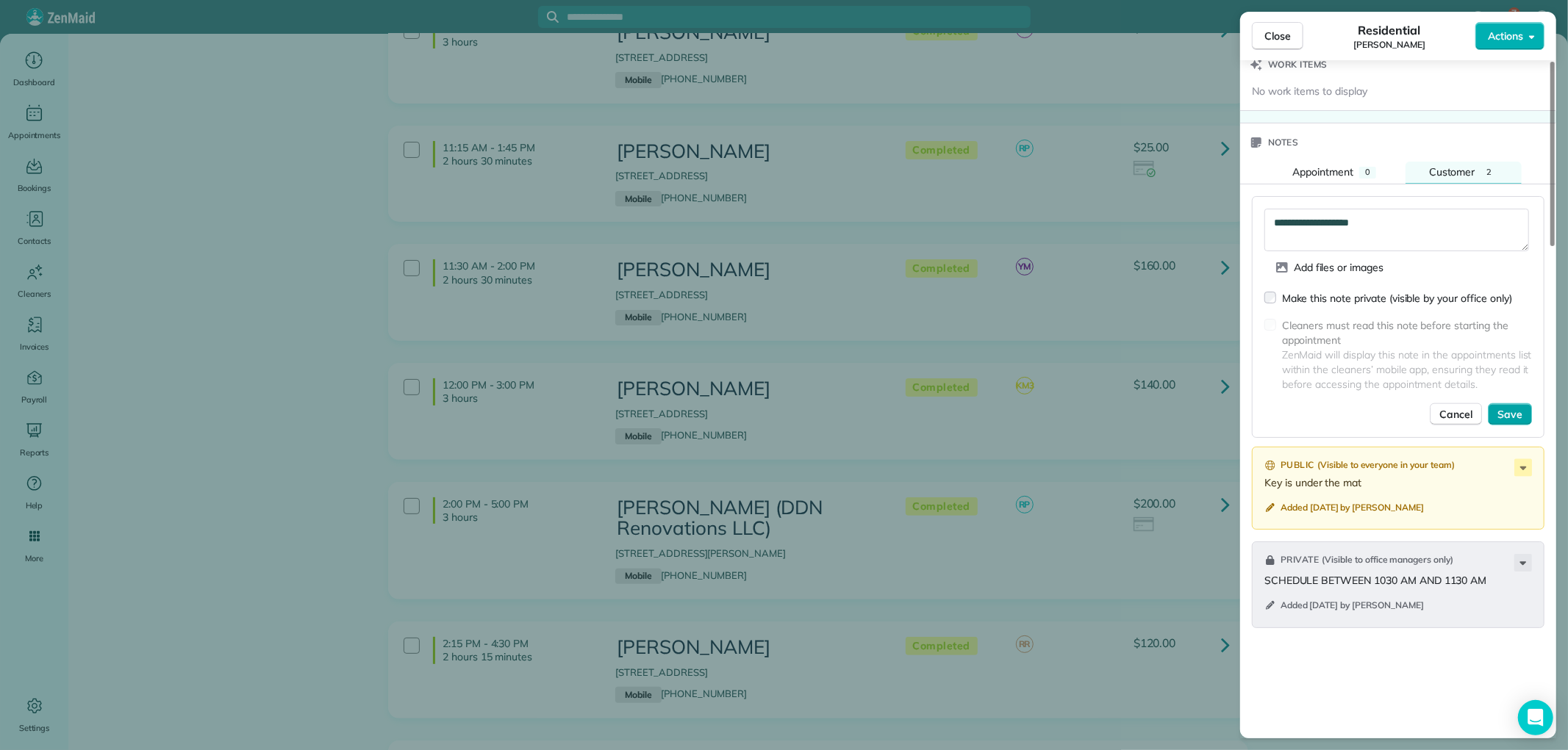
click at [1505, 407] on span "Save" at bounding box center [1509, 414] width 25 height 14
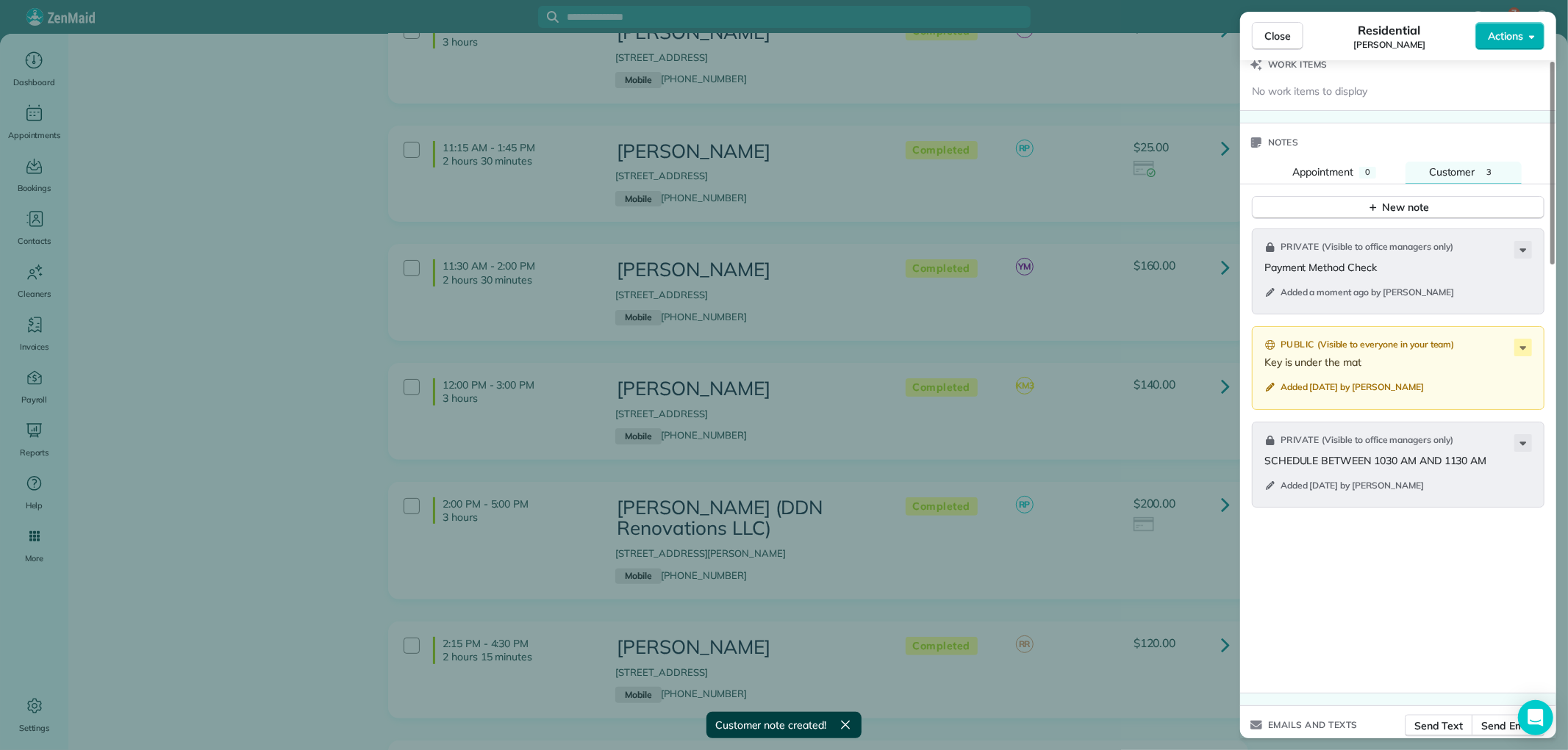
click at [1277, 35] on span "Close" at bounding box center [1277, 36] width 26 height 14
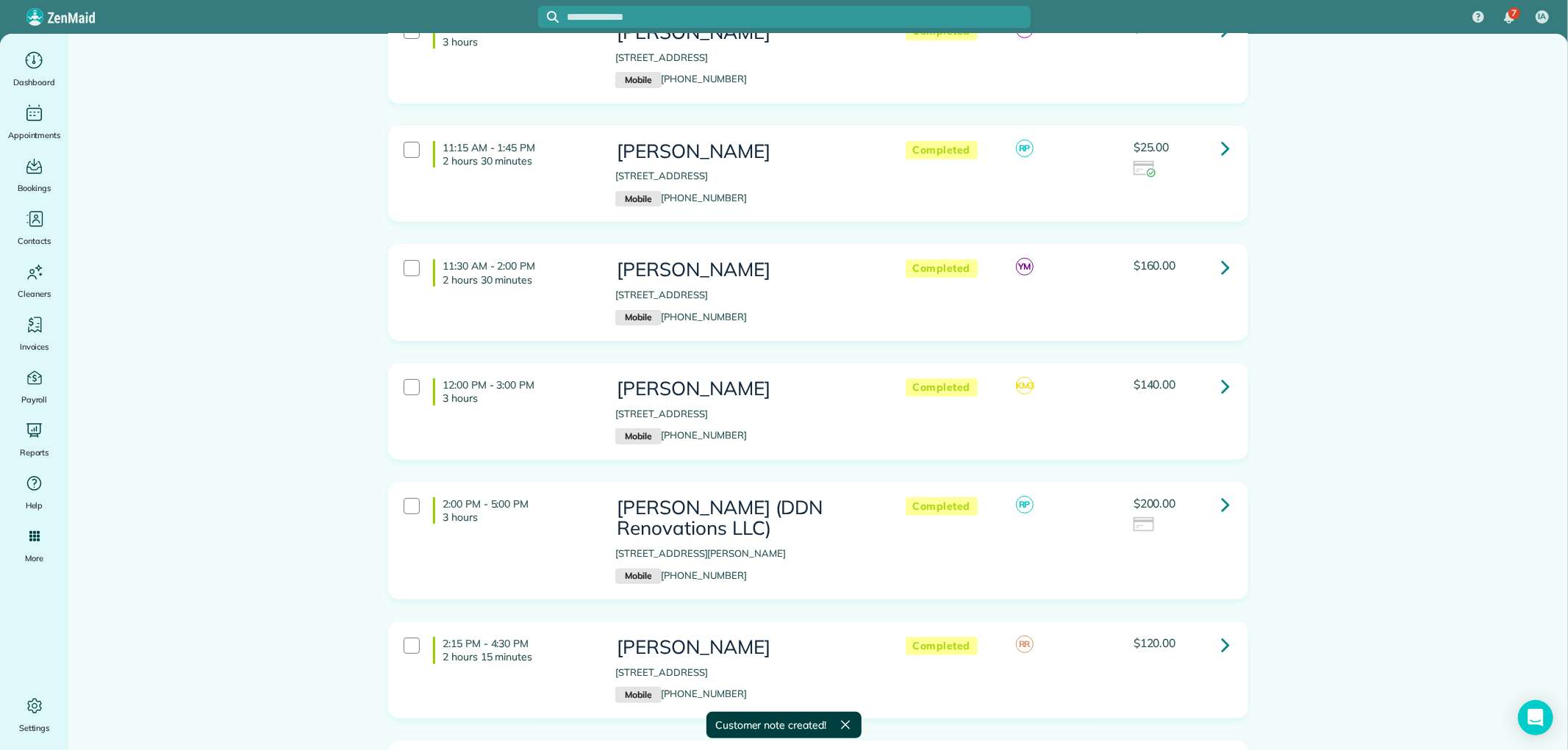
click at [1221, 142] on icon at bounding box center [1225, 148] width 8 height 25
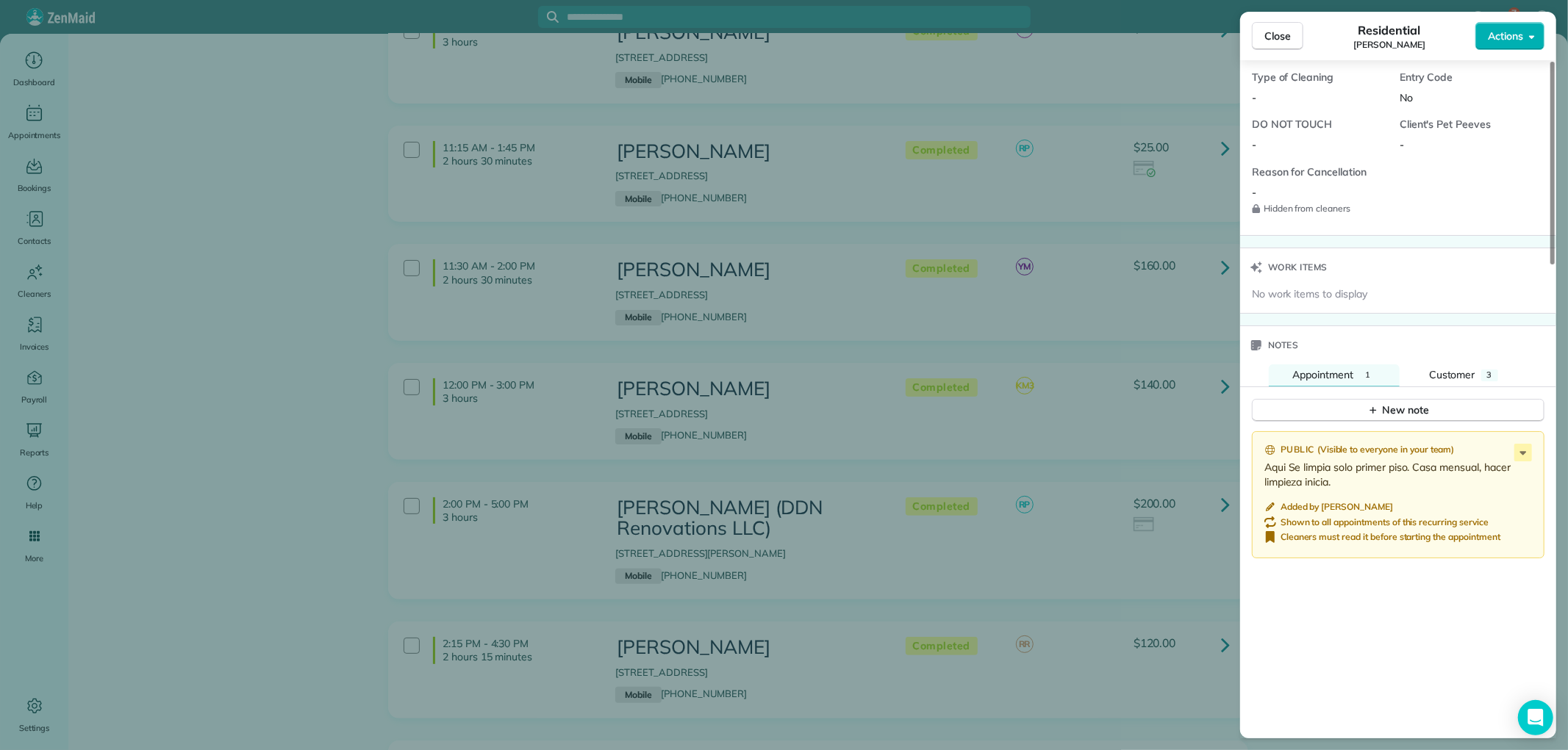
scroll to position [1224, 0]
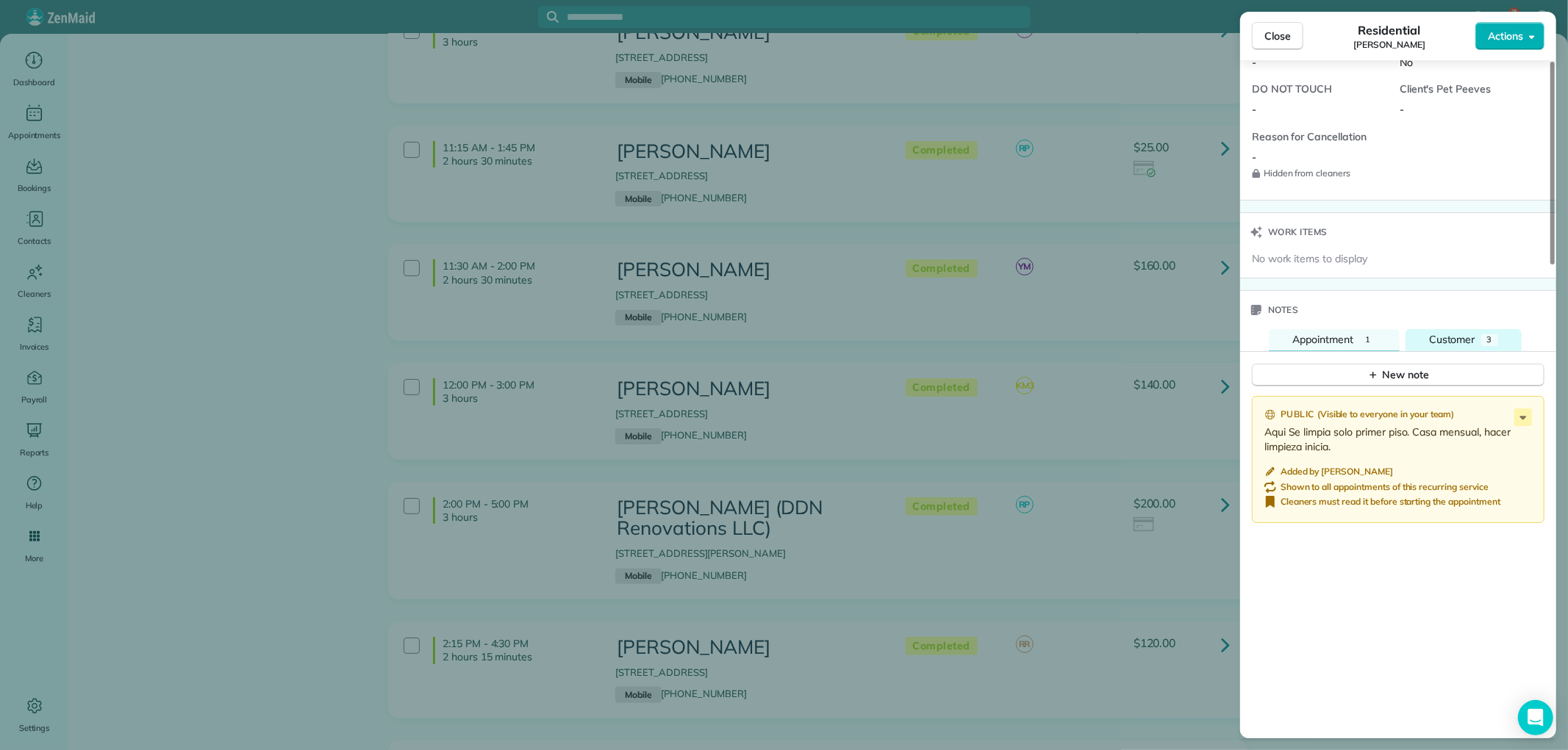
click at [1471, 333] on span "Customer" at bounding box center [1452, 339] width 47 height 14
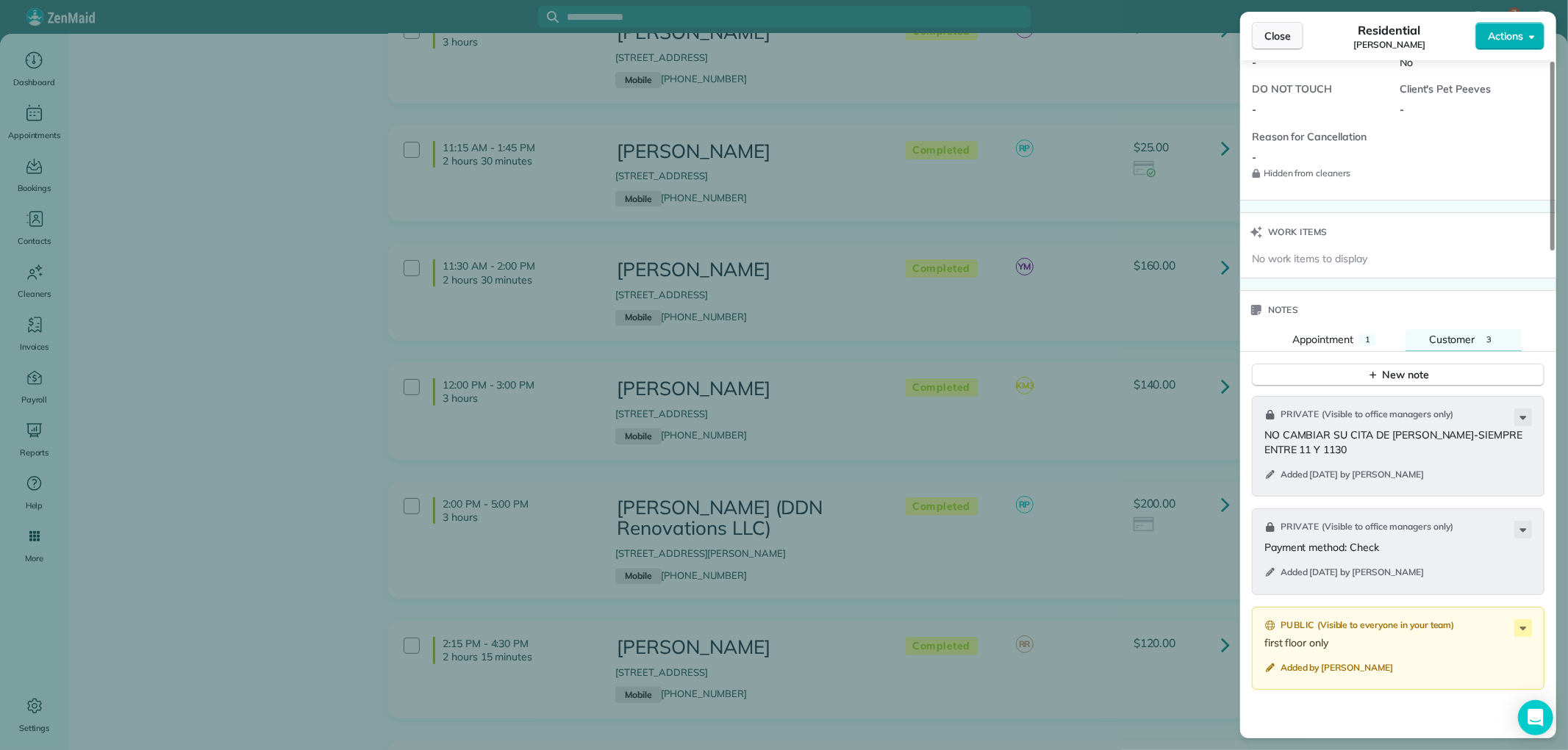
click at [1275, 35] on span "Close" at bounding box center [1277, 36] width 26 height 14
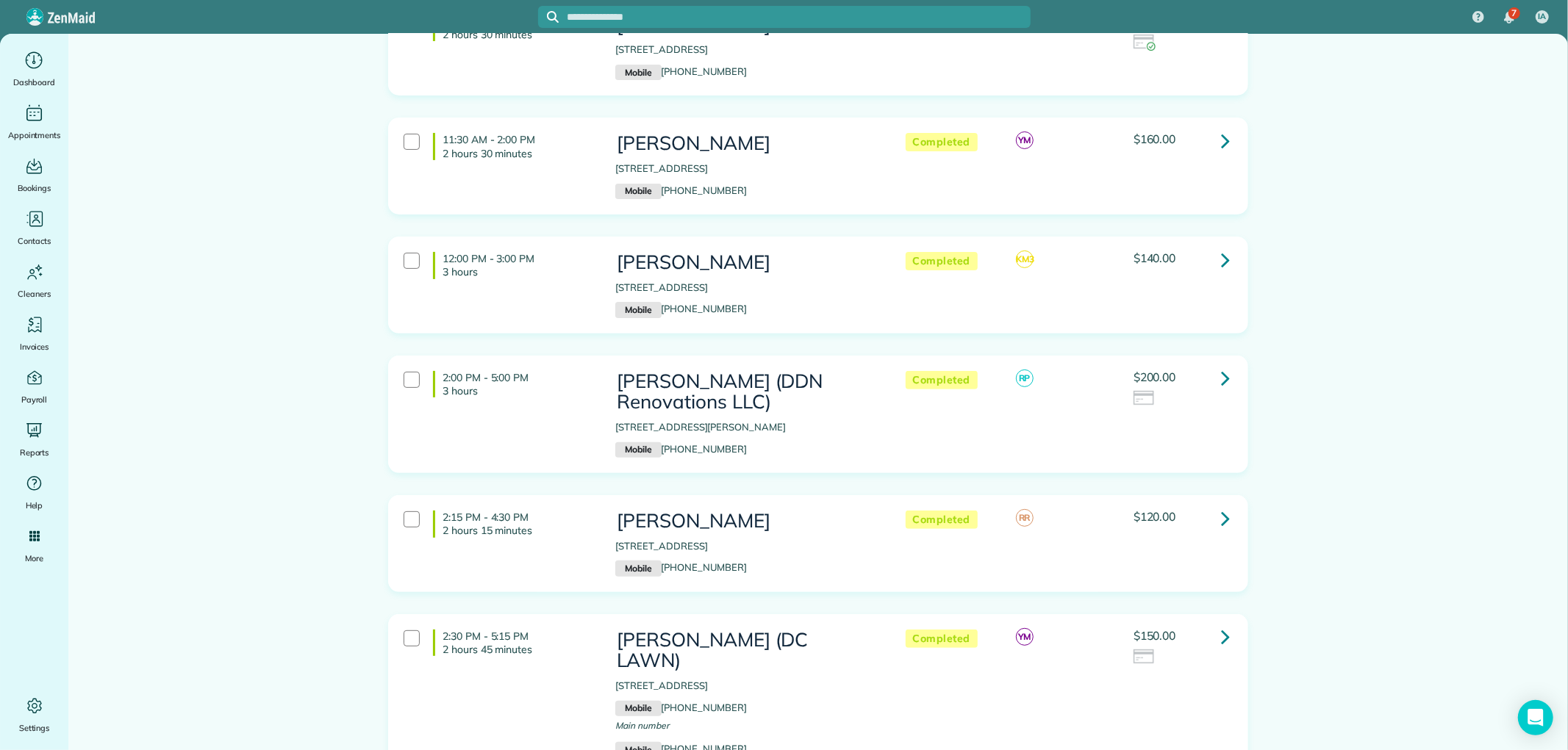
scroll to position [326, 0]
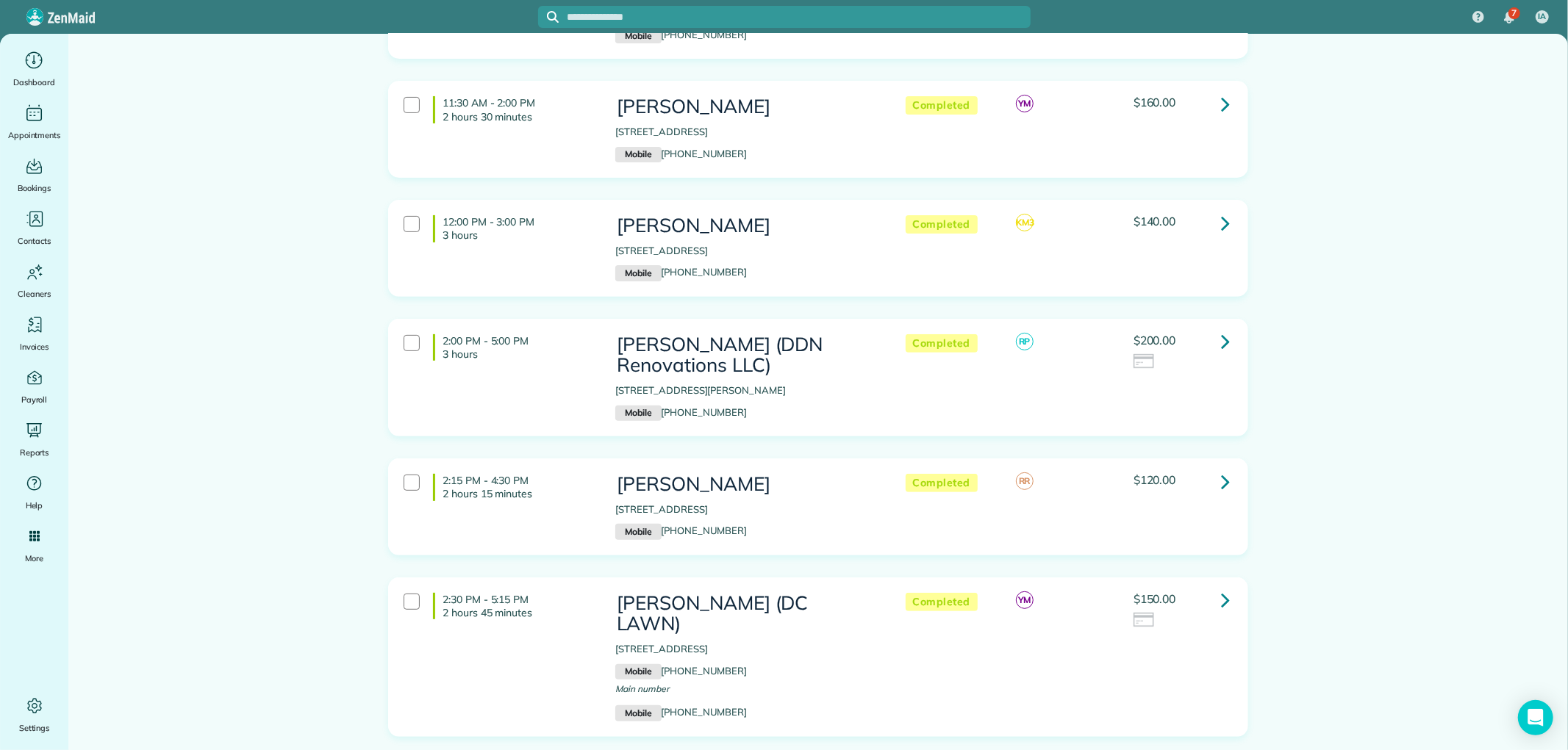
click at [1221, 213] on icon at bounding box center [1225, 223] width 8 height 25
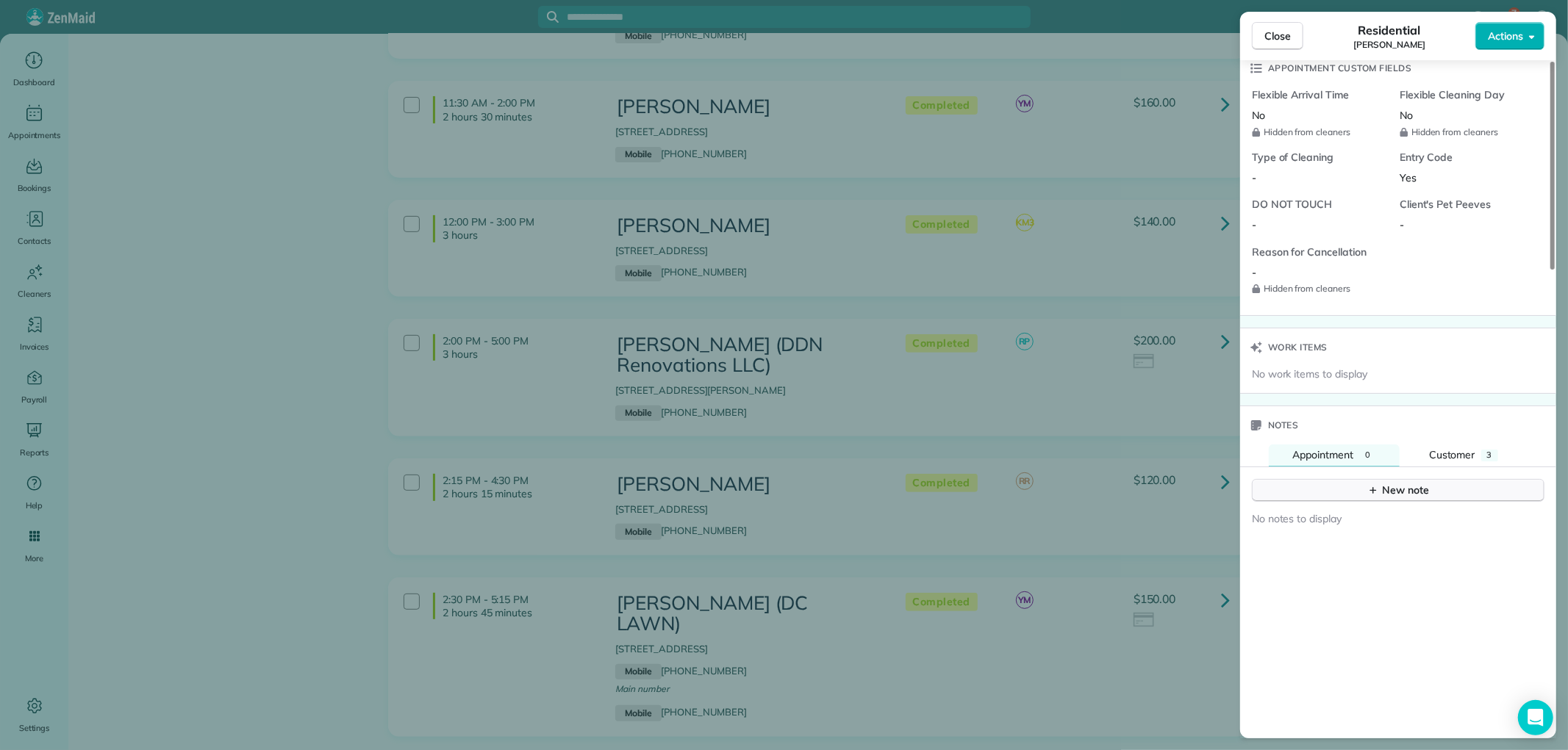
scroll to position [1145, 0]
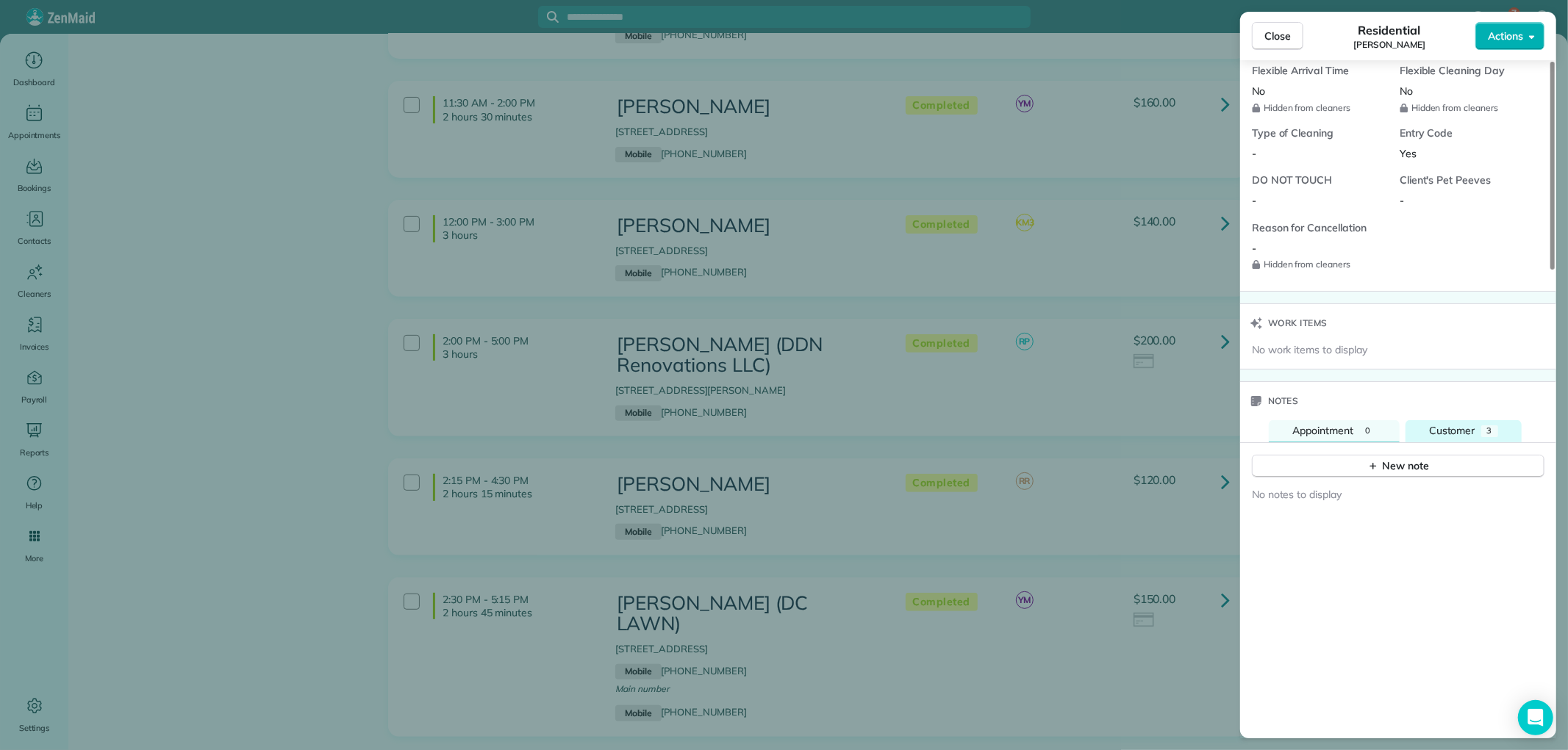
click at [1475, 420] on button "Customer 3" at bounding box center [1464, 431] width 116 height 22
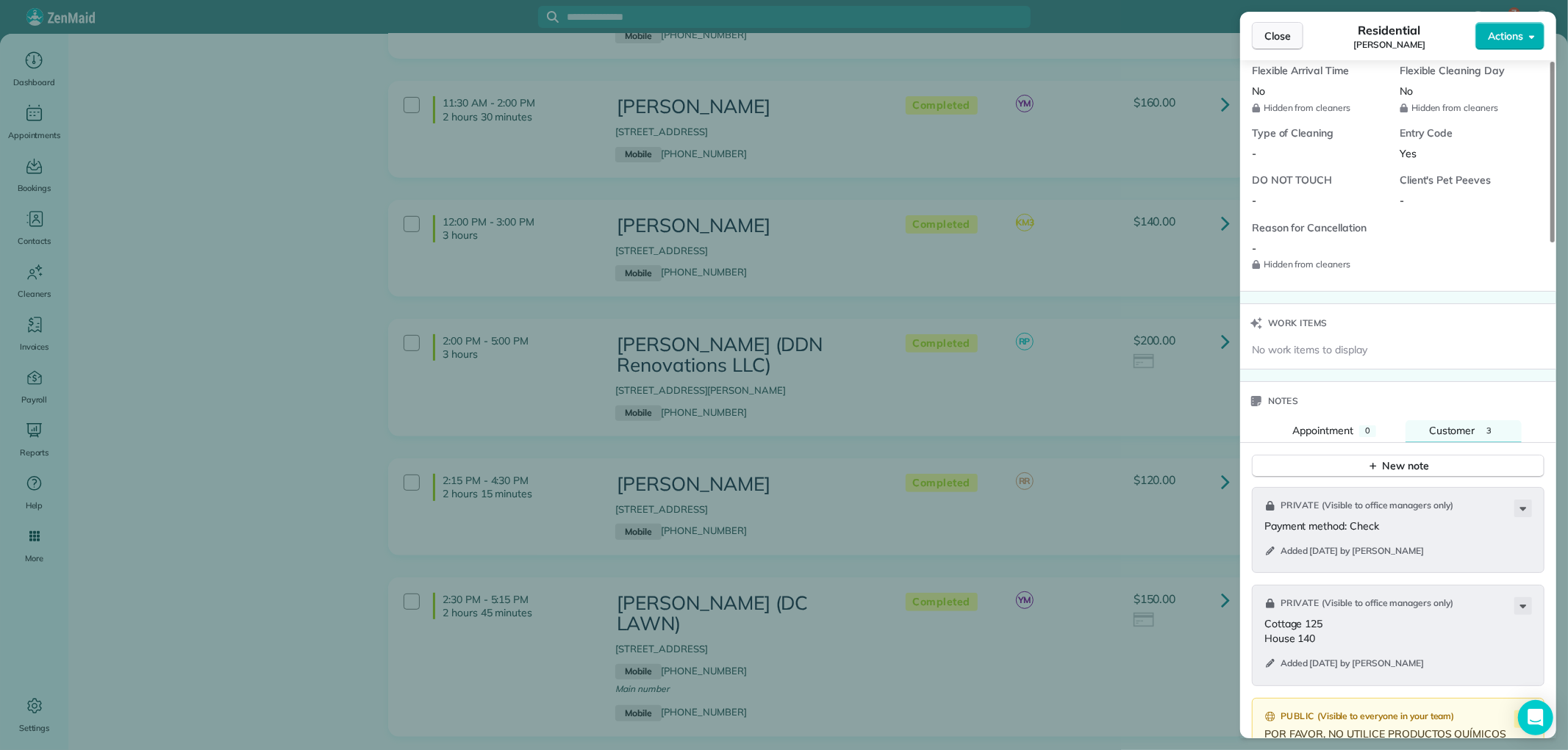
click at [1292, 41] on button "Close" at bounding box center [1278, 36] width 52 height 28
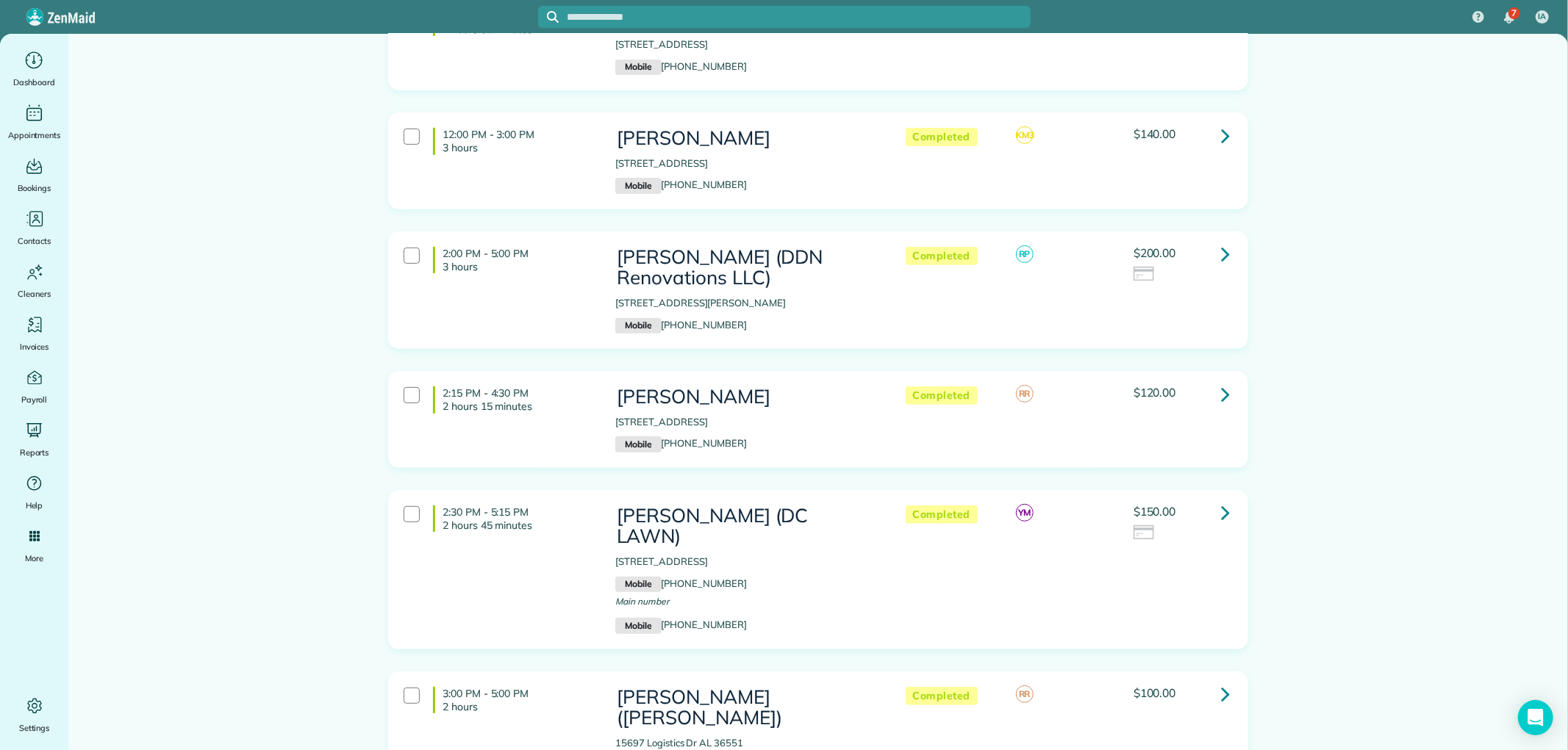
scroll to position [490, 0]
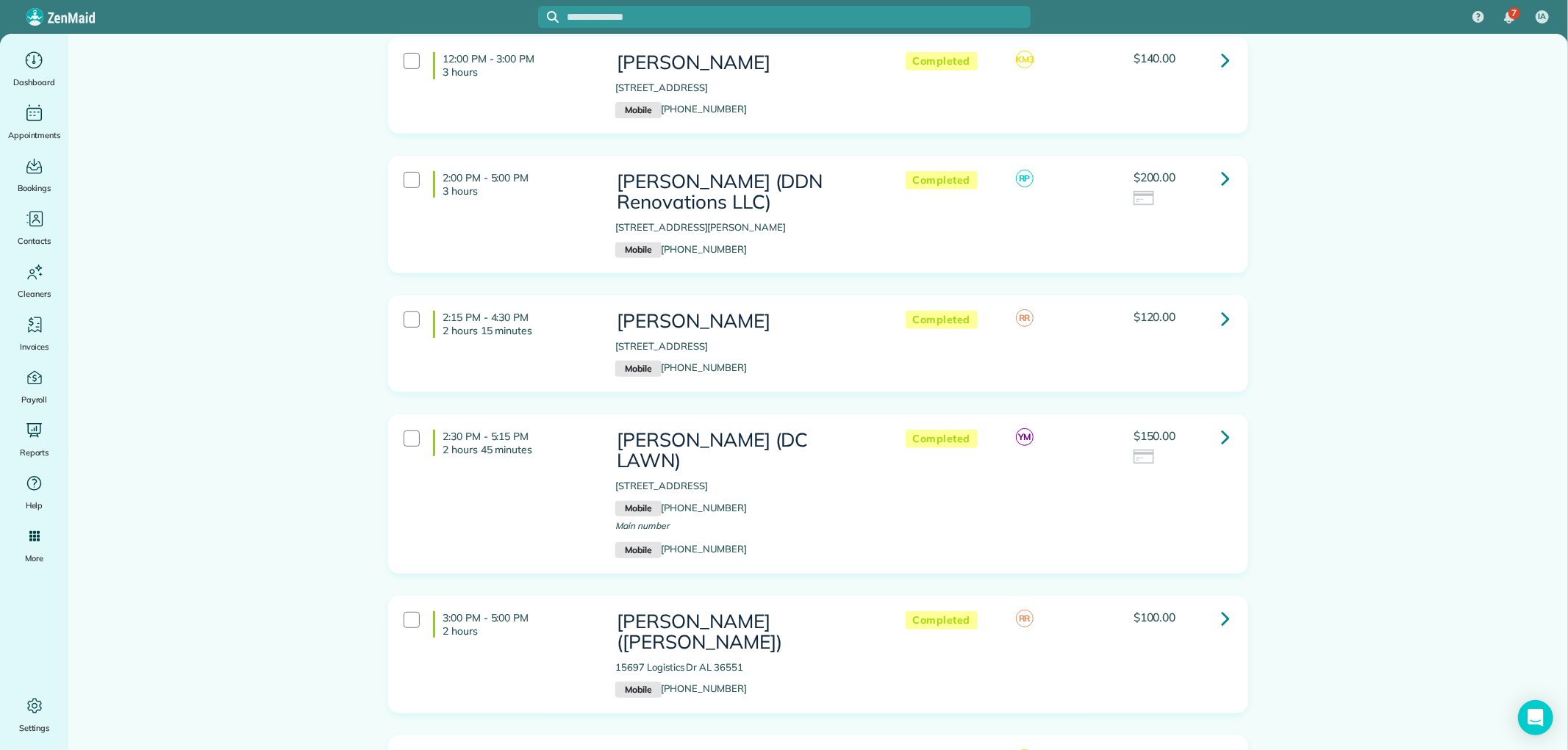
click at [1221, 320] on icon at bounding box center [1225, 318] width 8 height 25
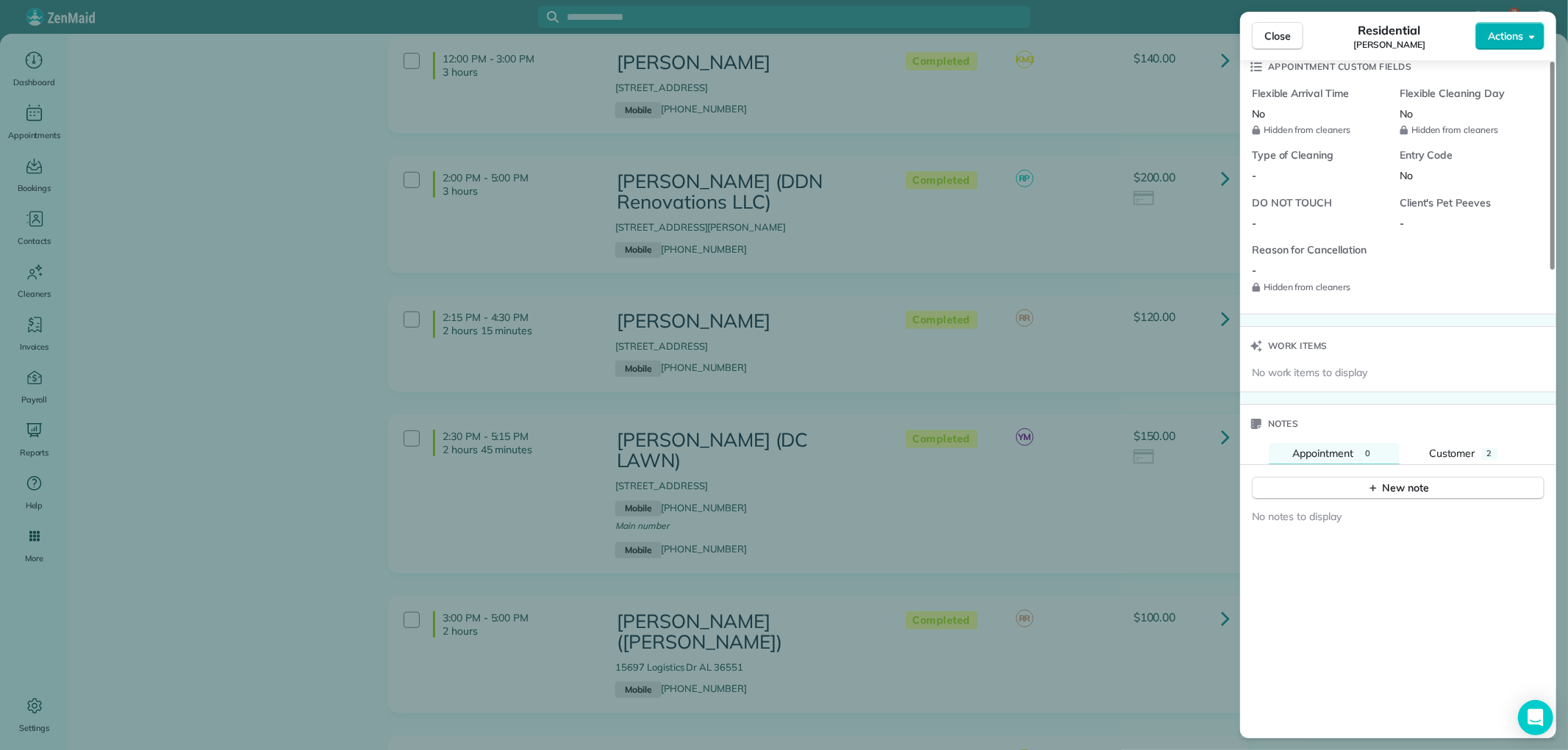
scroll to position [1306, 0]
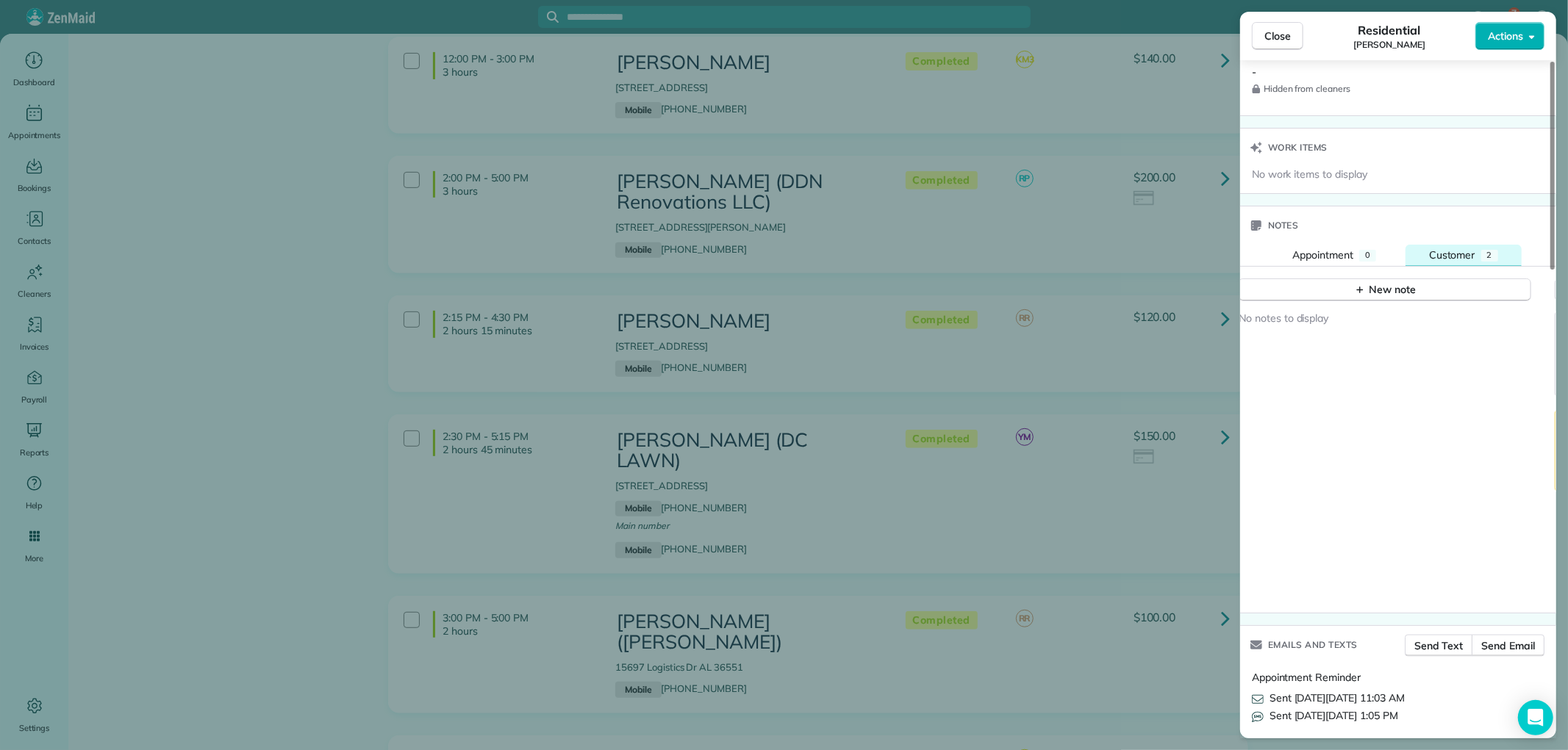
click at [1467, 253] on span "Customer" at bounding box center [1452, 255] width 47 height 14
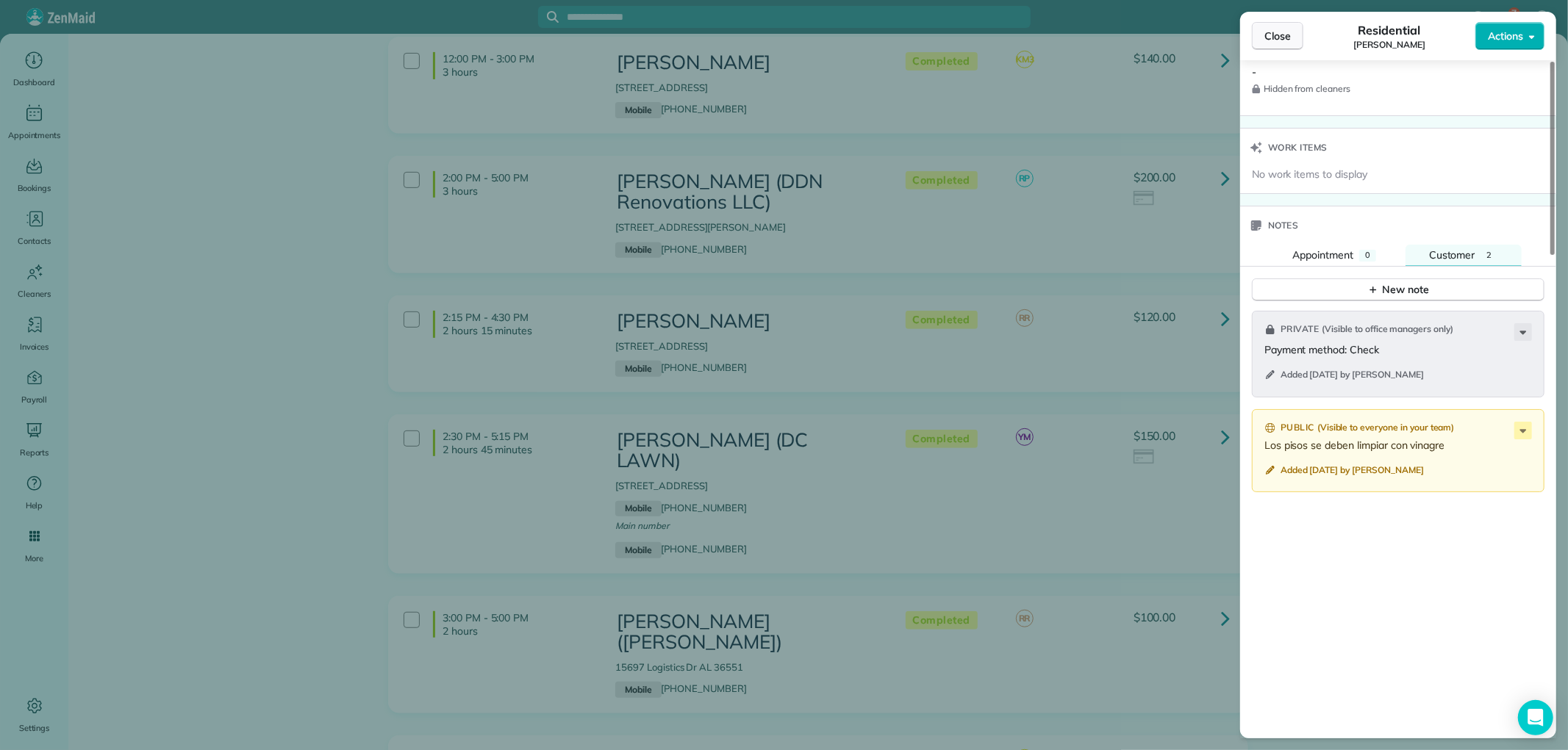
click at [1281, 37] on span "Close" at bounding box center [1277, 36] width 26 height 14
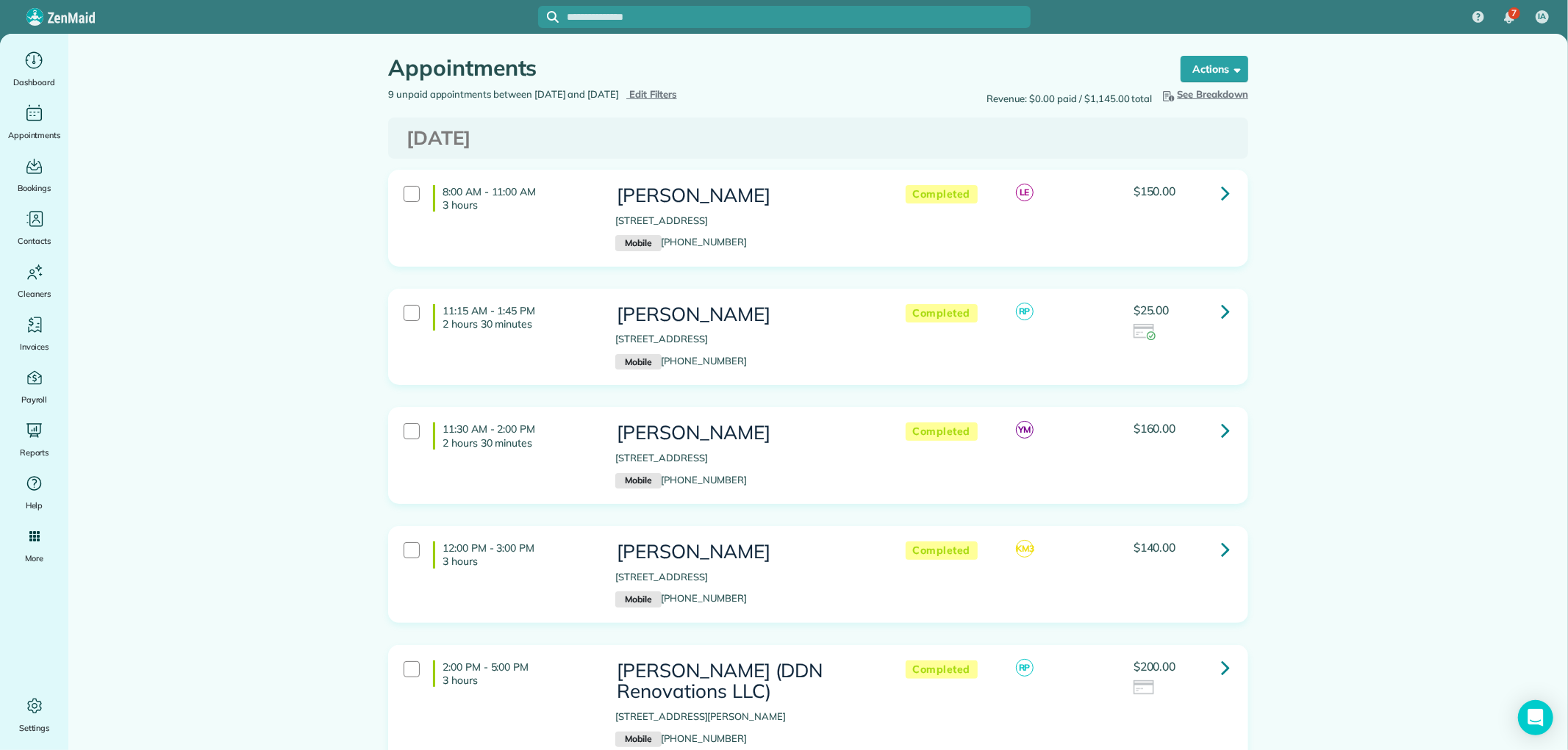
click at [1221, 194] on icon at bounding box center [1225, 193] width 8 height 25
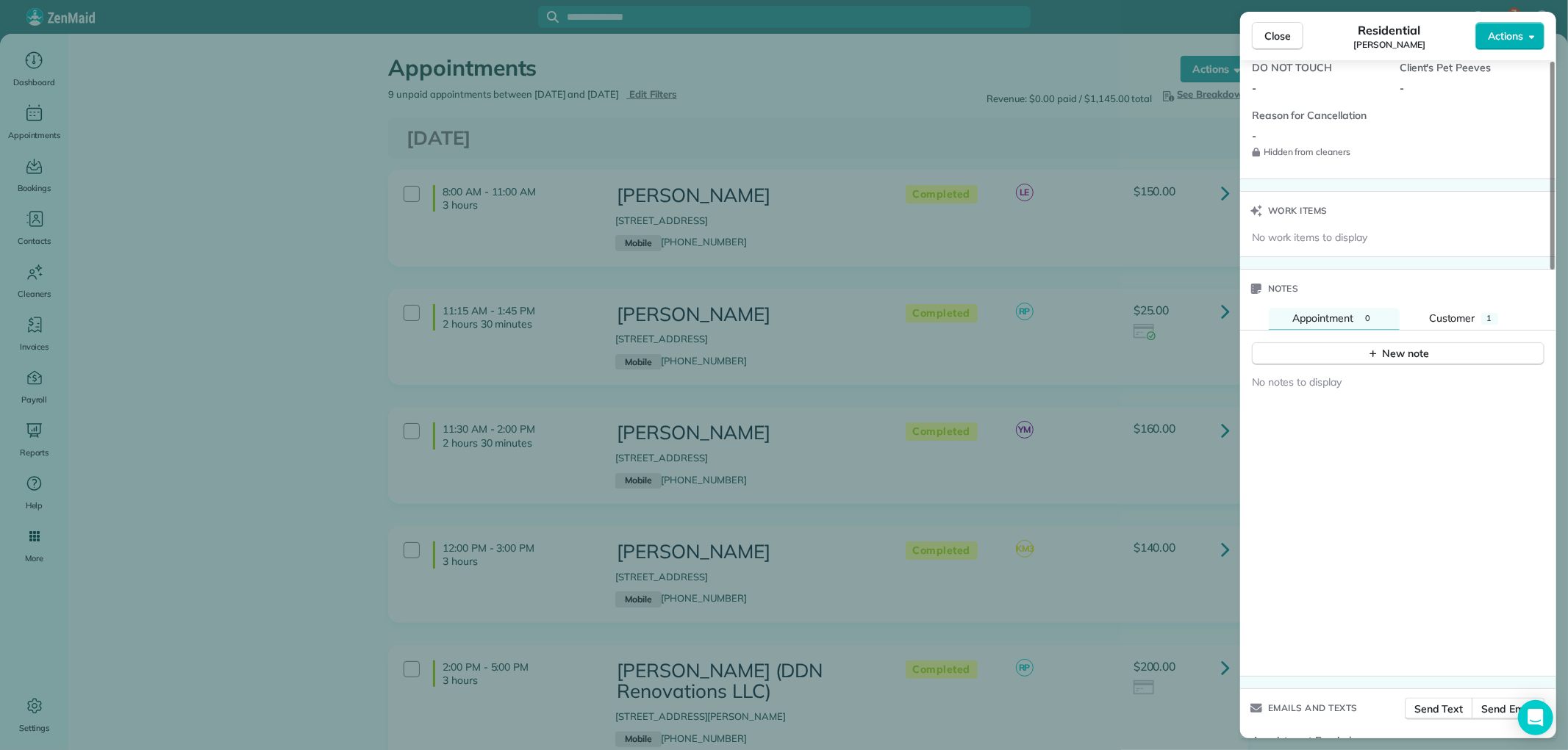
scroll to position [1306, 0]
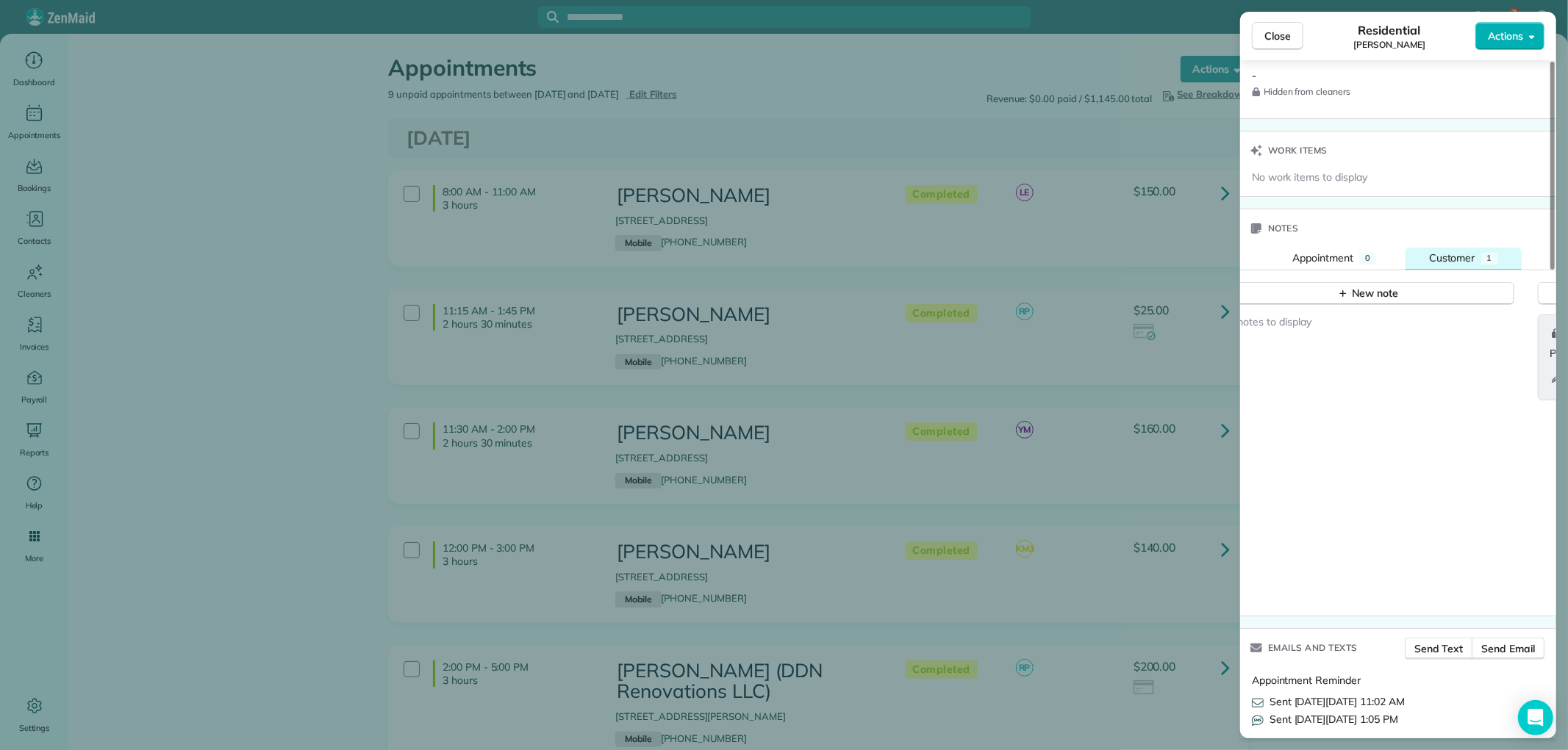
click at [1481, 255] on div "1" at bounding box center [1490, 259] width 17 height 12
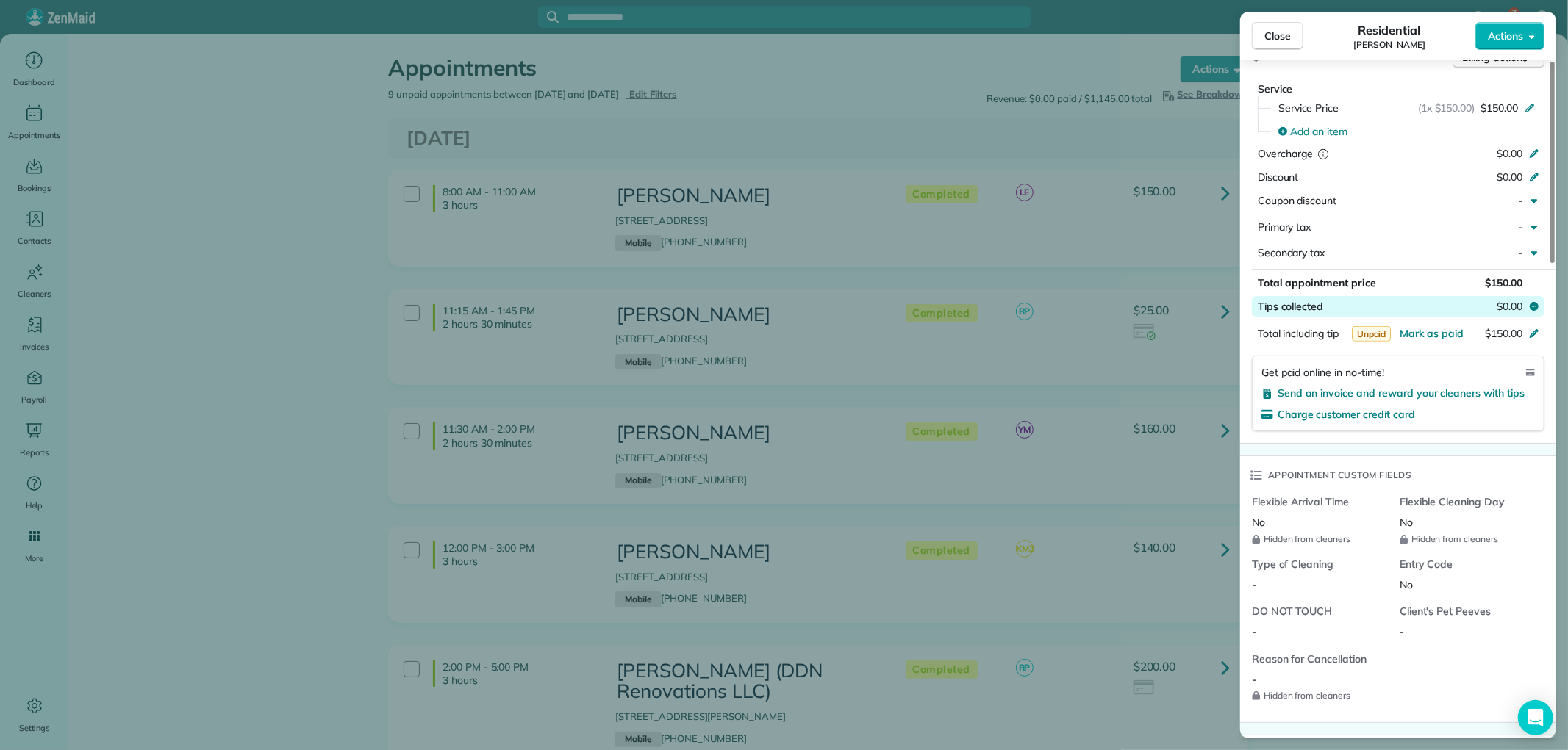
scroll to position [733, 0]
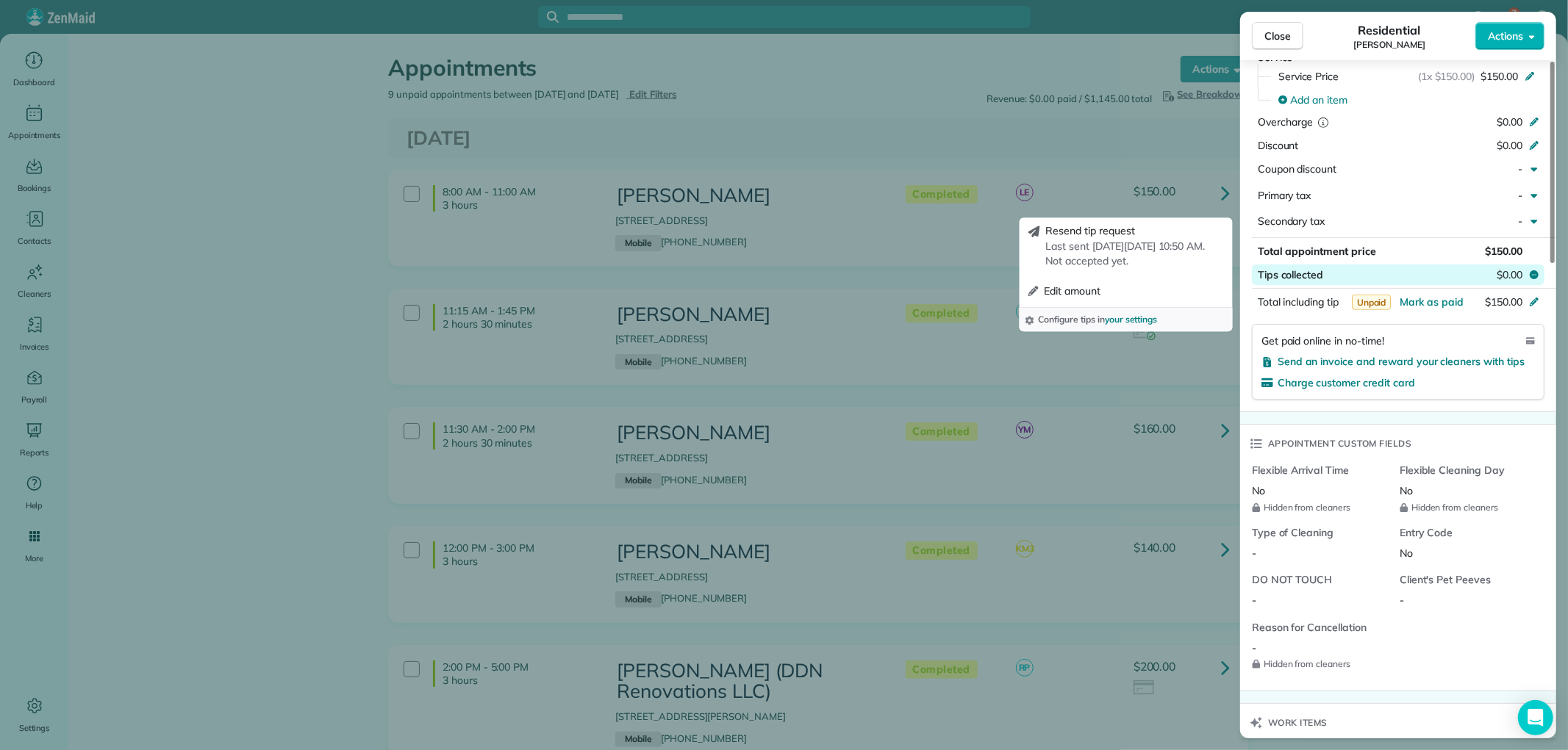
click at [1512, 271] on span "$0.00" at bounding box center [1509, 274] width 25 height 14
click at [1104, 282] on button "Edit amount" at bounding box center [1127, 290] width 207 height 26
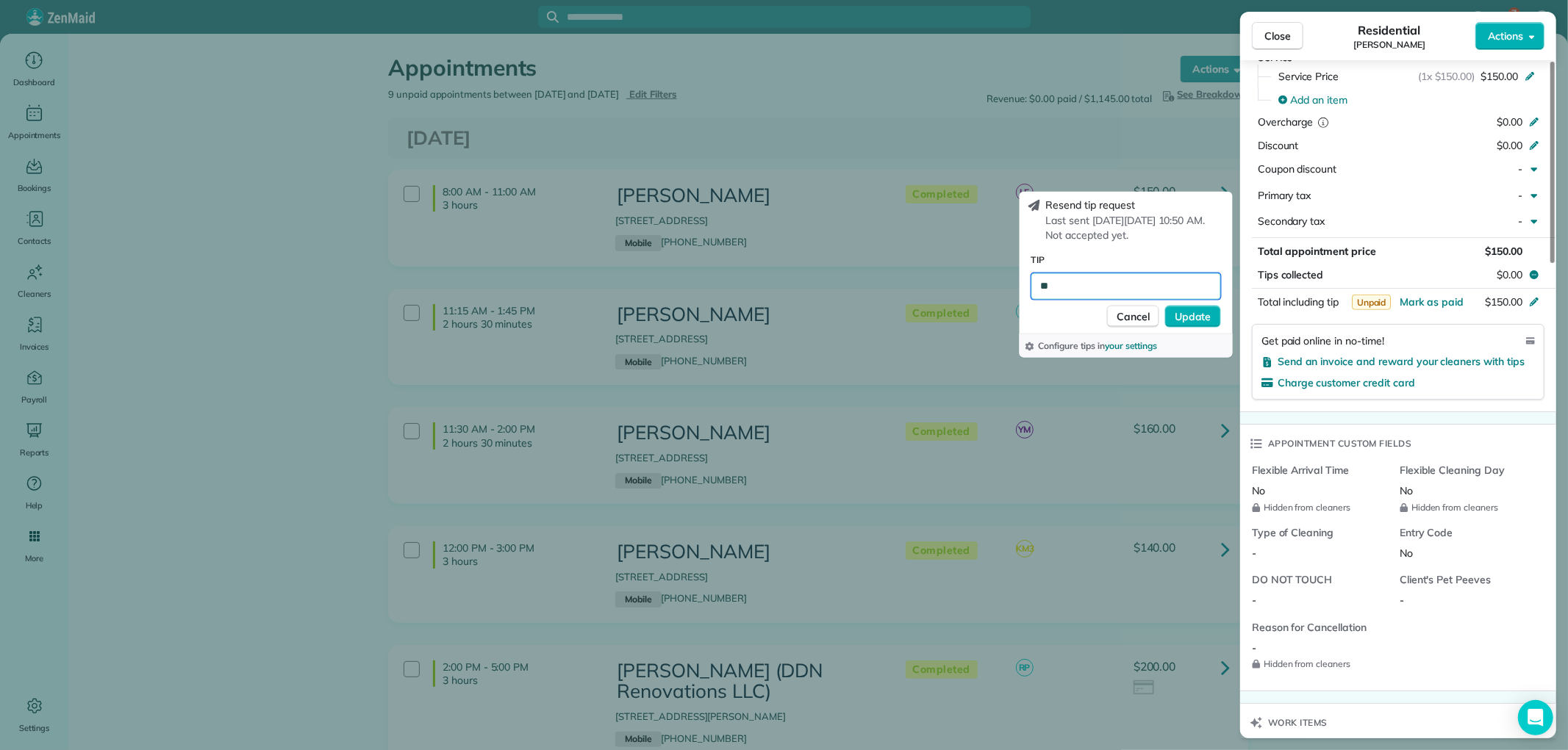
click at [1085, 283] on input "**" at bounding box center [1126, 285] width 189 height 26
type input "**"
click at [1206, 316] on span "Update" at bounding box center [1193, 316] width 37 height 14
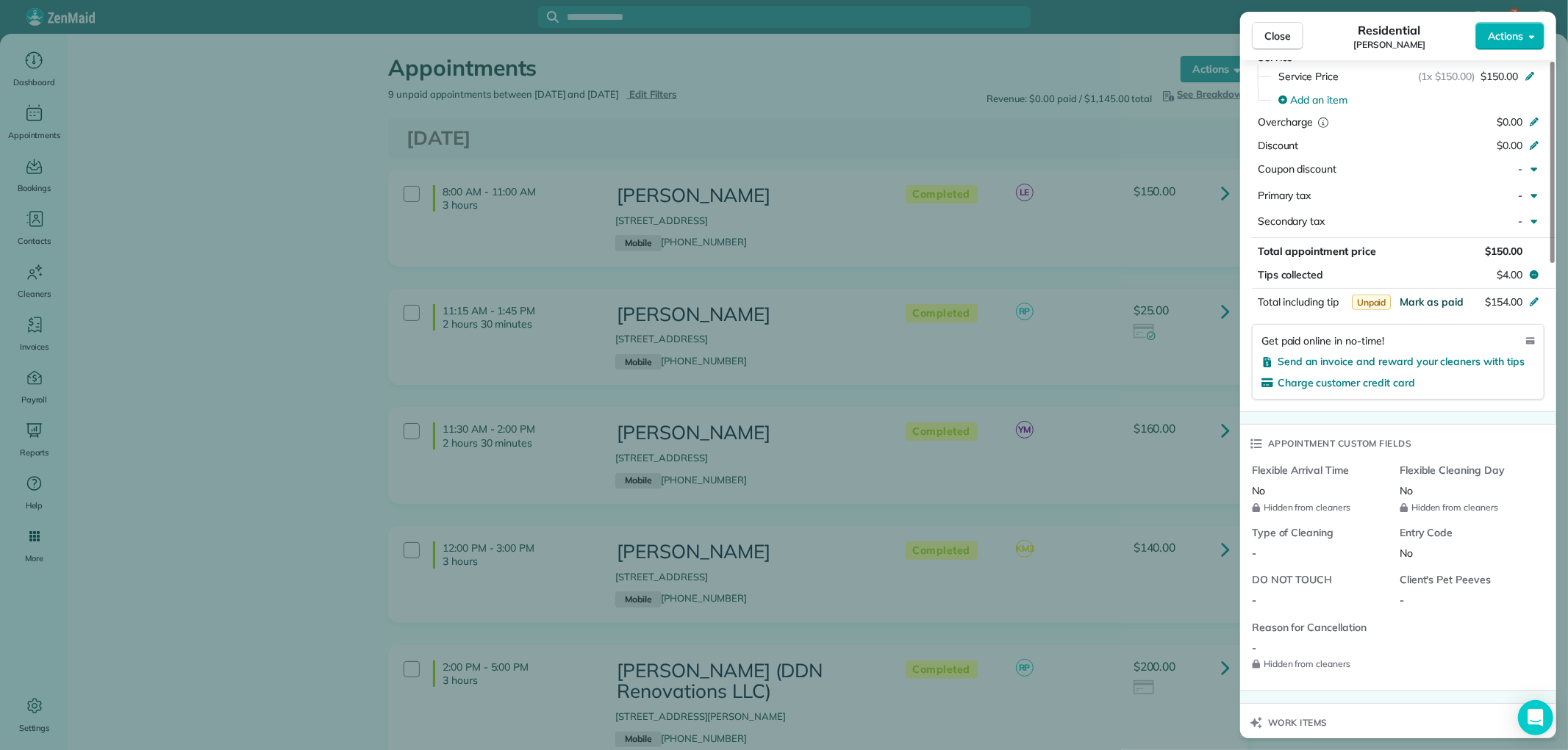
click at [1436, 298] on span "Mark as paid" at bounding box center [1431, 302] width 64 height 14
click at [1269, 25] on button "Close" at bounding box center [1278, 36] width 52 height 28
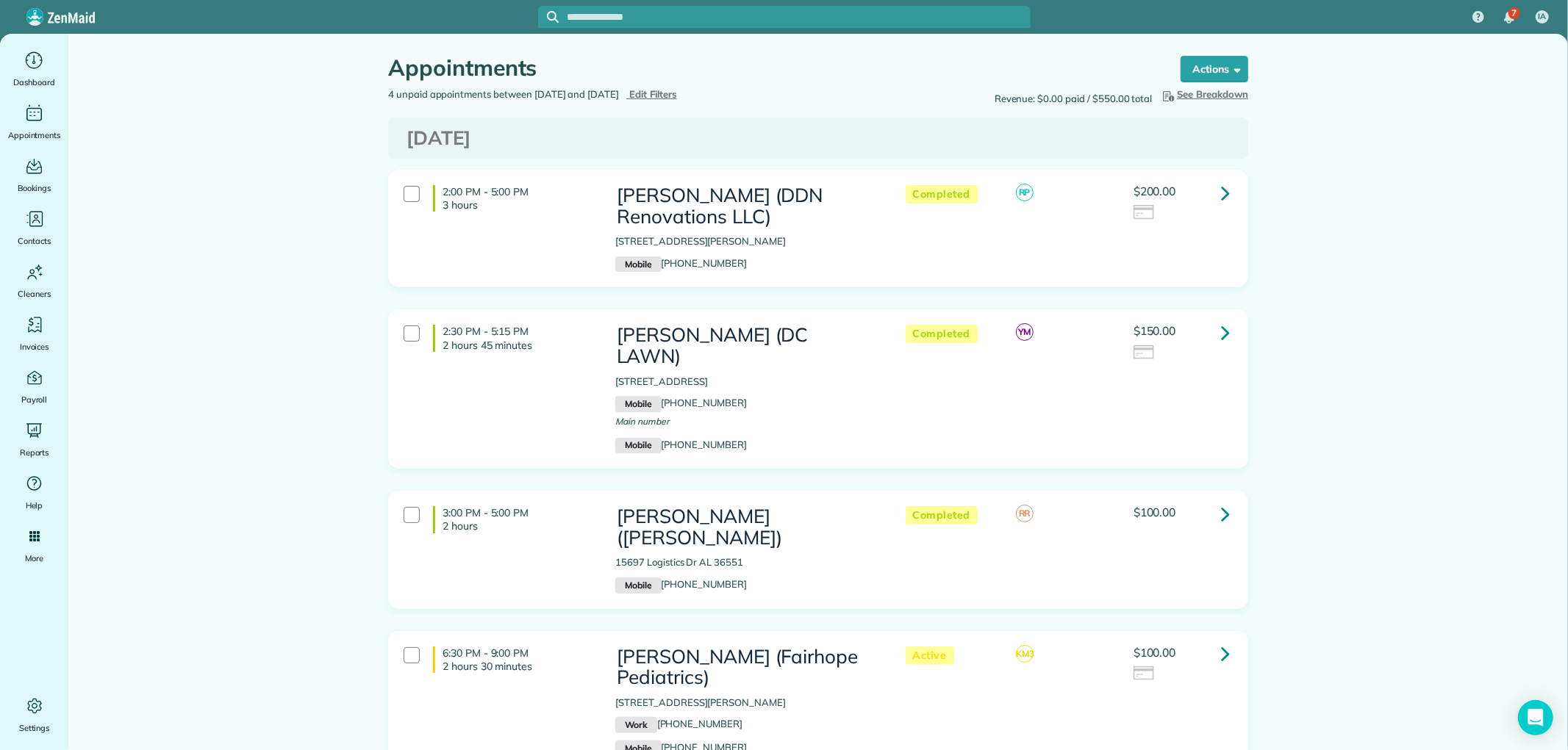
click at [661, 22] on input "text" at bounding box center [800, 17] width 464 height 11
click at [1371, 167] on main "Appointments Schedule Changes Actions Create Appointment Create Task Clock In/O…" at bounding box center [818, 457] width 1500 height 848
click at [700, 20] on input "text" at bounding box center [800, 17] width 464 height 11
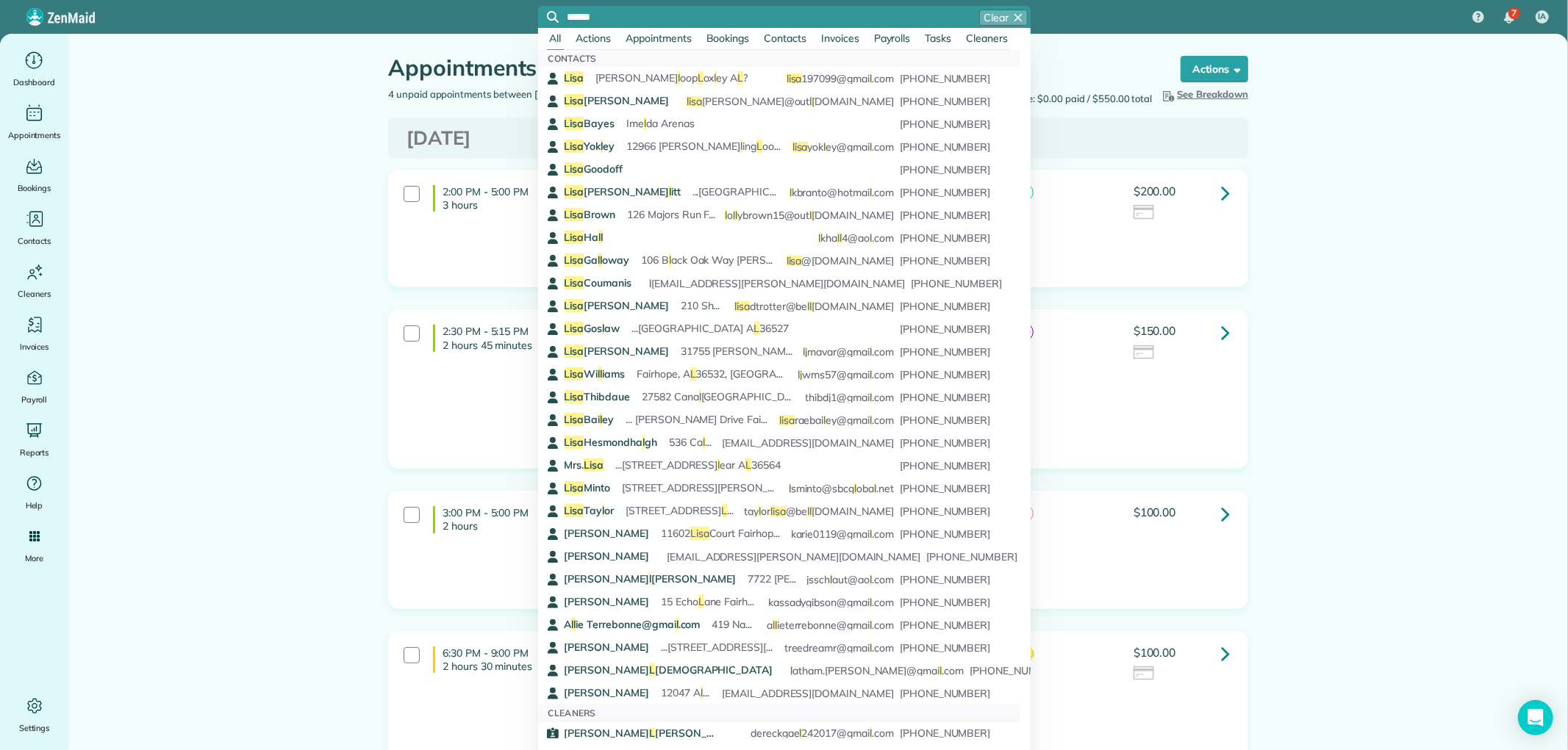
click at [795, 41] on span "Contacts" at bounding box center [785, 38] width 42 height 14
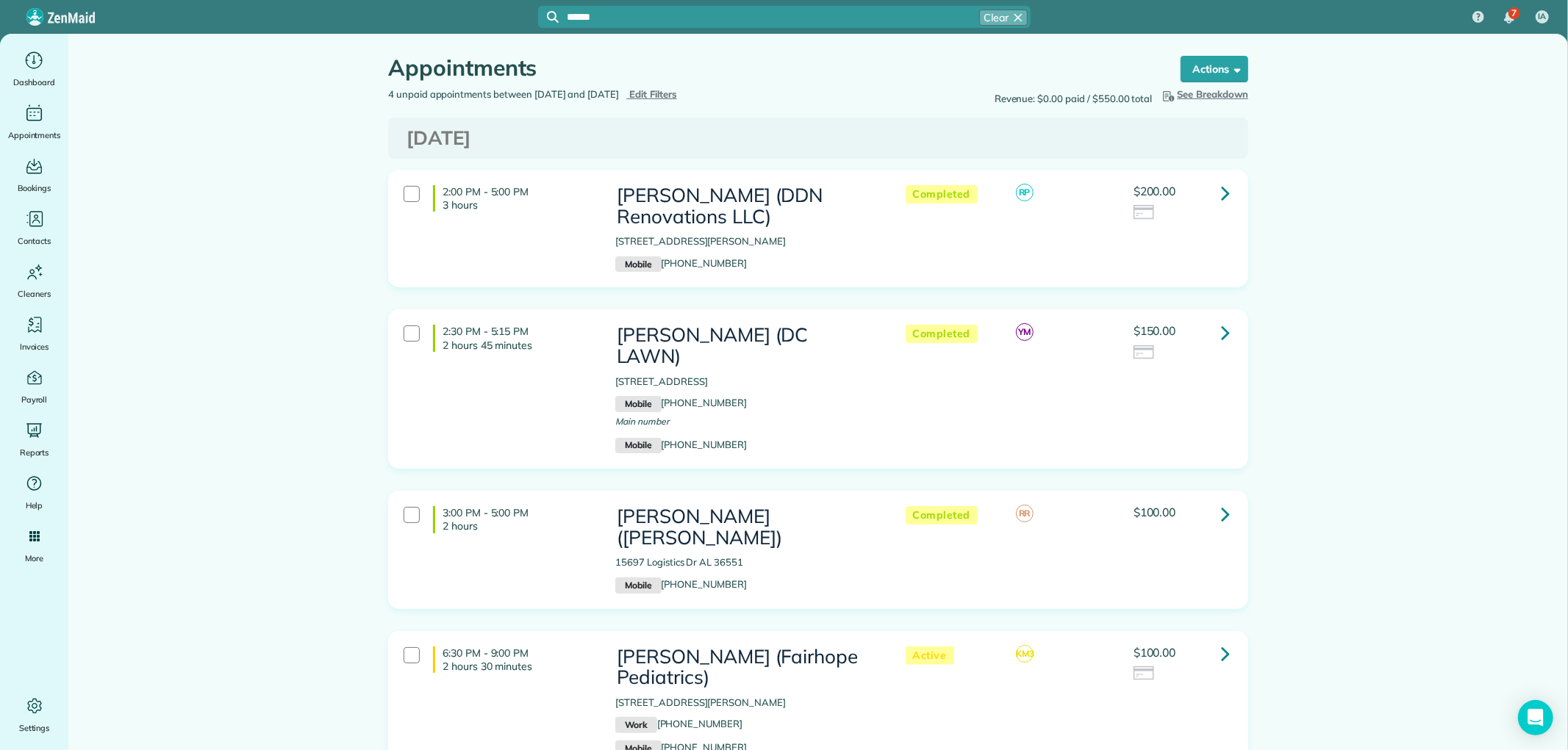
click at [594, 24] on div "****** Clear" at bounding box center [784, 17] width 492 height 22
click at [604, 15] on input "******" at bounding box center [800, 17] width 464 height 11
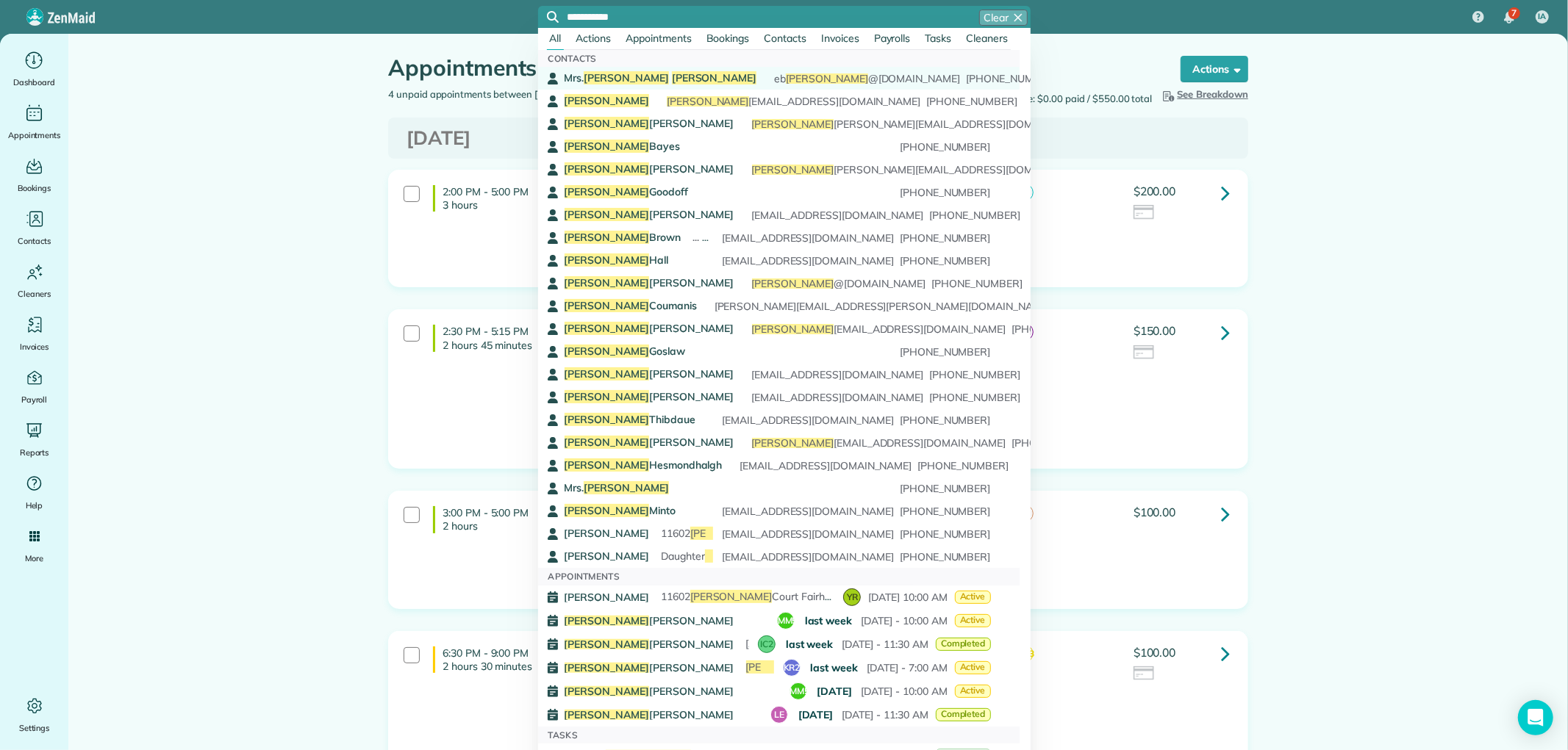
type input "**********"
click at [648, 76] on div "[PERSON_NAME] [PERSON_NAME] @[DOMAIN_NAME] [PERSON_NAME] @[DOMAIN_NAME] [PHONE_…" at bounding box center [778, 78] width 426 height 15
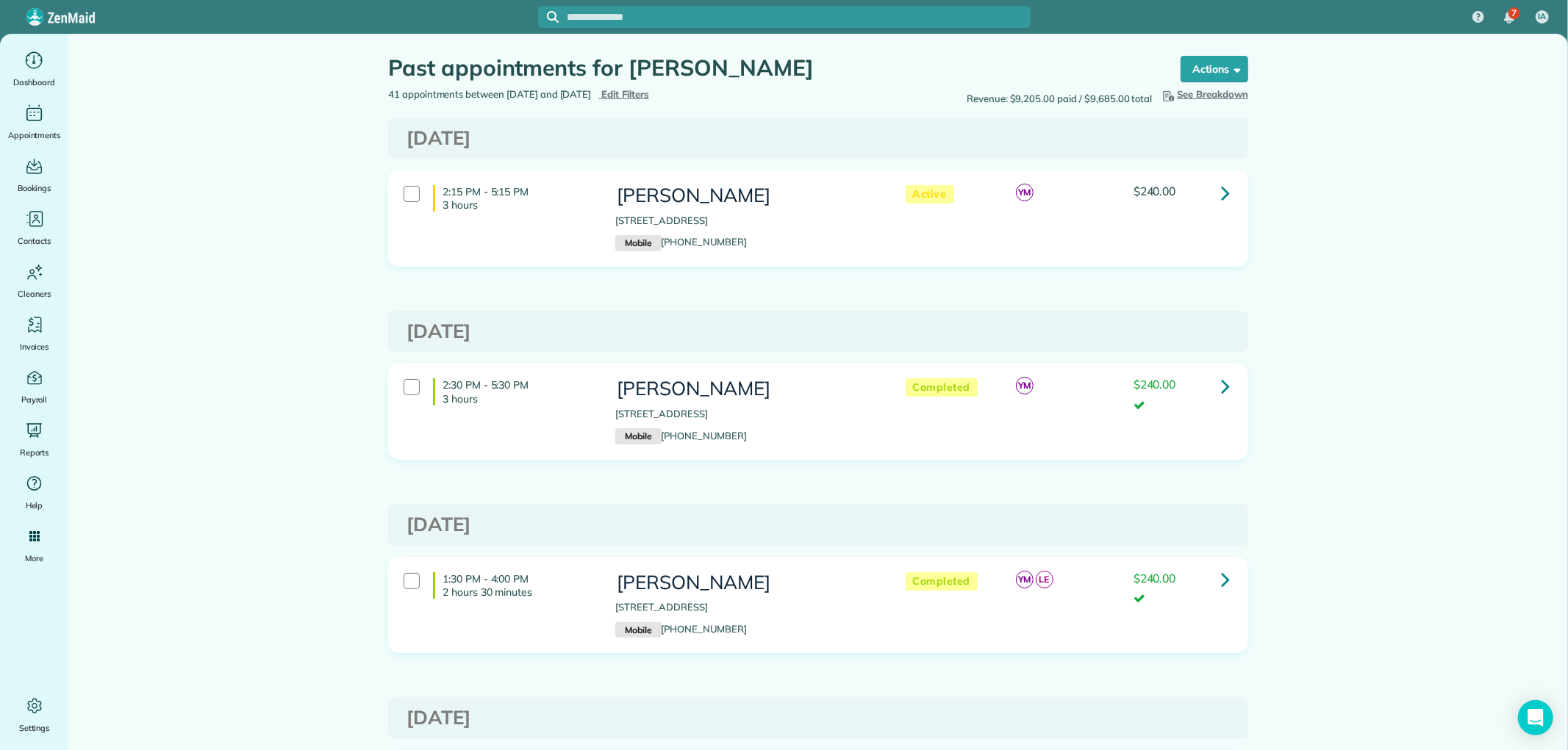
click at [1221, 182] on icon at bounding box center [1225, 193] width 8 height 25
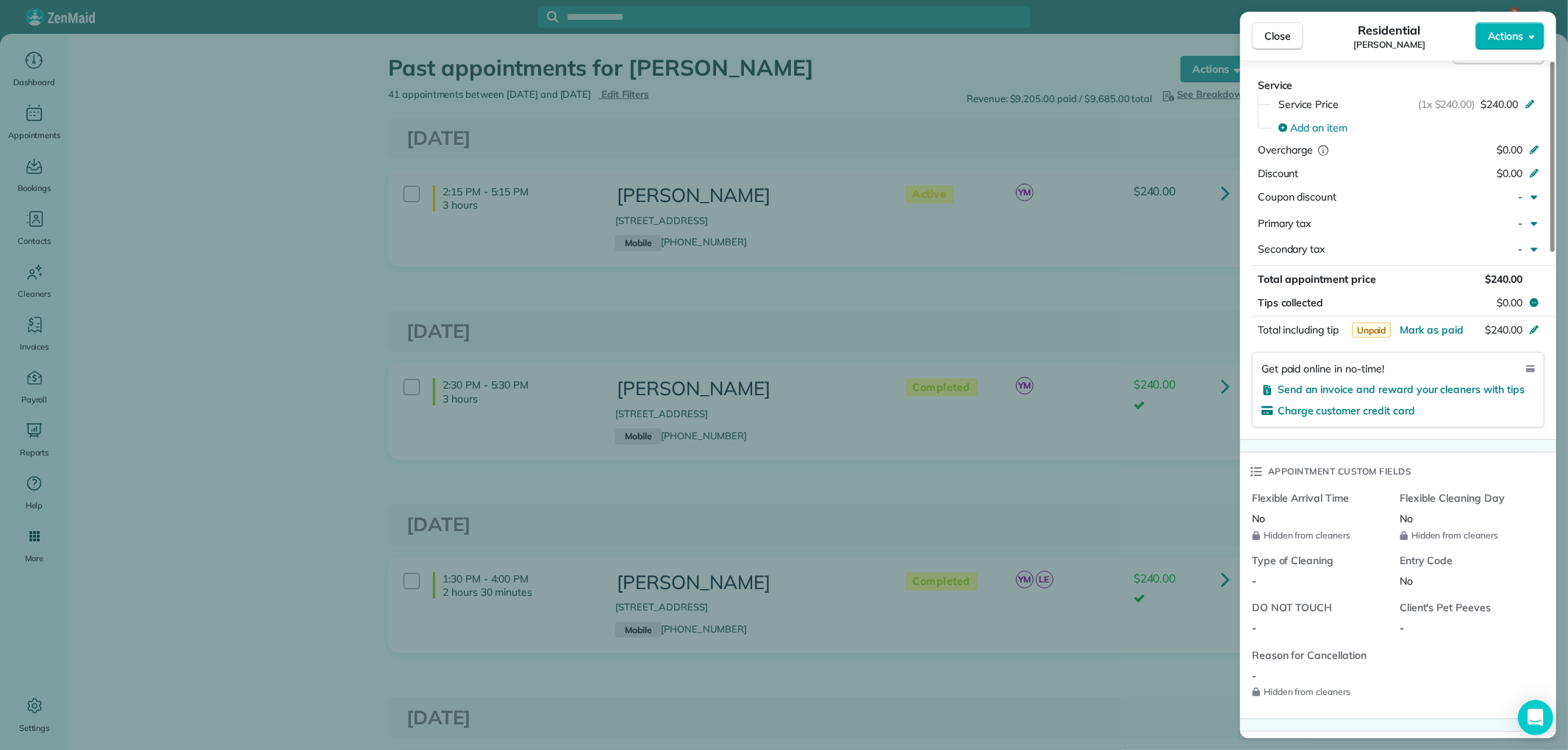
scroll to position [816, 0]
click at [1436, 327] on span "Mark as paid" at bounding box center [1431, 329] width 64 height 14
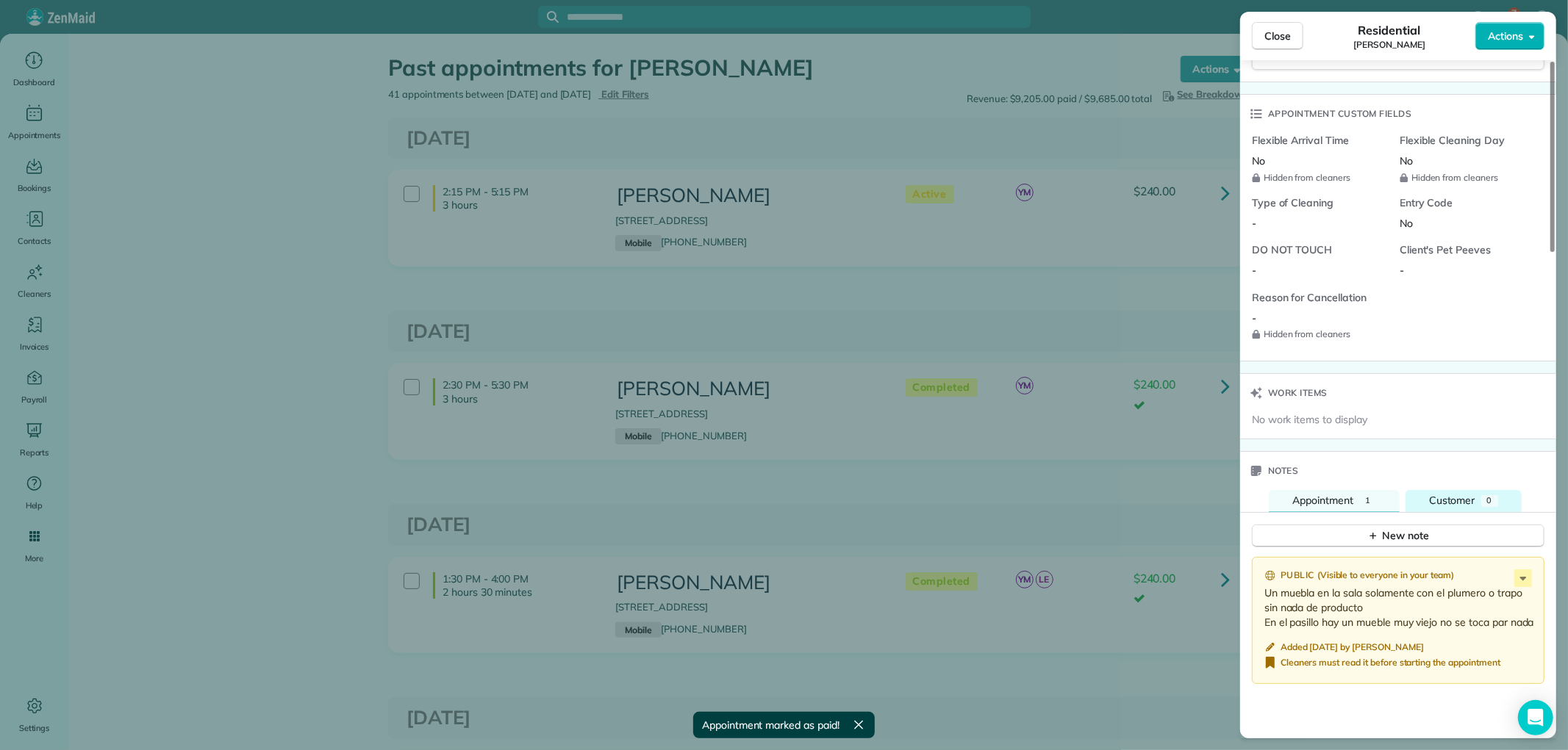
scroll to position [1224, 0]
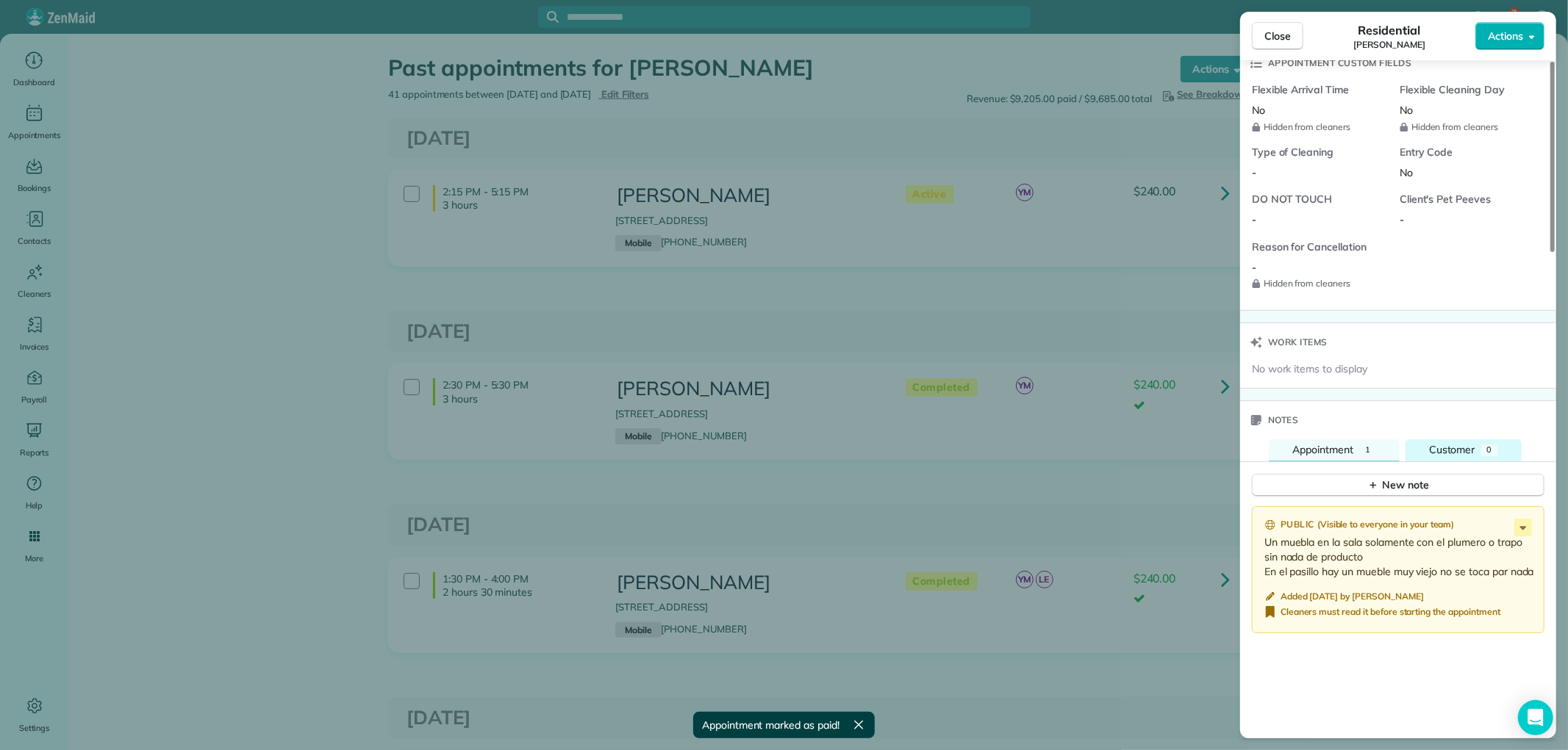
click at [1480, 443] on button "Customer 0" at bounding box center [1464, 451] width 116 height 22
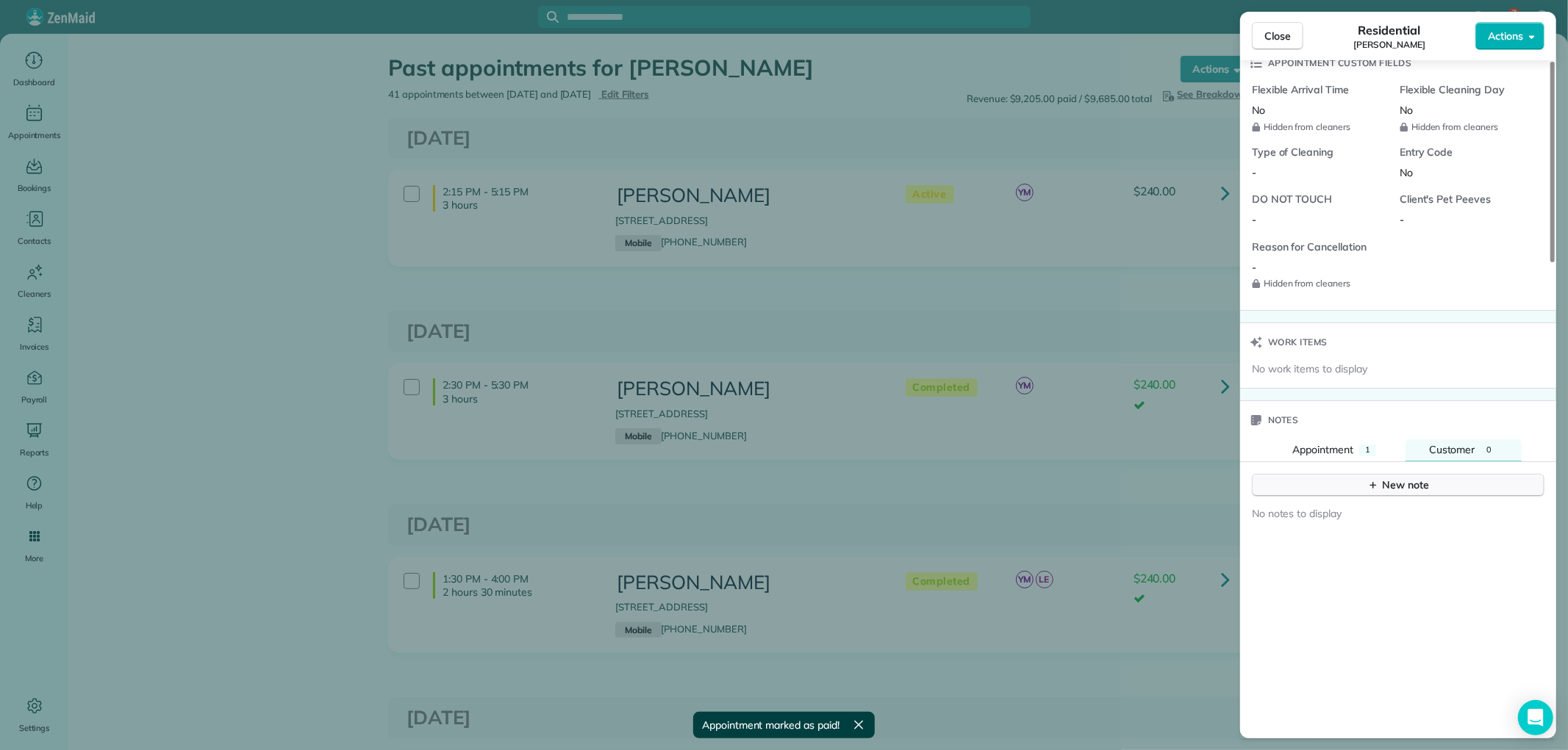
click at [1412, 486] on div "New note" at bounding box center [1398, 485] width 62 height 15
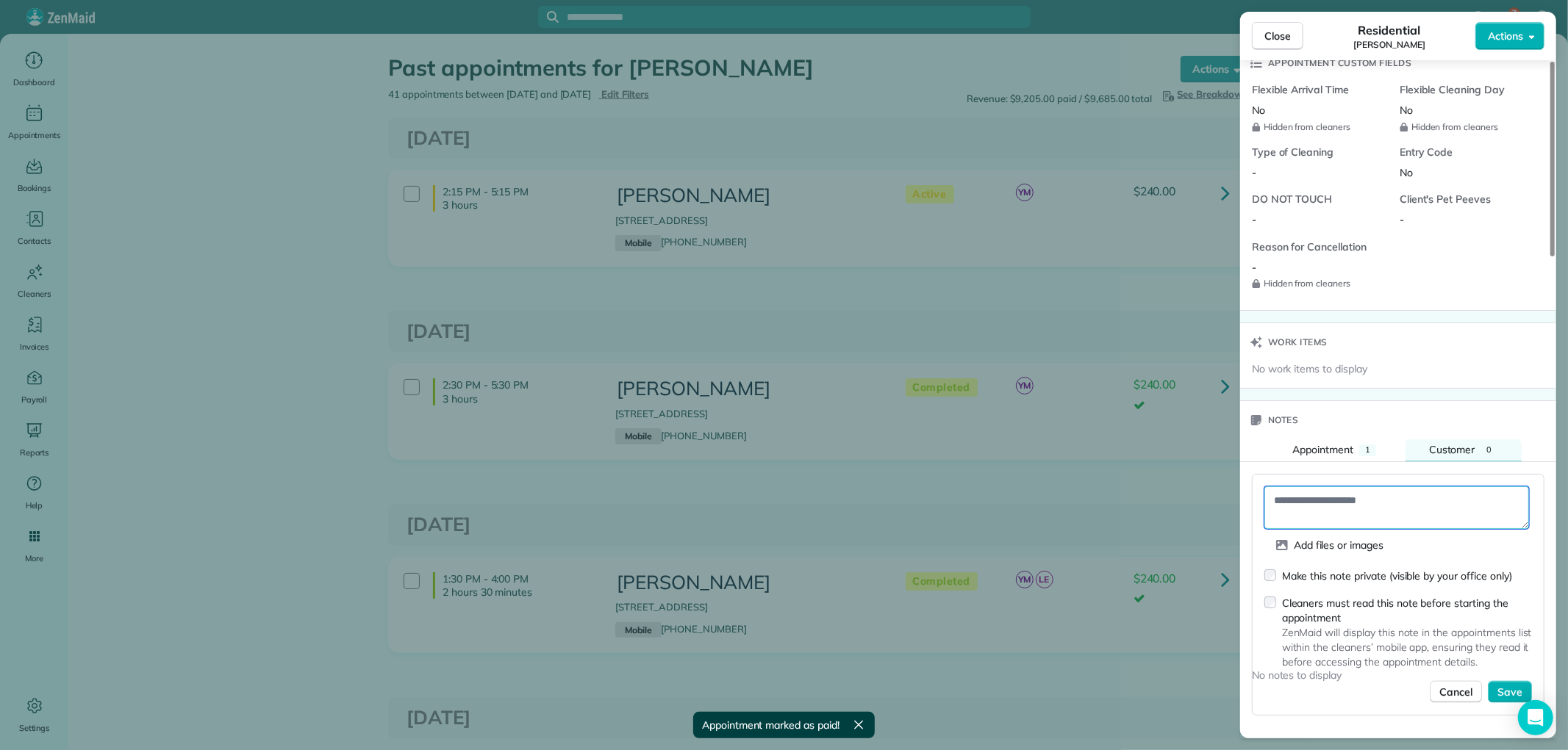
click at [1380, 504] on textarea at bounding box center [1397, 507] width 265 height 42
click at [1261, 573] on div "Add files or images Make this note private (visible by your office only) Cleane…" at bounding box center [1398, 595] width 293 height 242
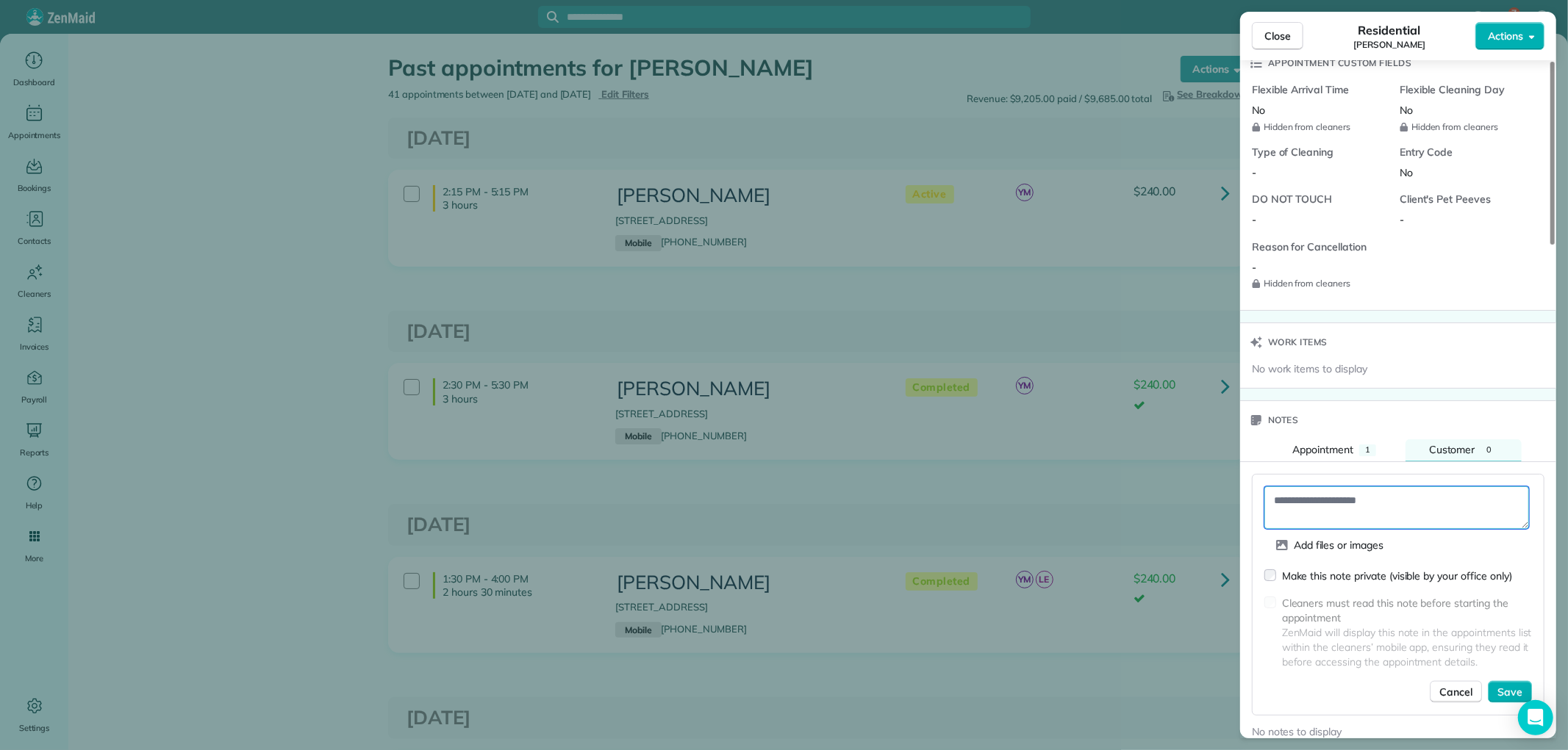
click at [1311, 505] on textarea at bounding box center [1397, 507] width 265 height 42
type textarea "**********"
click at [1507, 677] on div "Make this note private (visible by your office only) Cleaners must read this no…" at bounding box center [1397, 635] width 267 height 135
click at [1507, 688] on span "Save" at bounding box center [1509, 691] width 25 height 14
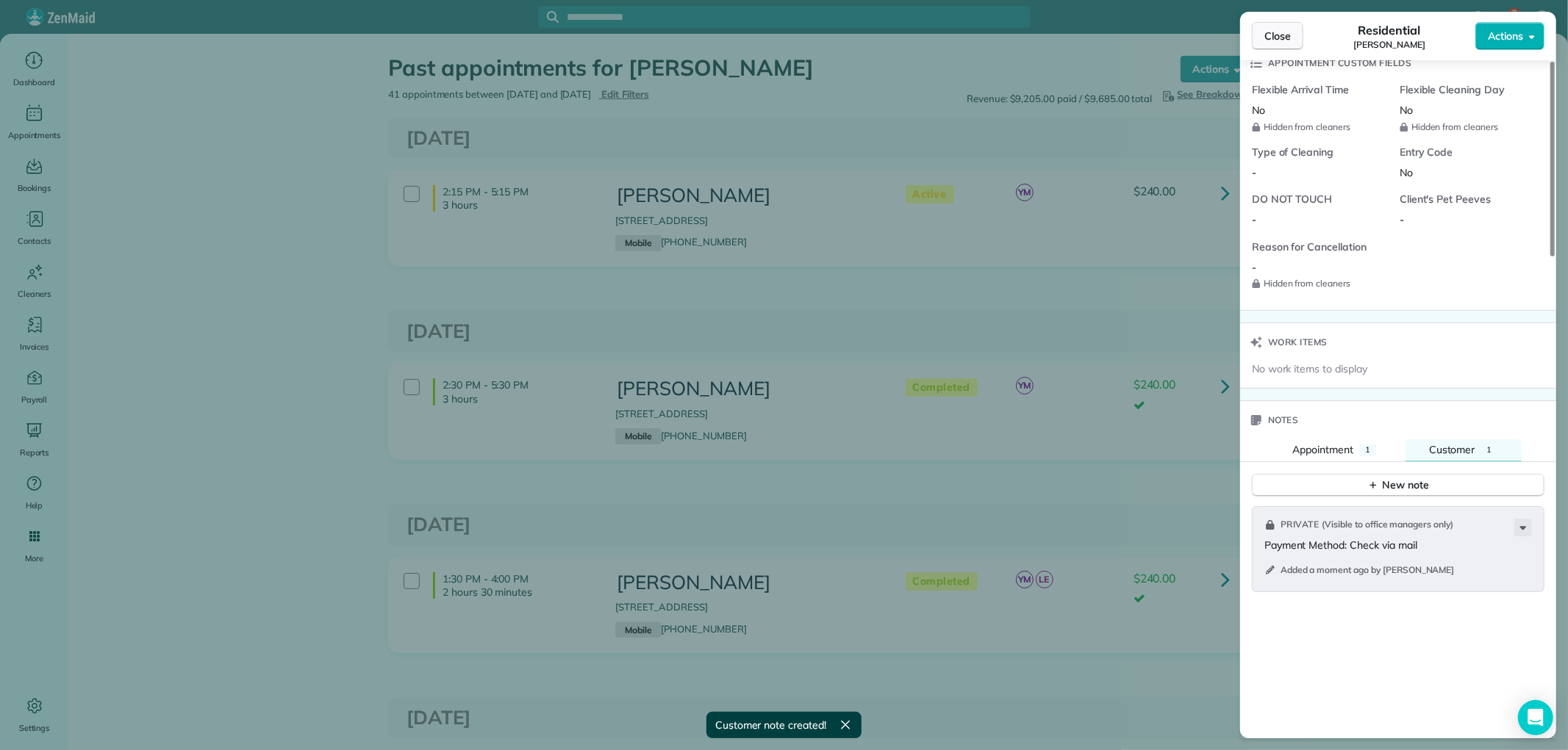
click at [1286, 35] on span "Close" at bounding box center [1277, 36] width 26 height 14
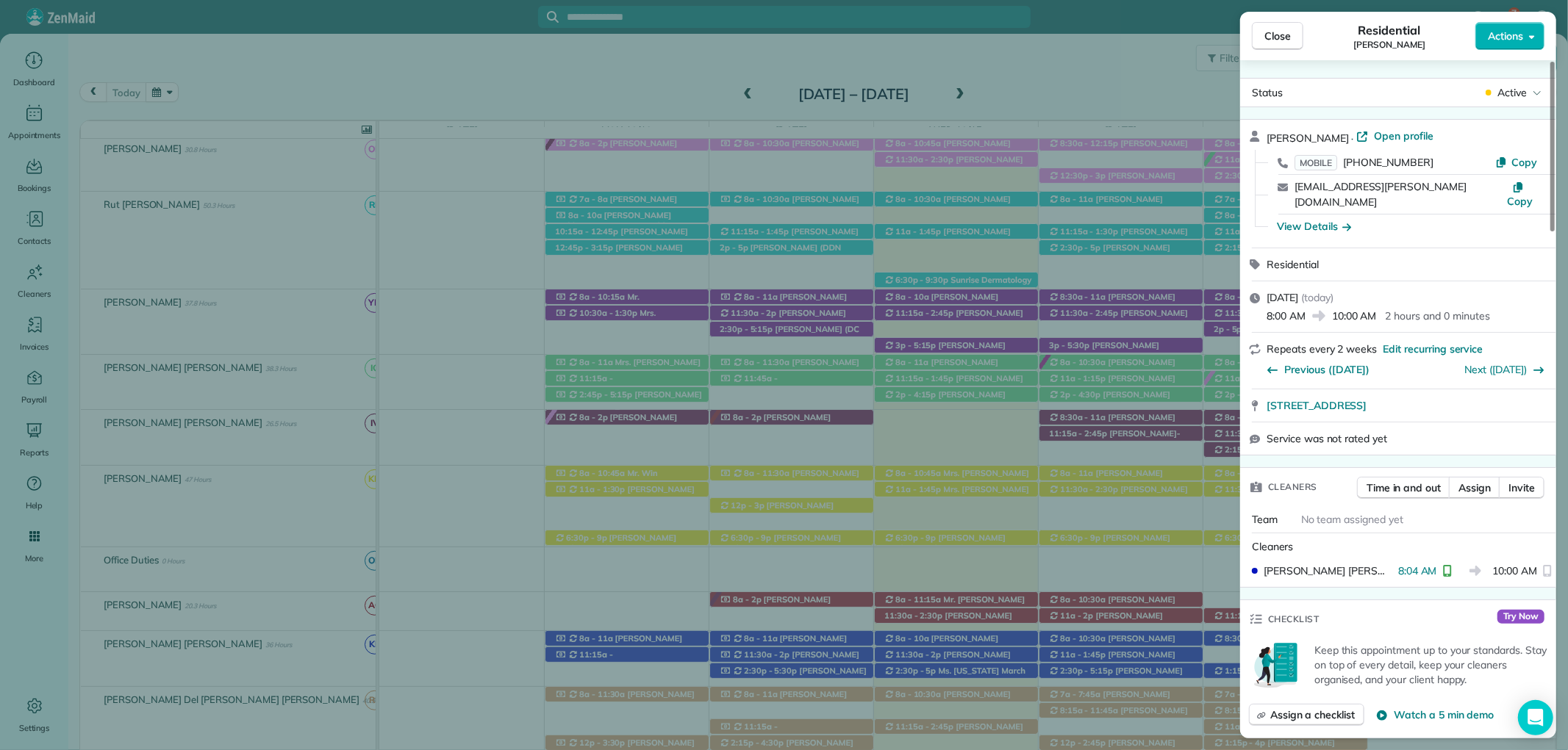
scroll to position [1551, 0]
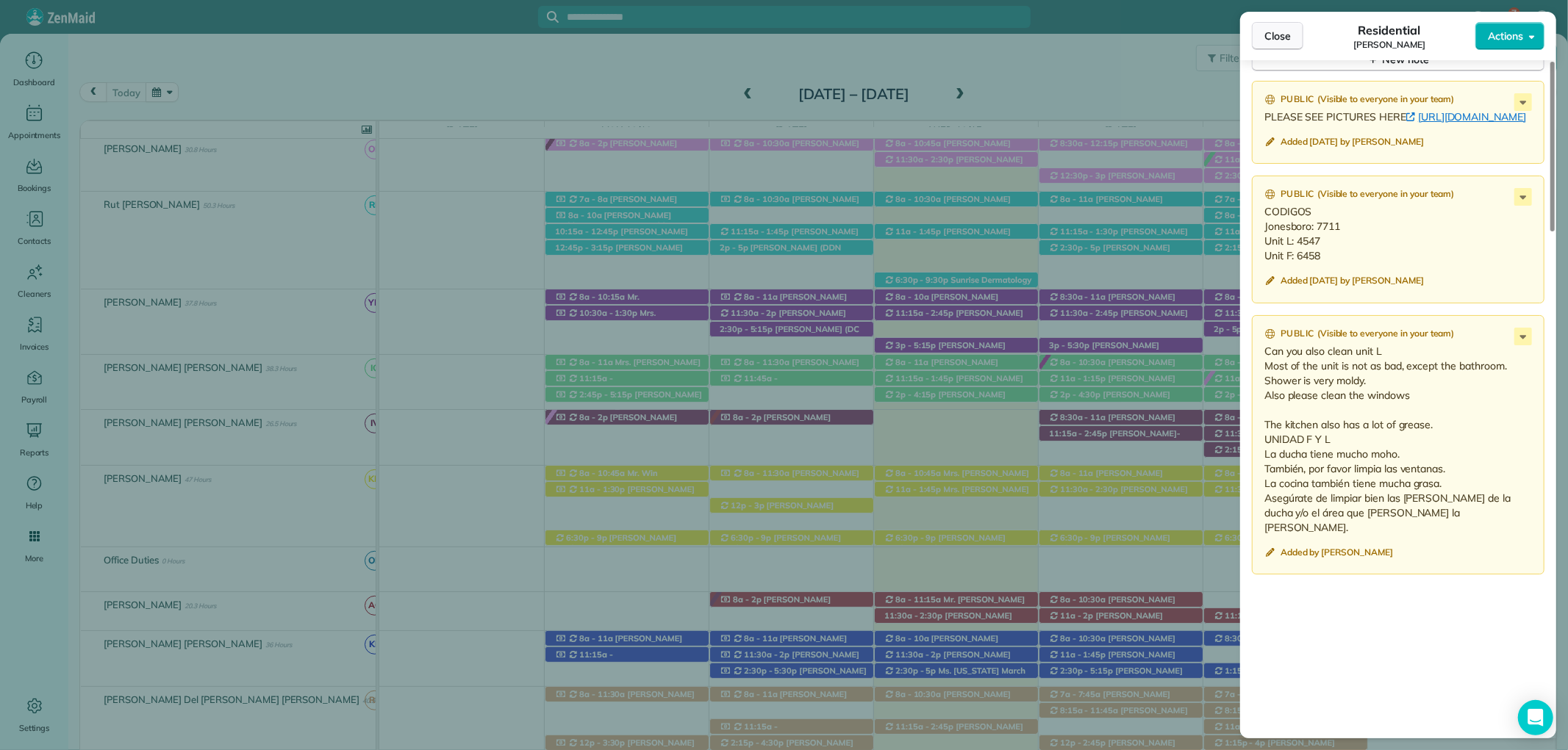
click at [1291, 31] on button "Close" at bounding box center [1278, 36] width 52 height 28
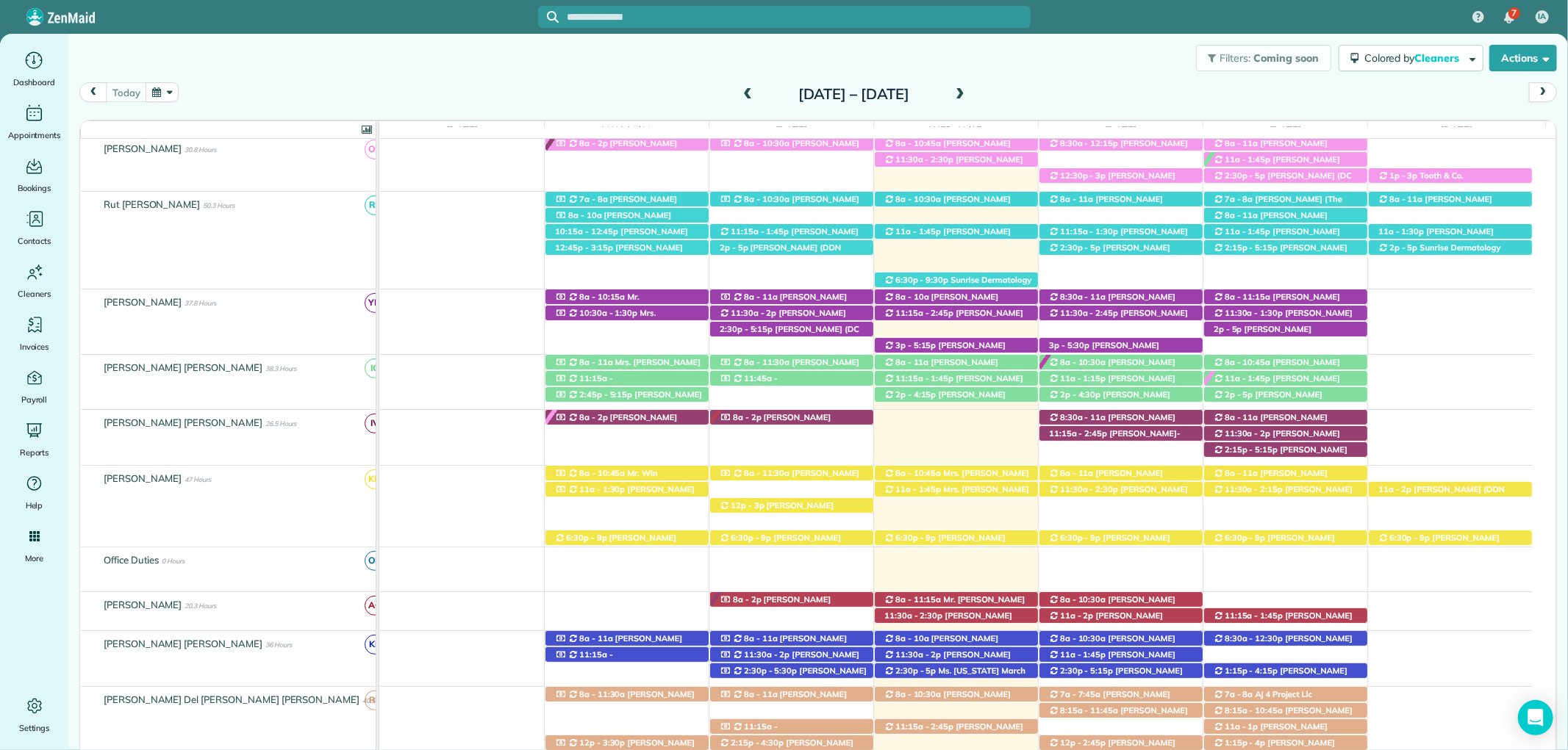
click at [968, 91] on span at bounding box center [959, 95] width 16 height 14
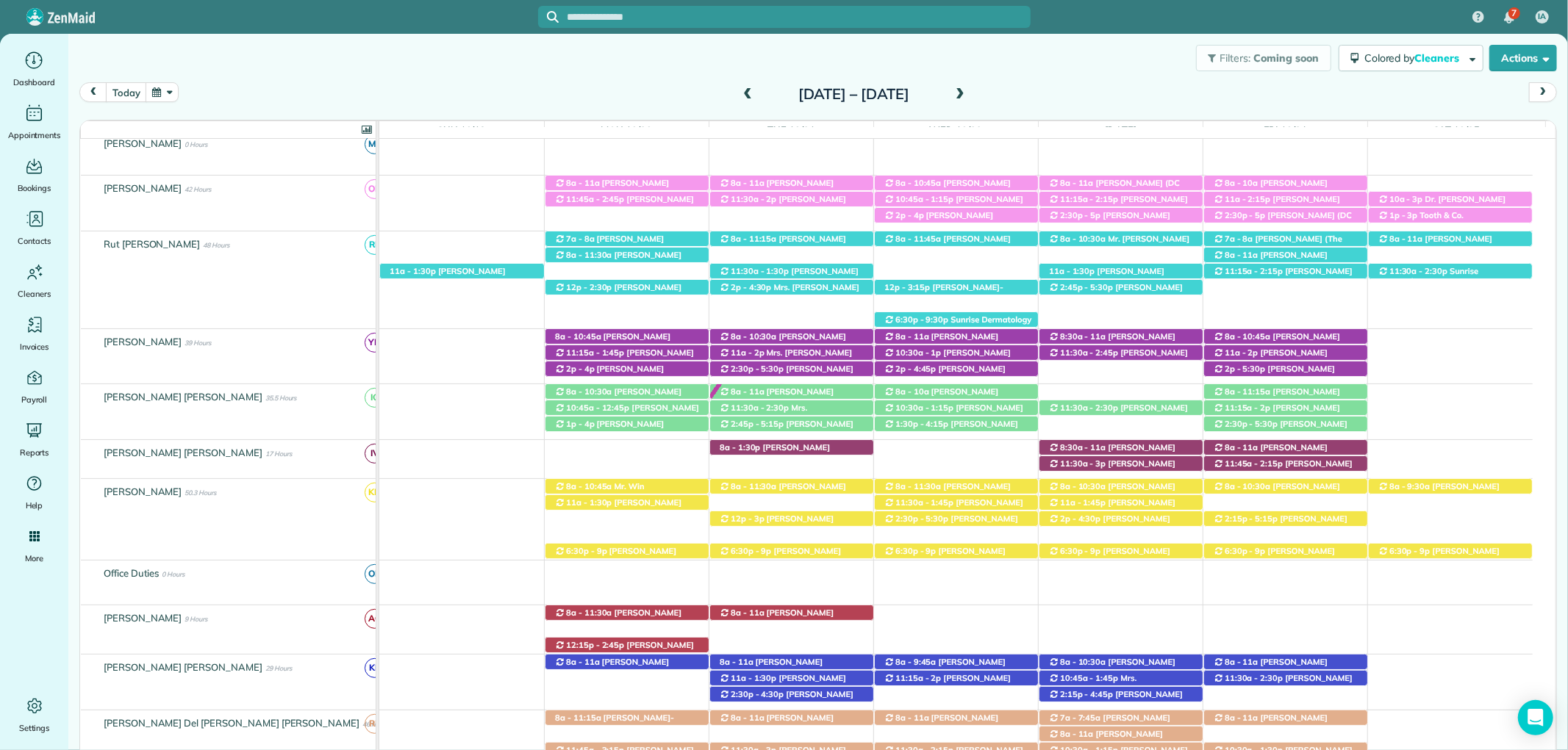
scroll to position [358, 0]
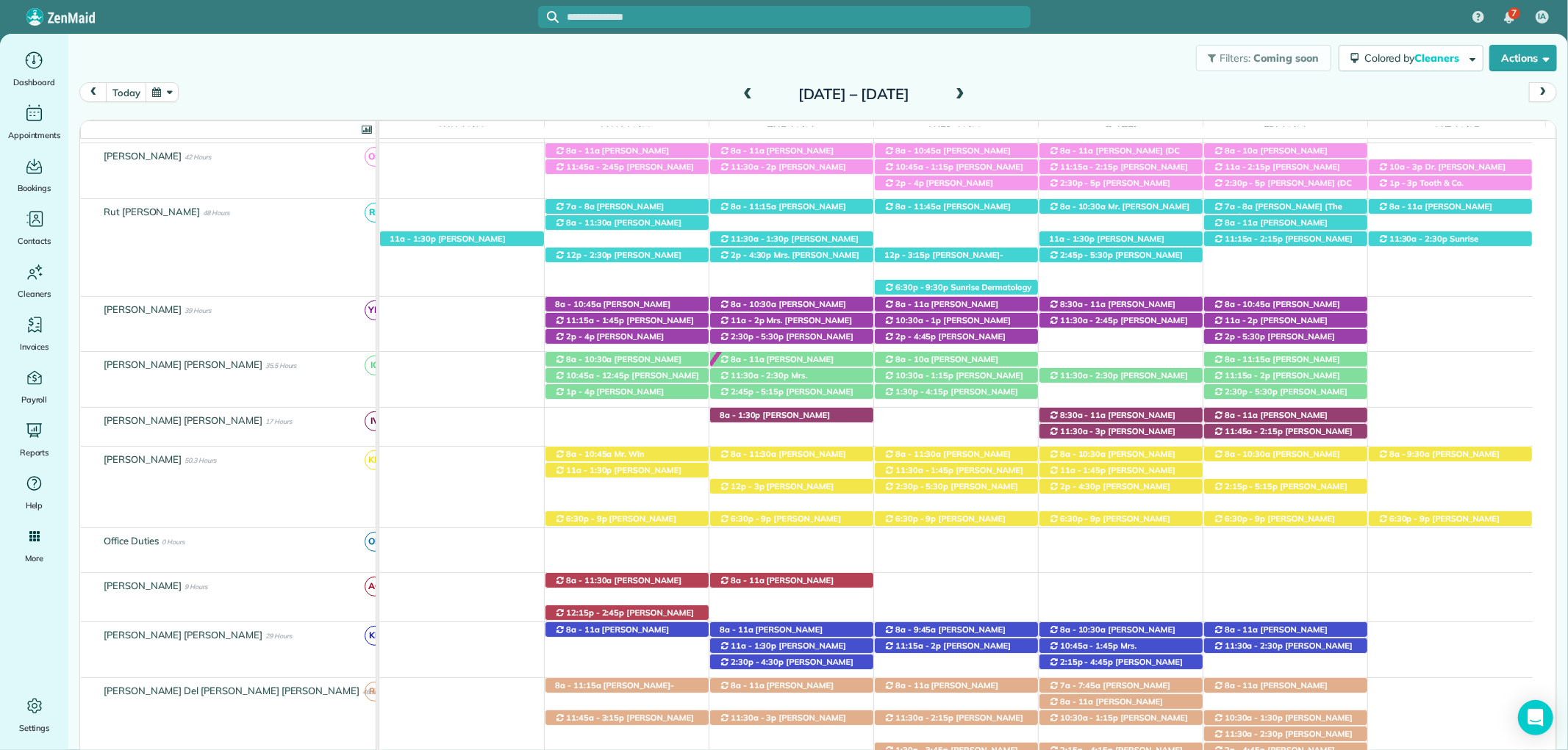
click at [739, 96] on span at bounding box center [747, 95] width 16 height 14
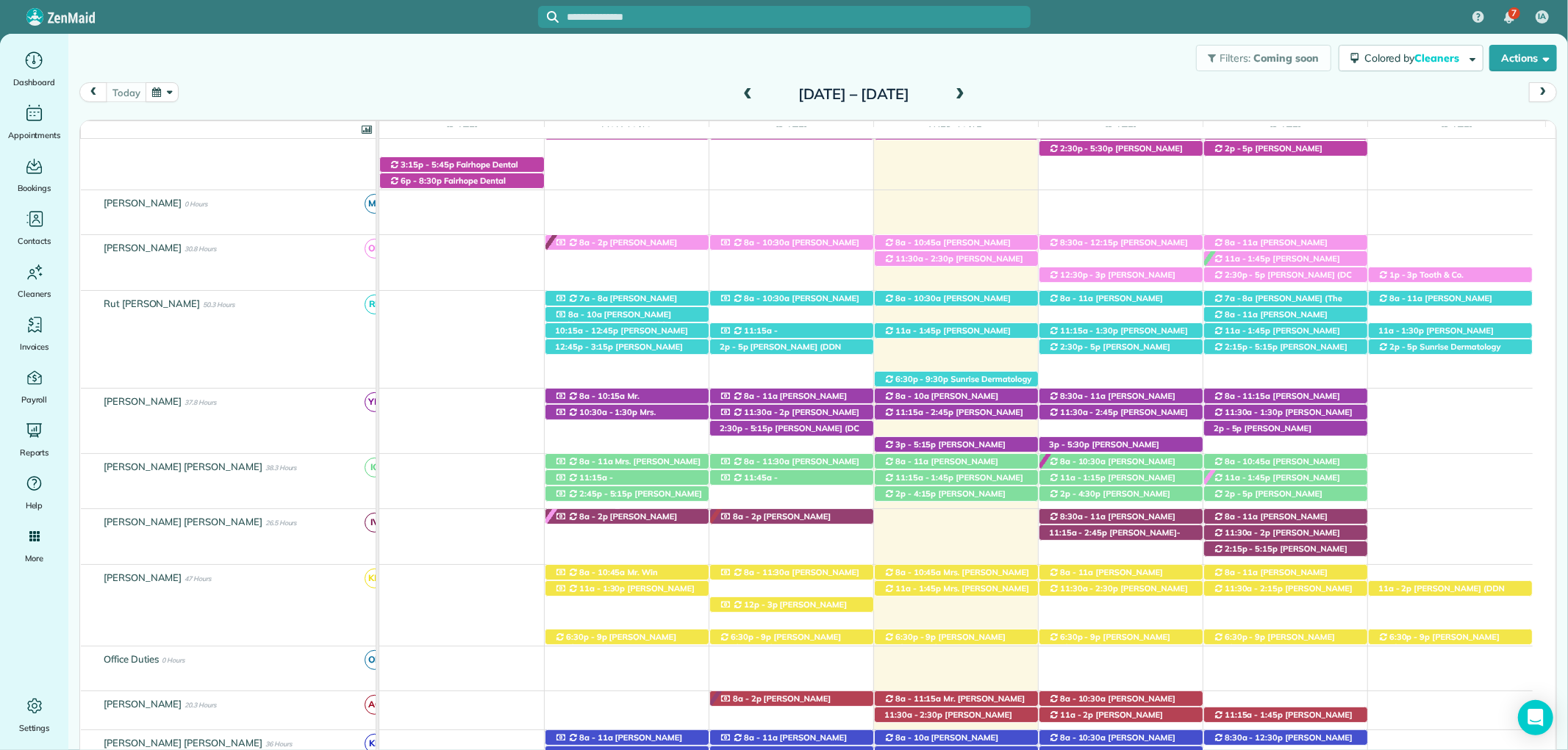
scroll to position [401, 0]
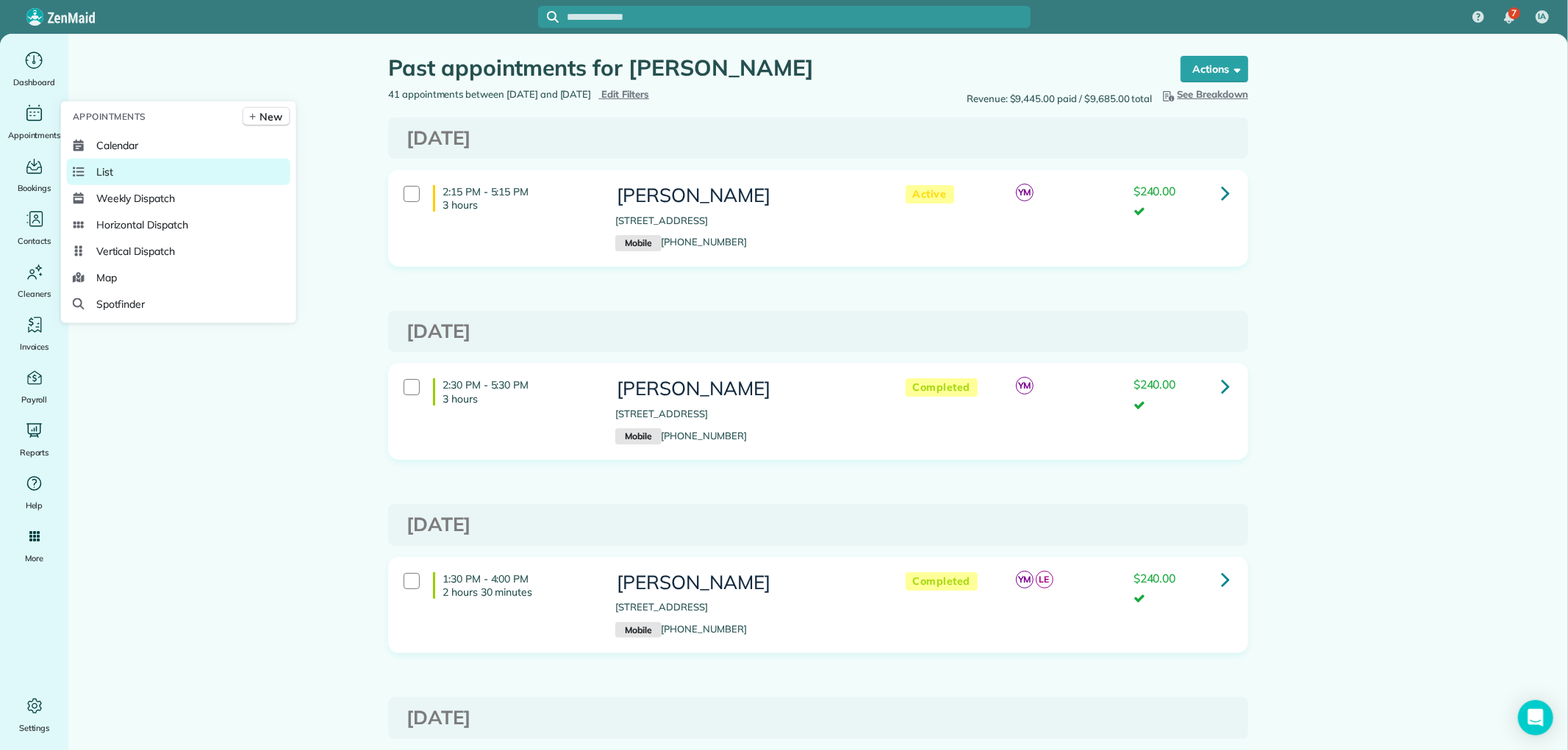
click at [156, 172] on link "List" at bounding box center [178, 171] width 223 height 26
